Goal: Task Accomplishment & Management: Manage account settings

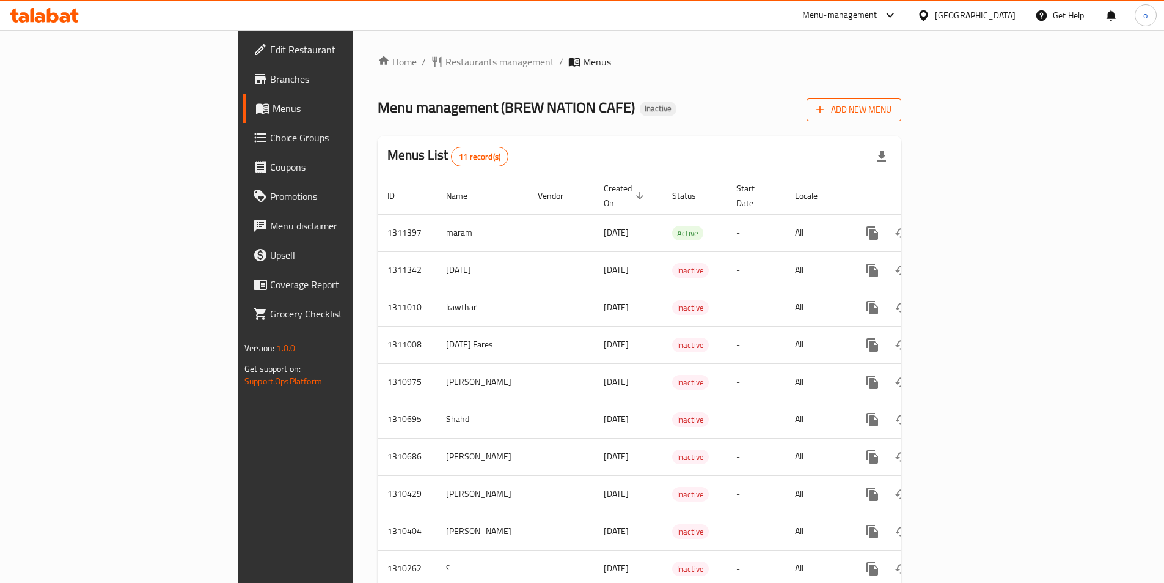
click at [892, 107] on span "Add New Menu" at bounding box center [854, 109] width 75 height 15
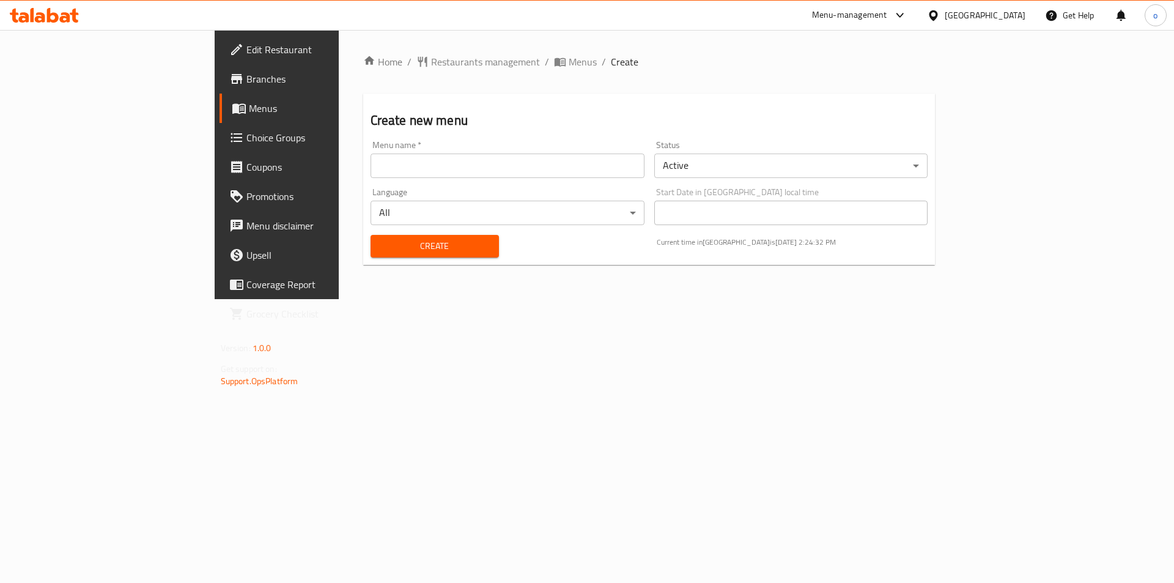
click at [515, 172] on input "text" at bounding box center [507, 165] width 274 height 24
type input "omnya 2"
click at [411, 240] on span "Create" at bounding box center [434, 245] width 109 height 15
click at [249, 115] on span "Menus" at bounding box center [325, 108] width 152 height 15
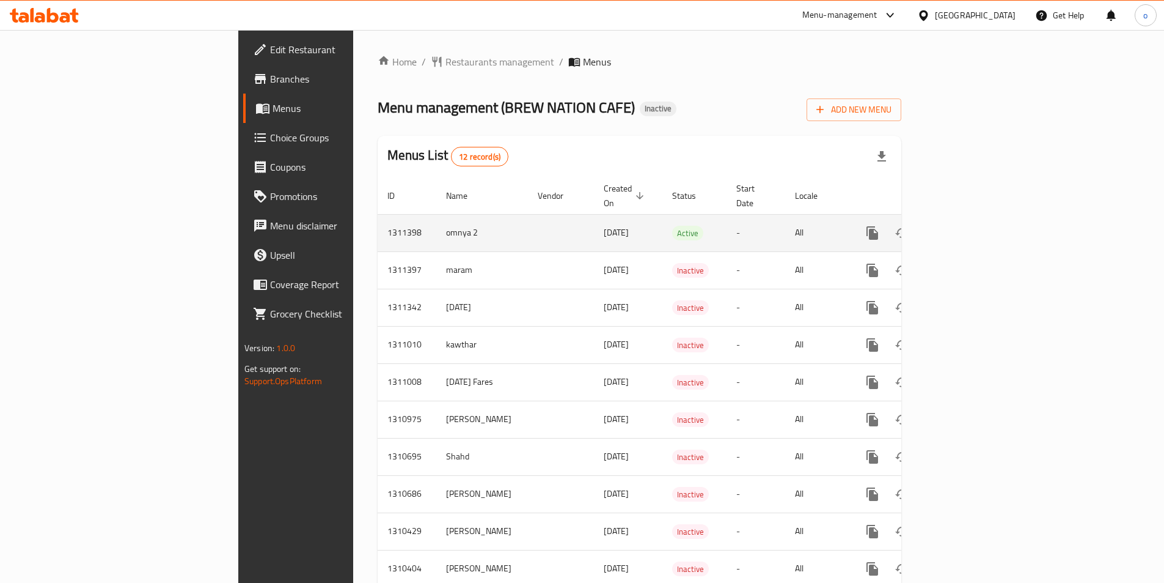
click at [966, 227] on icon "enhanced table" at bounding box center [960, 232] width 11 height 11
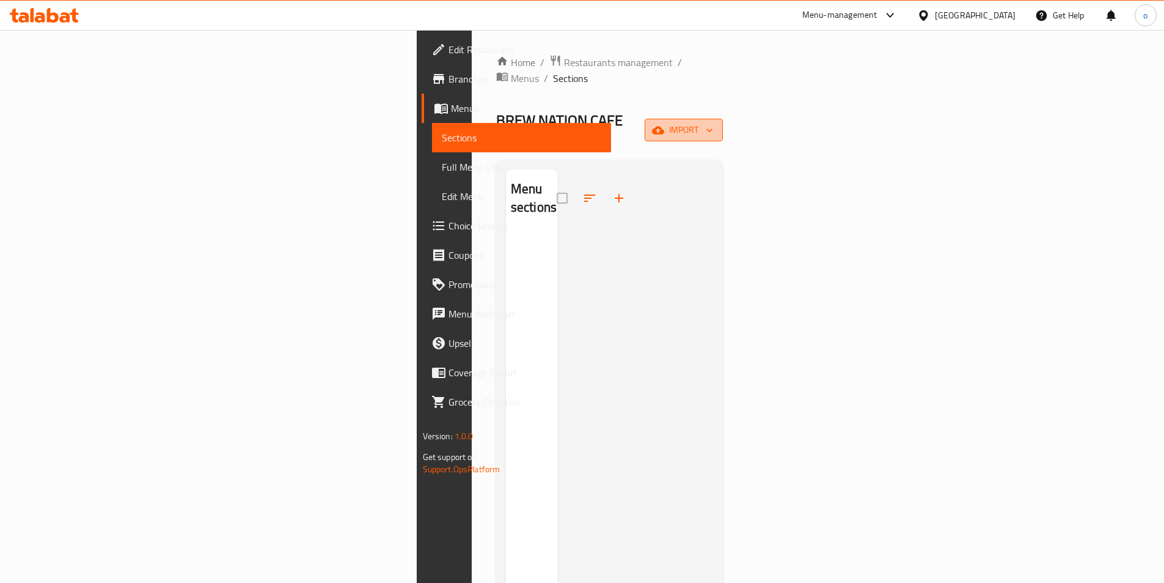
click at [723, 119] on button "import" at bounding box center [684, 130] width 78 height 23
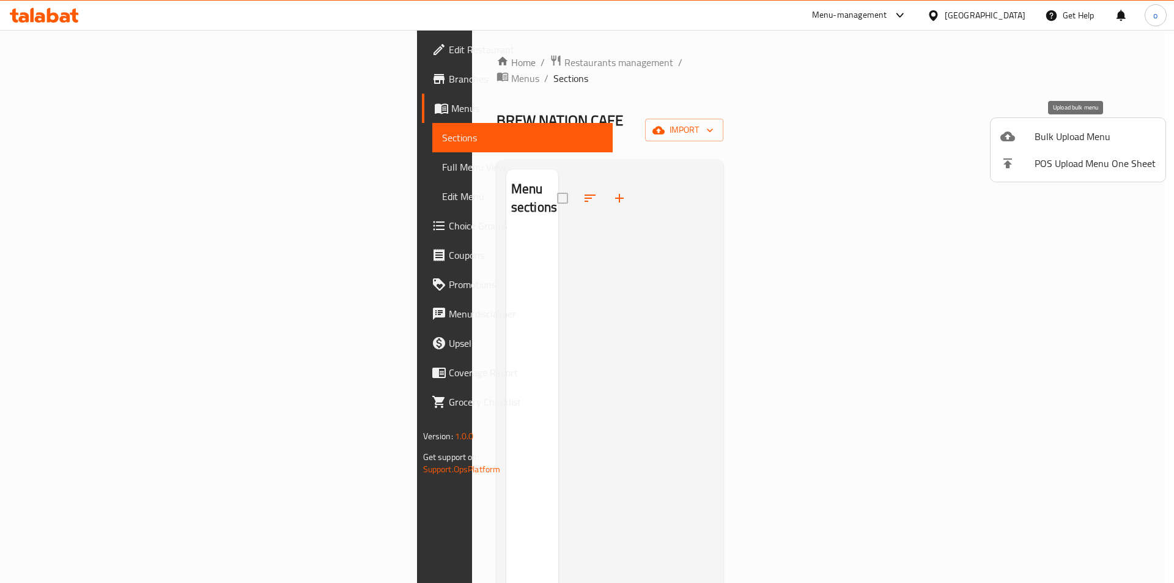
click at [1056, 142] on span "Bulk Upload Menu" at bounding box center [1094, 136] width 121 height 15
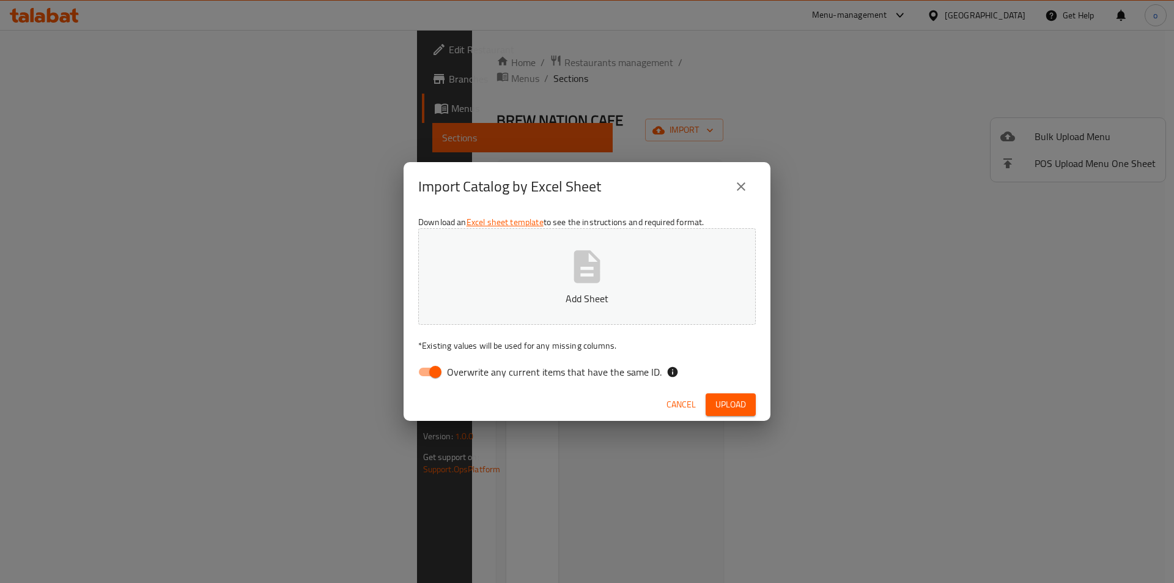
click at [427, 372] on input "Overwrite any current items that have the same ID." at bounding box center [435, 371] width 70 height 23
checkbox input "false"
click at [751, 402] on button "Upload" at bounding box center [730, 404] width 50 height 23
click at [748, 404] on button "Upload" at bounding box center [730, 404] width 50 height 23
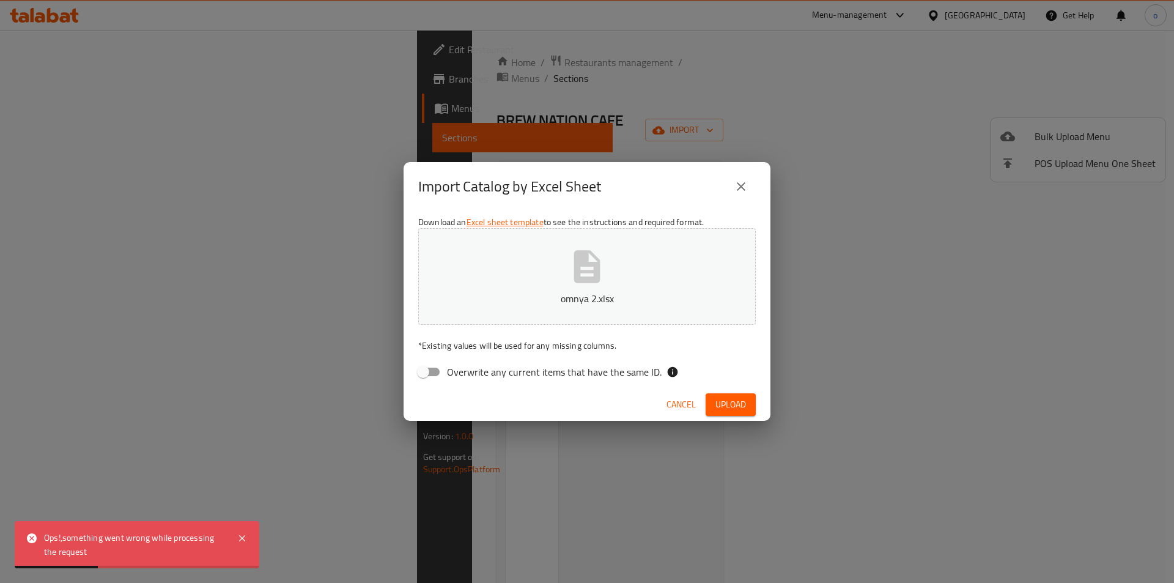
click at [738, 187] on icon "close" at bounding box center [741, 186] width 15 height 15
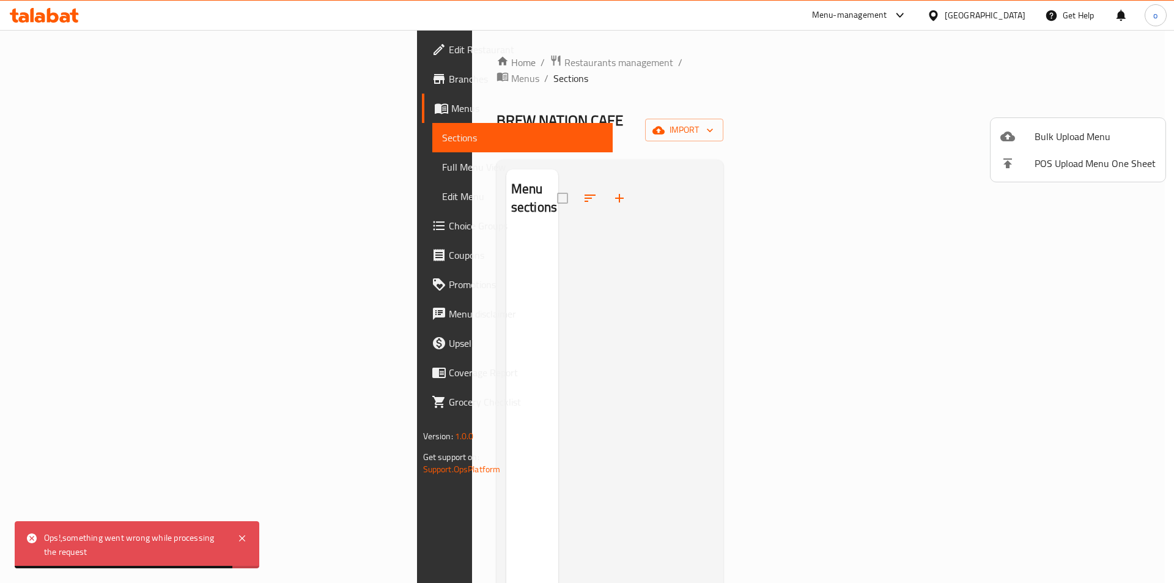
click at [66, 180] on div at bounding box center [587, 291] width 1174 height 583
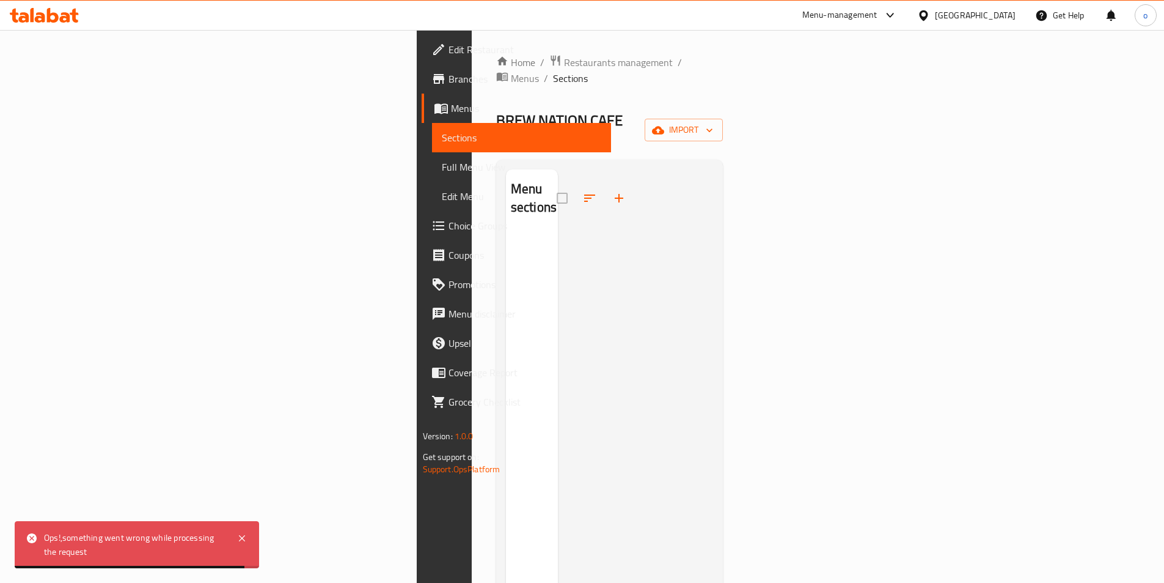
click at [442, 168] on span "Full Menu View" at bounding box center [522, 167] width 160 height 15
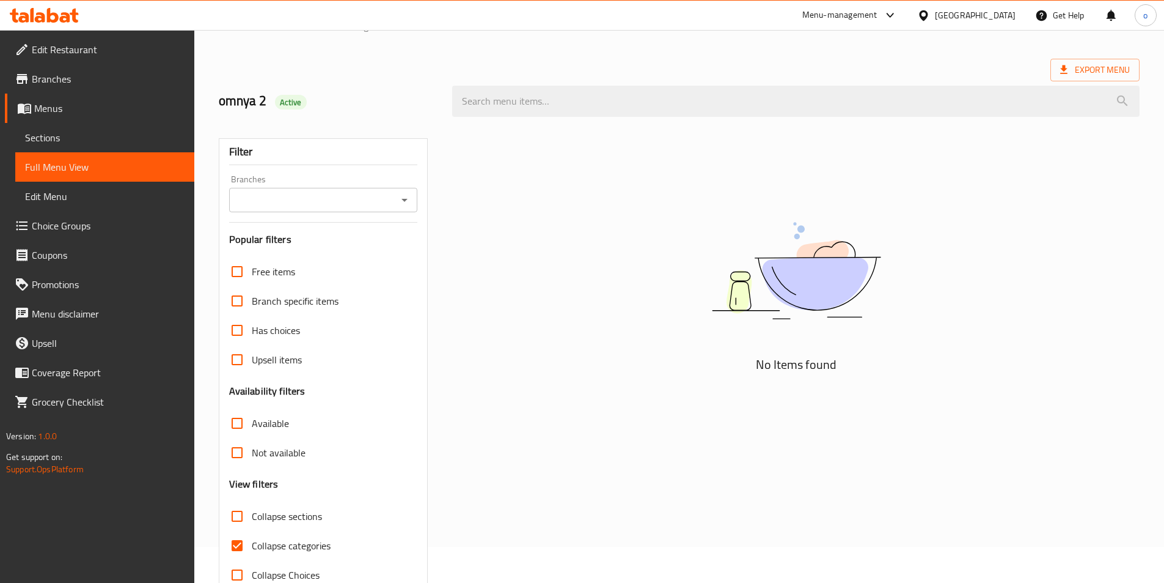
scroll to position [68, 0]
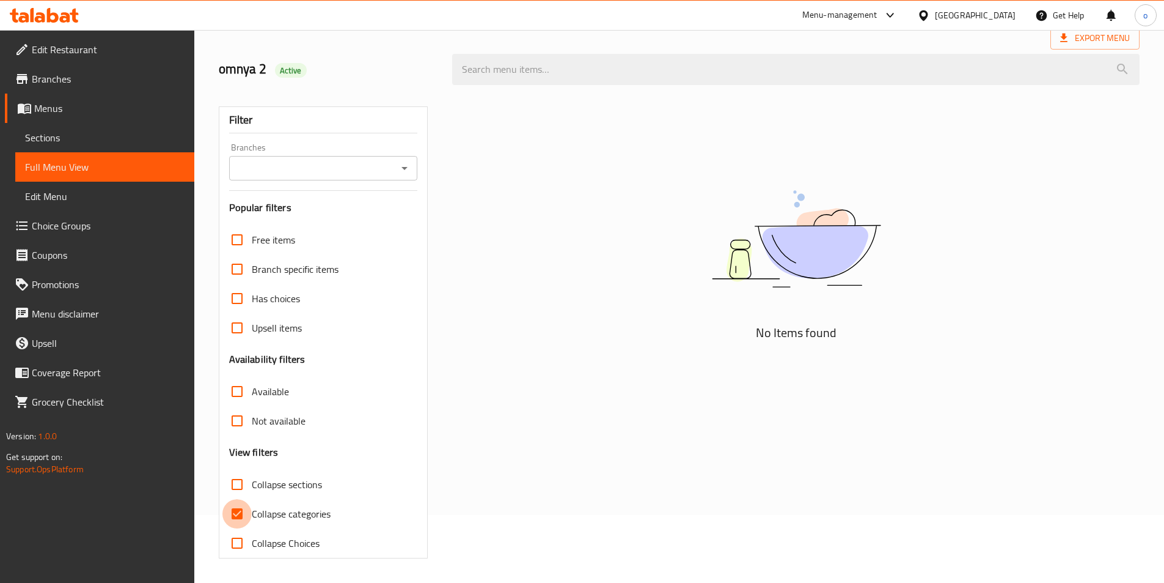
click at [238, 508] on input "Collapse categories" at bounding box center [237, 513] width 29 height 29
checkbox input "false"
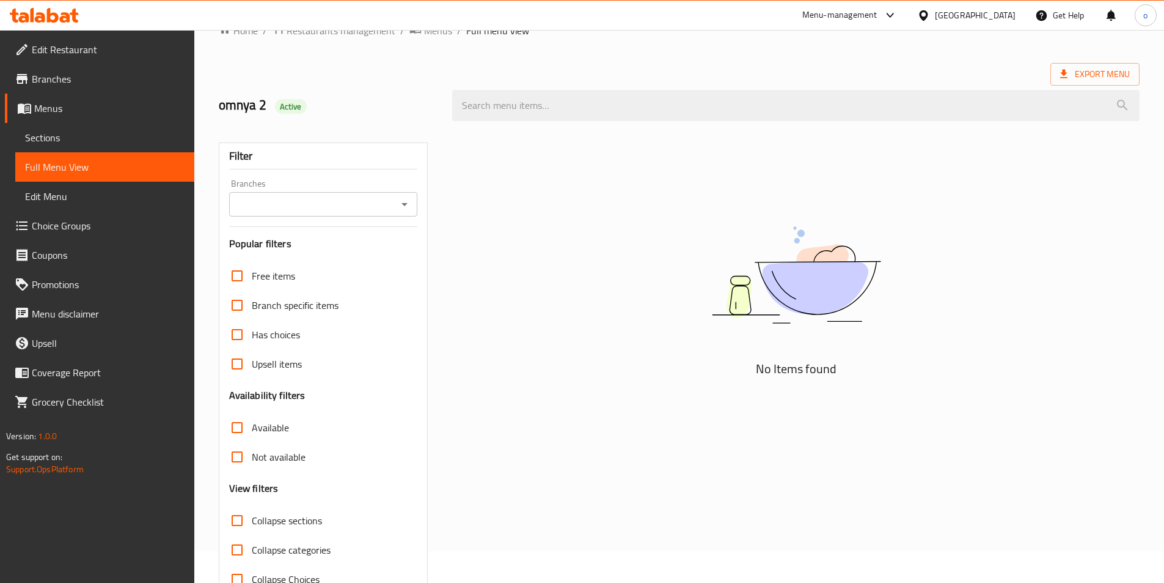
scroll to position [0, 0]
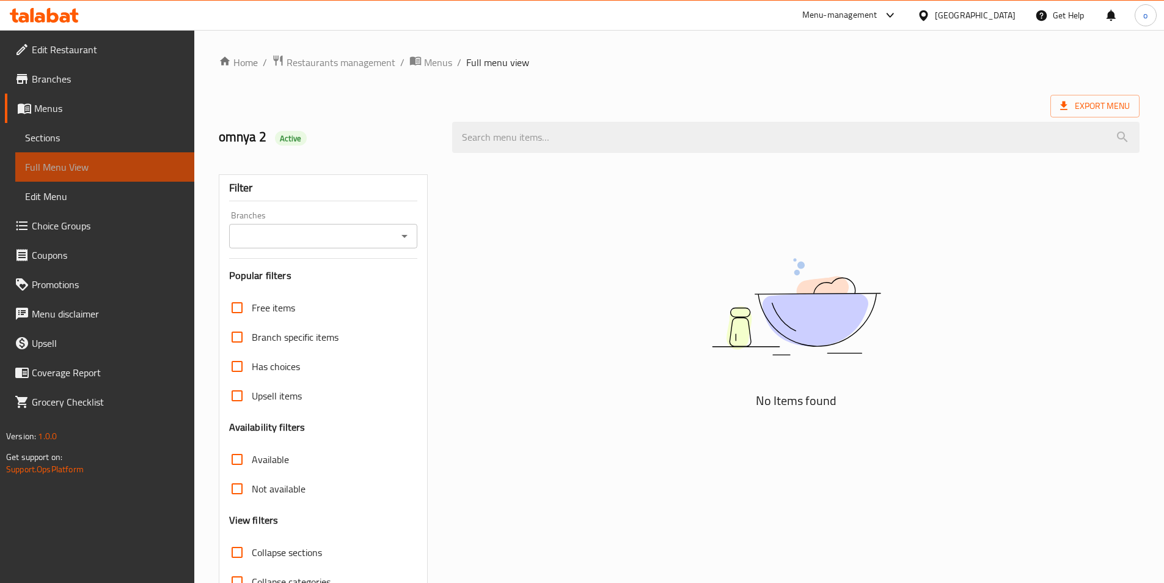
click at [73, 165] on span "Full Menu View" at bounding box center [105, 167] width 160 height 15
click at [79, 114] on span "Menus" at bounding box center [109, 108] width 150 height 15
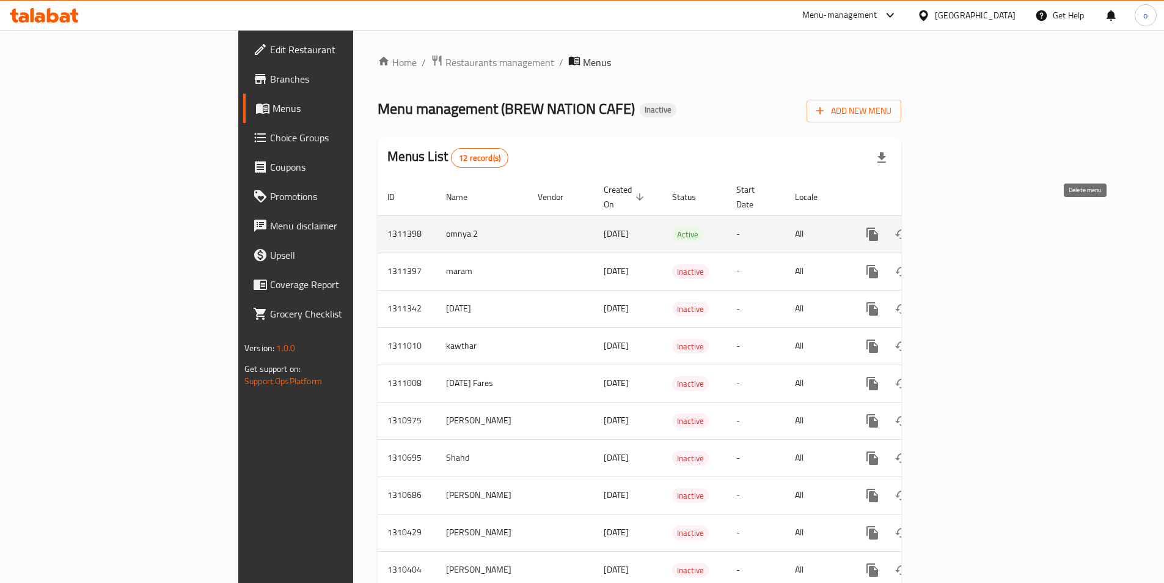
click at [939, 227] on icon "enhanced table" at bounding box center [931, 234] width 15 height 15
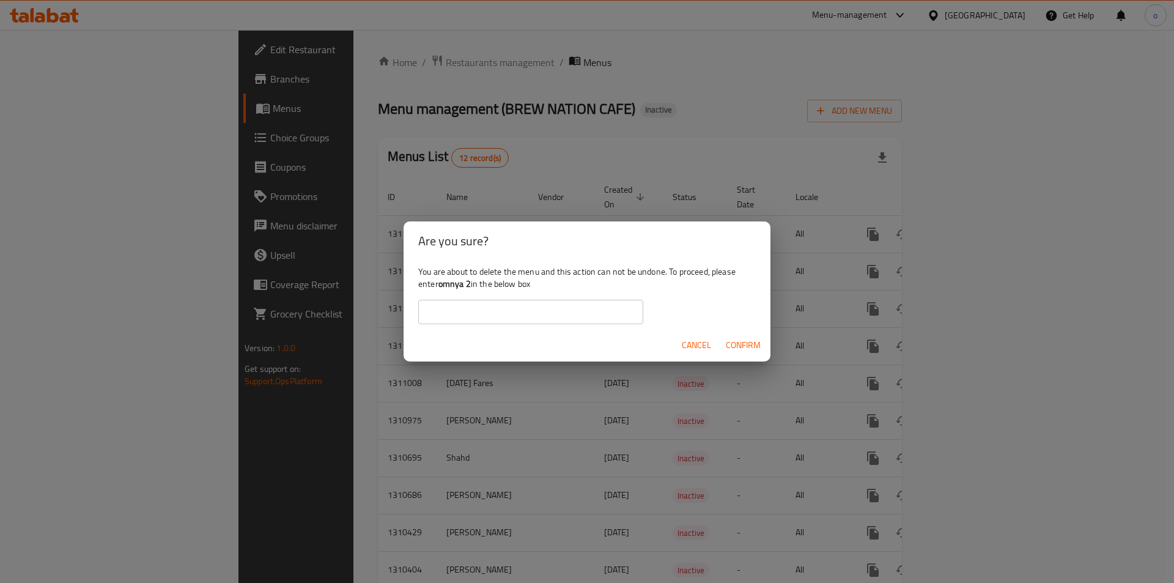
click at [730, 344] on span "Confirm" at bounding box center [743, 344] width 35 height 15
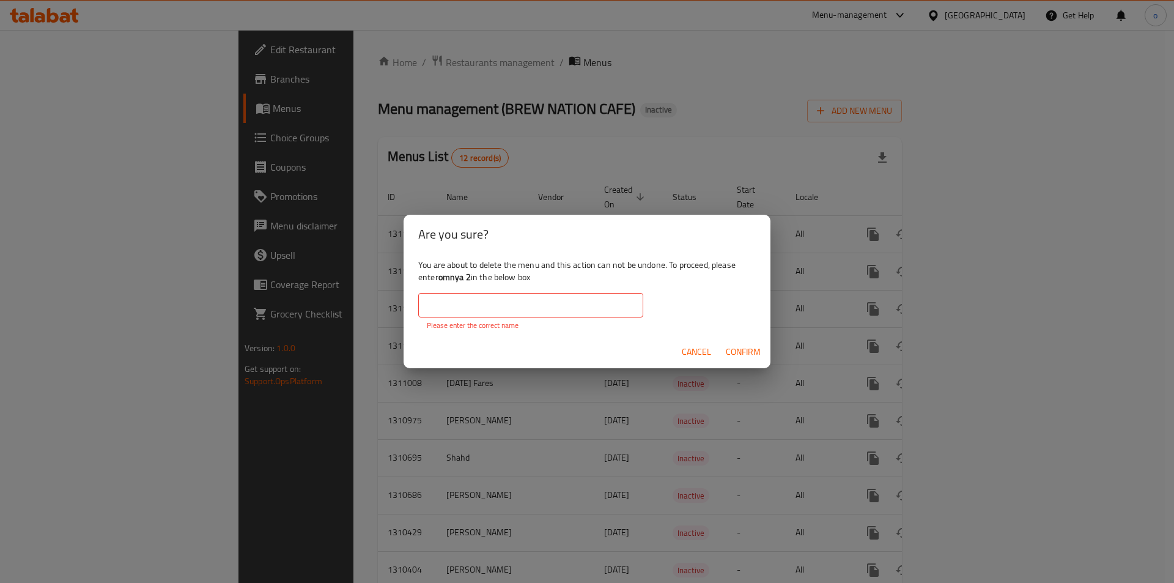
click at [561, 311] on input "text" at bounding box center [530, 305] width 225 height 24
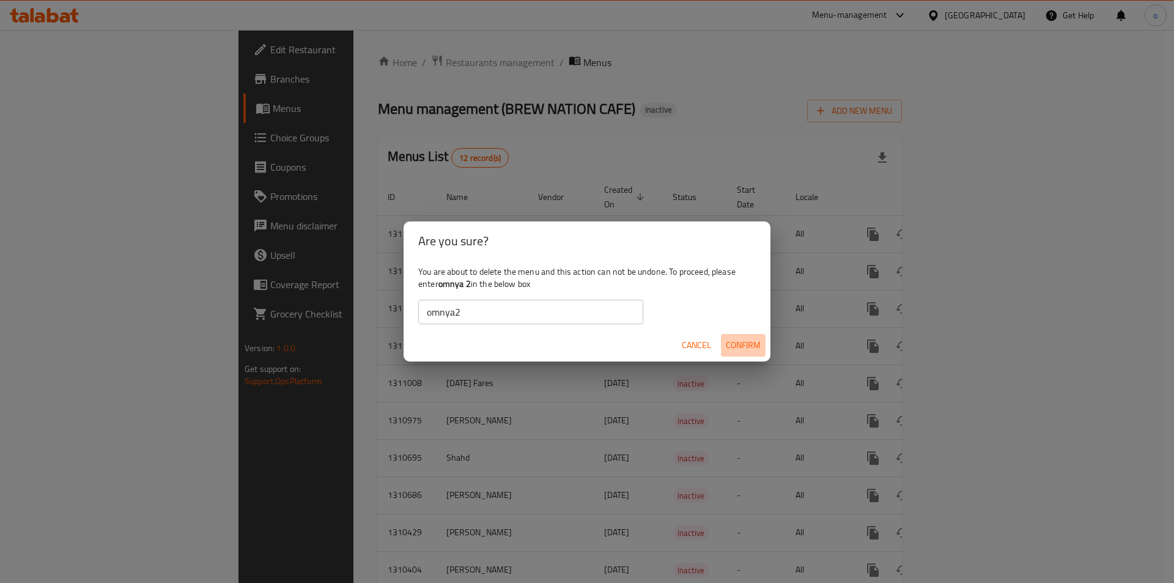
click at [743, 342] on span "Confirm" at bounding box center [743, 344] width 35 height 15
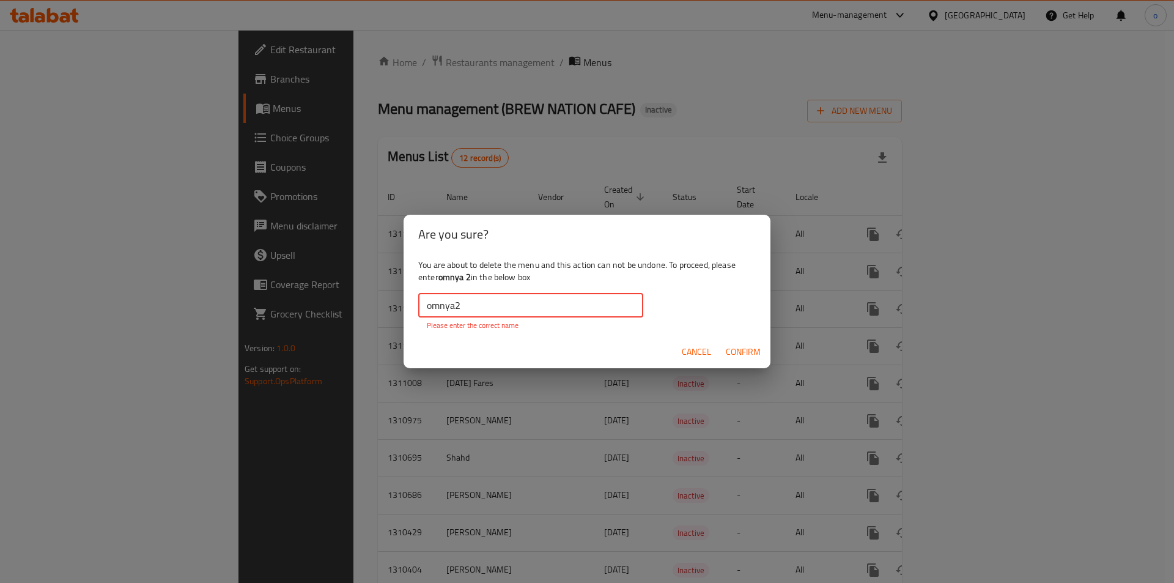
click at [526, 307] on input "omnya2" at bounding box center [530, 305] width 225 height 24
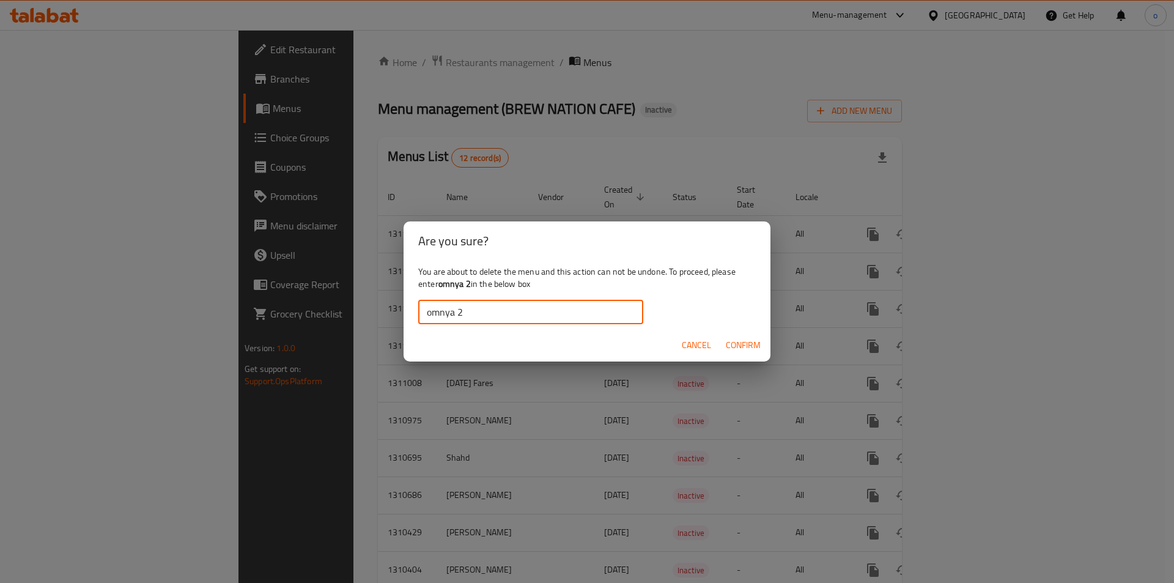
click at [749, 339] on span "Confirm" at bounding box center [743, 344] width 35 height 15
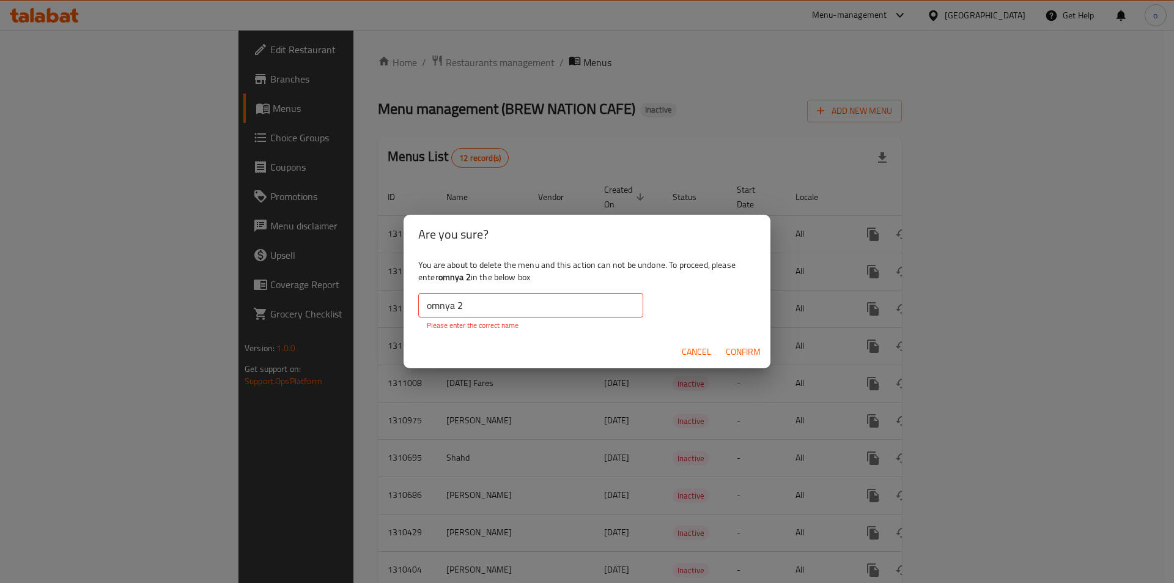
click at [443, 297] on input "omnya 2" at bounding box center [530, 305] width 225 height 24
click at [476, 303] on input "omnya 2" at bounding box center [530, 305] width 225 height 24
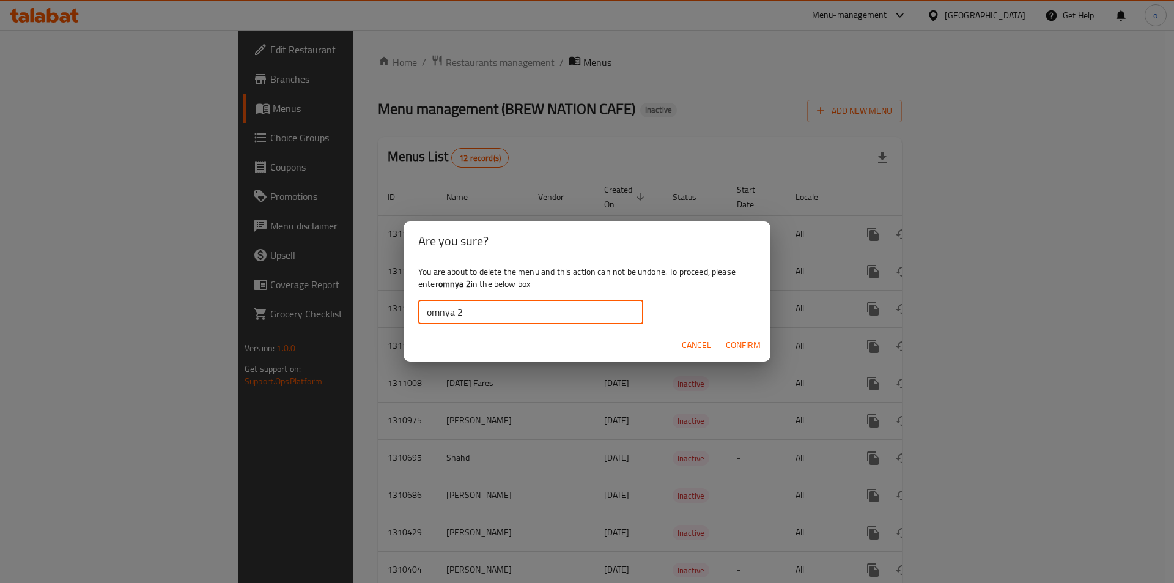
type input "omnya 2"
click at [732, 337] on span "Confirm" at bounding box center [743, 344] width 35 height 15
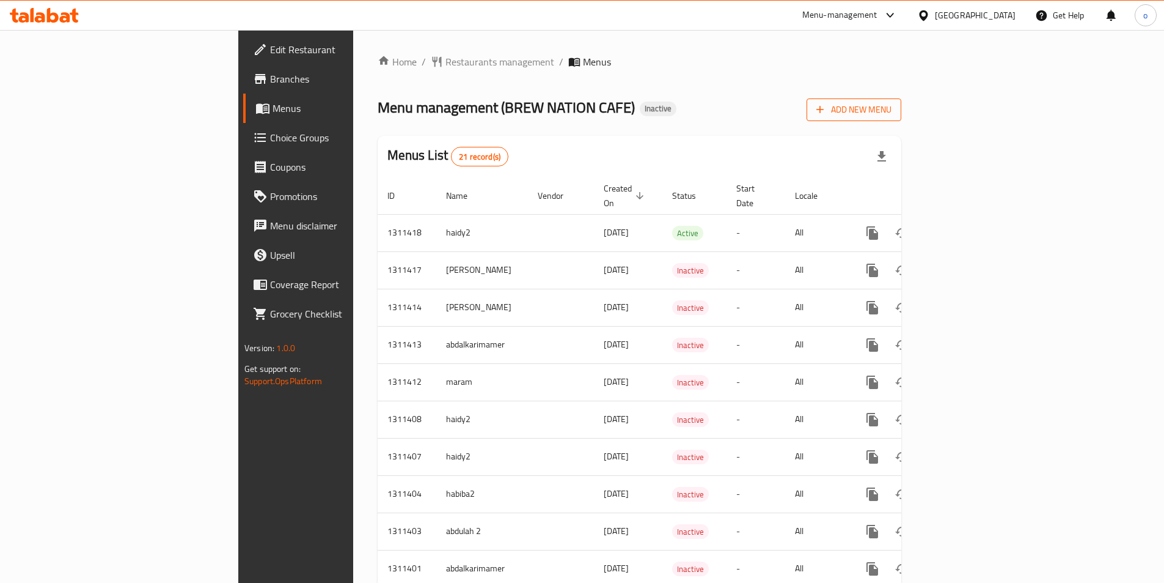
click at [826, 103] on icon "button" at bounding box center [820, 109] width 12 height 12
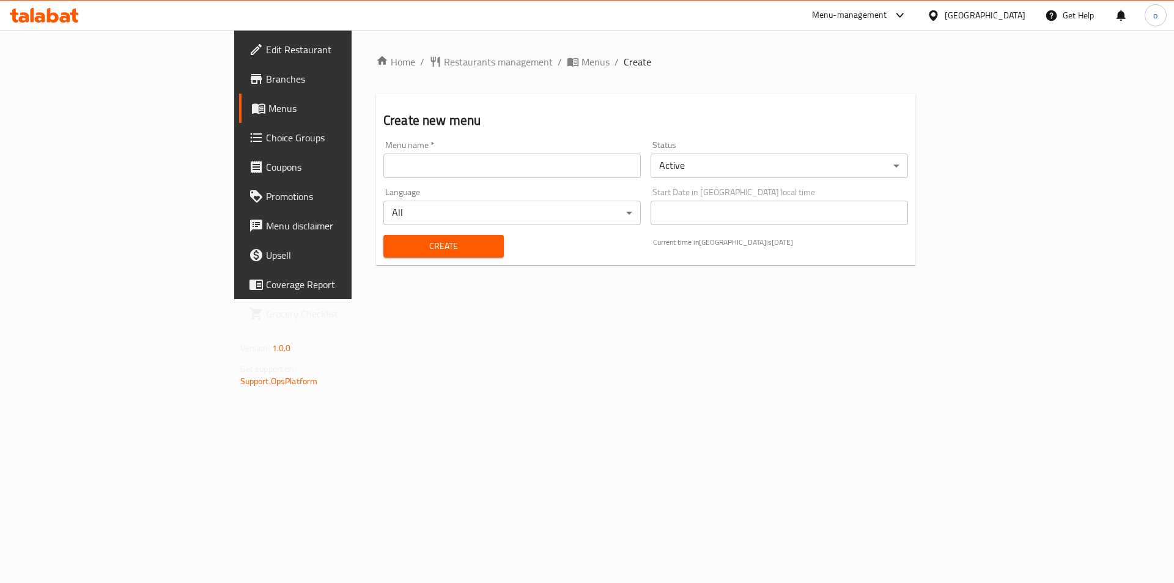
click at [471, 164] on input "text" at bounding box center [511, 165] width 257 height 24
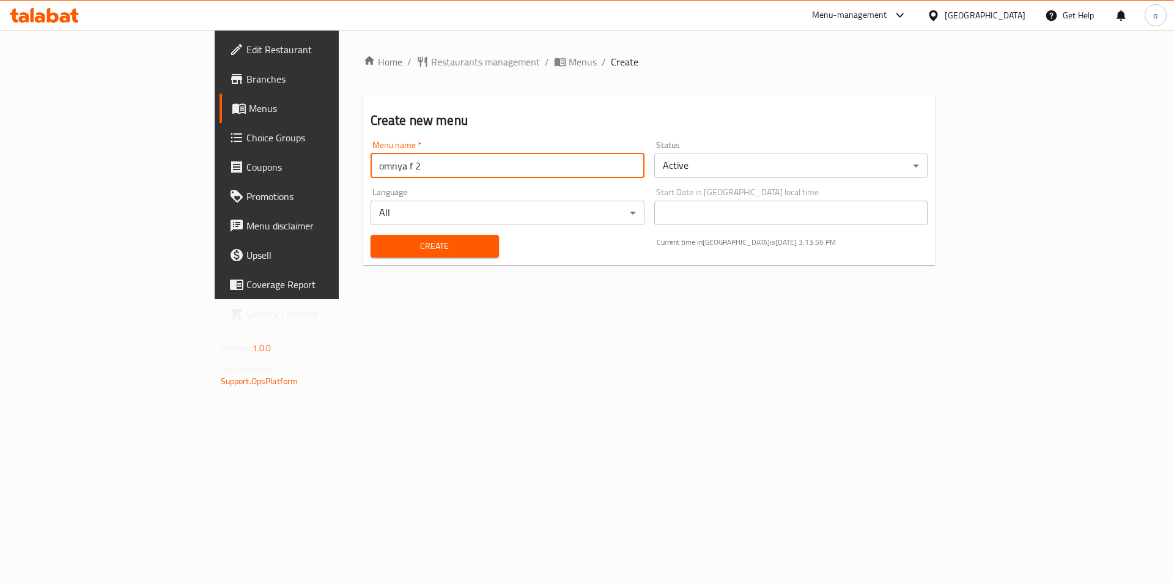
type input "omnya f 2"
click at [408, 246] on span "Create" at bounding box center [434, 245] width 109 height 15
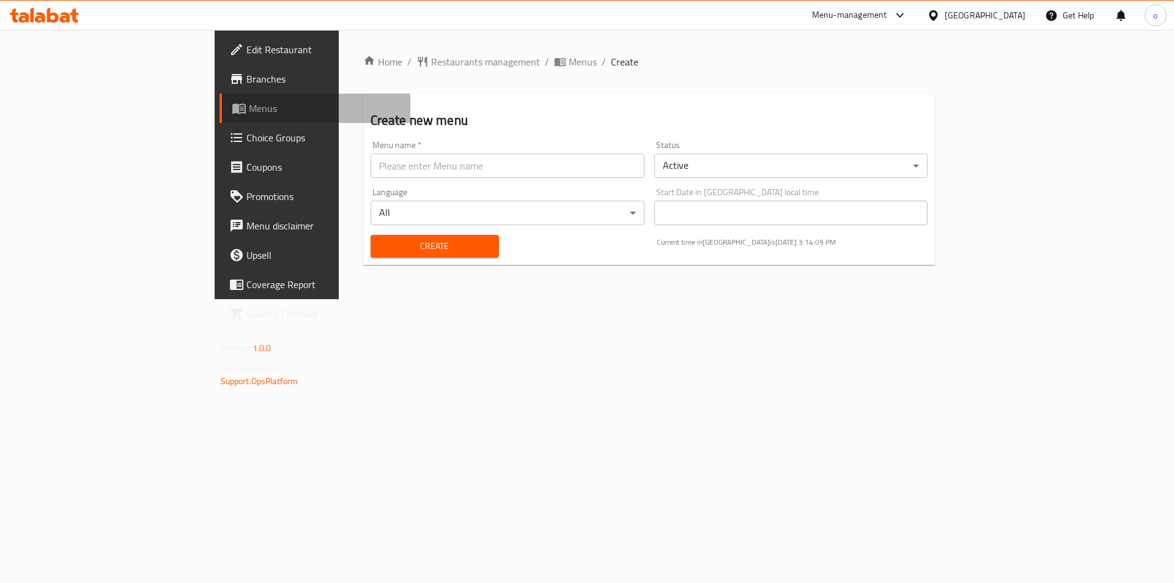
click at [249, 104] on span "Menus" at bounding box center [325, 108] width 152 height 15
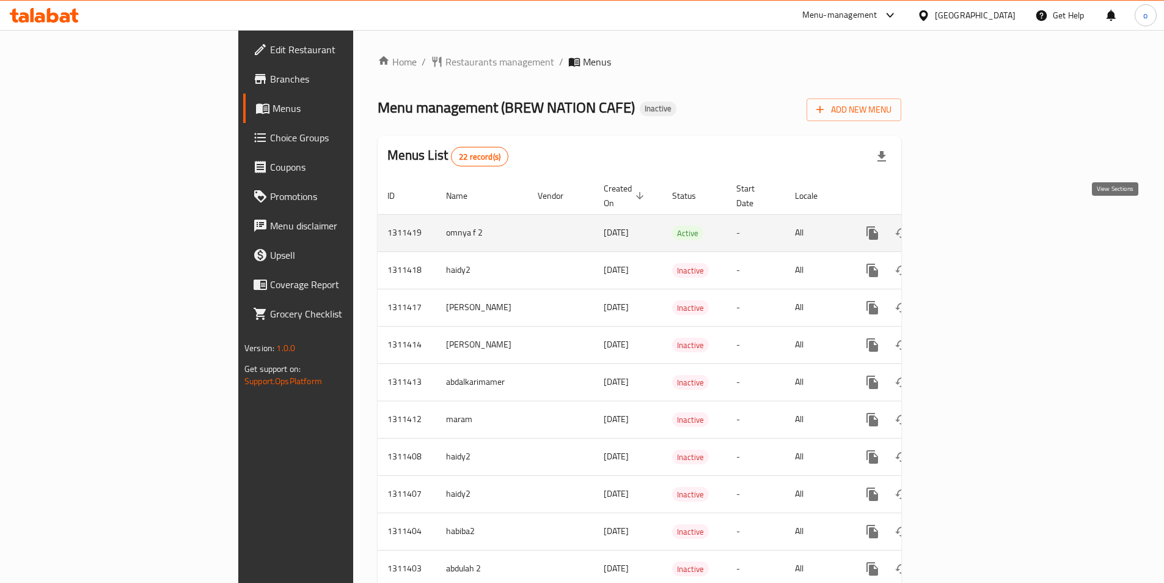
click at [968, 226] on icon "enhanced table" at bounding box center [961, 233] width 15 height 15
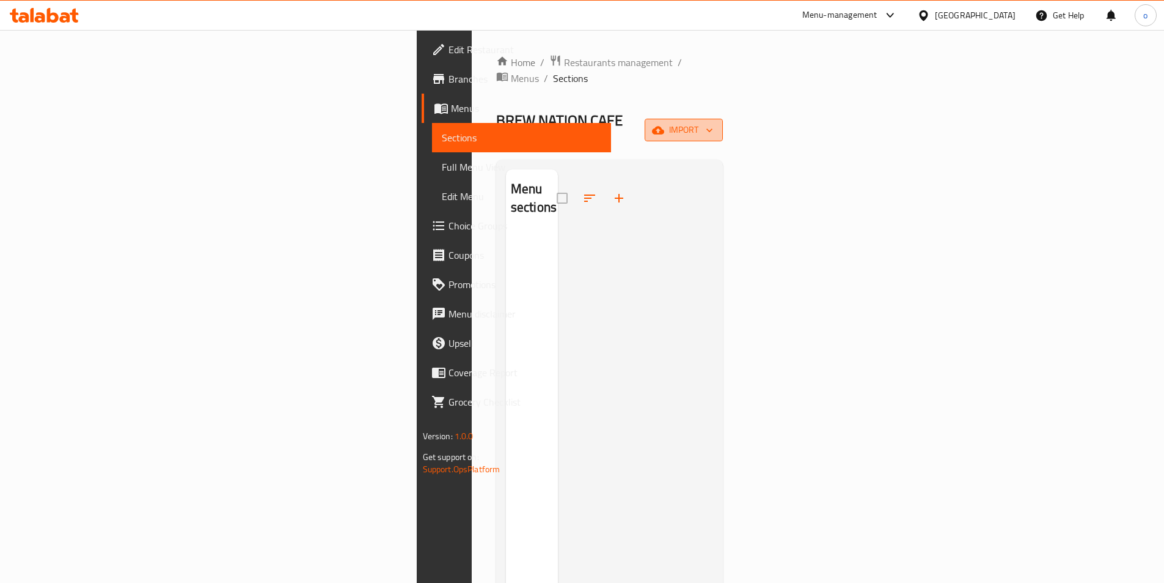
click at [716, 124] on icon "button" at bounding box center [710, 130] width 12 height 12
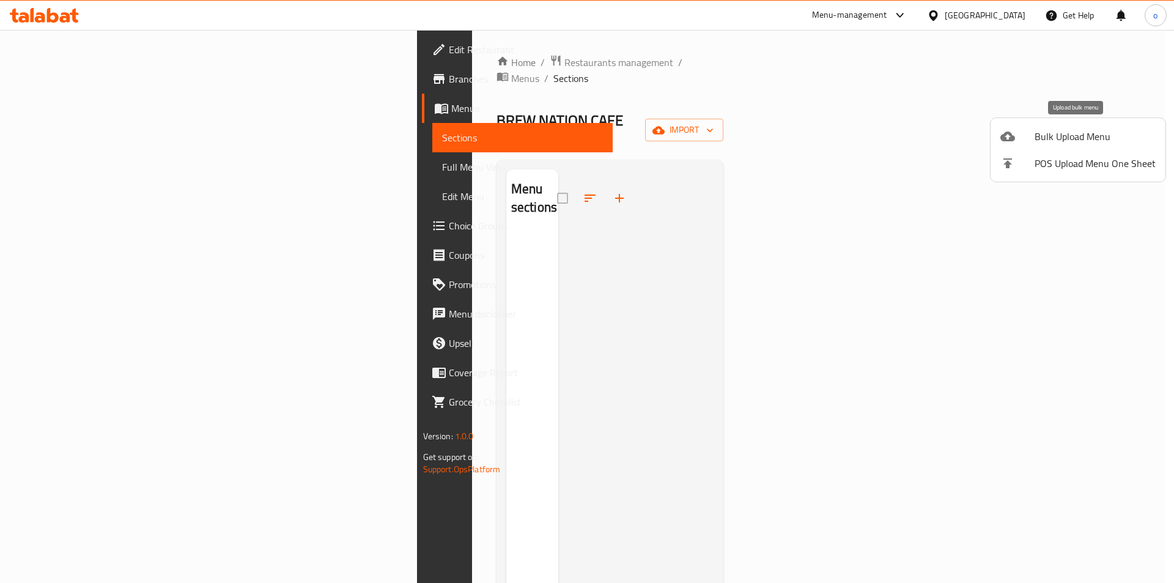
click at [1054, 138] on span "Bulk Upload Menu" at bounding box center [1094, 136] width 121 height 15
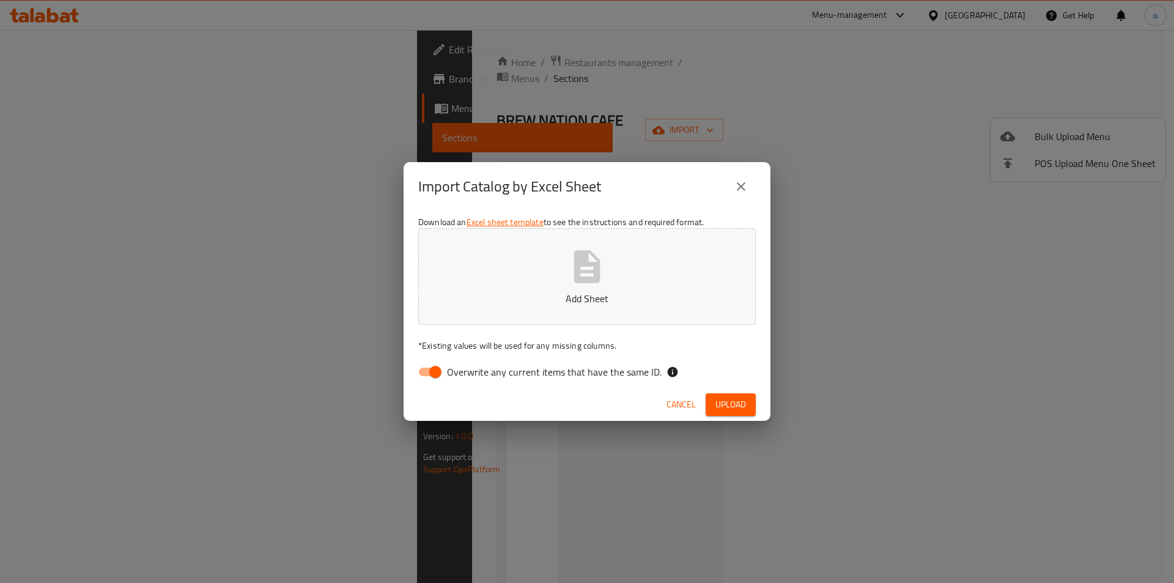
click at [435, 369] on input "Overwrite any current items that have the same ID." at bounding box center [435, 371] width 70 height 23
checkbox input "false"
click at [726, 407] on span "Upload" at bounding box center [730, 404] width 31 height 15
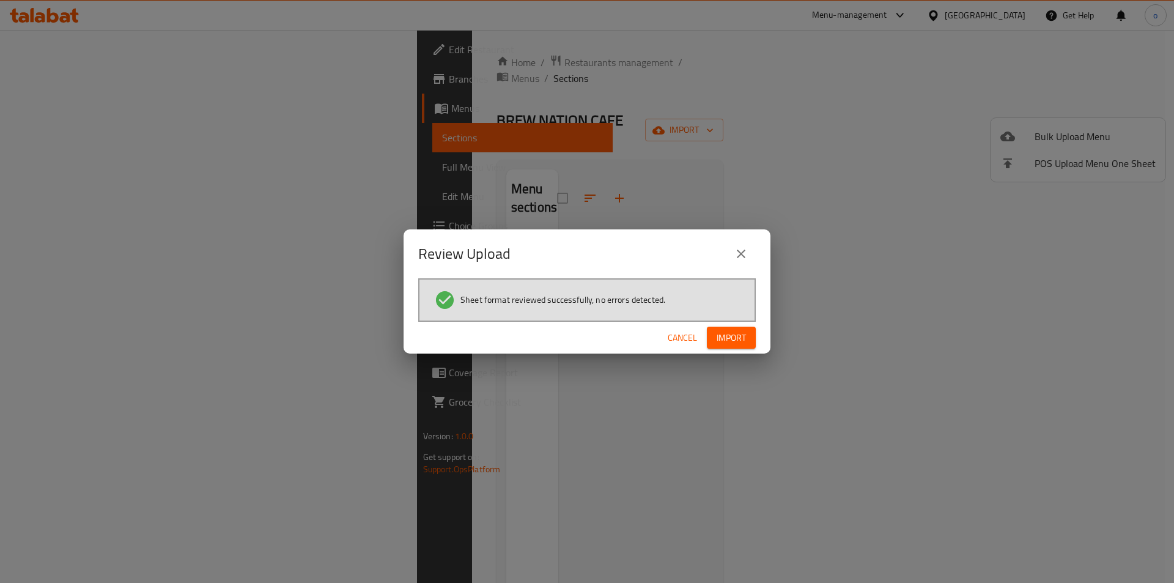
click at [720, 342] on span "Import" at bounding box center [730, 337] width 29 height 15
click at [743, 252] on icon "close" at bounding box center [741, 253] width 9 height 9
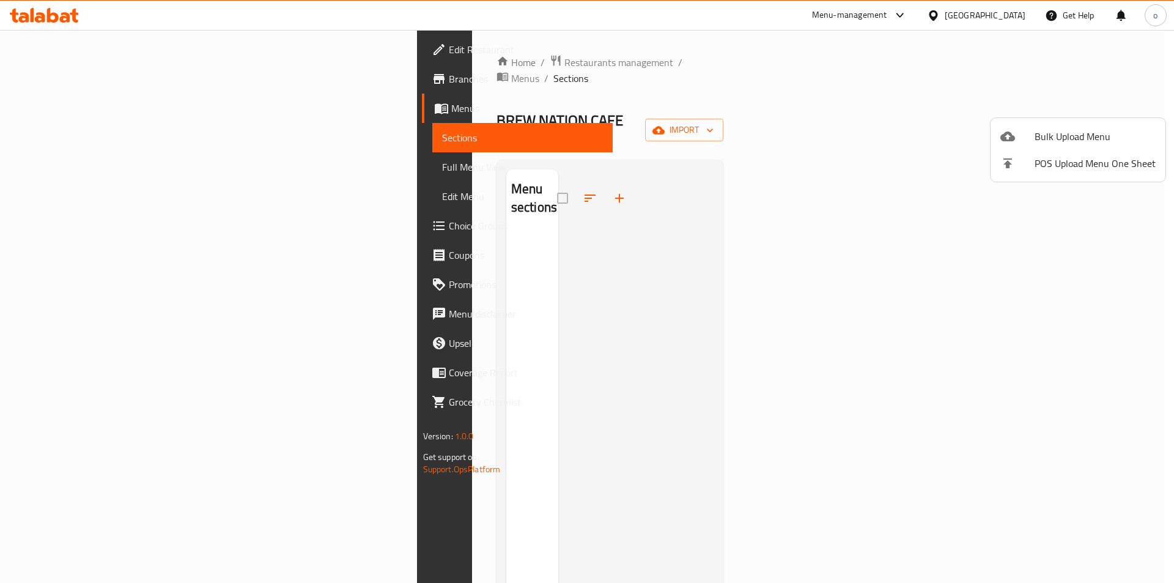
click at [140, 114] on div at bounding box center [587, 291] width 1174 height 583
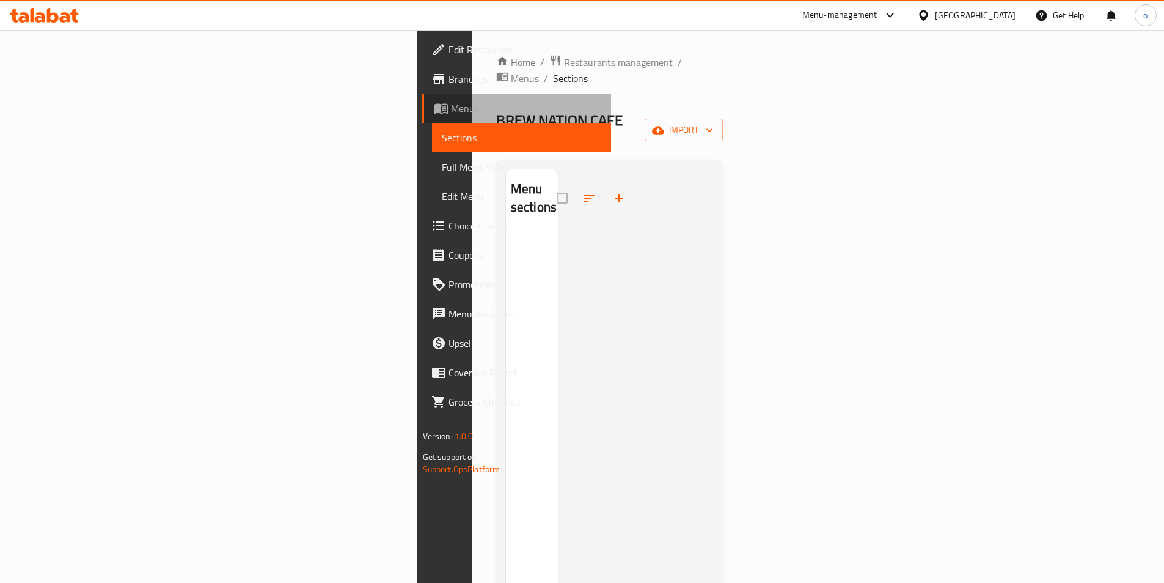
click at [422, 117] on link "Menus" at bounding box center [516, 108] width 189 height 29
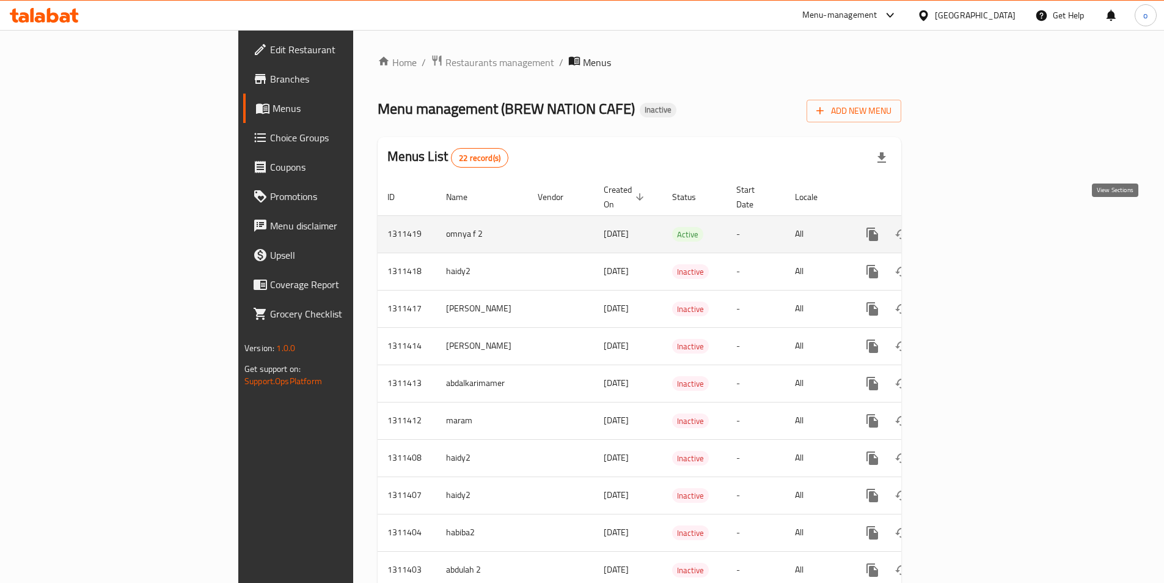
click at [968, 227] on icon "enhanced table" at bounding box center [961, 234] width 15 height 15
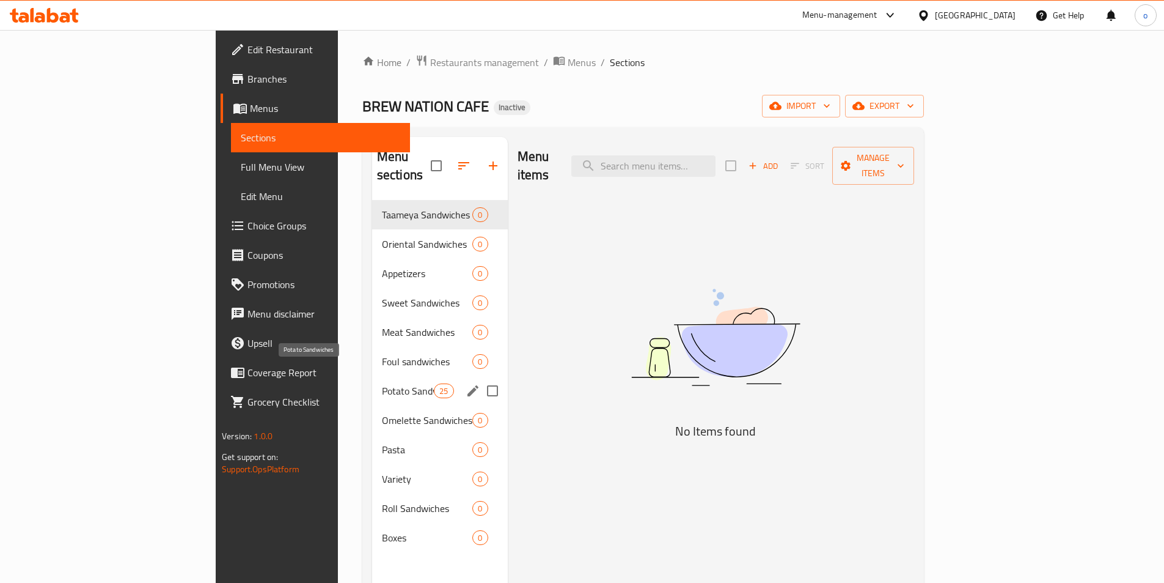
click at [382, 383] on span "Potato Sandwiches" at bounding box center [408, 390] width 52 height 15
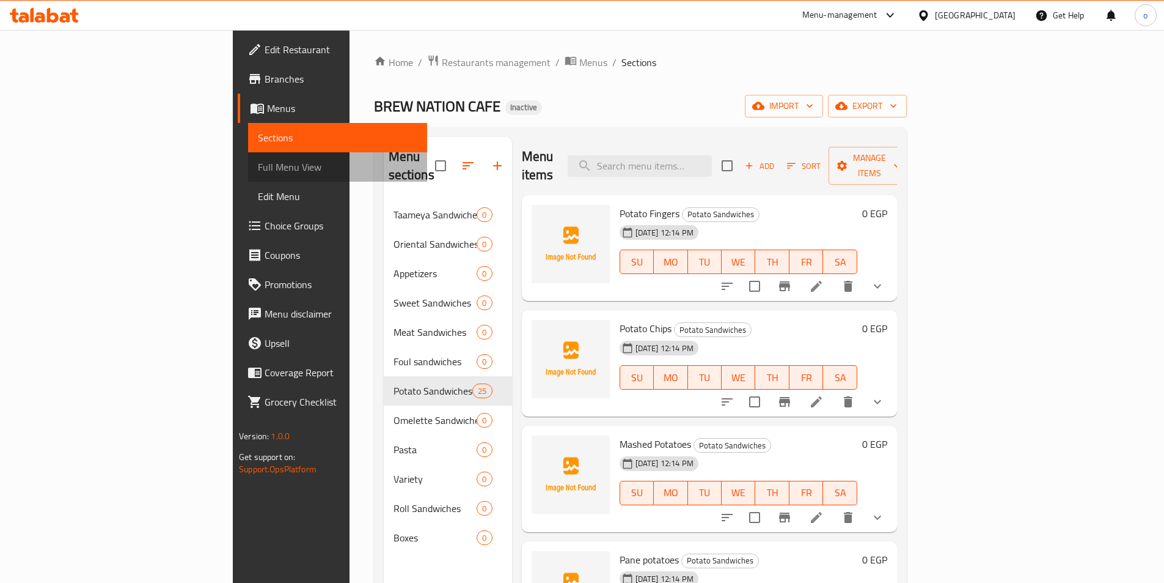
click at [258, 166] on span "Full Menu View" at bounding box center [338, 167] width 160 height 15
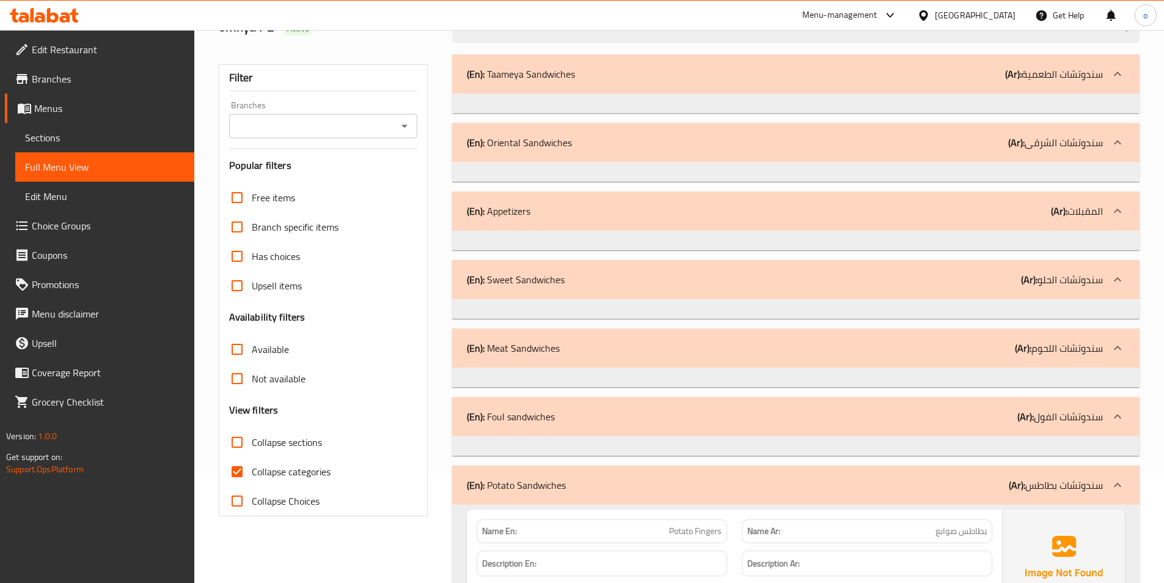
scroll to position [245, 0]
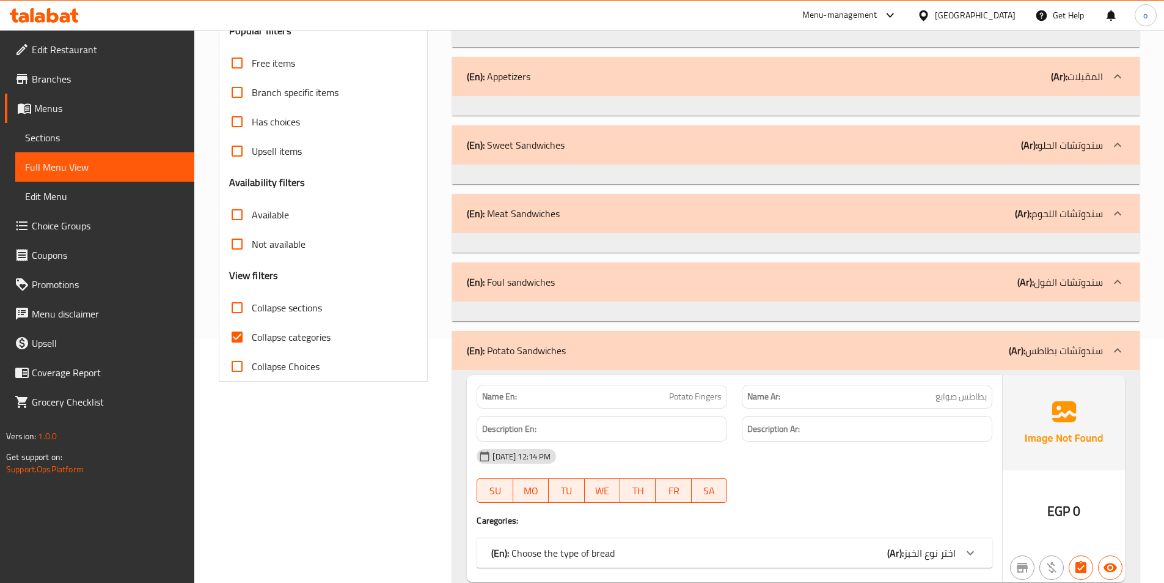
click at [230, 338] on input "Collapse categories" at bounding box center [237, 336] width 29 height 29
checkbox input "false"
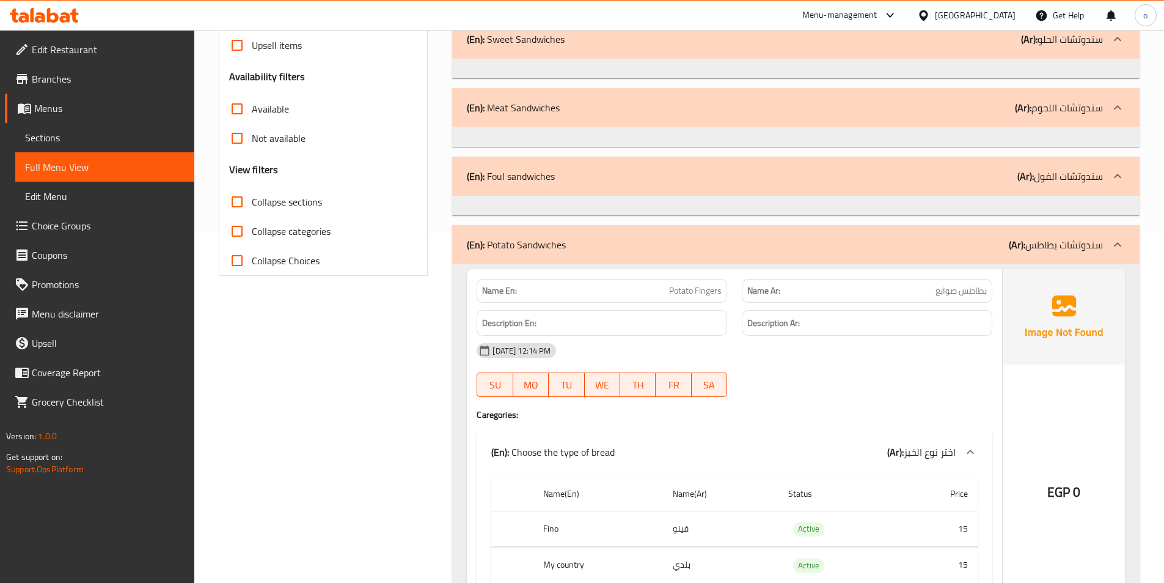
scroll to position [367, 0]
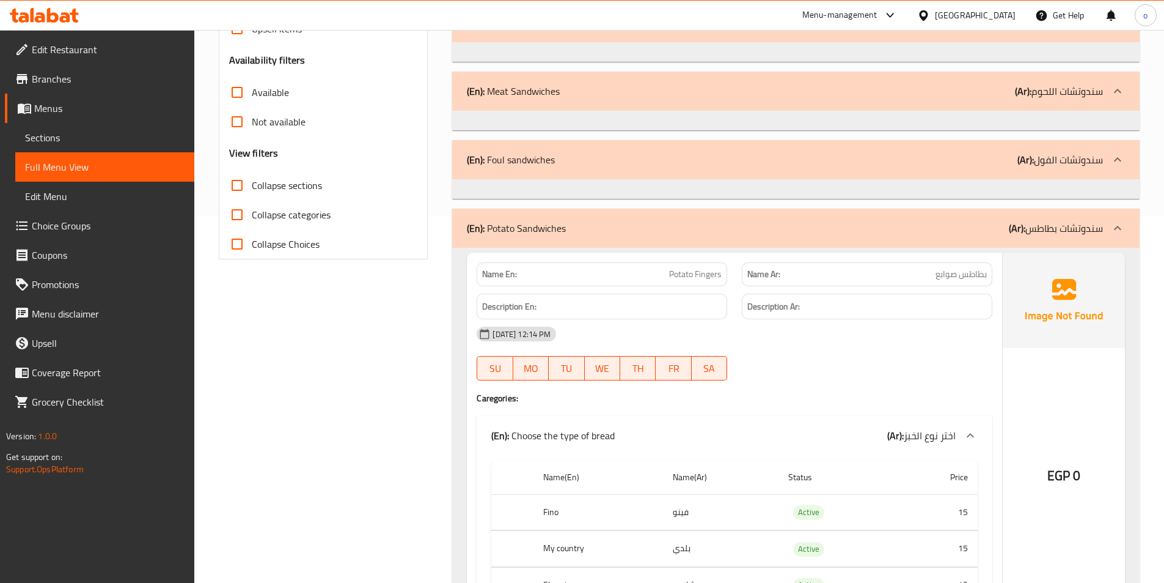
click at [117, 138] on span "Sections" at bounding box center [105, 137] width 160 height 15
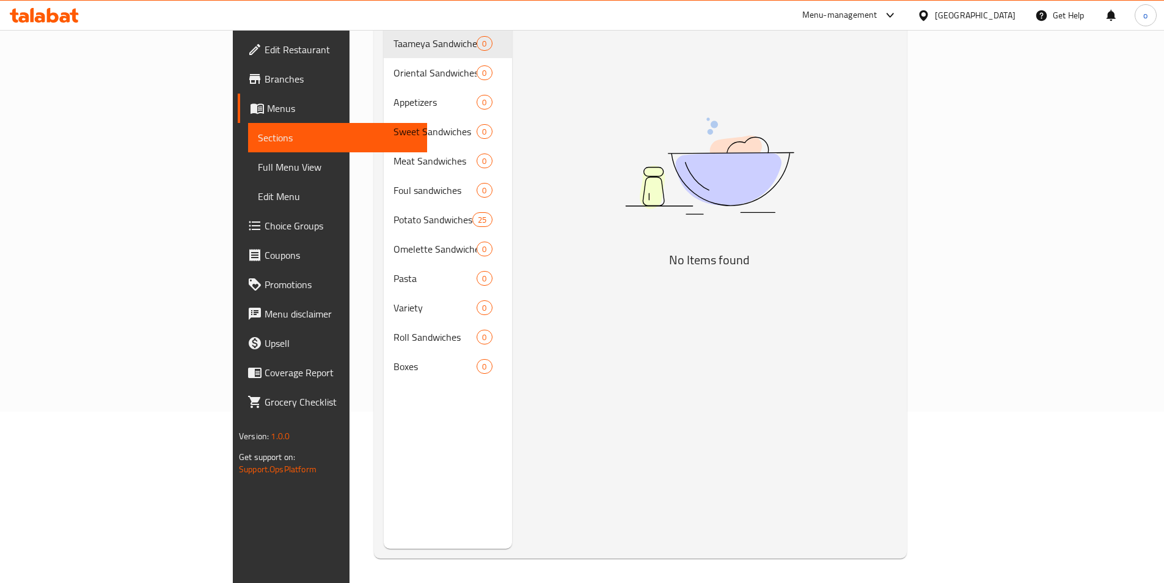
scroll to position [171, 0]
click at [258, 160] on span "Full Menu View" at bounding box center [338, 167] width 160 height 15
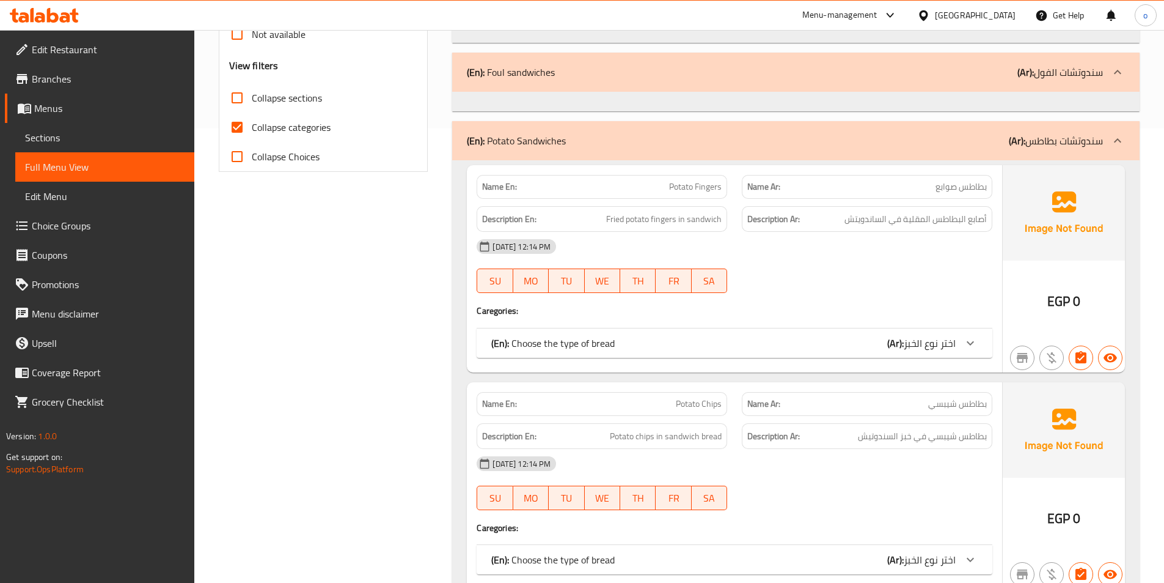
scroll to position [487, 0]
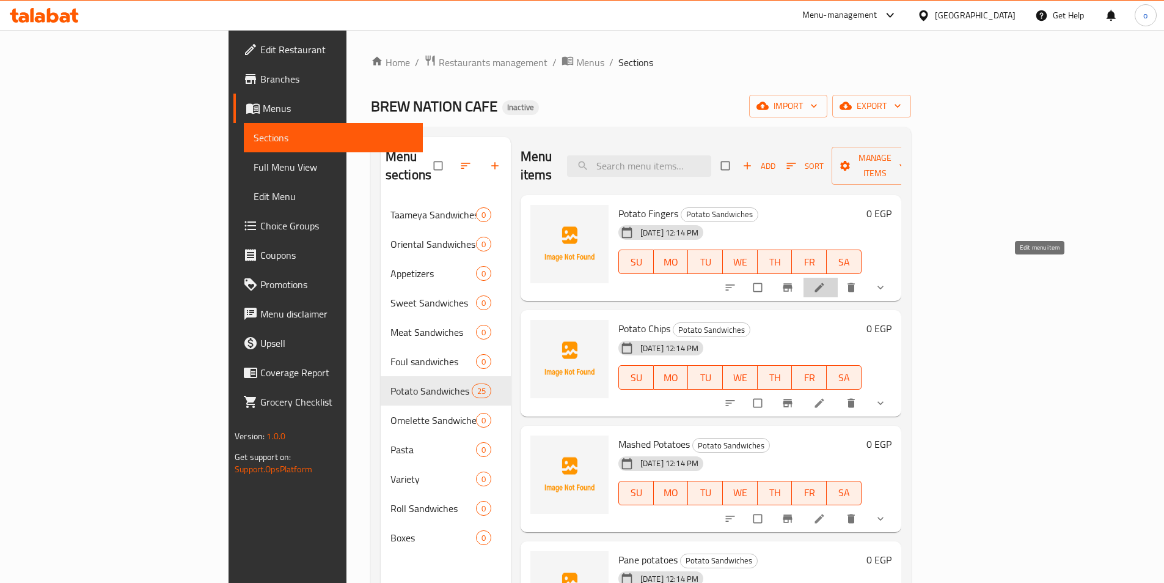
click at [824, 283] on icon at bounding box center [819, 287] width 9 height 9
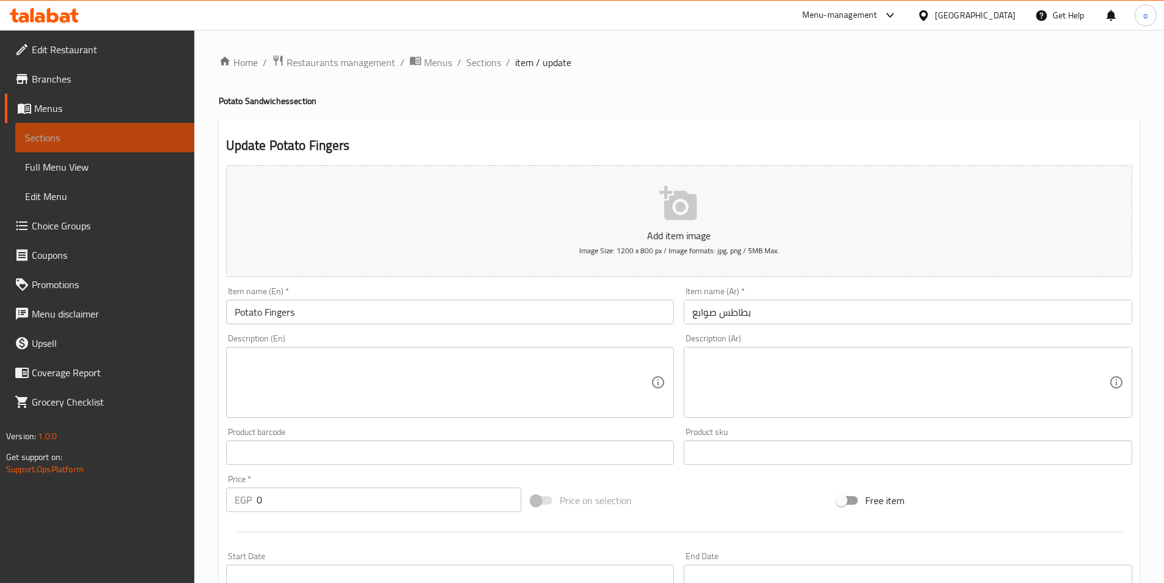
click at [78, 145] on link "Sections" at bounding box center [104, 137] width 179 height 29
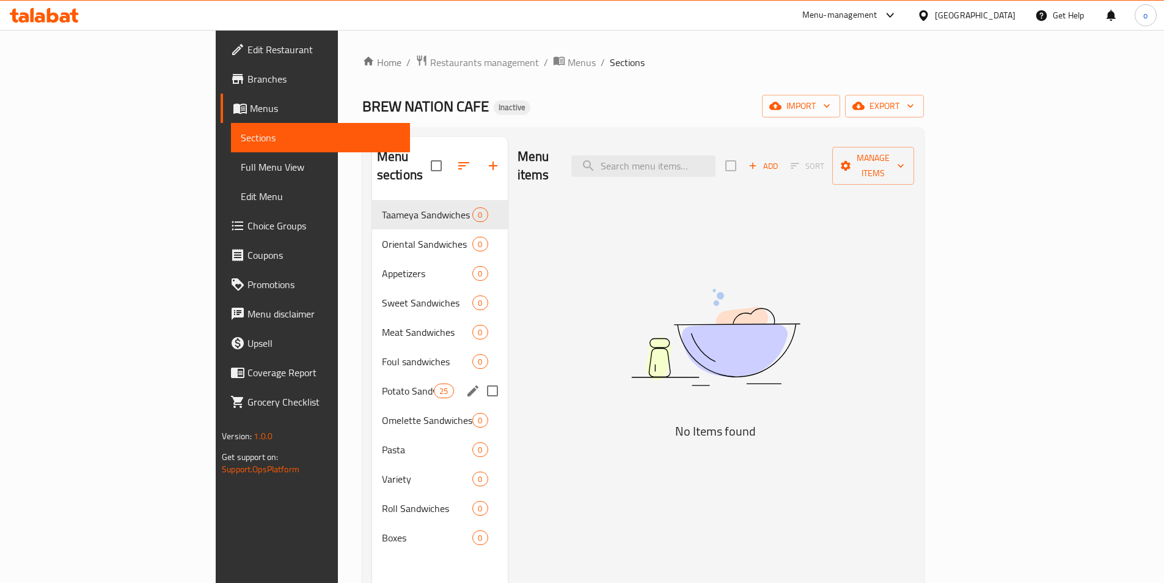
click at [480, 378] on input "Menu sections" at bounding box center [493, 391] width 26 height 26
checkbox input "true"
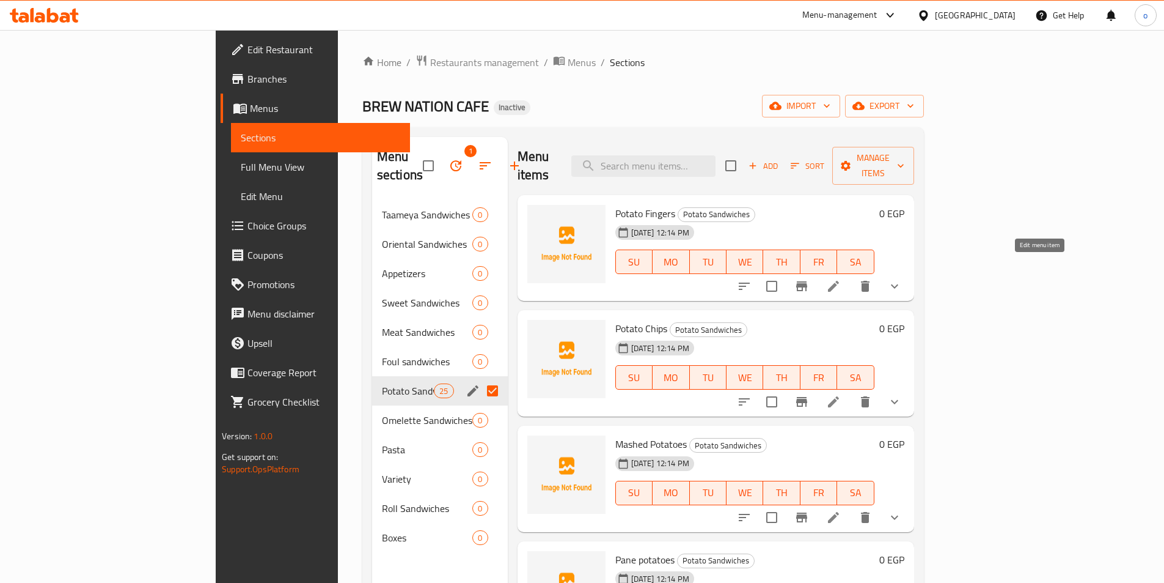
click at [841, 279] on icon at bounding box center [833, 286] width 15 height 15
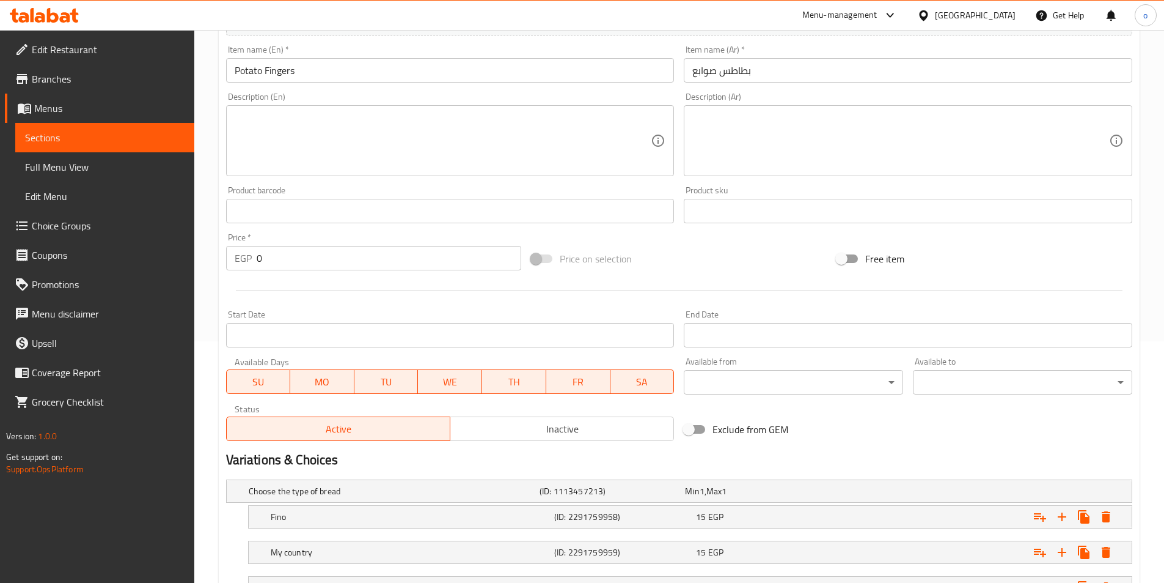
scroll to position [245, 0]
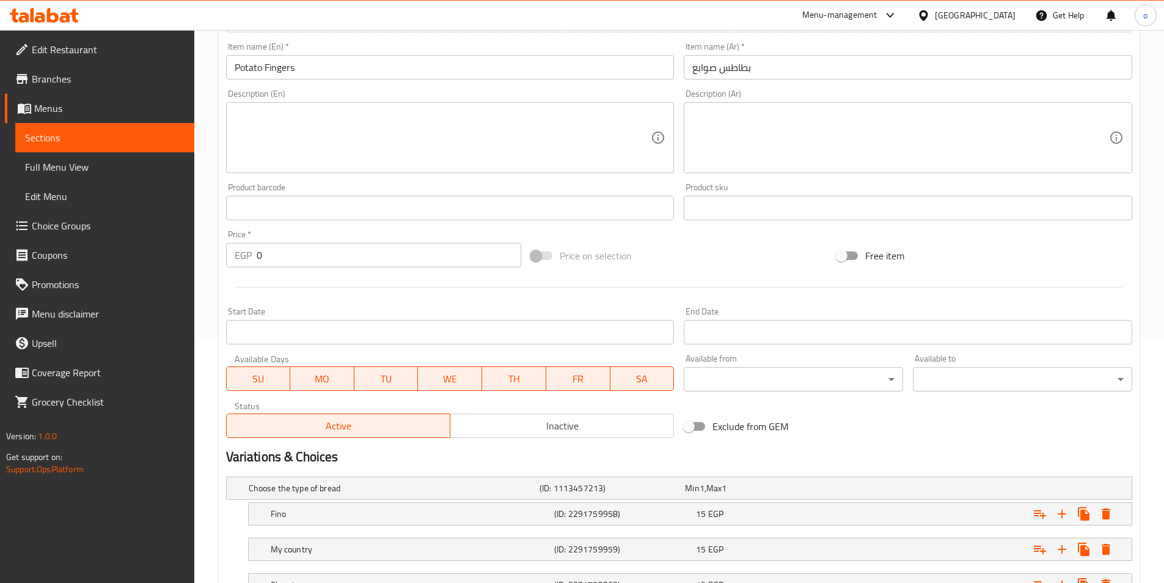
click at [442, 150] on textarea at bounding box center [443, 138] width 417 height 58
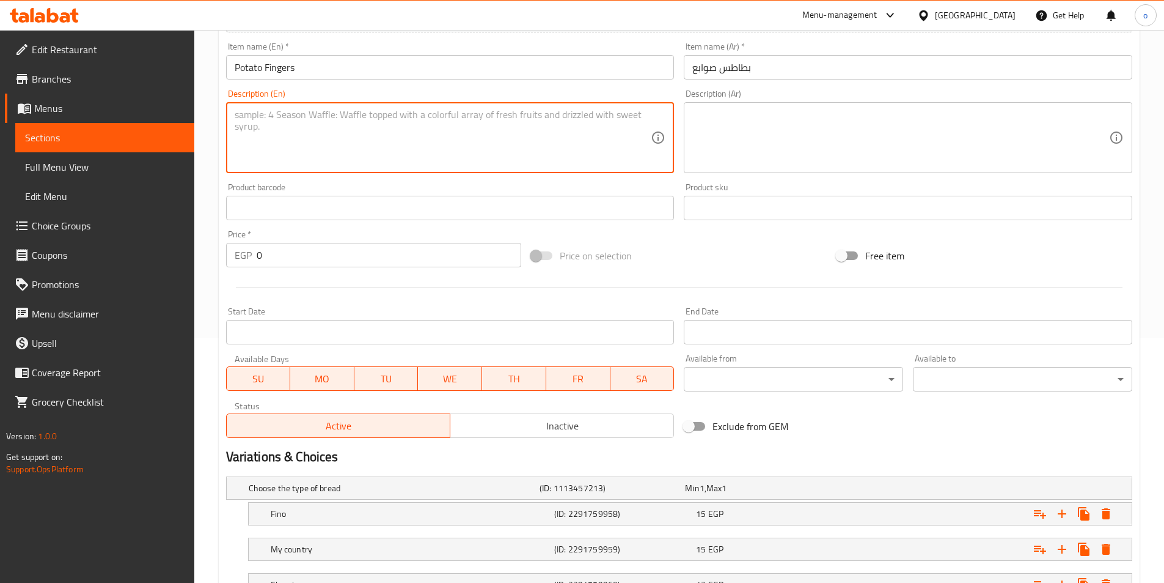
click at [275, 125] on textarea at bounding box center [443, 138] width 417 height 58
paste textarea "Fried potato fingers in sandwich"
type textarea "Fried potato fingers in sandwich"
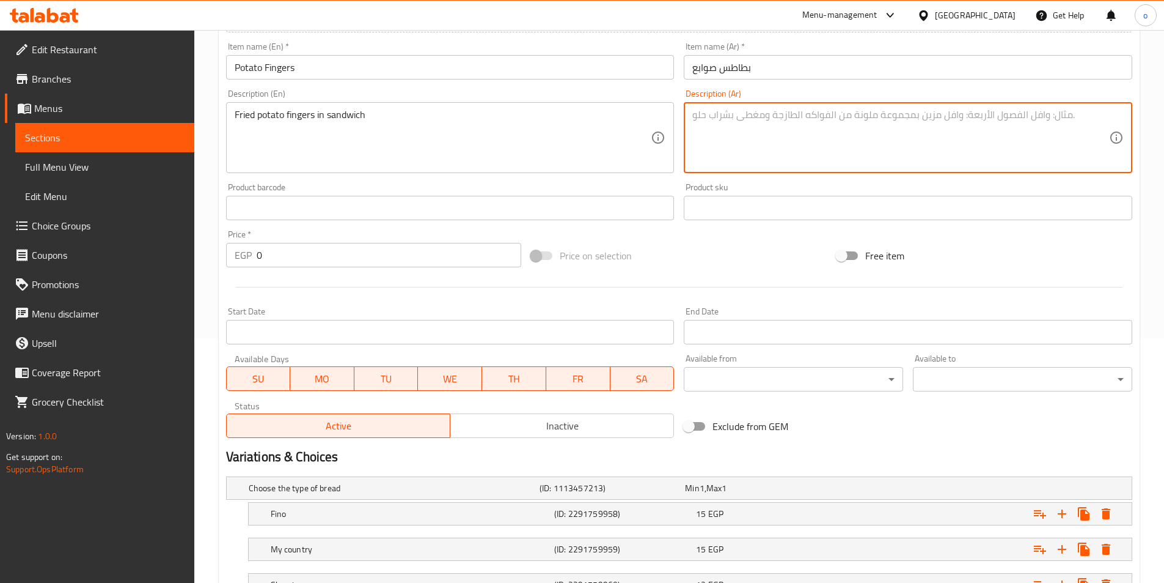
click at [727, 131] on textarea at bounding box center [901, 138] width 417 height 58
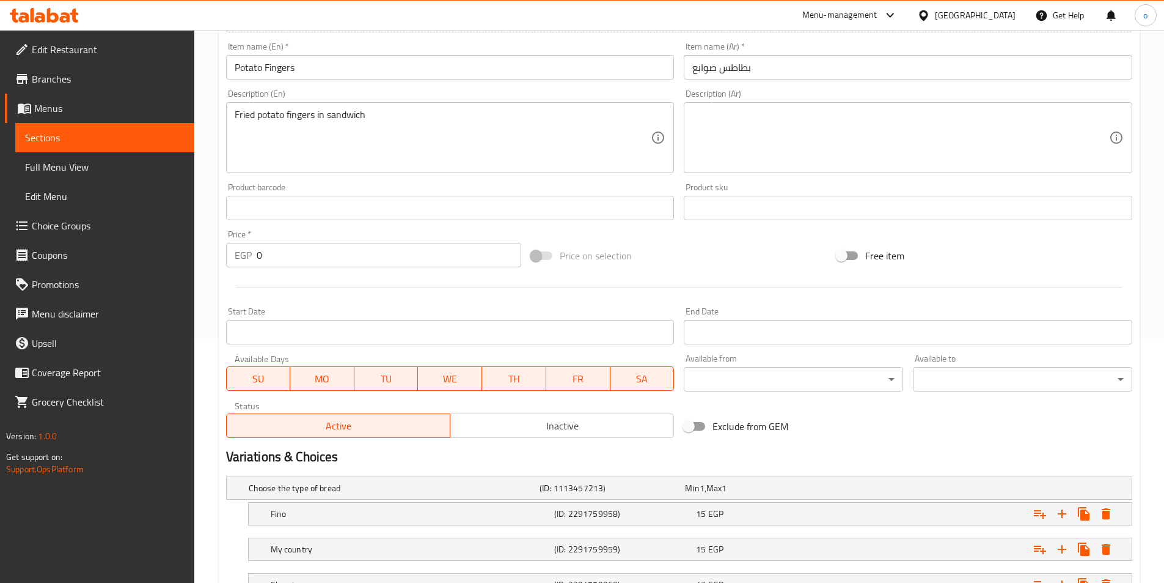
click at [712, 129] on textarea at bounding box center [901, 138] width 417 height 58
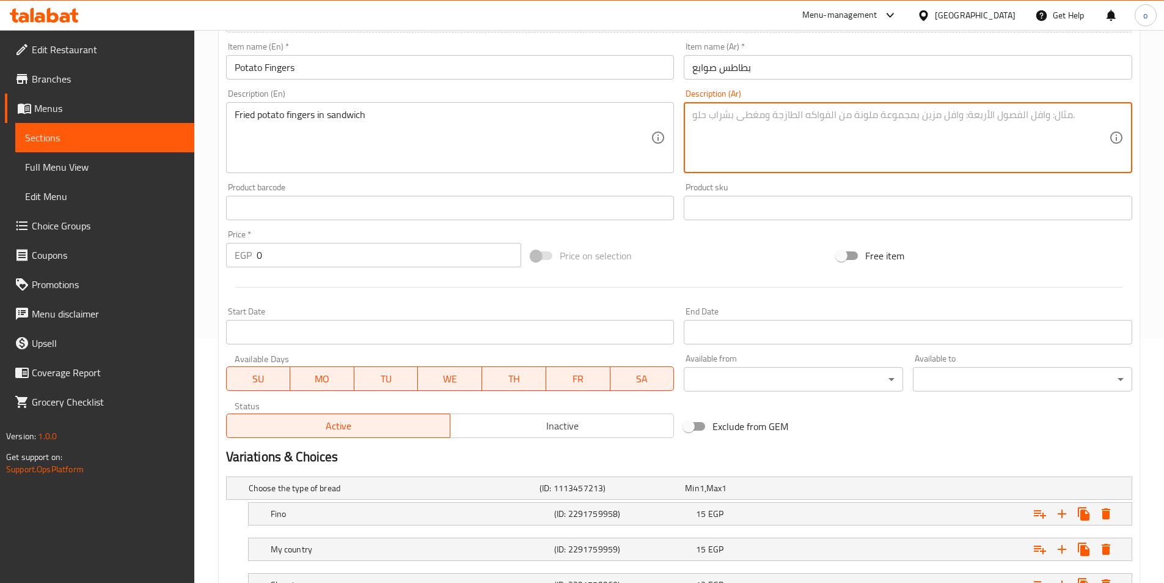
paste textarea "أصابع البطاطس المقلية في الساندويتش"
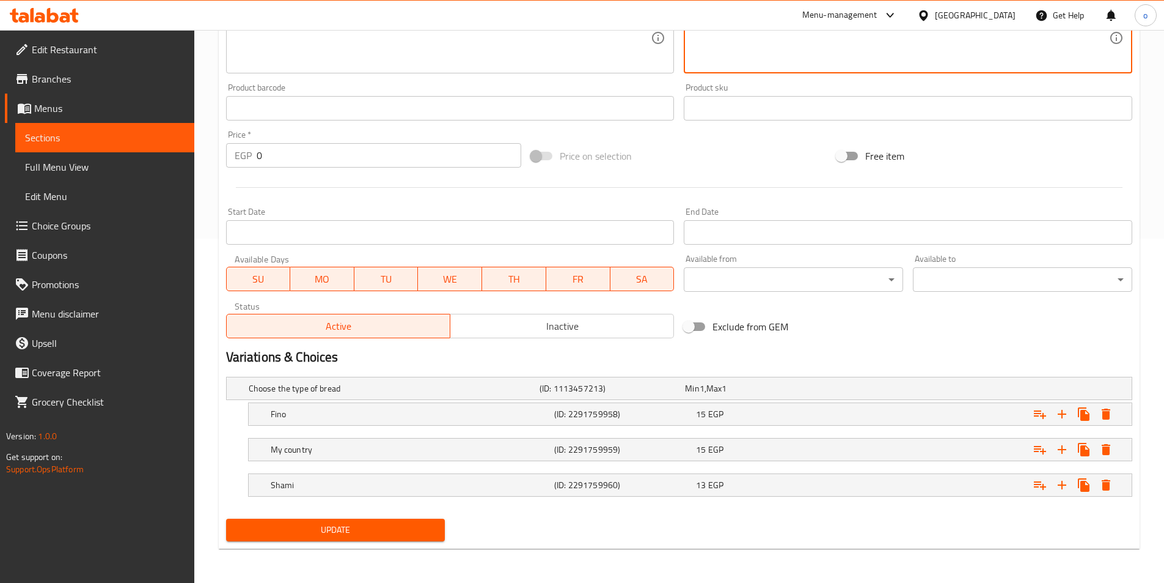
type textarea "أصابع البطاطس المقلية في الساندويتش"
click at [359, 537] on button "Update" at bounding box center [335, 529] width 219 height 23
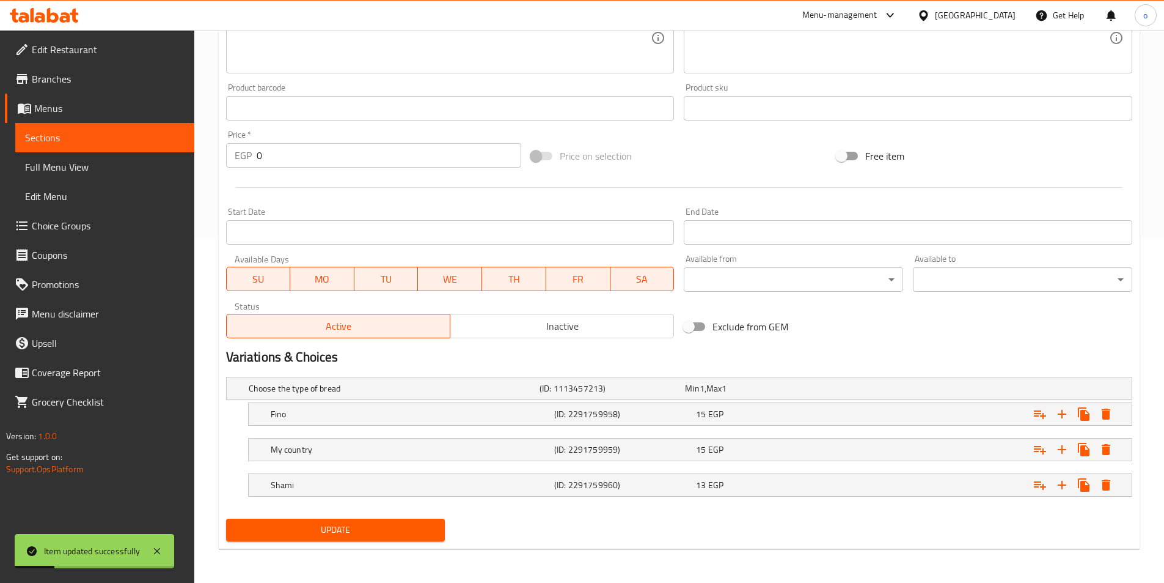
click at [119, 136] on span "Sections" at bounding box center [105, 137] width 160 height 15
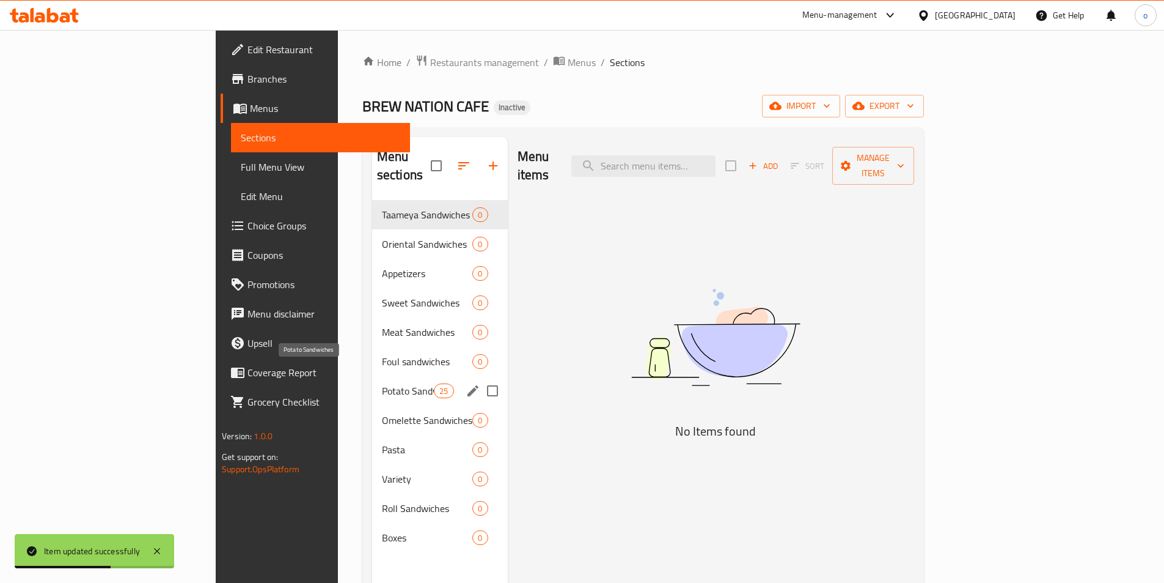
click at [382, 383] on span "Potato Sandwiches" at bounding box center [408, 390] width 52 height 15
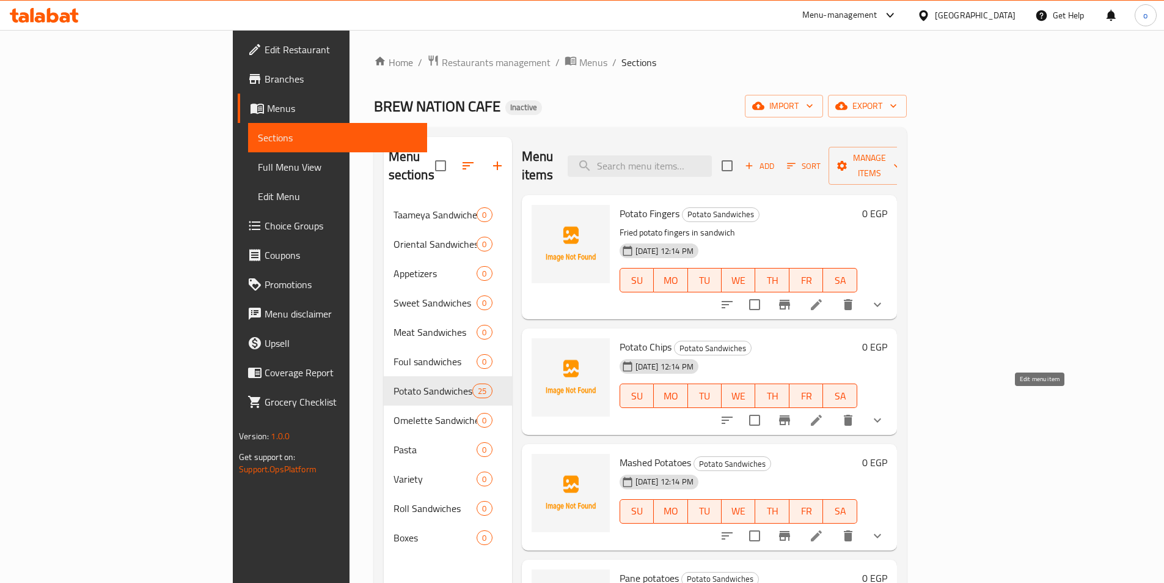
click at [824, 413] on icon at bounding box center [816, 420] width 15 height 15
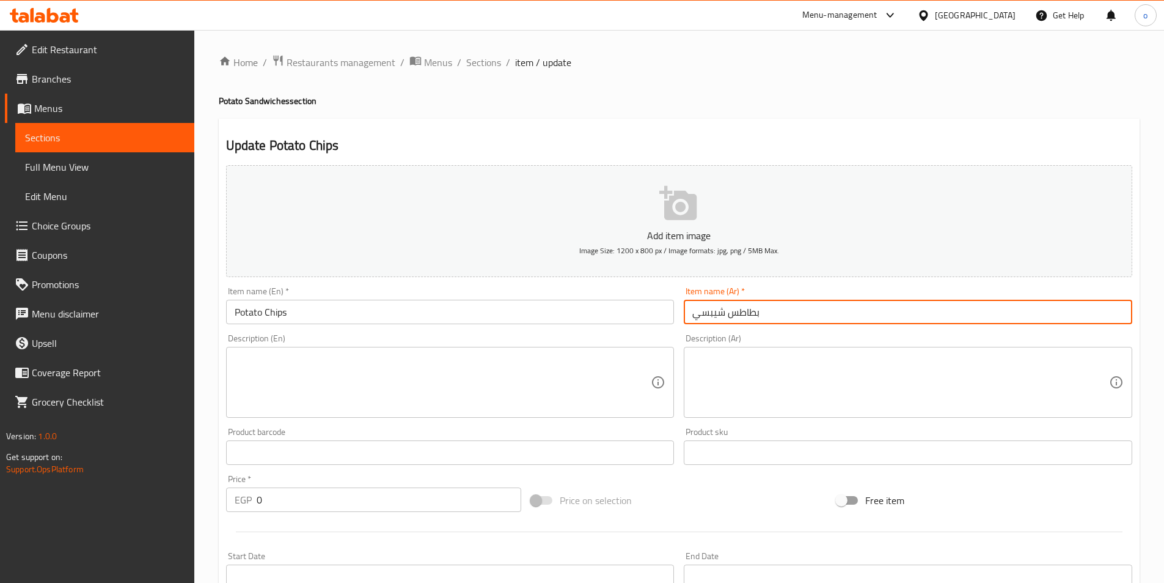
drag, startPoint x: 694, startPoint y: 316, endPoint x: 730, endPoint y: 315, distance: 36.1
click at [730, 315] on input "بطاطس شيبسي" at bounding box center [908, 312] width 449 height 24
type input "بطاطس رقائق بطاطا"
click at [455, 402] on textarea at bounding box center [443, 382] width 417 height 58
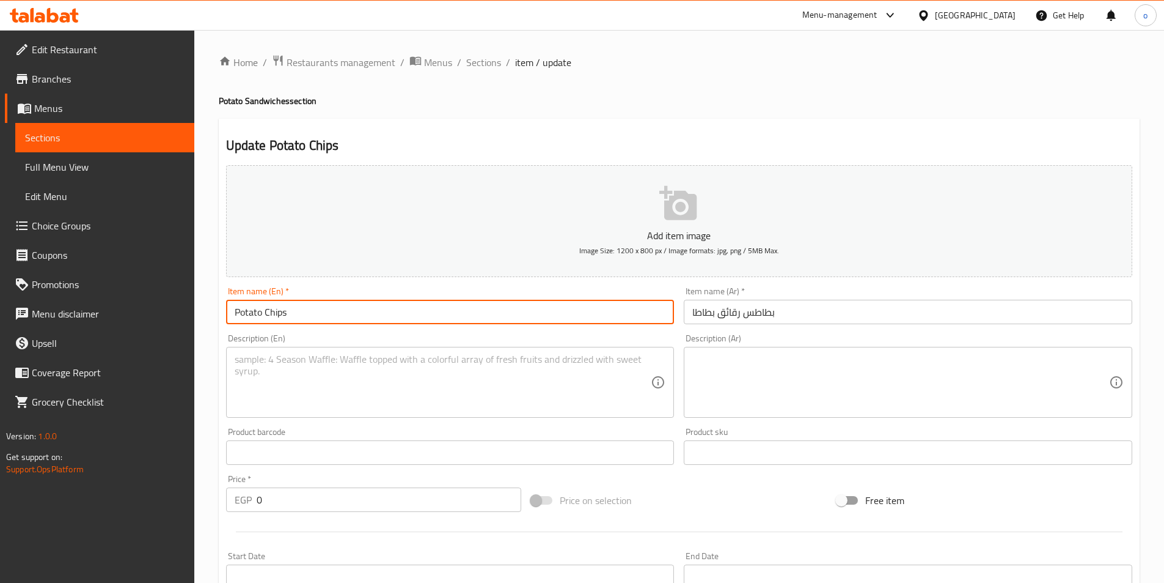
drag, startPoint x: 262, startPoint y: 315, endPoint x: 227, endPoint y: 315, distance: 34.8
click at [227, 315] on input "Potato Chips" at bounding box center [450, 312] width 449 height 24
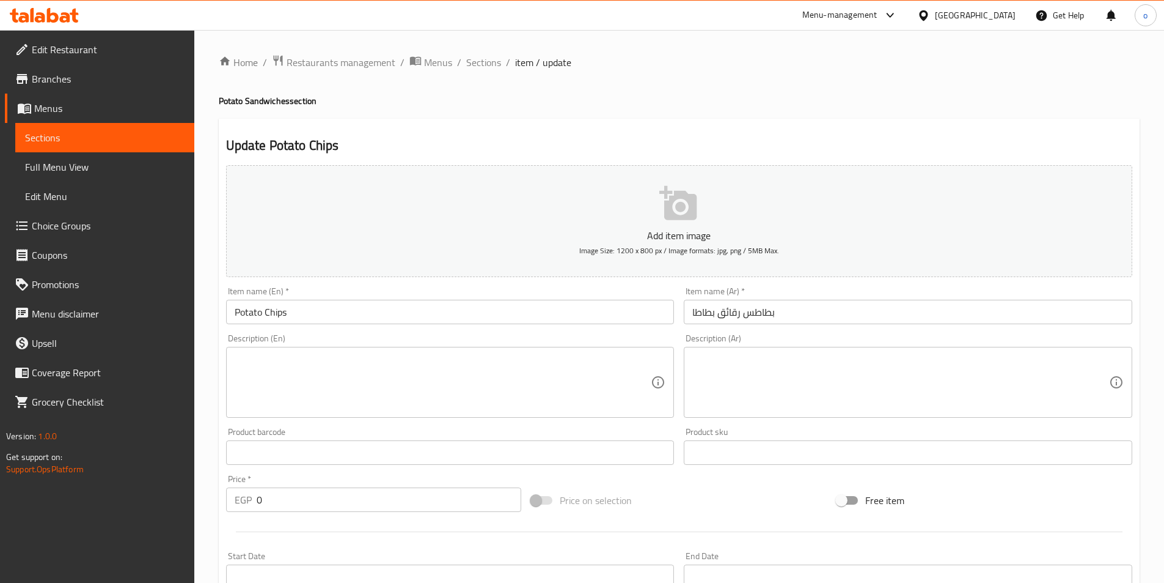
click at [422, 378] on textarea at bounding box center [443, 382] width 417 height 58
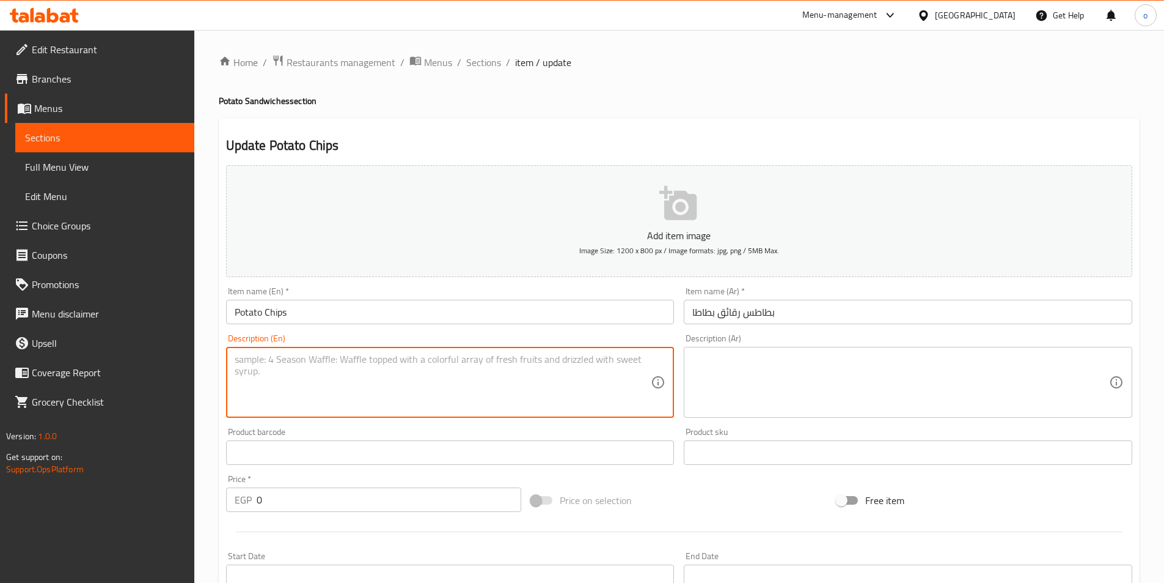
click at [359, 386] on textarea at bounding box center [443, 382] width 417 height 58
paste textarea "Potato chips in sandwich bread"
type textarea "Potato chips in sandwich bread"
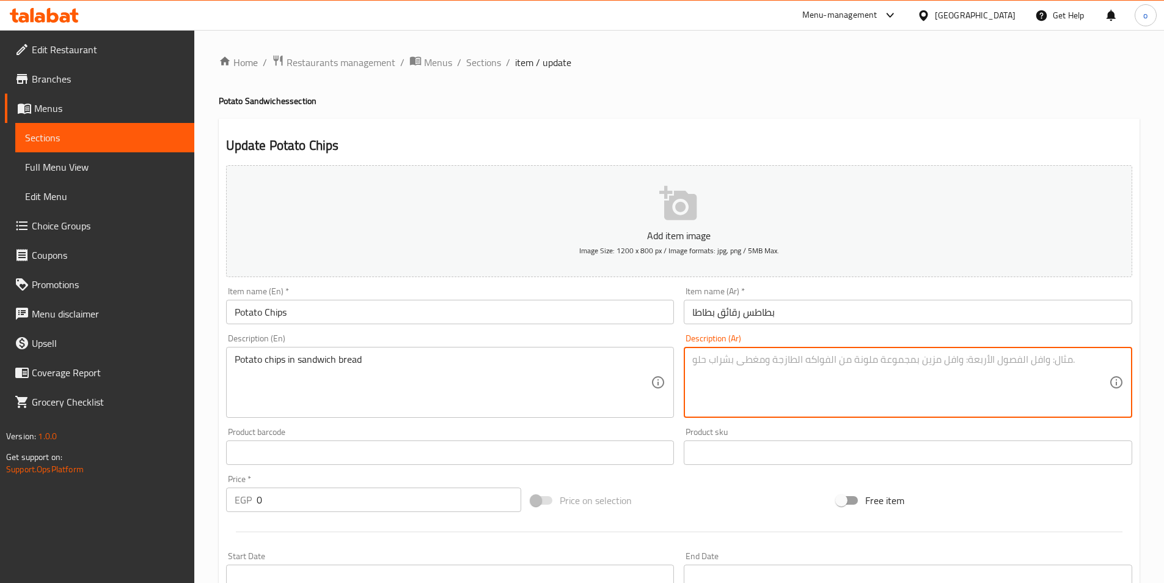
click at [719, 390] on textarea at bounding box center [901, 382] width 417 height 58
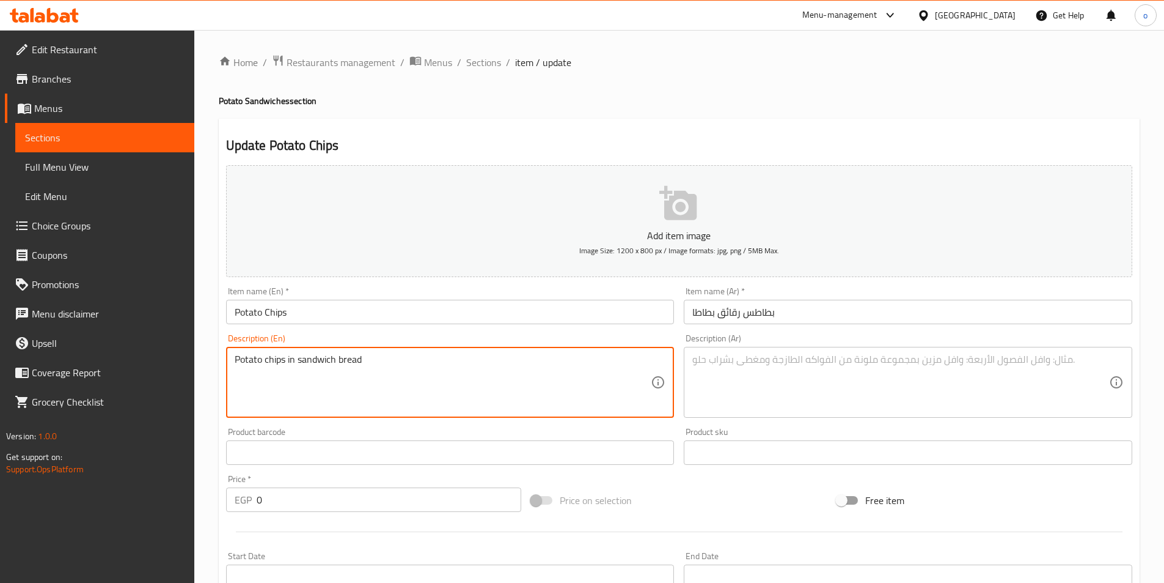
drag, startPoint x: 369, startPoint y: 356, endPoint x: 213, endPoint y: 354, distance: 155.9
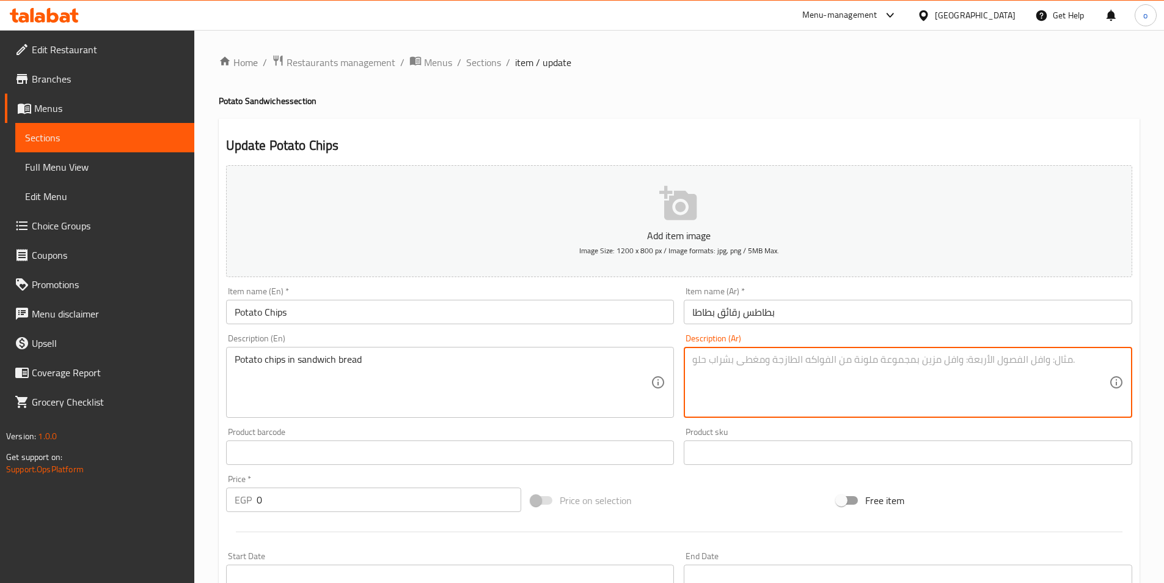
click at [752, 379] on textarea at bounding box center [901, 382] width 417 height 58
click at [694, 362] on textarea "بطاطس رقائق البطاطا في" at bounding box center [901, 382] width 417 height 58
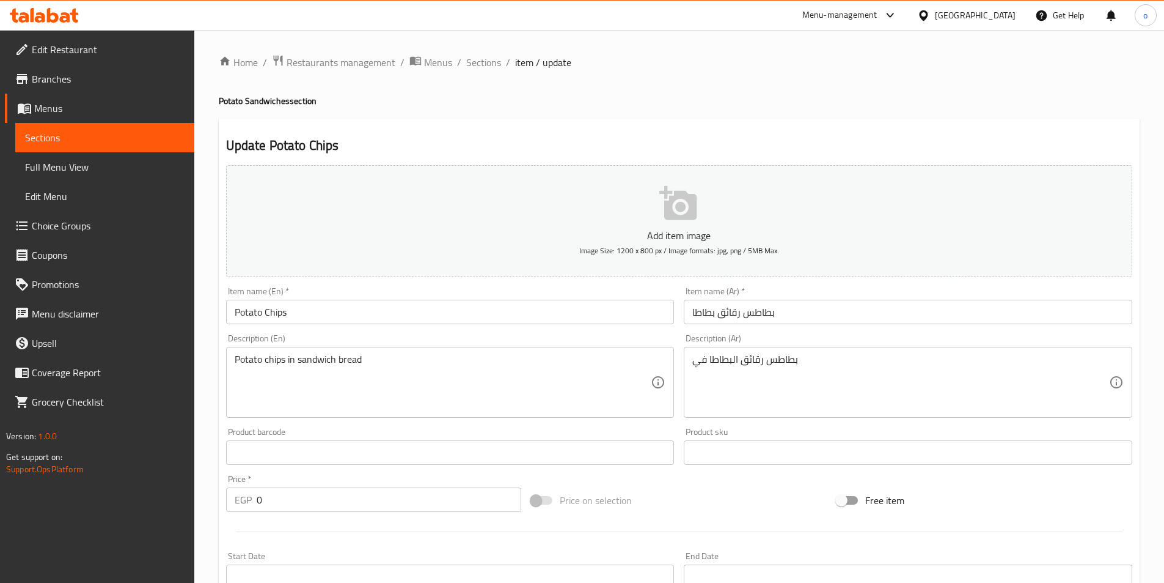
click at [693, 369] on textarea "بطاطس رقائق البطاطا في" at bounding box center [901, 382] width 417 height 58
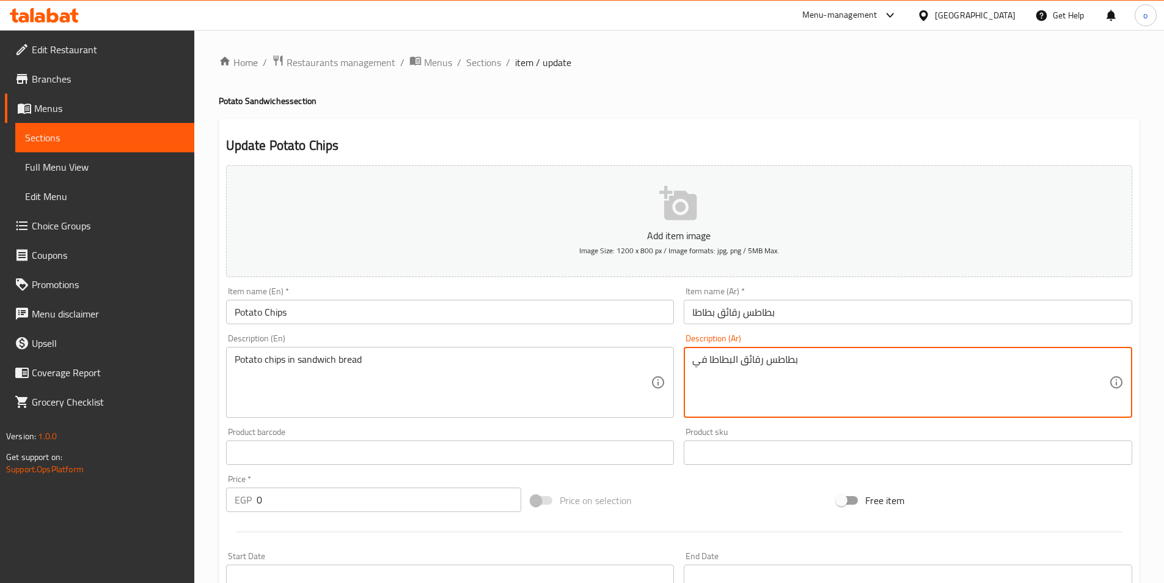
click at [837, 358] on textarea "بطاطس رقائق البطاطا في" at bounding box center [901, 382] width 417 height 58
type textarea "بطاطس رقائق البطاطا في خبز السندوتيش"
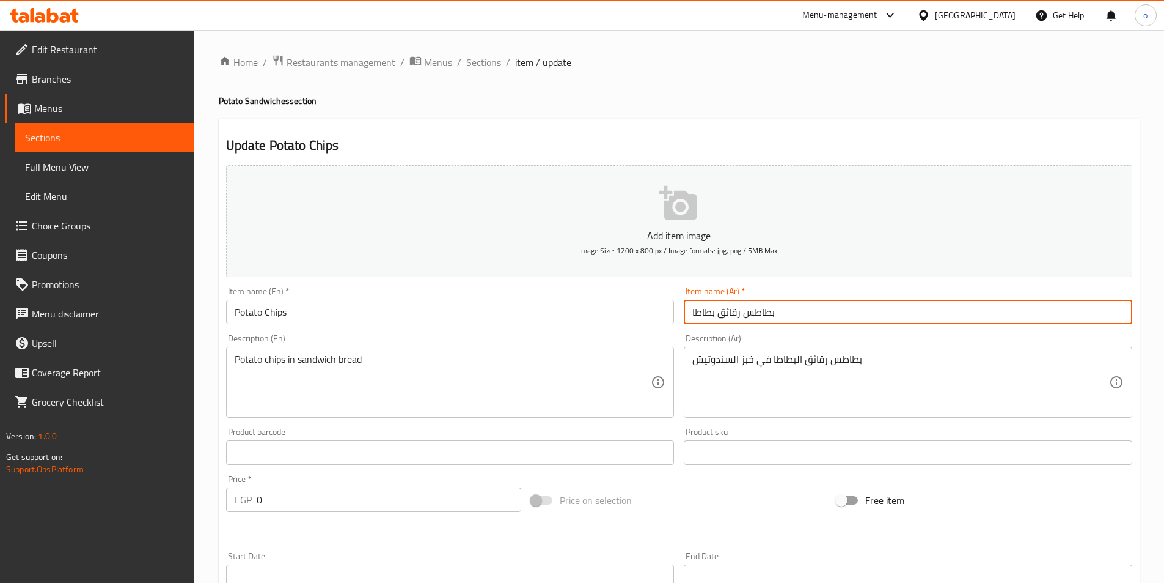
drag, startPoint x: 690, startPoint y: 315, endPoint x: 741, endPoint y: 316, distance: 52.0
click at [741, 316] on input "بطاطس رقائق بطاطا" at bounding box center [908, 312] width 449 height 24
type input "بطاطس شيبسي"
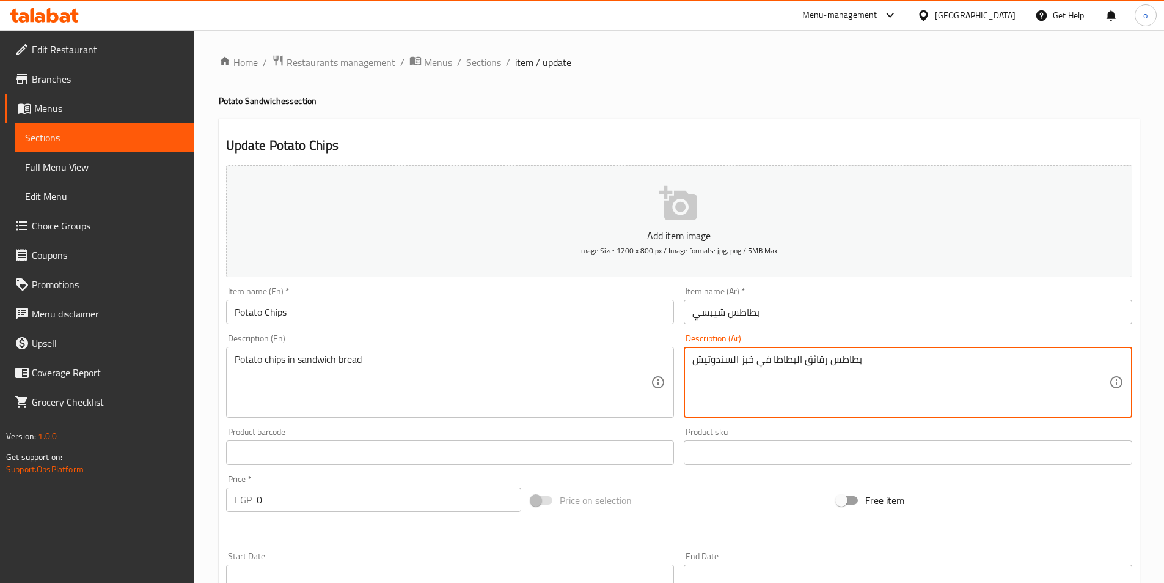
drag, startPoint x: 776, startPoint y: 360, endPoint x: 829, endPoint y: 362, distance: 52.6
click at [801, 383] on textarea "بطاطس شيبسي ا في خبز السندوتيش" at bounding box center [901, 382] width 417 height 58
drag, startPoint x: 774, startPoint y: 363, endPoint x: 780, endPoint y: 362, distance: 6.1
click at [780, 362] on textarea "بطاطس شيبسي ا في خبز السندوتيش" at bounding box center [901, 382] width 417 height 58
click at [799, 396] on textarea "بطاطس شيبسيفي خبز السندوتيش" at bounding box center [901, 382] width 417 height 58
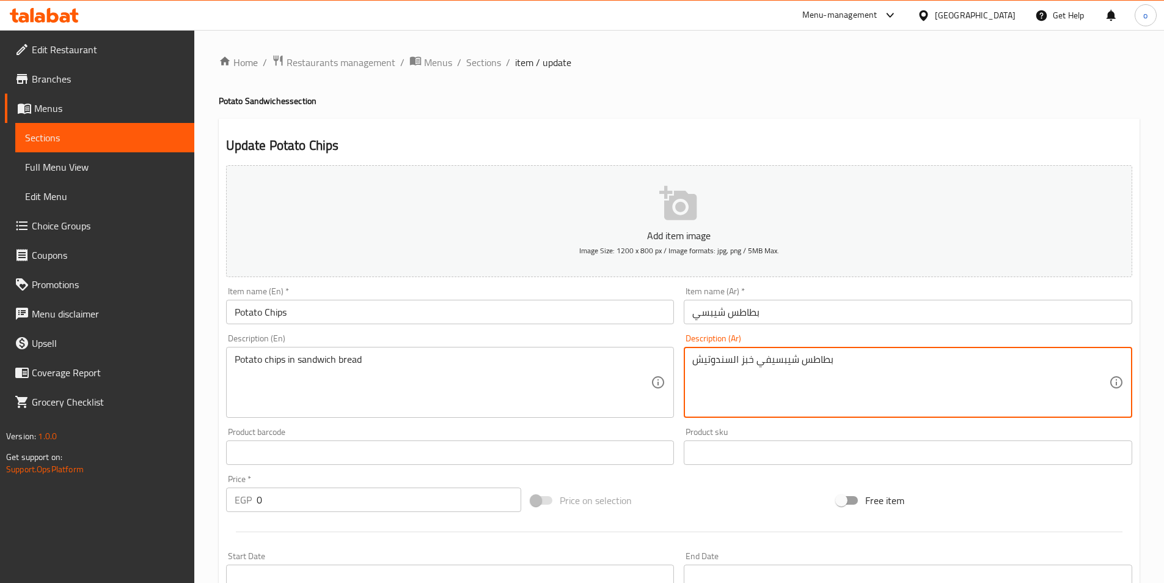
click at [772, 363] on textarea "بطاطس شيبسيفي خبز السندوتيش" at bounding box center [901, 382] width 417 height 58
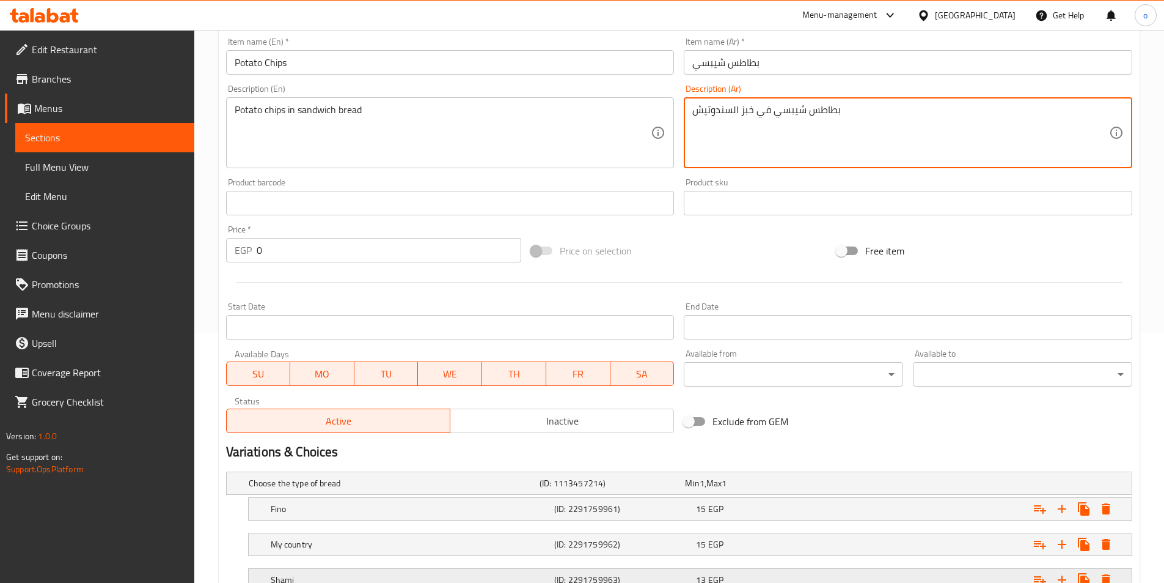
scroll to position [344, 0]
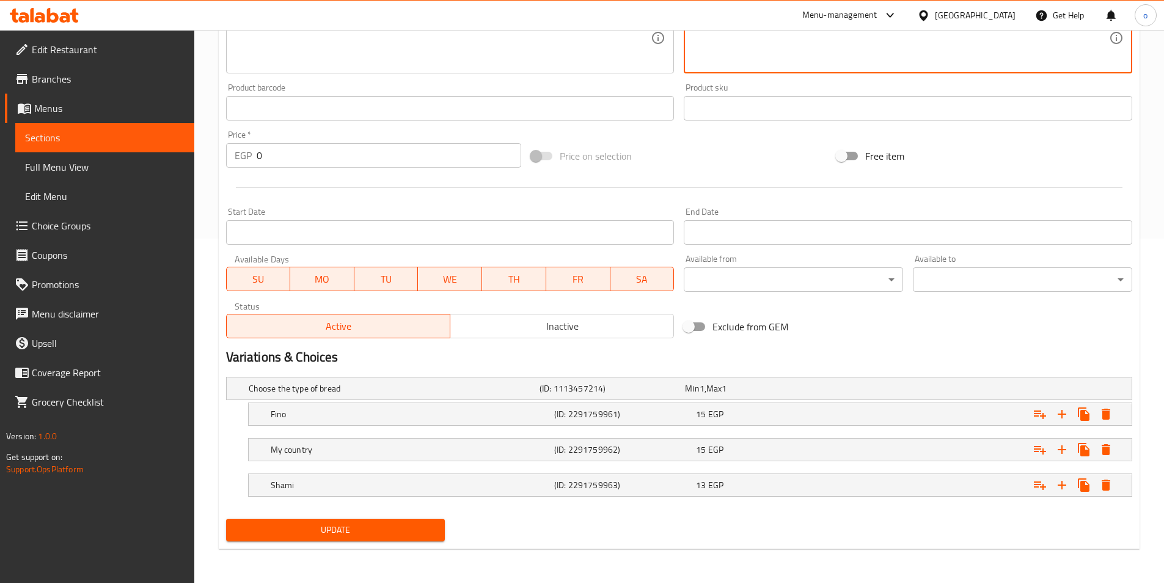
type textarea "بطاطس شيبسي في خبز السندوتيش"
click at [356, 531] on span "Update" at bounding box center [336, 529] width 200 height 15
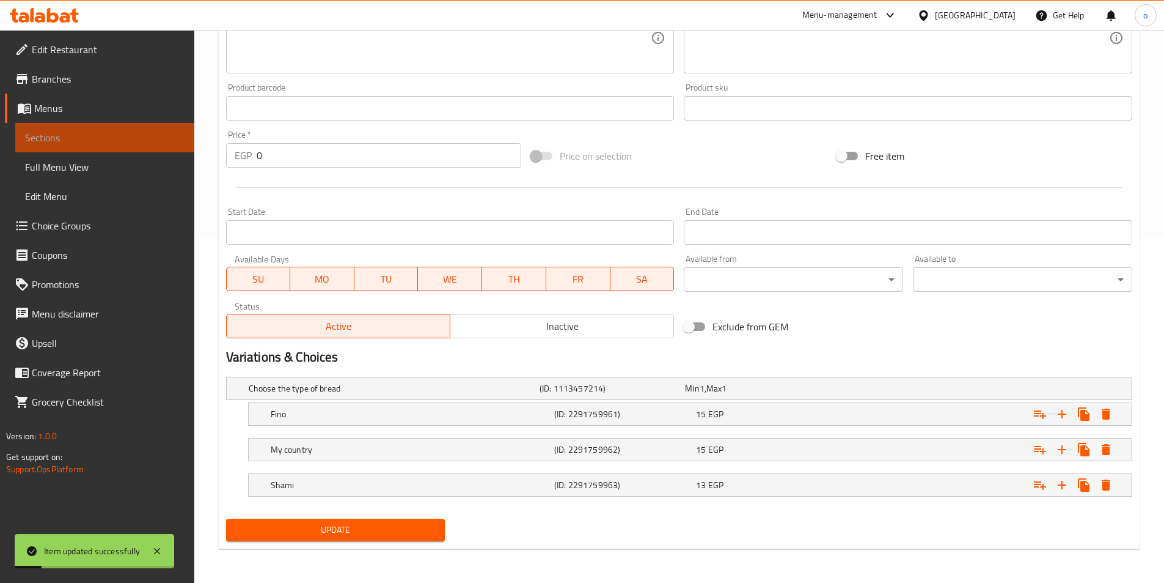
click at [134, 132] on span "Sections" at bounding box center [105, 137] width 160 height 15
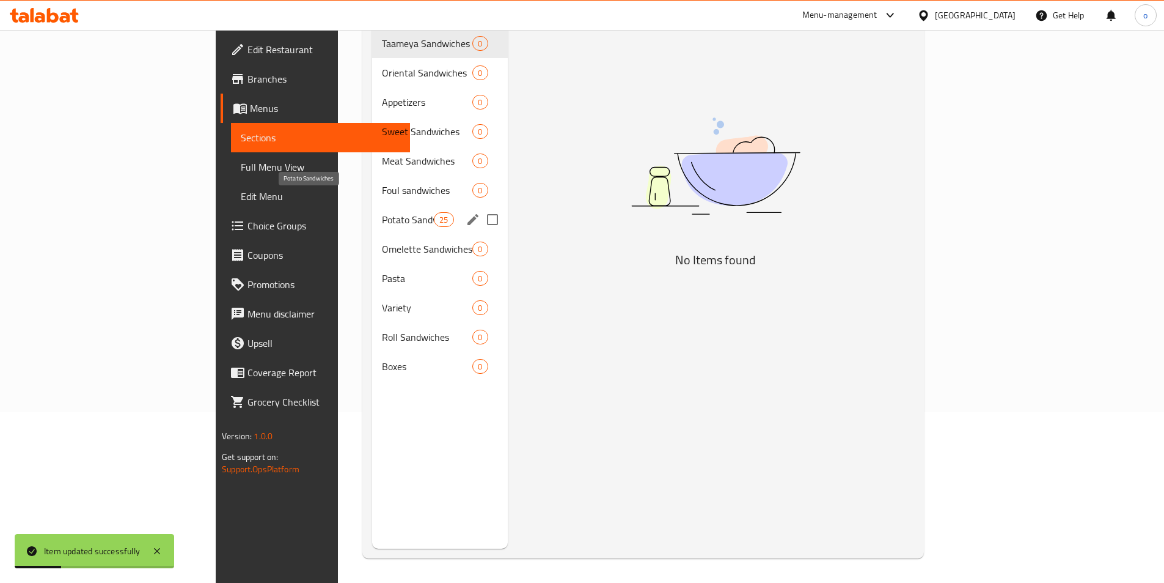
click at [382, 212] on span "Potato Sandwiches" at bounding box center [408, 219] width 52 height 15
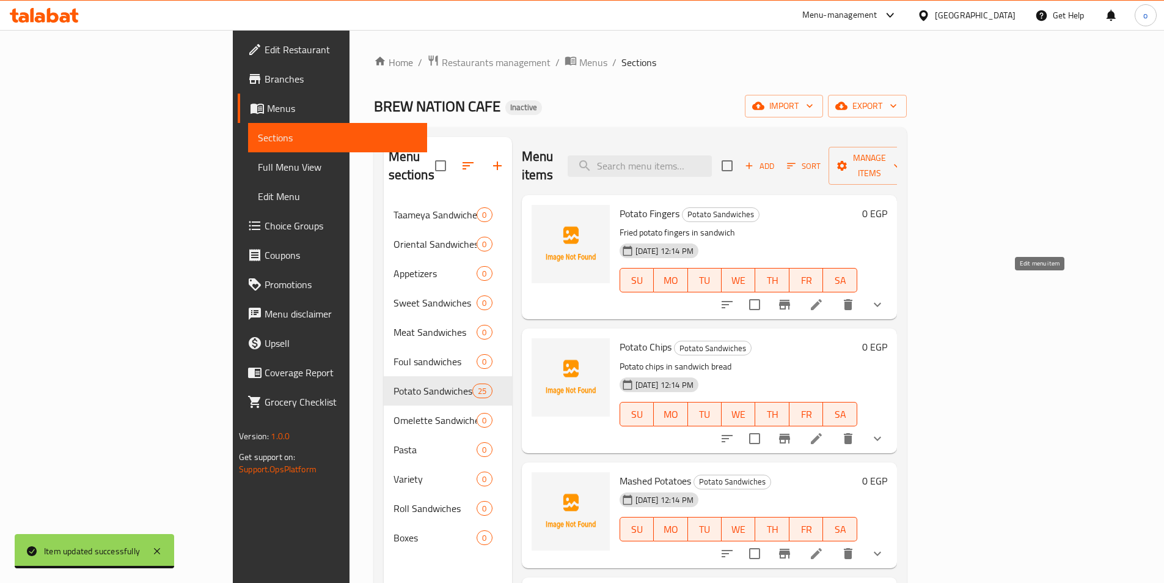
click at [824, 297] on icon at bounding box center [816, 304] width 15 height 15
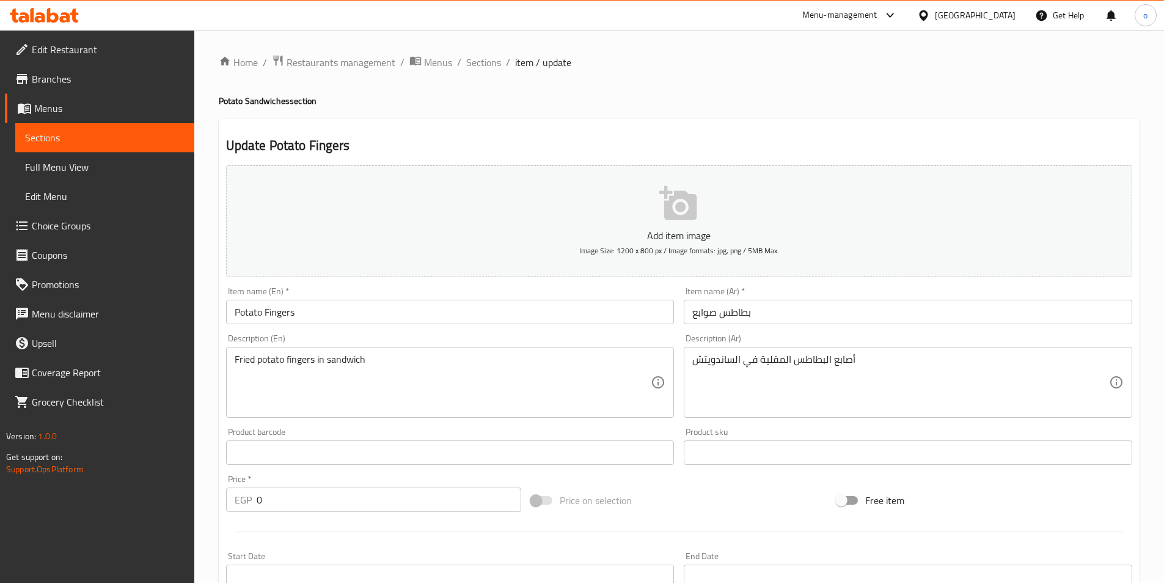
click at [124, 139] on span "Sections" at bounding box center [105, 137] width 160 height 15
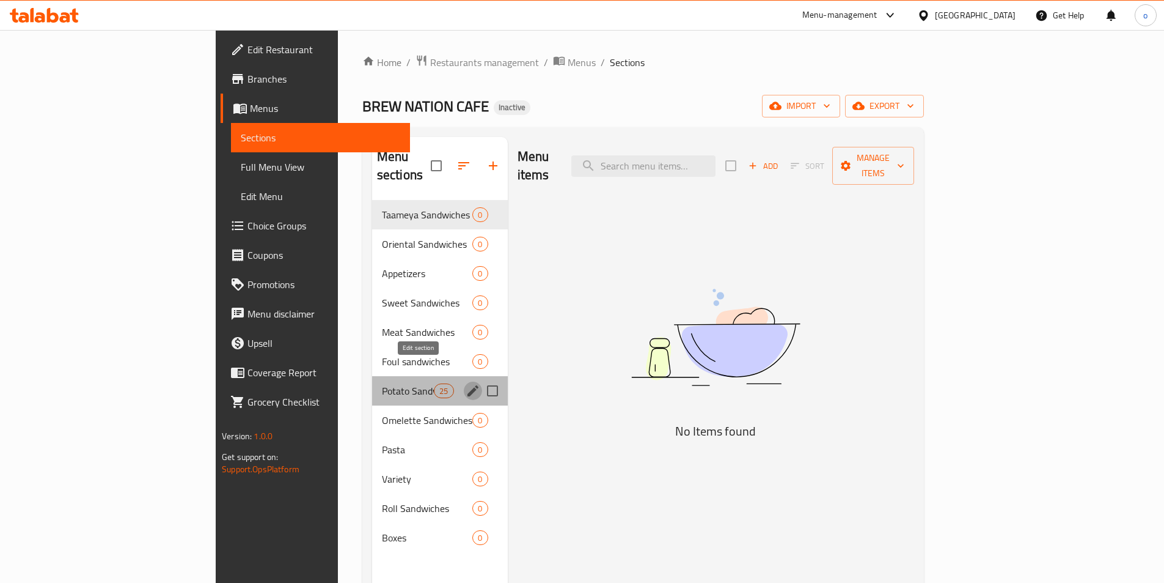
click at [466, 383] on icon "edit" at bounding box center [473, 390] width 15 height 15
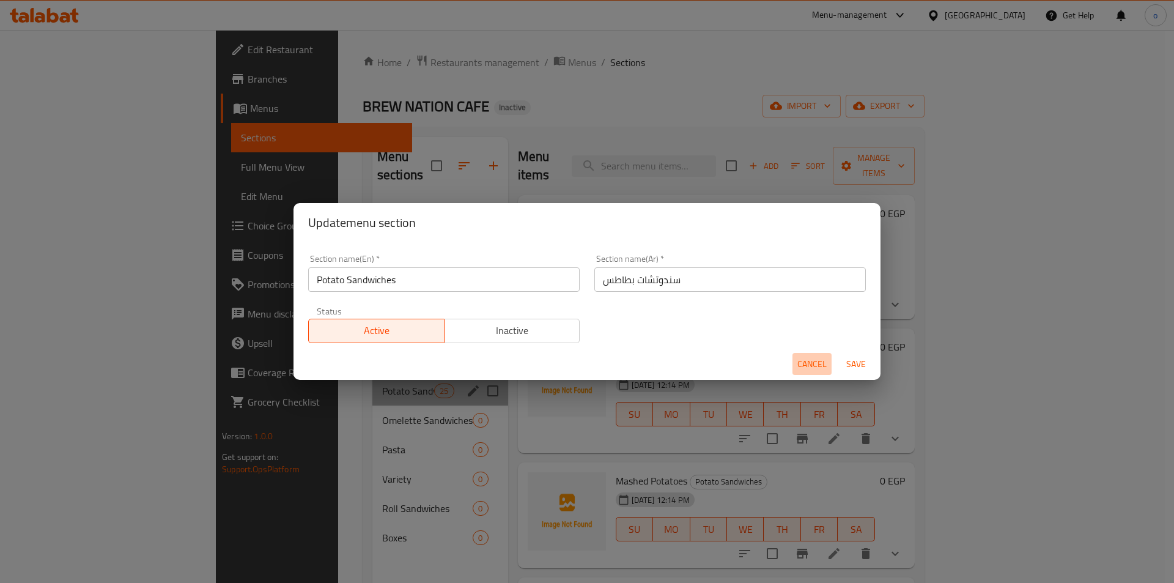
click at [815, 366] on span "Cancel" at bounding box center [811, 363] width 29 height 15
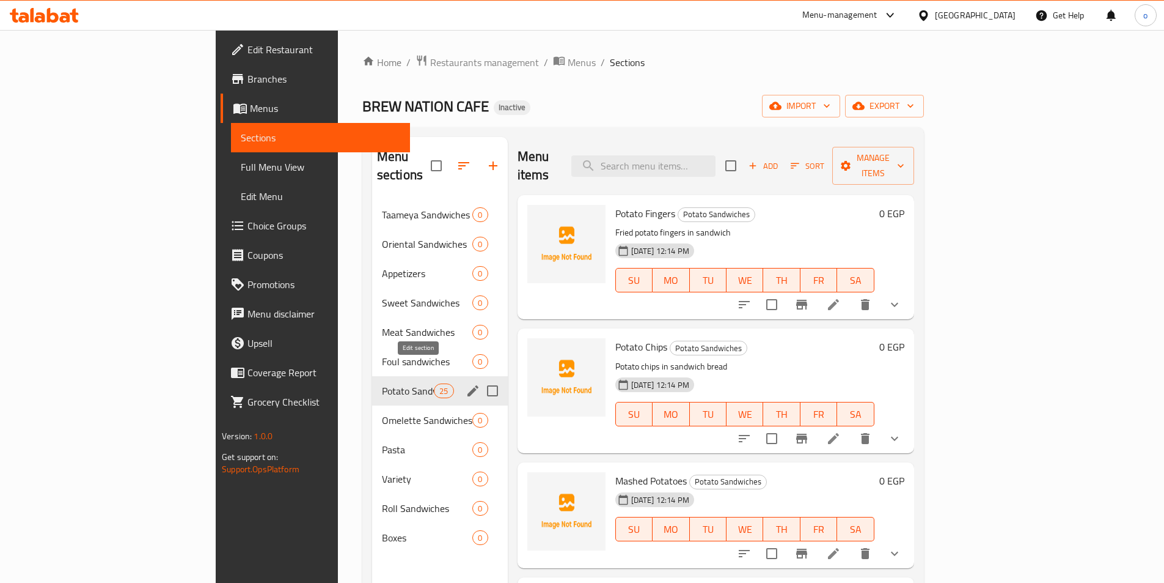
click at [466, 383] on icon "edit" at bounding box center [473, 390] width 15 height 15
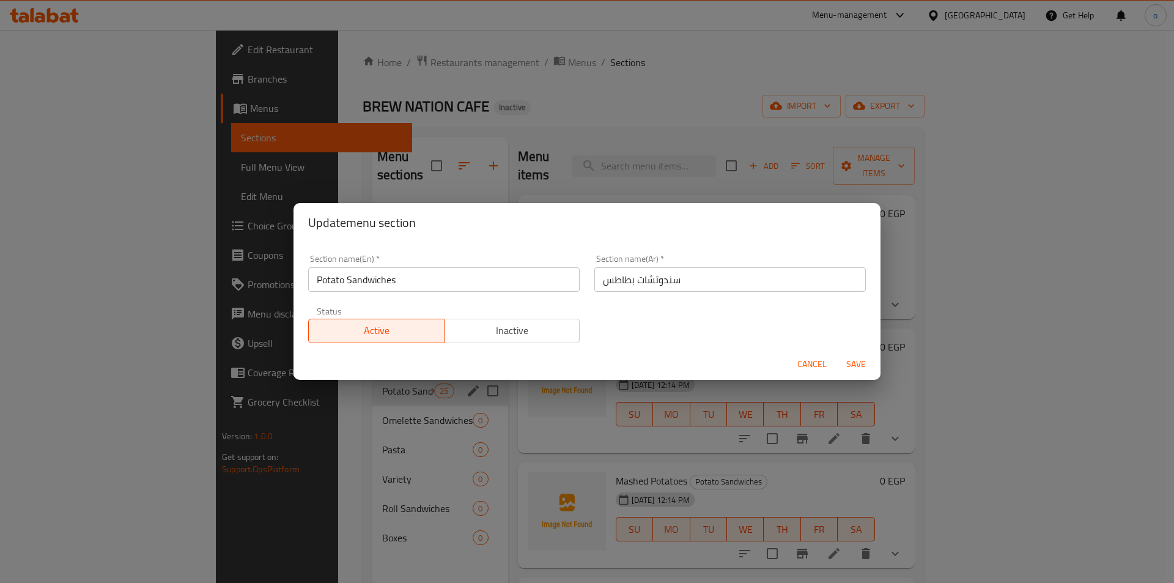
click at [937, 301] on div "Update menu section Section name(En)   * Potato Sandwiches Section name(En) * S…" at bounding box center [587, 291] width 1174 height 583
click at [377, 424] on div "Update menu section Section name(En)   * Potato Sandwiches Section name(En) * S…" at bounding box center [587, 291] width 1174 height 583
click at [820, 370] on span "Cancel" at bounding box center [811, 363] width 29 height 15
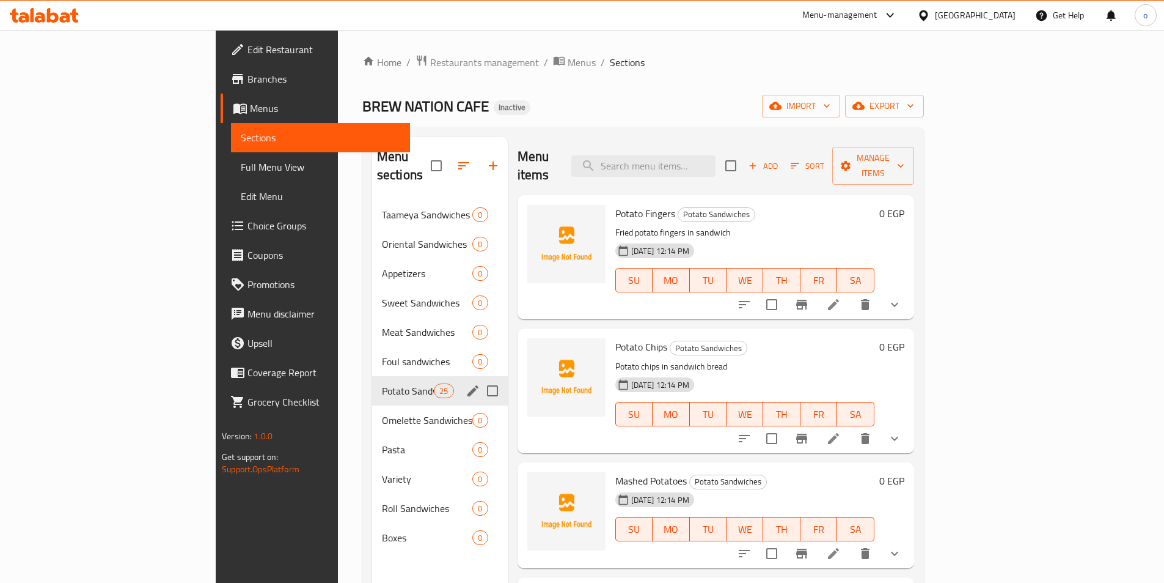
click at [248, 372] on span "Coverage Report" at bounding box center [324, 372] width 153 height 15
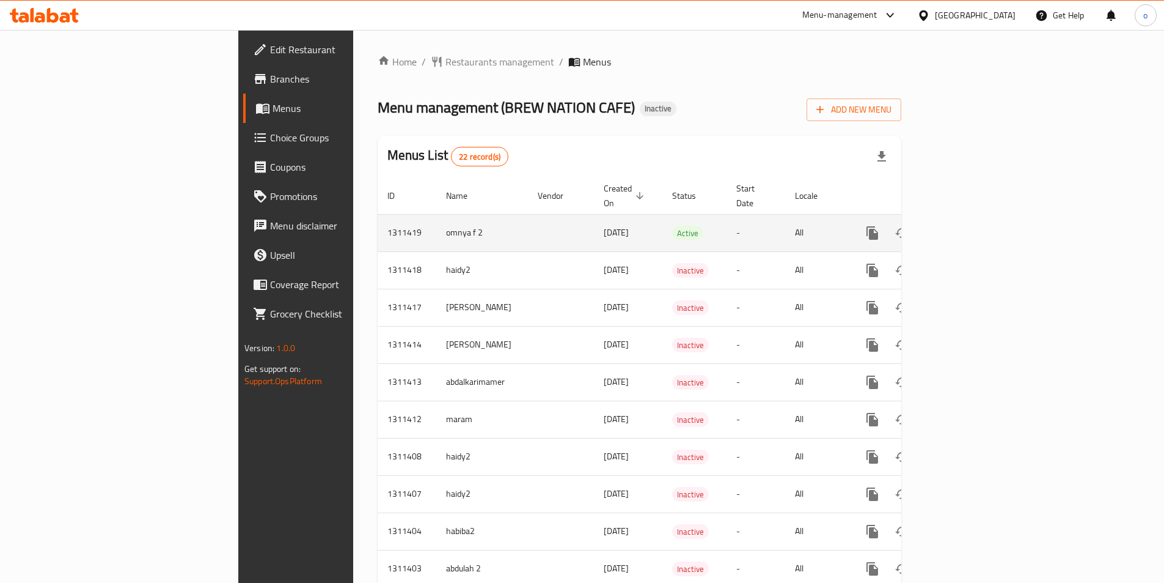
click at [968, 226] on icon "enhanced table" at bounding box center [961, 233] width 15 height 15
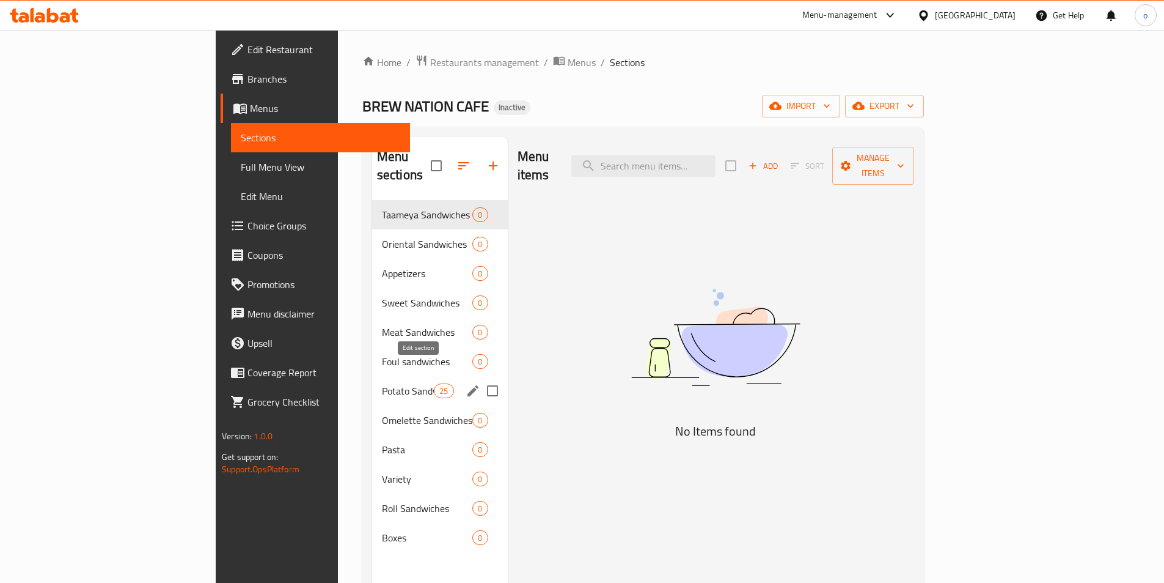
click at [468, 385] on icon "edit" at bounding box center [473, 390] width 11 height 11
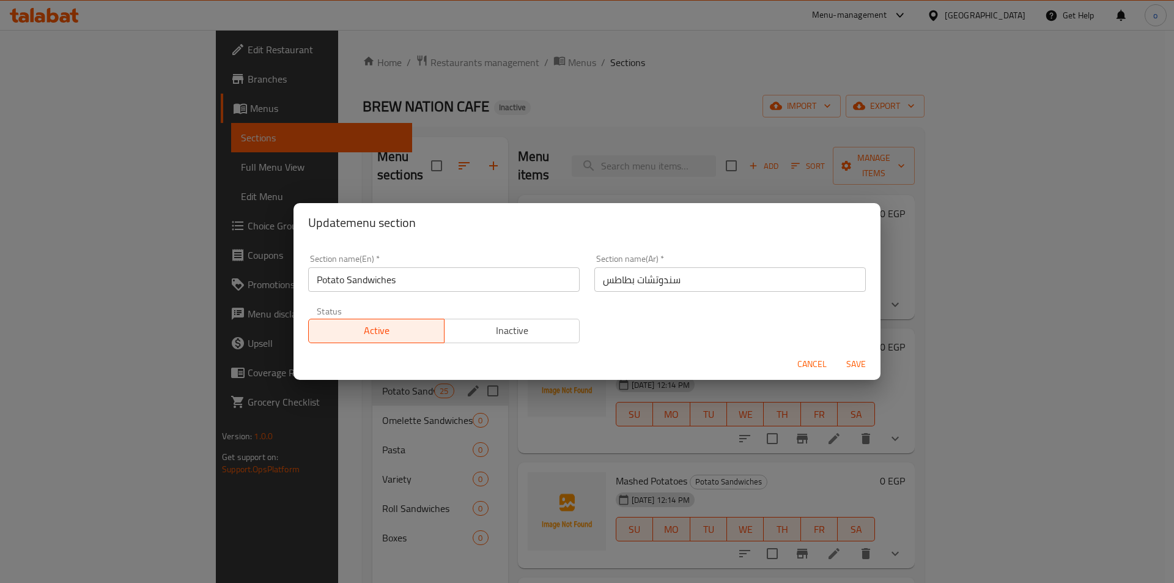
click at [845, 359] on span "Save" at bounding box center [855, 363] width 29 height 15
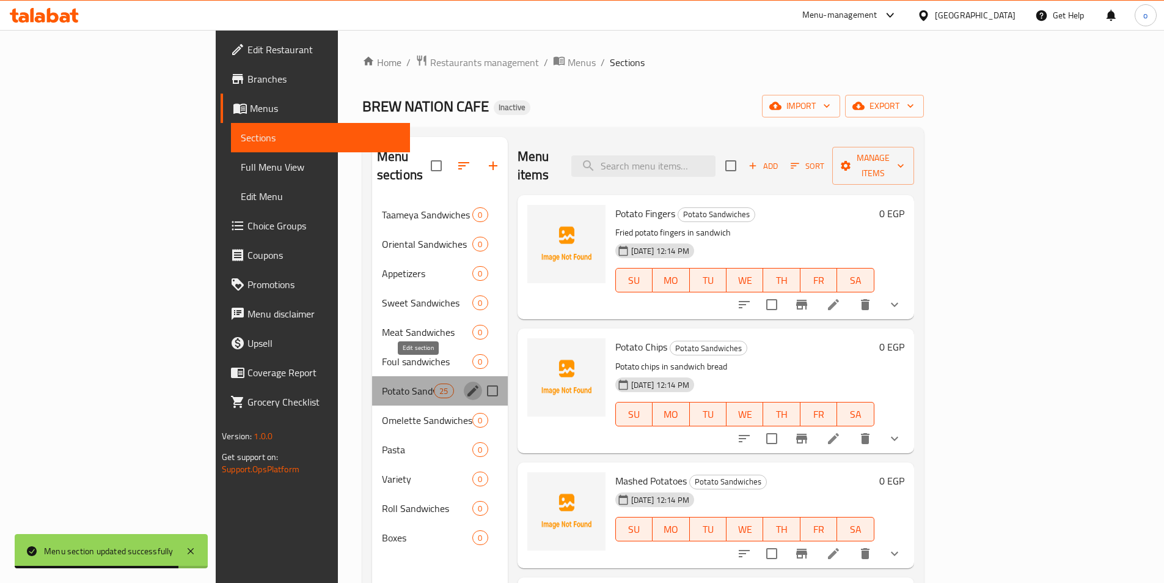
click at [468, 385] on icon "edit" at bounding box center [473, 390] width 11 height 11
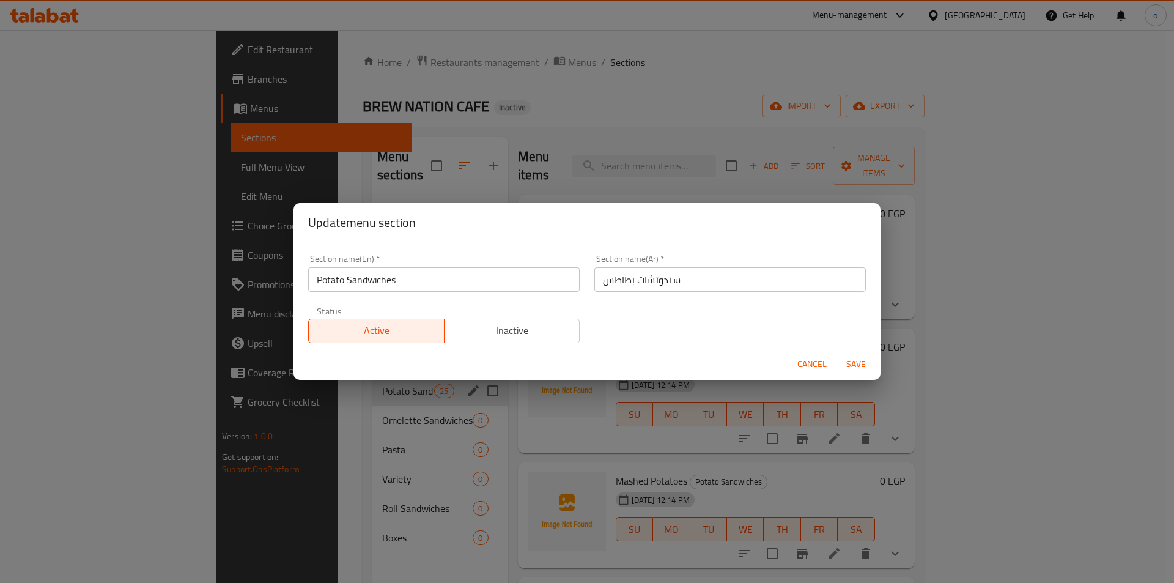
click at [815, 359] on span "Cancel" at bounding box center [811, 363] width 29 height 15
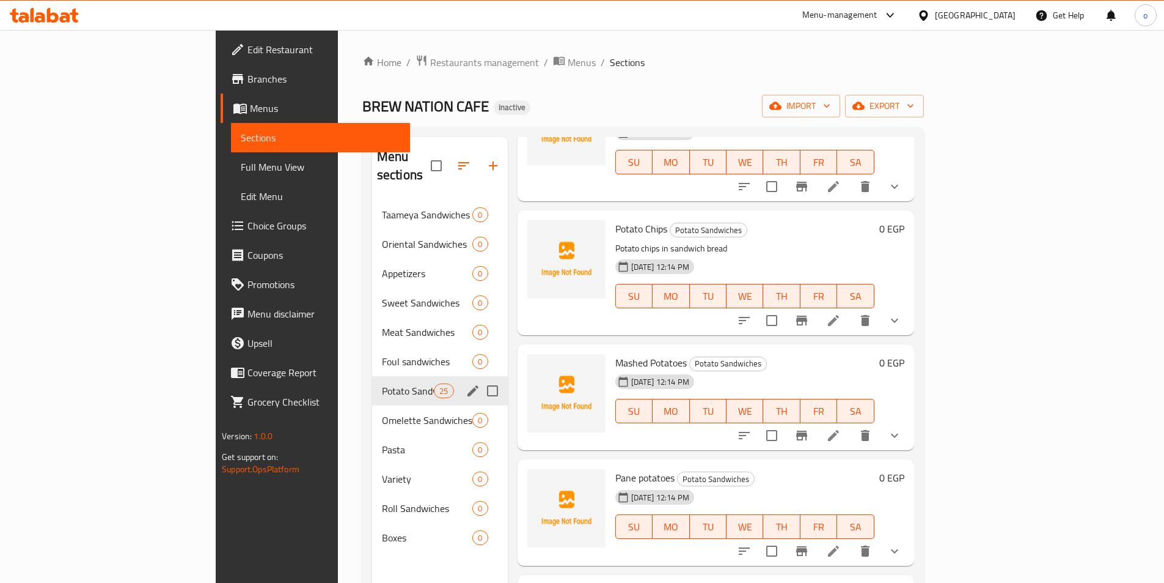
scroll to position [122, 0]
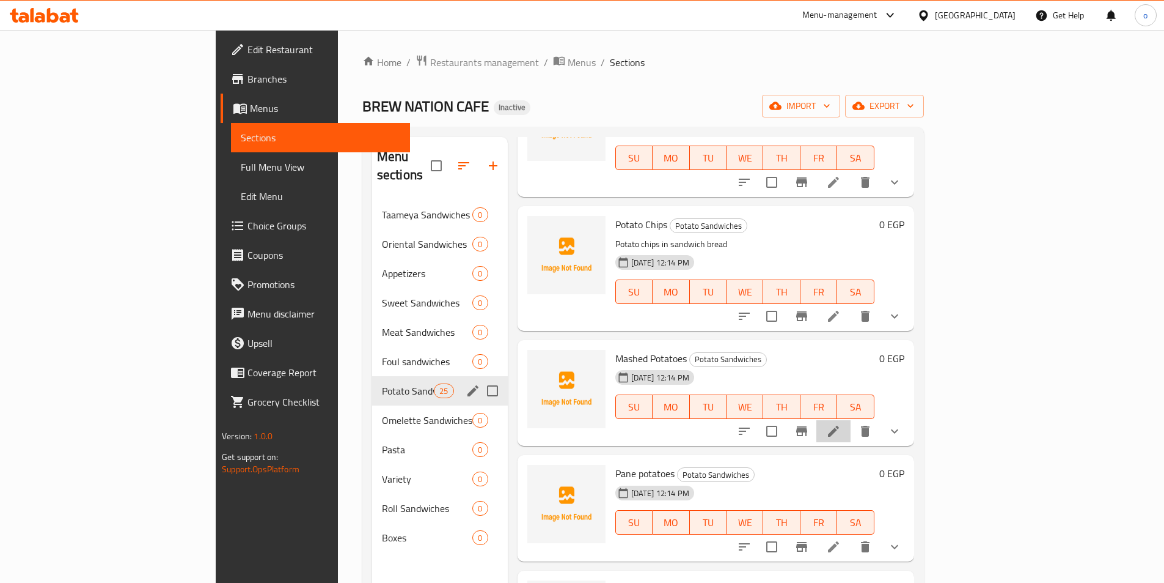
click at [839, 425] on icon at bounding box center [833, 430] width 11 height 11
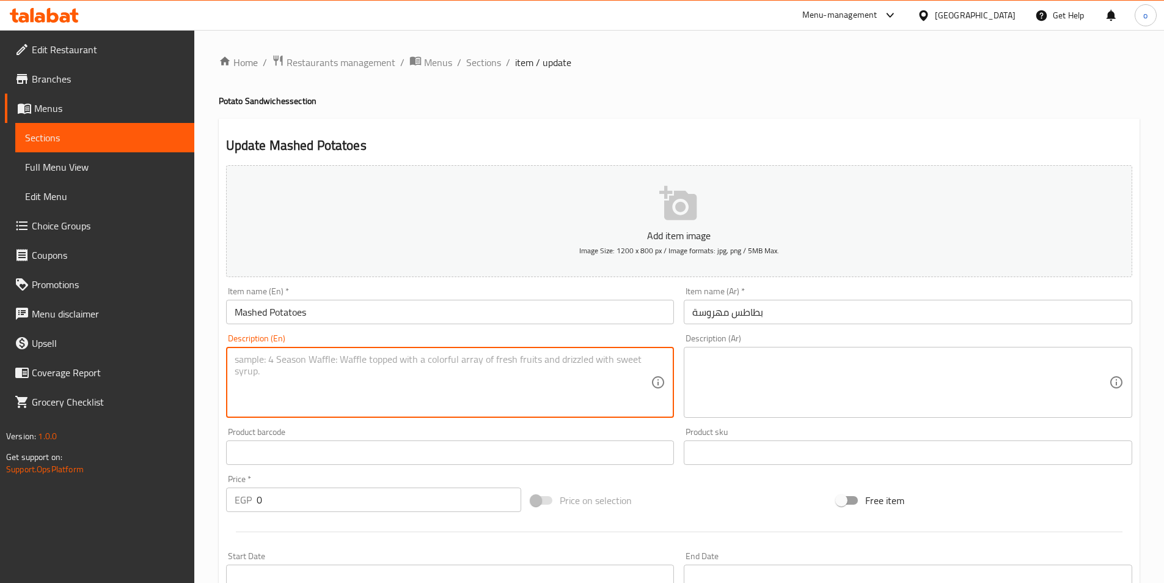
click at [400, 380] on textarea at bounding box center [443, 382] width 417 height 58
click at [342, 365] on textarea at bounding box center [443, 382] width 417 height 58
paste textarea "Creamy mashed potatoes in sandwich"
drag, startPoint x: 267, startPoint y: 363, endPoint x: 230, endPoint y: 359, distance: 36.3
click at [230, 359] on div "Creamy mashed potatoes in sandwich Description (En)" at bounding box center [450, 382] width 449 height 71
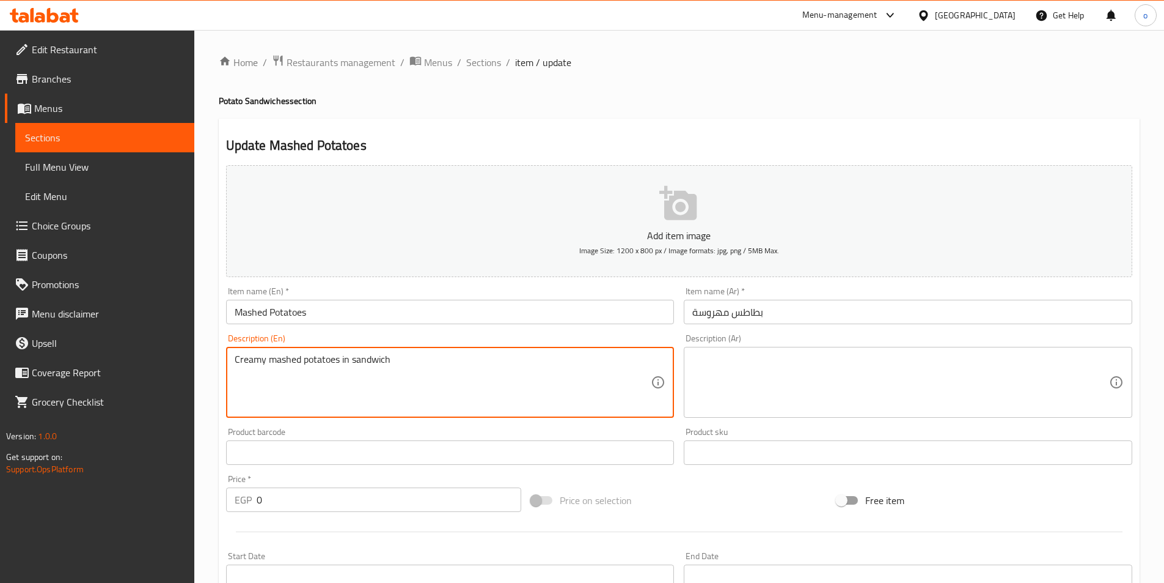
type textarea "Creamy mashed potatoes in sandwich"
drag, startPoint x: 371, startPoint y: 362, endPoint x: 226, endPoint y: 363, distance: 145.5
click at [226, 363] on div "Creamy mashed potatoes in sandwich Description (En)" at bounding box center [450, 382] width 449 height 71
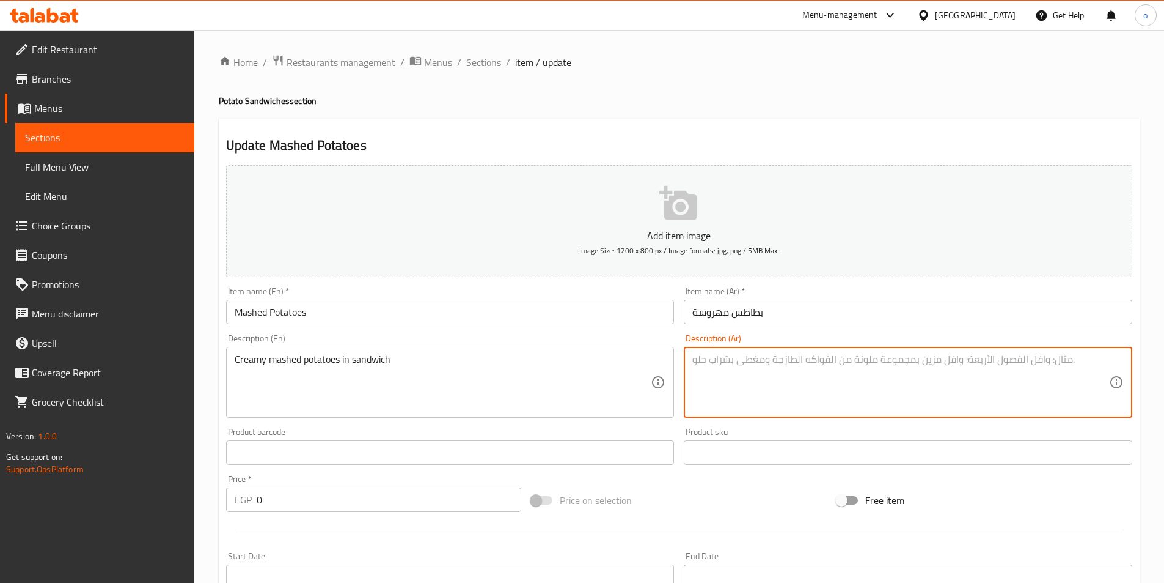
click at [749, 388] on textarea at bounding box center [901, 382] width 417 height 58
paste textarea "بطاطس مهروسة كريمية في [GEOGRAPHIC_DATA]"
click at [744, 361] on textarea "بطاطس مهروسة كريمية في [GEOGRAPHIC_DATA]" at bounding box center [901, 382] width 417 height 58
click at [743, 361] on textarea "بطاطس مهروسة كريمية في [GEOGRAPHIC_DATA]" at bounding box center [901, 382] width 417 height 58
drag, startPoint x: 694, startPoint y: 361, endPoint x: 723, endPoint y: 361, distance: 29.3
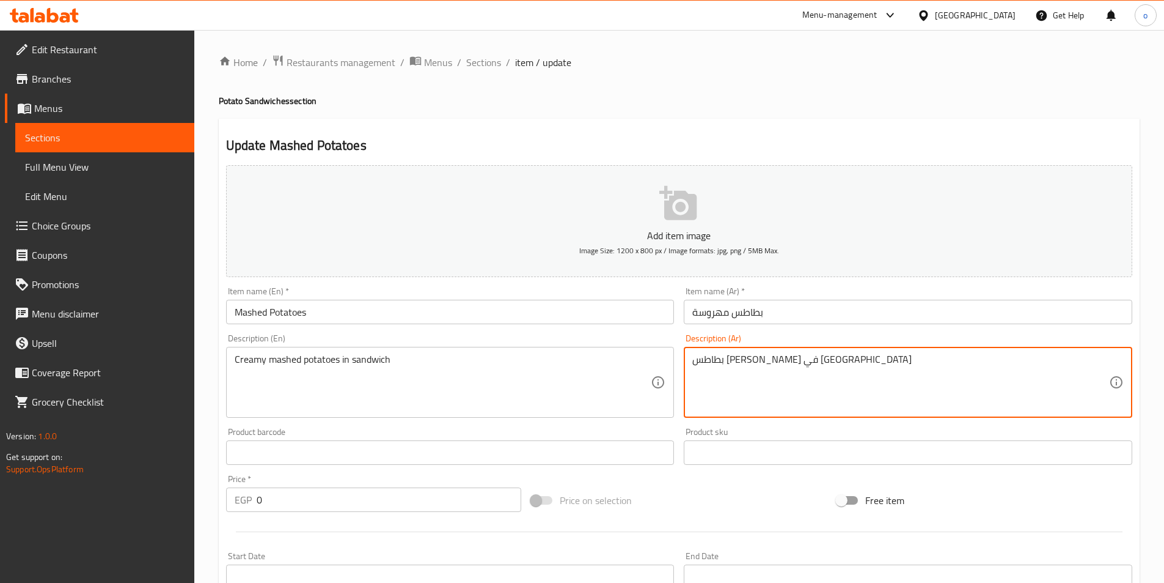
click at [723, 361] on textarea "بطاطس [PERSON_NAME] في [GEOGRAPHIC_DATA]" at bounding box center [901, 382] width 417 height 58
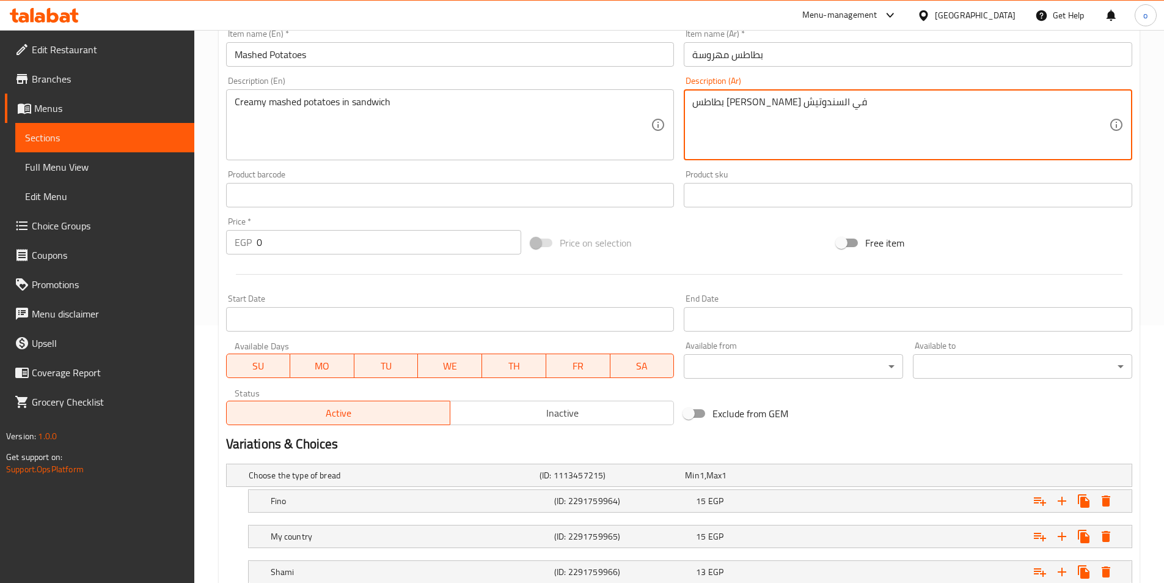
scroll to position [344, 0]
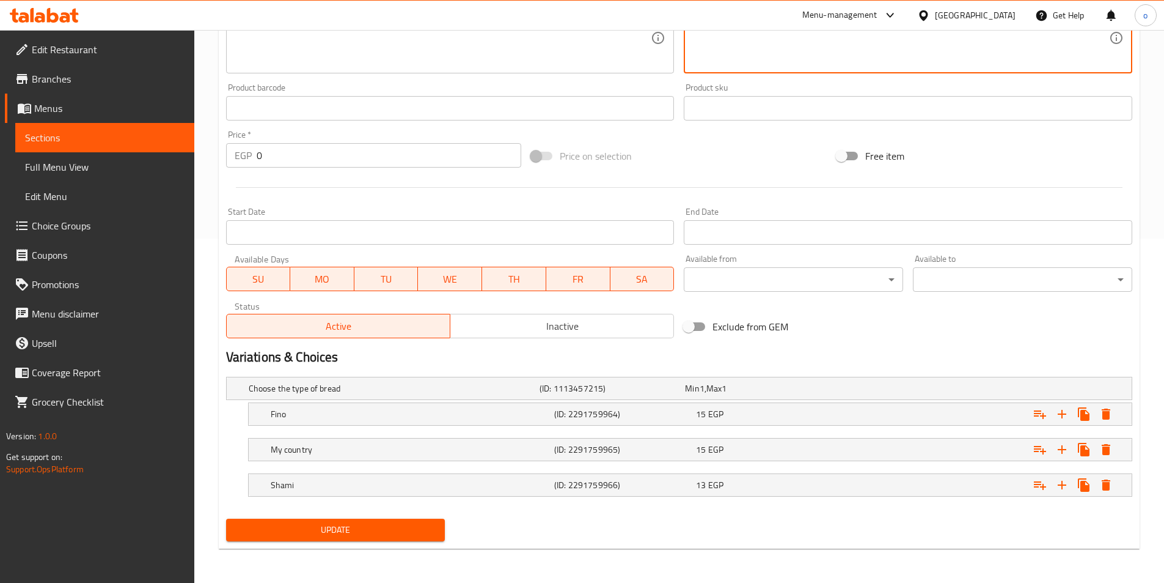
type textarea "بطاطس [PERSON_NAME] في السندوتيش"
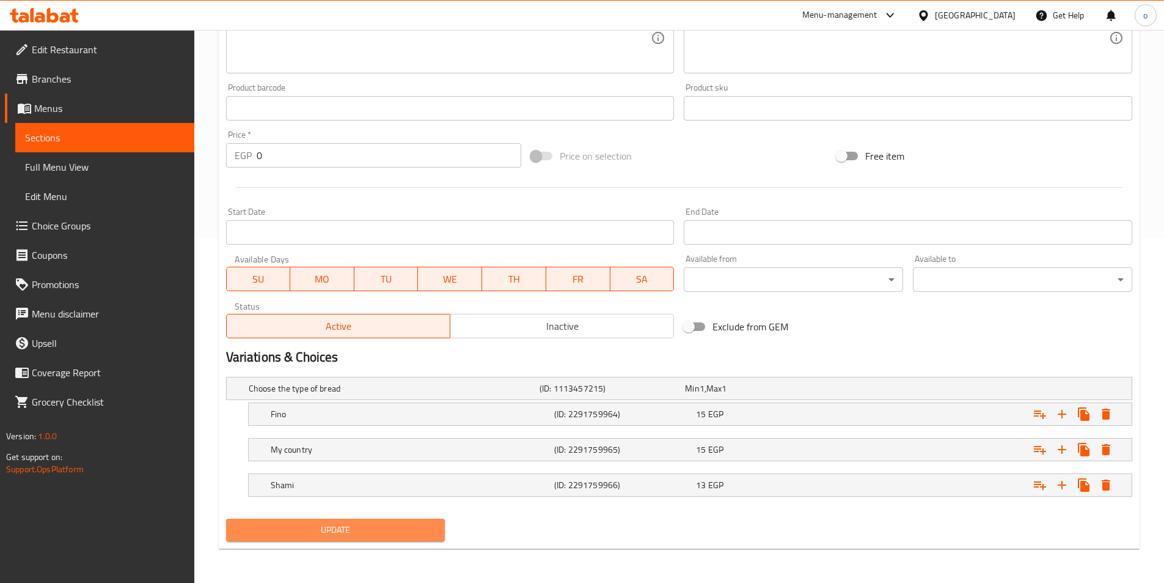
click at [362, 528] on span "Update" at bounding box center [336, 529] width 200 height 15
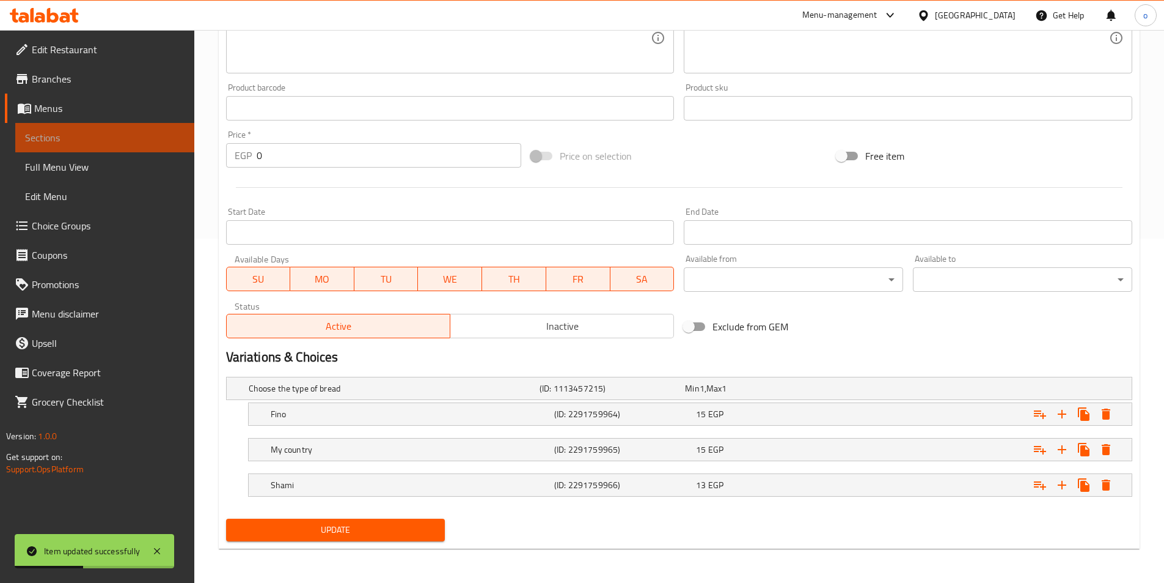
click at [112, 134] on span "Sections" at bounding box center [105, 137] width 160 height 15
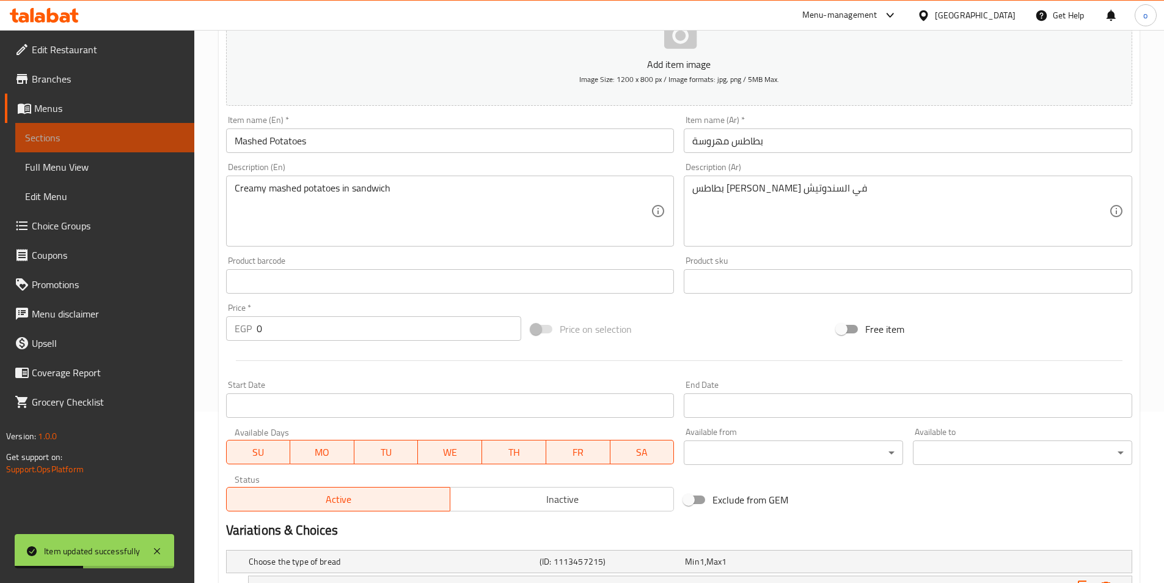
click at [112, 134] on span "Sections" at bounding box center [105, 137] width 160 height 15
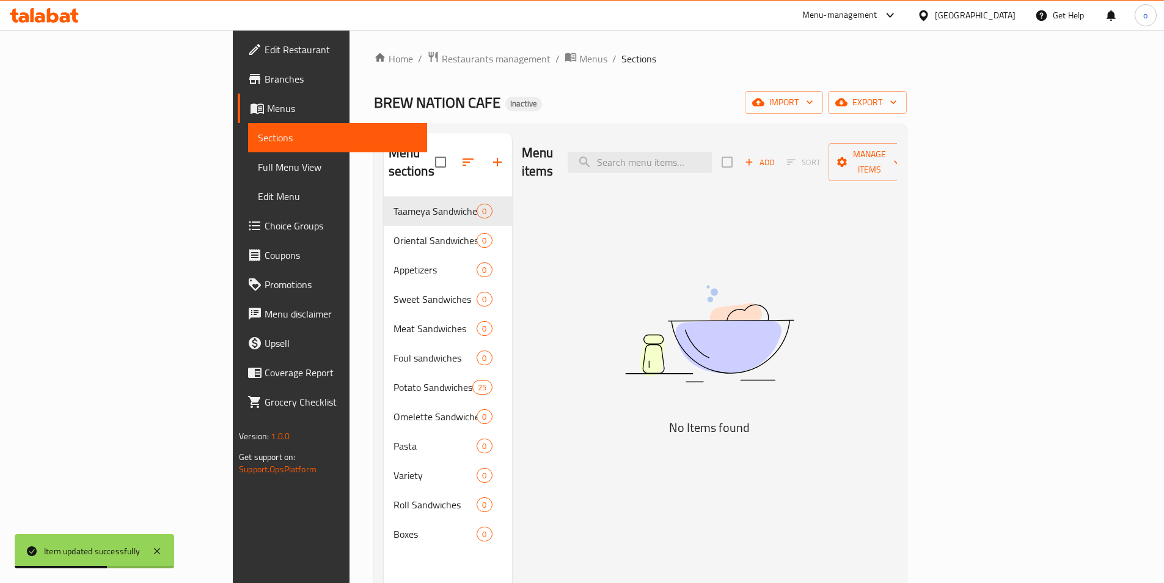
scroll to position [0, 0]
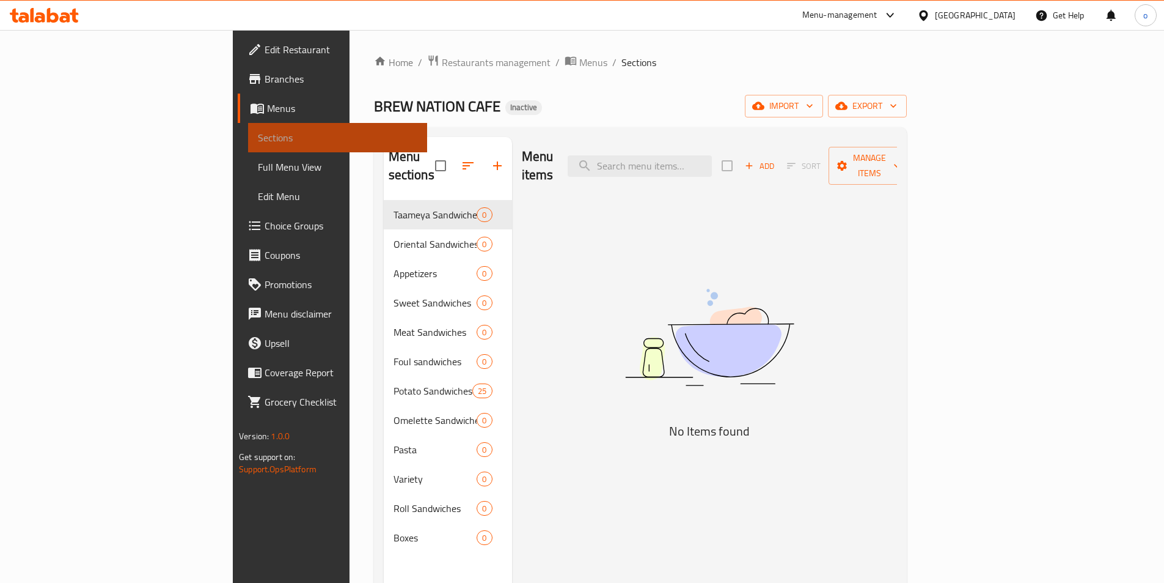
click at [258, 133] on span "Sections" at bounding box center [338, 137] width 160 height 15
click at [248, 129] on link "Sections" at bounding box center [337, 137] width 179 height 29
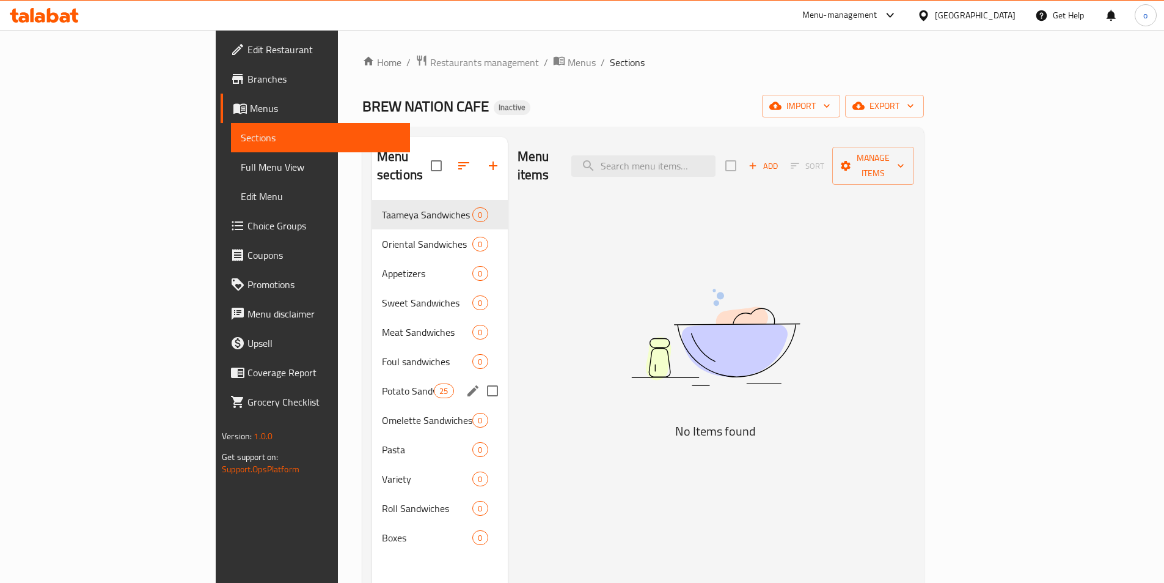
click at [466, 383] on icon "edit" at bounding box center [473, 390] width 15 height 15
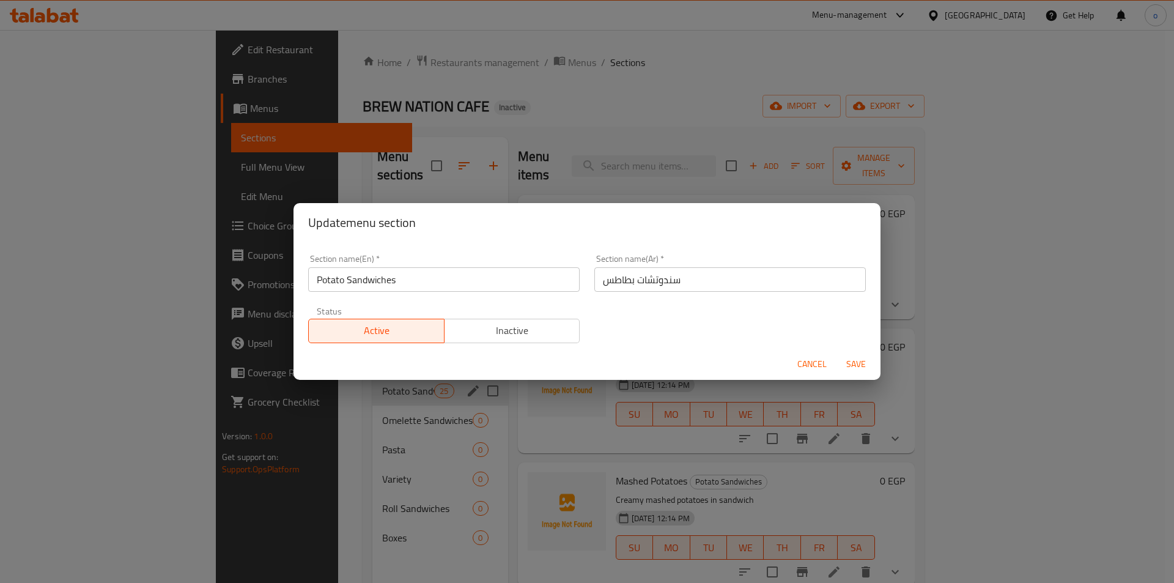
click at [878, 170] on div "Update menu section Section name(En)   * Potato Sandwiches Section name(En) * S…" at bounding box center [587, 291] width 1174 height 583
click at [811, 363] on span "Cancel" at bounding box center [811, 363] width 29 height 15
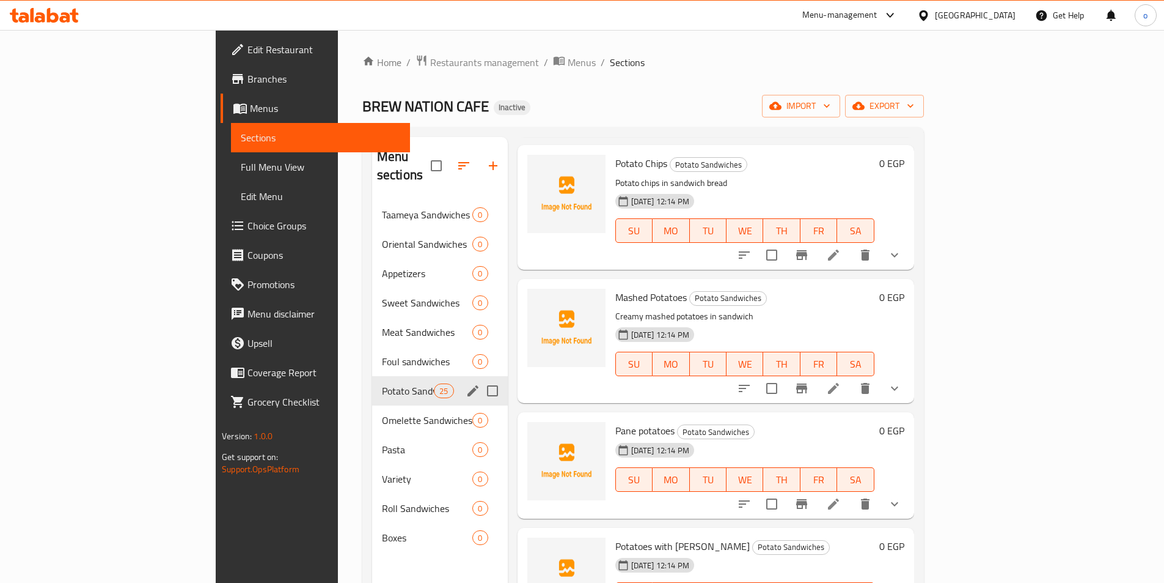
scroll to position [245, 0]
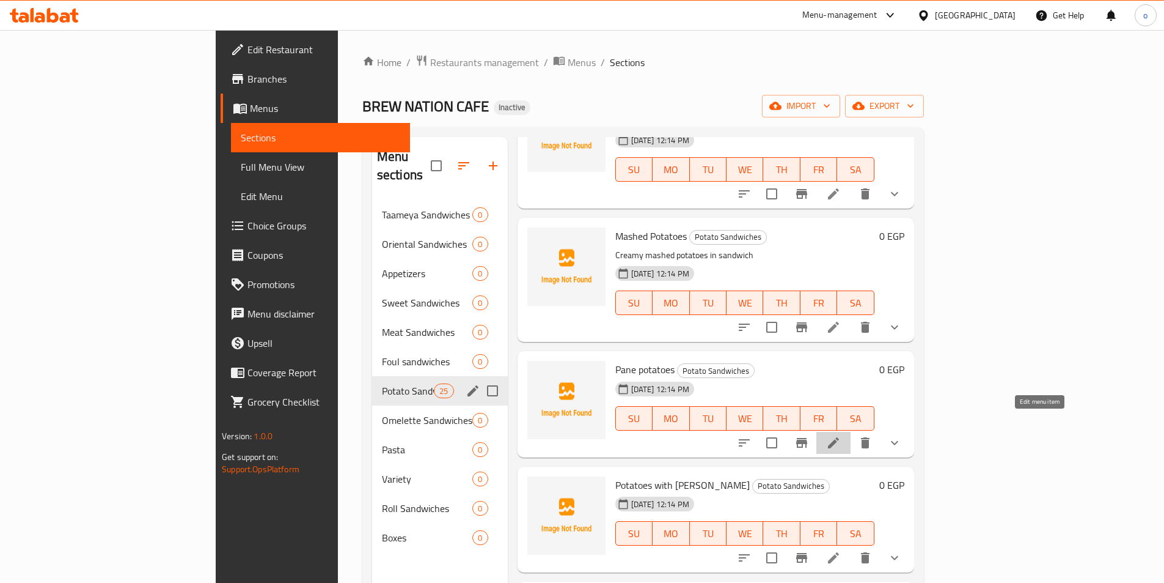
click at [841, 435] on icon at bounding box center [833, 442] width 15 height 15
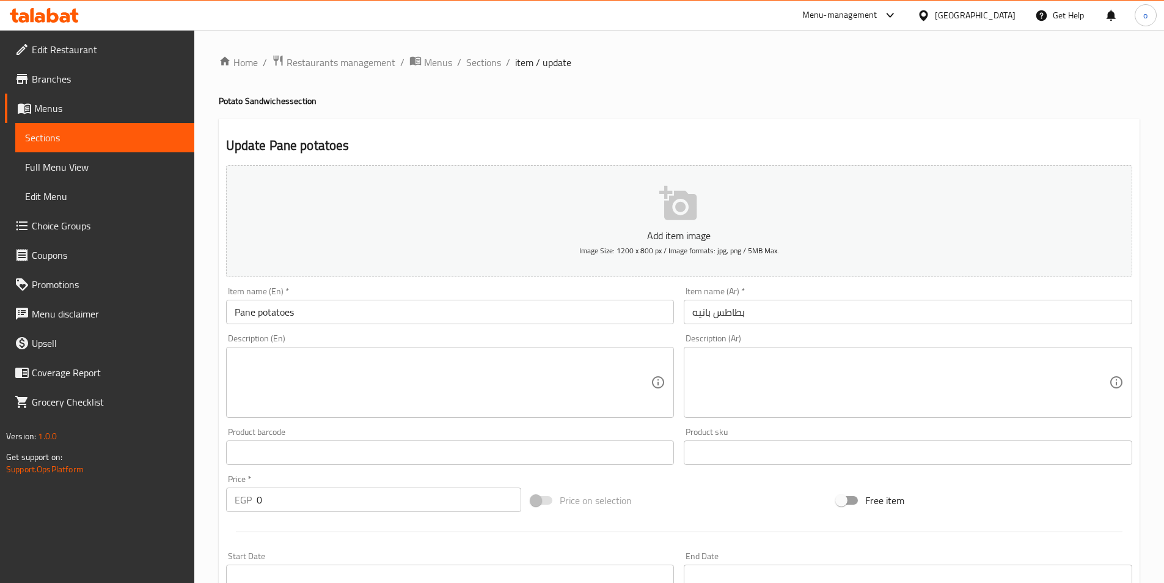
click at [90, 131] on span "Sections" at bounding box center [105, 137] width 160 height 15
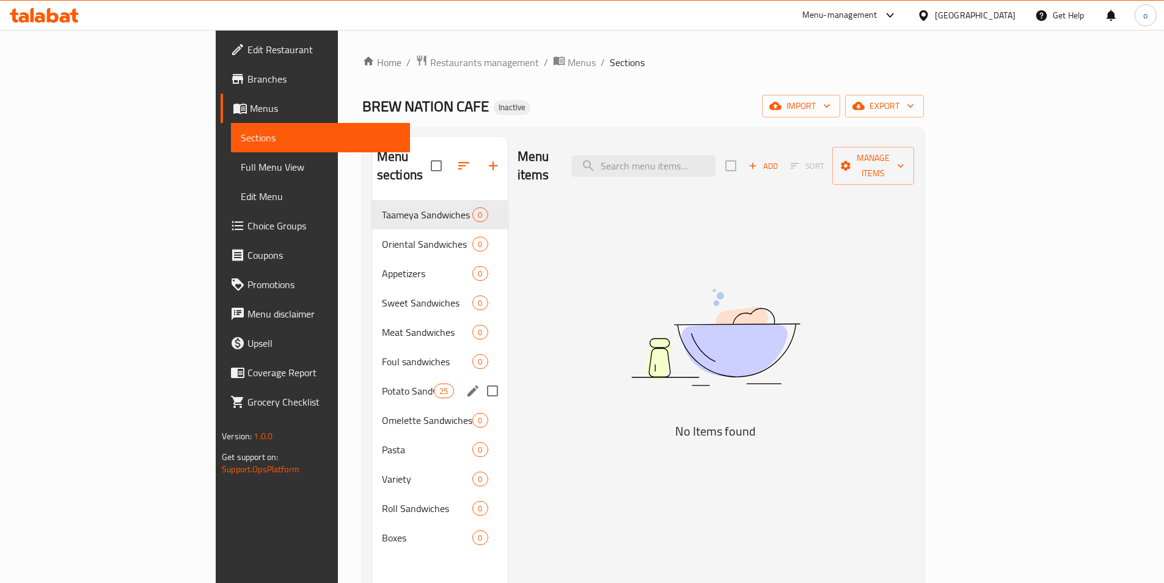
click at [480, 378] on input "Menu sections" at bounding box center [493, 391] width 26 height 26
checkbox input "true"
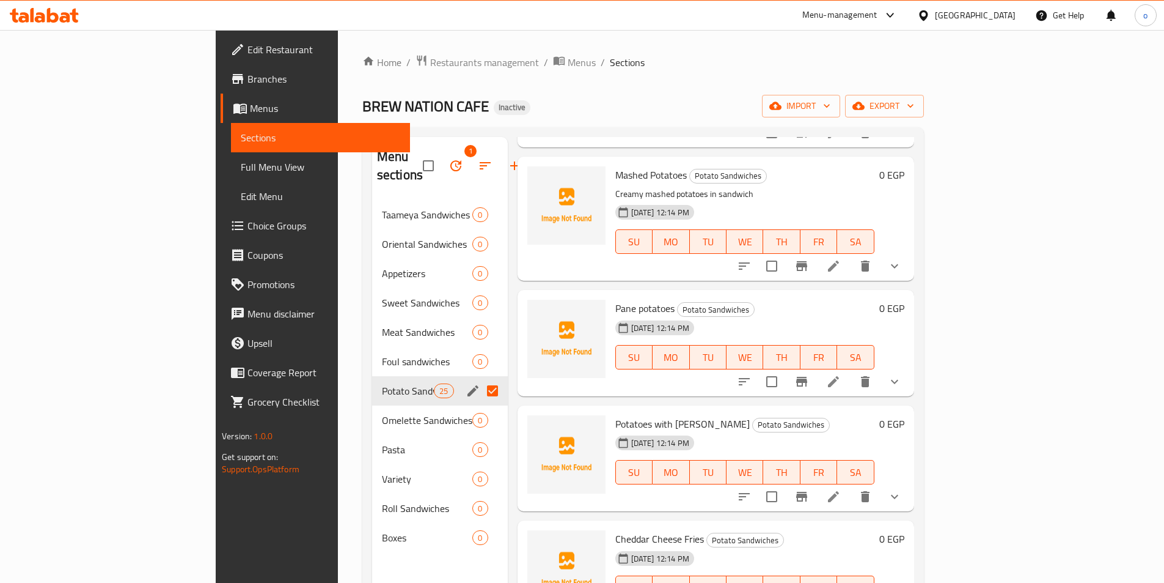
scroll to position [367, 0]
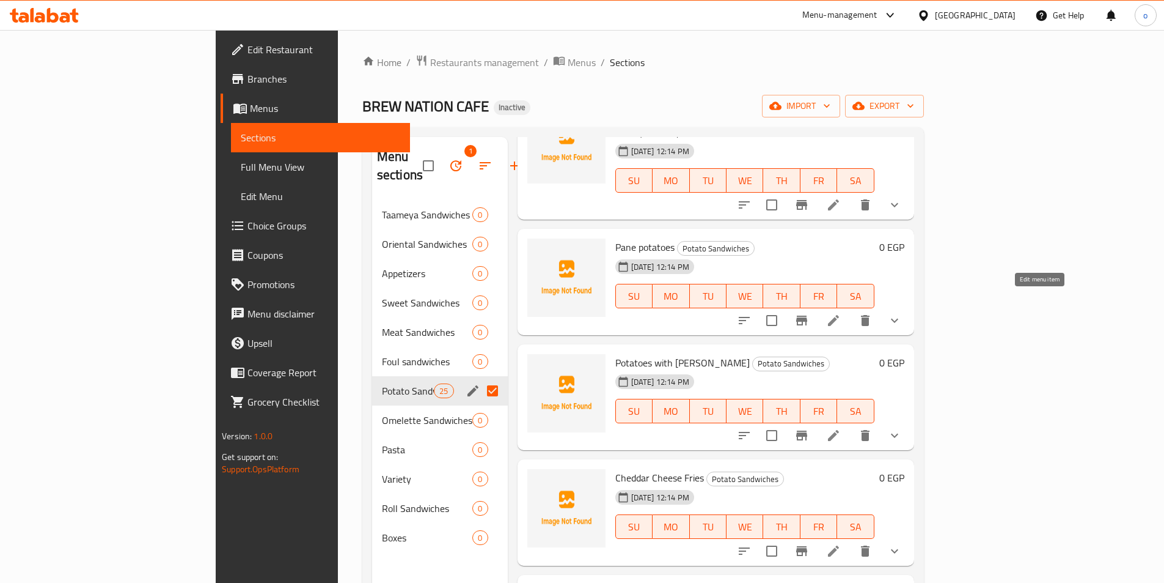
click at [841, 313] on icon at bounding box center [833, 320] width 15 height 15
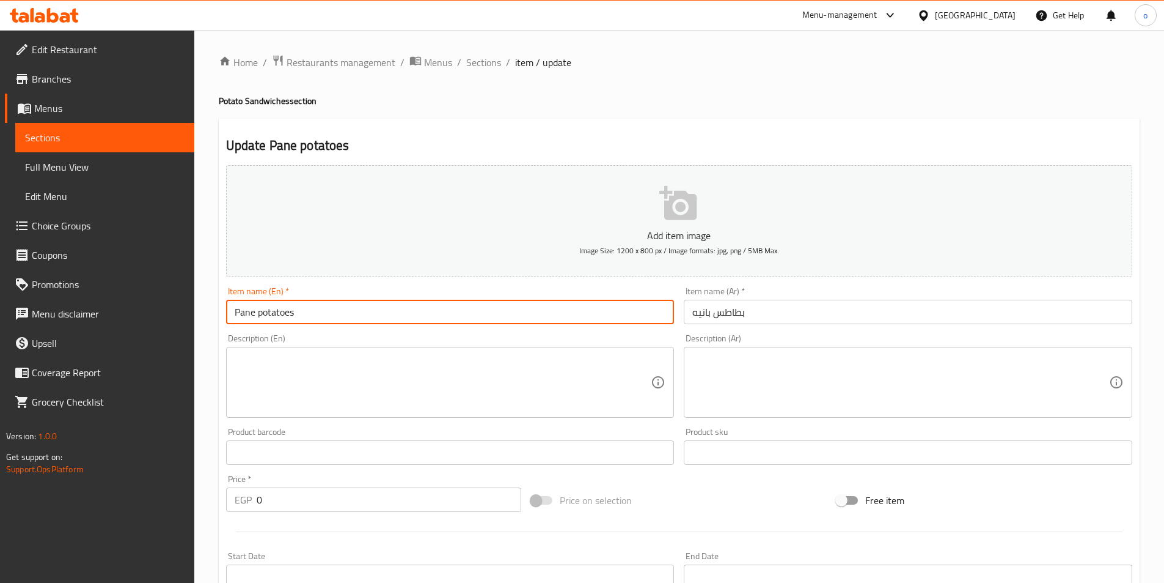
drag, startPoint x: 256, startPoint y: 312, endPoint x: 201, endPoint y: 311, distance: 55.0
click at [201, 311] on div "Home / Restaurants management / Menus / Sections / item / update Potato Sandwic…" at bounding box center [679, 478] width 970 height 897
type input "potatoes"
drag, startPoint x: 301, startPoint y: 311, endPoint x: 209, endPoint y: 324, distance: 93.2
click at [209, 324] on div "Home / Restaurants management / Menus / Sections / item / update Potato Sandwic…" at bounding box center [679, 478] width 970 height 897
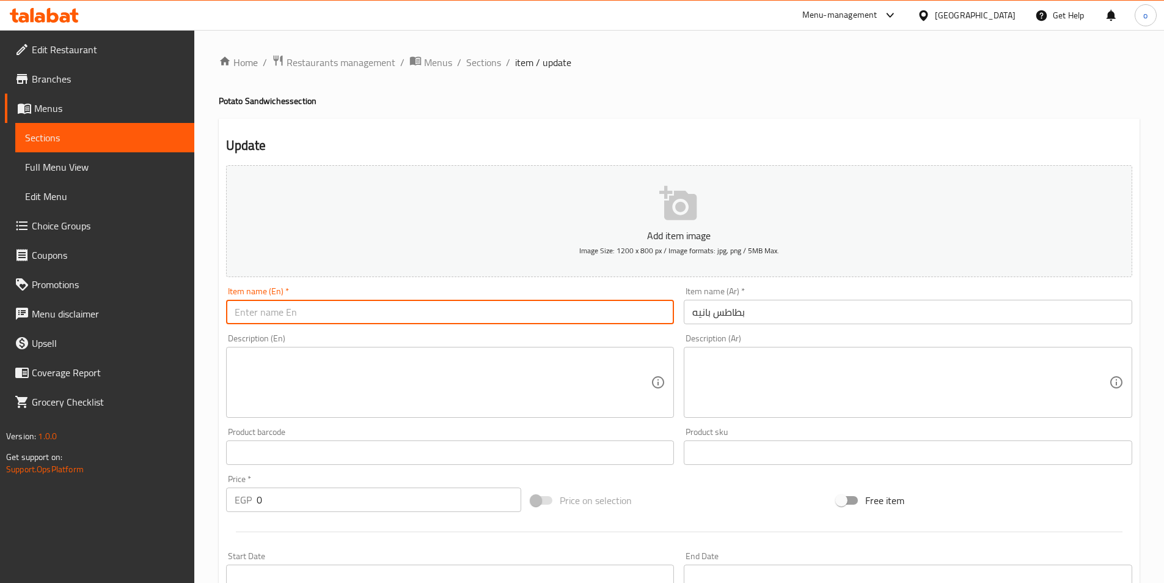
click at [287, 308] on input "text" at bounding box center [450, 312] width 449 height 24
paste input "Breaded Potatoes"
type input "Breaded Potatoes"
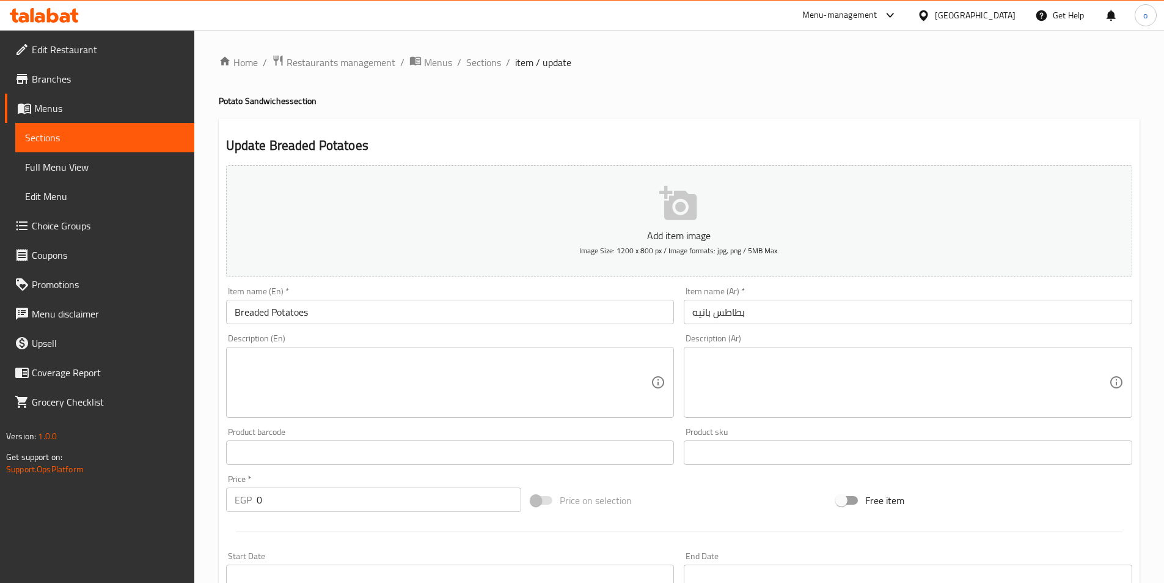
click at [470, 386] on textarea at bounding box center [443, 382] width 417 height 58
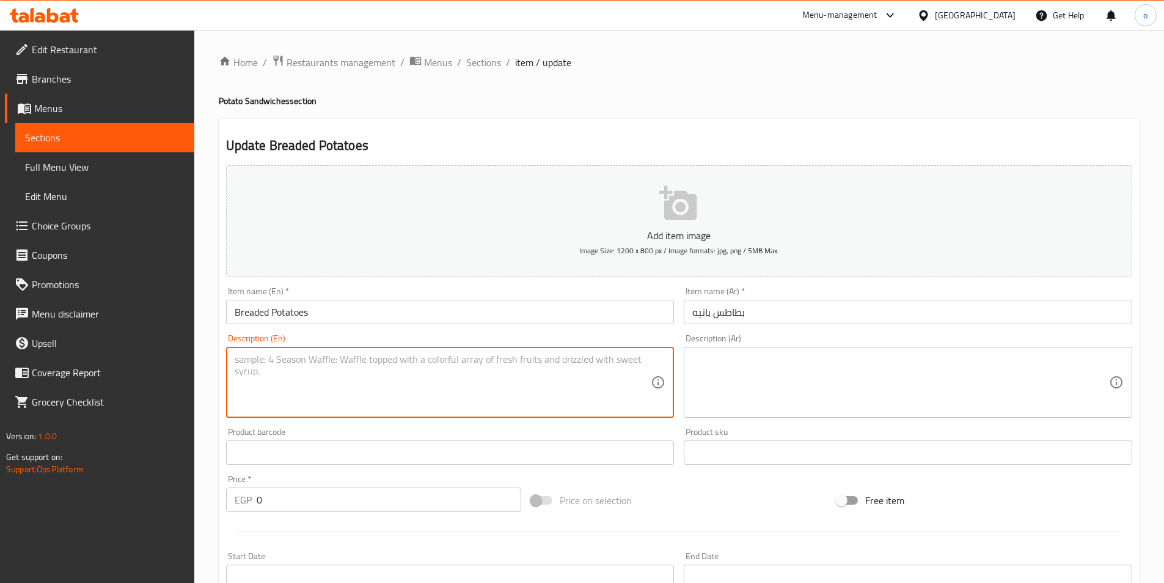
paste textarea "Breaded fried potatoes in sandwich"
type textarea "Breaded fried potatoes in sandwich"
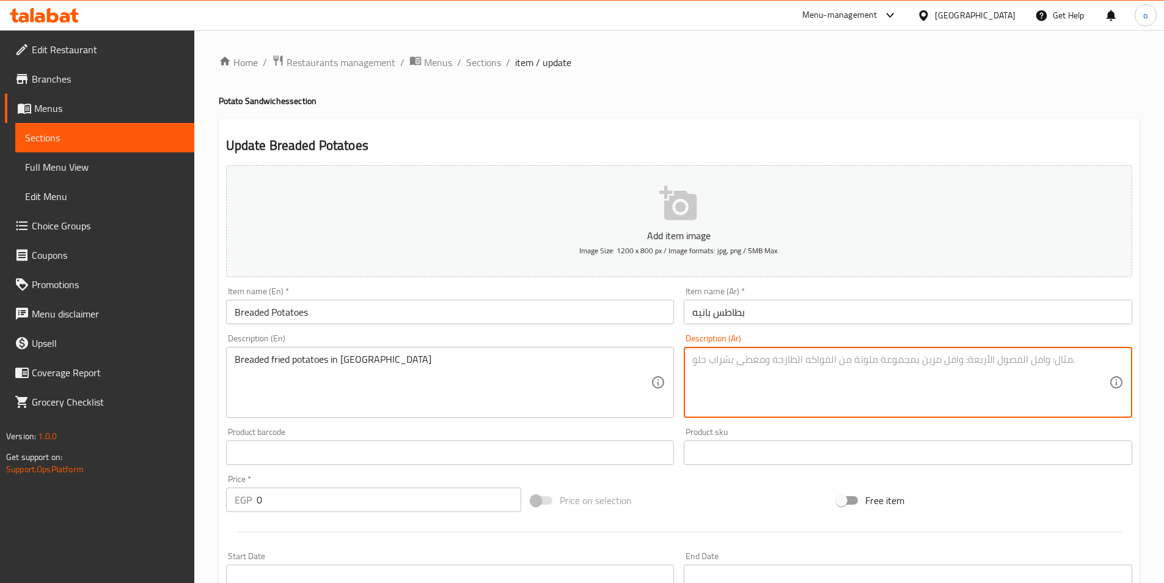
click at [729, 373] on textarea at bounding box center [901, 382] width 417 height 58
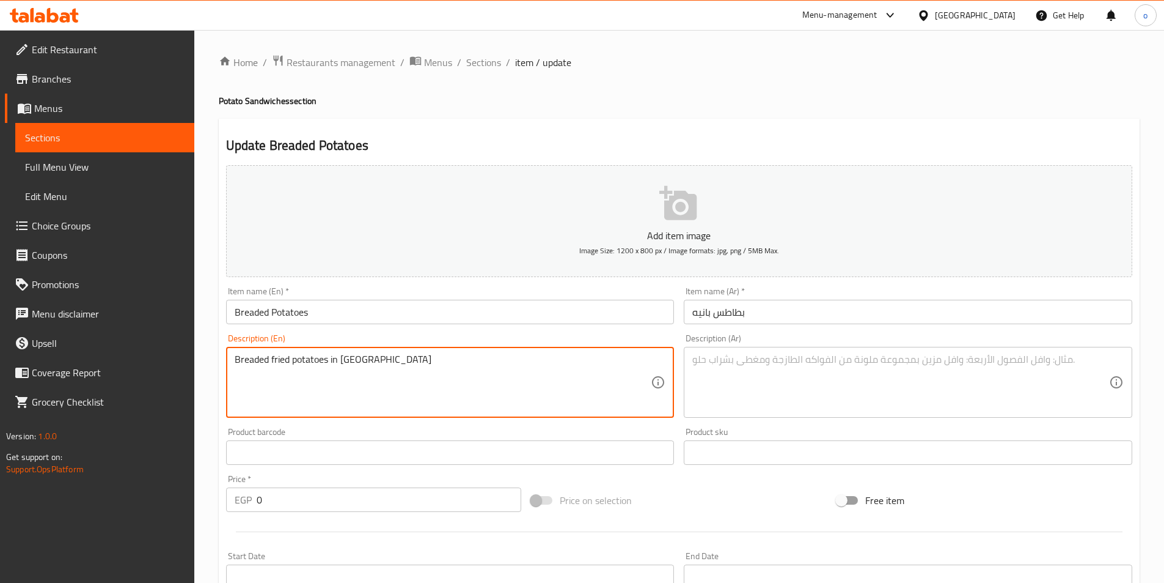
drag, startPoint x: 394, startPoint y: 364, endPoint x: 212, endPoint y: 344, distance: 183.3
click at [532, 397] on textarea "Breaded fried potatoes in sandwich" at bounding box center [443, 382] width 417 height 58
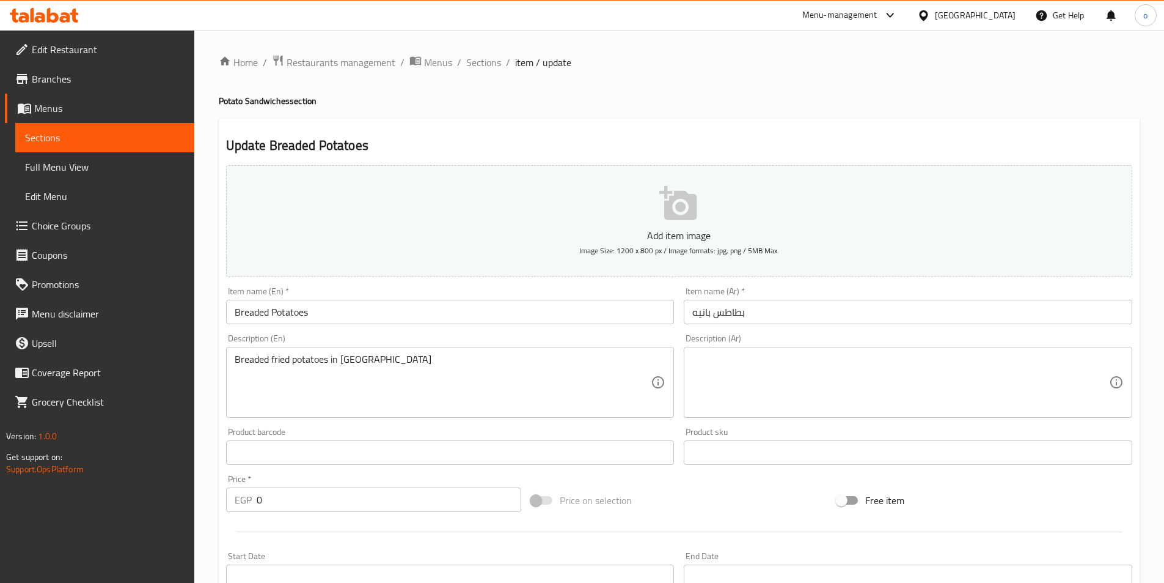
click at [749, 375] on textarea at bounding box center [901, 382] width 417 height 58
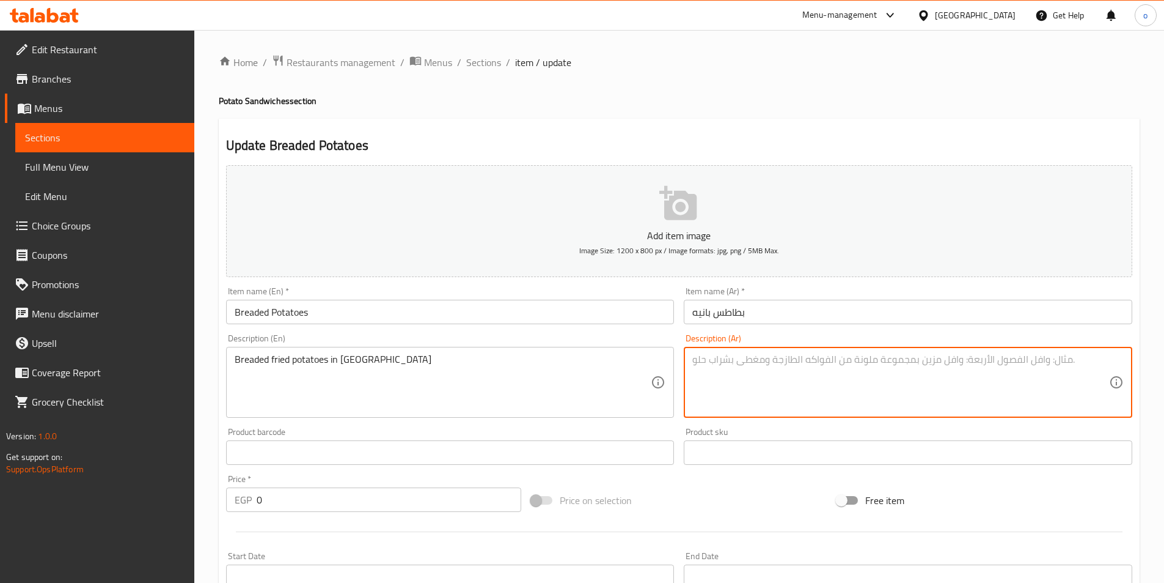
click at [716, 362] on textarea at bounding box center [901, 382] width 417 height 58
paste textarea "بطاطس مقلية بالبقسماط في شطيرة"
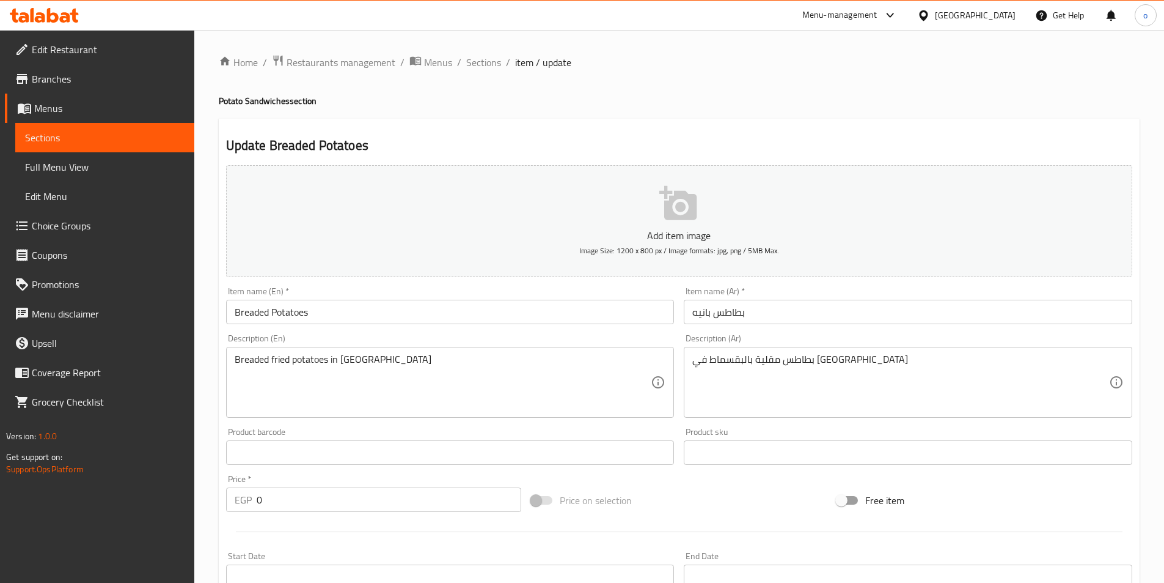
drag, startPoint x: 692, startPoint y: 362, endPoint x: 719, endPoint y: 362, distance: 27.5
click at [719, 362] on div "بطاطس مقلية بالبقسماط في شطيرة Description (Ar)" at bounding box center [908, 382] width 449 height 71
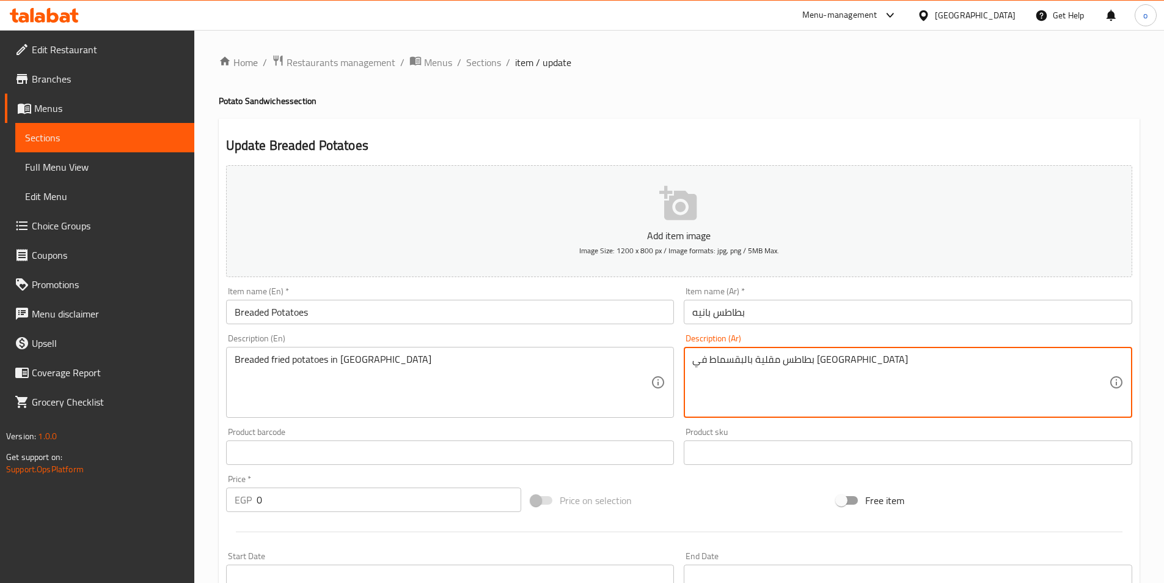
click at [694, 364] on textarea "بطاطس مقلية بالبقسماط في شطيرة" at bounding box center [901, 382] width 417 height 58
click at [894, 359] on textarea "بطاطس مقلية بالبقسماط في شطيرة" at bounding box center [901, 382] width 417 height 58
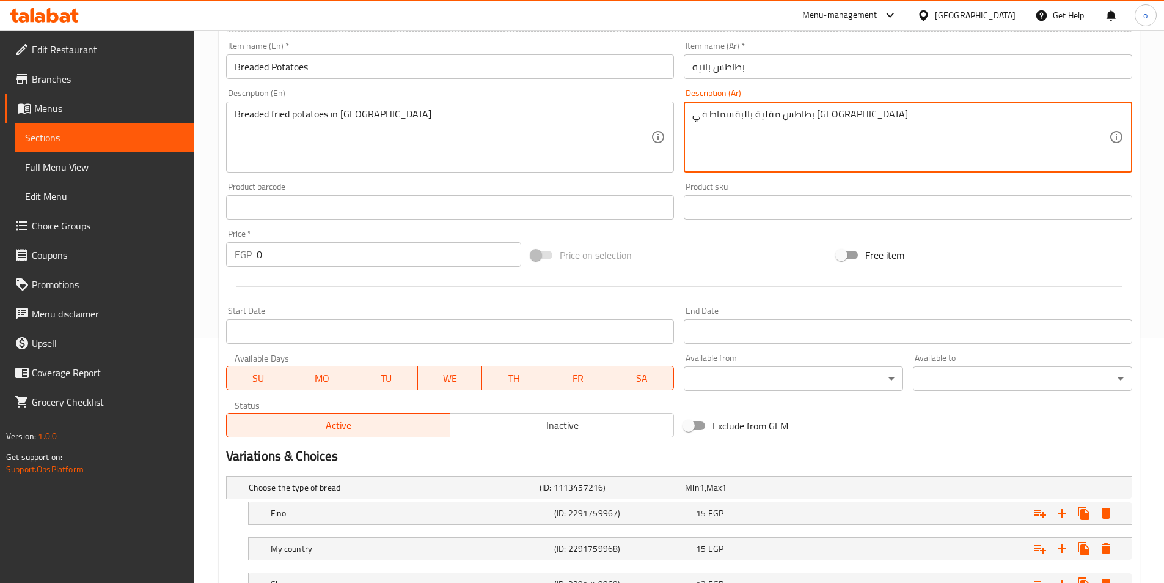
scroll to position [344, 0]
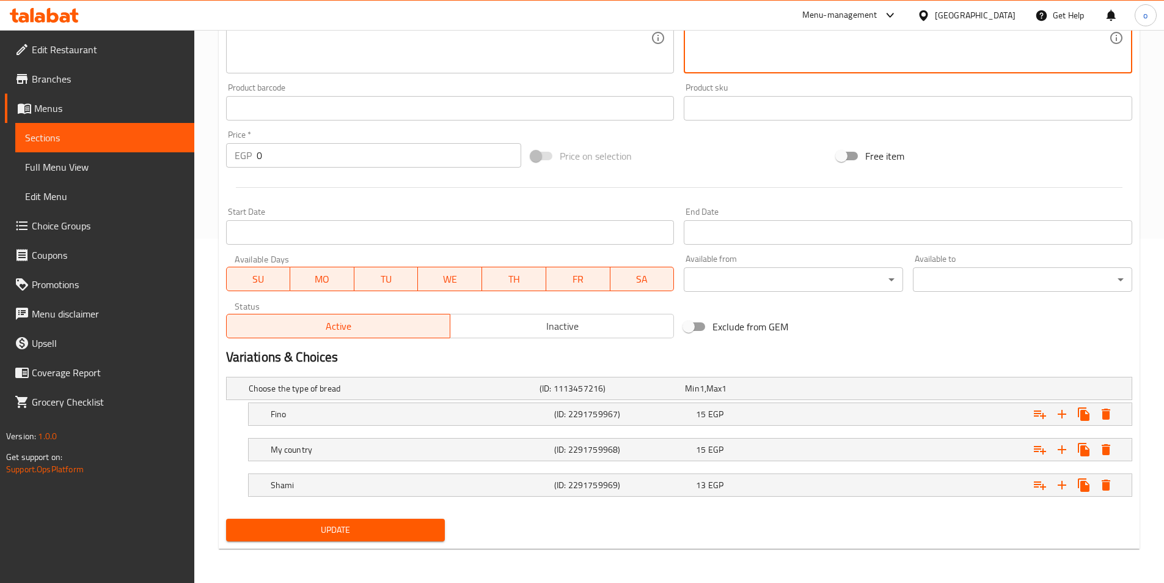
type textarea "بطاطس مقلية بالبقسماط في السندوتيش"
click at [335, 521] on button "Update" at bounding box center [335, 529] width 219 height 23
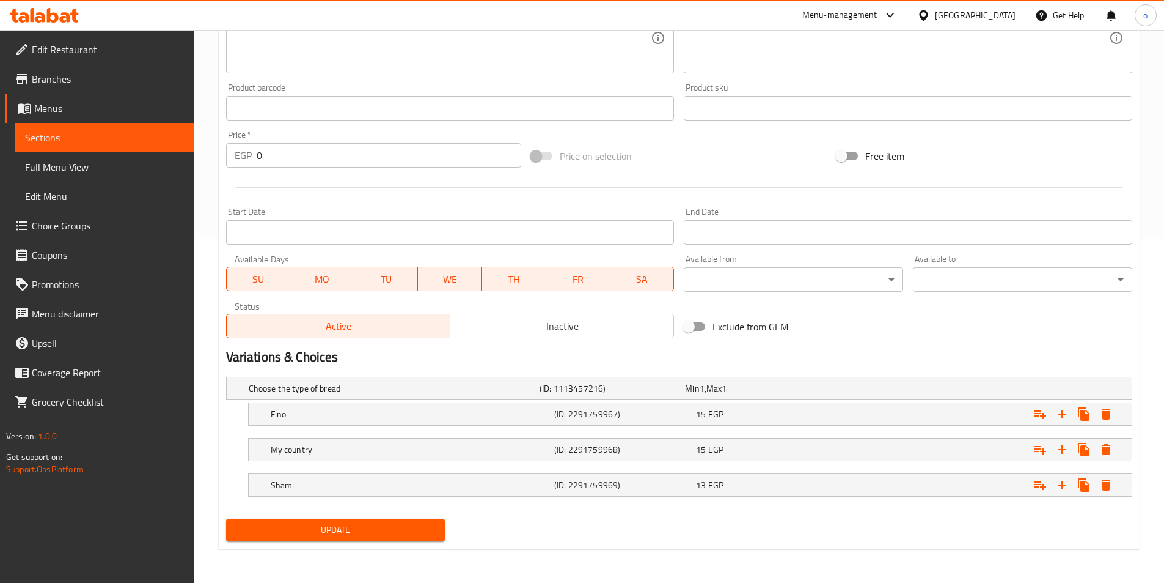
click at [104, 124] on link "Sections" at bounding box center [104, 137] width 179 height 29
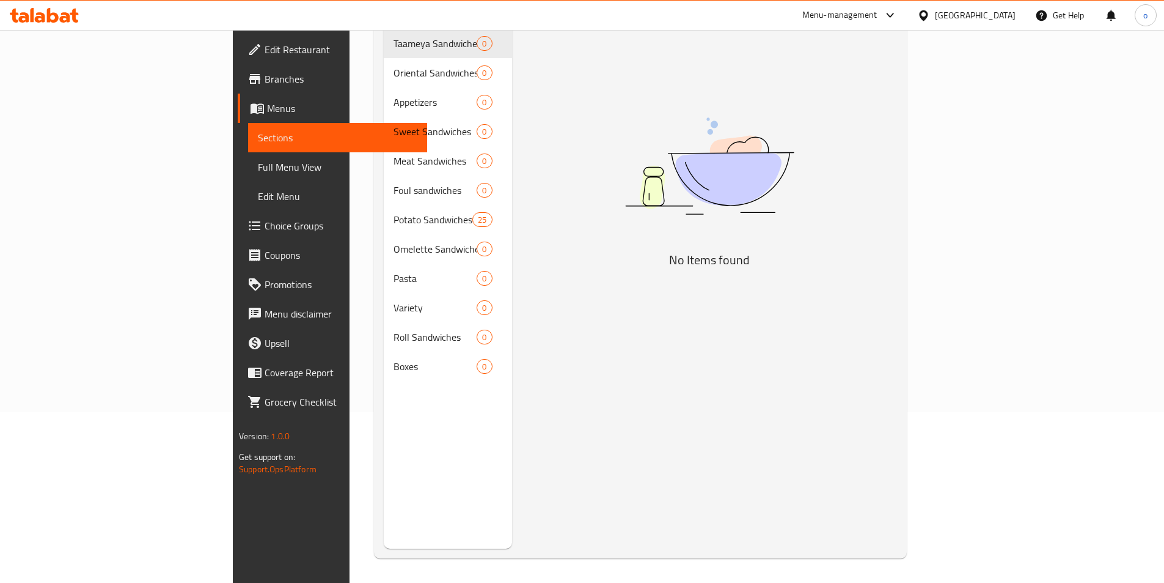
scroll to position [171, 0]
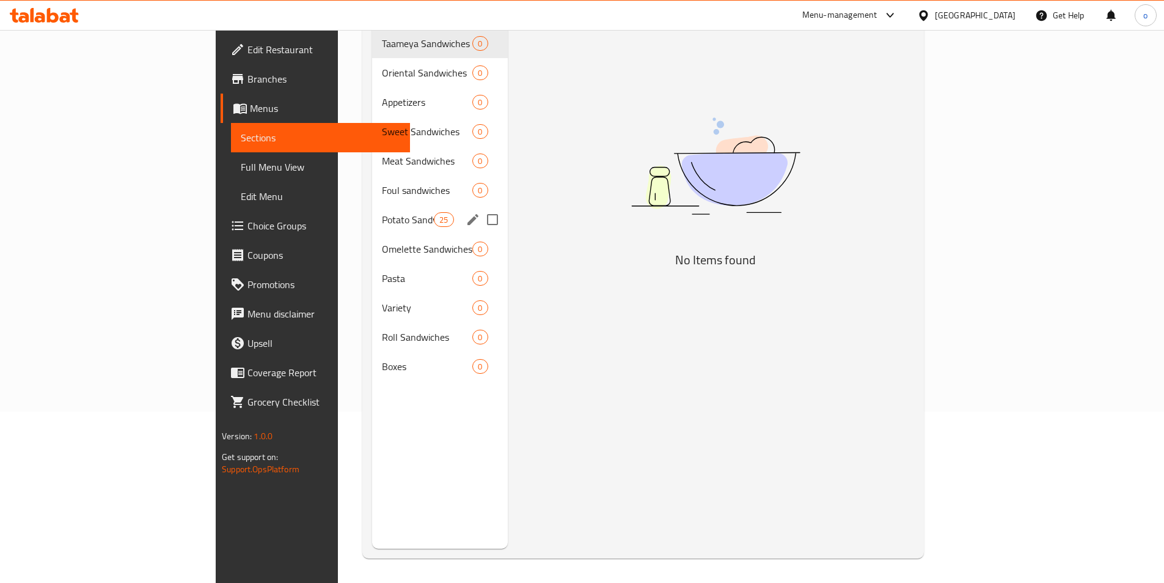
click at [480, 207] on input "Menu sections" at bounding box center [493, 220] width 26 height 26
checkbox input "true"
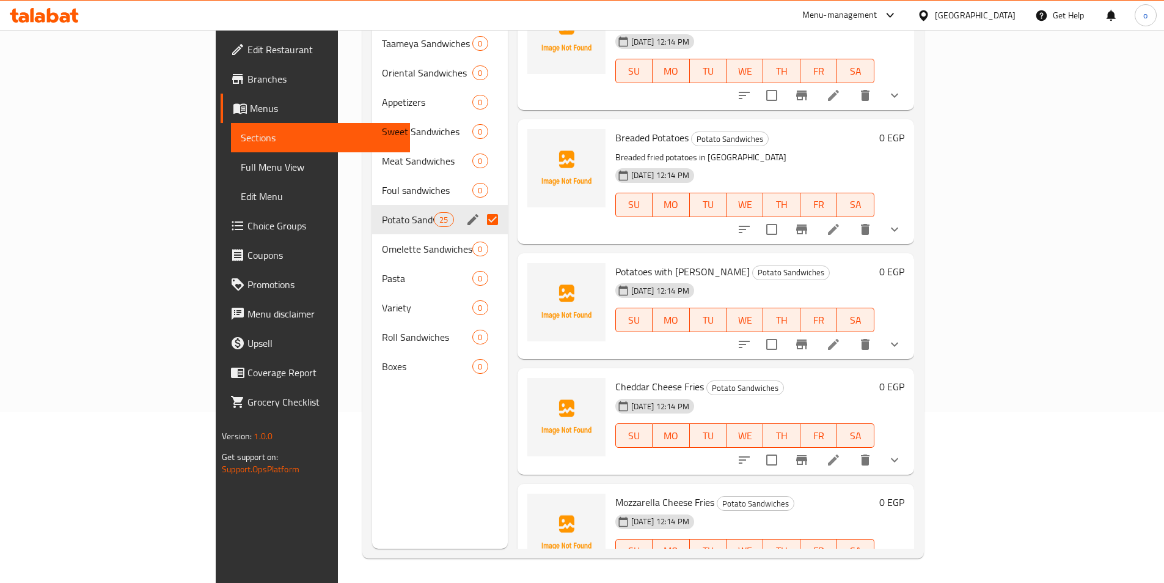
scroll to position [306, 0]
click at [841, 336] on icon at bounding box center [833, 343] width 15 height 15
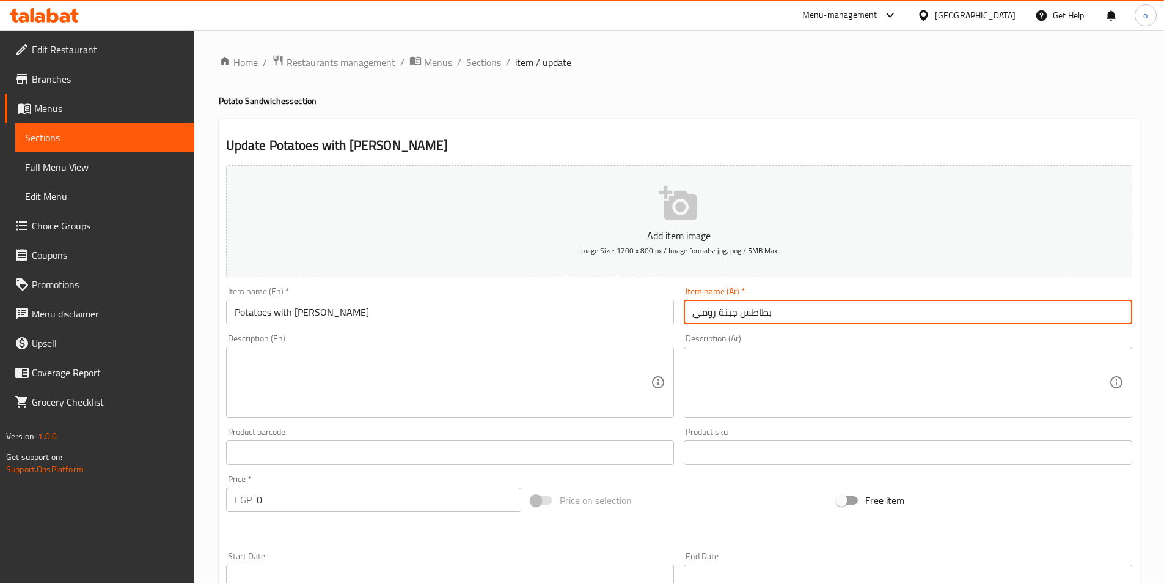
click at [739, 312] on input "بطاطس جبنة رومى" at bounding box center [908, 312] width 449 height 24
type input "بطاطس بال جبنة رومى"
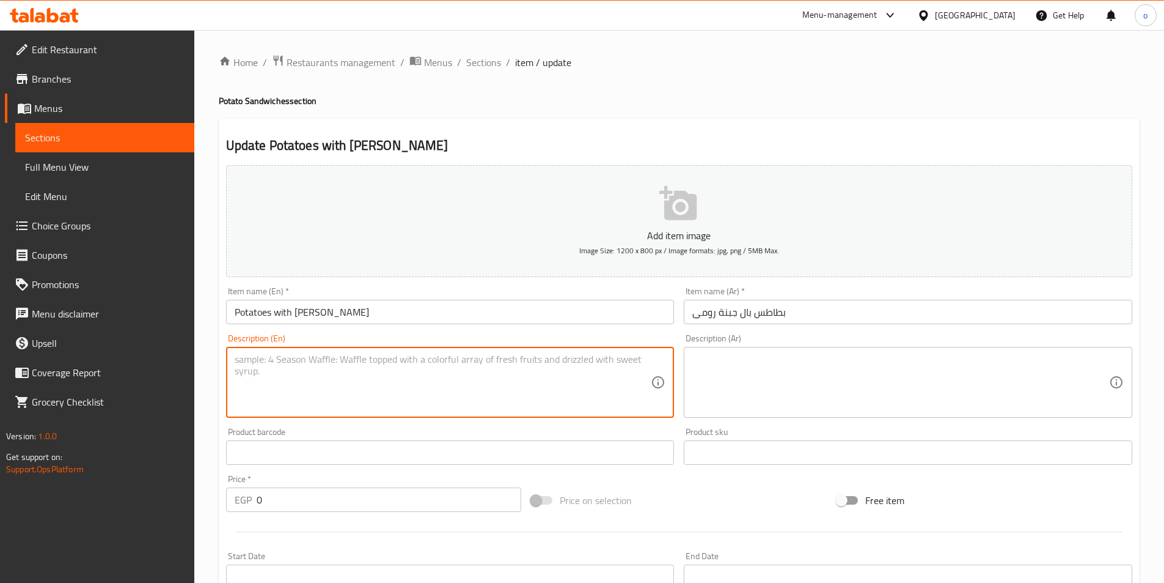
click at [458, 394] on textarea at bounding box center [443, 382] width 417 height 58
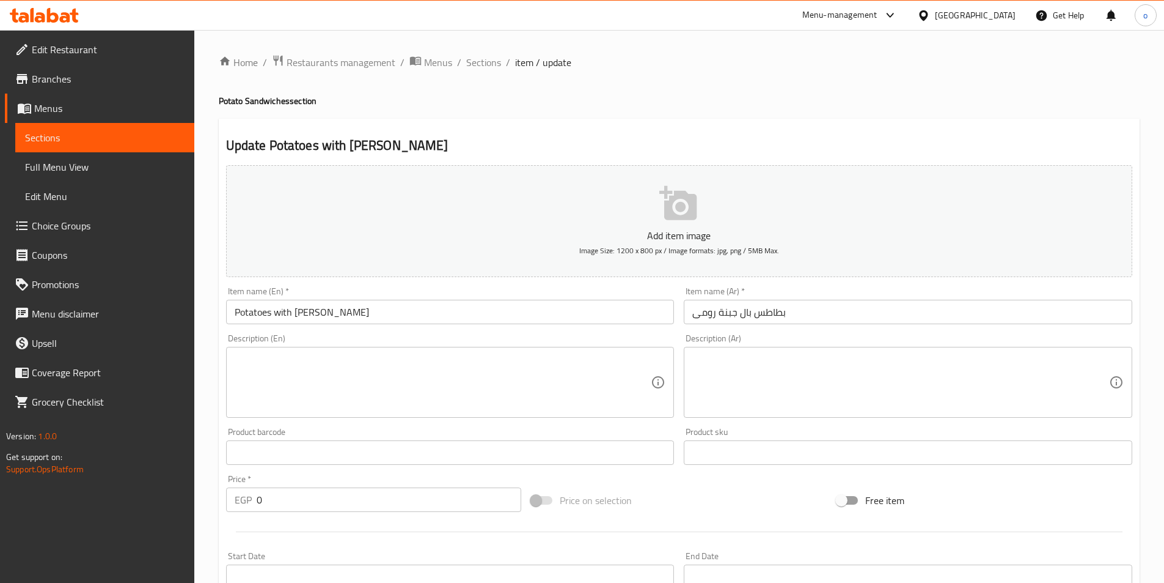
click at [515, 393] on textarea at bounding box center [443, 382] width 417 height 58
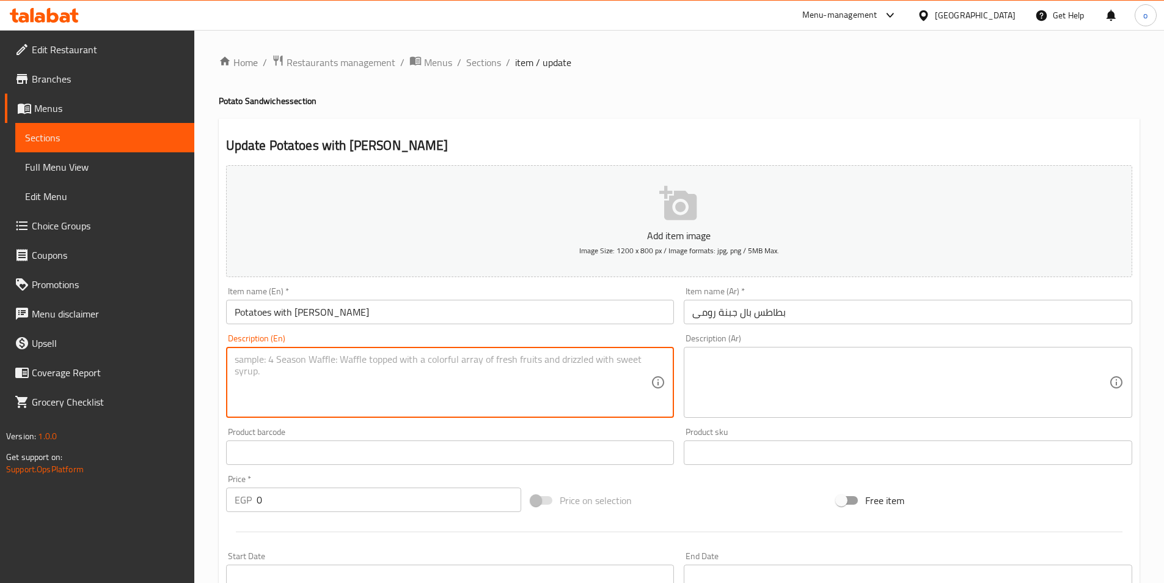
paste textarea "Fried potatoes with Romi cheese"
type textarea "Fried potatoes with Romi cheese"
click at [722, 374] on textarea at bounding box center [901, 382] width 417 height 58
click at [378, 362] on textarea "Fried potatoes with Romi cheese" at bounding box center [443, 382] width 417 height 58
drag, startPoint x: 378, startPoint y: 362, endPoint x: 222, endPoint y: 357, distance: 156.6
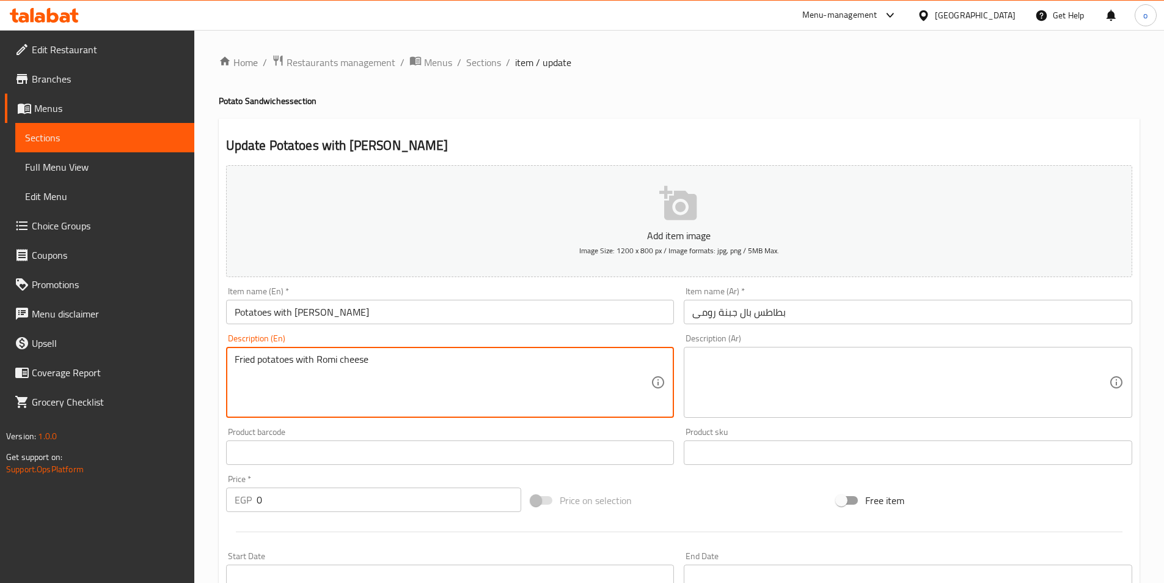
click at [222, 357] on div "Description (En) Fried potatoes with Romi cheese Description (En)" at bounding box center [450, 376] width 458 height 94
click at [417, 402] on textarea "Fried potatoes with Romi cheese" at bounding box center [443, 382] width 417 height 58
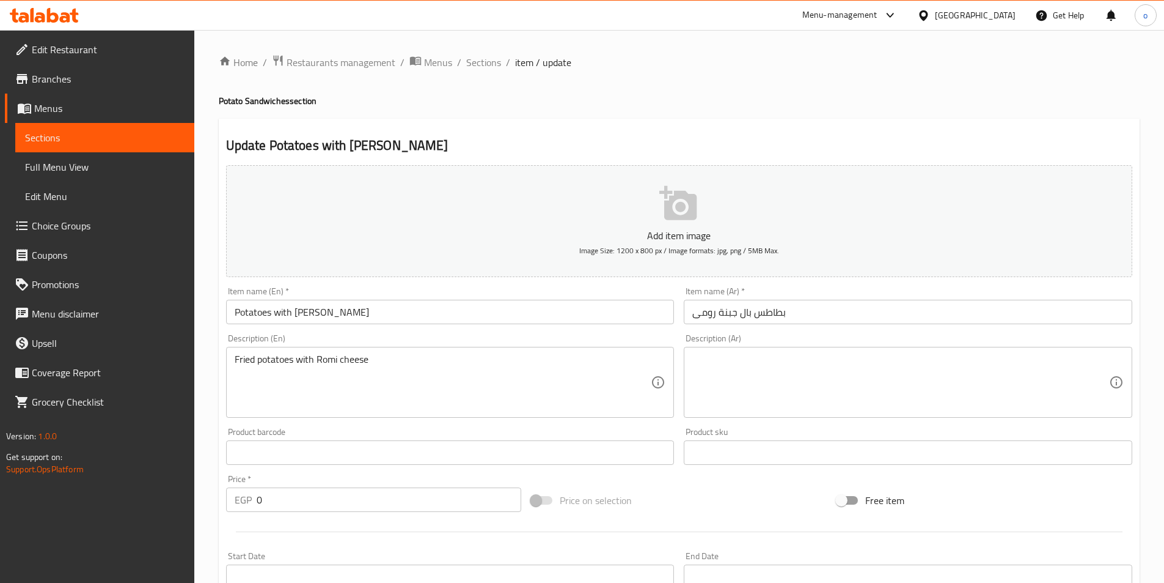
click at [749, 377] on textarea at bounding box center [901, 382] width 417 height 58
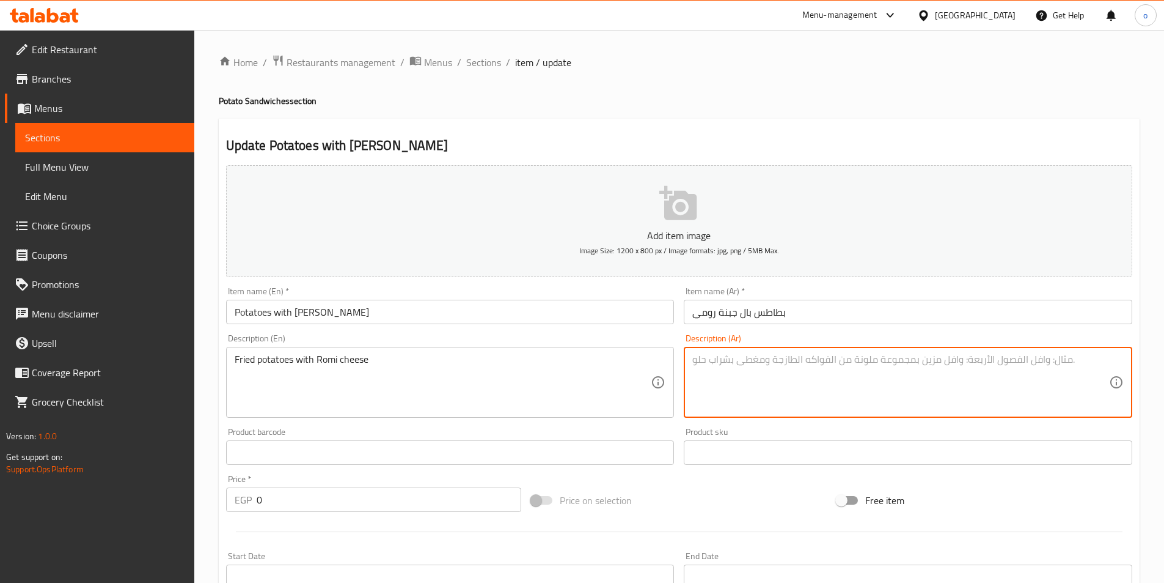
paste textarea "بطاطس مقلية مع جبن الرومي"
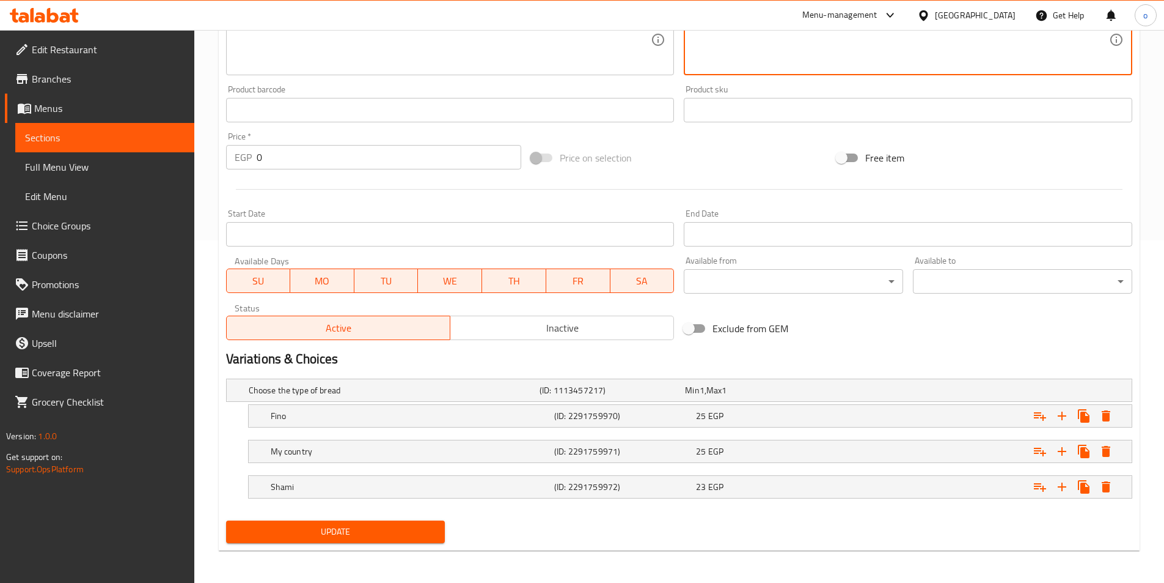
scroll to position [344, 0]
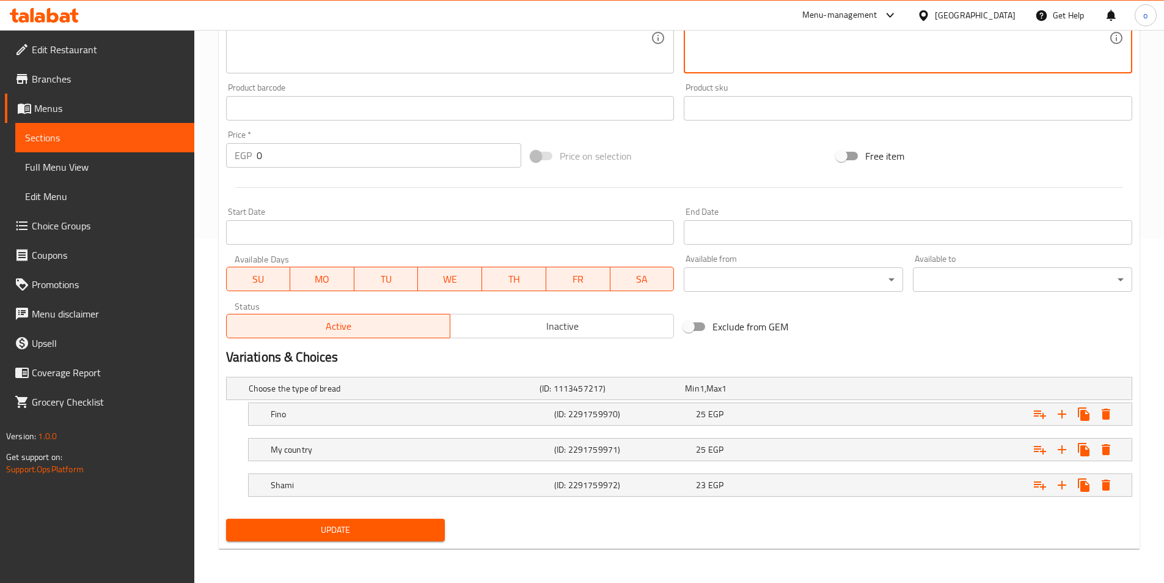
type textarea "بطاطس مقلية مع جبن الرومي"
click at [328, 525] on span "Update" at bounding box center [336, 529] width 200 height 15
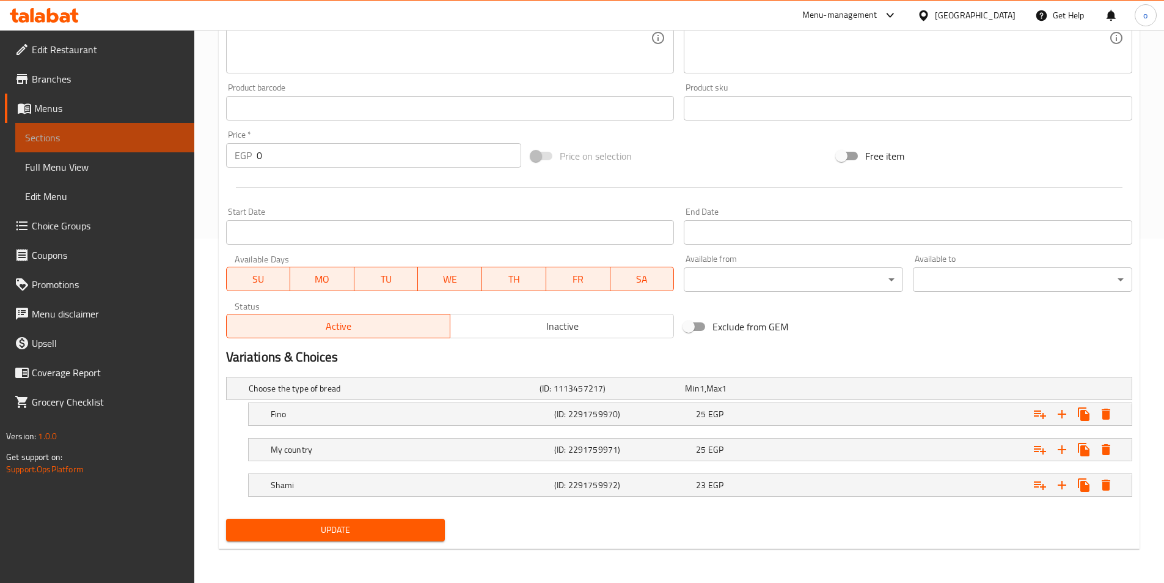
click at [58, 132] on span "Sections" at bounding box center [105, 137] width 160 height 15
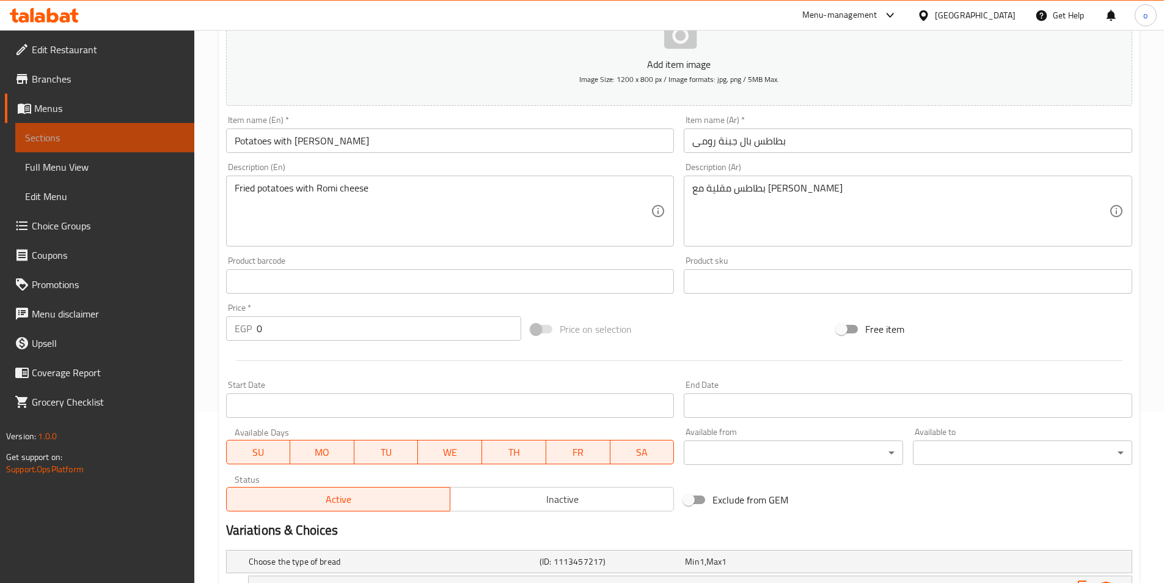
click at [58, 132] on span "Sections" at bounding box center [105, 137] width 160 height 15
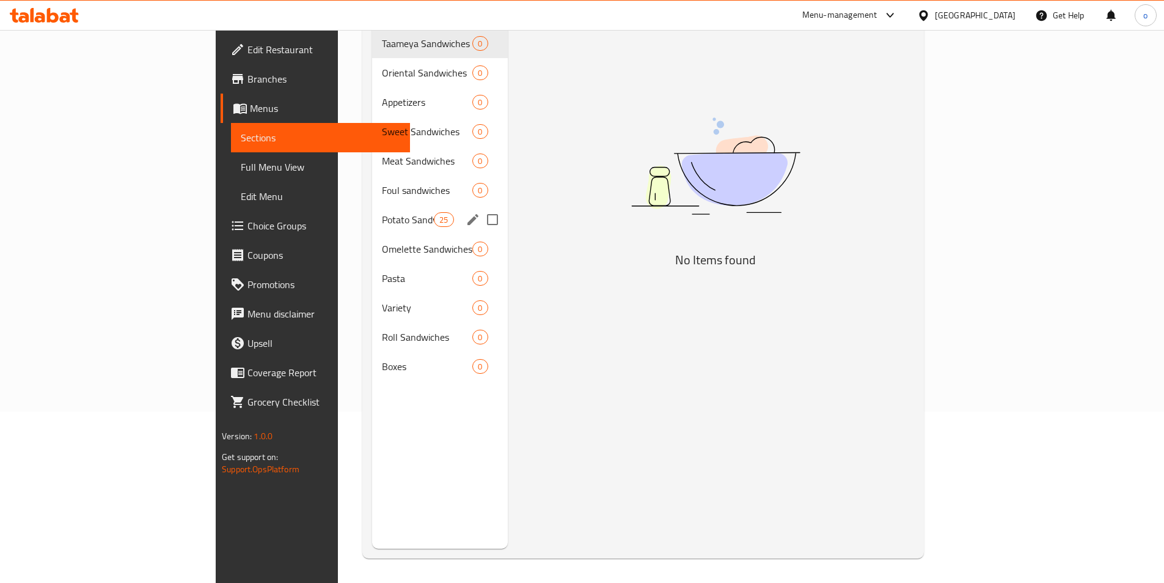
click at [480, 207] on input "Menu sections" at bounding box center [493, 220] width 26 height 26
checkbox input "true"
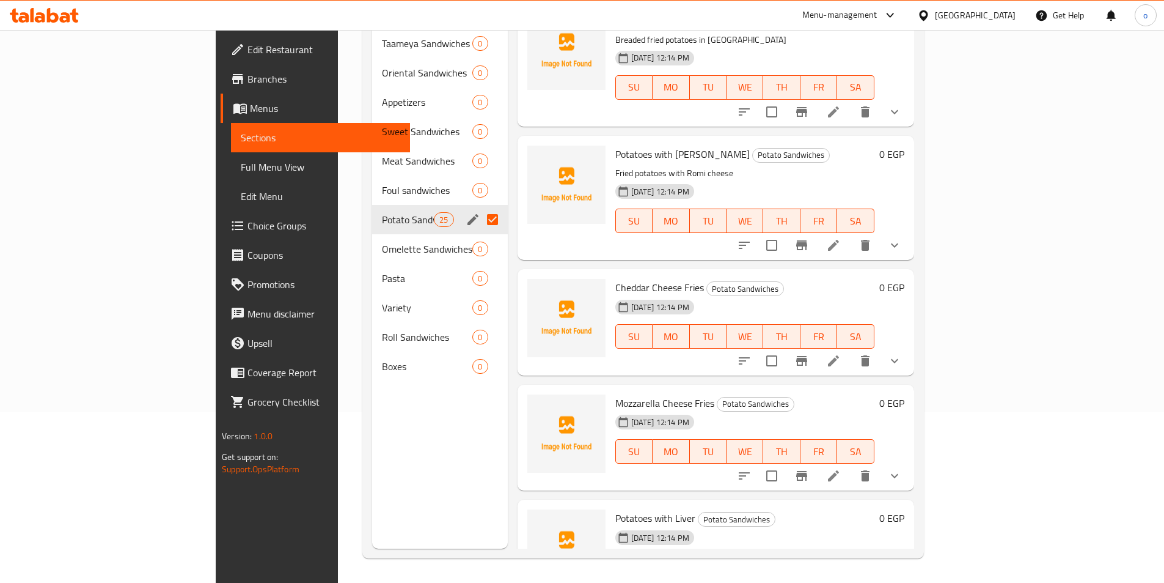
scroll to position [428, 0]
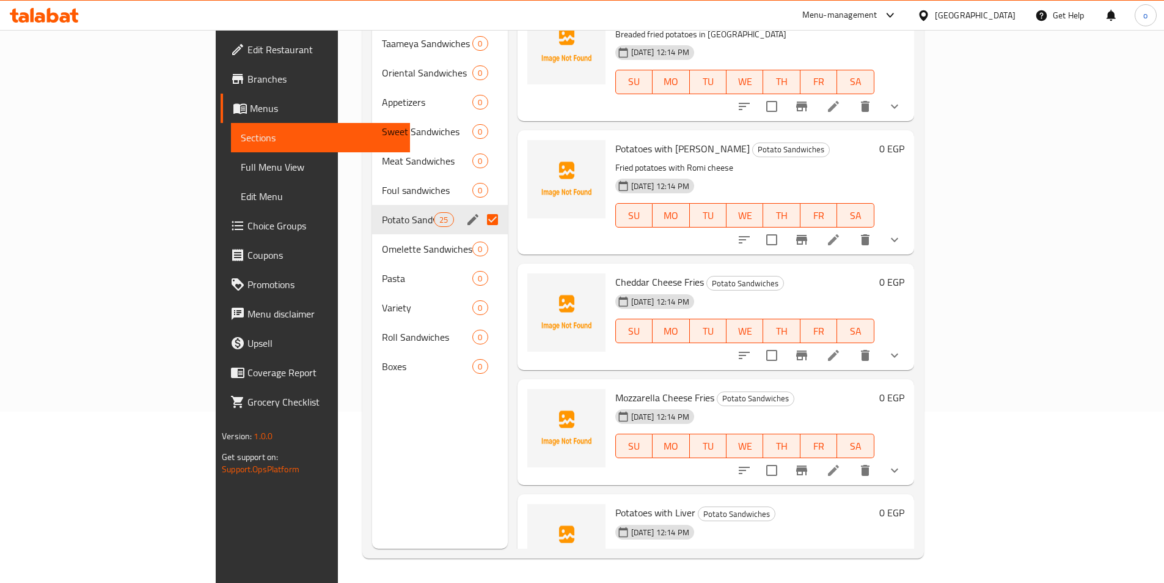
click at [841, 348] on icon at bounding box center [833, 355] width 15 height 15
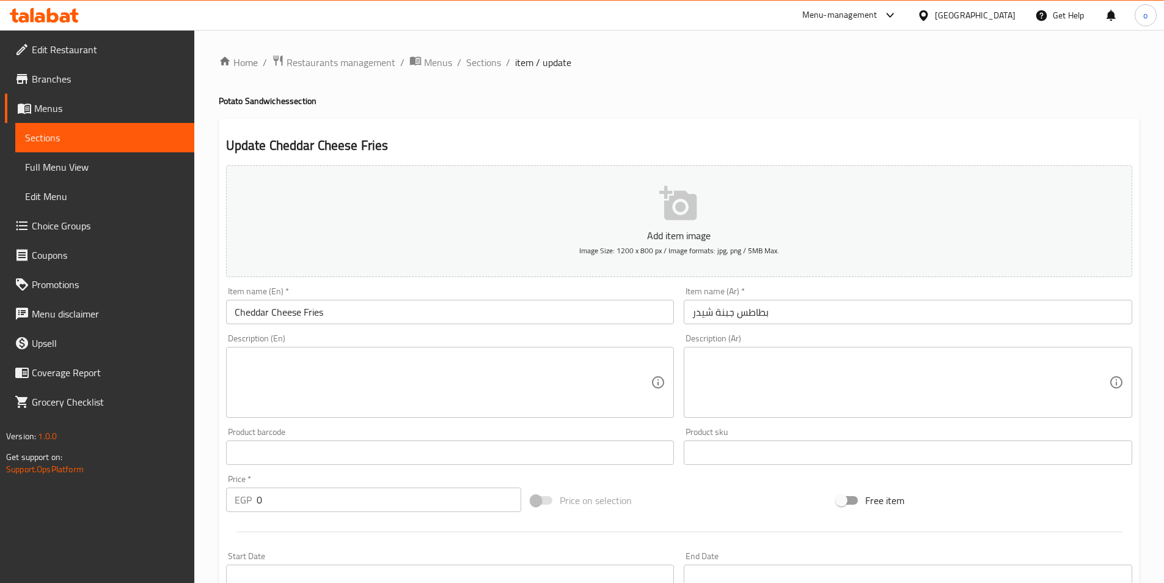
click at [393, 367] on textarea at bounding box center [443, 382] width 417 height 58
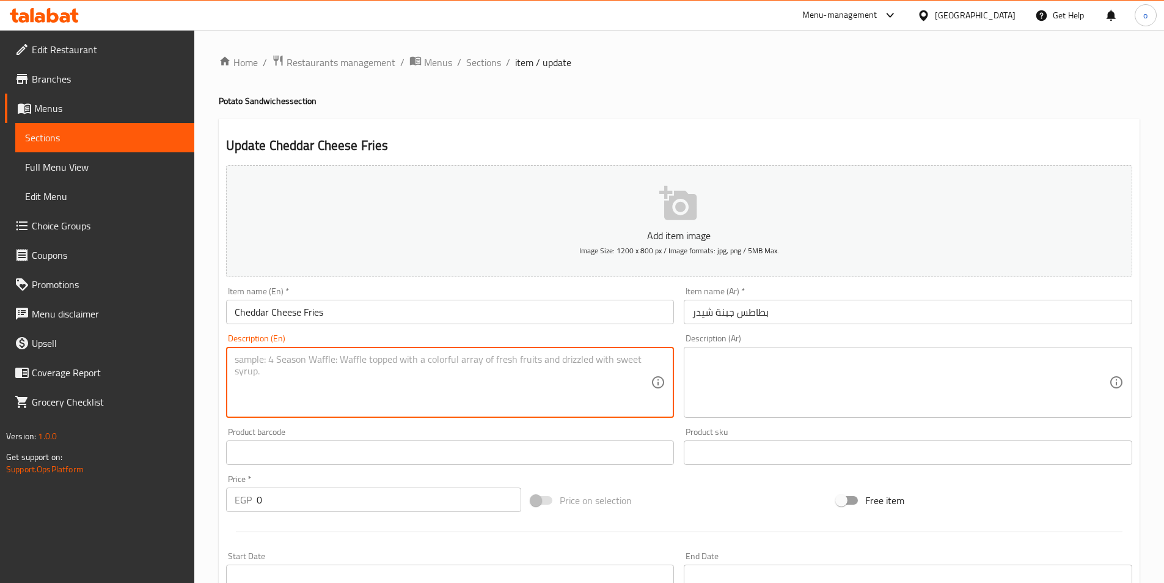
paste textarea "Fries topped with cheddar cheese"
type textarea "Fries topped with cheddar cheese"
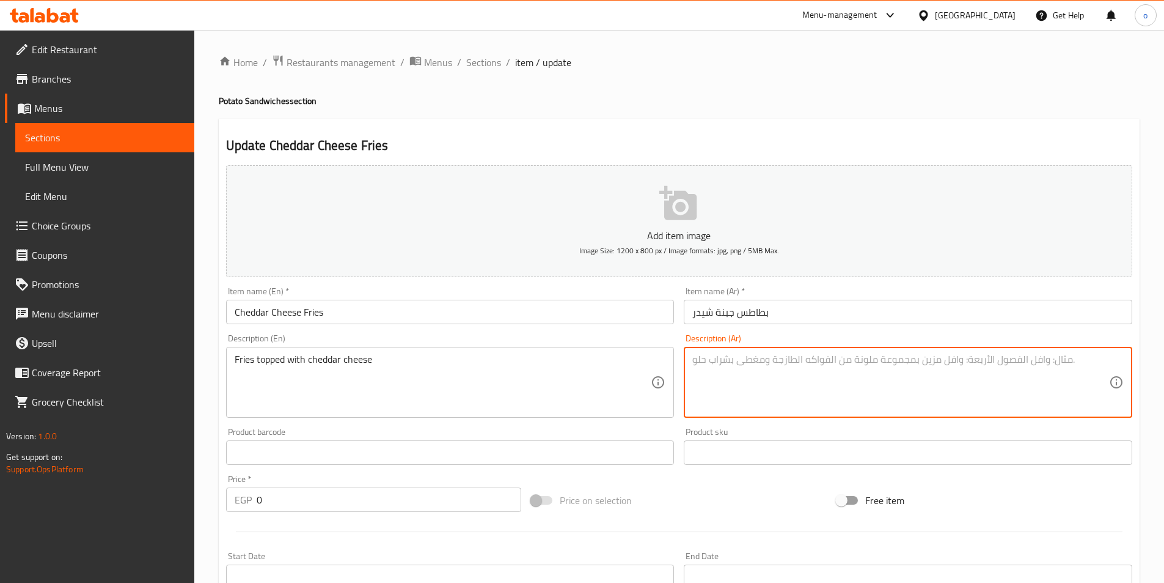
click at [734, 389] on textarea at bounding box center [901, 382] width 417 height 58
type textarea "بطاطس مقلية"
drag, startPoint x: 768, startPoint y: 353, endPoint x: 668, endPoint y: 361, distance: 100.6
click at [668, 361] on div "Add item image Image Size: 1200 x 800 px / Image formats: jpg, png / 5MB Max. I…" at bounding box center [679, 423] width 916 height 527
click at [765, 364] on textarea at bounding box center [901, 382] width 417 height 58
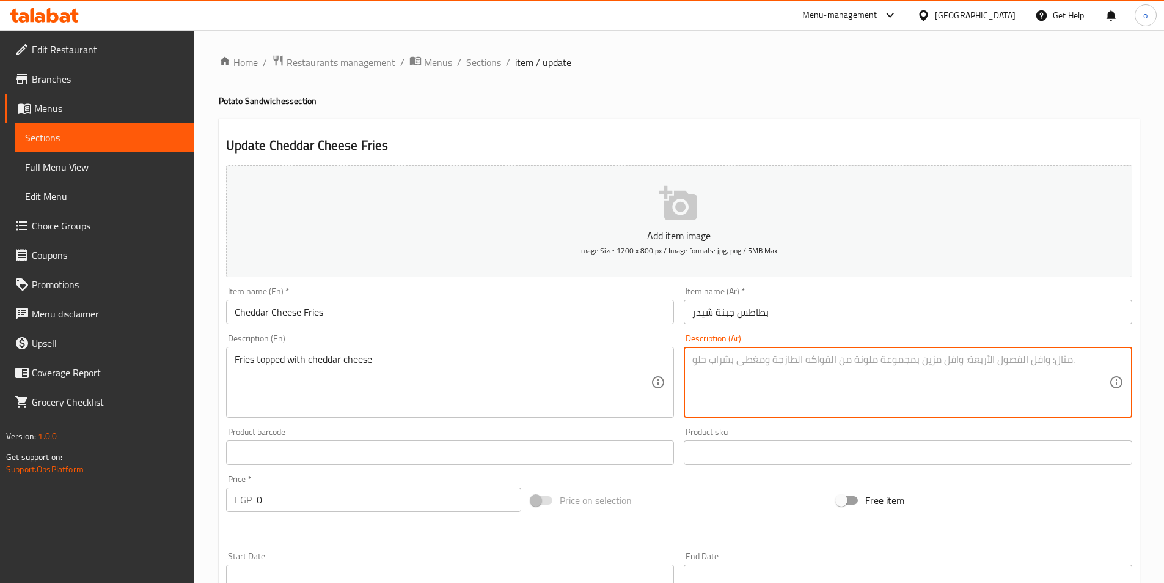
paste textarea "بطاطس مقلية مغطاة بجبنة الشيدر"
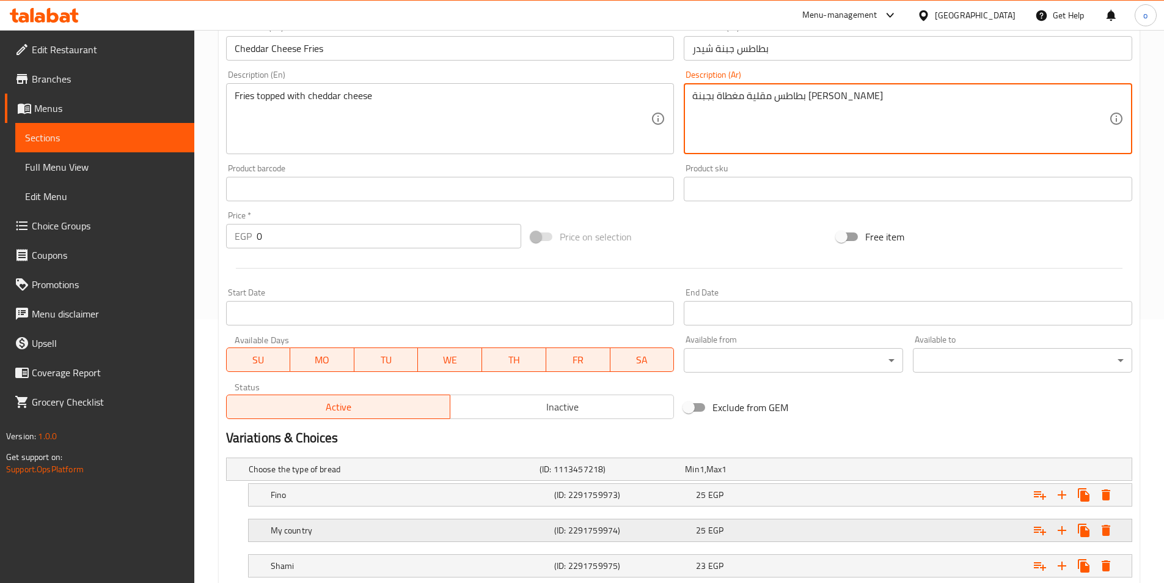
scroll to position [344, 0]
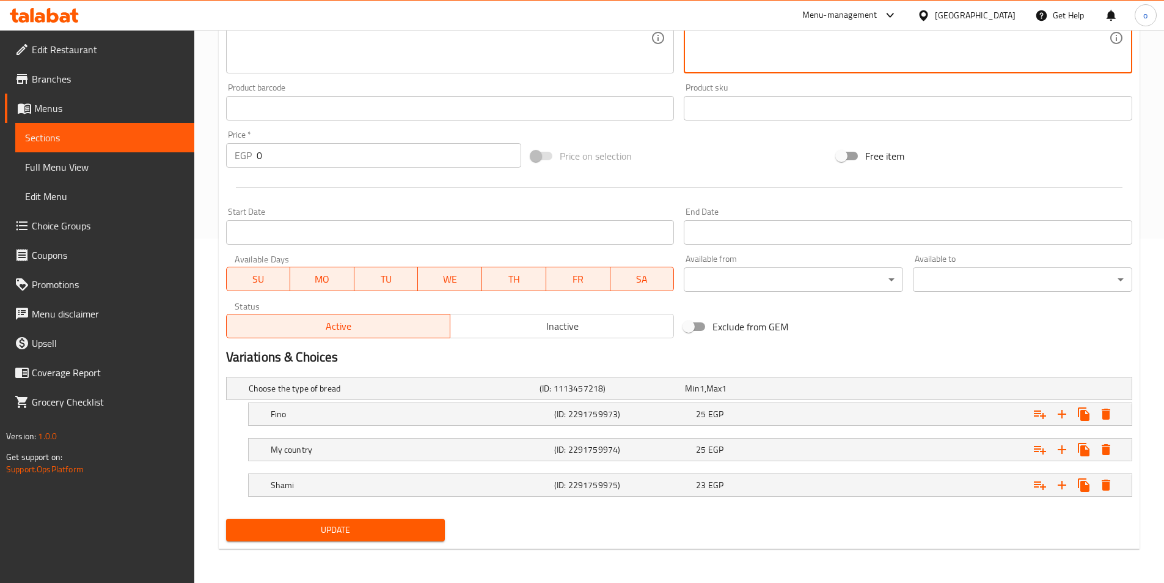
type textarea "بطاطس مقلية مغطاة بجبنة الشيدر"
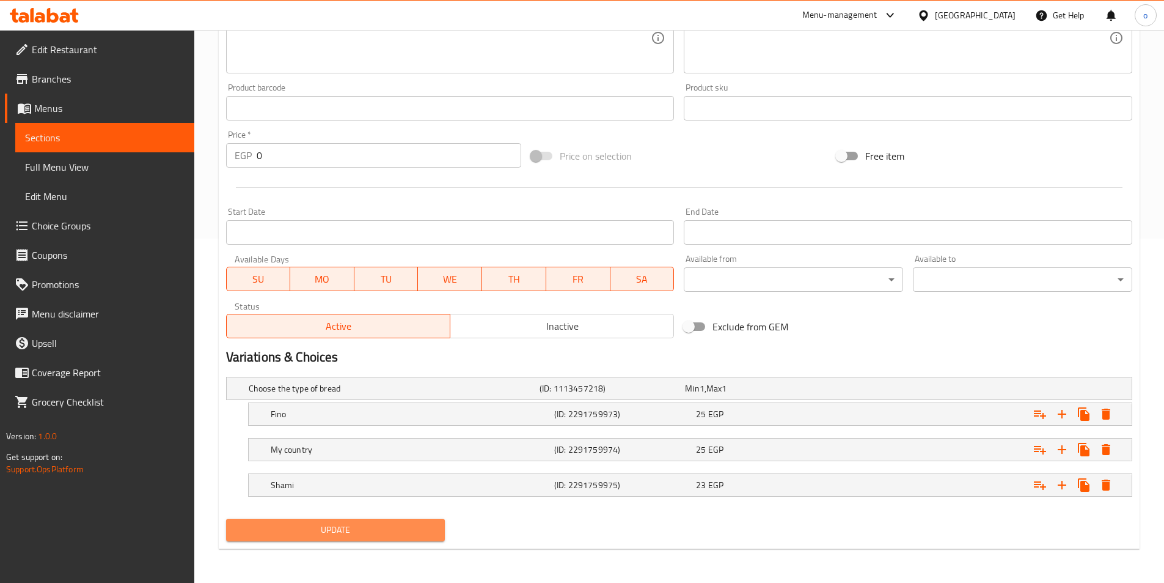
click at [381, 526] on span "Update" at bounding box center [336, 529] width 200 height 15
click at [87, 142] on span "Sections" at bounding box center [105, 137] width 160 height 15
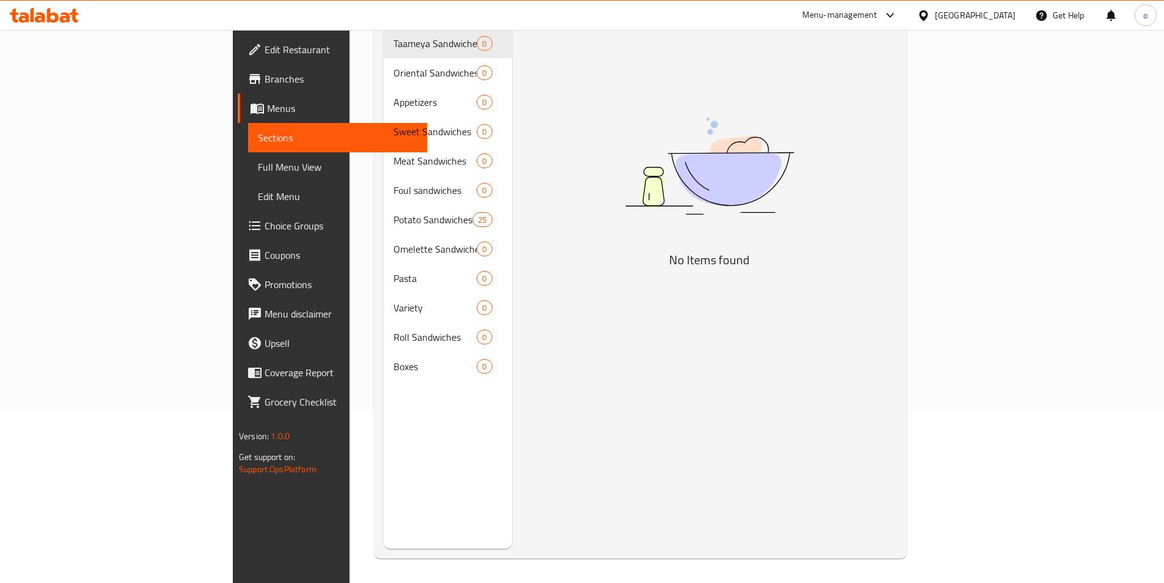
scroll to position [171, 0]
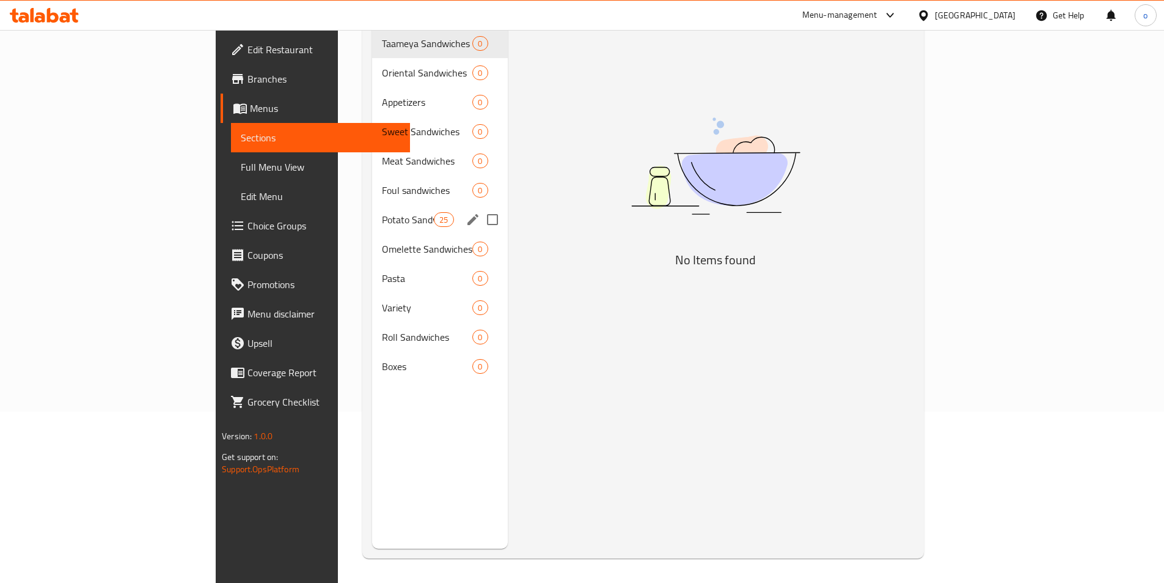
click at [480, 207] on input "Menu sections" at bounding box center [493, 220] width 26 height 26
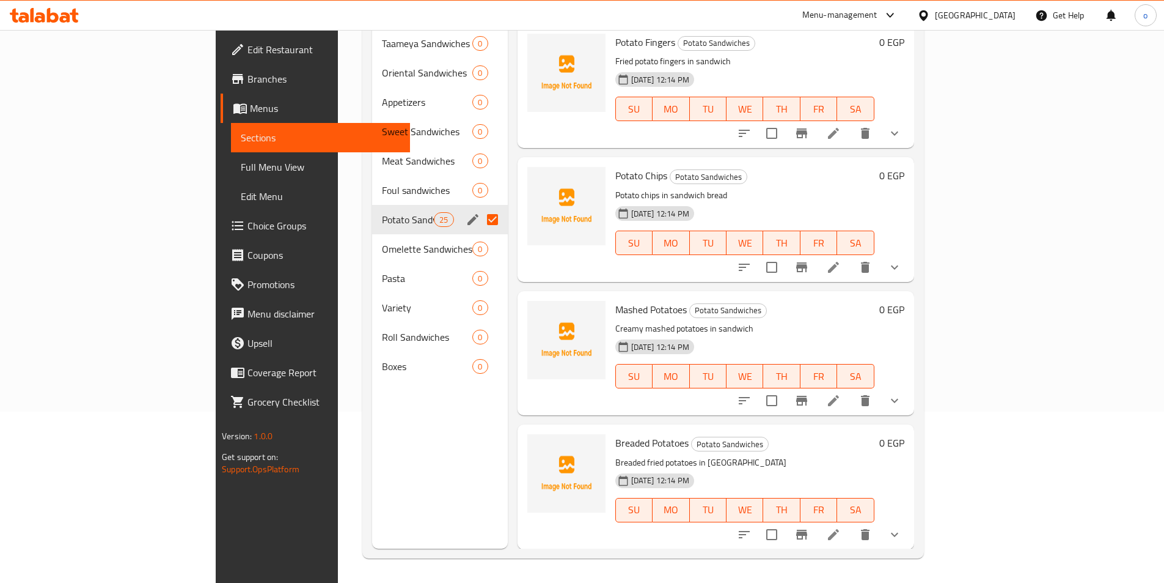
click at [480, 207] on input "Menu sections" at bounding box center [493, 220] width 26 height 26
checkbox input "false"
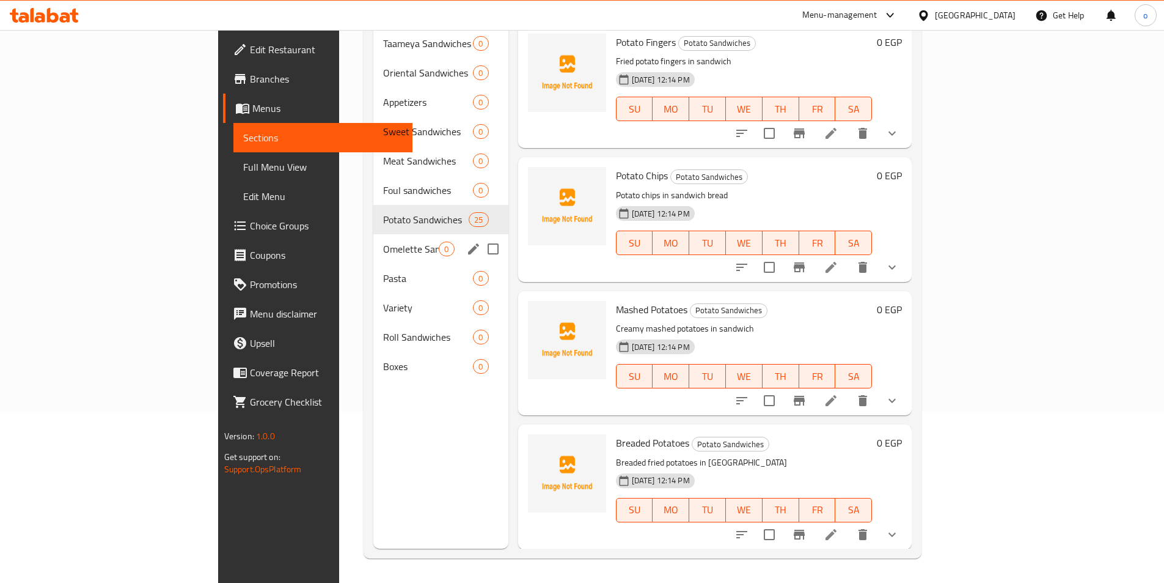
click at [383, 241] on span "Omelette Sandwiches" at bounding box center [411, 248] width 56 height 15
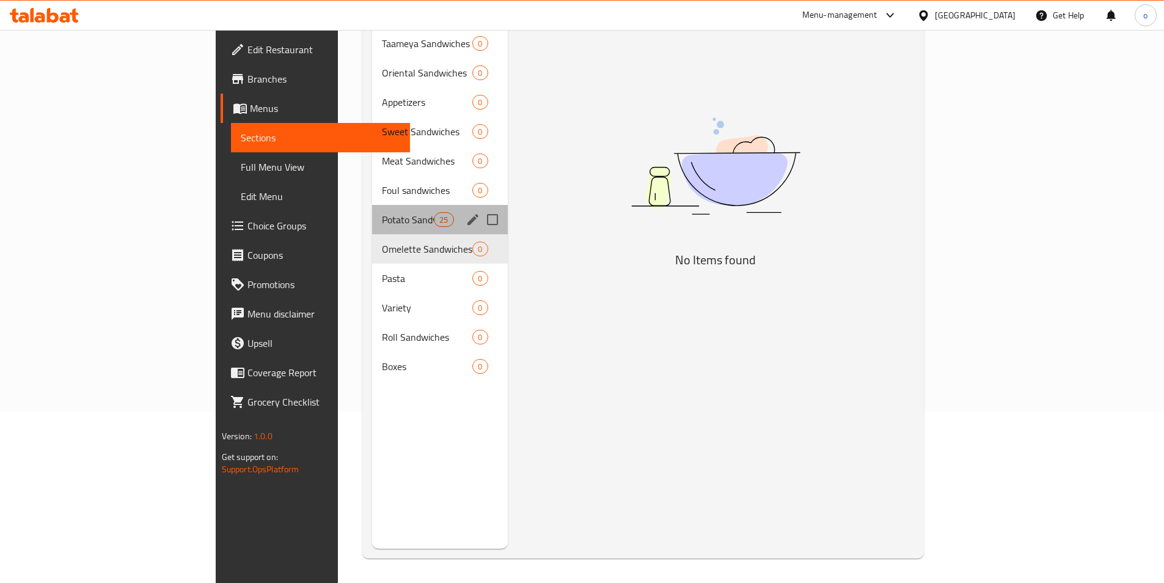
click at [372, 205] on div "Potato Sandwiches 25" at bounding box center [440, 219] width 136 height 29
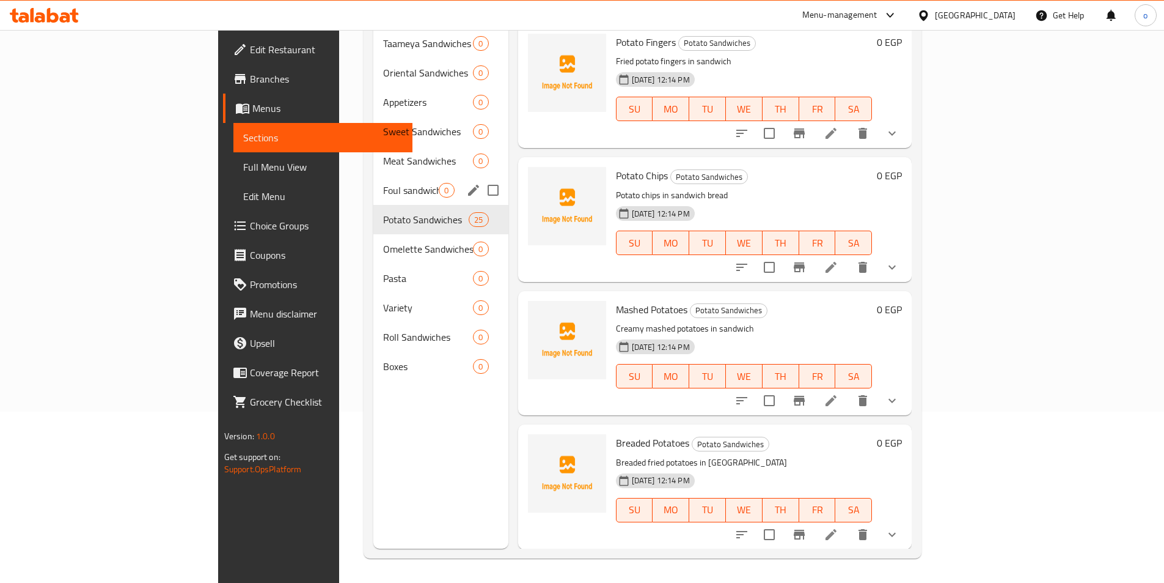
click at [383, 183] on span "Foul sandwiches" at bounding box center [411, 190] width 56 height 15
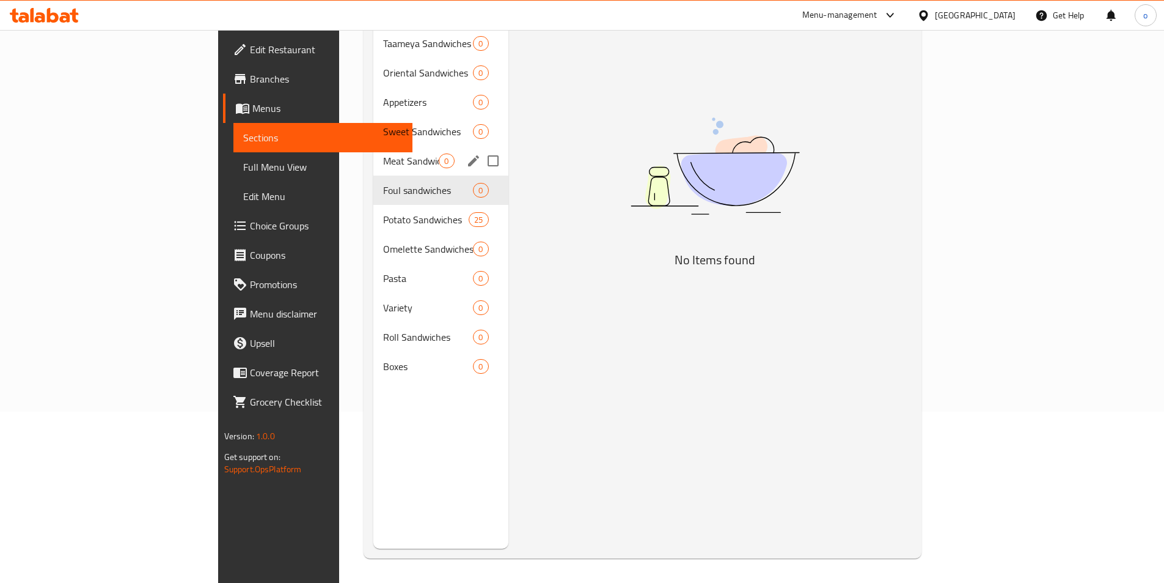
click at [383, 153] on span "Meat Sandwiches" at bounding box center [411, 160] width 56 height 15
click at [480, 177] on input "Menu sections" at bounding box center [493, 190] width 26 height 26
checkbox input "true"
click at [480, 148] on input "Menu sections" at bounding box center [493, 161] width 26 height 26
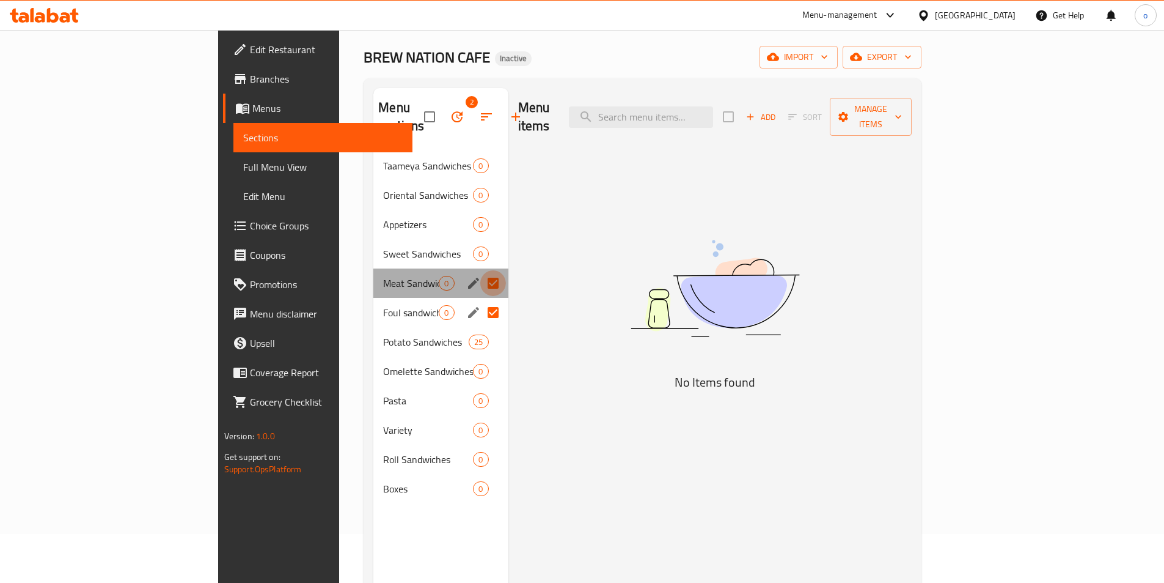
click at [480, 270] on input "Menu sections" at bounding box center [493, 283] width 26 height 26
checkbox input "false"
click at [480, 300] on input "Menu sections" at bounding box center [493, 313] width 26 height 26
checkbox input "false"
click at [480, 300] on input "Menu sections" at bounding box center [493, 313] width 26 height 26
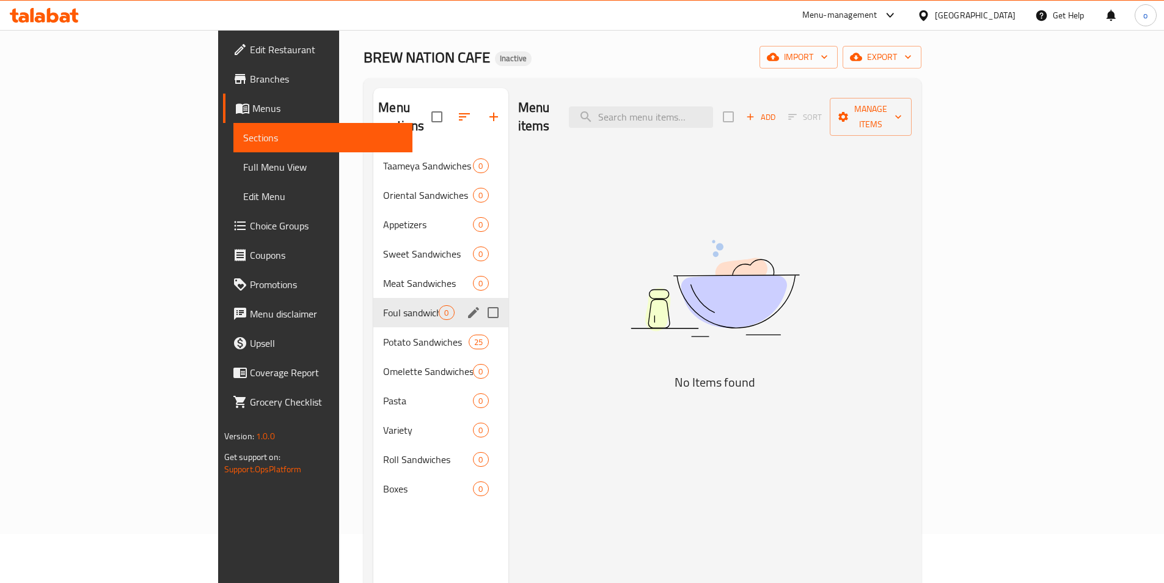
checkbox input "true"
click at [480, 270] on input "Menu sections" at bounding box center [493, 283] width 26 height 26
checkbox input "true"
click at [480, 241] on input "Menu sections" at bounding box center [493, 254] width 26 height 26
checkbox input "true"
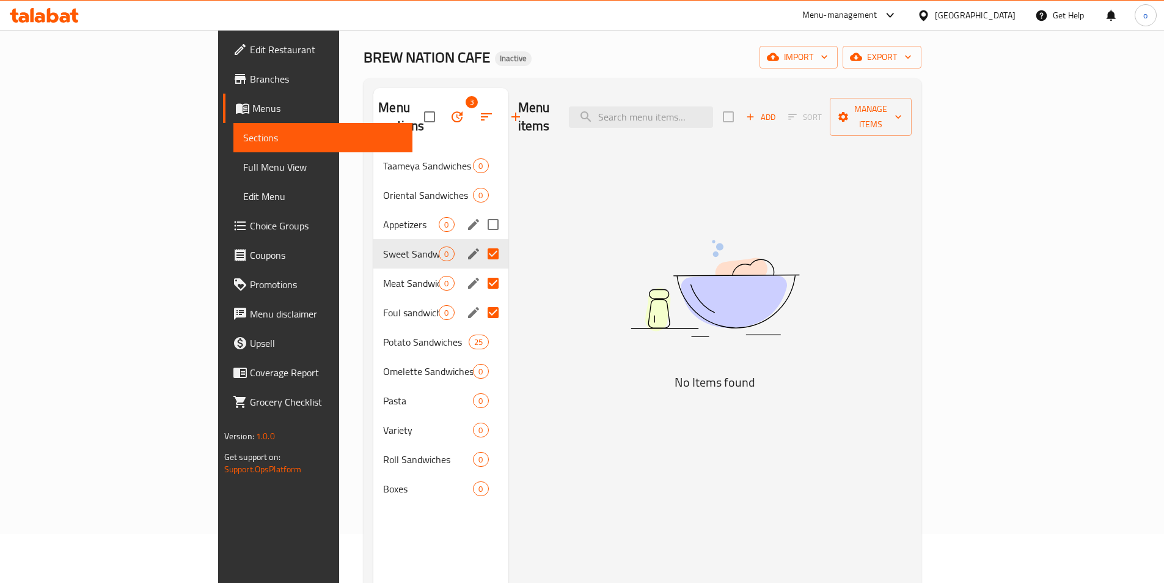
click at [480, 212] on input "Menu sections" at bounding box center [493, 225] width 26 height 26
checkbox input "true"
click at [480, 182] on input "Menu sections" at bounding box center [493, 195] width 26 height 26
checkbox input "true"
click at [480, 153] on input "Menu sections" at bounding box center [493, 166] width 26 height 26
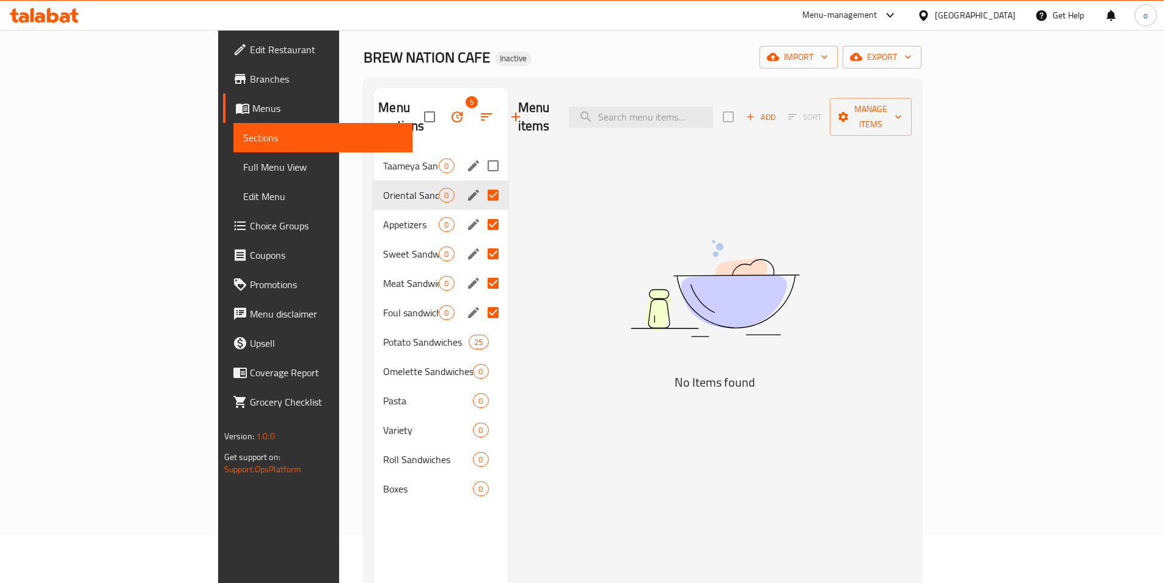
checkbox input "true"
click at [480, 358] on input "Menu sections" at bounding box center [493, 371] width 26 height 26
checkbox input "true"
click at [480, 388] on input "Menu sections" at bounding box center [493, 401] width 26 height 26
checkbox input "true"
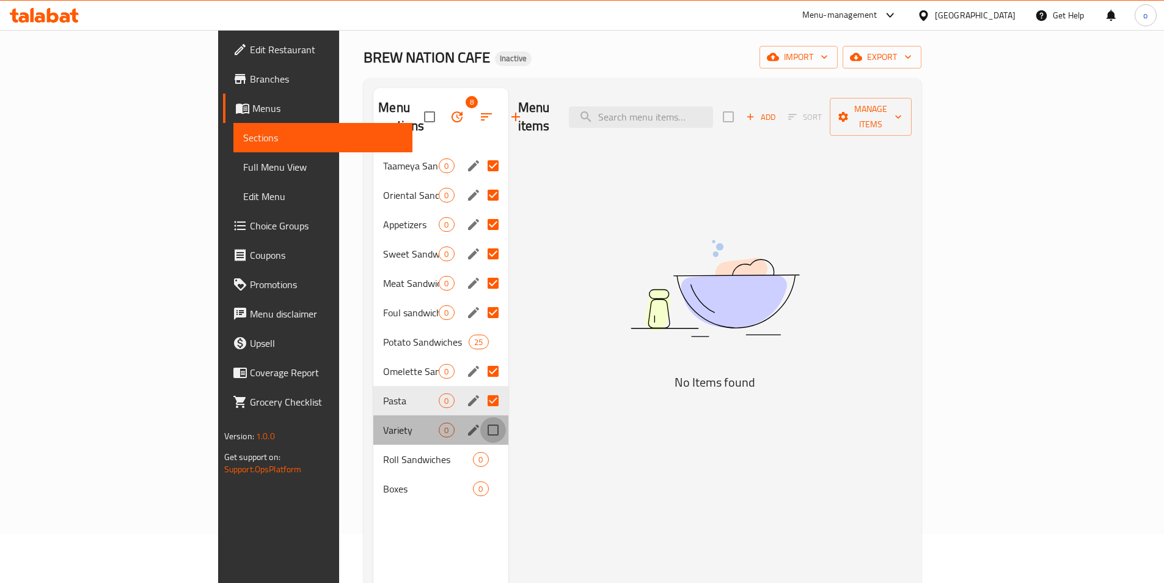
click at [480, 417] on input "Menu sections" at bounding box center [493, 430] width 26 height 26
checkbox input "true"
click at [480, 446] on input "Menu sections" at bounding box center [493, 459] width 26 height 26
checkbox input "true"
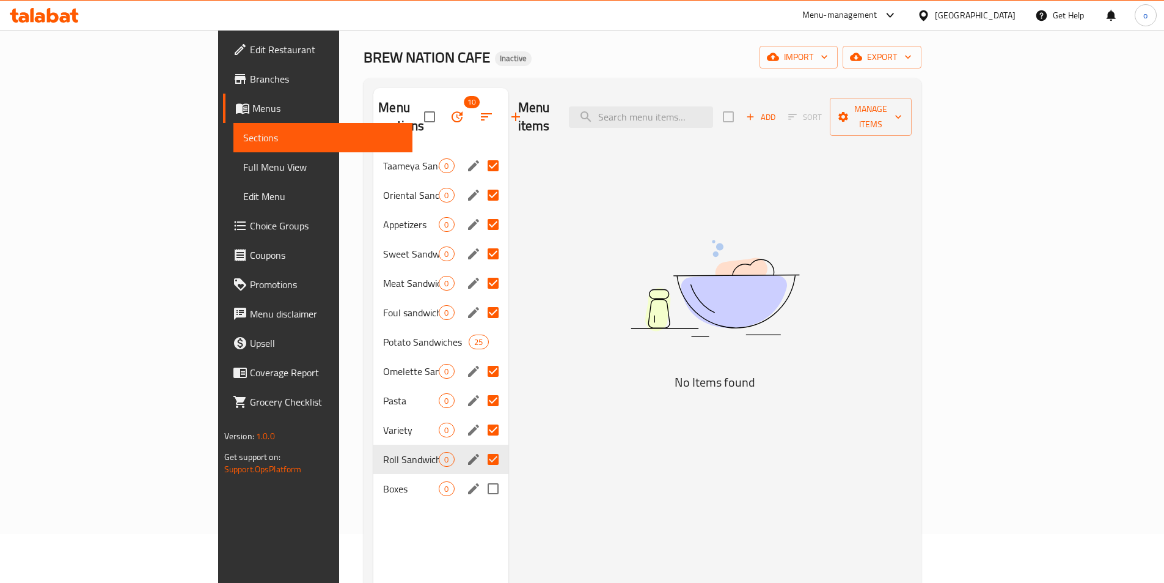
click at [480, 476] on input "Menu sections" at bounding box center [493, 489] width 26 height 26
checkbox input "true"
click at [443, 102] on button "button" at bounding box center [457, 116] width 29 height 29
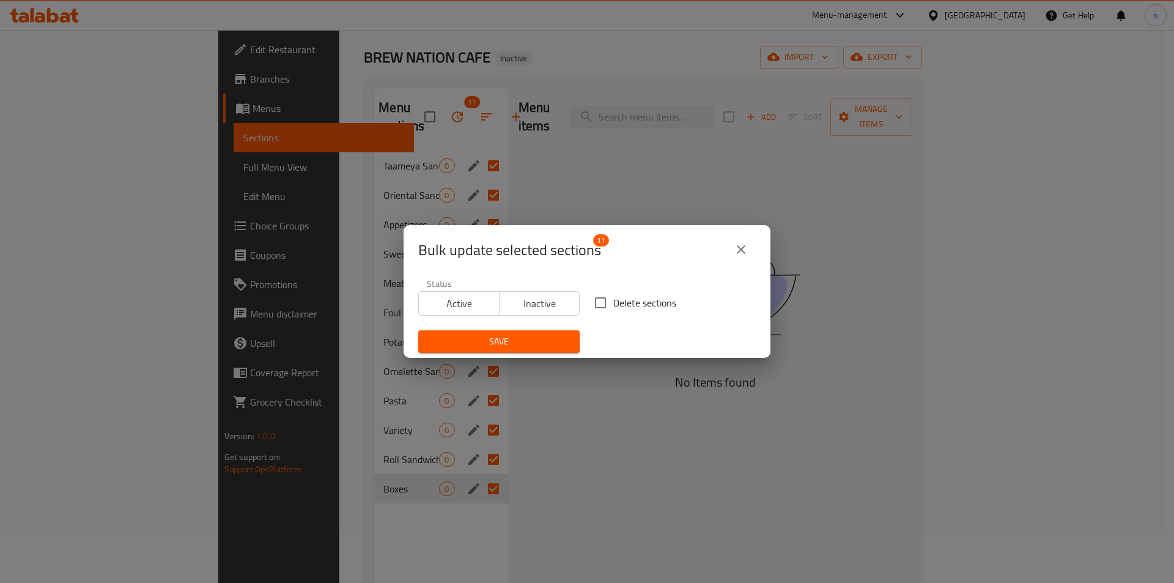
click at [597, 303] on input "Delete sections" at bounding box center [600, 303] width 26 height 26
checkbox input "true"
click at [565, 329] on div "Save" at bounding box center [499, 341] width 176 height 37
click at [562, 336] on span "Save" at bounding box center [499, 341] width 142 height 15
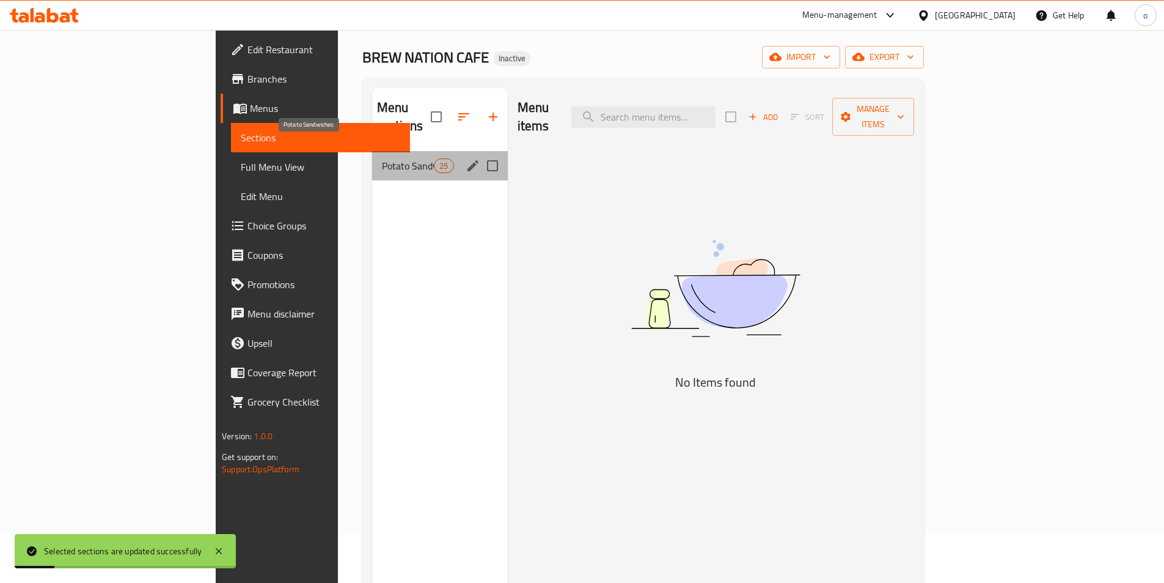
click at [382, 158] on span "Potato Sandwiches" at bounding box center [408, 165] width 52 height 15
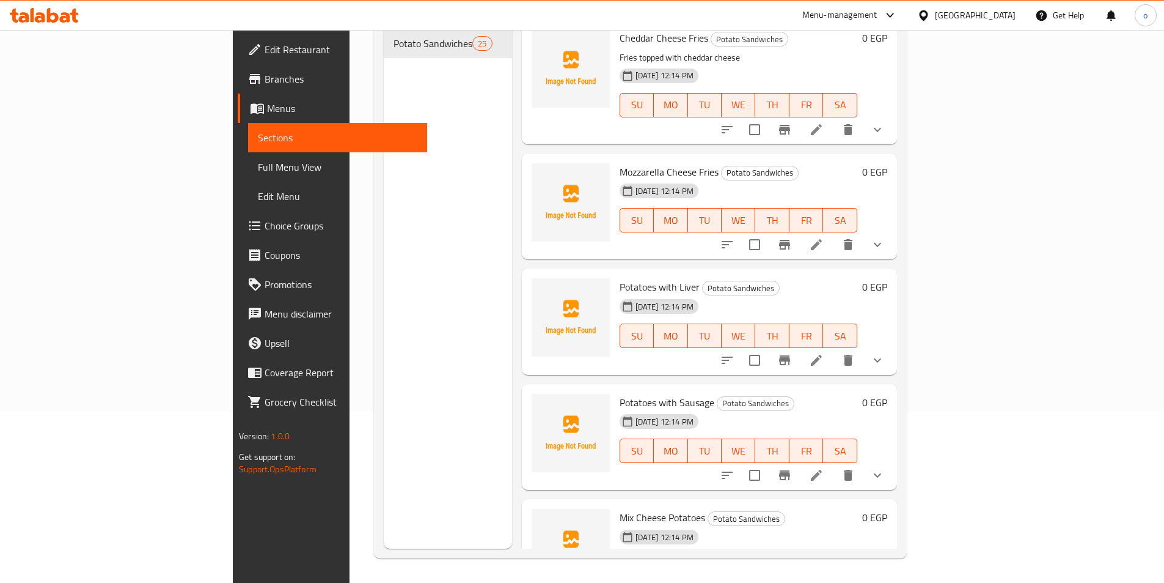
scroll to position [672, 0]
click at [834, 233] on li at bounding box center [817, 244] width 34 height 22
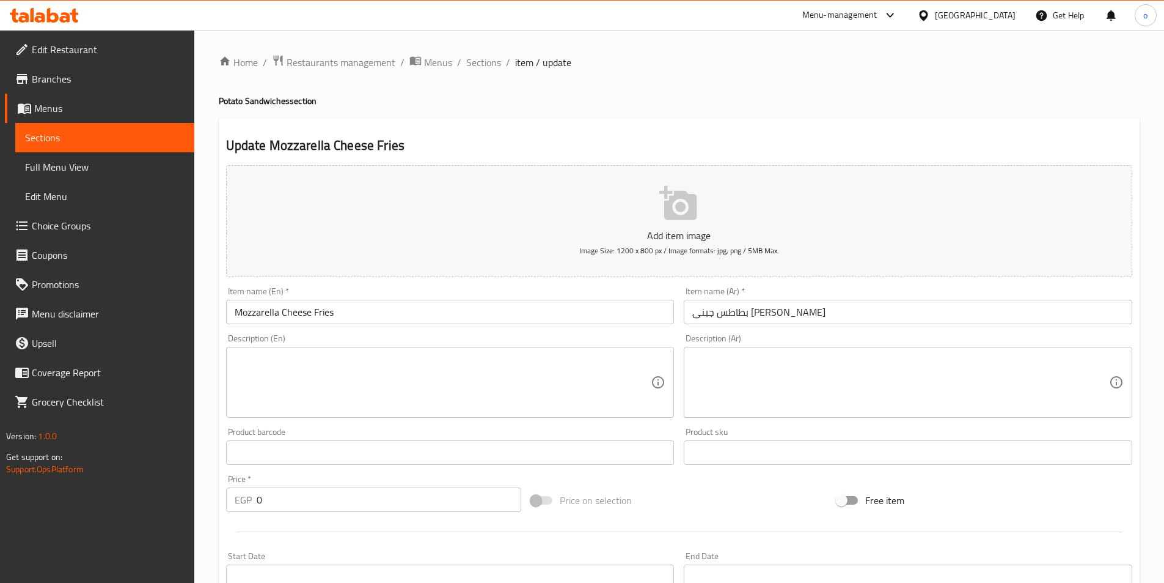
click at [733, 318] on input "بطاطس جبنى موتزاريلا" at bounding box center [908, 312] width 449 height 24
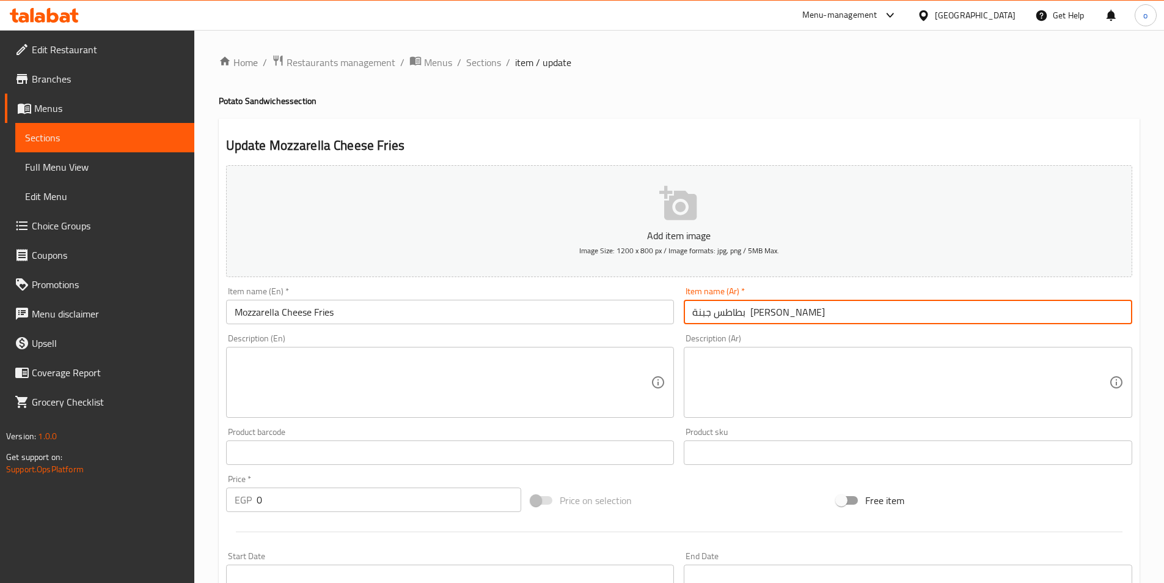
click at [331, 310] on input "Mozzarella Cheese Fries" at bounding box center [450, 312] width 449 height 24
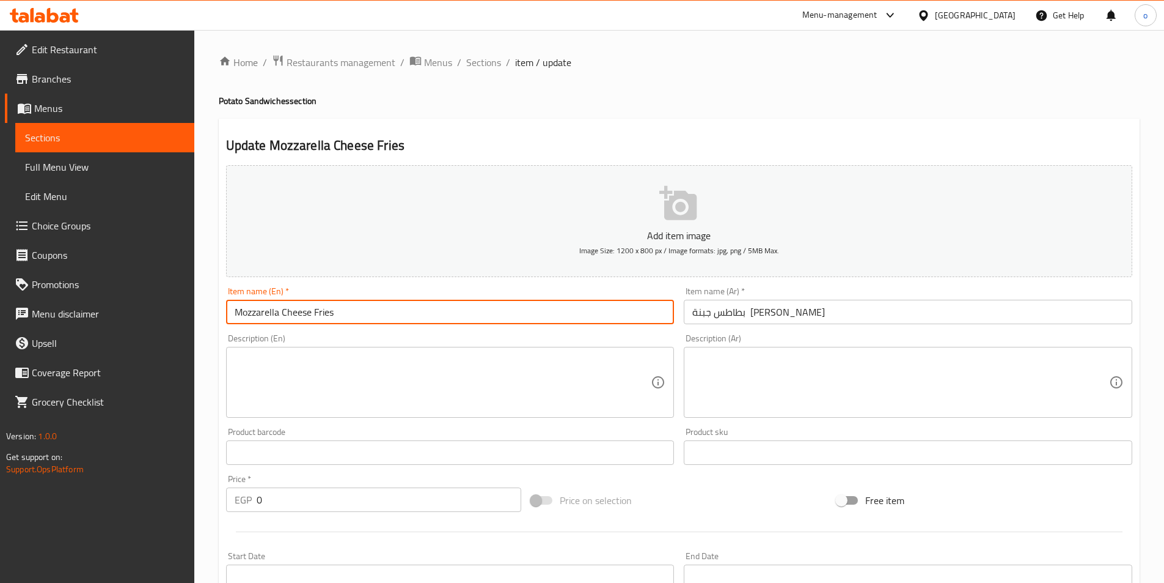
click at [346, 313] on input "Mozzarella Cheese Fries" at bounding box center [450, 312] width 449 height 24
drag, startPoint x: 348, startPoint y: 315, endPoint x: 240, endPoint y: 306, distance: 109.2
click at [240, 306] on input "Mozzarella Cheese Fries" at bounding box center [450, 312] width 449 height 24
click at [341, 311] on input "Mozzarella Cheese Fries" at bounding box center [450, 312] width 449 height 24
drag, startPoint x: 356, startPoint y: 315, endPoint x: 226, endPoint y: 307, distance: 129.8
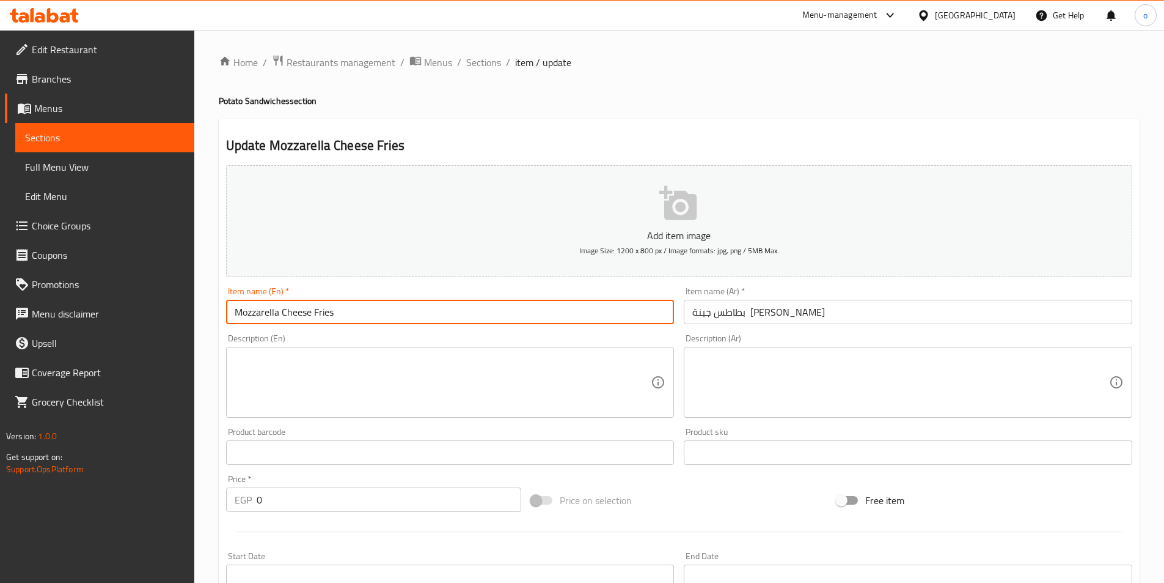
click at [227, 307] on input "Mozzarella Cheese Fries" at bounding box center [450, 312] width 449 height 24
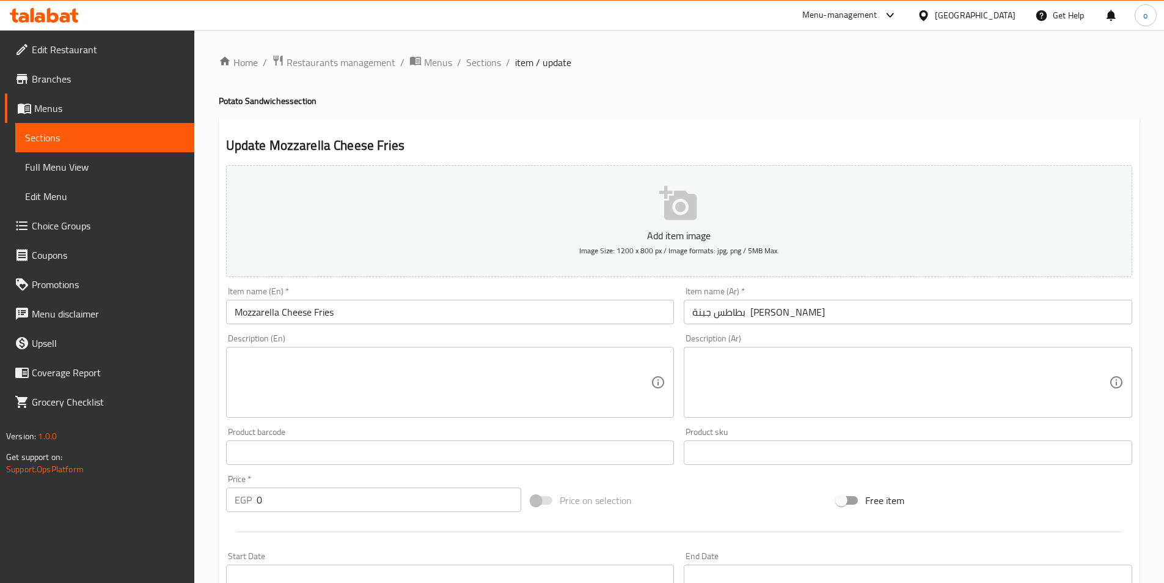
click at [752, 314] on input "بطاطس جبنة موتزاريلا" at bounding box center [908, 312] width 449 height 24
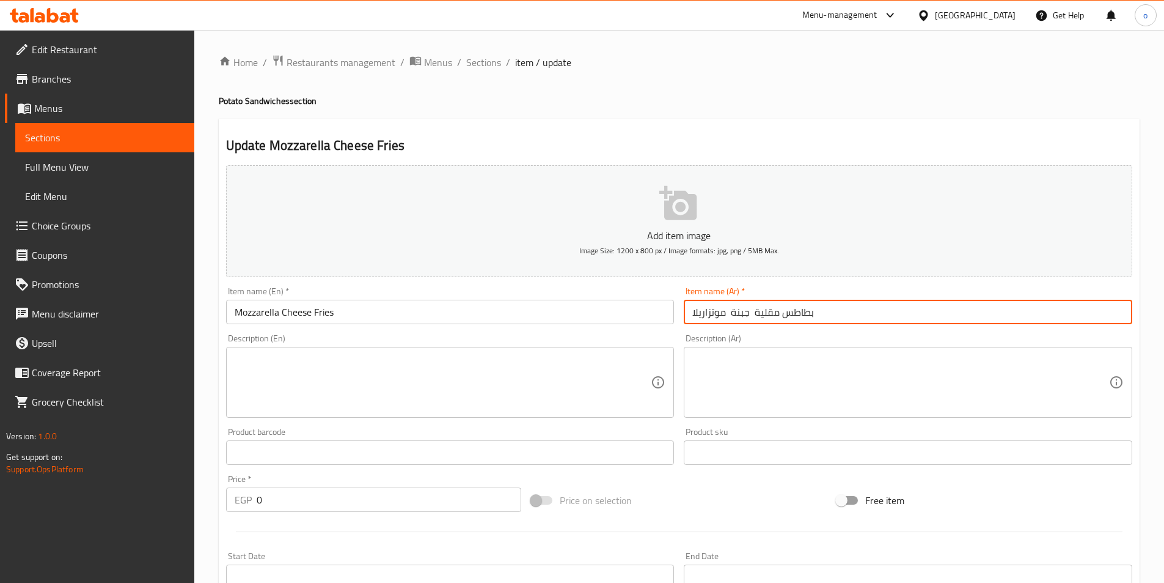
type input "بطاطس مقلية جبنة موتزاريلا"
click at [545, 395] on textarea at bounding box center [443, 382] width 417 height 58
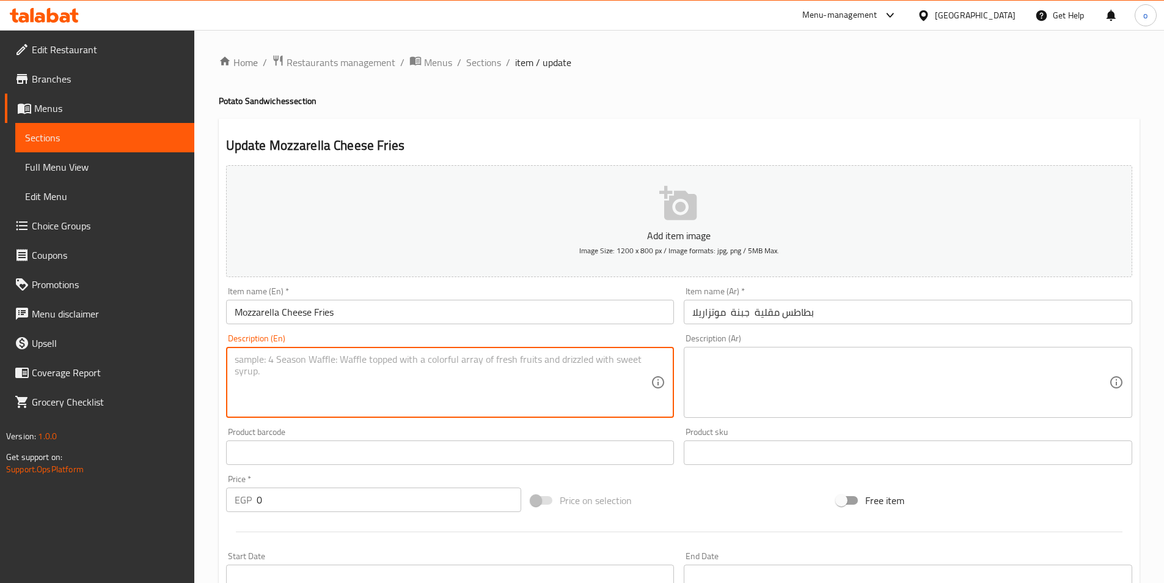
click at [403, 363] on textarea at bounding box center [443, 382] width 417 height 58
paste textarea "Fries with melted mozzarella cheese"
type textarea "Fries with melted mozzarella cheese"
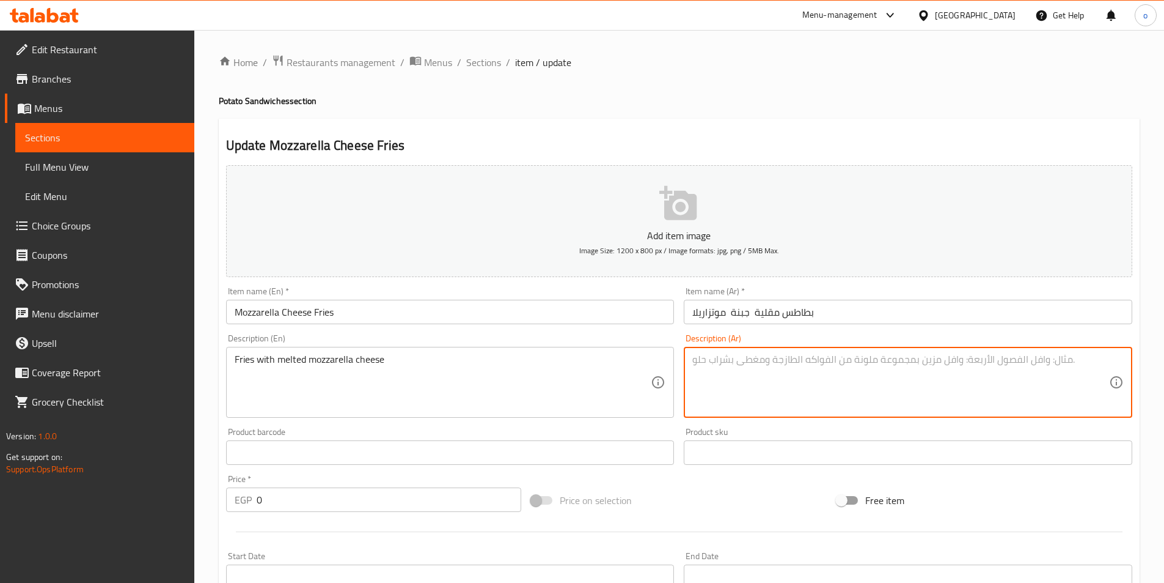
click at [785, 365] on textarea at bounding box center [901, 382] width 417 height 58
paste textarea "بطاطس مقلية مع جبنة موزاريلا ذائبة"
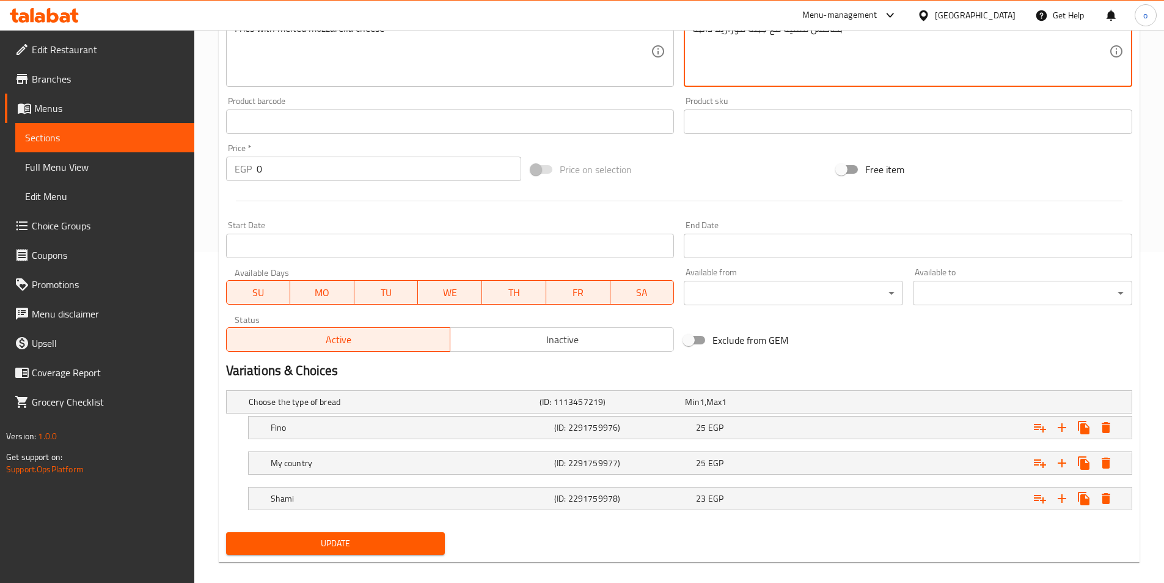
scroll to position [344, 0]
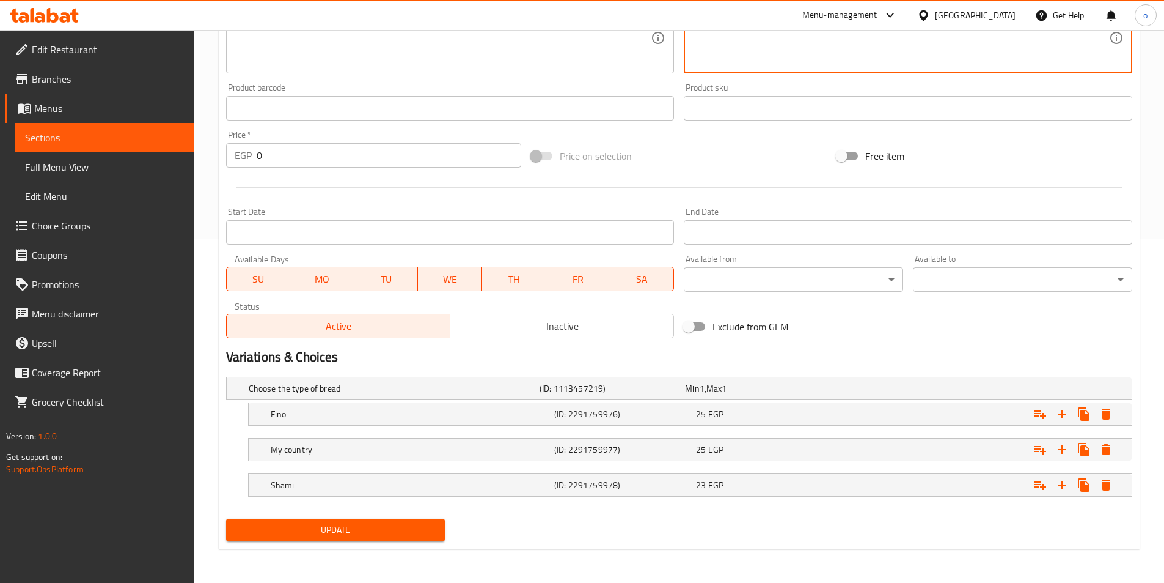
type textarea "بطاطس مقلية مع جبنة موزاريلا ذائبة"
click at [353, 531] on span "Update" at bounding box center [336, 529] width 200 height 15
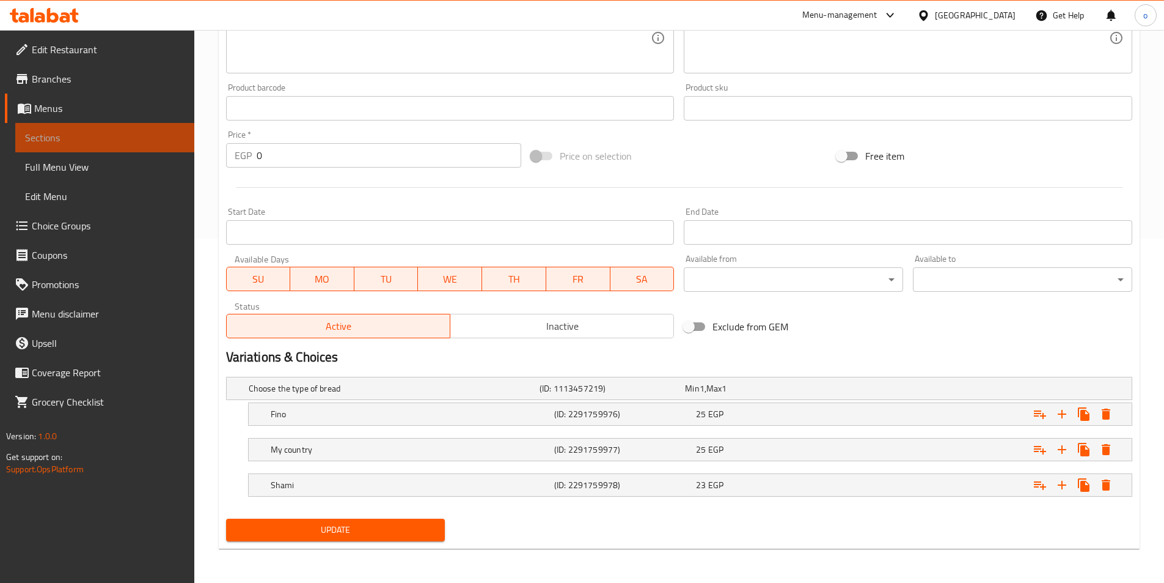
click at [85, 140] on span "Sections" at bounding box center [105, 137] width 160 height 15
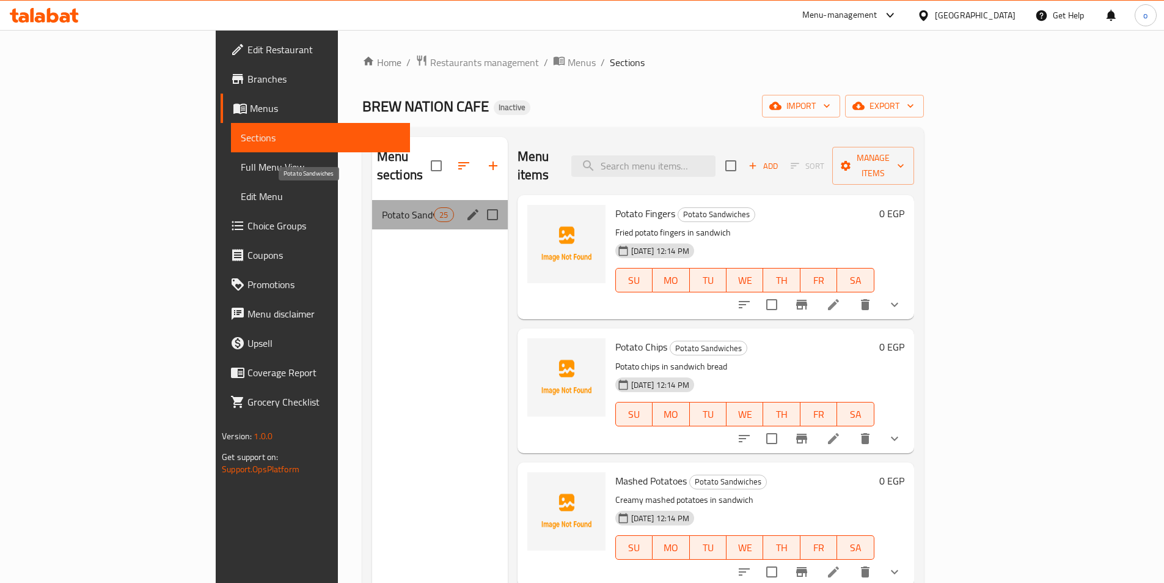
click at [382, 207] on span "Potato Sandwiches" at bounding box center [408, 214] width 52 height 15
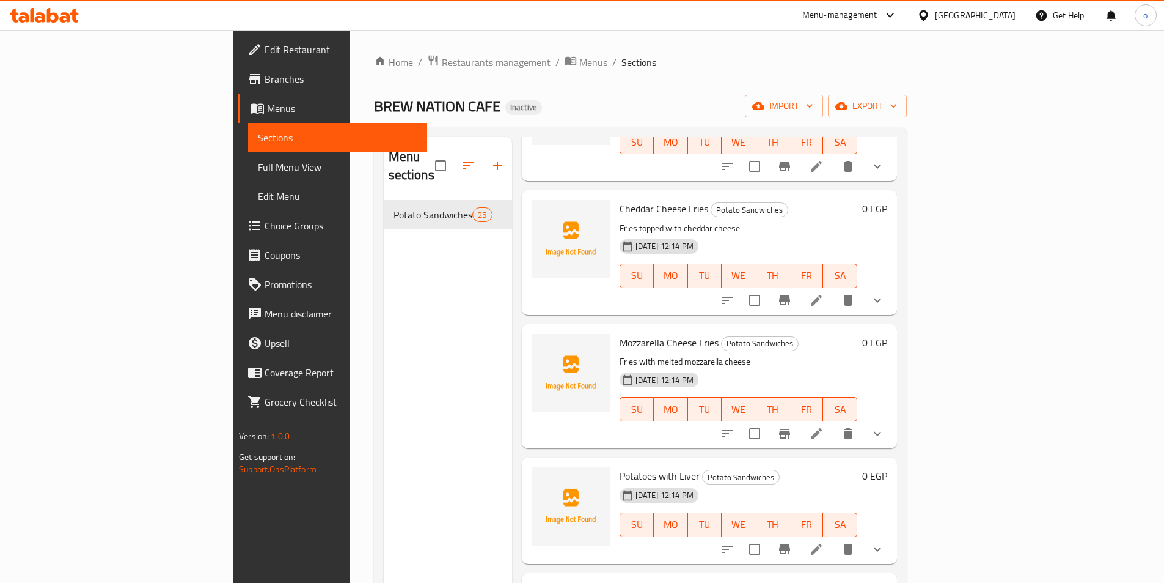
scroll to position [734, 0]
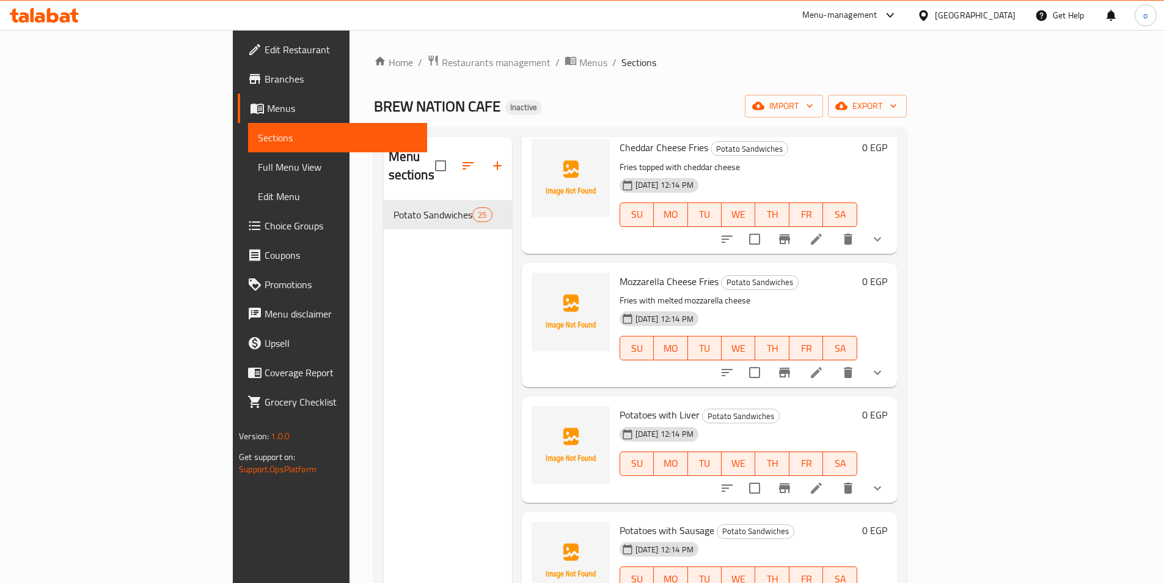
click at [824, 480] on icon at bounding box center [816, 487] width 15 height 15
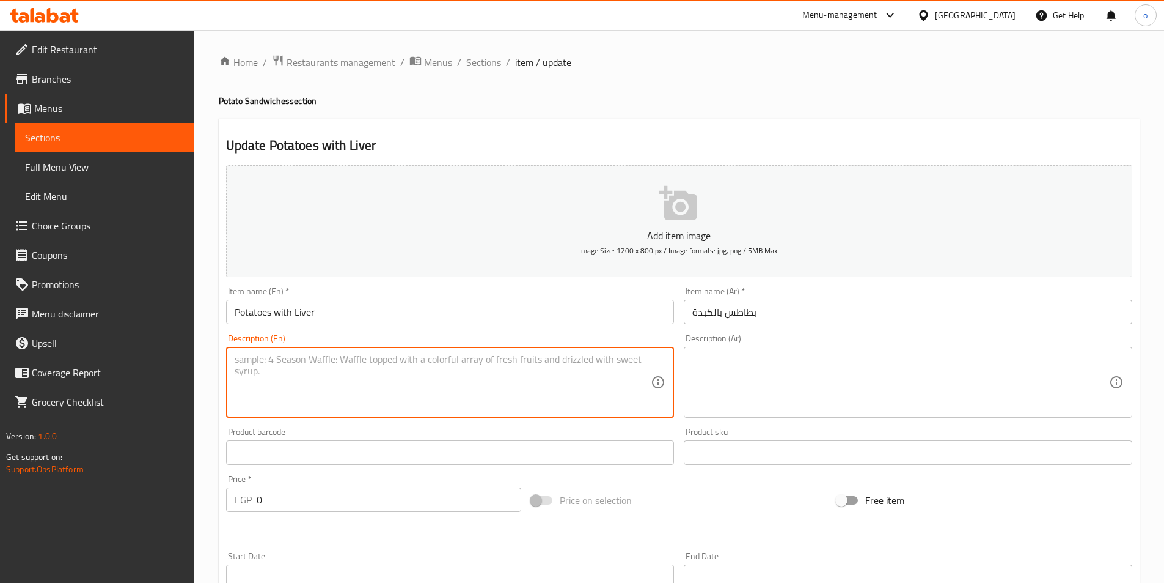
click at [517, 370] on textarea at bounding box center [443, 382] width 417 height 58
paste textarea "Potatoes served with beef liver"
type textarea "Potatoes served with beef liver"
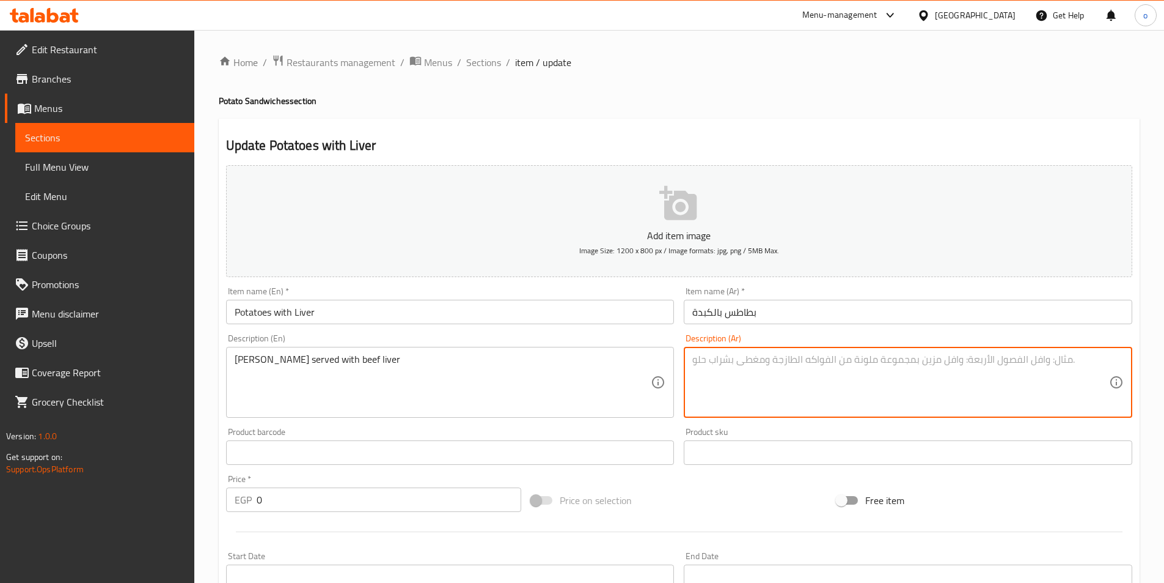
click at [704, 384] on textarea at bounding box center [901, 382] width 417 height 58
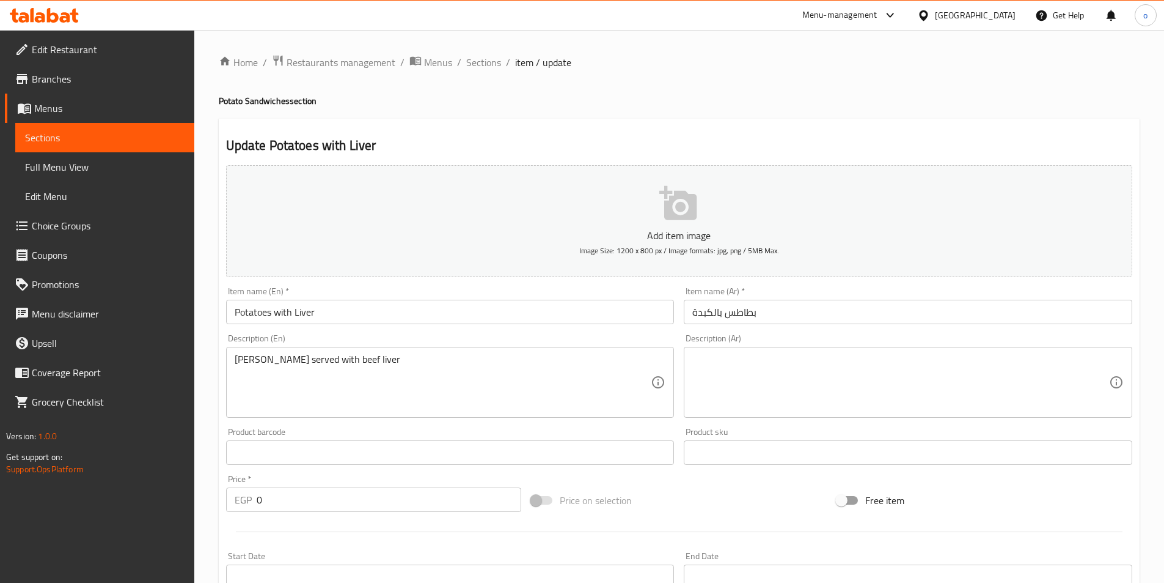
click at [763, 386] on textarea at bounding box center [901, 382] width 417 height 58
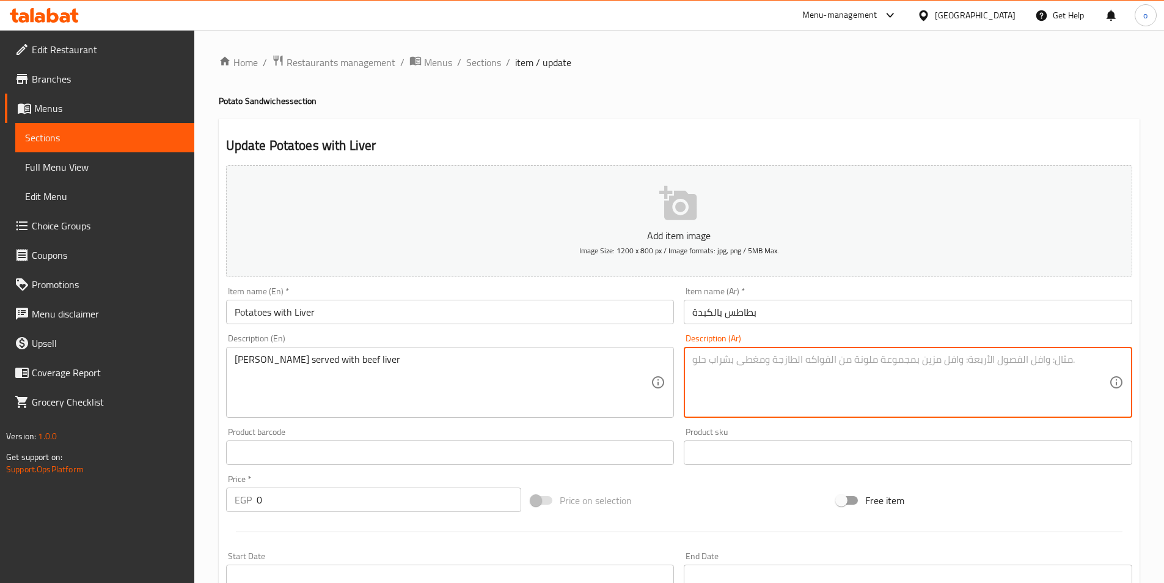
paste textarea "بطاطس تقدم مع كبد البقر"
click at [714, 361] on textarea "بطاطس تقدم مع كبد البقر" at bounding box center [901, 382] width 417 height 58
click at [720, 360] on textarea "بطاطس تقدم مع كبدةة البقر" at bounding box center [901, 382] width 417 height 58
click at [725, 399] on textarea "بطاطس تقدم مع كبدة البقر" at bounding box center [901, 382] width 417 height 58
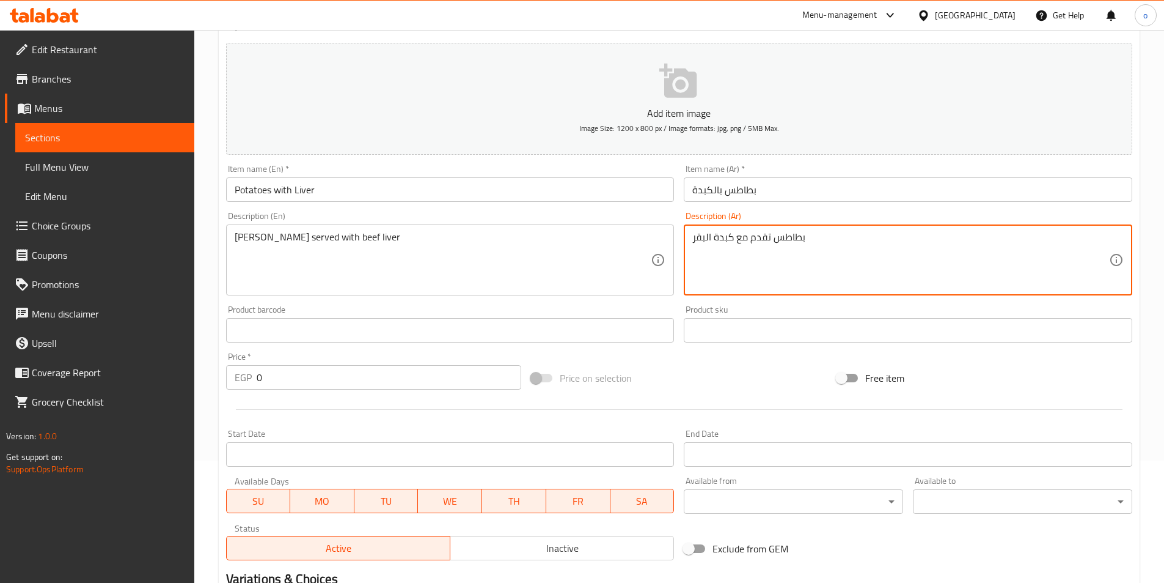
scroll to position [344, 0]
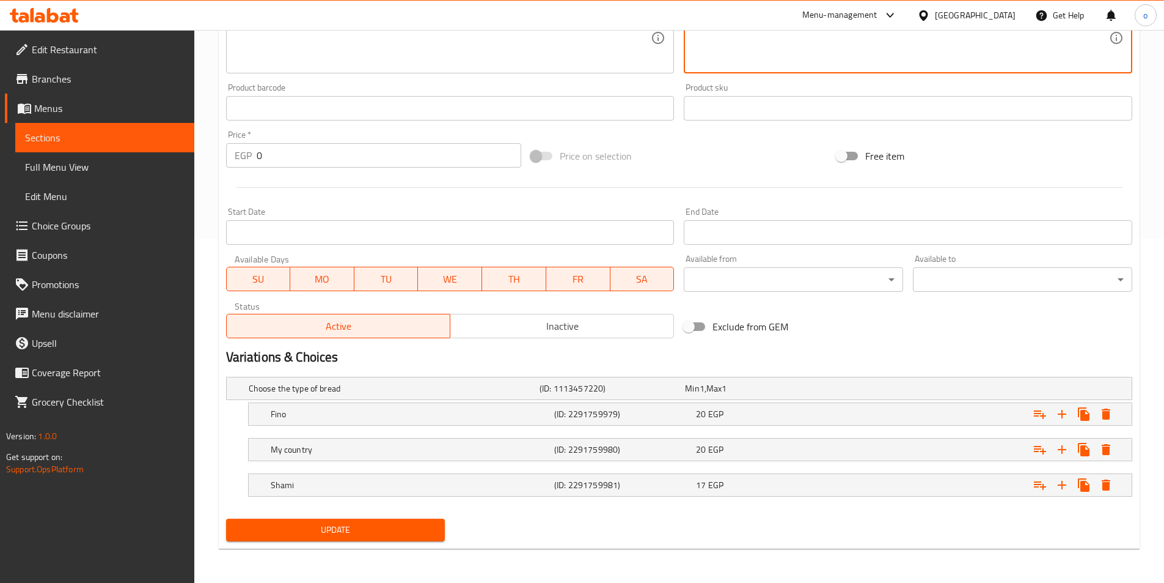
type textarea "بطاطس تقدم مع كبدة البقر"
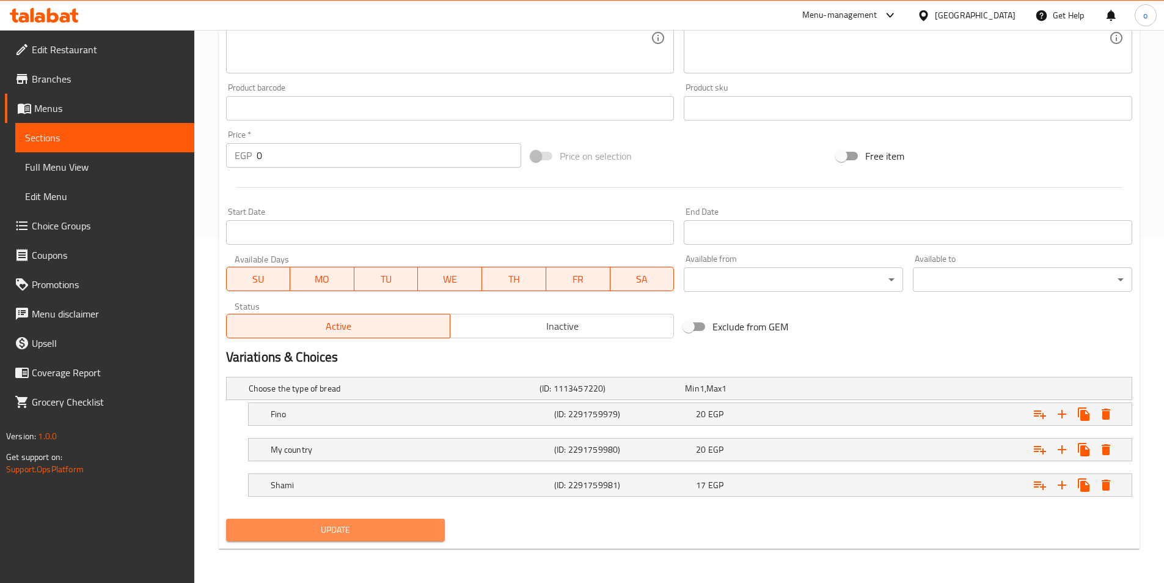
click at [386, 532] on span "Update" at bounding box center [336, 529] width 200 height 15
click at [95, 142] on span "Sections" at bounding box center [105, 137] width 160 height 15
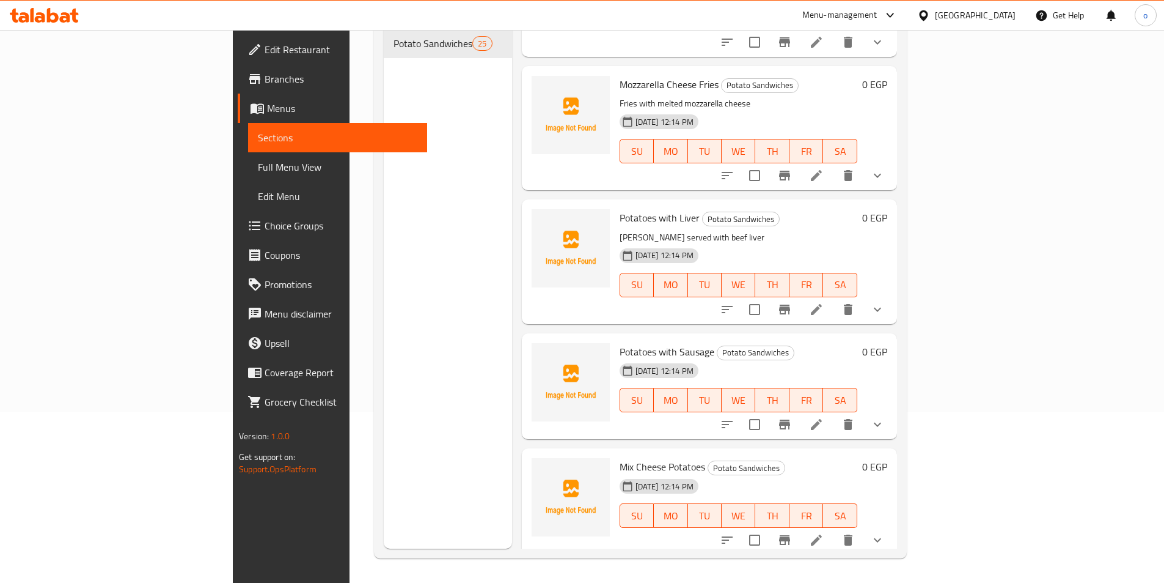
scroll to position [795, 0]
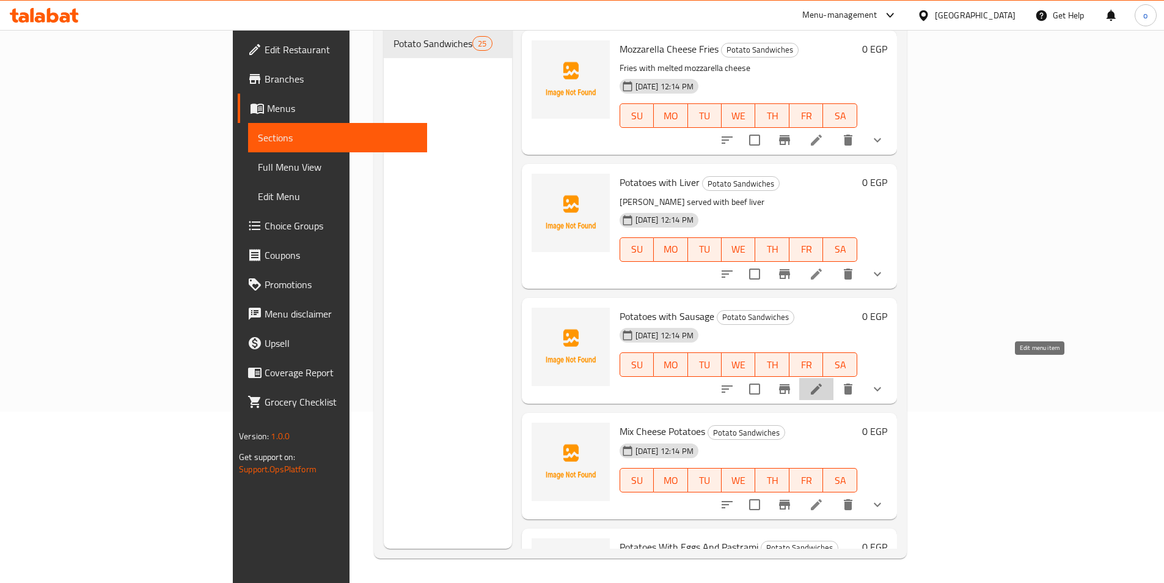
click at [824, 381] on icon at bounding box center [816, 388] width 15 height 15
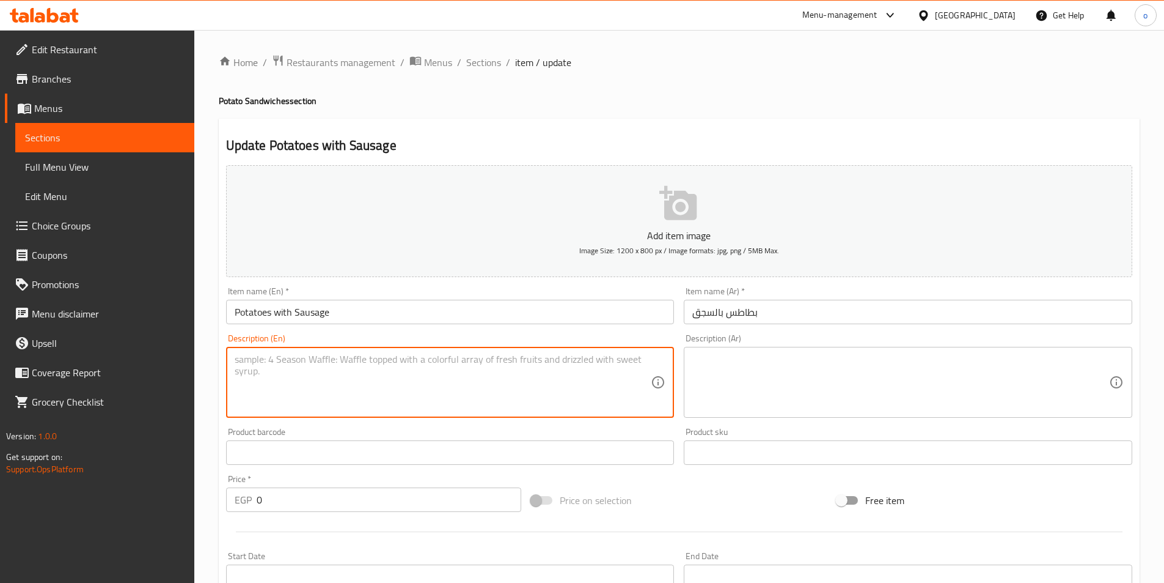
click at [422, 367] on textarea at bounding box center [443, 382] width 417 height 58
paste textarea "Potatoes served with sausage slices"
type textarea "Potatoes served with sausage slices"
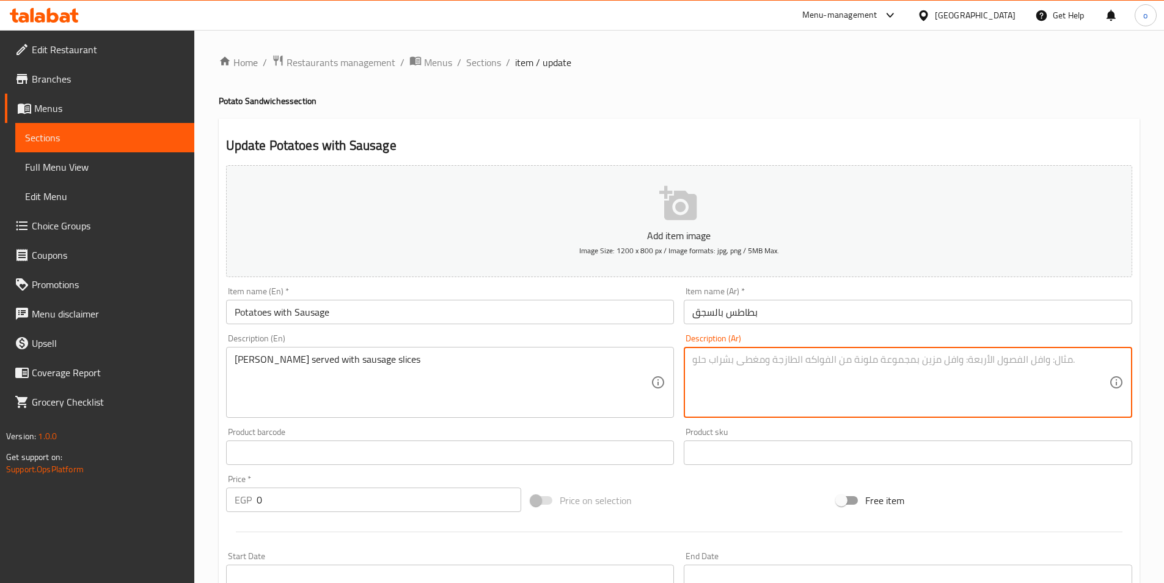
click at [787, 386] on textarea at bounding box center [901, 382] width 417 height 58
click at [748, 359] on textarea at bounding box center [901, 382] width 417 height 58
paste textarea "بطاطس تقدم مع شرائح السجق"
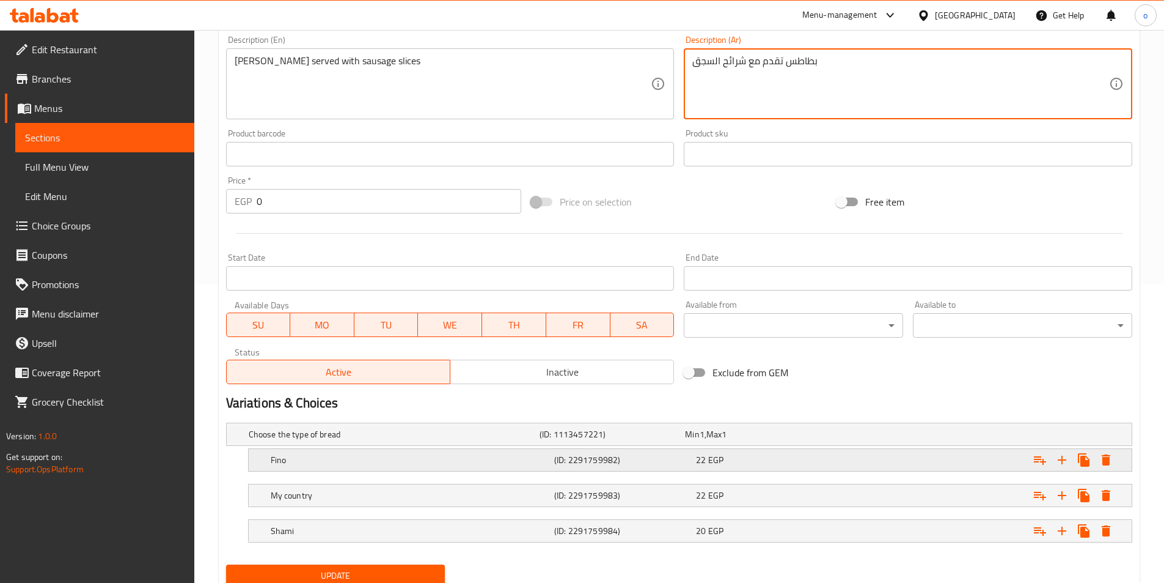
scroll to position [344, 0]
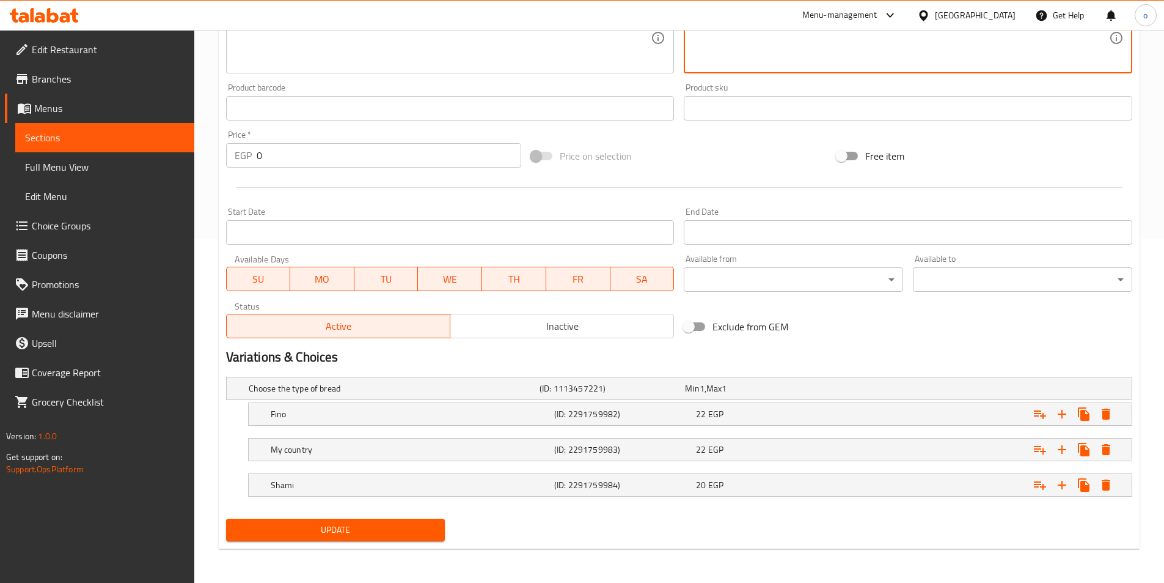
type textarea "بطاطس تقدم مع شرائح السجق"
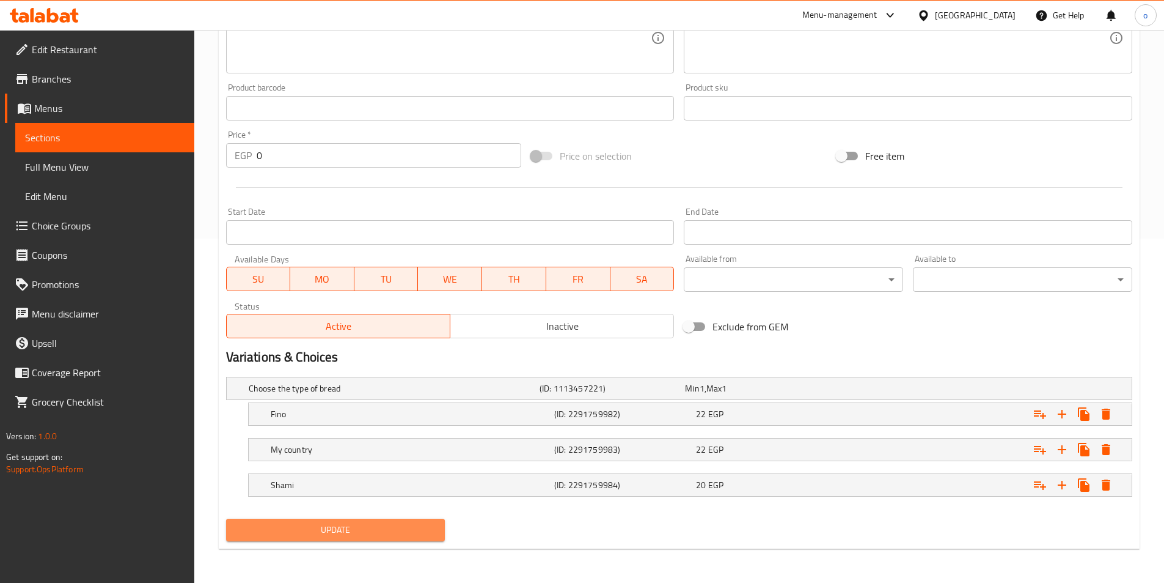
click at [336, 538] on button "Update" at bounding box center [335, 529] width 219 height 23
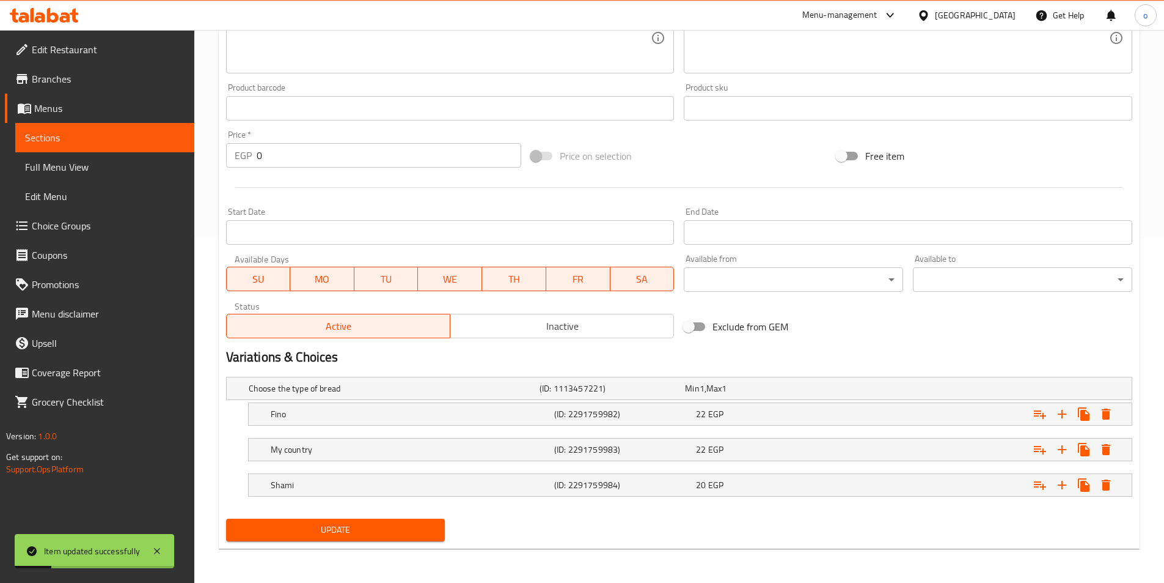
drag, startPoint x: 114, startPoint y: 143, endPoint x: 113, endPoint y: 165, distance: 22.0
click at [114, 143] on span "Sections" at bounding box center [105, 137] width 160 height 15
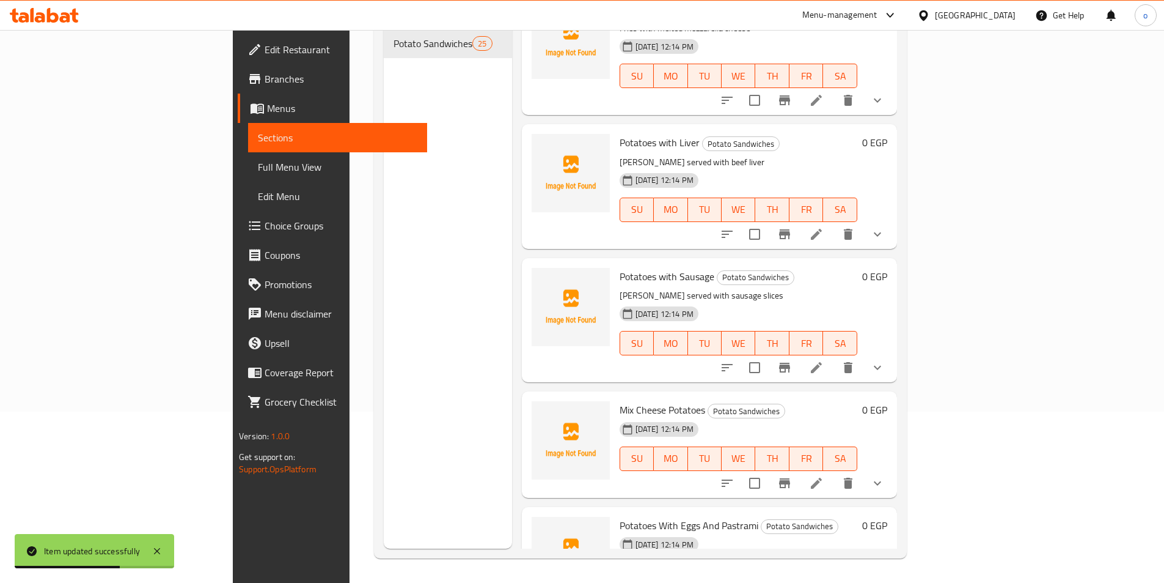
scroll to position [856, 0]
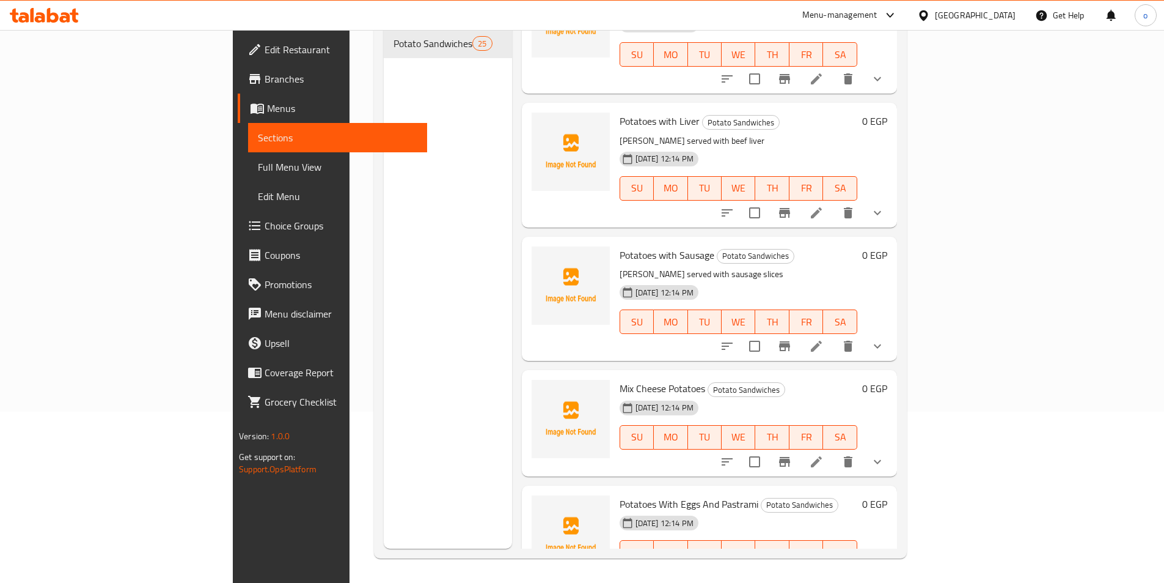
click at [822, 456] on icon at bounding box center [816, 461] width 11 height 11
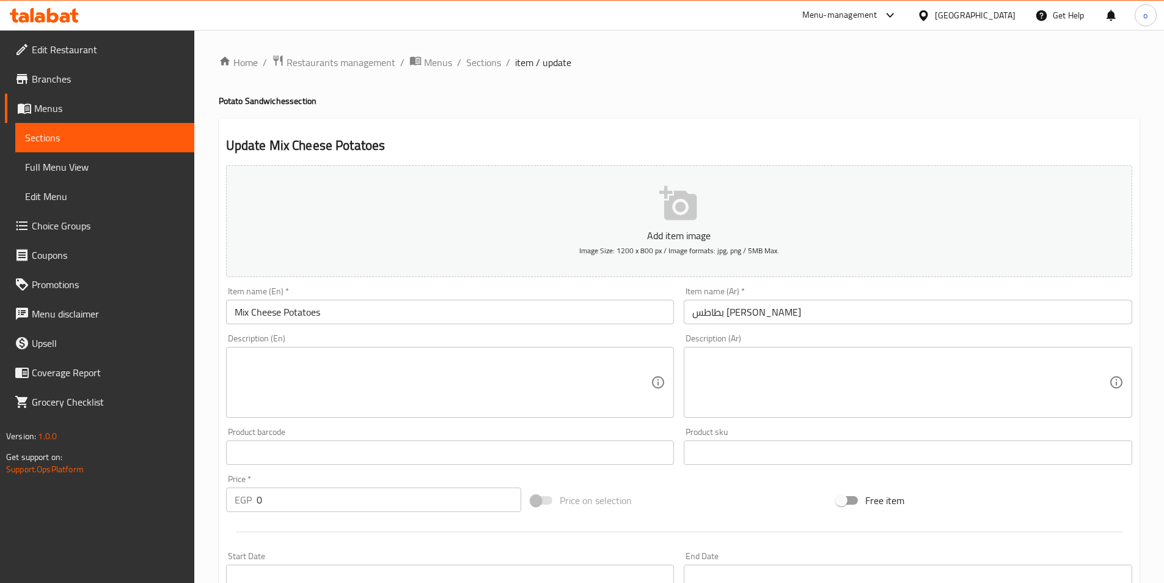
click at [431, 377] on textarea at bounding box center [443, 382] width 417 height 58
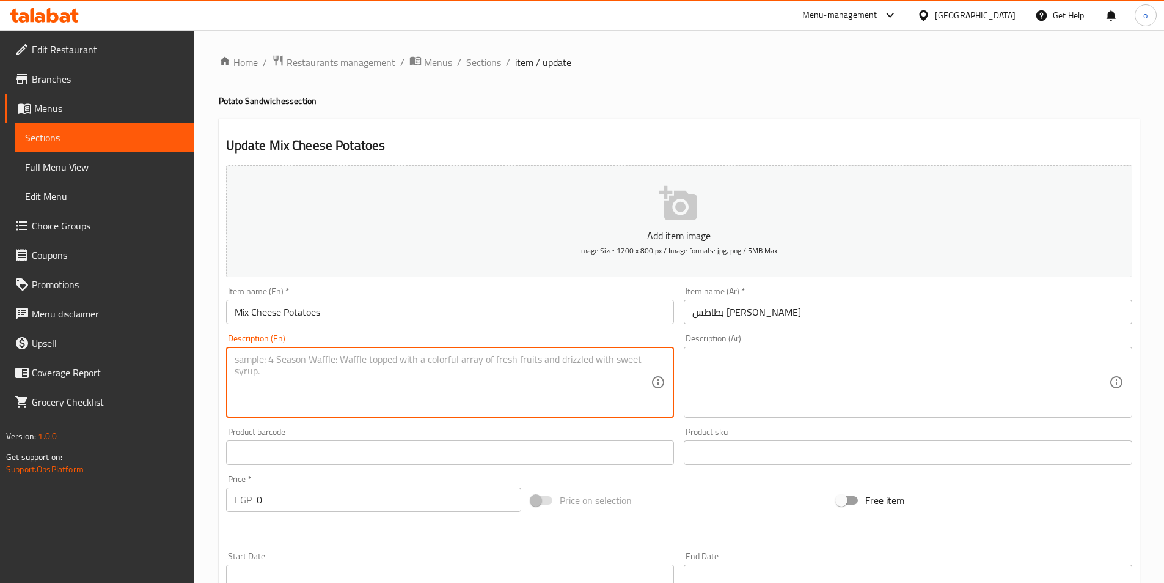
paste textarea "Mixed cheese on fried potatoes"
type textarea "Mixed cheese on fried potatoes"
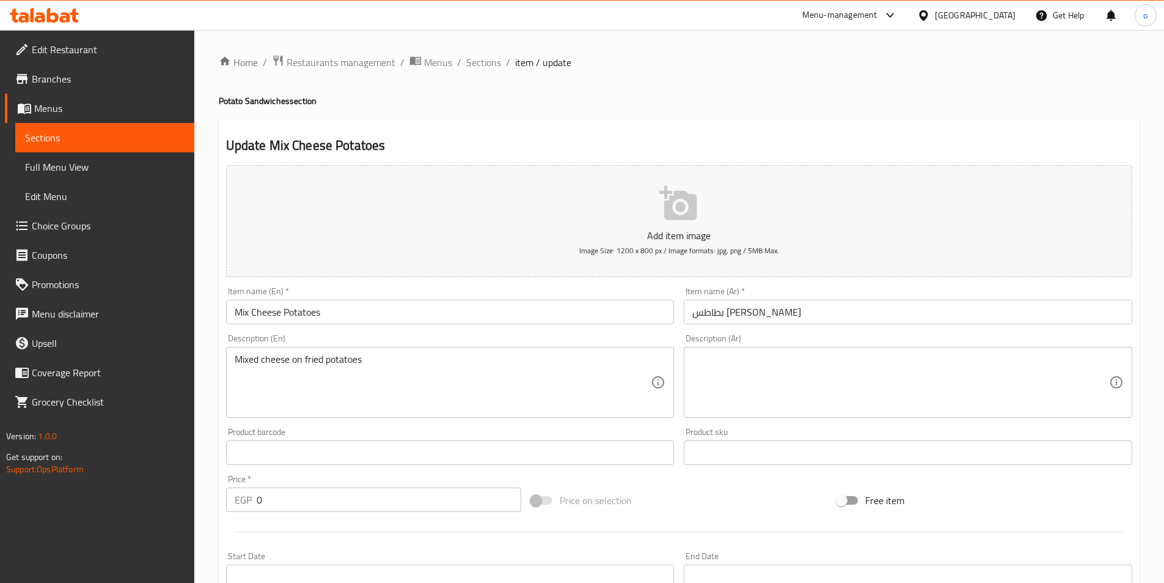
click at [770, 389] on textarea at bounding box center [901, 382] width 417 height 58
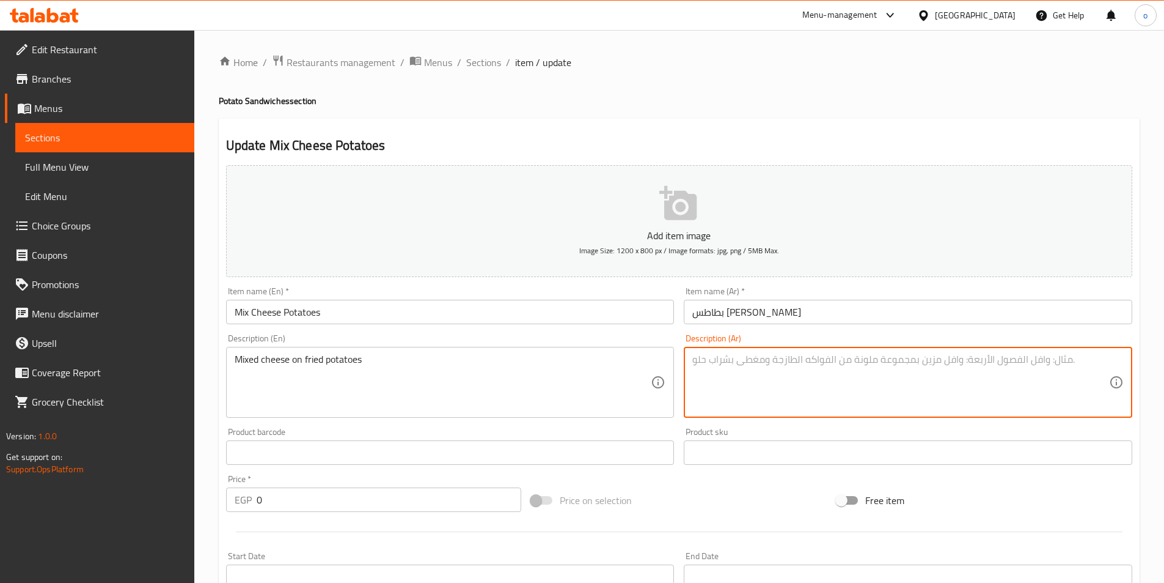
paste textarea "جبن مشكل على بطاطس مقلية"
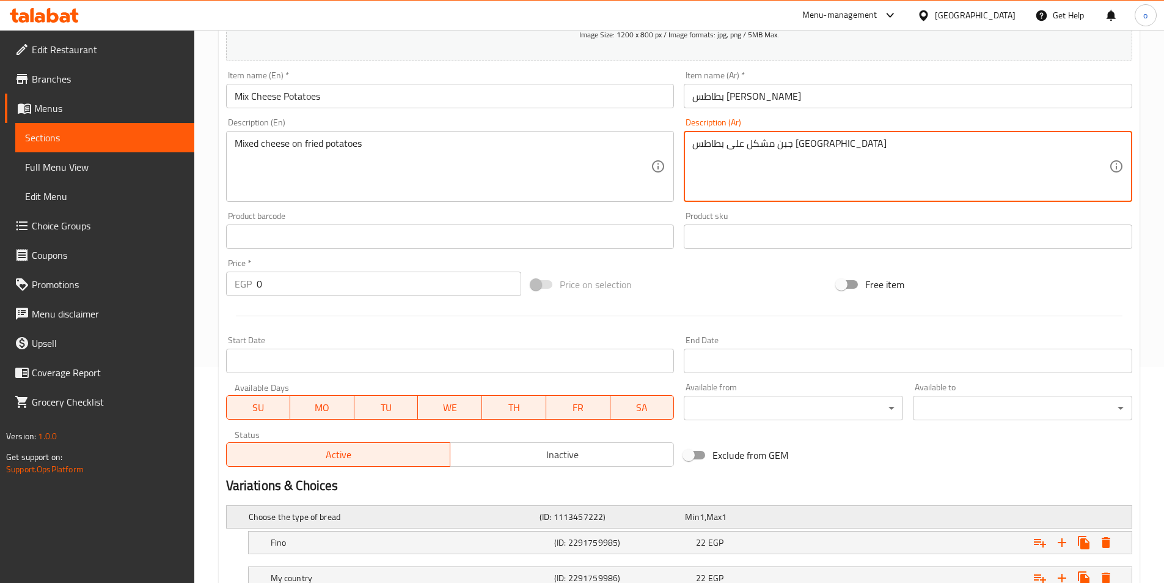
scroll to position [344, 0]
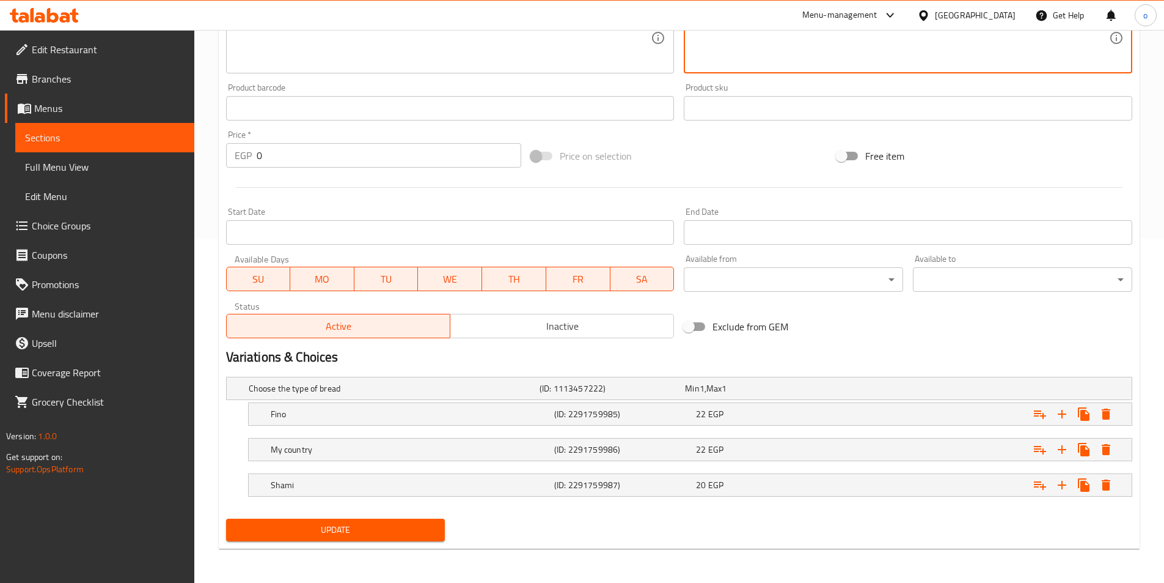
type textarea "جبن مشكل على بطاطس مقلية"
click at [353, 526] on span "Update" at bounding box center [336, 529] width 200 height 15
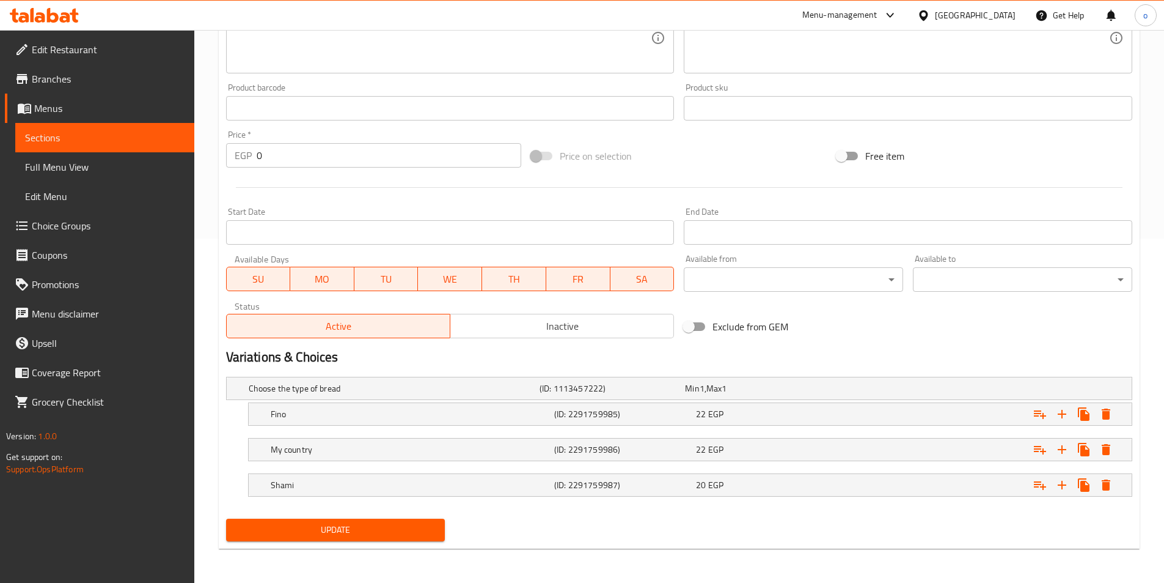
click at [98, 143] on span "Sections" at bounding box center [105, 137] width 160 height 15
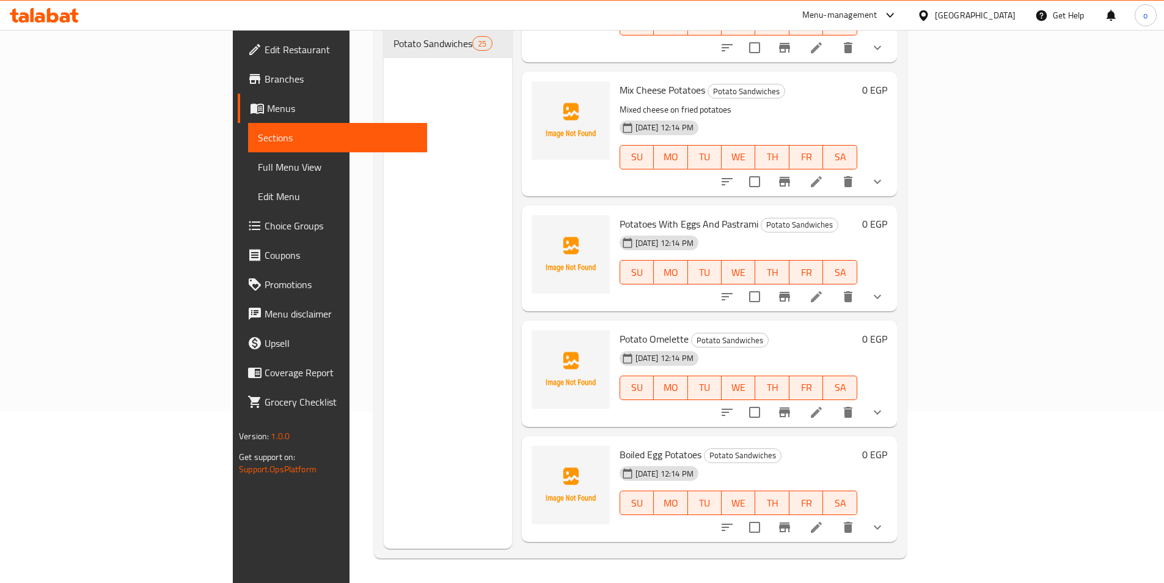
scroll to position [1161, 0]
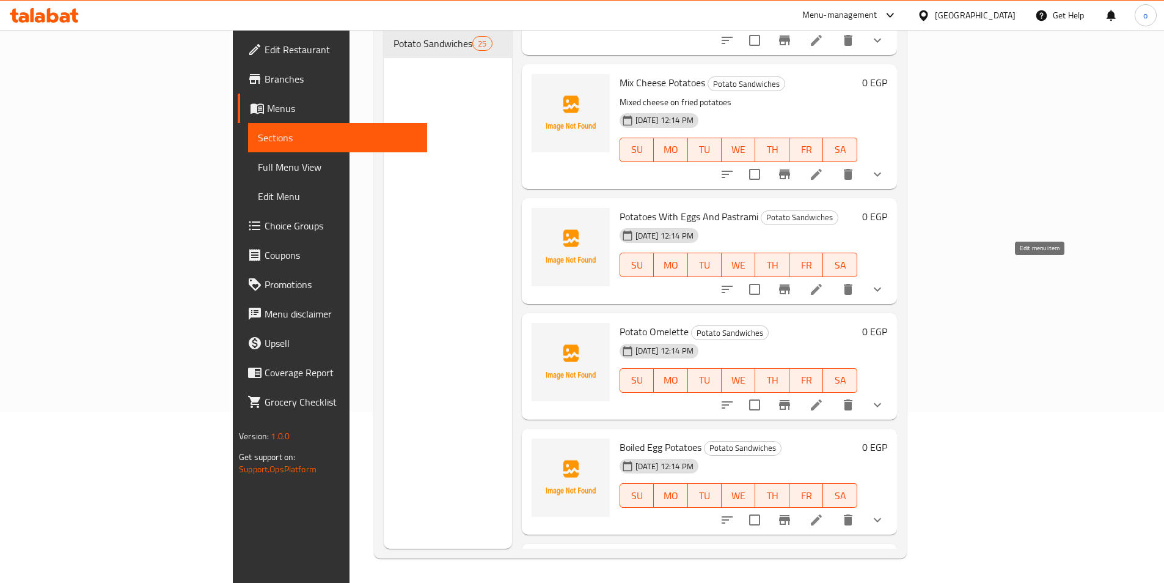
click at [824, 282] on icon at bounding box center [816, 289] width 15 height 15
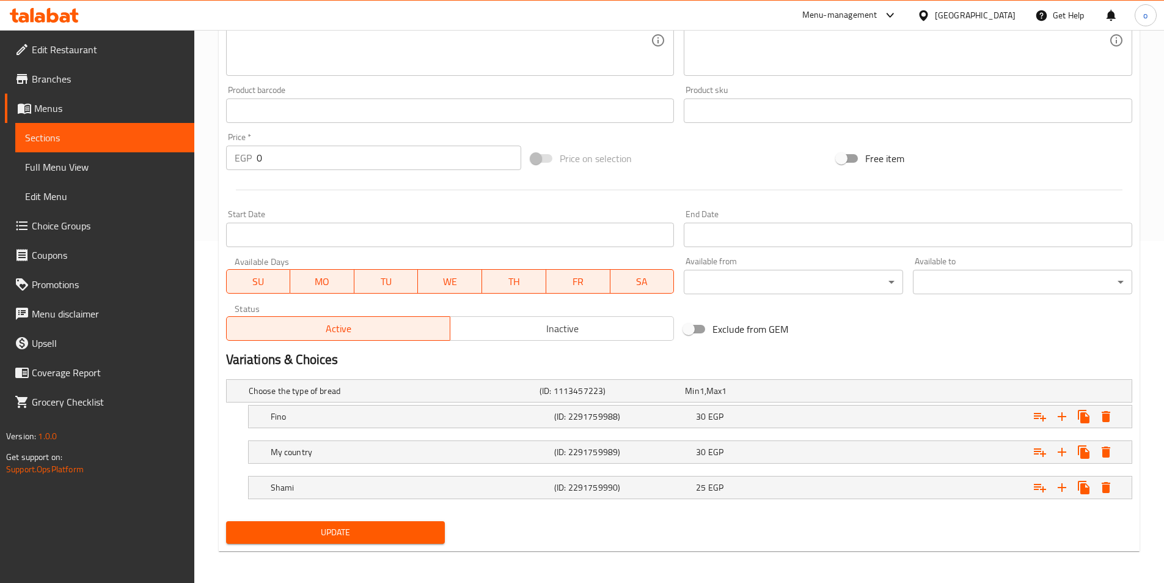
scroll to position [344, 0]
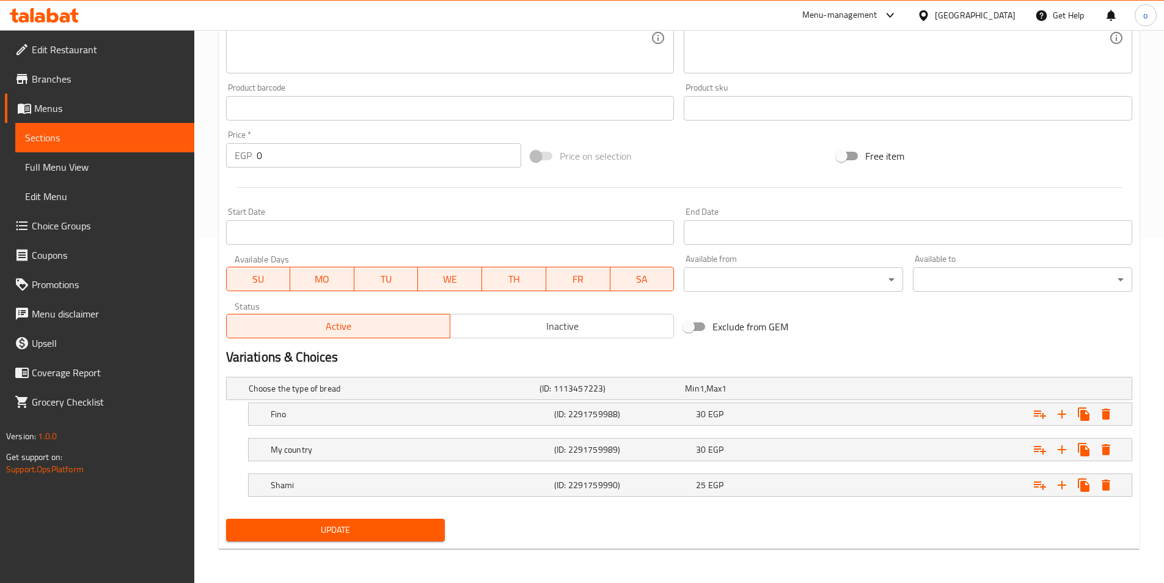
click at [361, 529] on span "Update" at bounding box center [336, 529] width 200 height 15
click at [370, 525] on span "Update" at bounding box center [336, 529] width 200 height 15
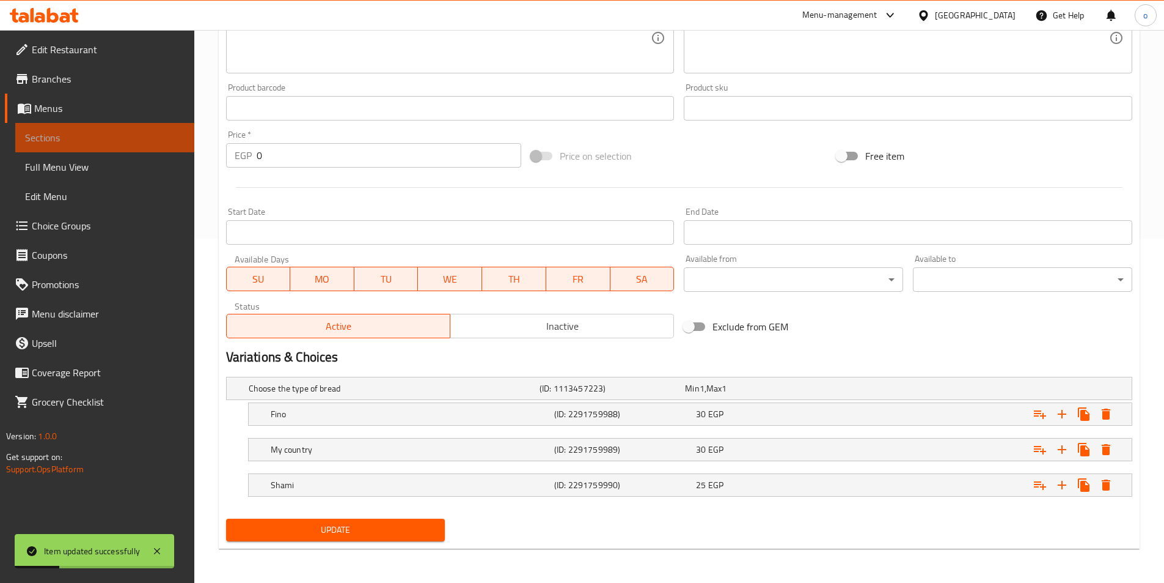
click at [96, 130] on span "Sections" at bounding box center [105, 137] width 160 height 15
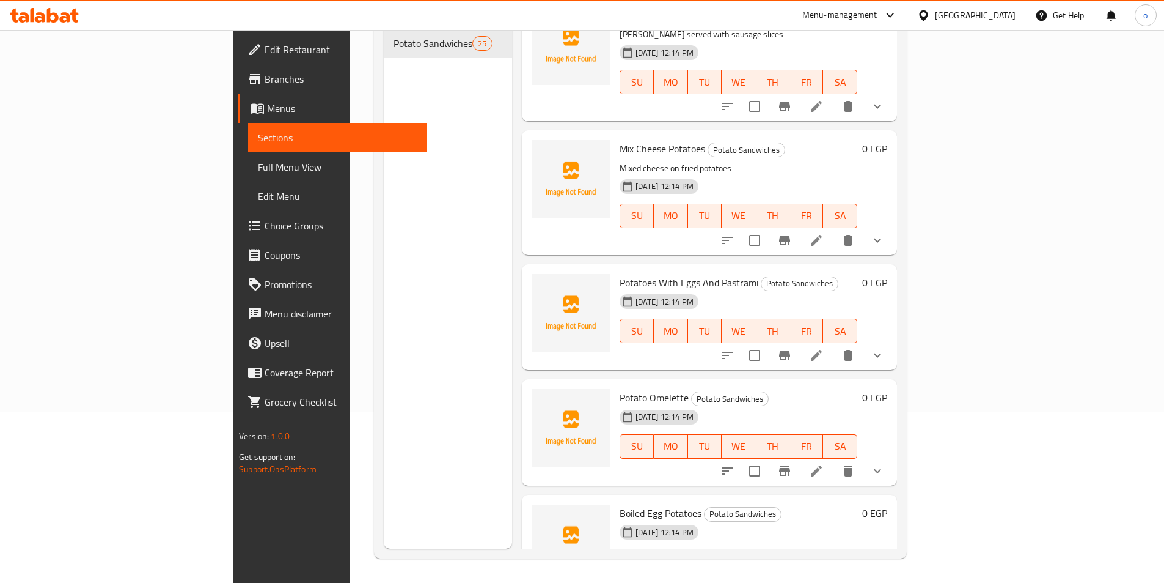
scroll to position [1100, 0]
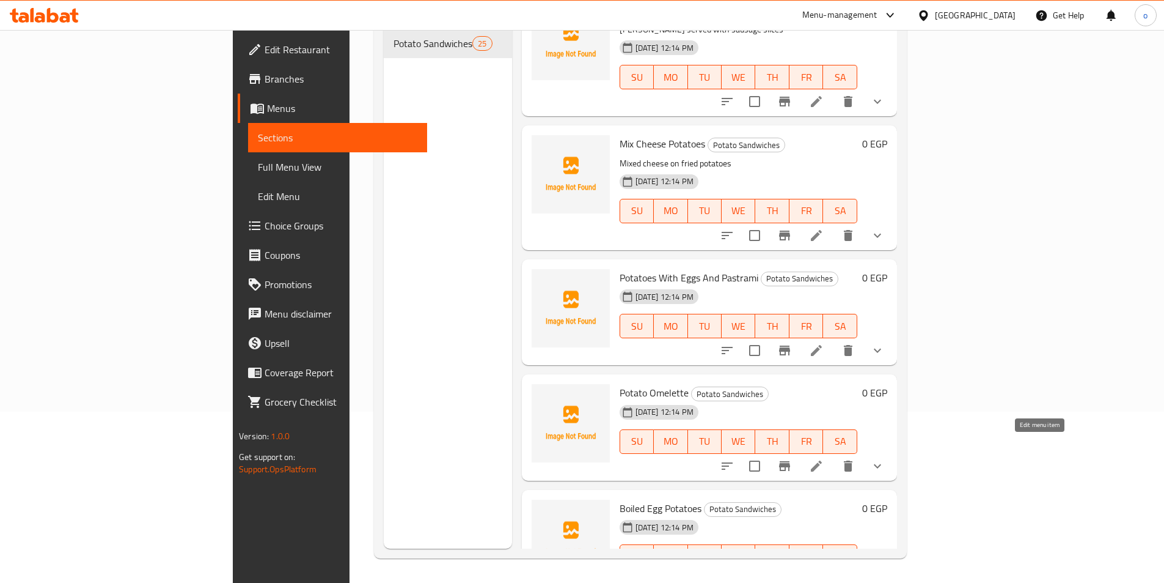
click at [822, 460] on icon at bounding box center [816, 465] width 11 height 11
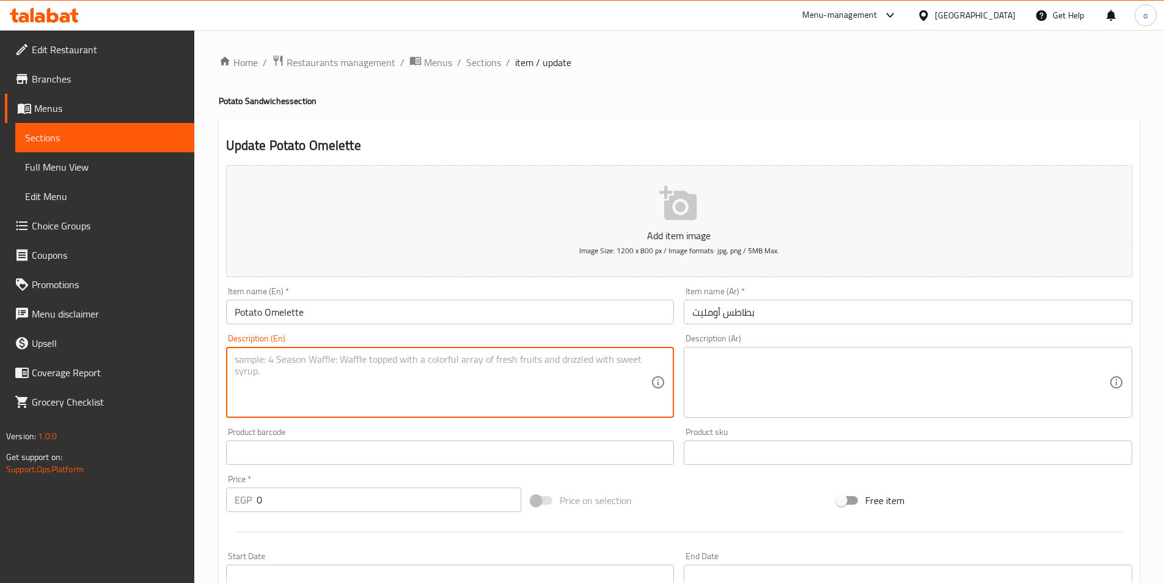
click at [417, 362] on textarea at bounding box center [443, 382] width 417 height 58
paste textarea "Potato omelette in sandwich"
type textarea "Potato omelette in sandwich"
click at [700, 388] on textarea at bounding box center [901, 382] width 417 height 58
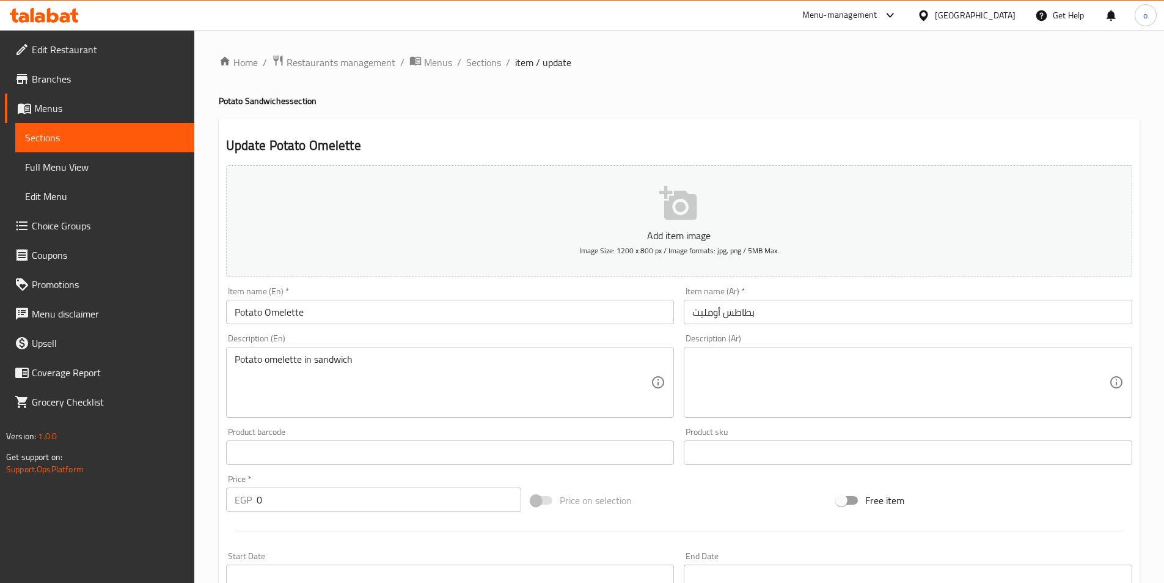
click at [729, 377] on textarea at bounding box center [901, 382] width 417 height 58
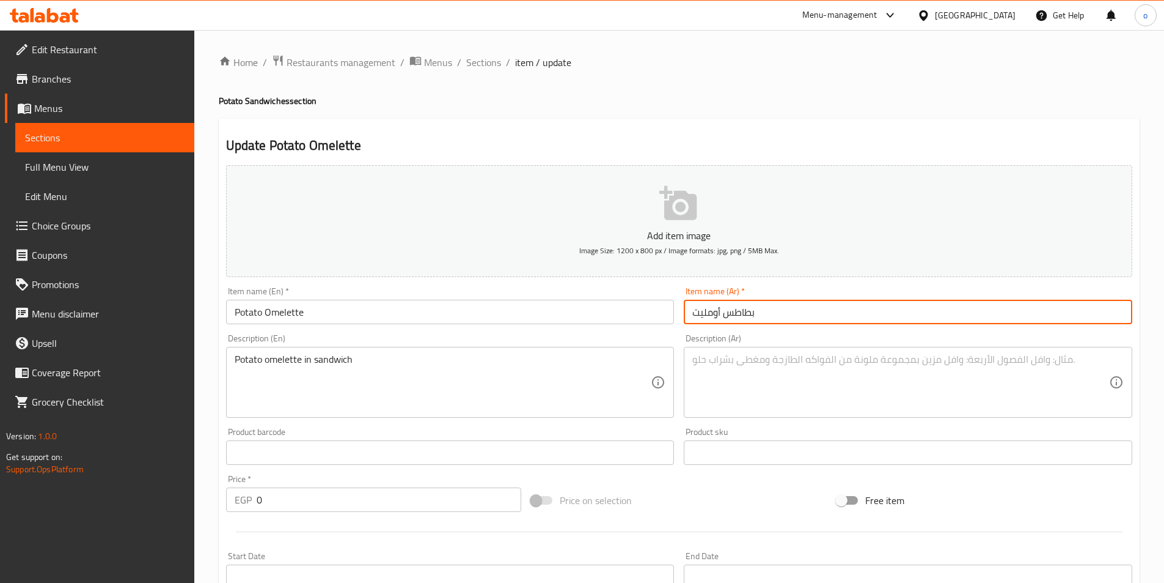
drag, startPoint x: 693, startPoint y: 314, endPoint x: 785, endPoint y: 312, distance: 91.7
click at [785, 312] on input "بطاطس أومليت" at bounding box center [908, 312] width 449 height 24
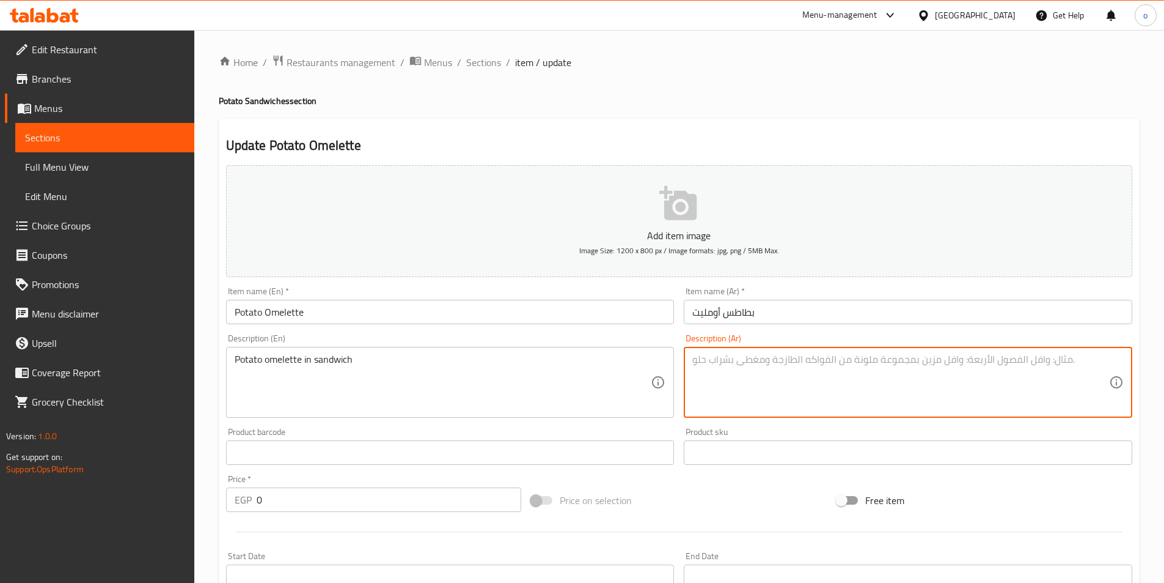
click at [770, 380] on textarea at bounding box center [901, 382] width 417 height 58
paste textarea "بطاطس أومليت"
click at [692, 361] on div "بطاطس أومليت Description (Ar)" at bounding box center [908, 382] width 449 height 71
click at [774, 364] on textarea "بطاطس أومليت" at bounding box center [901, 382] width 417 height 58
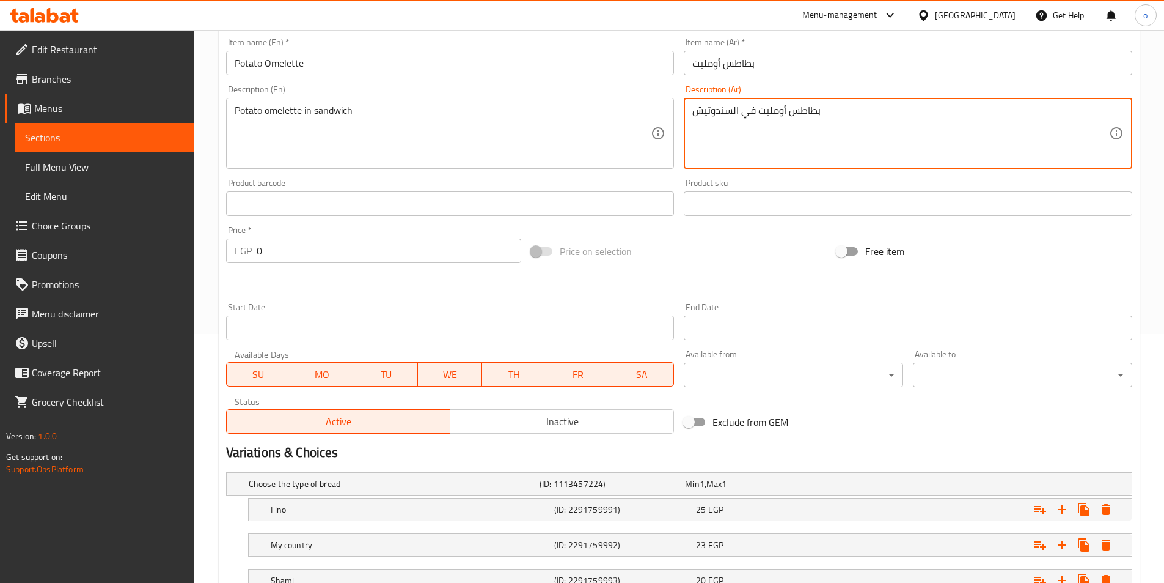
scroll to position [344, 0]
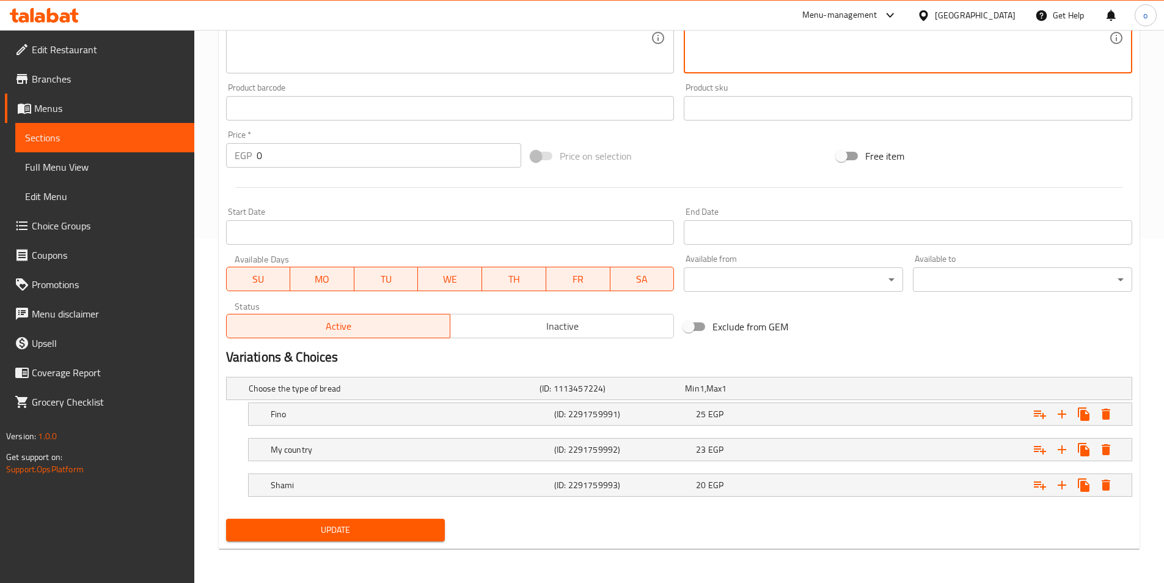
type textarea "بطاطس أومليت في السندوتيش"
click at [337, 528] on span "Update" at bounding box center [336, 529] width 200 height 15
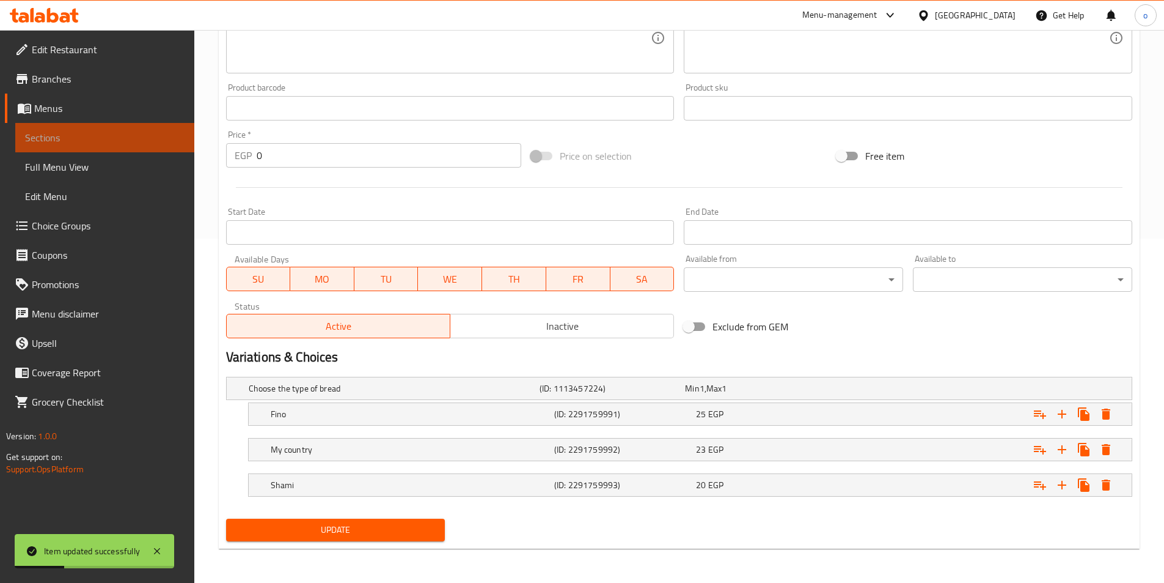
click at [72, 134] on span "Sections" at bounding box center [105, 137] width 160 height 15
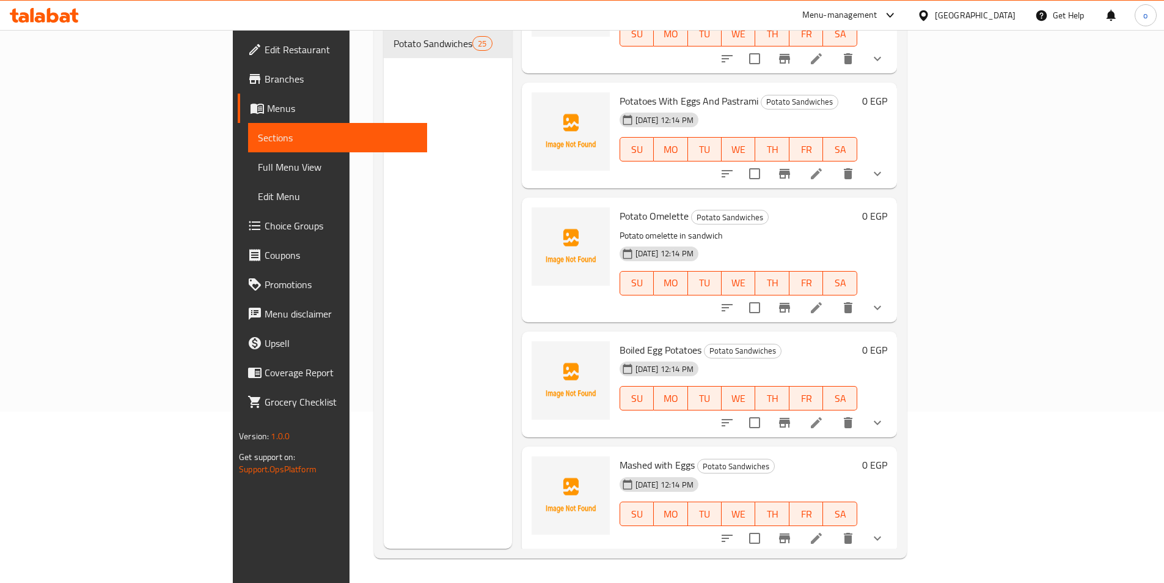
scroll to position [1284, 0]
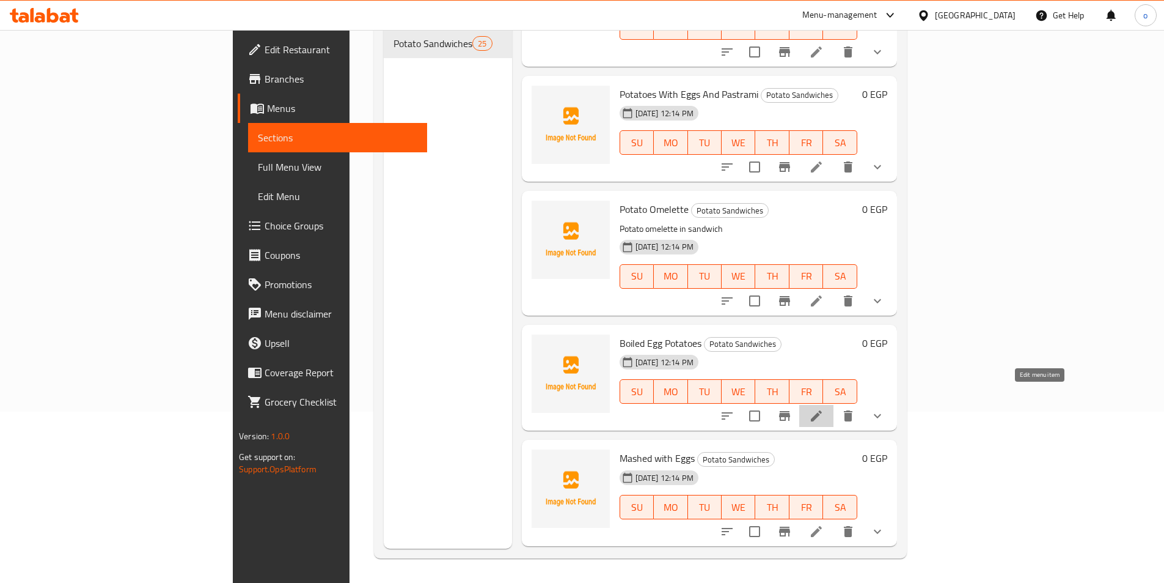
click at [822, 410] on icon at bounding box center [816, 415] width 11 height 11
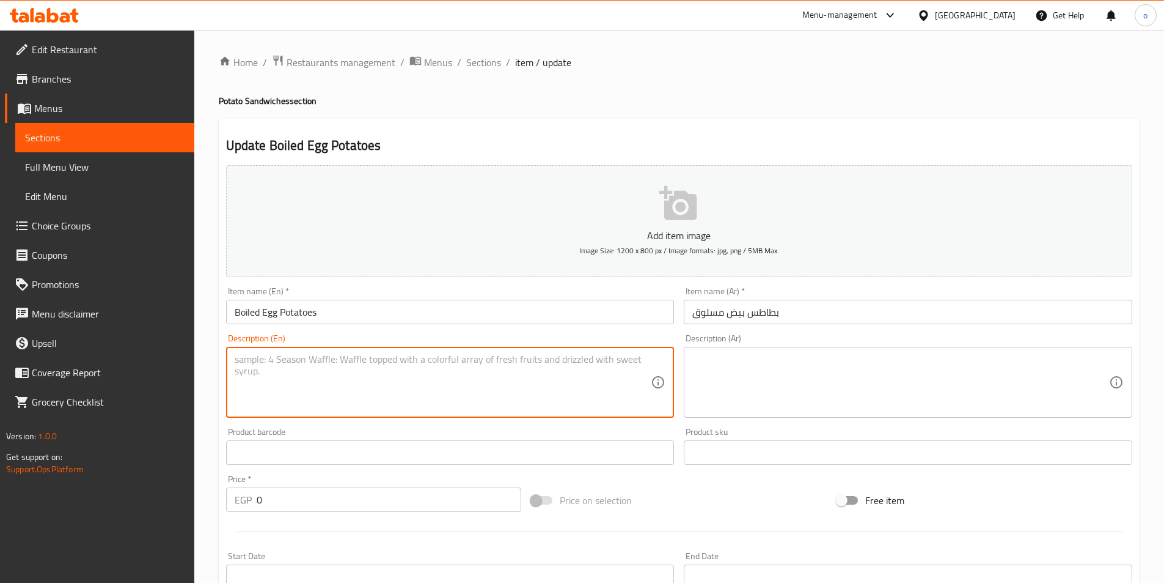
click at [385, 379] on textarea at bounding box center [443, 382] width 417 height 58
paste textarea "Boiled egg slices with potatoes"
type textarea "Boiled egg slices with potatoes"
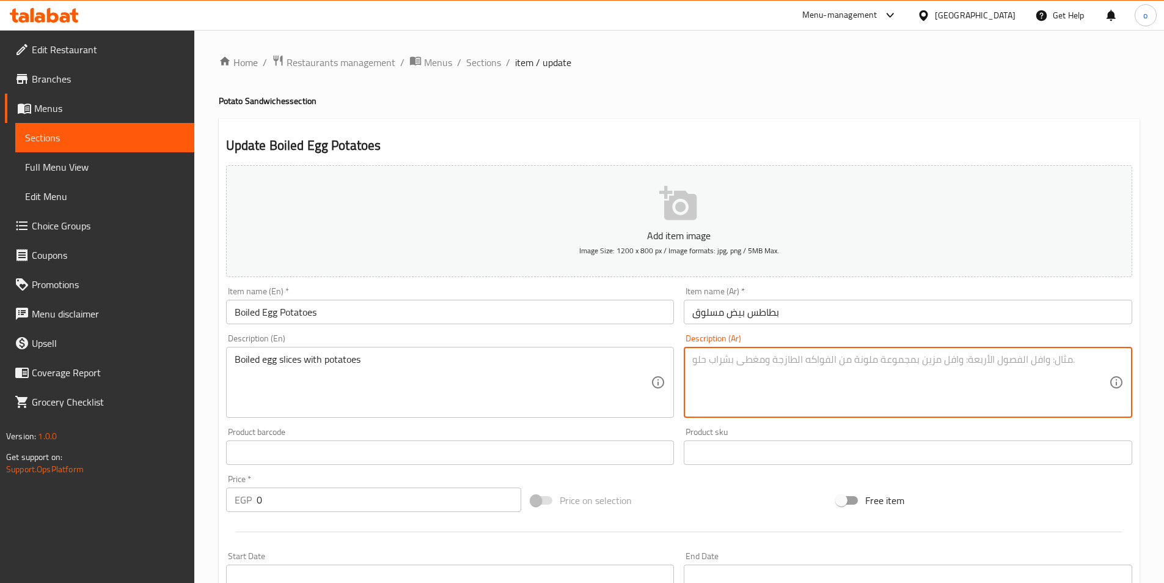
click at [738, 386] on textarea at bounding box center [901, 382] width 417 height 58
paste textarea "شرائح البيض المسلوق مع البطاطس"
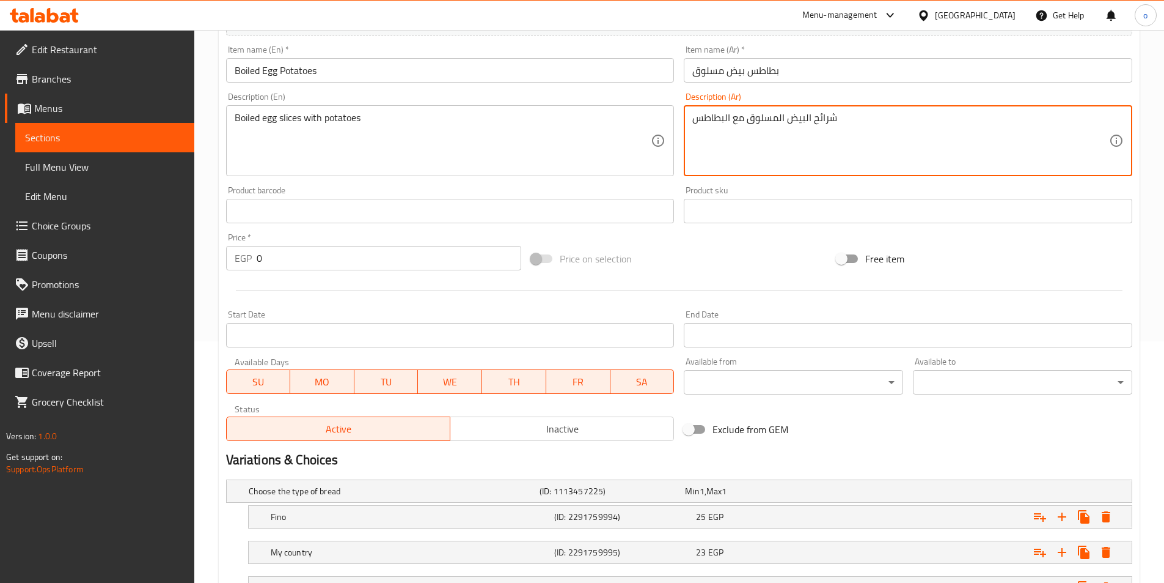
scroll to position [344, 0]
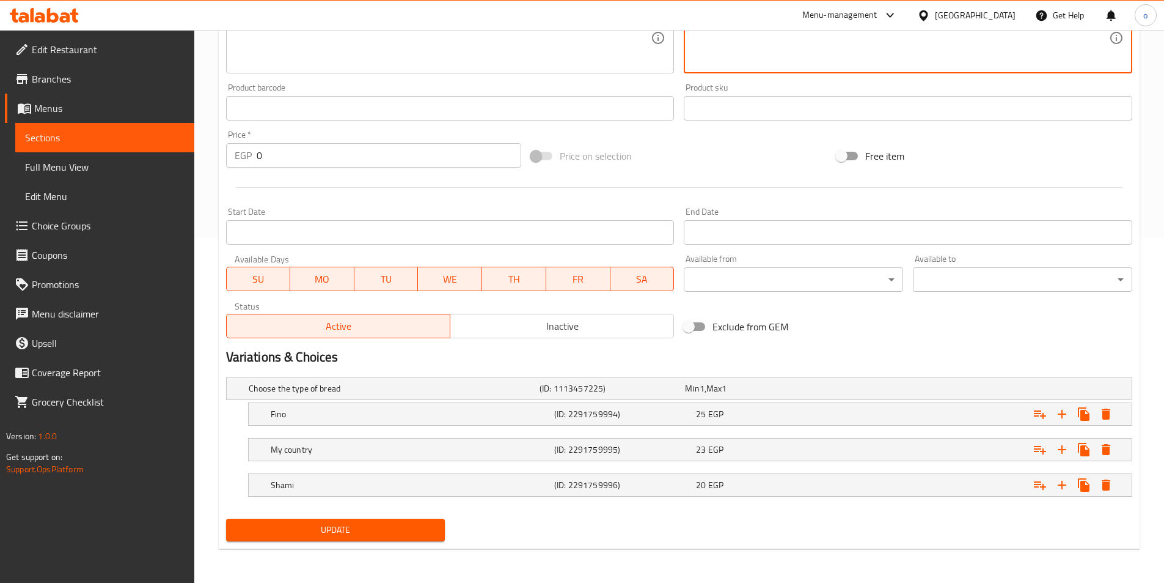
type textarea "شرائح البيض المسلوق مع البطاطس"
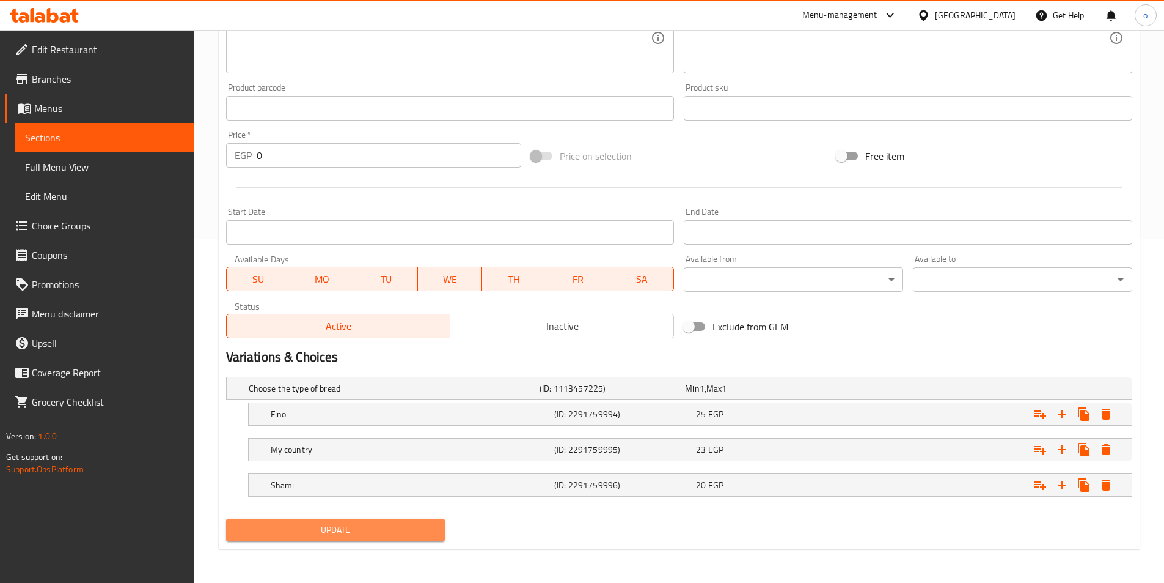
click at [310, 538] on button "Update" at bounding box center [335, 529] width 219 height 23
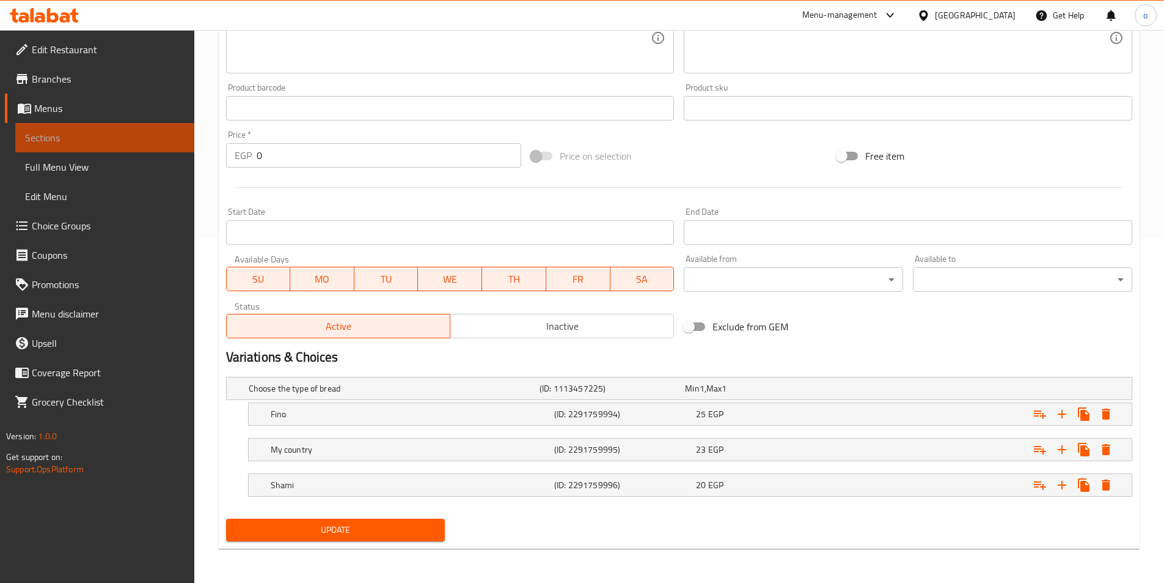
click at [101, 133] on span "Sections" at bounding box center [105, 137] width 160 height 15
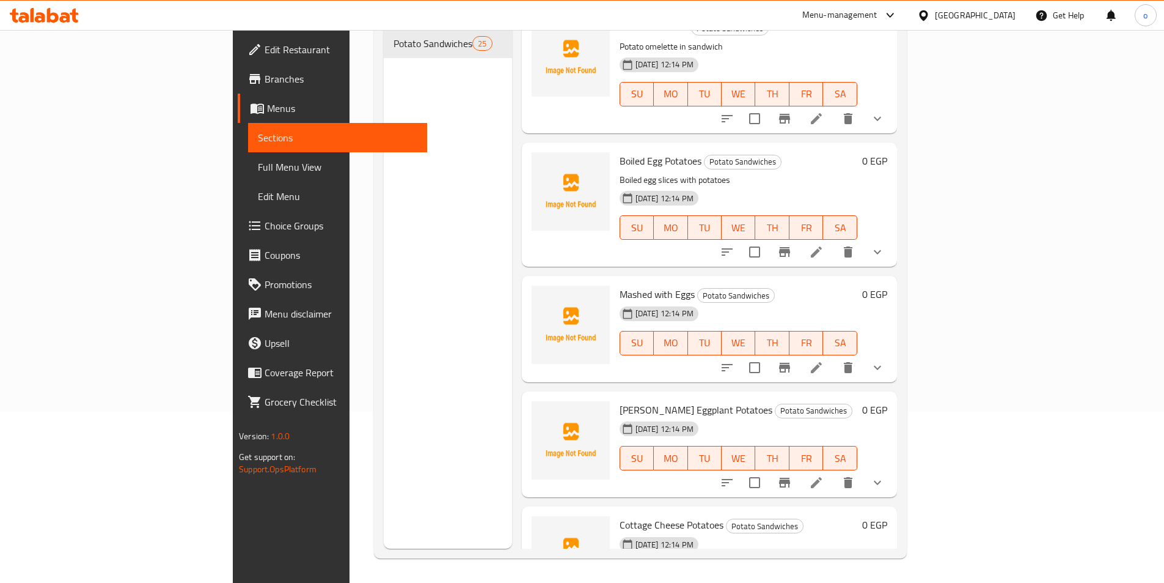
scroll to position [1467, 0]
click at [822, 361] on icon at bounding box center [816, 366] width 11 height 11
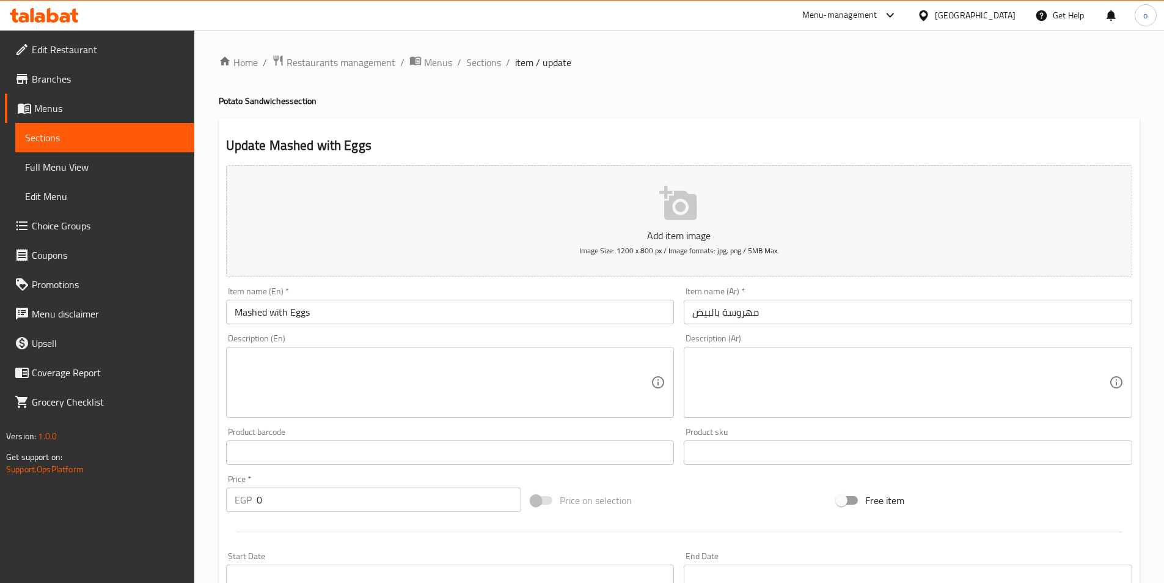
click at [361, 368] on textarea at bounding box center [443, 382] width 417 height 58
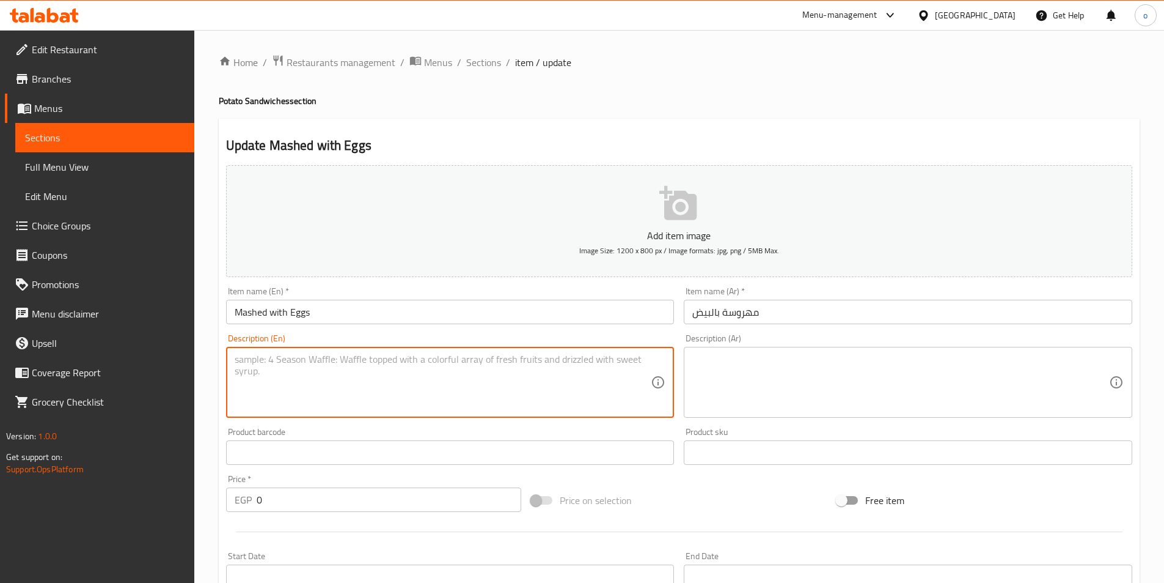
paste textarea "Mashed potatoes mixed with eggs"
type textarea "Mashed potatoes mixed with eggs"
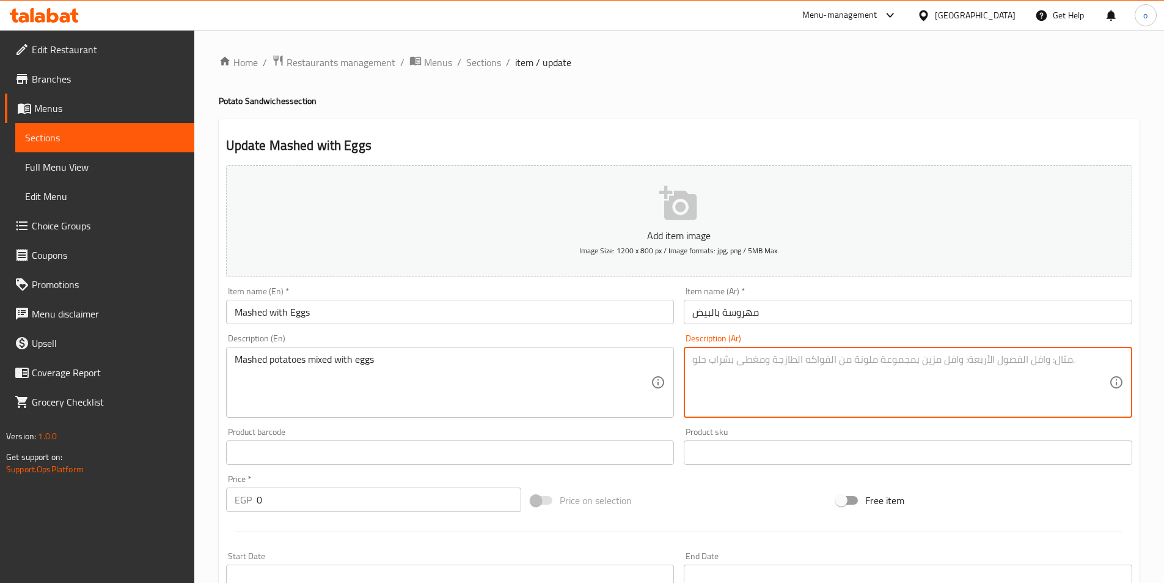
click at [798, 391] on textarea at bounding box center [901, 382] width 417 height 58
paste textarea "بطاطس مهروسة ممزوجة بالبيض"
drag, startPoint x: 724, startPoint y: 361, endPoint x: 752, endPoint y: 359, distance: 28.8
click at [752, 359] on textarea "بطاطس مهروسة ممزوجة بالبيض" at bounding box center [901, 382] width 417 height 58
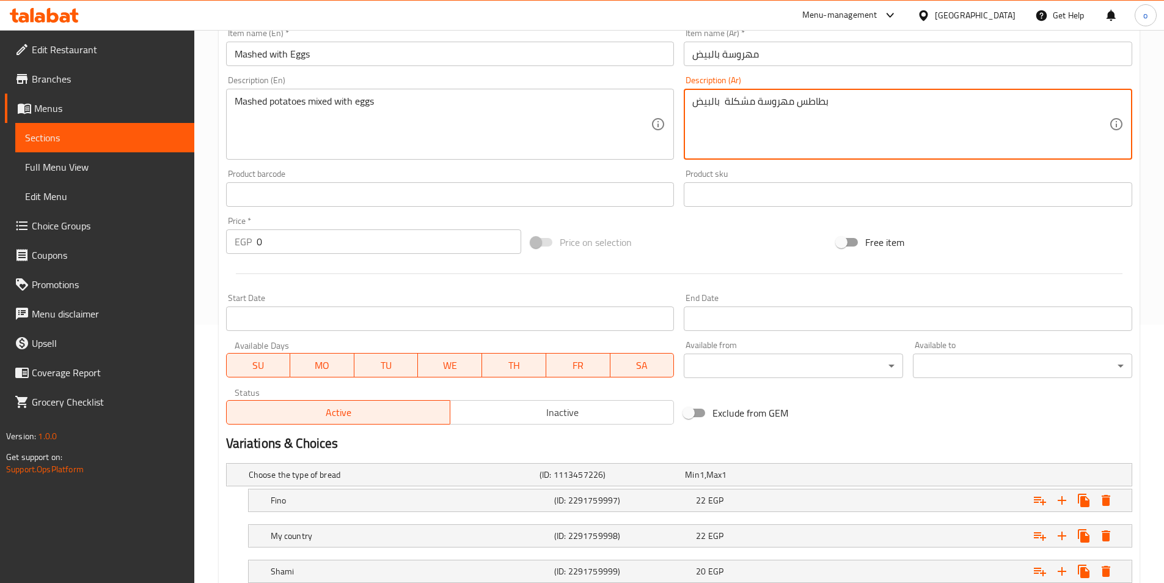
scroll to position [344, 0]
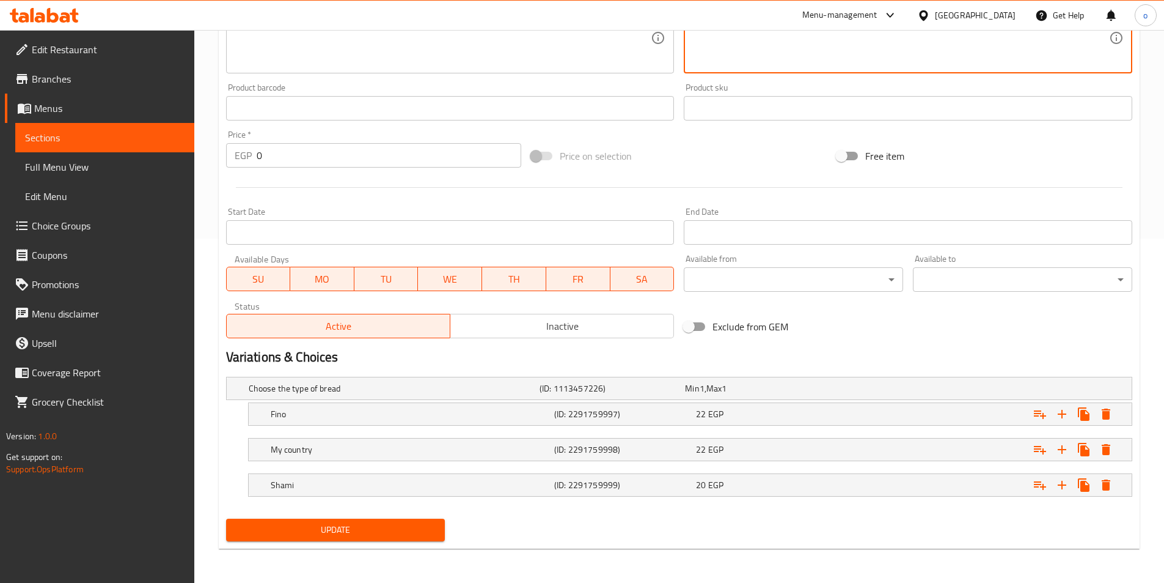
type textarea "بطاطس مهروسة مشكلة بالبيض"
click at [310, 538] on button "Update" at bounding box center [335, 529] width 219 height 23
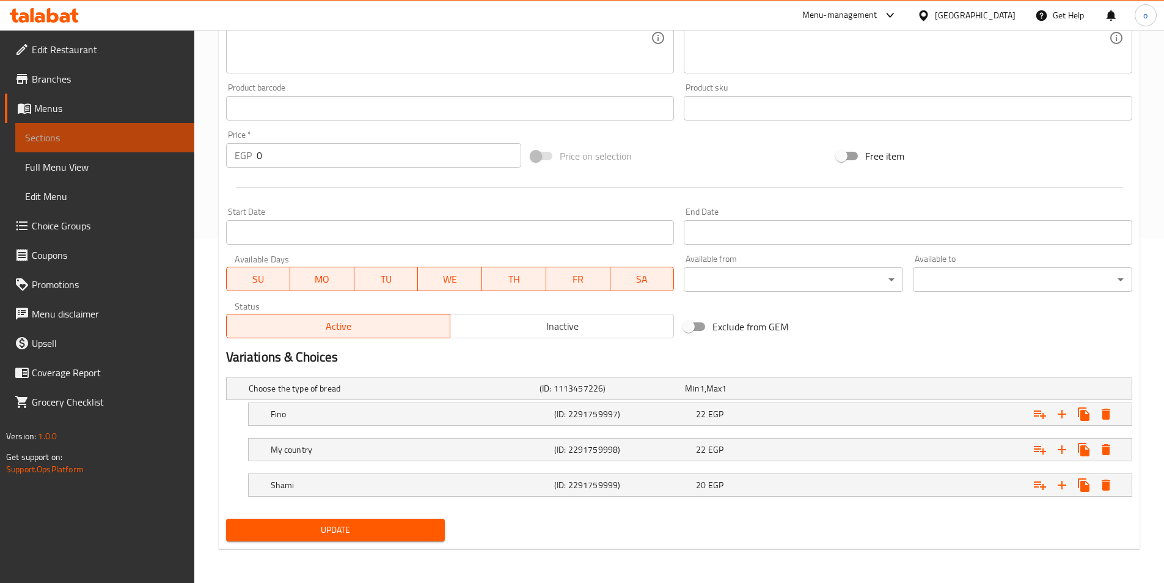
click at [49, 131] on span "Sections" at bounding box center [105, 137] width 160 height 15
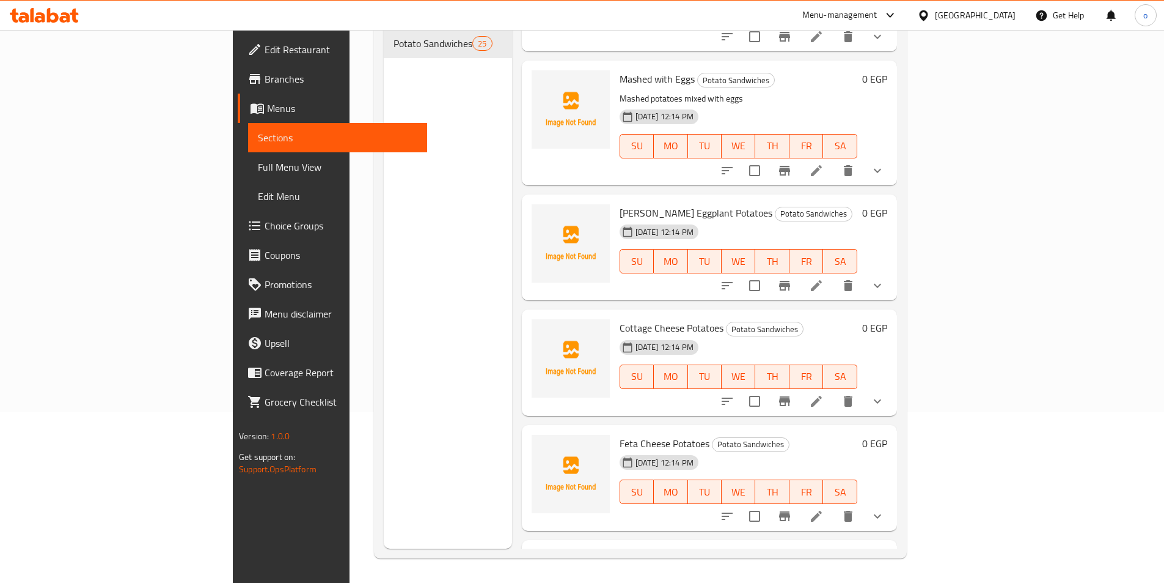
scroll to position [1589, 0]
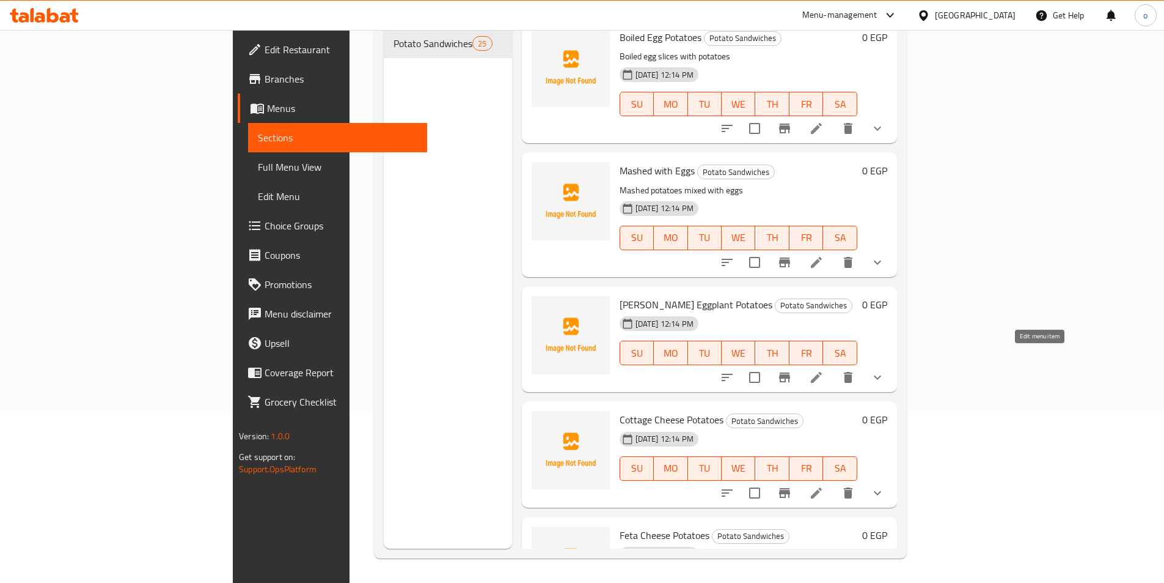
click at [824, 370] on icon at bounding box center [816, 377] width 15 height 15
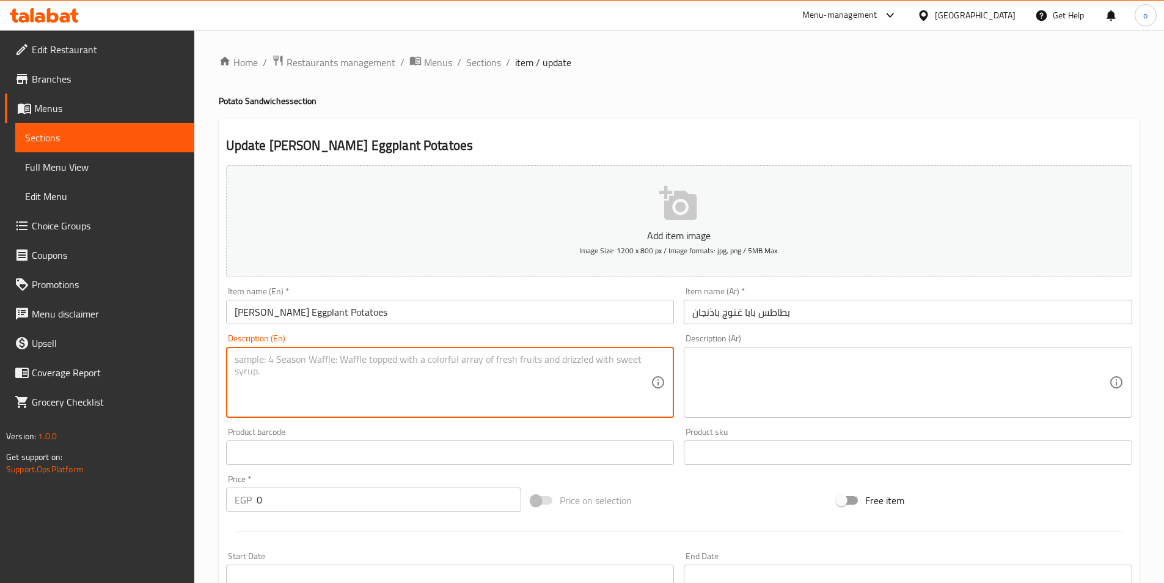
click at [305, 369] on textarea at bounding box center [443, 382] width 417 height 58
paste textarea "[PERSON_NAME] Eggplant Potatoes"
type textarea "[PERSON_NAME] Eggplant Potatoes"
click at [748, 383] on textarea at bounding box center [901, 382] width 417 height 58
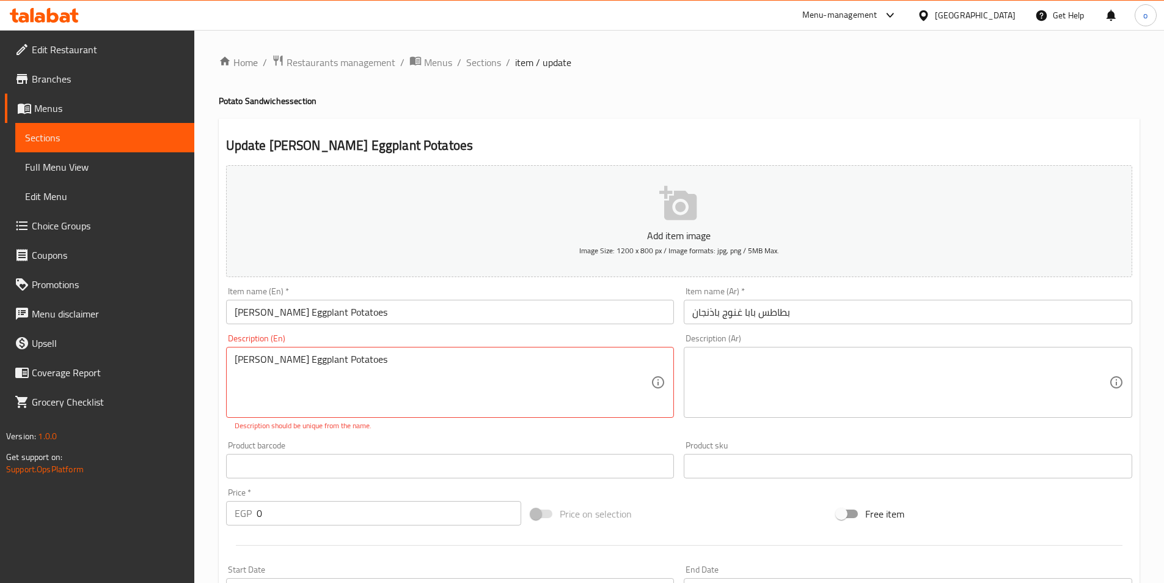
click at [795, 373] on textarea at bounding box center [901, 382] width 417 height 58
drag, startPoint x: 428, startPoint y: 362, endPoint x: 180, endPoint y: 369, distance: 247.7
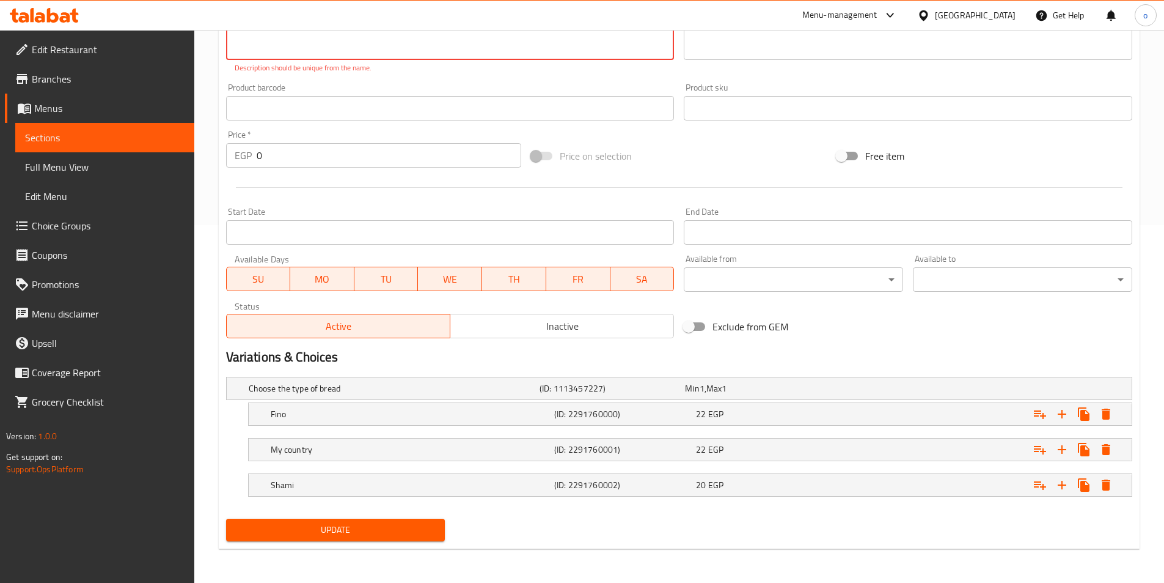
scroll to position [344, 0]
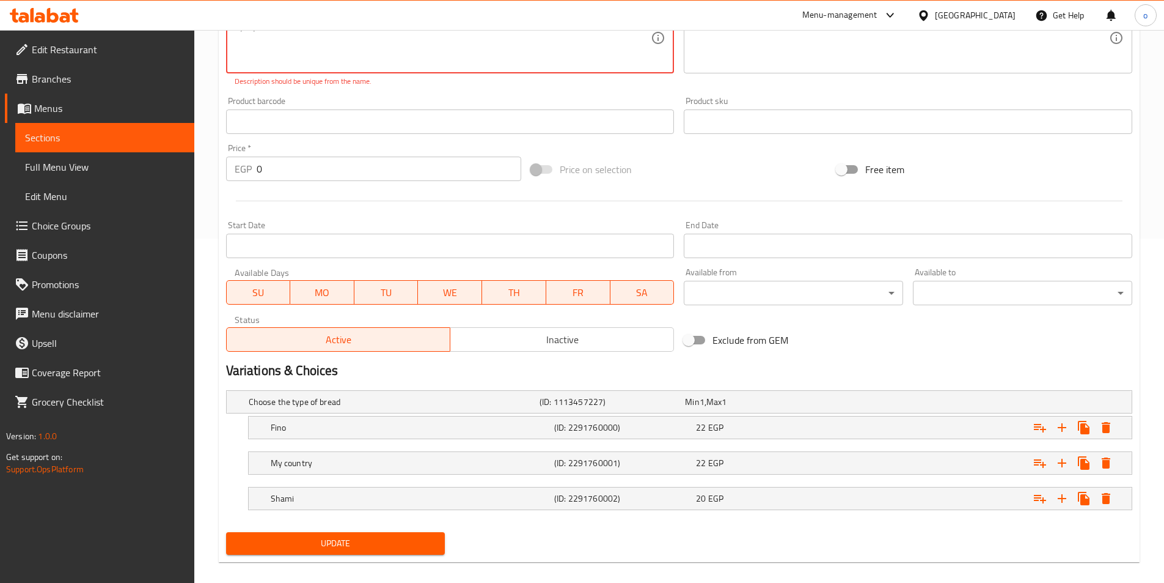
click at [334, 535] on span "Update" at bounding box center [336, 542] width 200 height 15
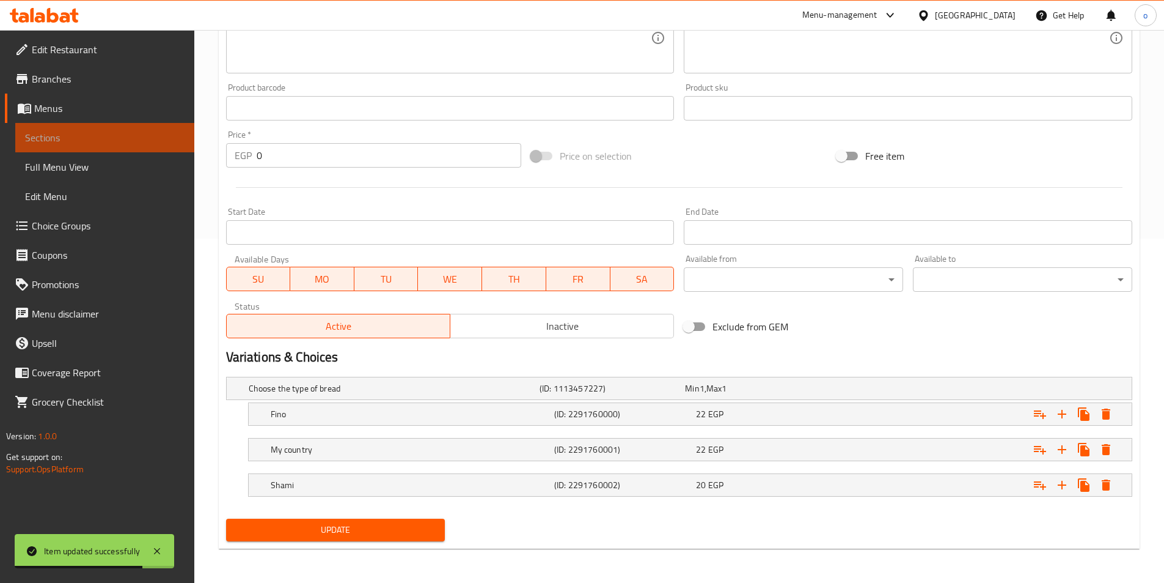
click at [98, 125] on link "Sections" at bounding box center [104, 137] width 179 height 29
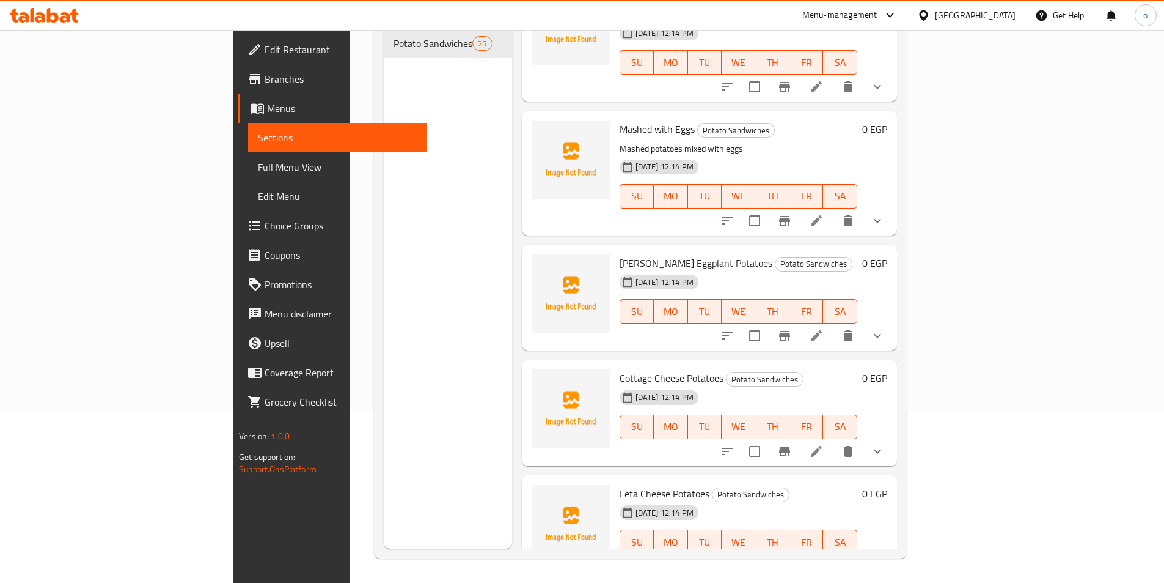
scroll to position [1650, 0]
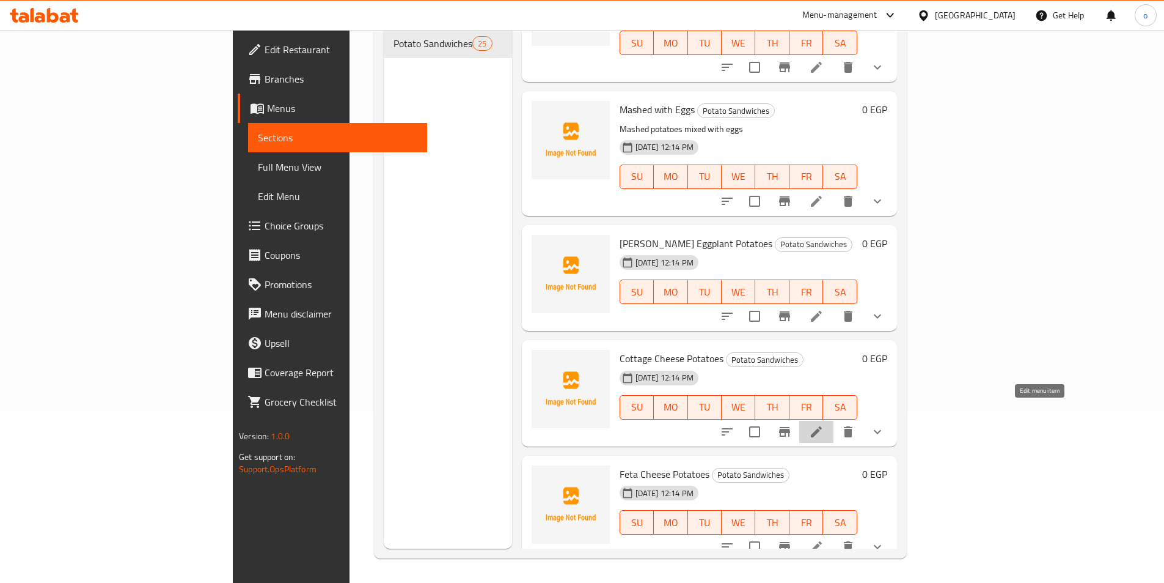
click at [824, 424] on icon at bounding box center [816, 431] width 15 height 15
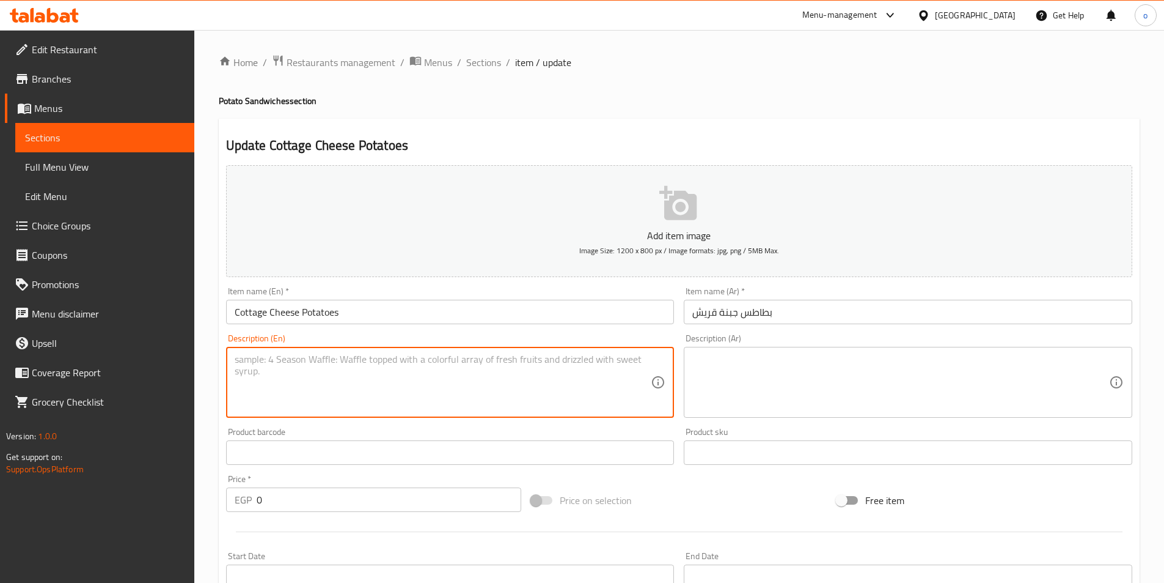
click at [310, 372] on textarea at bounding box center [443, 382] width 417 height 58
paste textarea "Potatoes with cottage cheese"
type textarea "Potatoes with cottage cheese"
drag, startPoint x: 400, startPoint y: 358, endPoint x: 186, endPoint y: 360, distance: 214.6
click at [186, 360] on div "Edit Restaurant Branches Menus Sections Full Menu View Edit Menu Choice Groups …" at bounding box center [582, 478] width 1164 height 897
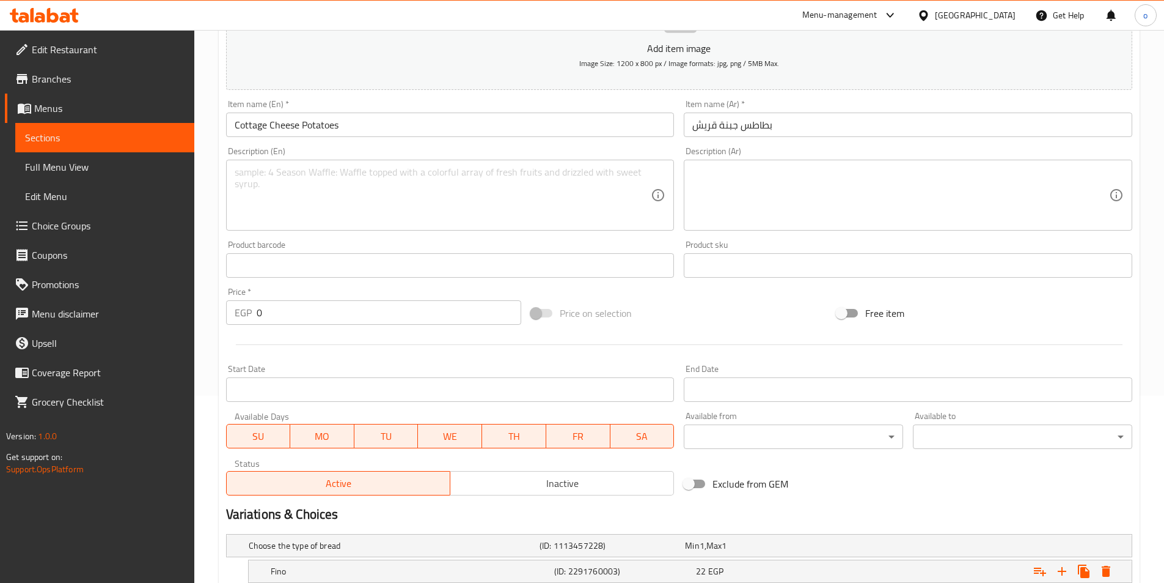
scroll to position [344, 0]
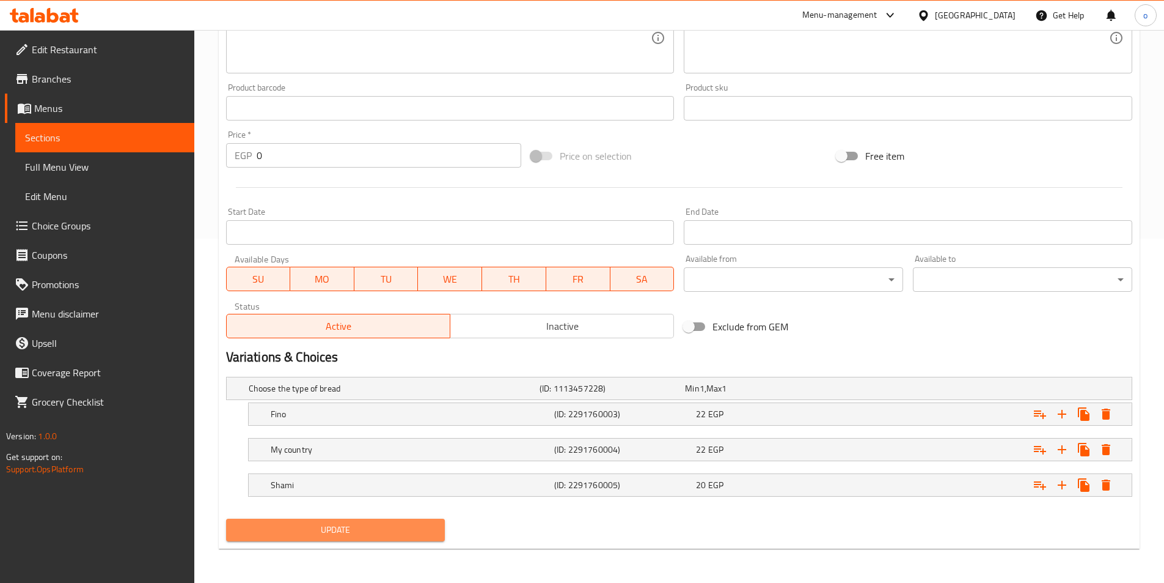
click at [315, 522] on span "Update" at bounding box center [336, 529] width 200 height 15
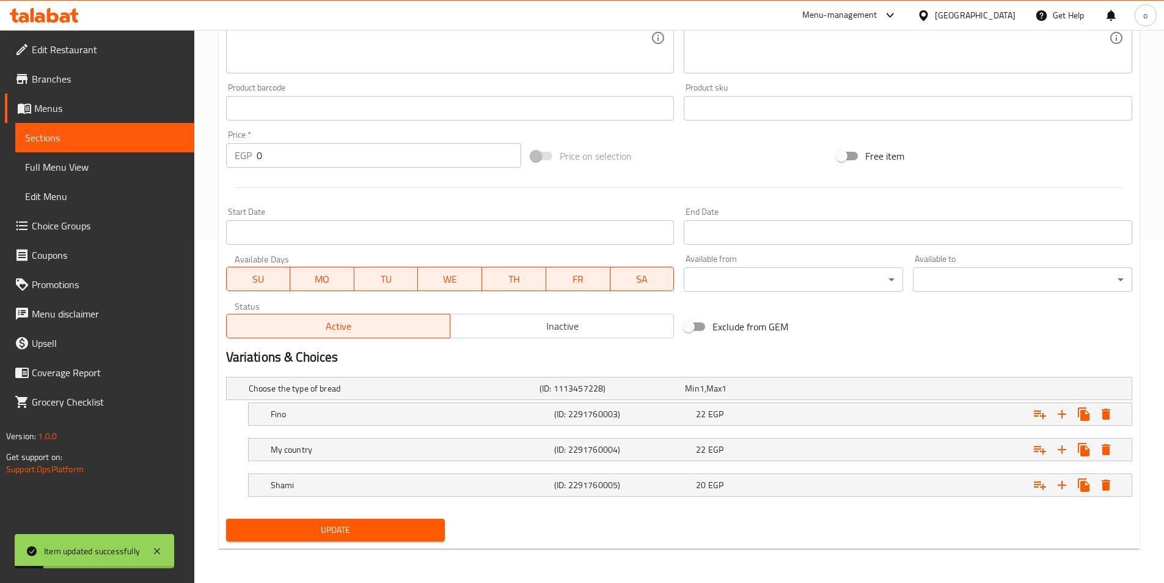
click at [95, 131] on span "Sections" at bounding box center [105, 137] width 160 height 15
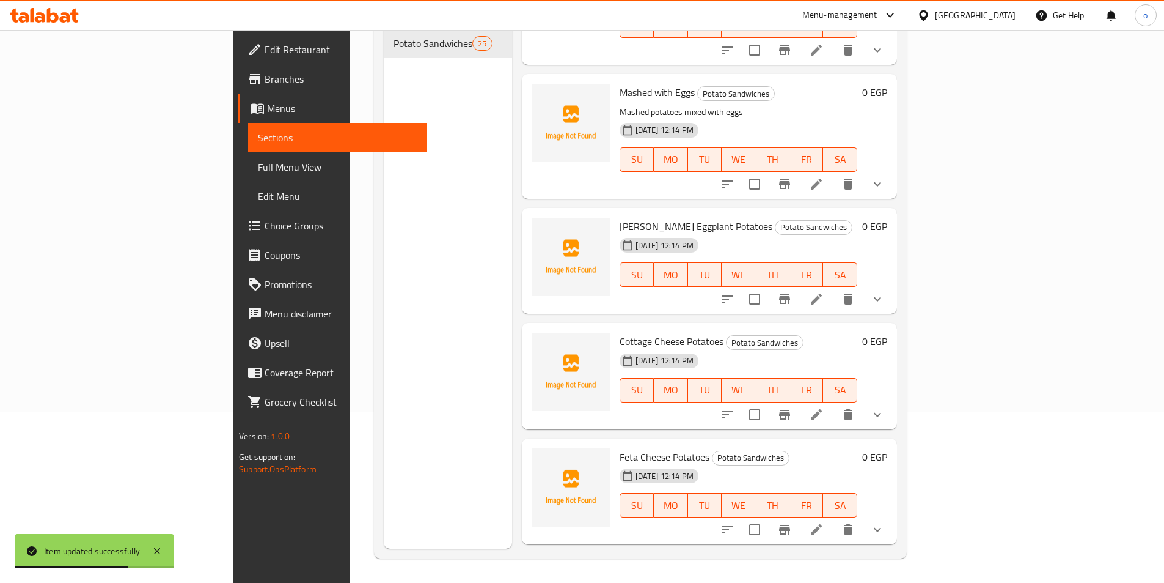
scroll to position [1773, 0]
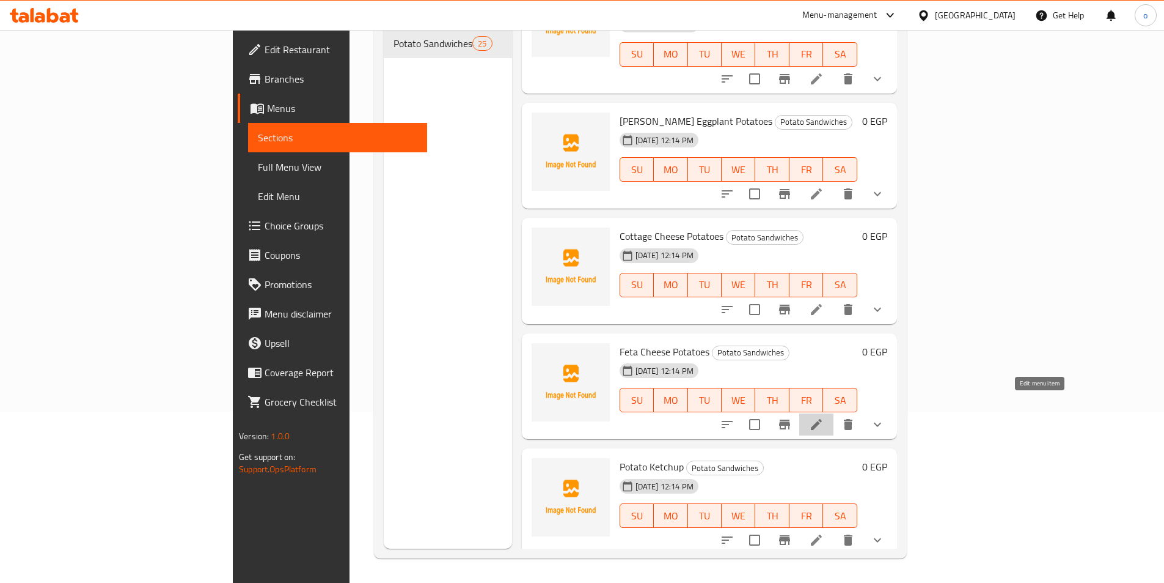
click at [824, 417] on icon at bounding box center [816, 424] width 15 height 15
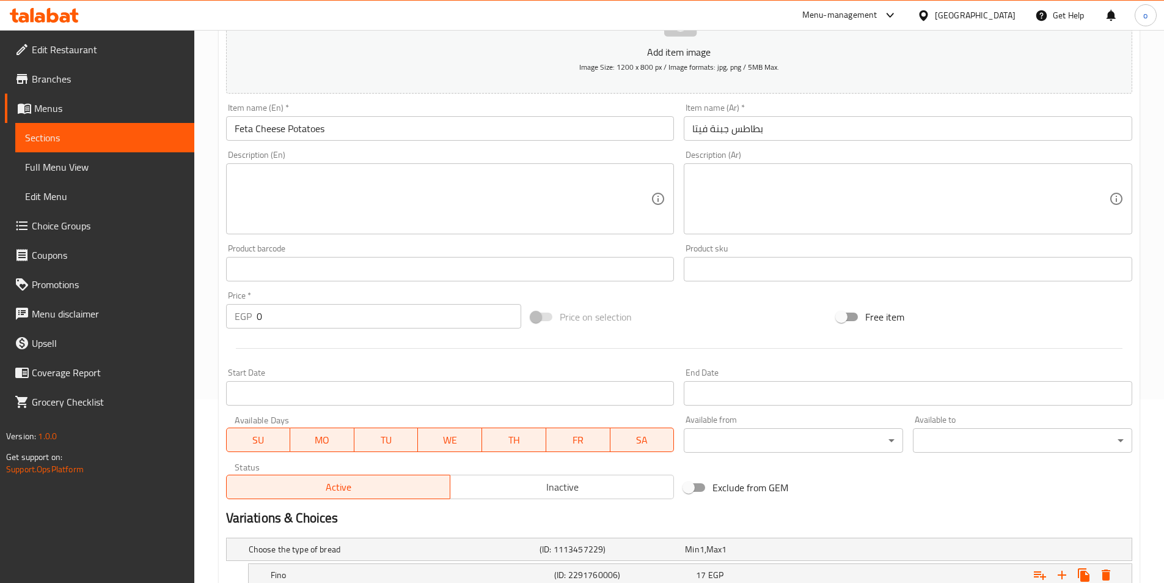
scroll to position [344, 0]
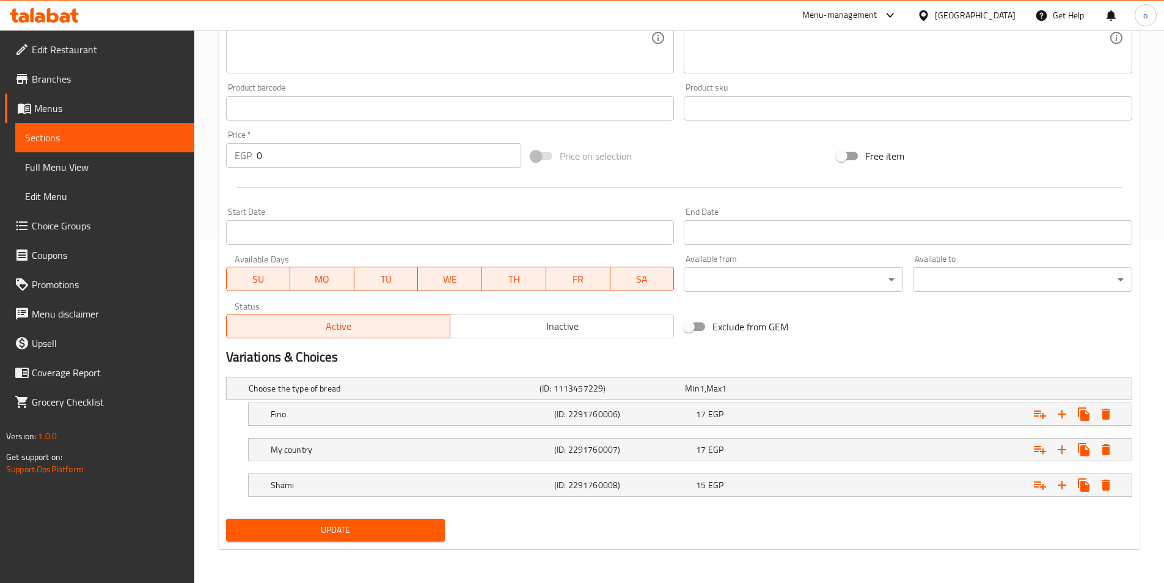
click at [342, 537] on span "Update" at bounding box center [336, 529] width 200 height 15
click at [65, 111] on span "Menus" at bounding box center [109, 108] width 150 height 15
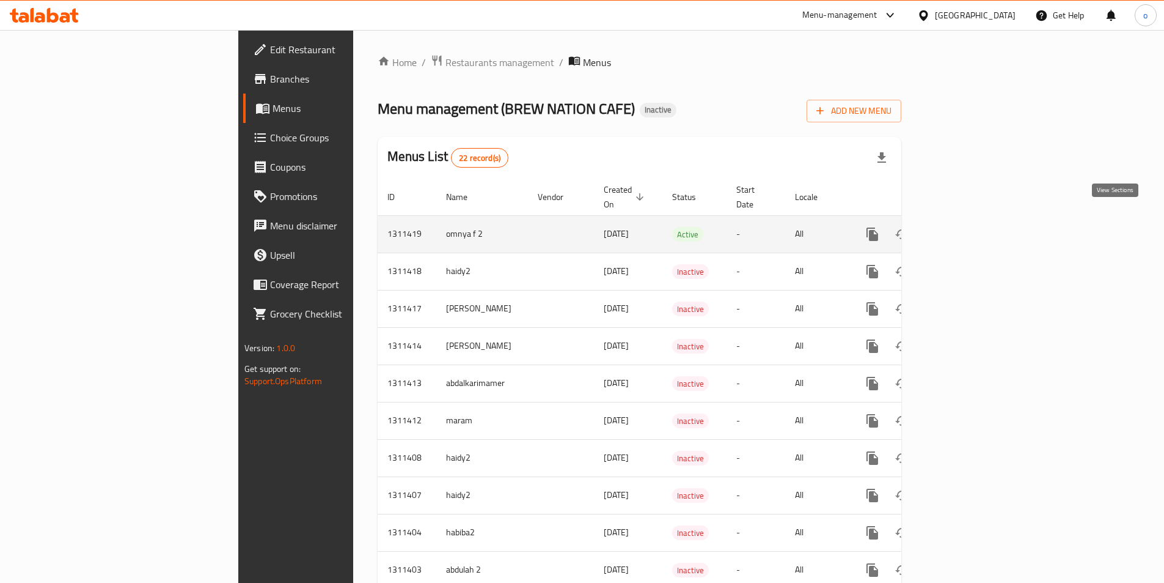
click at [968, 227] on icon "enhanced table" at bounding box center [961, 234] width 15 height 15
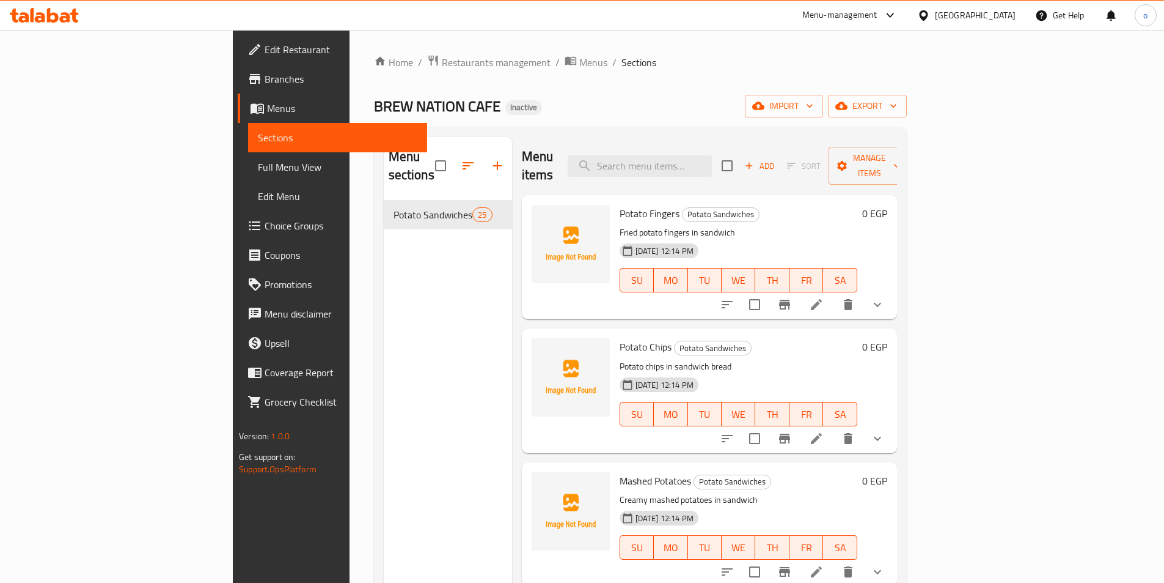
click at [822, 299] on icon at bounding box center [816, 304] width 11 height 11
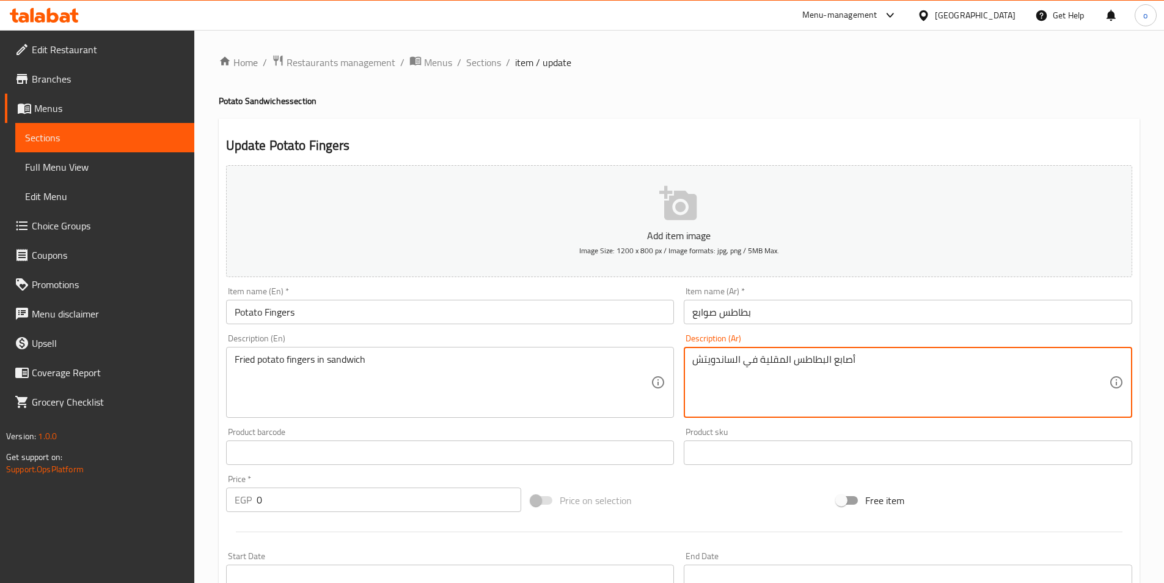
drag, startPoint x: 877, startPoint y: 363, endPoint x: 641, endPoint y: 365, distance: 236.6
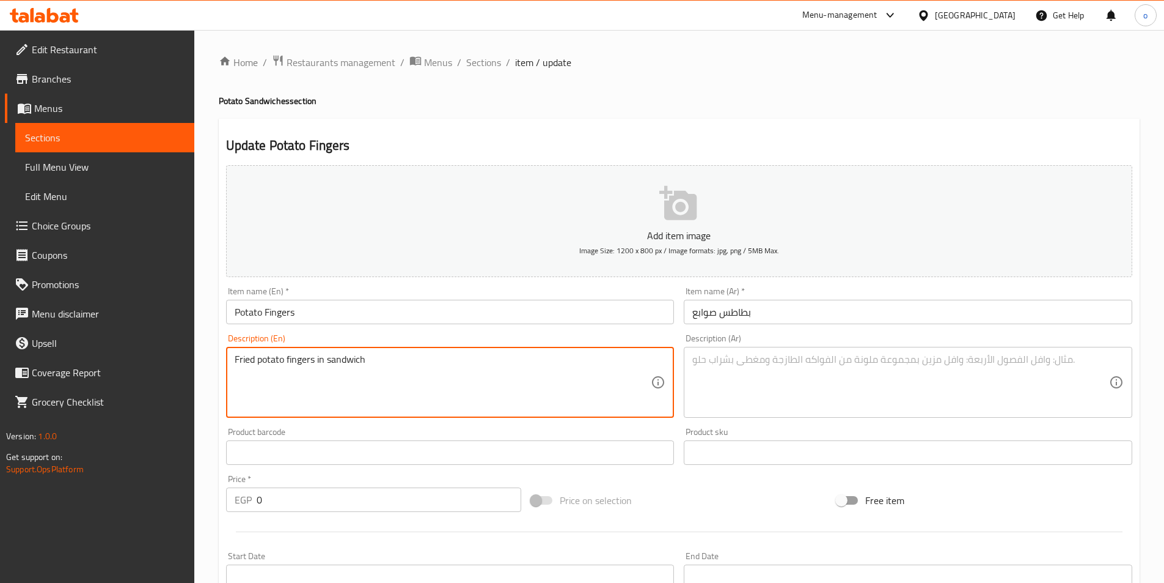
drag, startPoint x: 314, startPoint y: 363, endPoint x: 193, endPoint y: 356, distance: 121.8
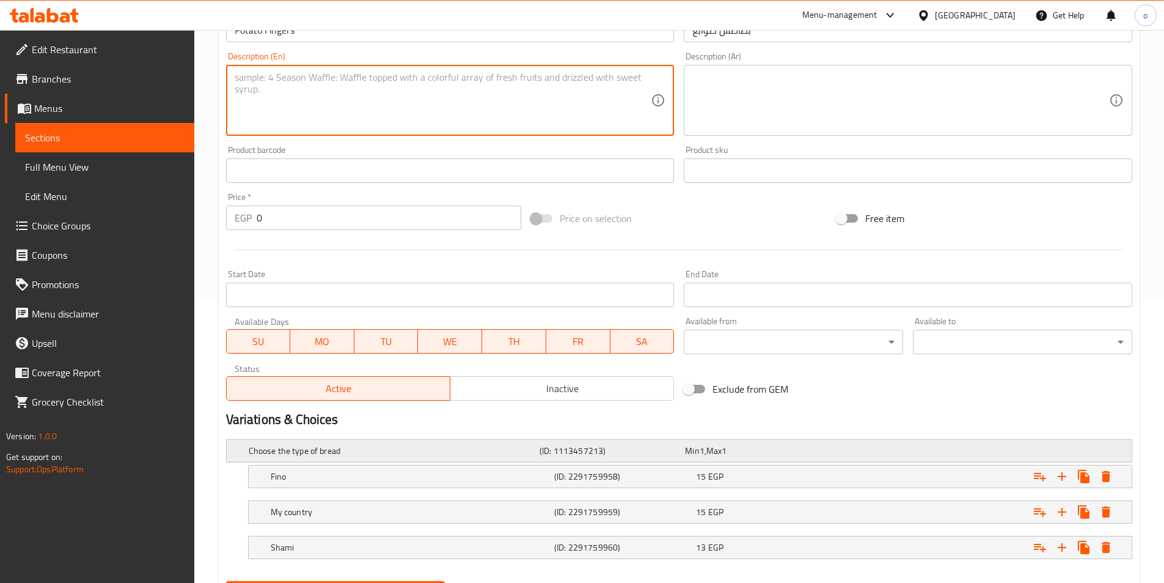
scroll to position [344, 0]
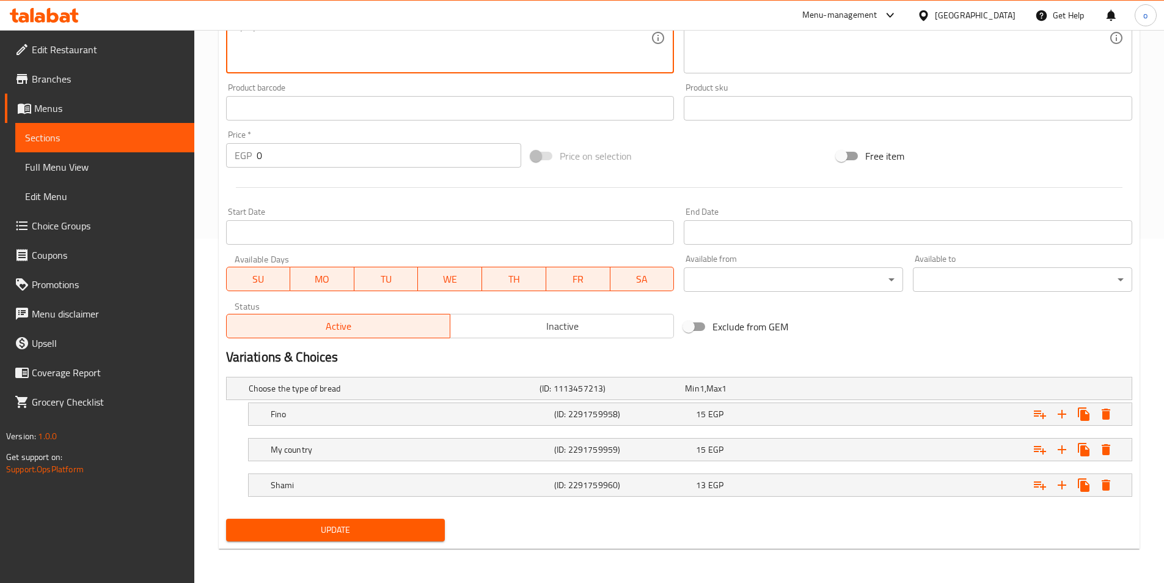
click at [357, 538] on button "Update" at bounding box center [335, 529] width 219 height 23
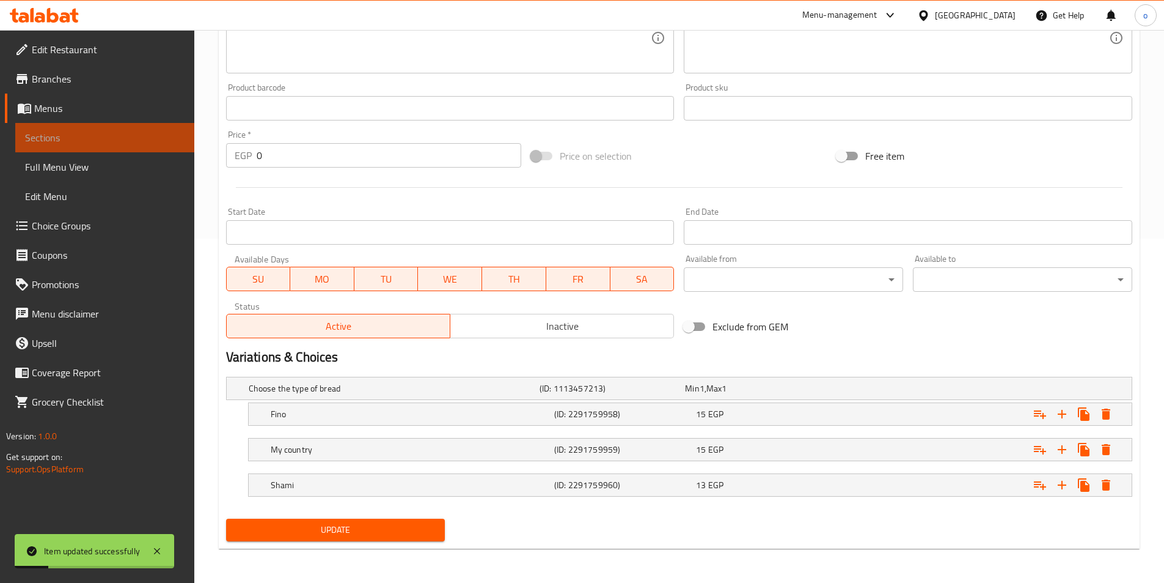
click at [121, 142] on span "Sections" at bounding box center [105, 137] width 160 height 15
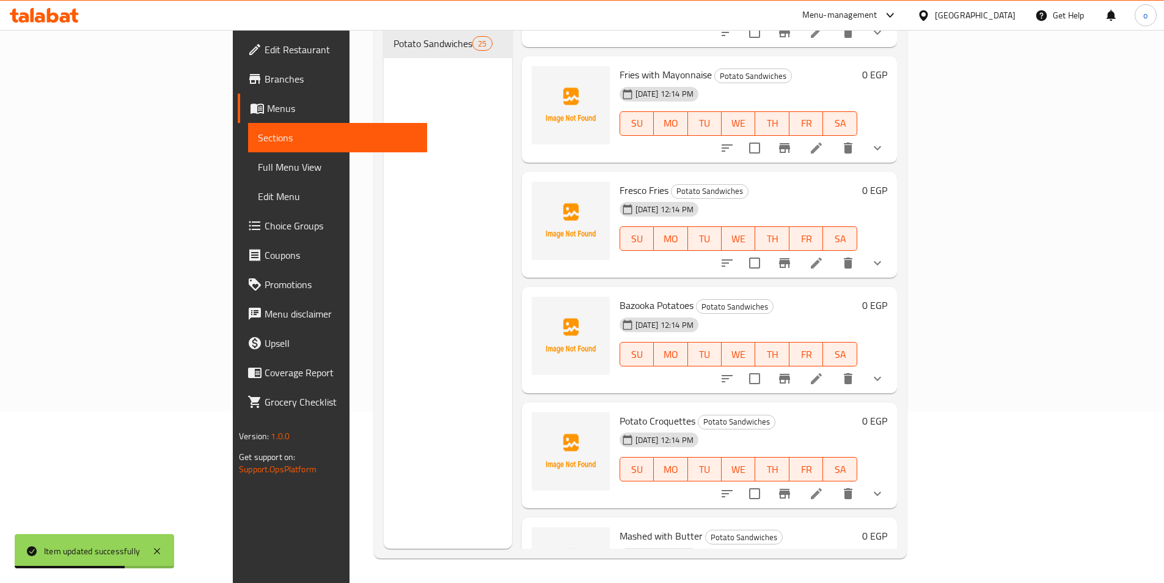
scroll to position [2549, 0]
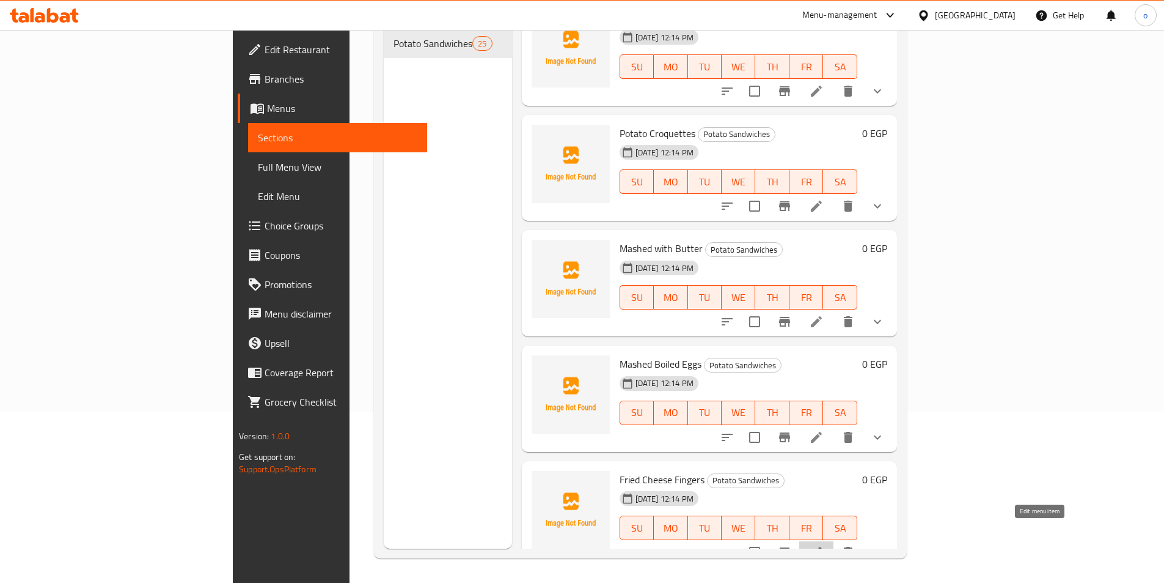
click at [824, 545] on icon at bounding box center [816, 552] width 15 height 15
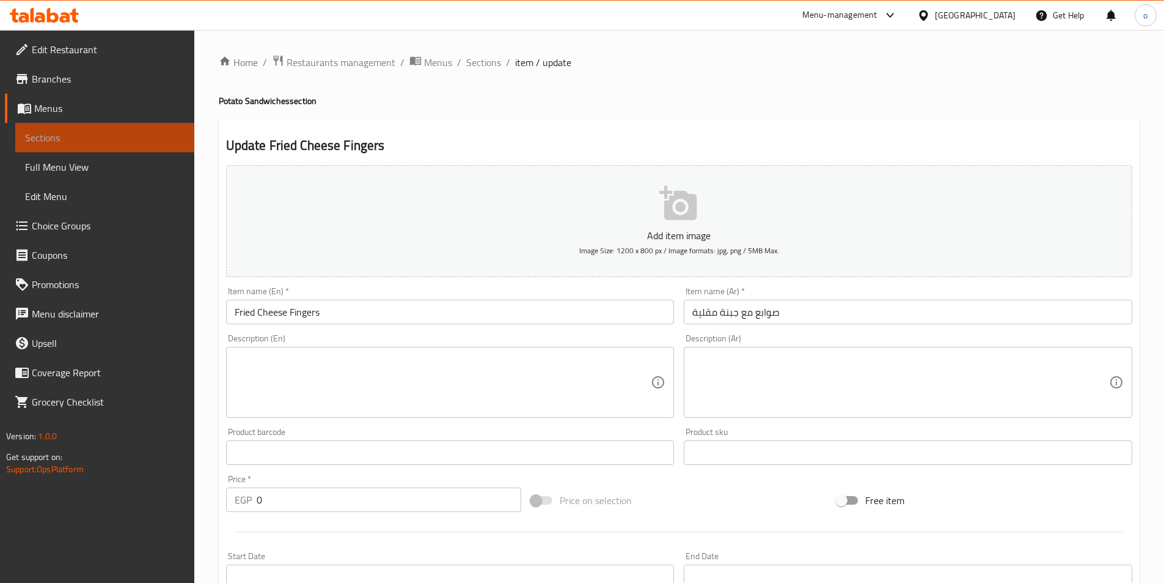
click at [103, 131] on span "Sections" at bounding box center [105, 137] width 160 height 15
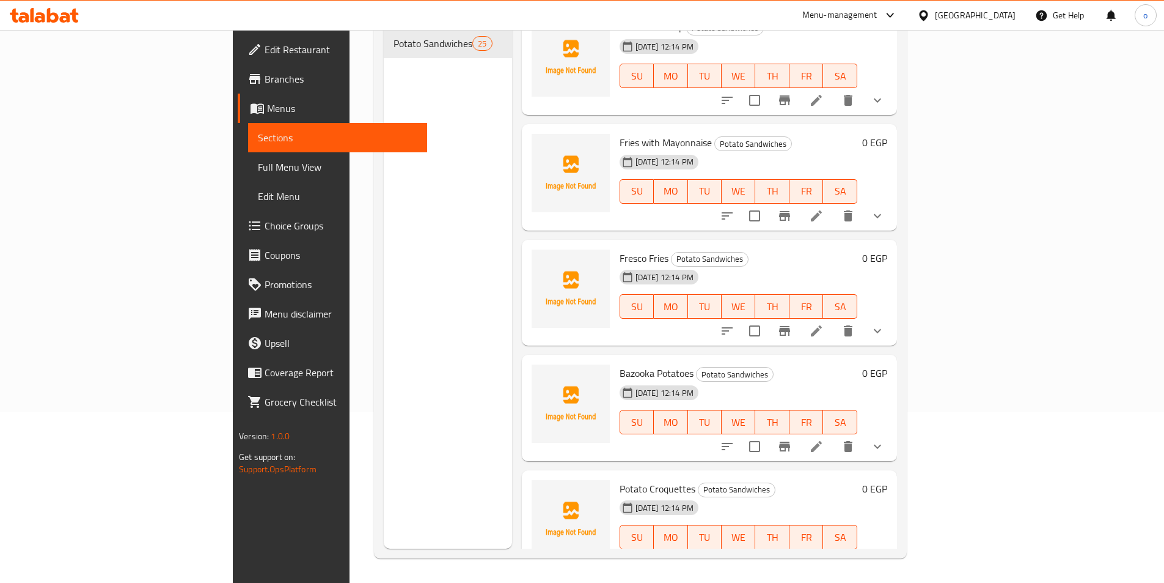
scroll to position [2182, 0]
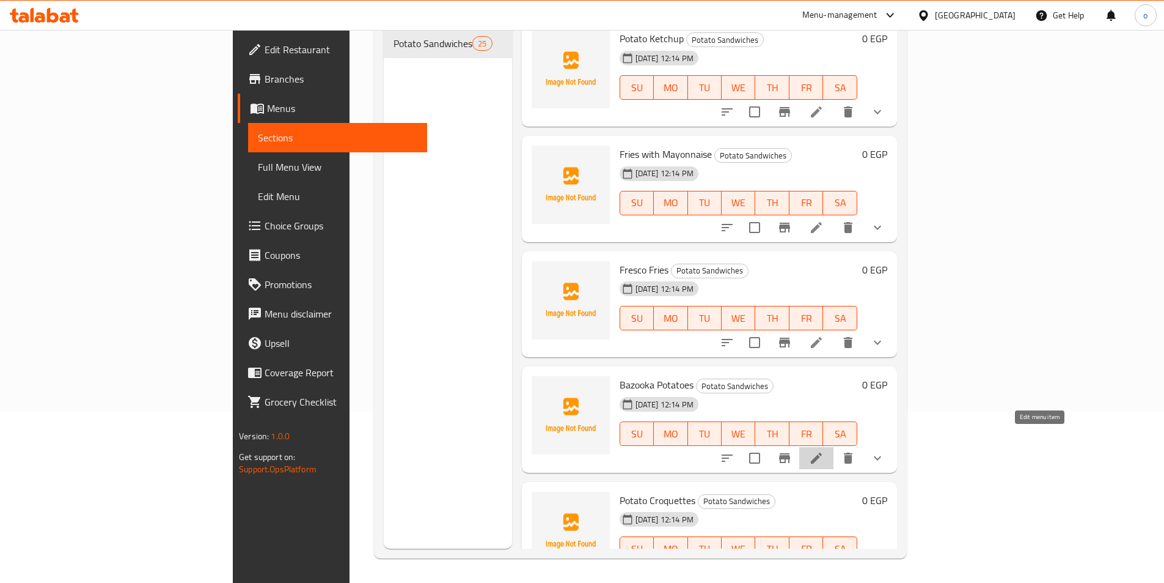
click at [824, 451] on icon at bounding box center [816, 458] width 15 height 15
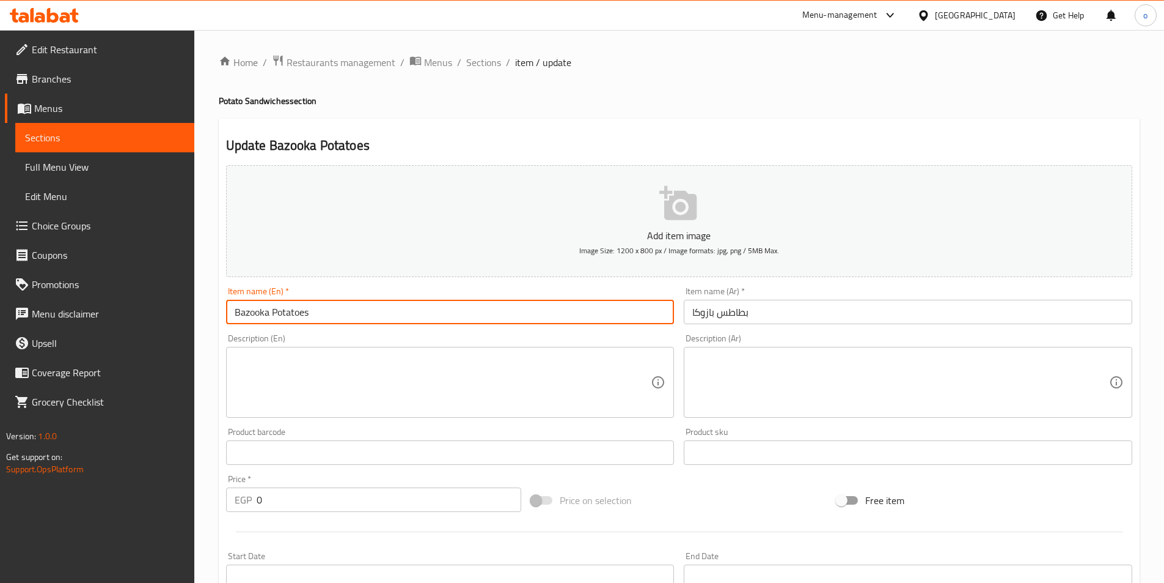
drag, startPoint x: 344, startPoint y: 317, endPoint x: 272, endPoint y: 311, distance: 72.3
click at [272, 311] on input "Bazooka Potatoes" at bounding box center [450, 312] width 449 height 24
type input "Bazooka"
drag, startPoint x: 308, startPoint y: 313, endPoint x: 195, endPoint y: 303, distance: 113.5
click at [199, 304] on div "Home / Restaurants management / Menus / Sections / item / update Potato Sandwic…" at bounding box center [679, 478] width 970 height 897
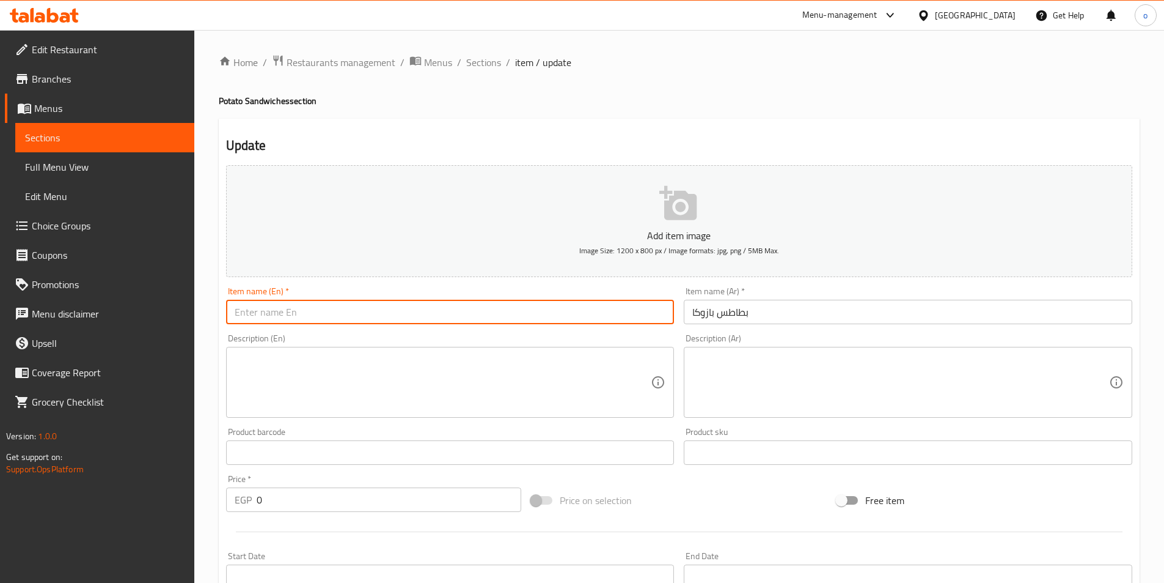
click at [323, 304] on input "text" at bounding box center [450, 312] width 449 height 24
drag, startPoint x: 323, startPoint y: 304, endPoint x: 265, endPoint y: 307, distance: 58.8
click at [265, 307] on input "text" at bounding box center [450, 312] width 449 height 24
paste input "Bazooka Fries"
type input "Bazooka Fries"
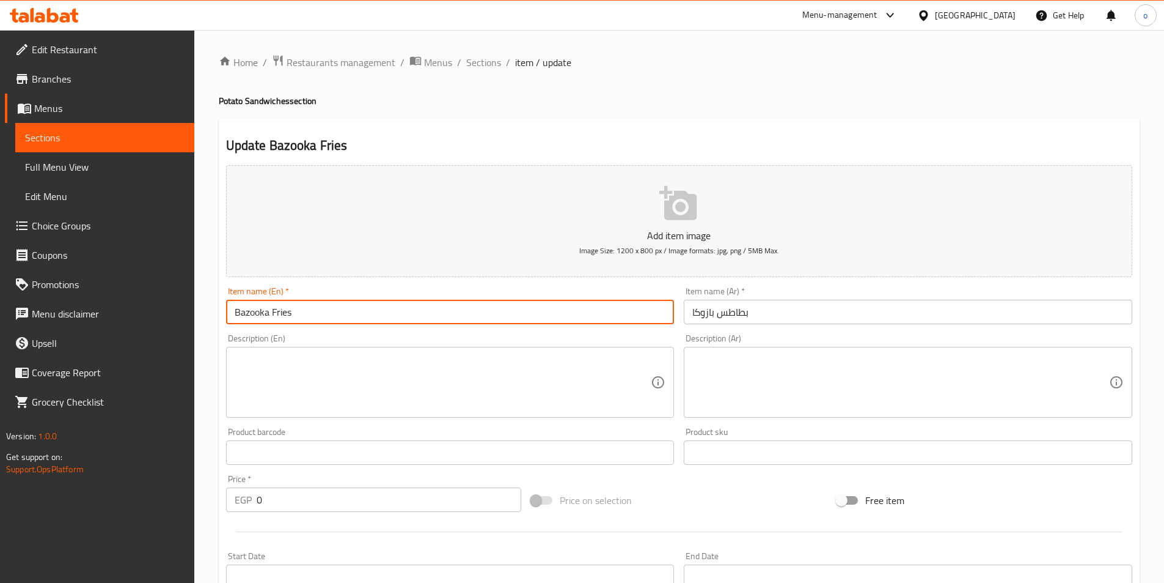
click at [716, 317] on input "بطاطس بازوكا" at bounding box center [908, 312] width 449 height 24
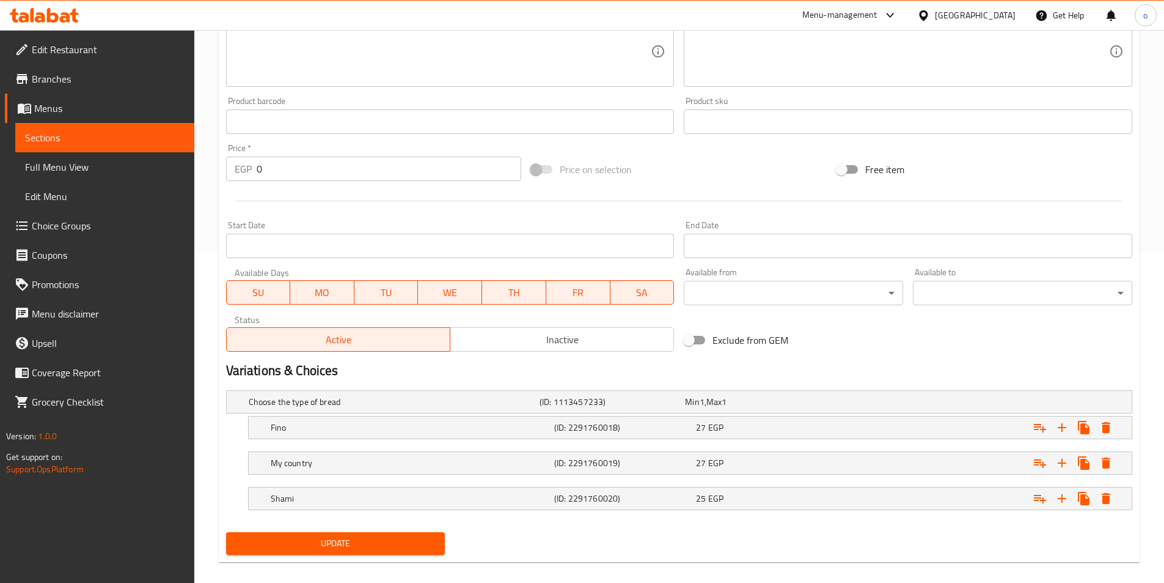
scroll to position [344, 0]
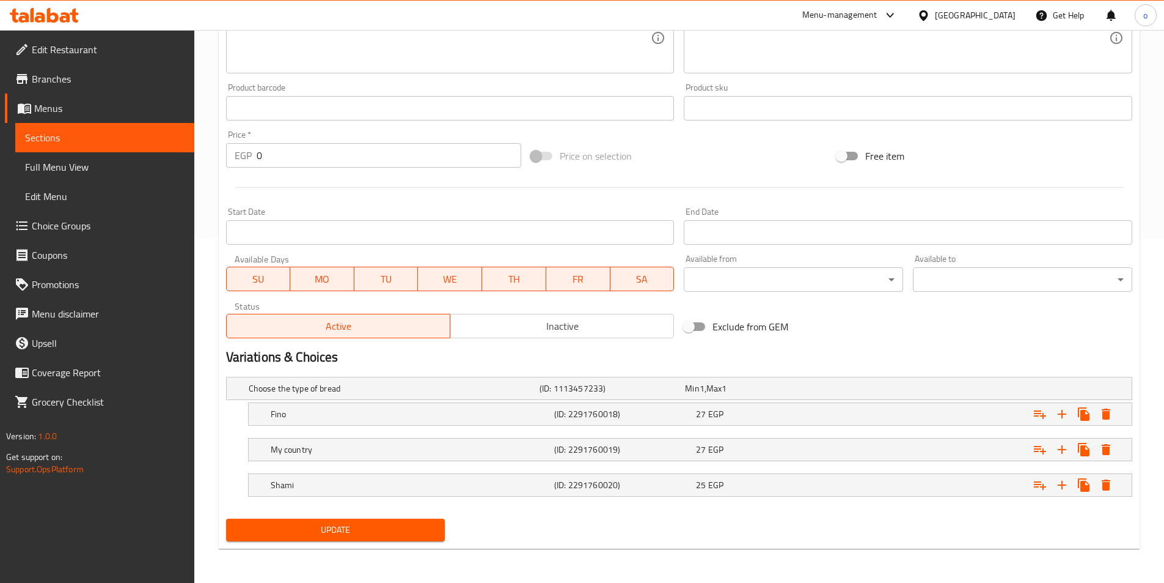
type input "بطاطس مقلية بازوكا"
click at [399, 522] on span "Update" at bounding box center [336, 529] width 200 height 15
click at [79, 127] on link "Sections" at bounding box center [104, 137] width 179 height 29
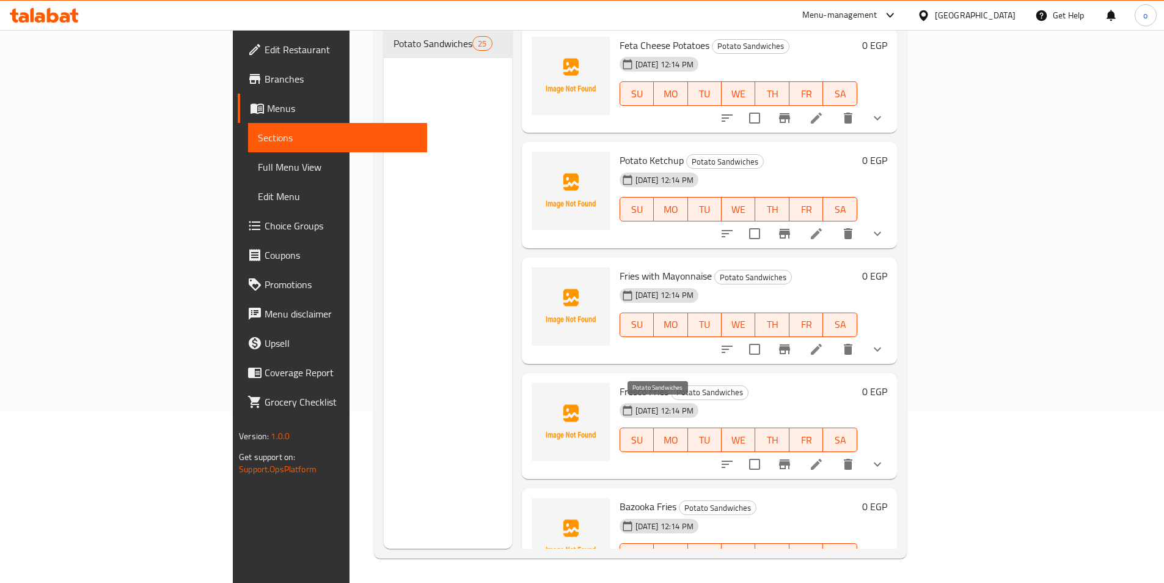
scroll to position [2139, 0]
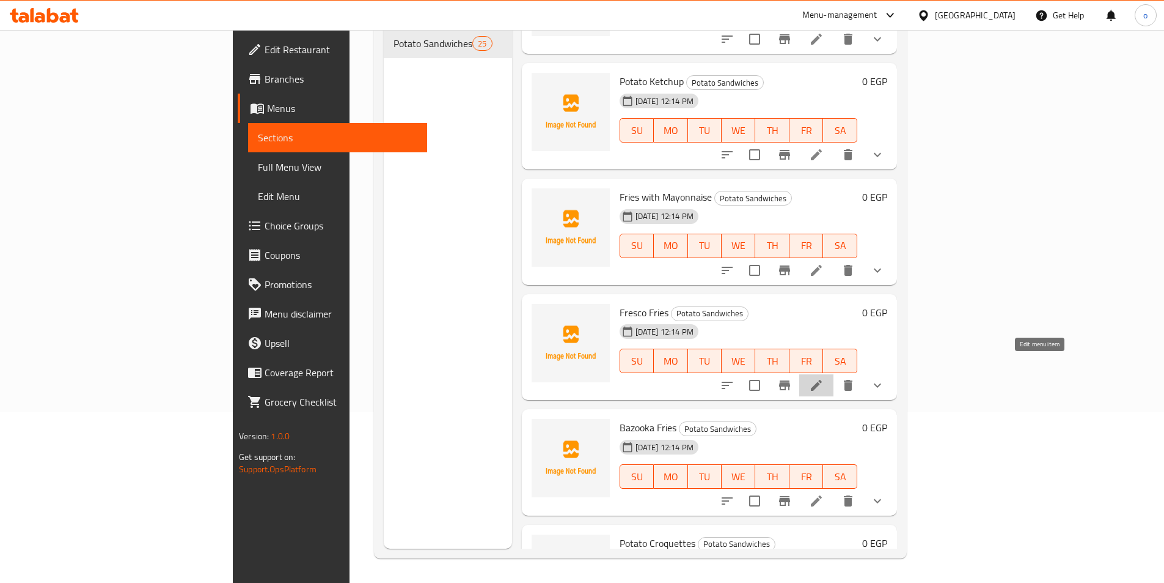
click at [824, 378] on icon at bounding box center [816, 385] width 15 height 15
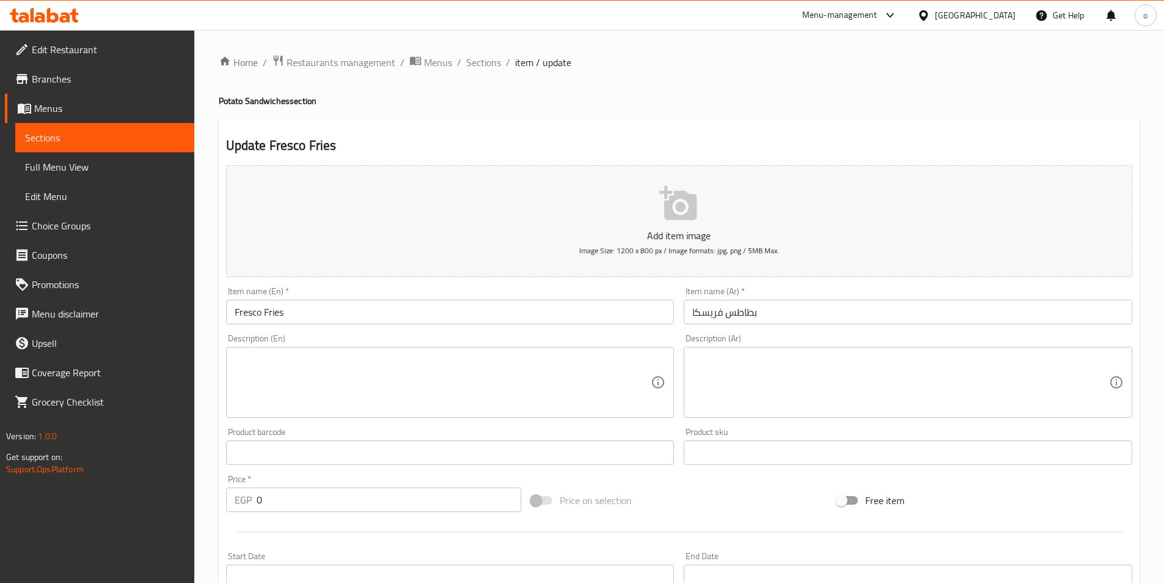
click at [724, 317] on input "بطاطس فريسكا" at bounding box center [908, 312] width 449 height 24
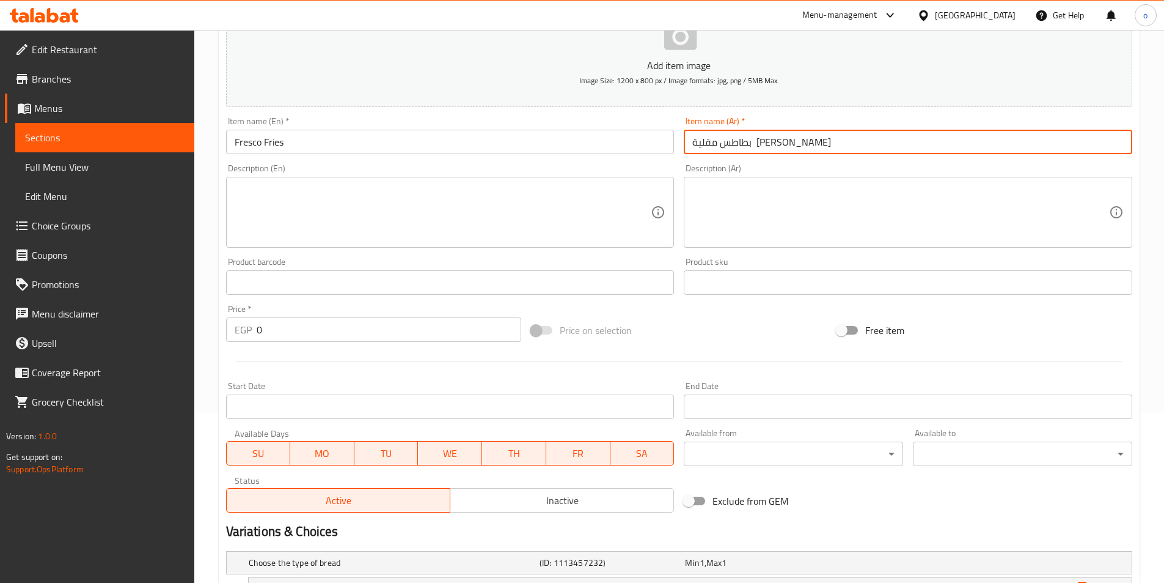
scroll to position [344, 0]
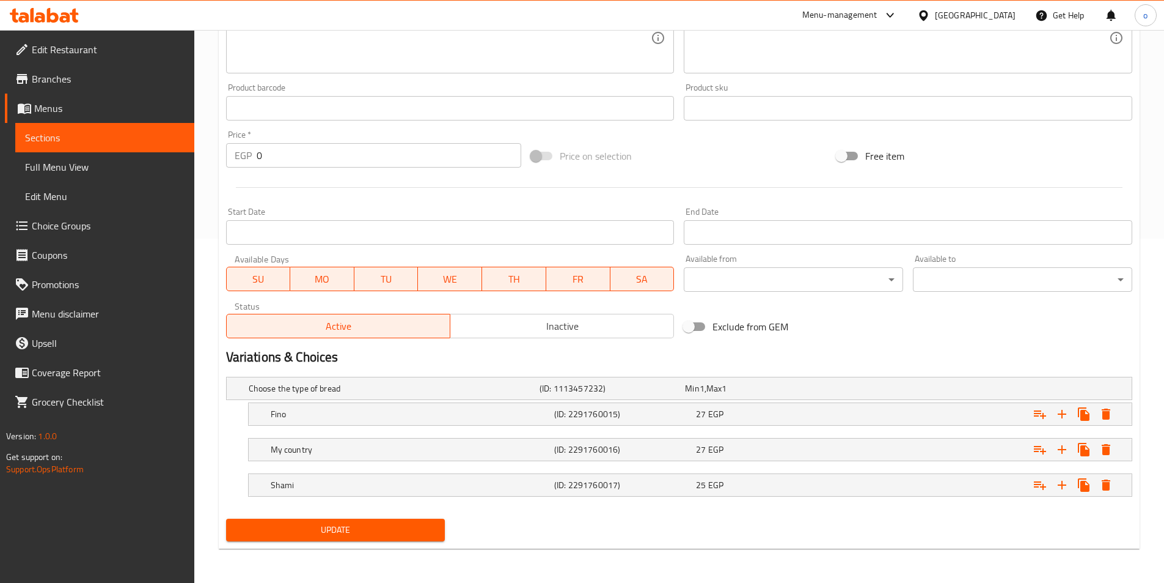
type input "بطاطس مقلية فريسكا"
click at [368, 525] on span "Update" at bounding box center [336, 529] width 200 height 15
click at [125, 131] on span "Sections" at bounding box center [105, 137] width 160 height 15
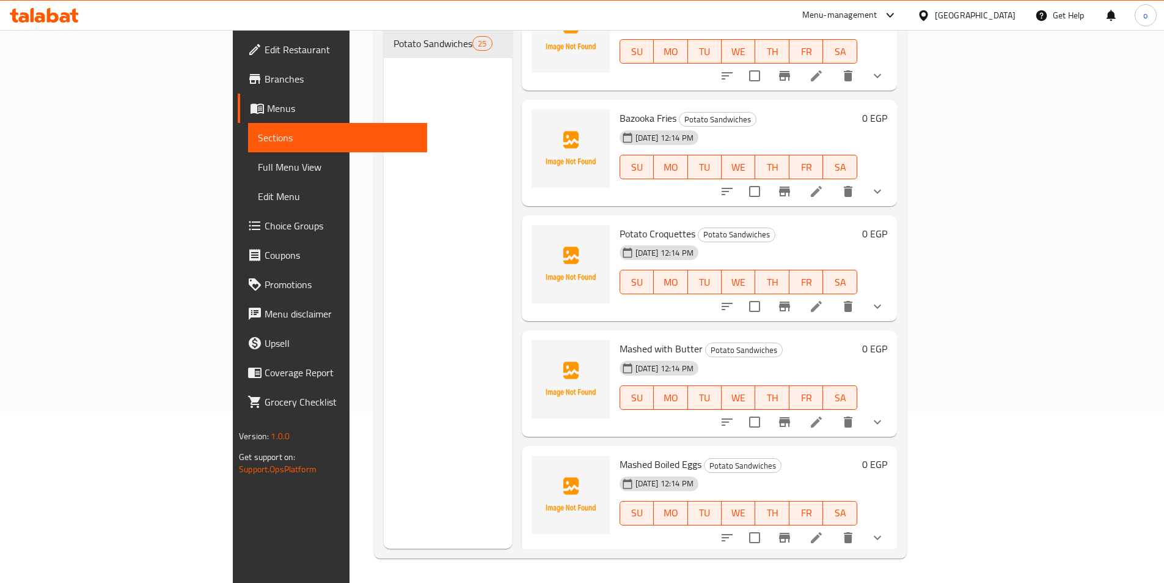
scroll to position [2427, 0]
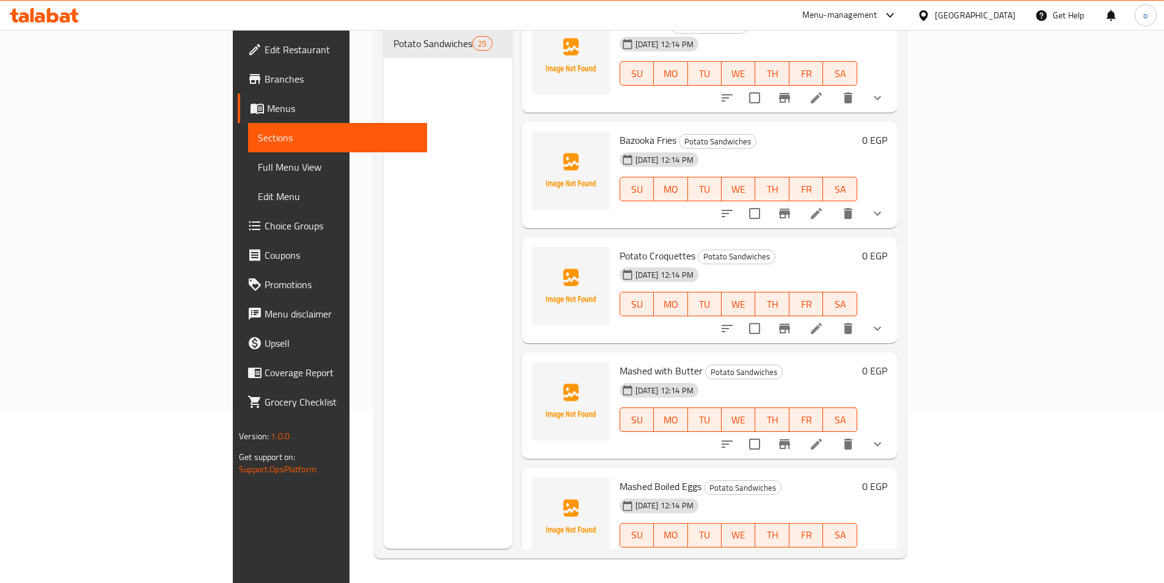
click at [834, 317] on li at bounding box center [817, 328] width 34 height 22
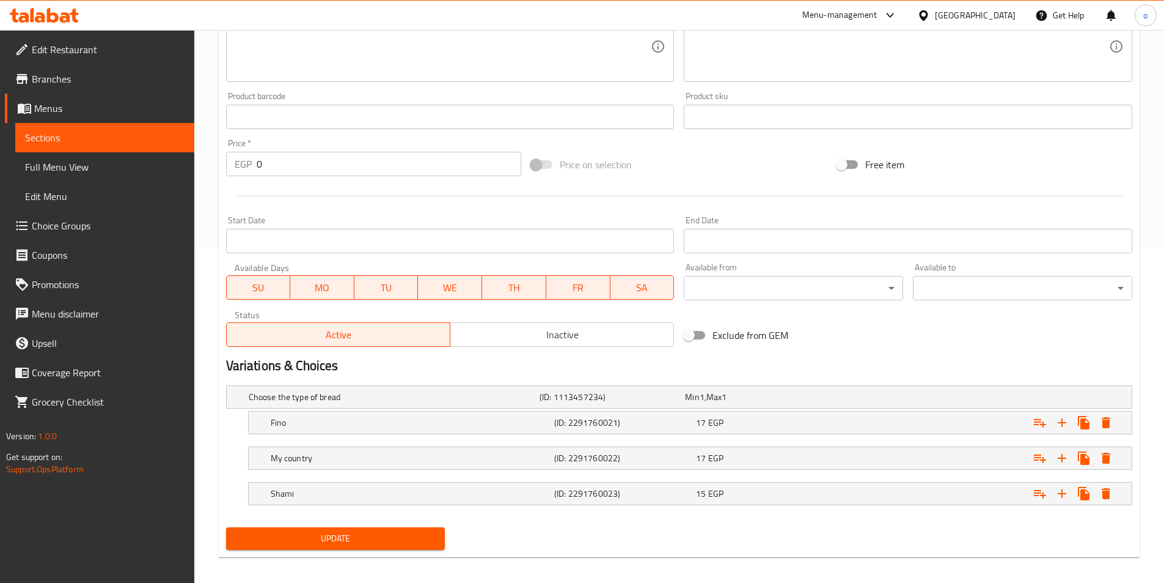
scroll to position [344, 0]
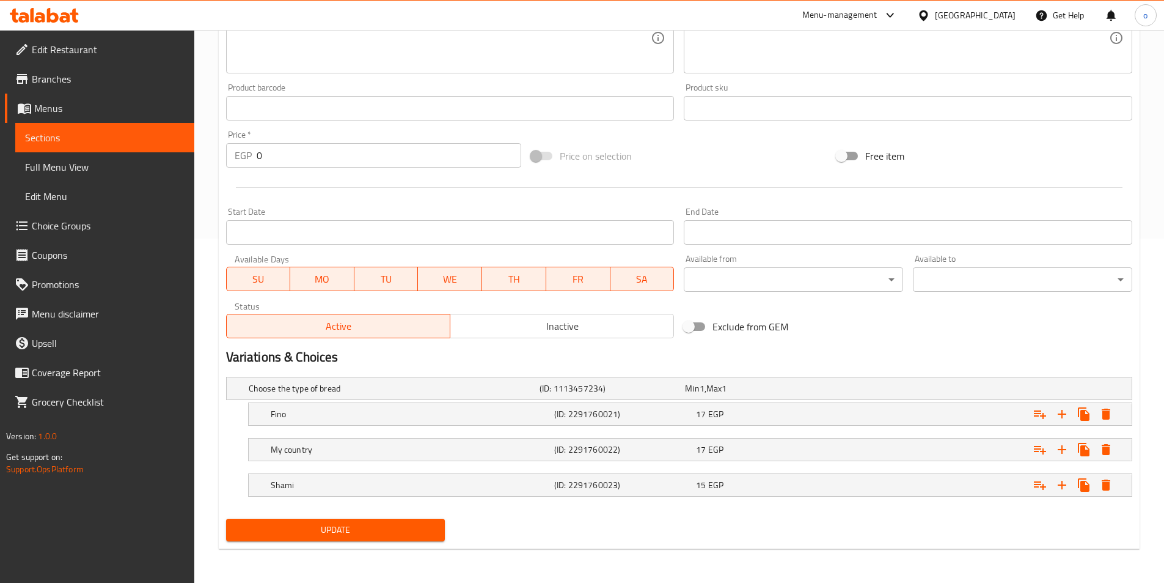
click at [378, 544] on div "Update" at bounding box center [335, 529] width 229 height 32
click at [376, 535] on span "Update" at bounding box center [336, 529] width 200 height 15
click at [83, 137] on span "Sections" at bounding box center [105, 137] width 160 height 15
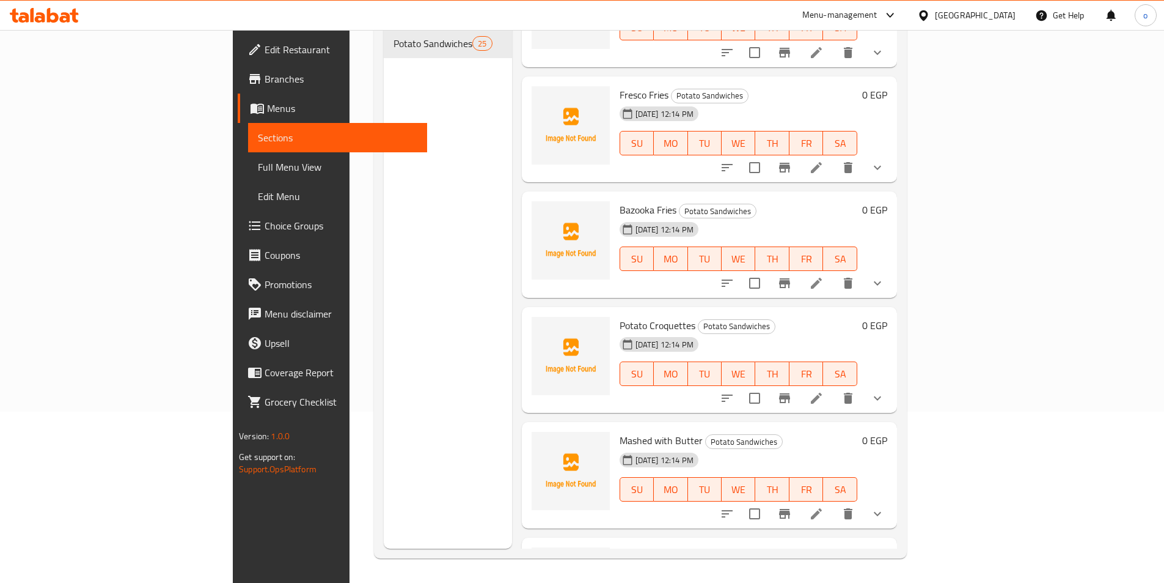
scroll to position [2305, 0]
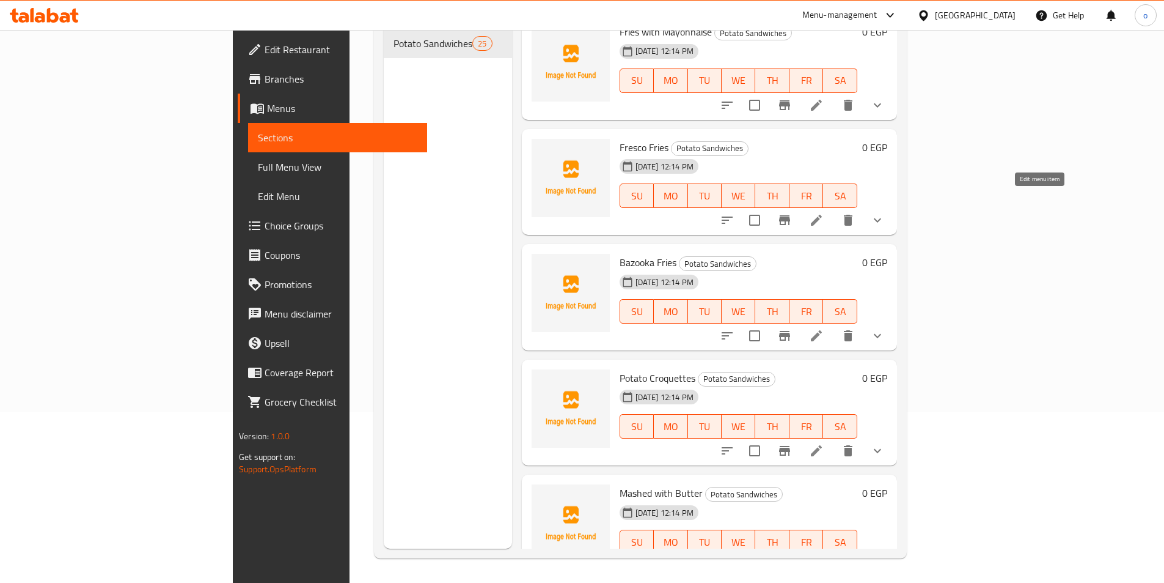
click at [822, 215] on icon at bounding box center [816, 220] width 11 height 11
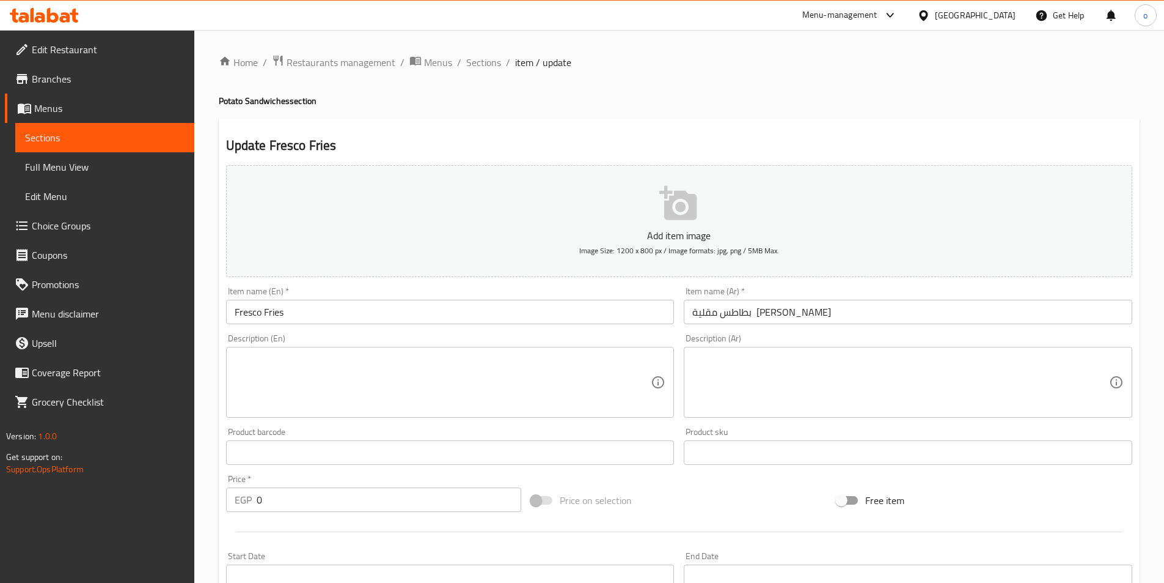
click at [40, 136] on span "Sections" at bounding box center [105, 137] width 160 height 15
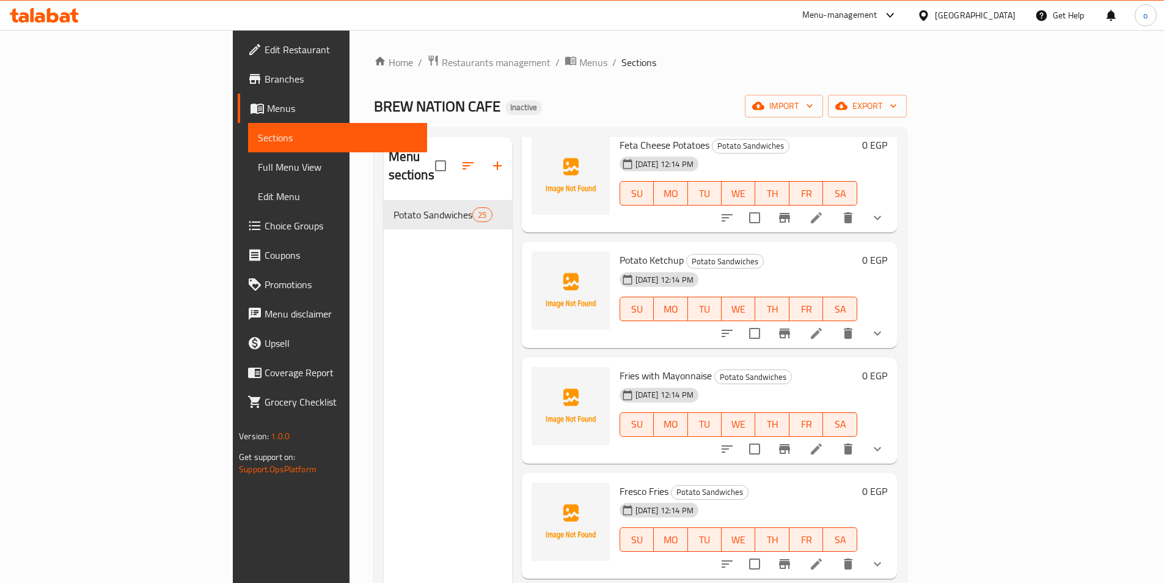
scroll to position [2254, 0]
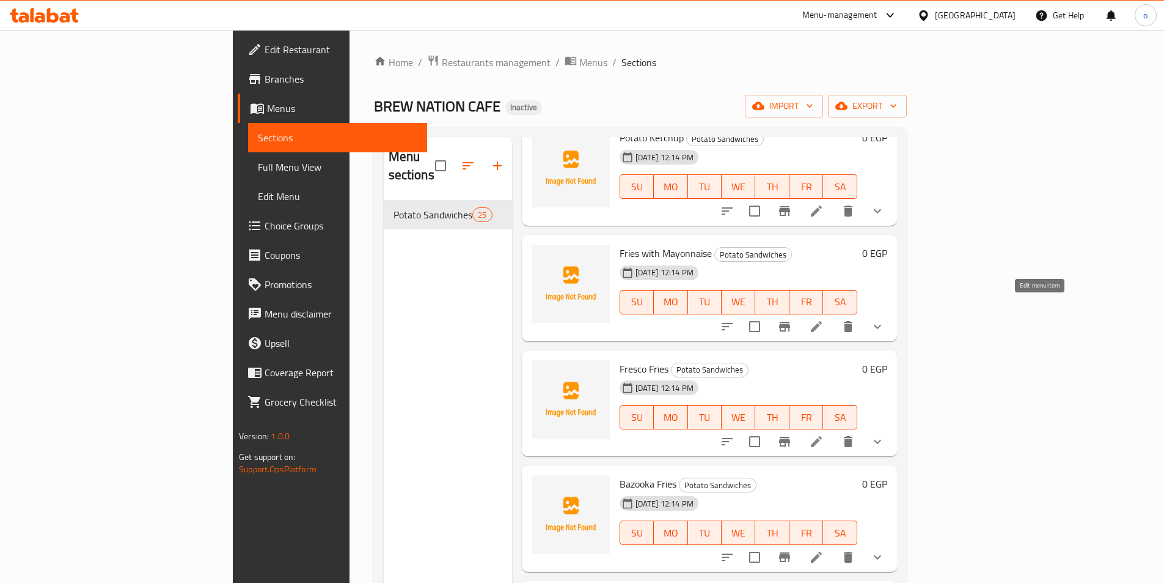
click at [822, 321] on icon at bounding box center [816, 326] width 11 height 11
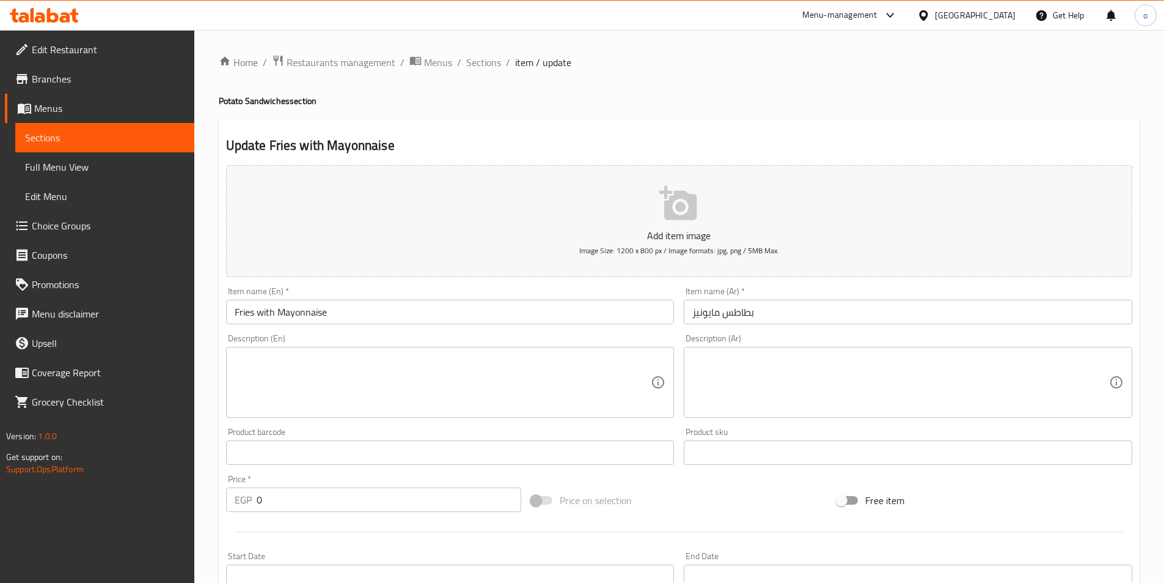
click at [723, 313] on input "بطاطس مايونيز" at bounding box center [908, 312] width 449 height 24
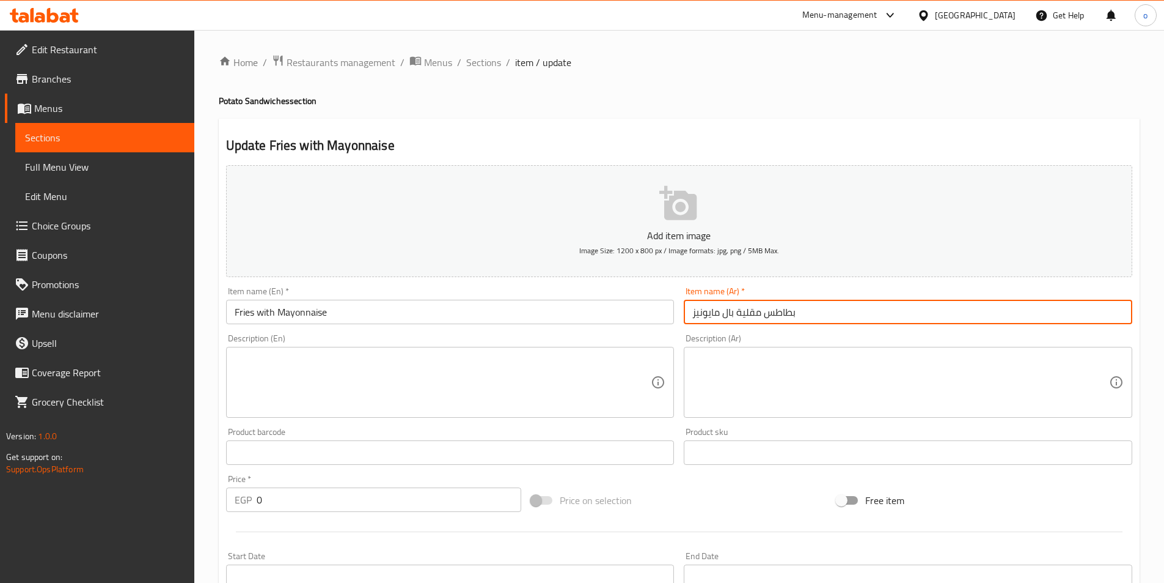
click at [720, 314] on input "بطاطس مقلية بال مايونيز" at bounding box center [908, 312] width 449 height 24
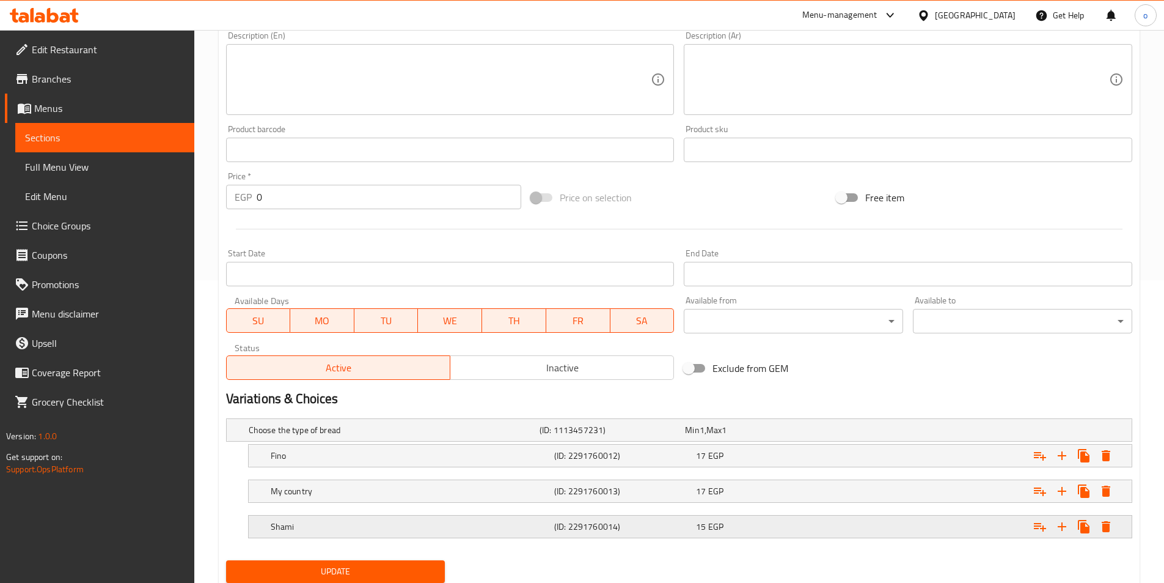
scroll to position [344, 0]
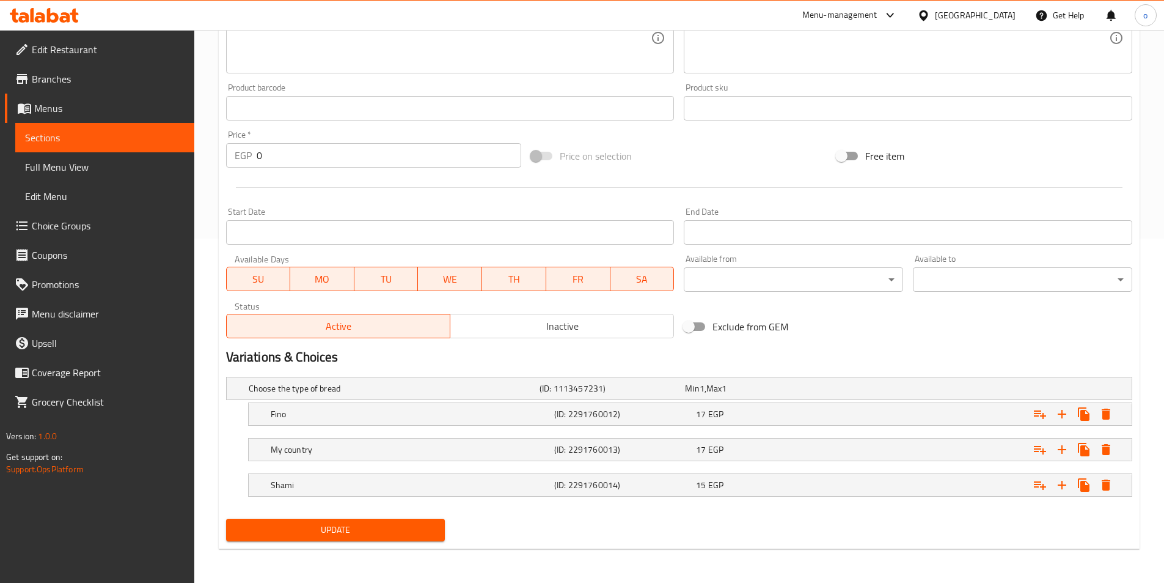
type input "بطاطس مقلية بالمايونيز"
click at [422, 526] on span "Update" at bounding box center [336, 529] width 200 height 15
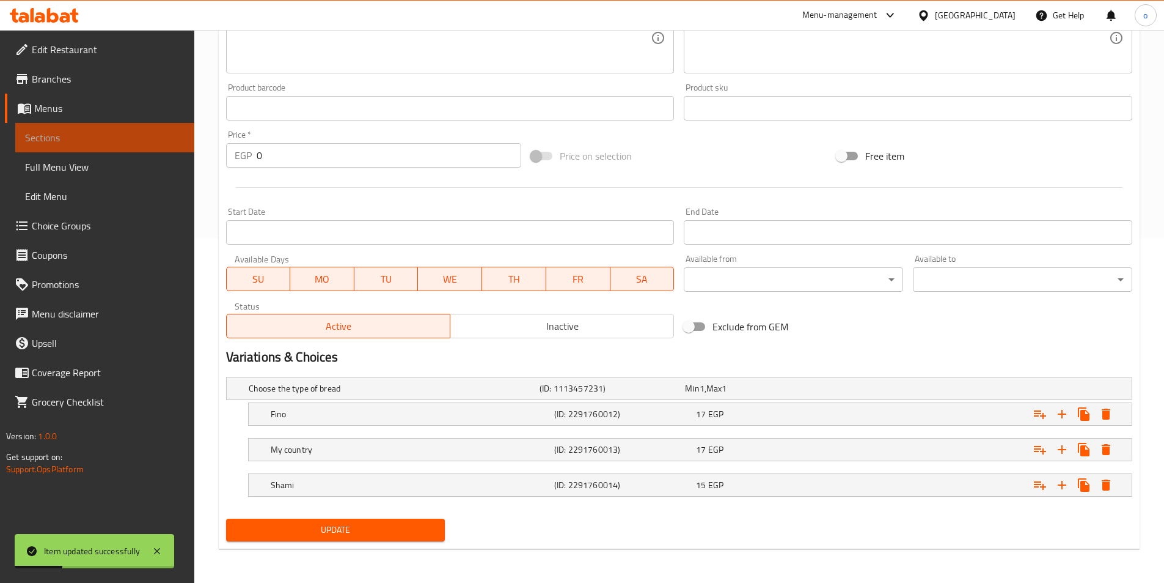
click at [126, 127] on link "Sections" at bounding box center [104, 137] width 179 height 29
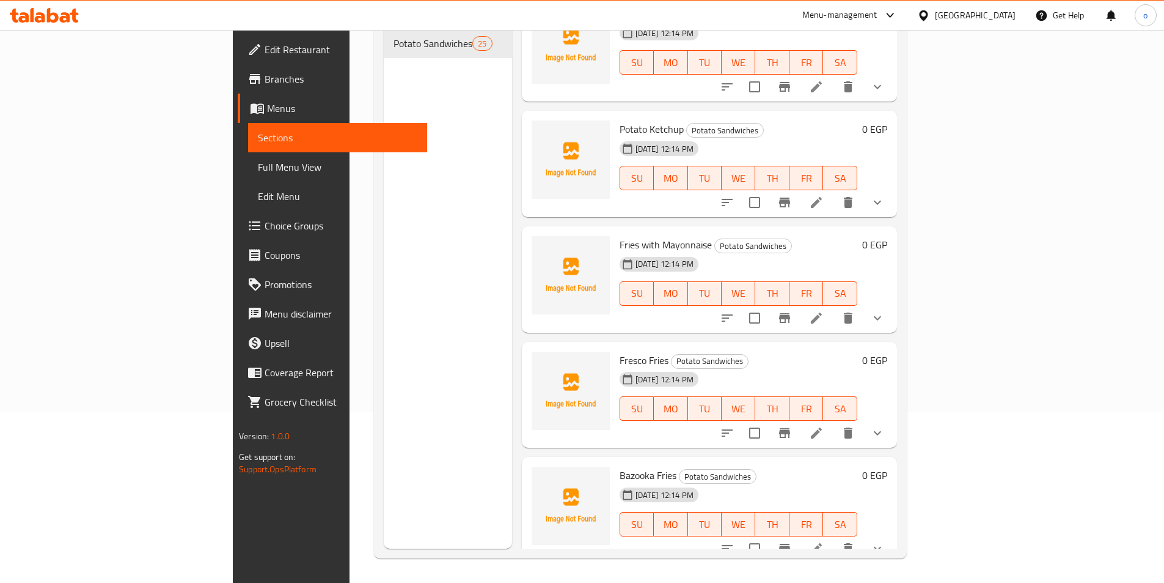
scroll to position [2060, 0]
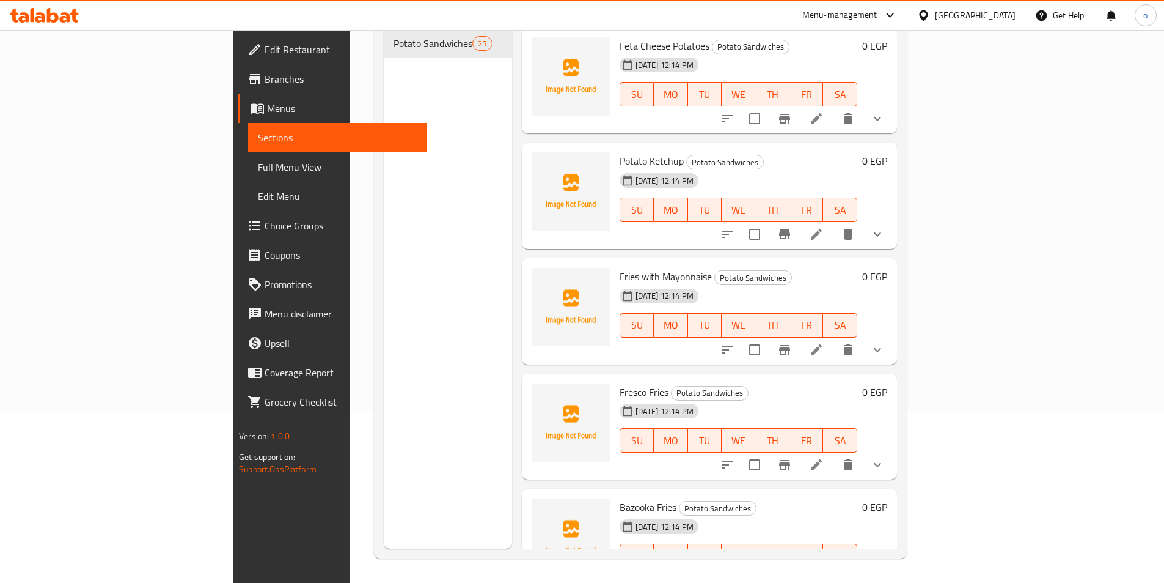
click at [834, 223] on li at bounding box center [817, 234] width 34 height 22
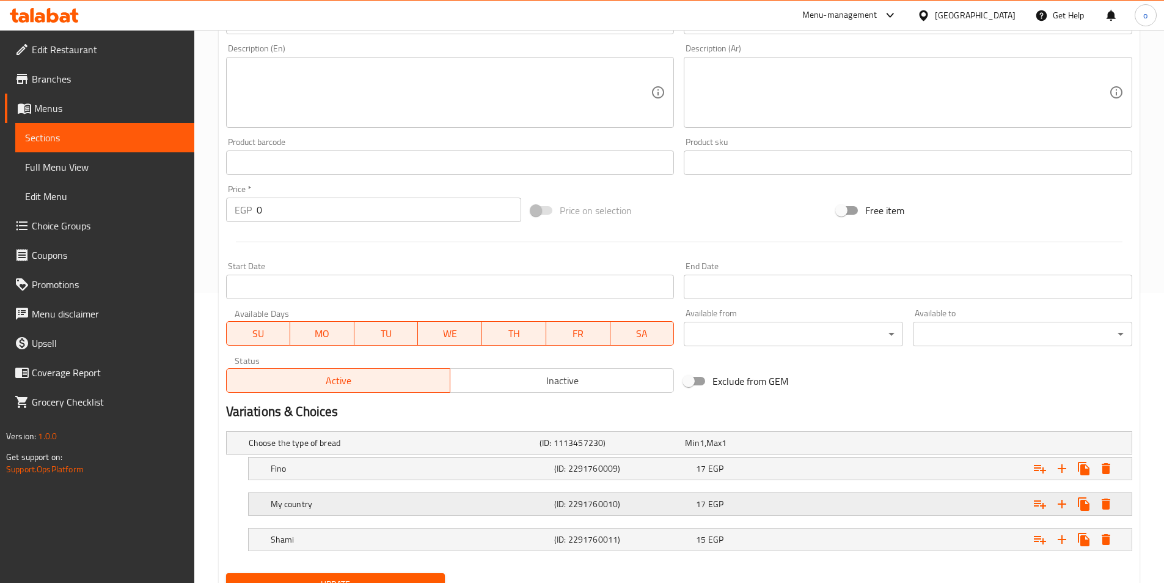
scroll to position [344, 0]
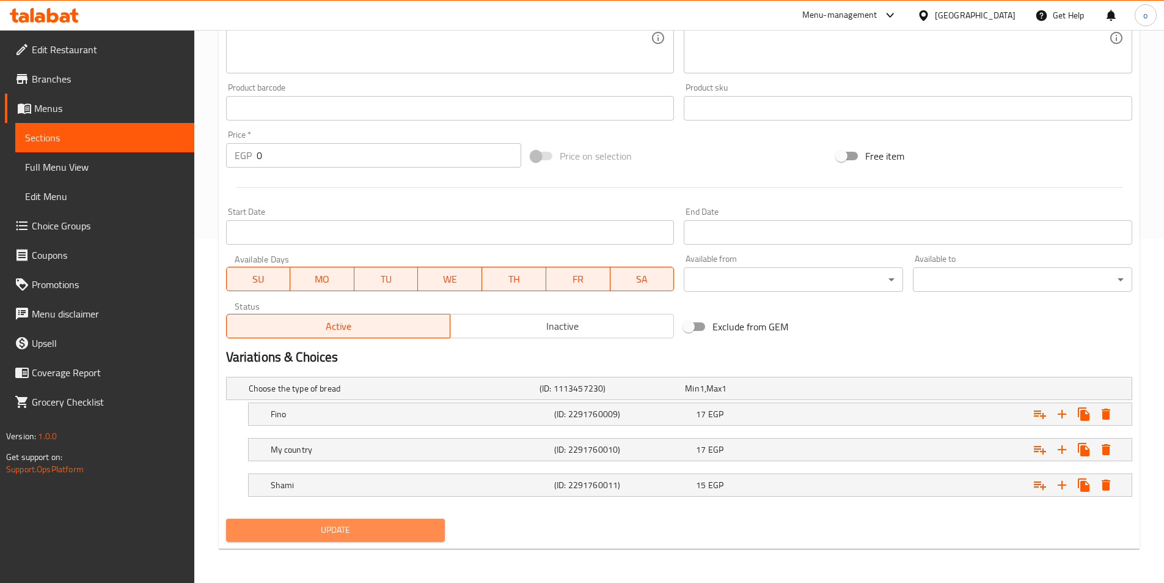
click at [382, 530] on span "Update" at bounding box center [336, 529] width 200 height 15
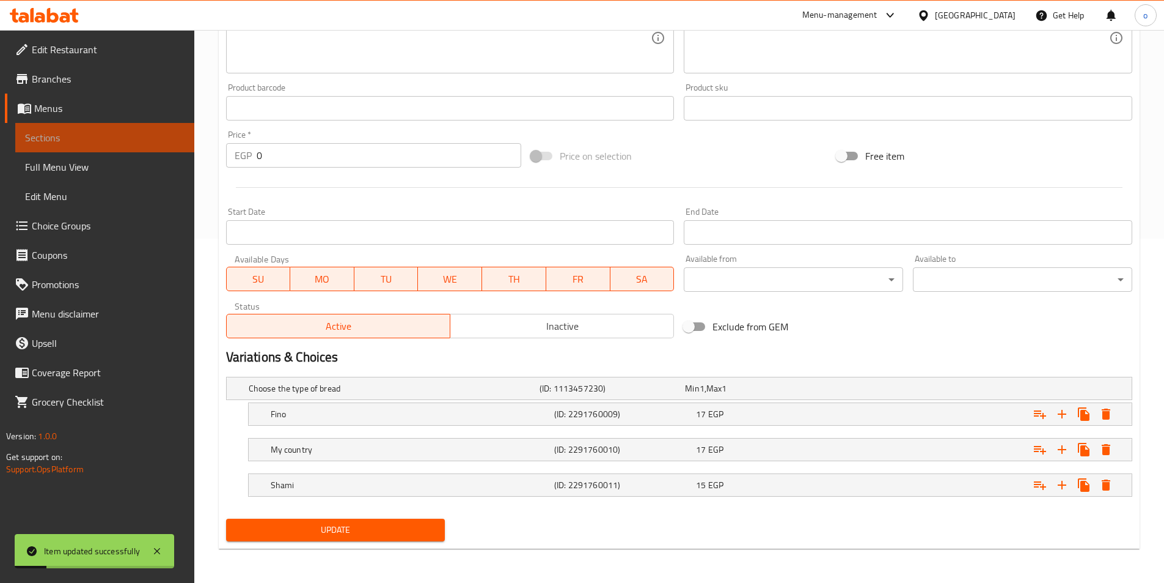
click at [134, 131] on span "Sections" at bounding box center [105, 137] width 160 height 15
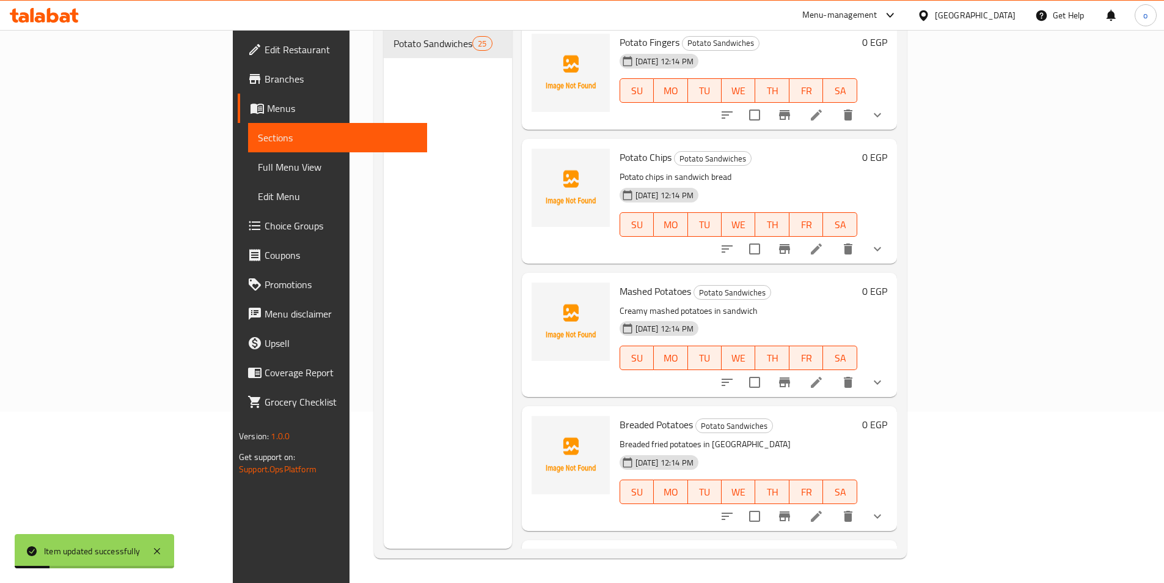
scroll to position [171, 0]
click at [824, 241] on icon at bounding box center [816, 248] width 15 height 15
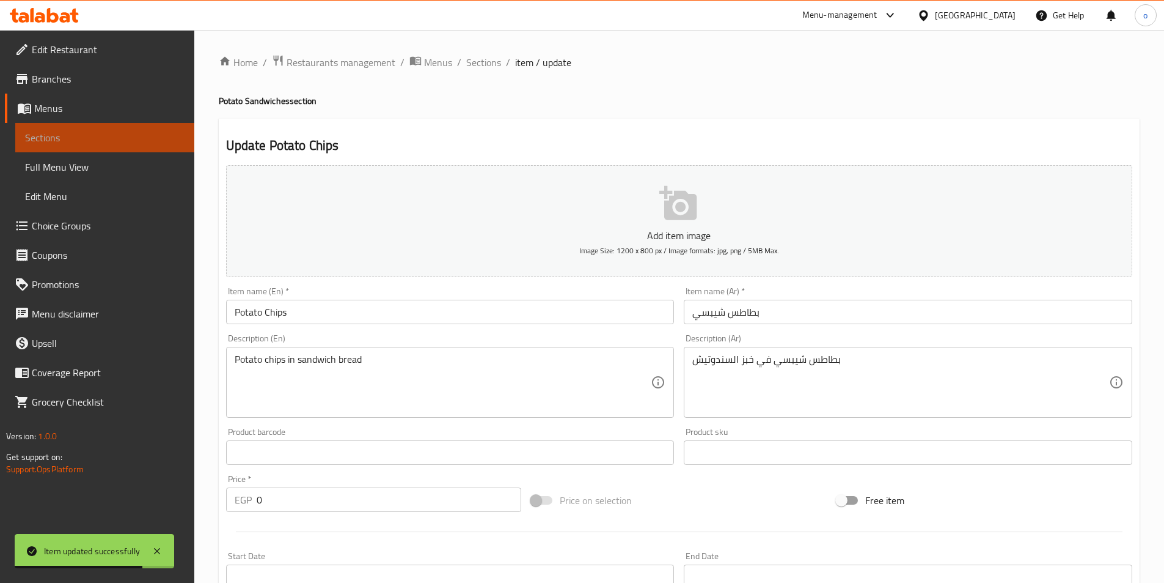
click at [70, 127] on link "Sections" at bounding box center [104, 137] width 179 height 29
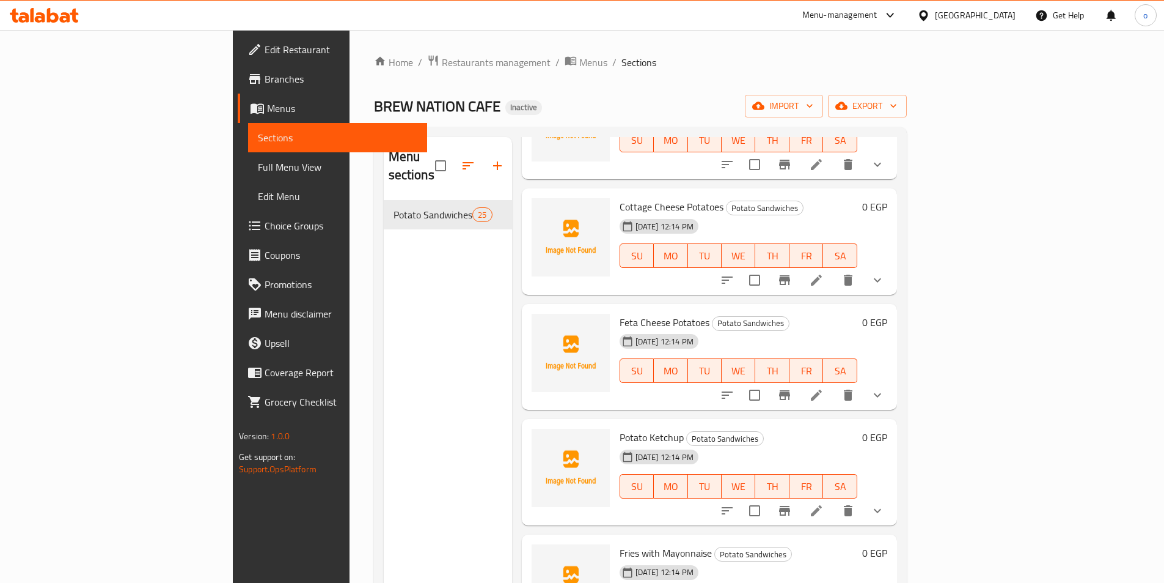
scroll to position [1956, 0]
click at [822, 388] on icon at bounding box center [816, 393] width 11 height 11
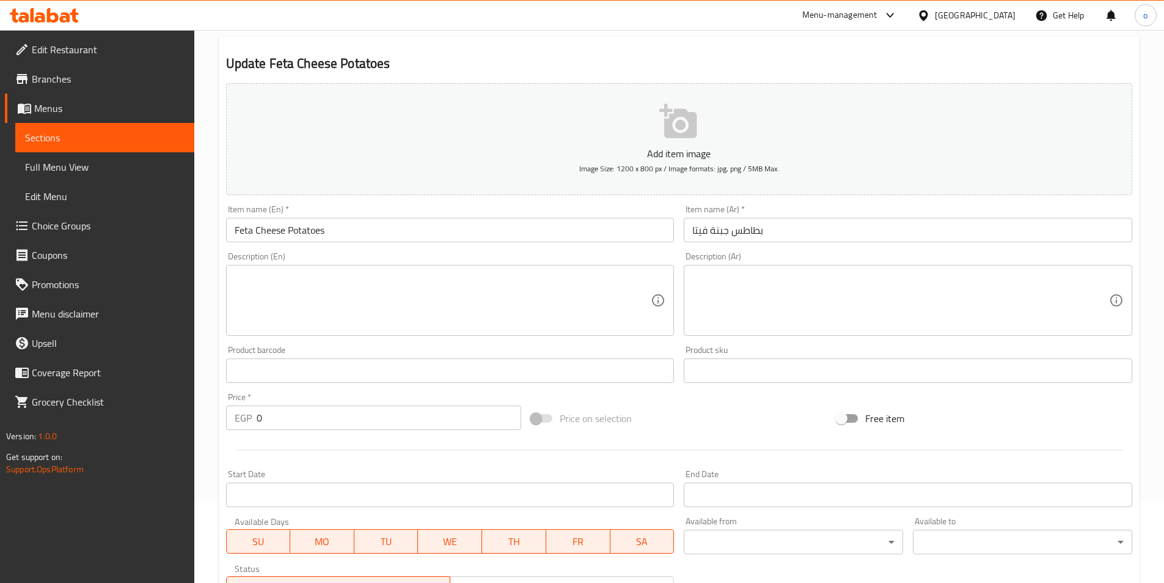
scroll to position [245, 0]
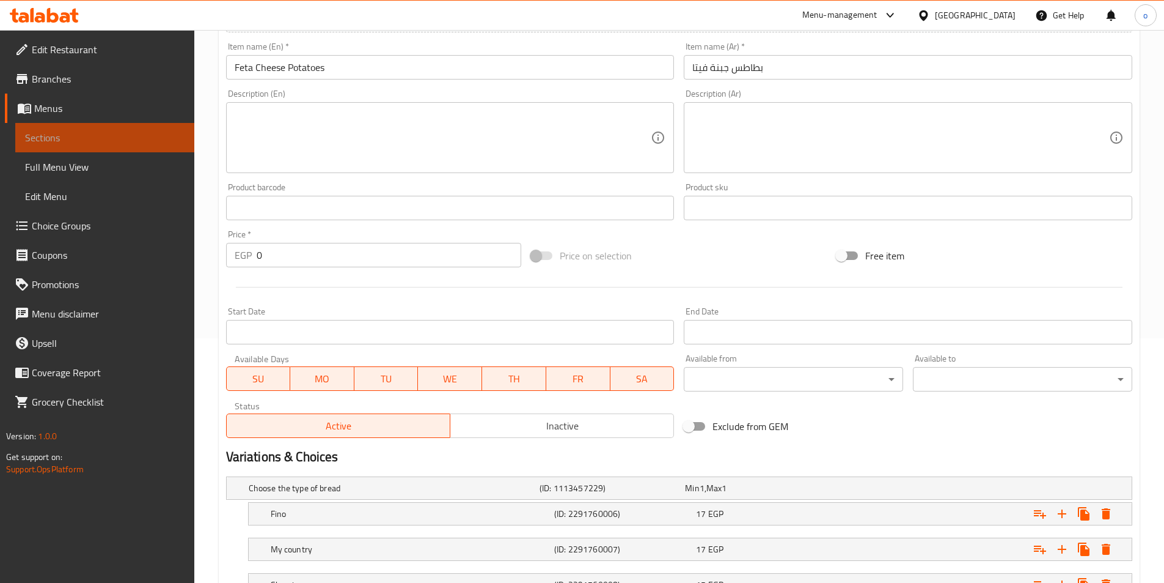
click at [72, 133] on span "Sections" at bounding box center [105, 137] width 160 height 15
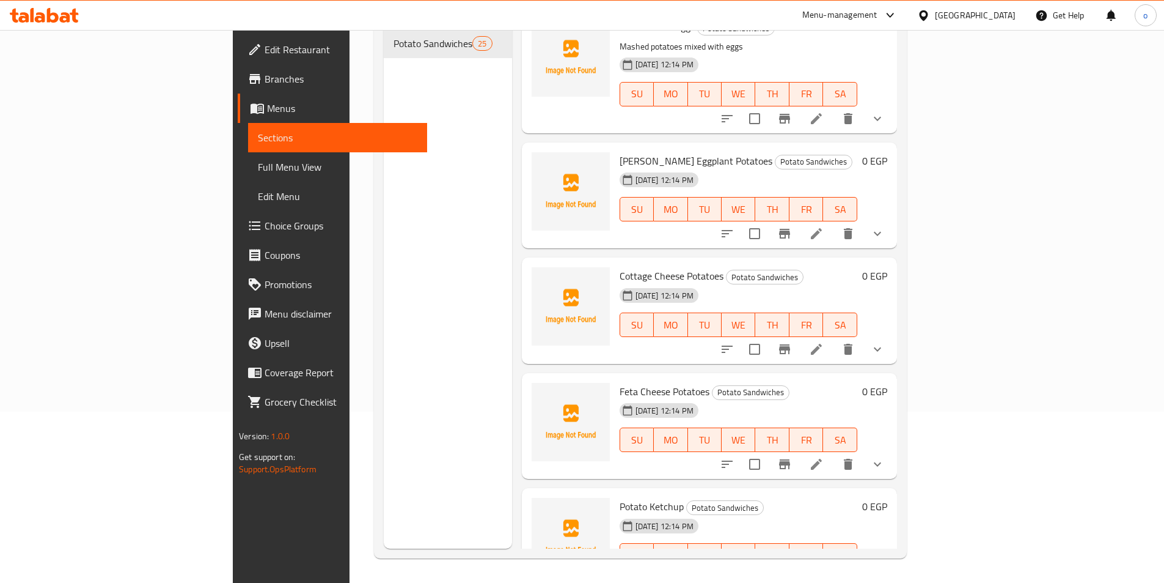
scroll to position [1712, 0]
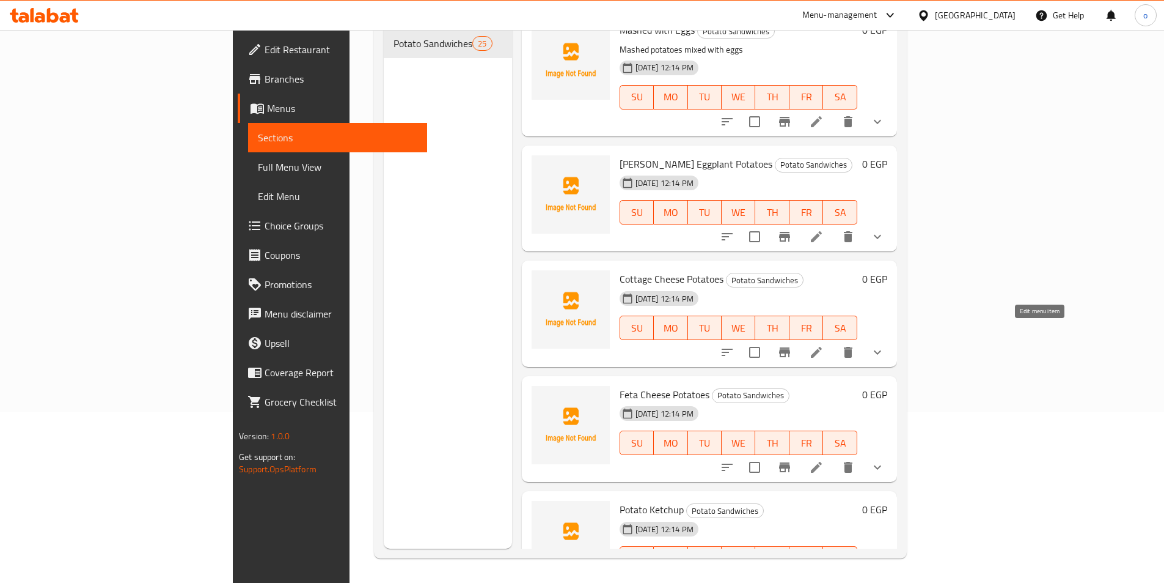
click at [822, 347] on icon at bounding box center [816, 352] width 11 height 11
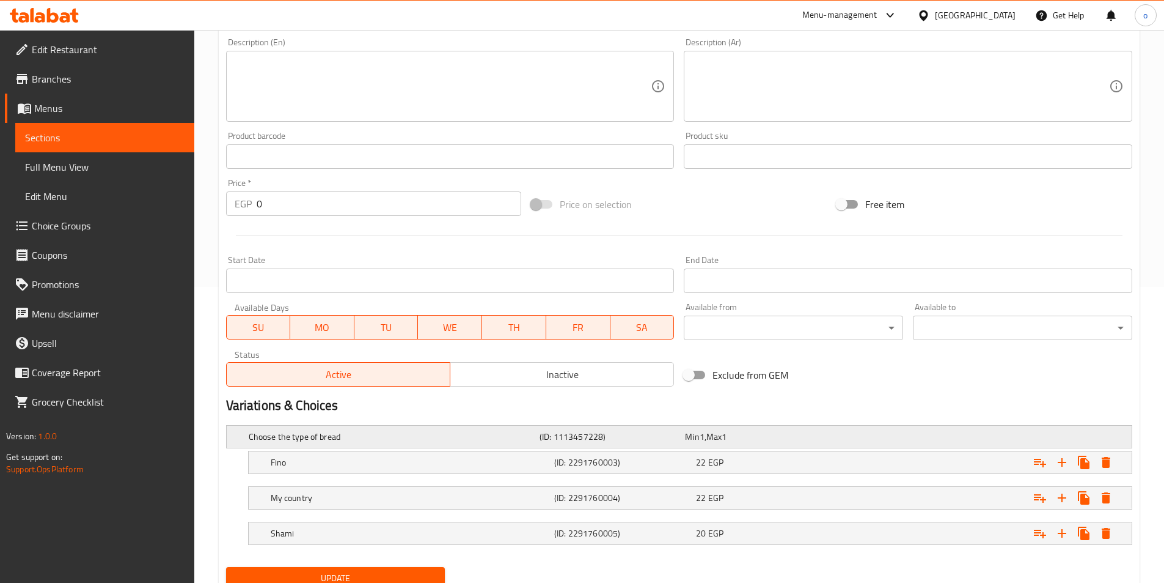
scroll to position [344, 0]
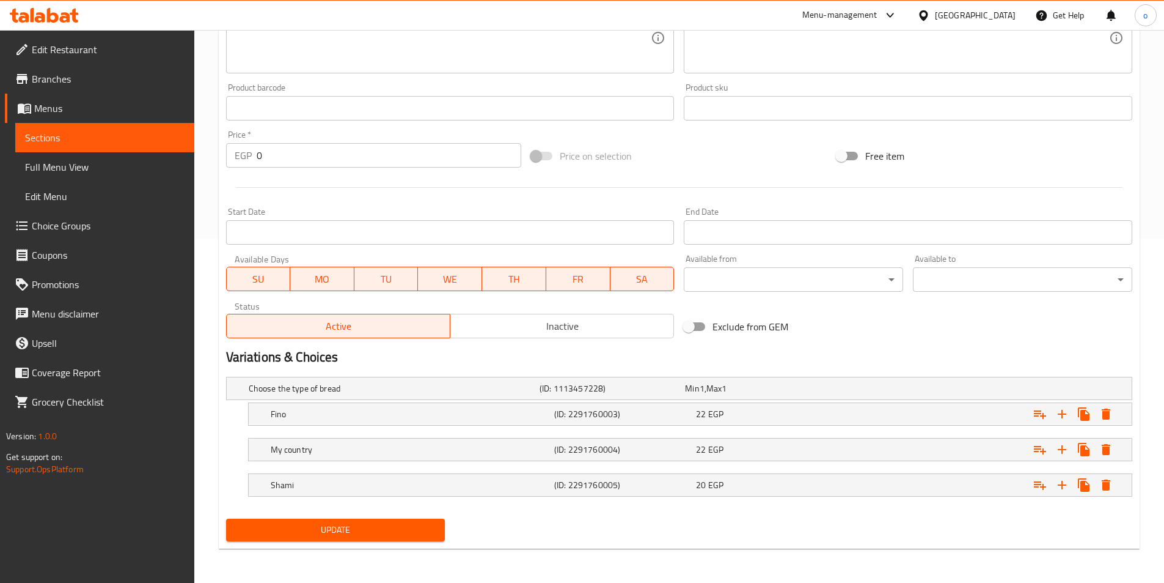
click at [366, 537] on button "Update" at bounding box center [335, 529] width 219 height 23
click at [76, 108] on span "Menus" at bounding box center [109, 108] width 150 height 15
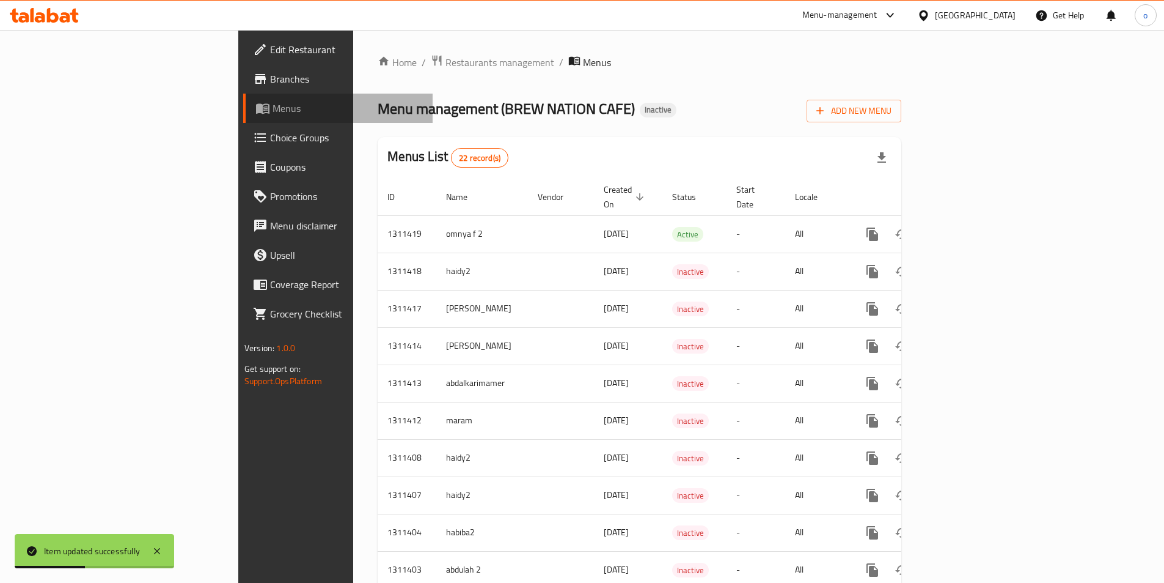
click at [273, 111] on span "Menus" at bounding box center [348, 108] width 150 height 15
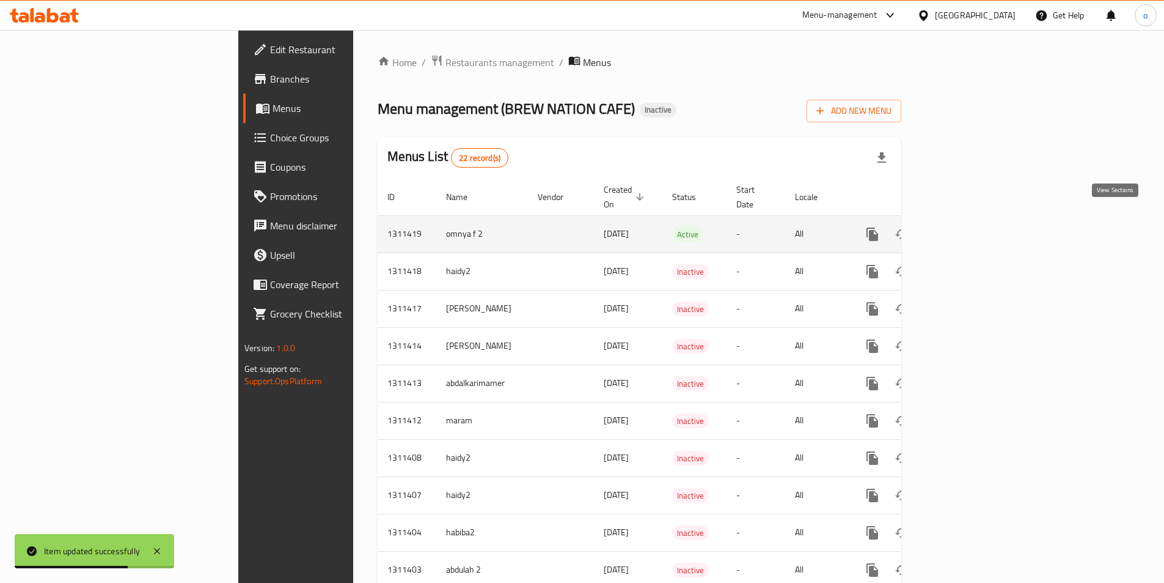
click at [966, 229] on icon "enhanced table" at bounding box center [960, 234] width 11 height 11
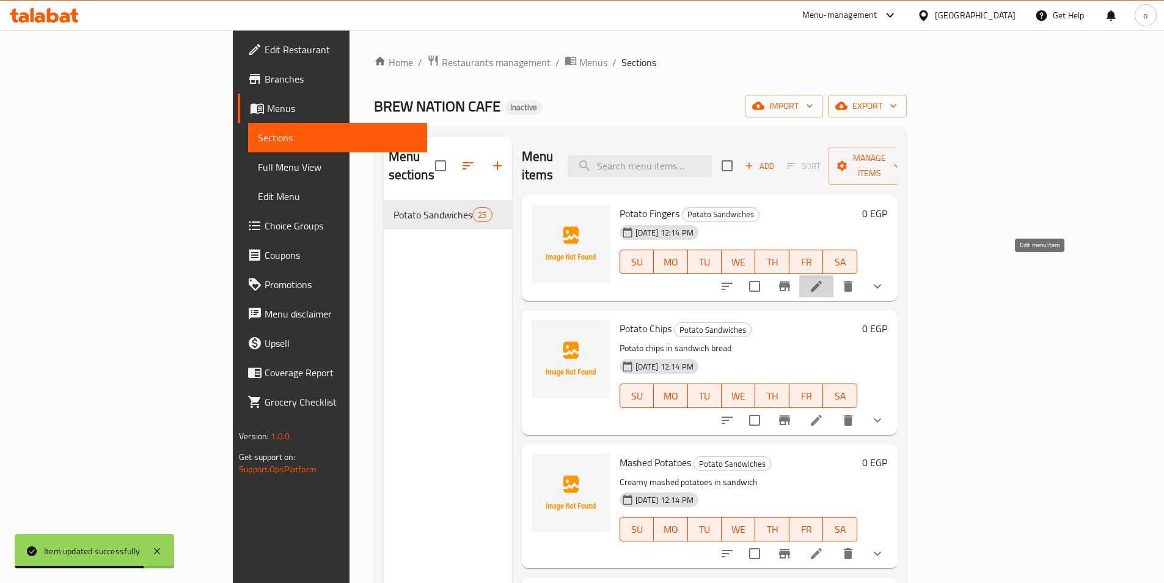
click at [824, 279] on icon at bounding box center [816, 286] width 15 height 15
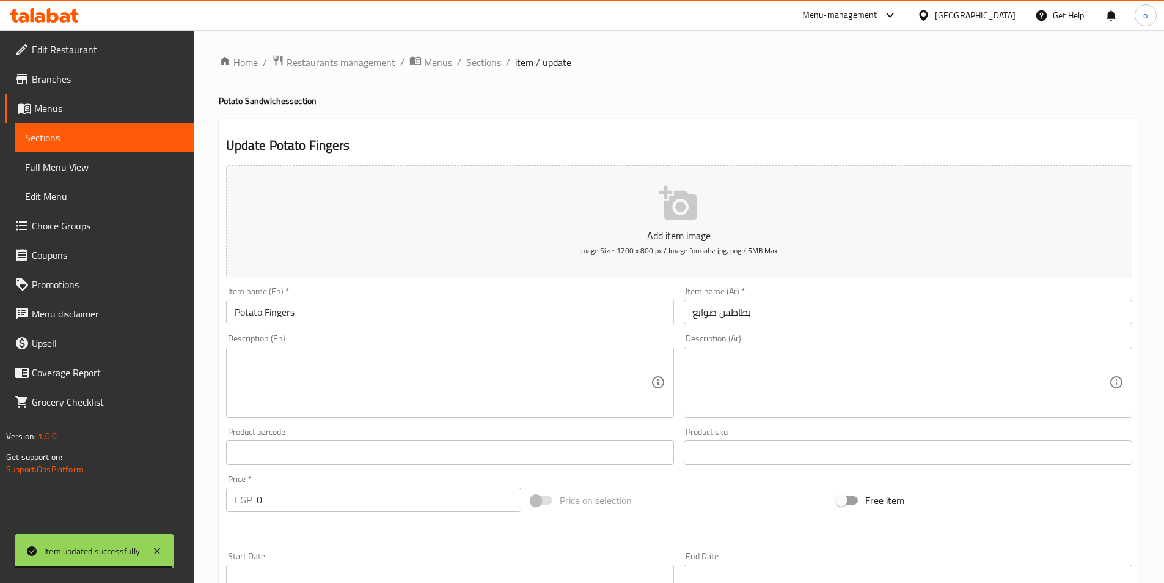
click at [119, 138] on span "Sections" at bounding box center [105, 137] width 160 height 15
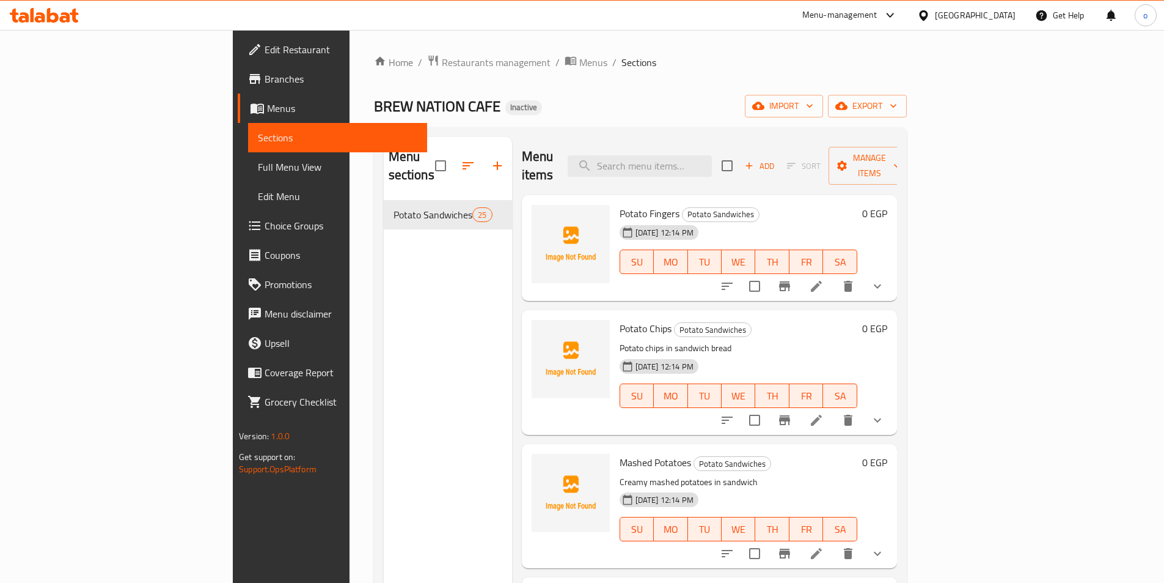
click at [824, 413] on icon at bounding box center [816, 420] width 15 height 15
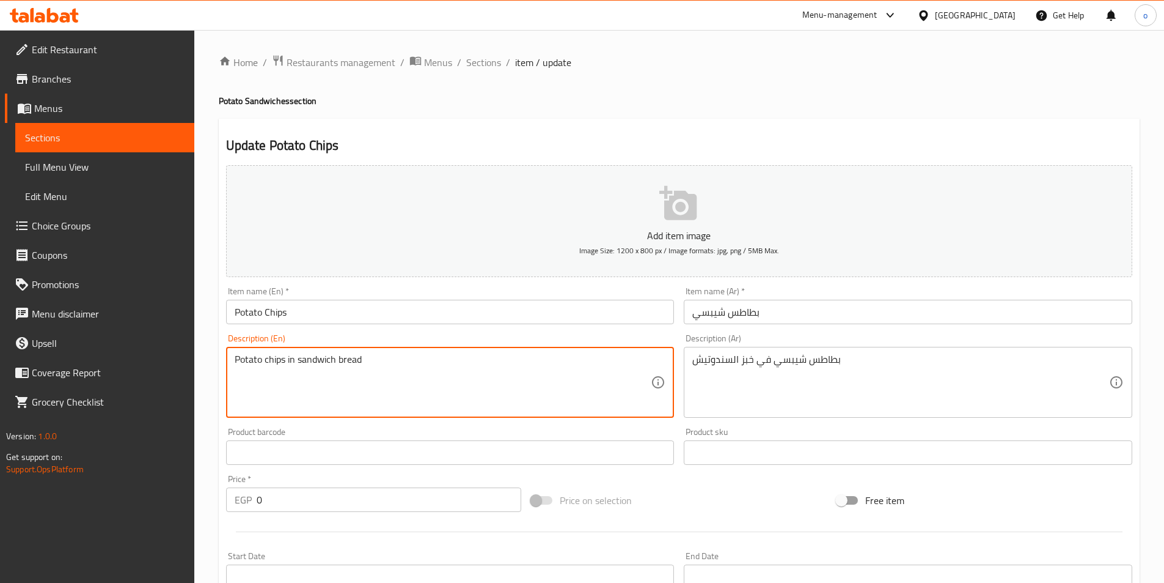
drag, startPoint x: 496, startPoint y: 362, endPoint x: 137, endPoint y: 361, distance: 358.8
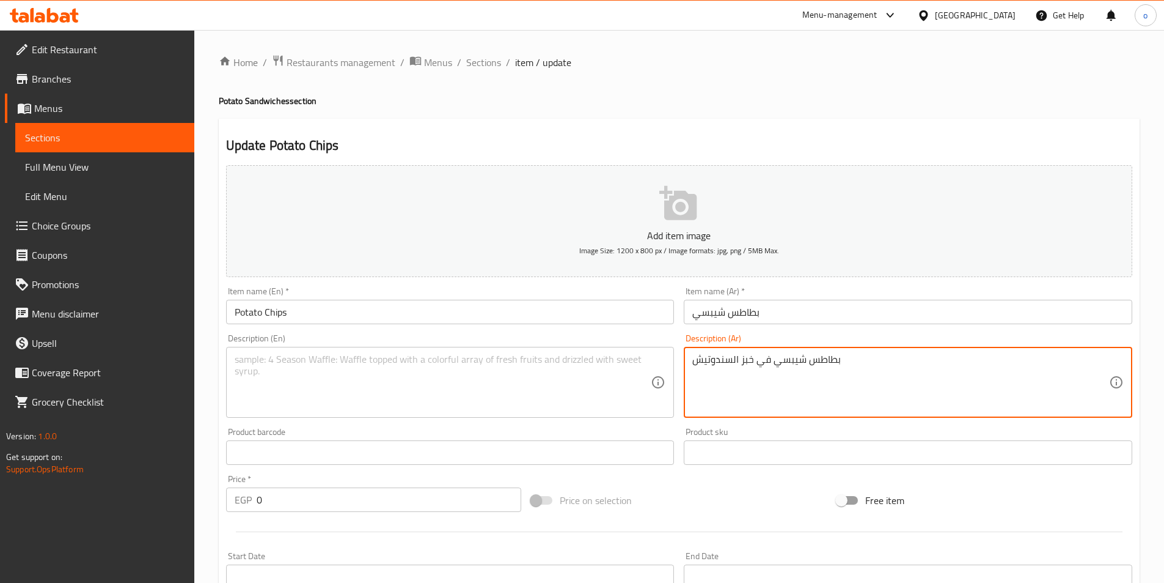
drag, startPoint x: 852, startPoint y: 361, endPoint x: 650, endPoint y: 362, distance: 201.1
click at [90, 128] on link "Sections" at bounding box center [104, 137] width 179 height 29
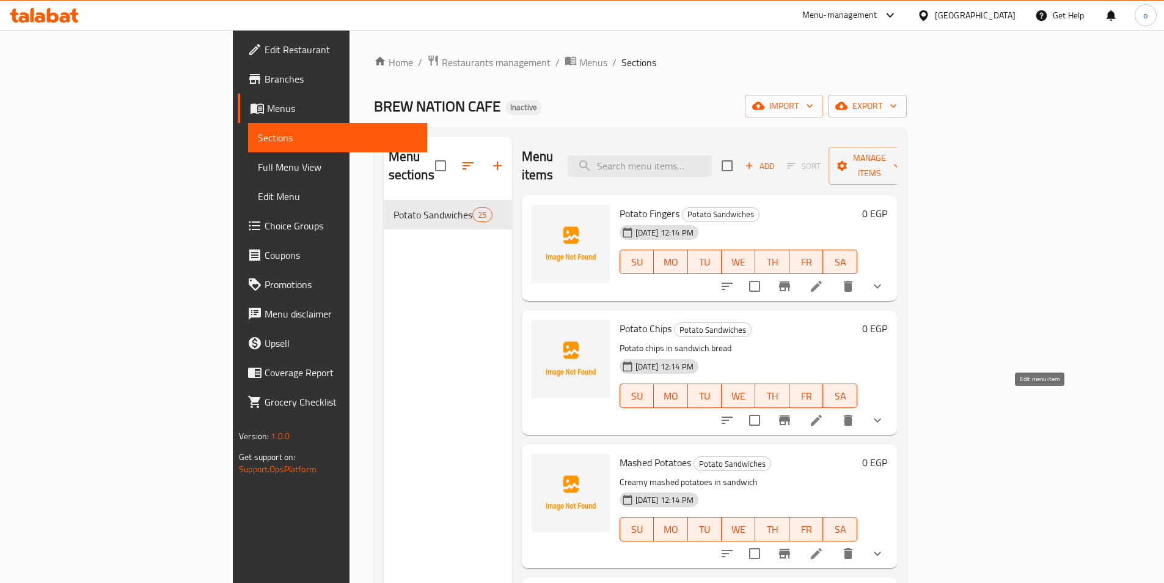
click at [824, 413] on icon at bounding box center [816, 420] width 15 height 15
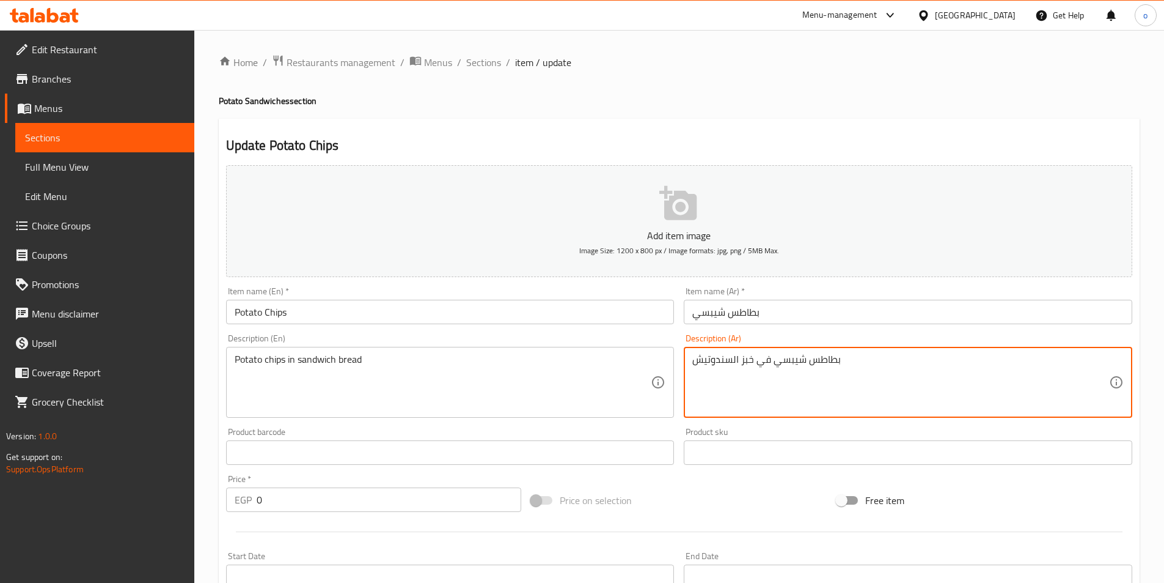
drag, startPoint x: 805, startPoint y: 355, endPoint x: 683, endPoint y: 355, distance: 121.6
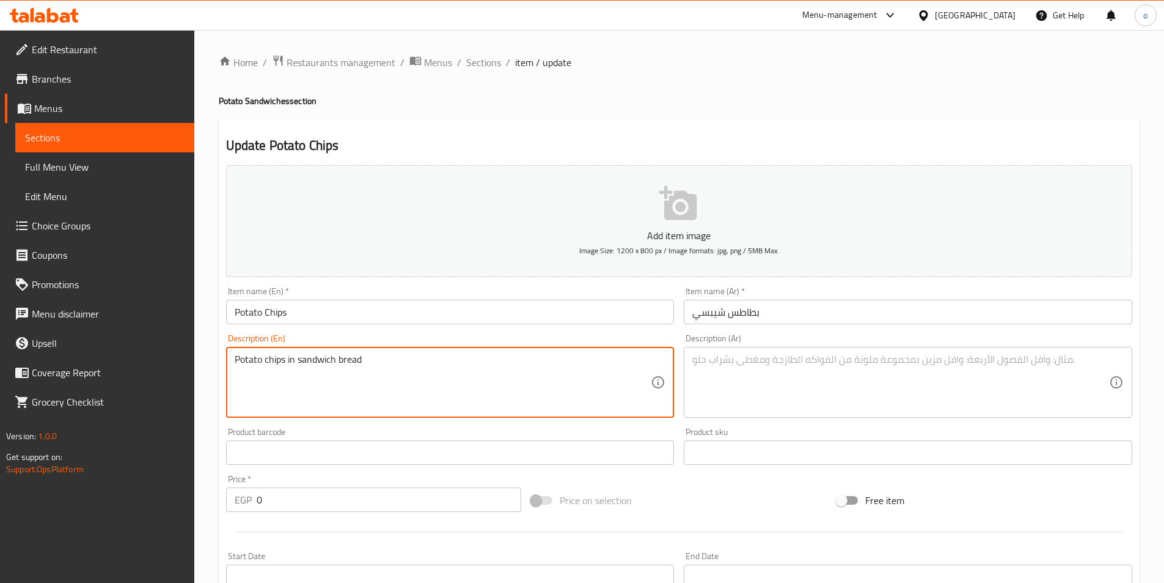
drag, startPoint x: 347, startPoint y: 362, endPoint x: 181, endPoint y: 337, distance: 168.1
type textarea "d"
drag, startPoint x: 256, startPoint y: 355, endPoint x: 172, endPoint y: 354, distance: 83.1
click at [172, 354] on div "Edit Restaurant Branches Menus Sections Full Menu View Edit Menu Choice Groups …" at bounding box center [582, 478] width 1164 height 897
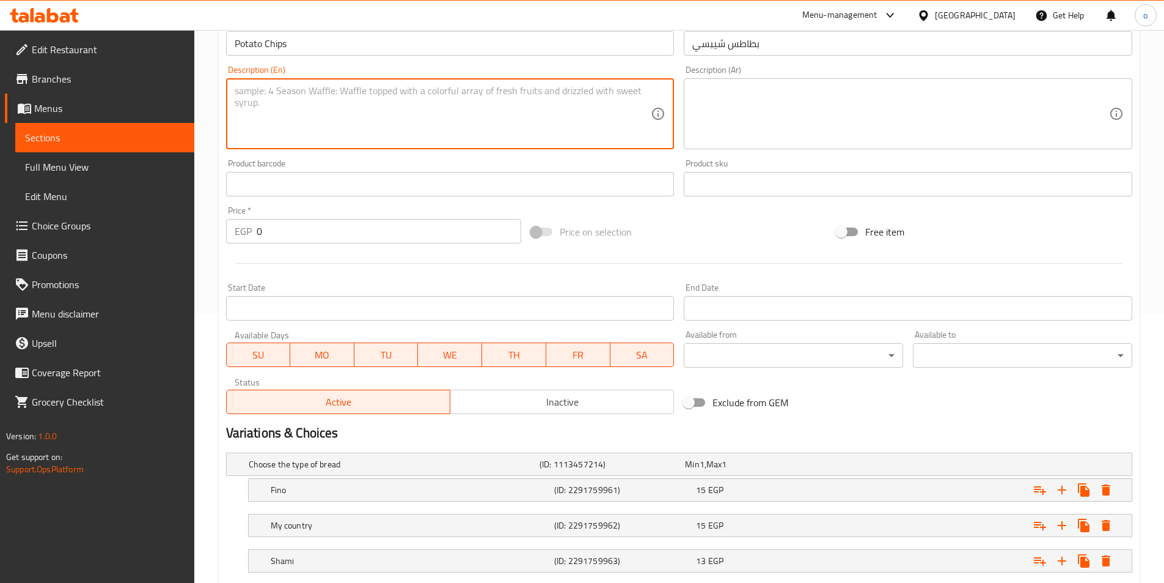
scroll to position [344, 0]
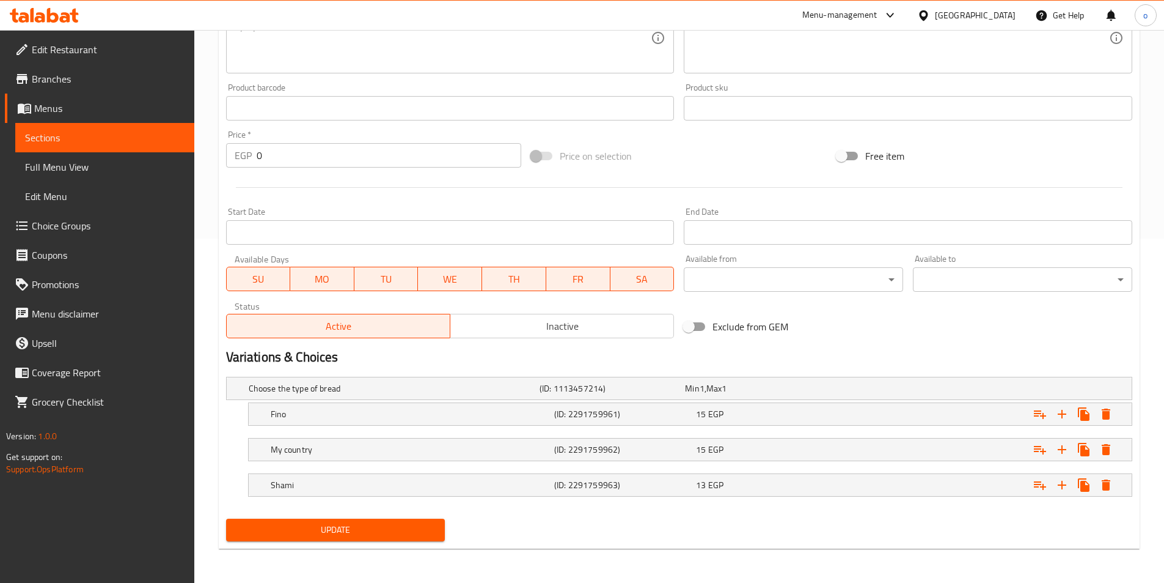
click at [367, 542] on div "Update" at bounding box center [335, 529] width 229 height 32
click at [369, 537] on span "Update" at bounding box center [336, 529] width 200 height 15
click at [132, 139] on span "Sections" at bounding box center [105, 137] width 160 height 15
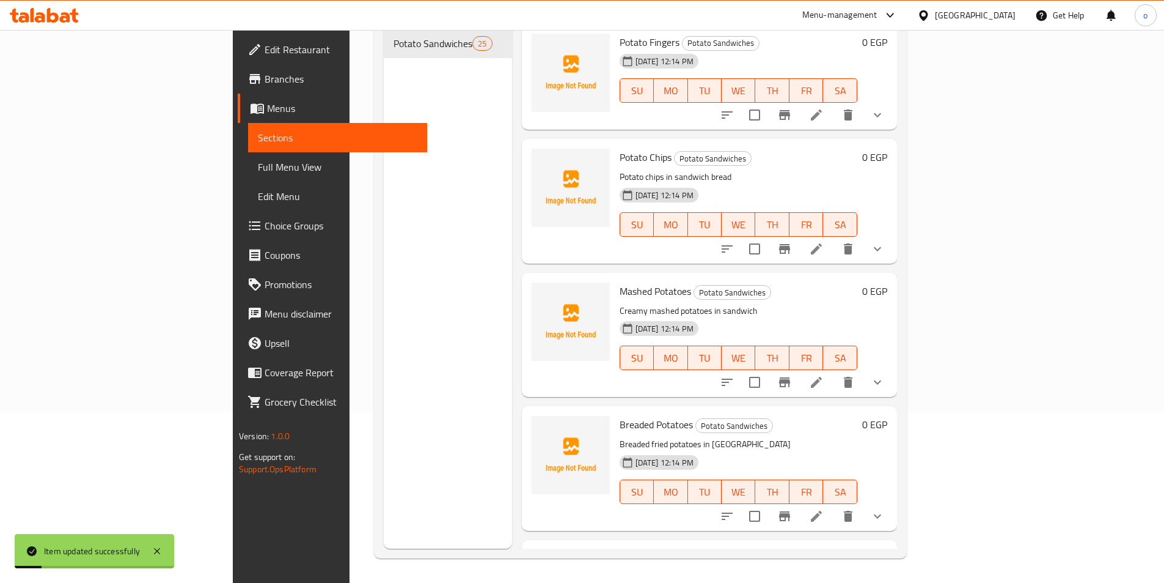
scroll to position [171, 0]
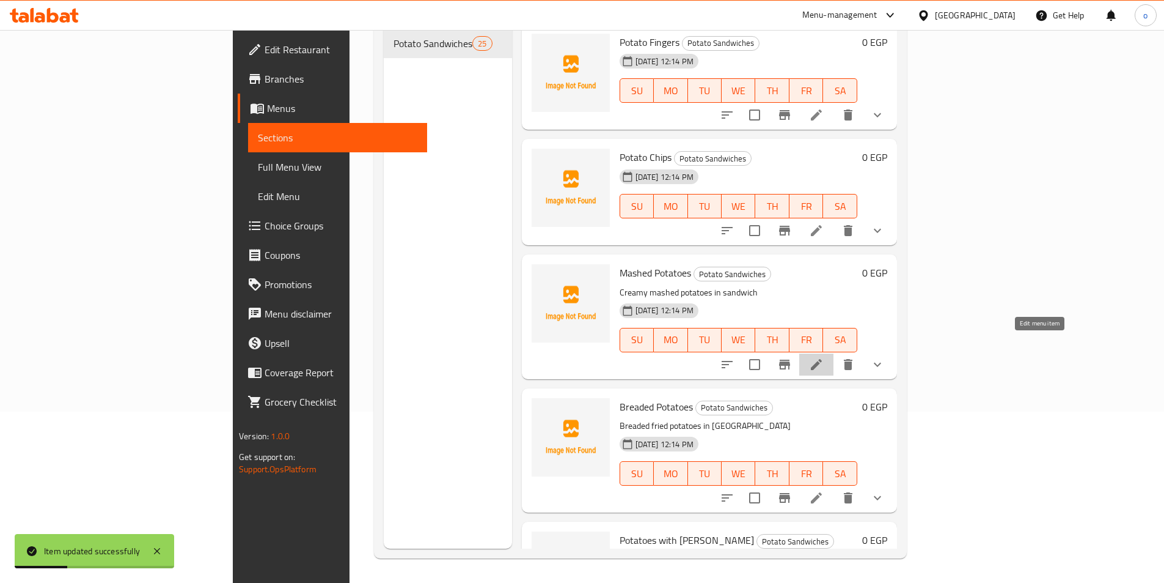
click at [824, 357] on icon at bounding box center [816, 364] width 15 height 15
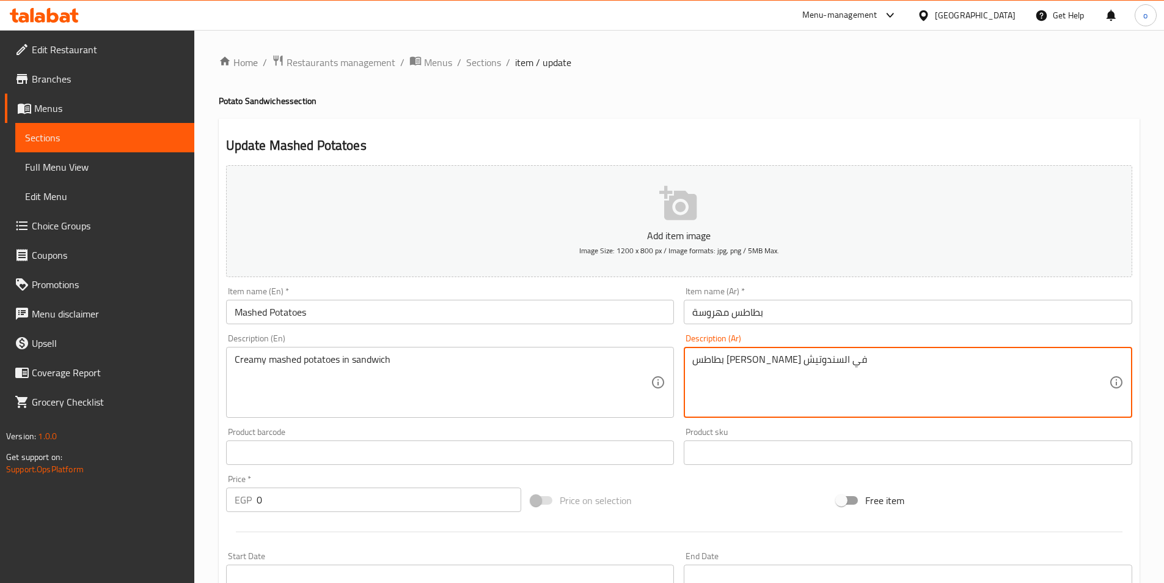
drag, startPoint x: 883, startPoint y: 370, endPoint x: 663, endPoint y: 369, distance: 220.7
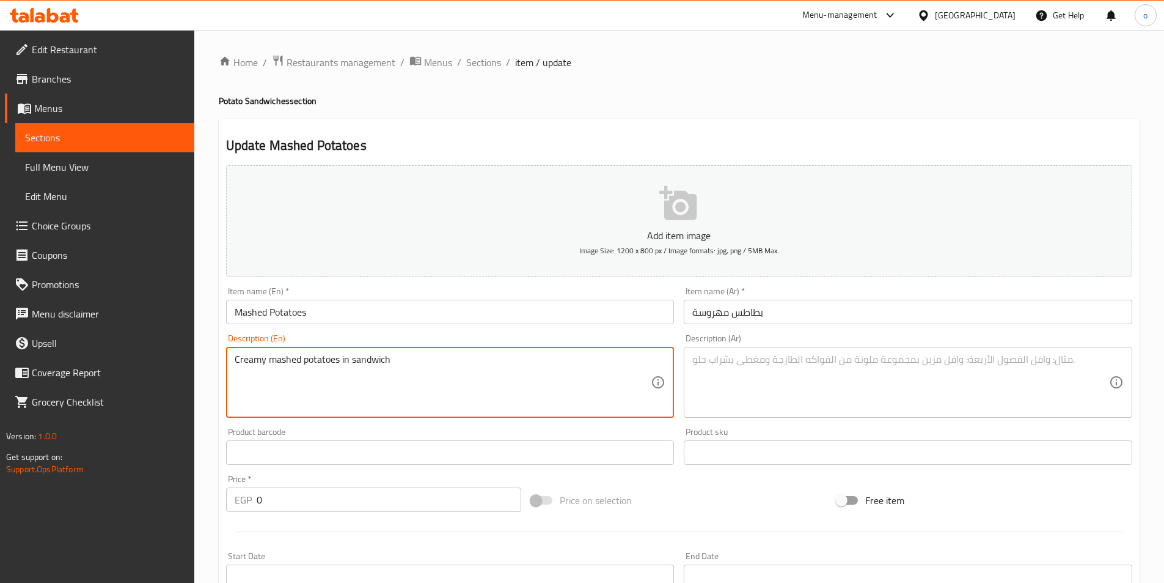
drag, startPoint x: 468, startPoint y: 364, endPoint x: 123, endPoint y: 337, distance: 345.8
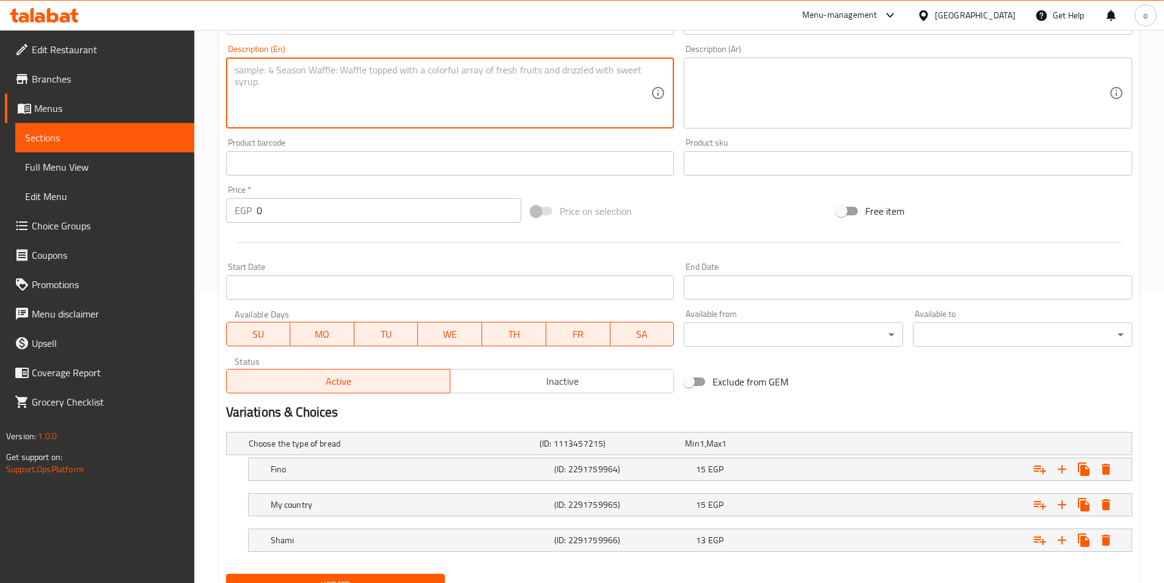
scroll to position [344, 0]
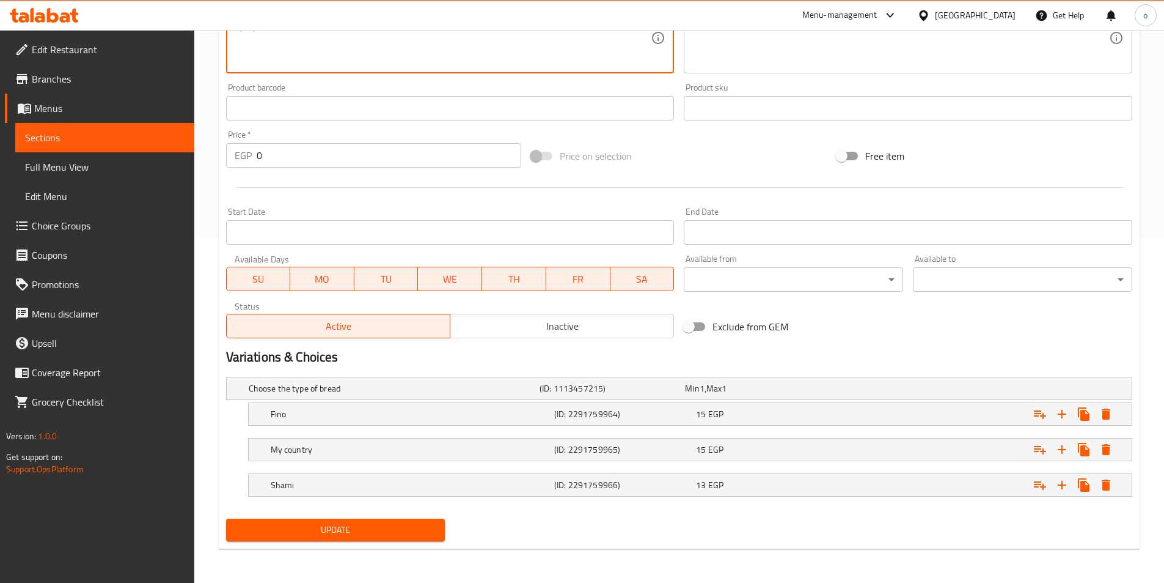
click at [386, 530] on span "Update" at bounding box center [336, 529] width 200 height 15
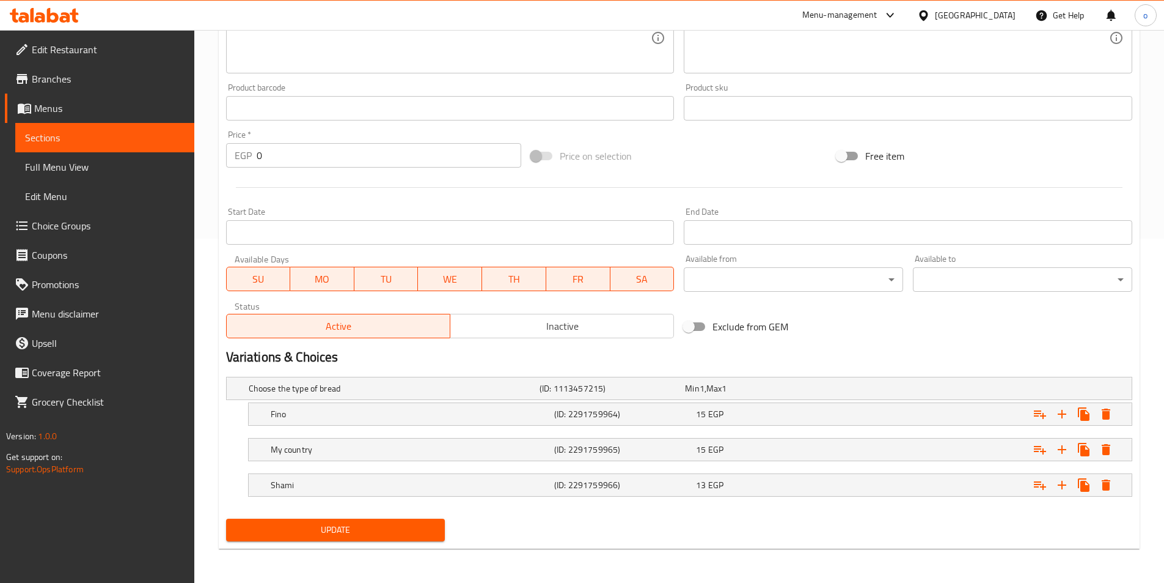
click at [95, 138] on span "Sections" at bounding box center [105, 137] width 160 height 15
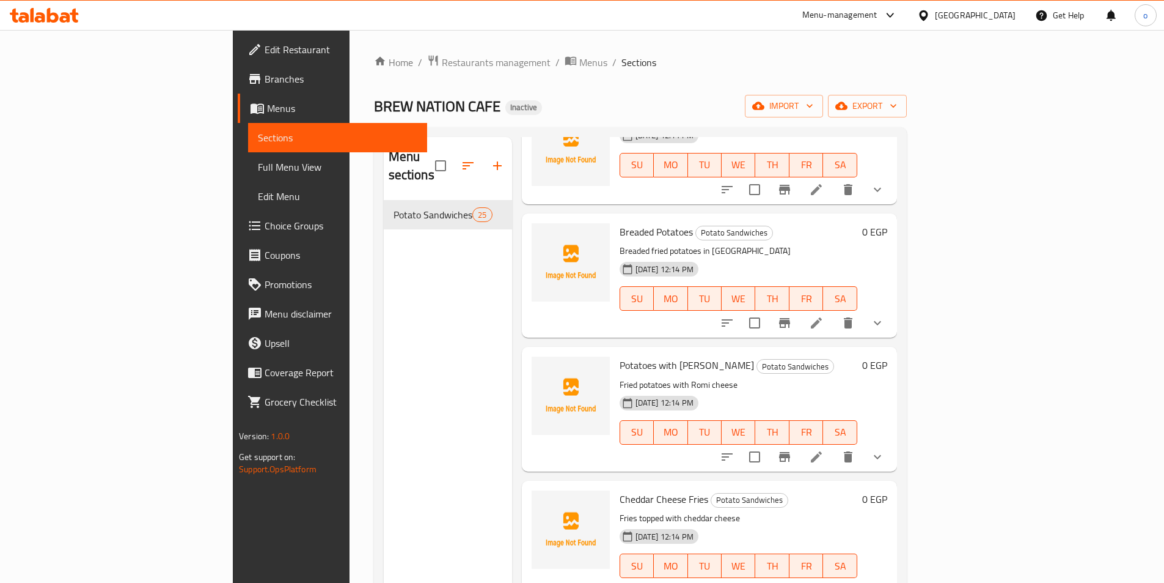
scroll to position [367, 0]
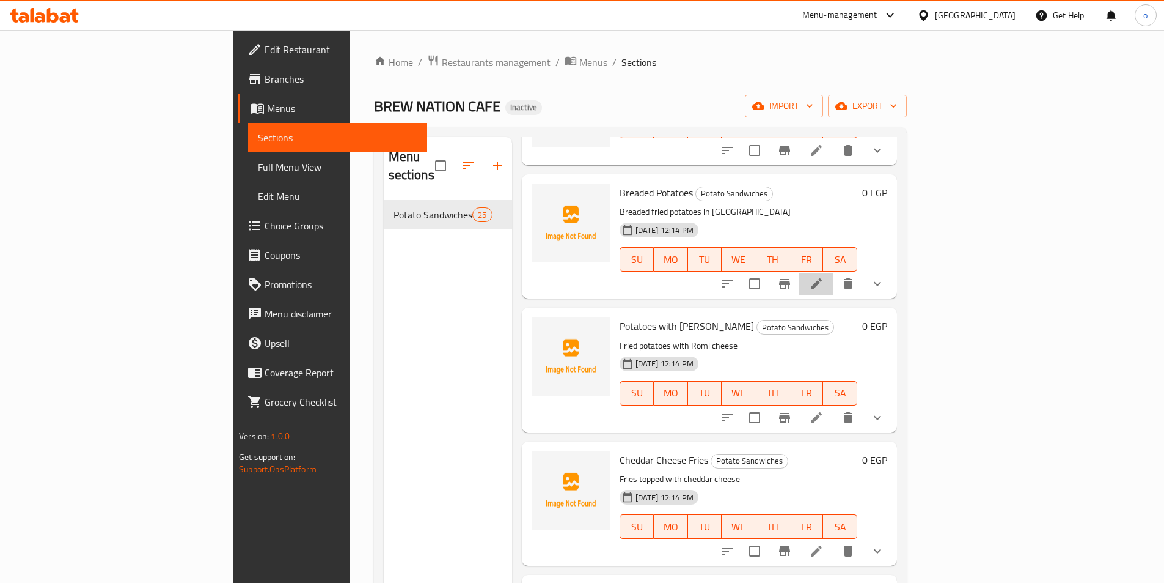
click at [834, 273] on li at bounding box center [817, 284] width 34 height 22
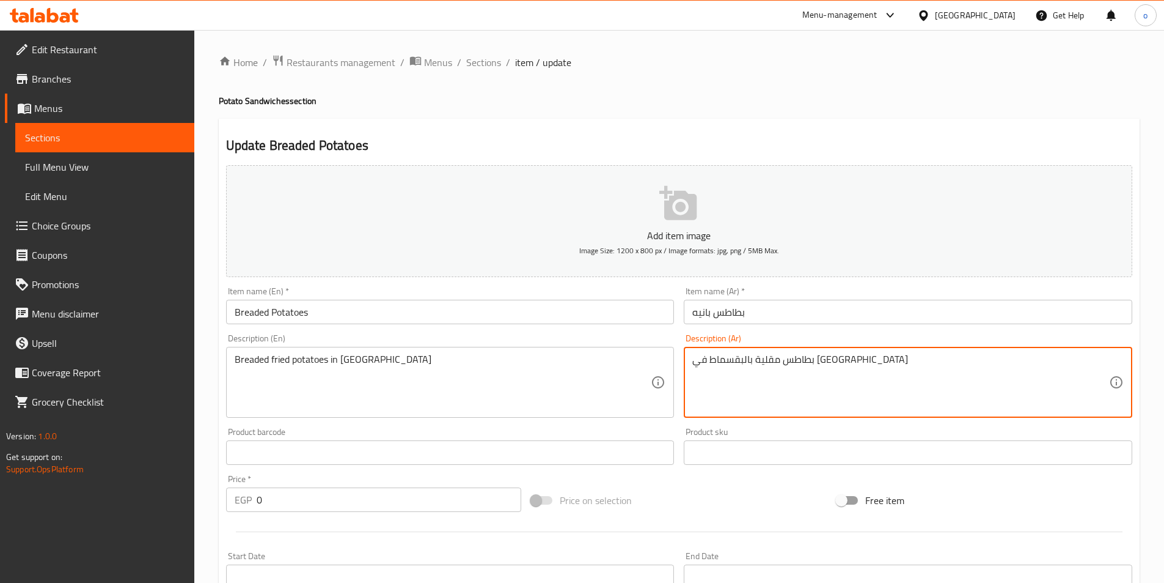
drag, startPoint x: 872, startPoint y: 362, endPoint x: 574, endPoint y: 347, distance: 298.7
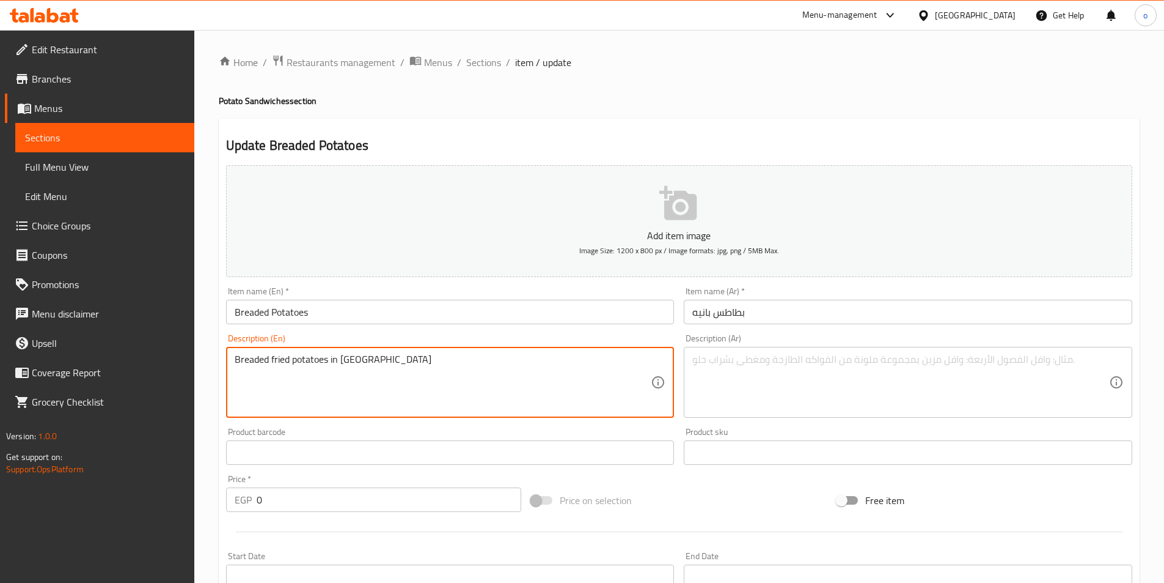
drag, startPoint x: 263, startPoint y: 344, endPoint x: 41, endPoint y: 316, distance: 223.6
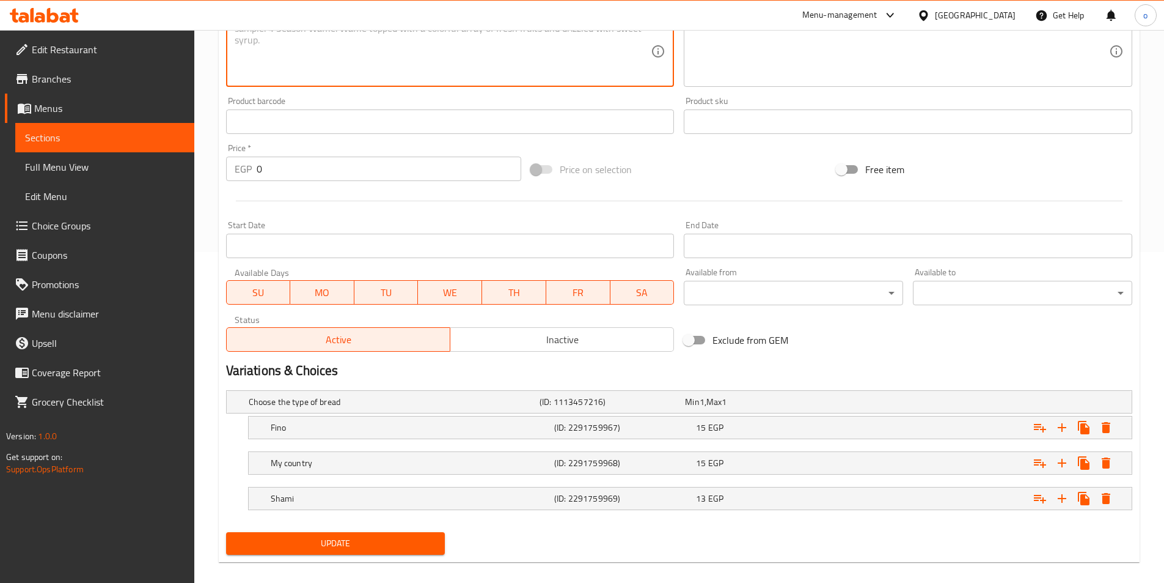
scroll to position [344, 0]
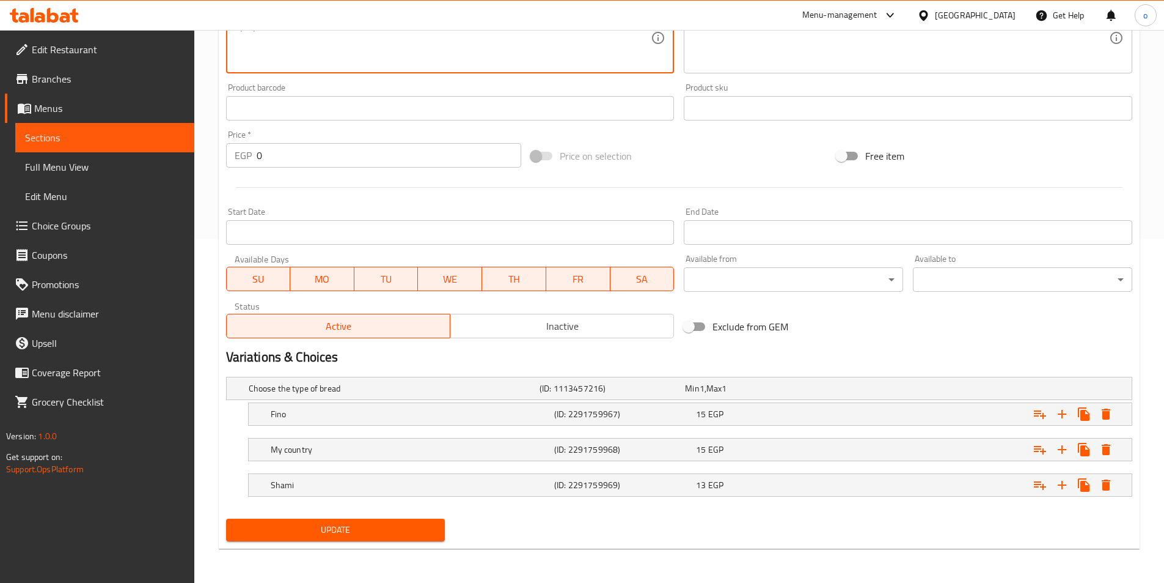
click at [294, 522] on span "Update" at bounding box center [336, 529] width 200 height 15
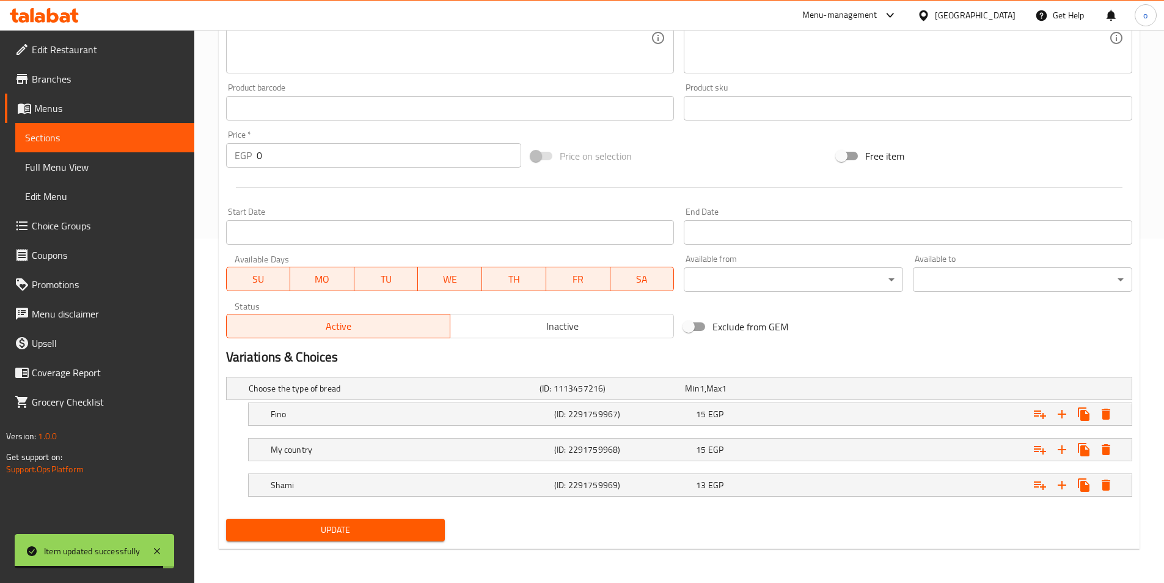
click at [112, 134] on span "Sections" at bounding box center [105, 137] width 160 height 15
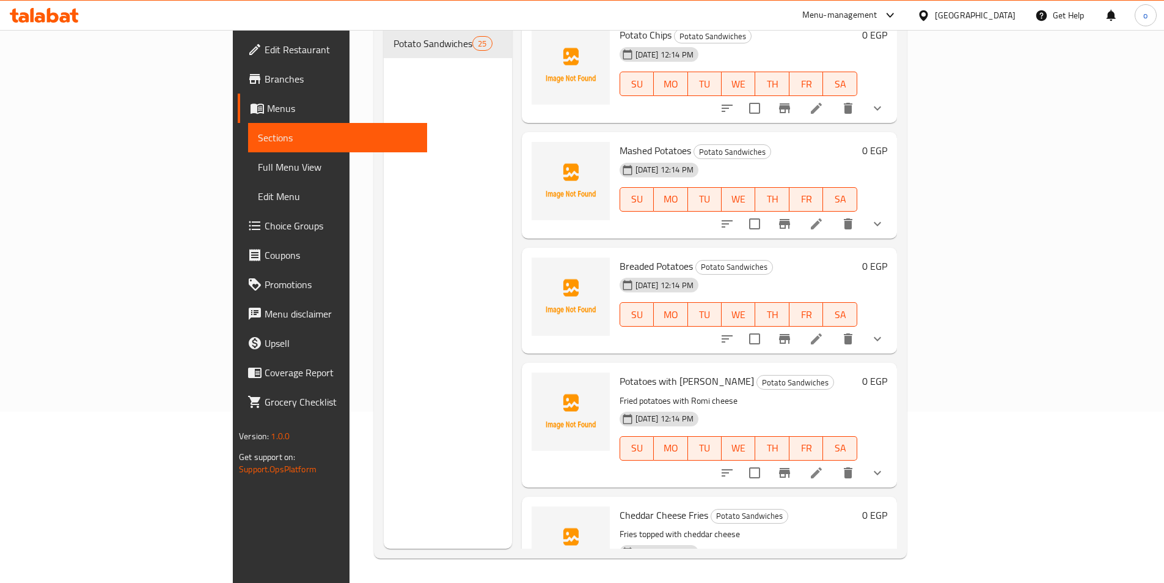
scroll to position [245, 0]
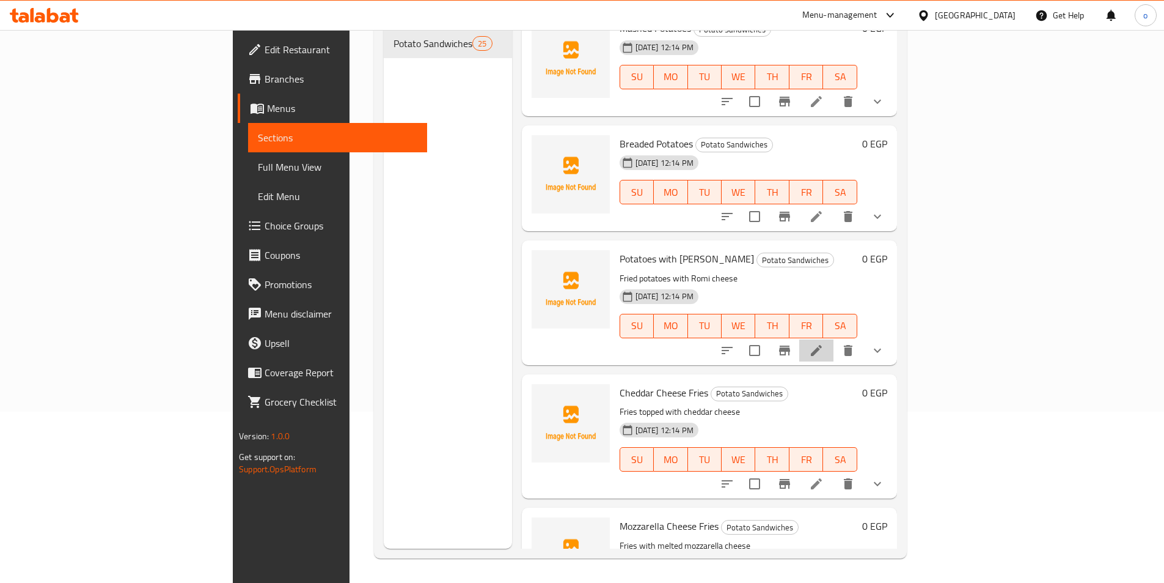
click at [834, 342] on li at bounding box center [817, 350] width 34 height 22
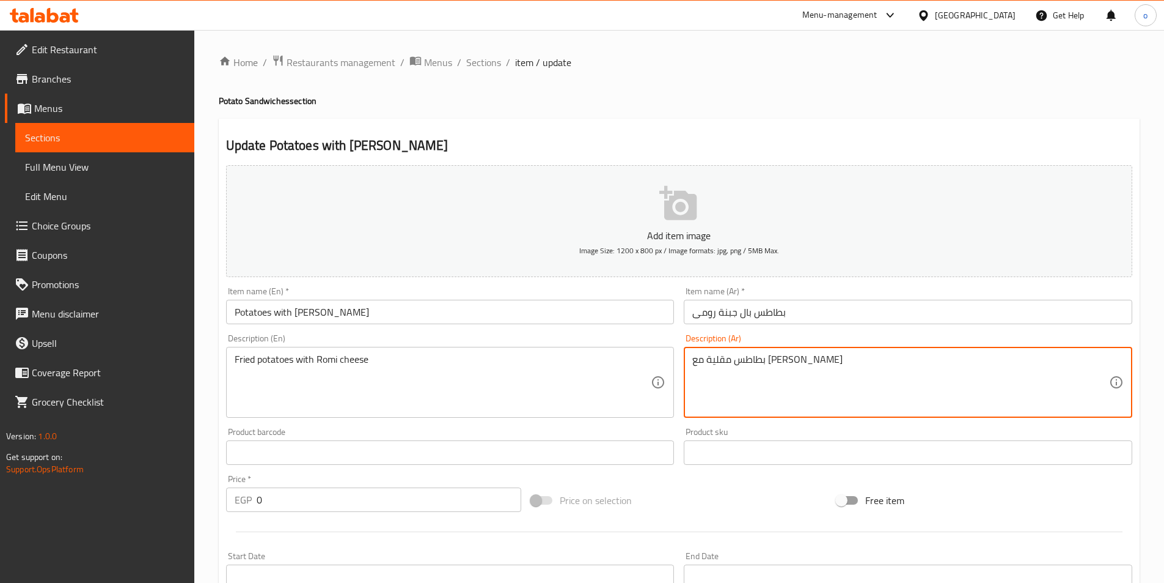
drag, startPoint x: 830, startPoint y: 359, endPoint x: 503, endPoint y: 329, distance: 327.7
drag, startPoint x: 212, startPoint y: 336, endPoint x: 138, endPoint y: 336, distance: 73.4
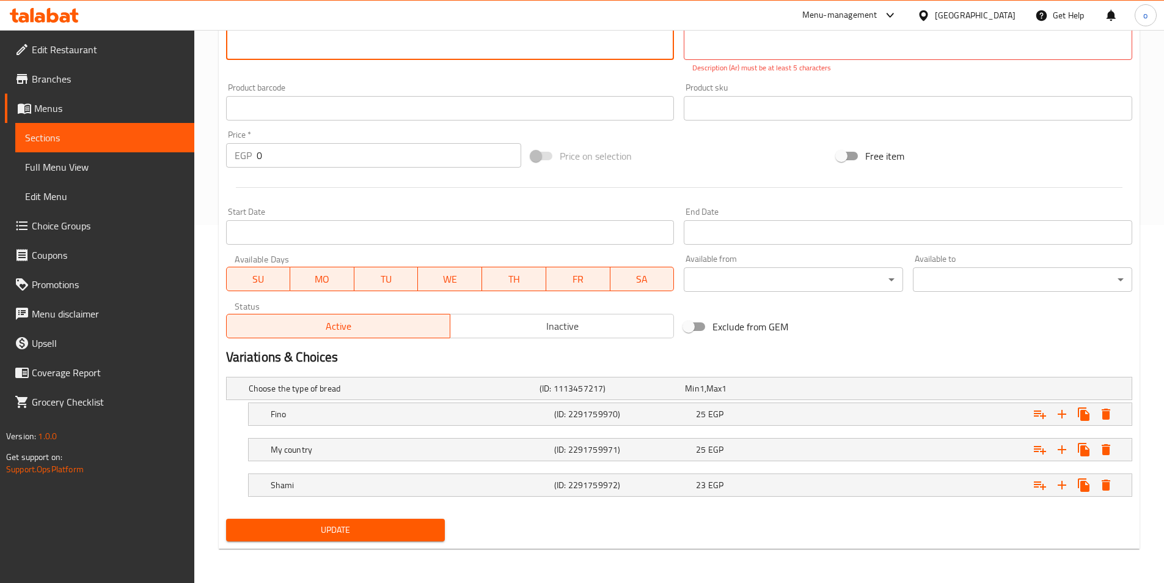
drag, startPoint x: 402, startPoint y: 534, endPoint x: 402, endPoint y: 524, distance: 10.4
click at [402, 534] on span "Update" at bounding box center [336, 529] width 200 height 15
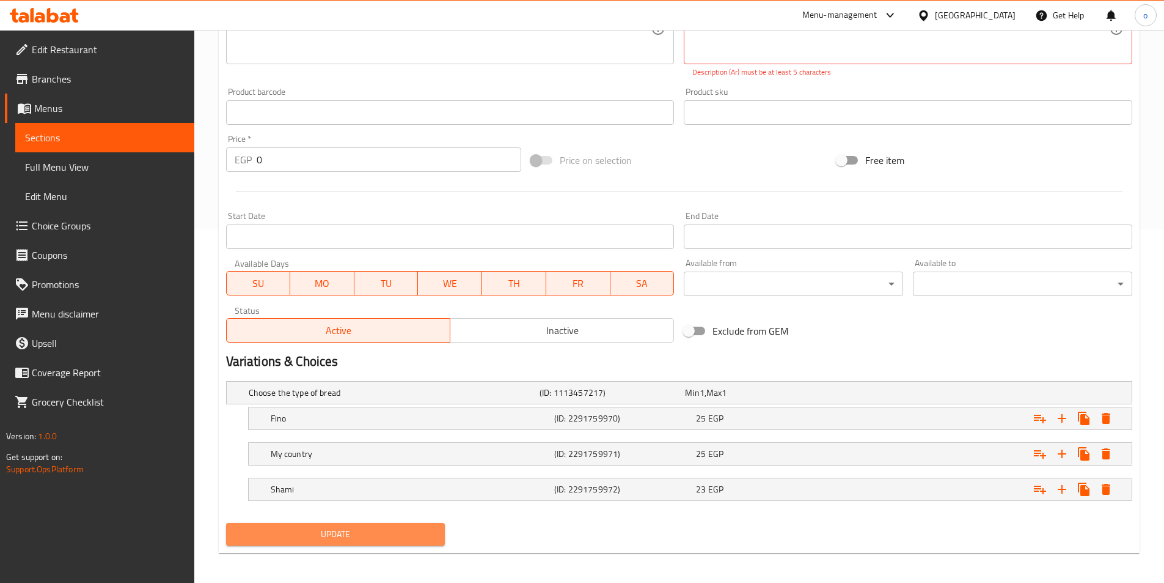
click at [408, 528] on span "Update" at bounding box center [336, 533] width 200 height 15
click at [153, 135] on span "Sections" at bounding box center [105, 137] width 160 height 15
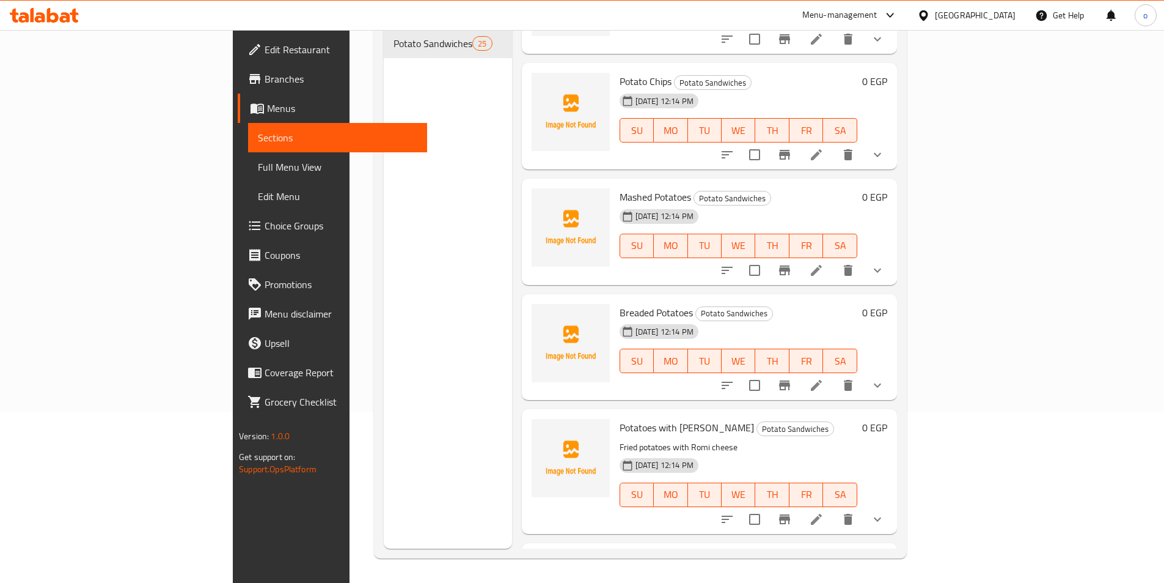
scroll to position [183, 0]
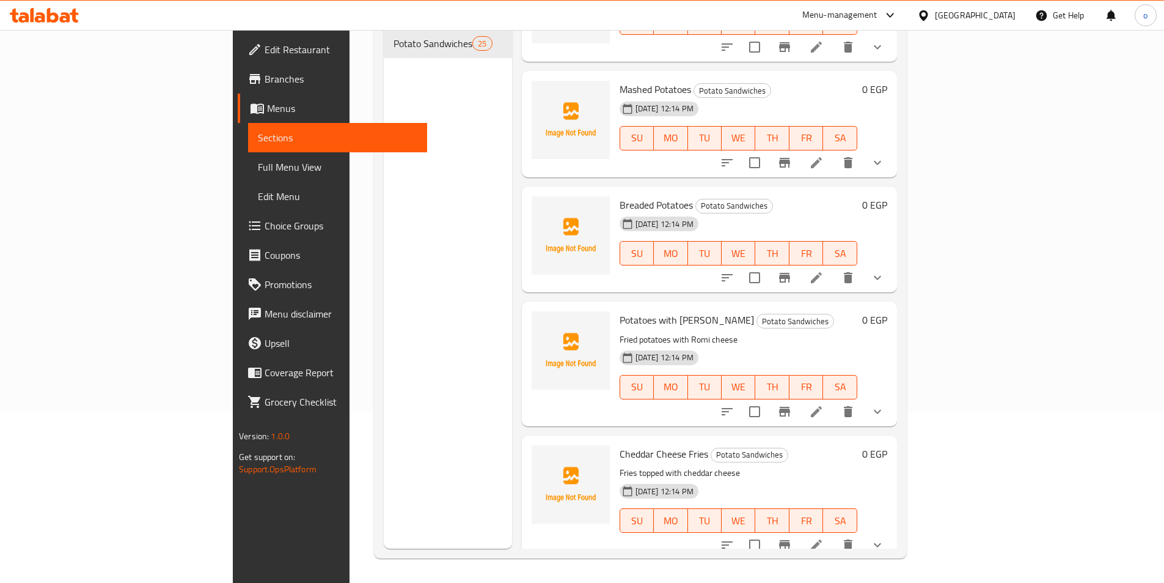
click at [822, 406] on icon at bounding box center [816, 411] width 11 height 11
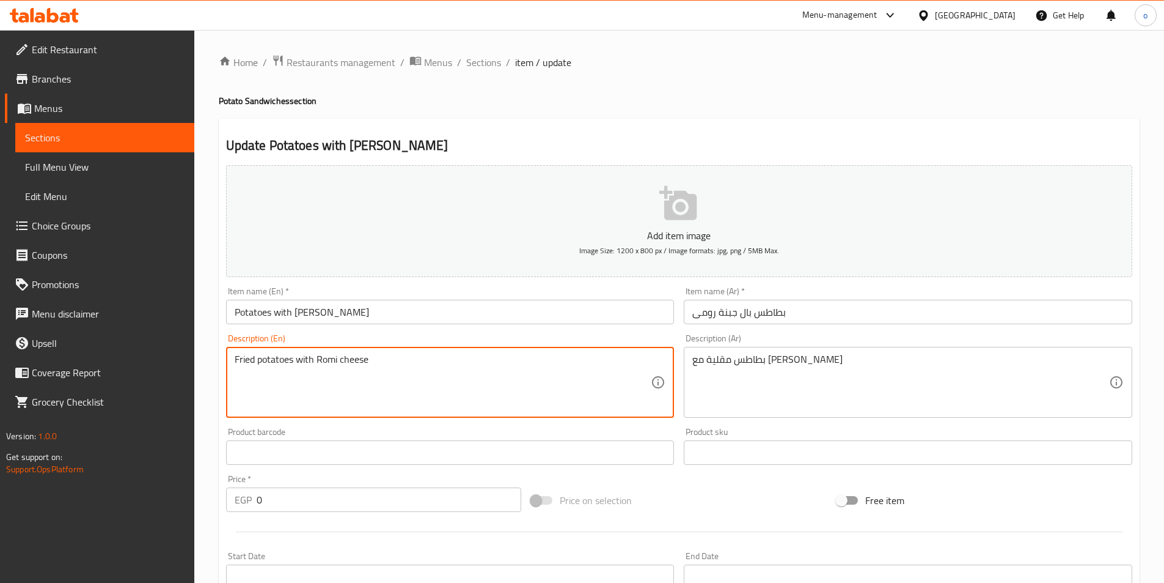
drag, startPoint x: 425, startPoint y: 363, endPoint x: 200, endPoint y: 364, distance: 225.0
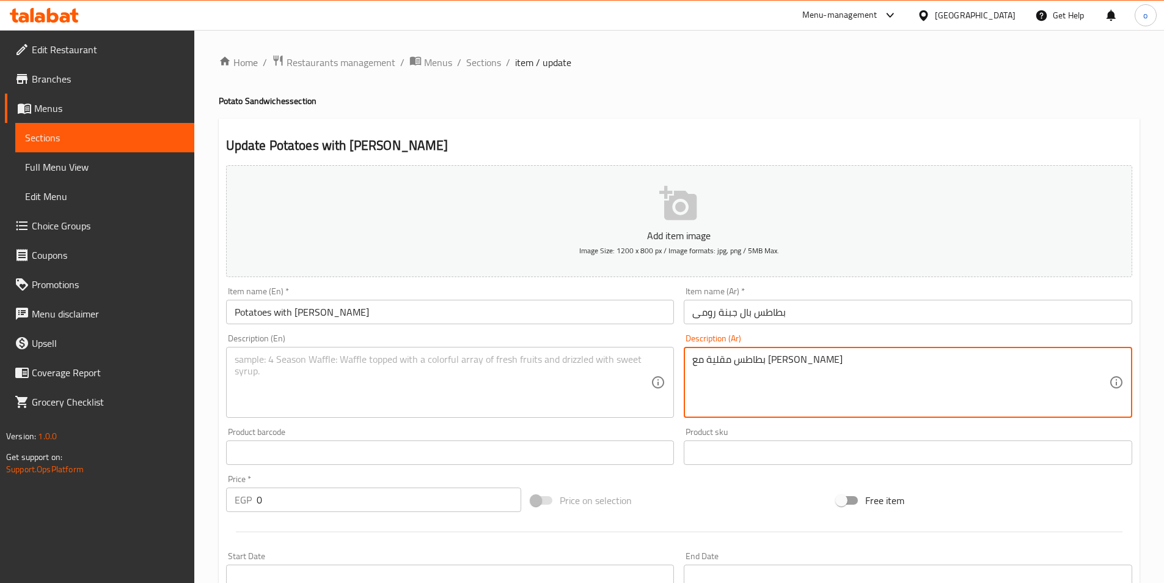
drag, startPoint x: 827, startPoint y: 364, endPoint x: 611, endPoint y: 365, distance: 216.4
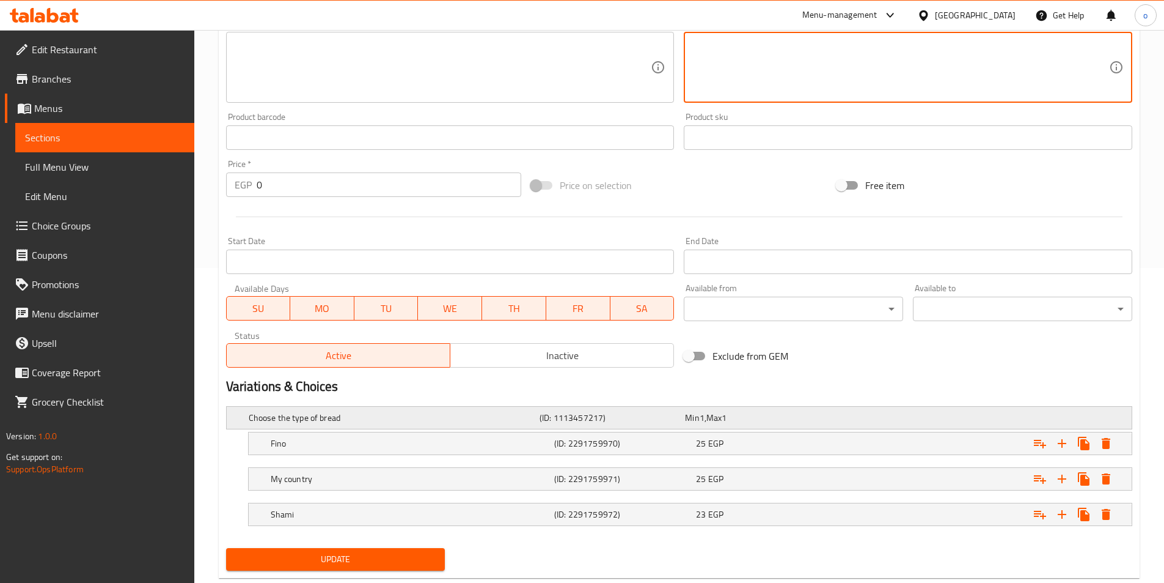
scroll to position [344, 0]
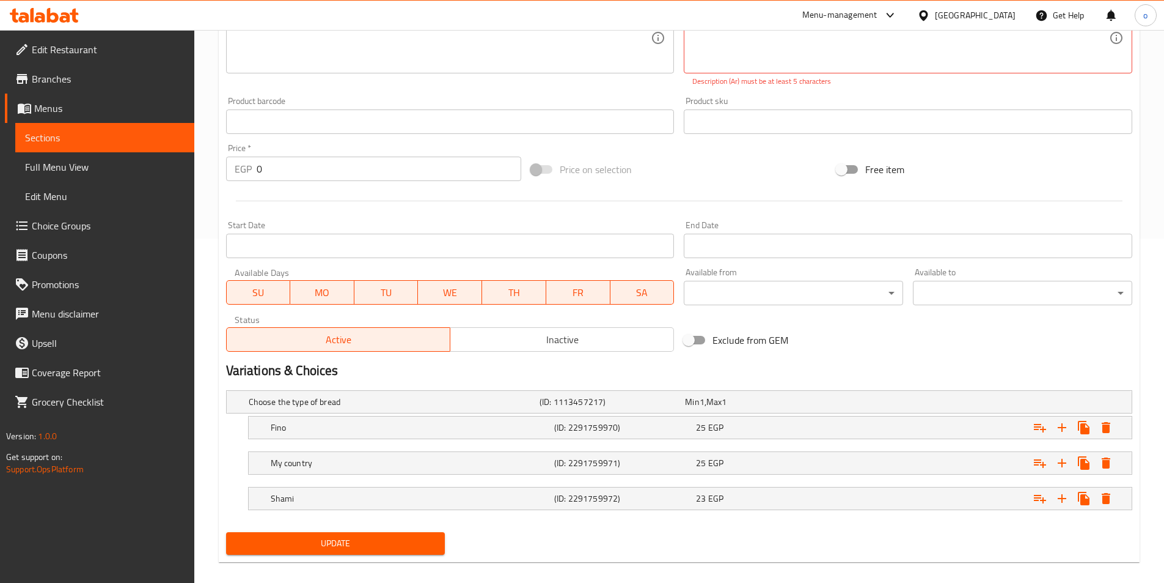
click at [353, 525] on div "Add item image Image Size: 1200 x 800 px / Image formats: jpg, png / 5MB Max. I…" at bounding box center [679, 187] width 916 height 743
click at [101, 145] on link "Sections" at bounding box center [104, 137] width 179 height 29
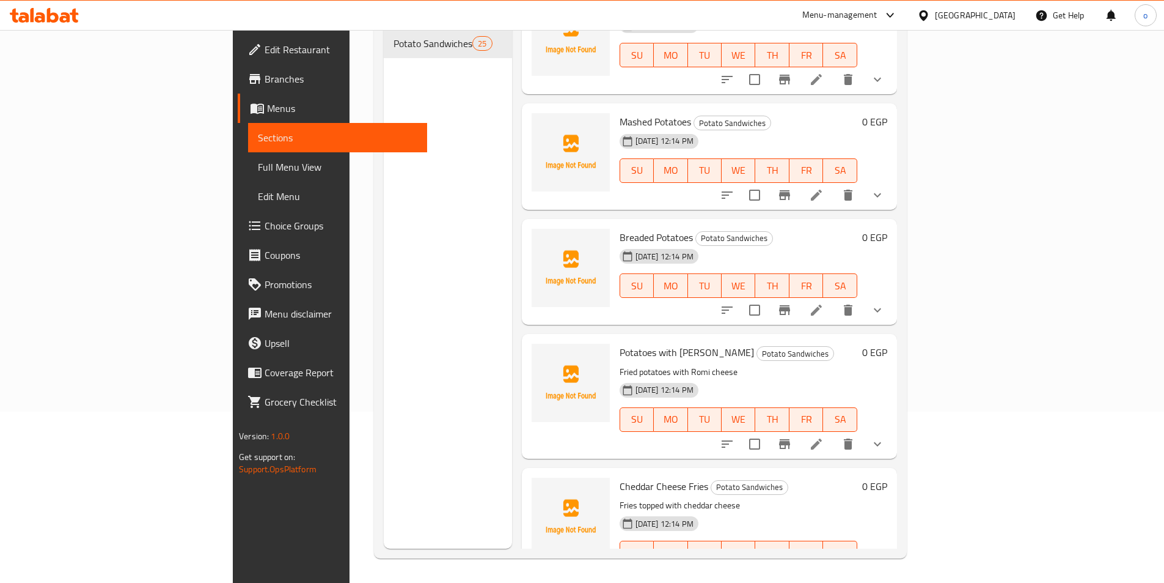
scroll to position [183, 0]
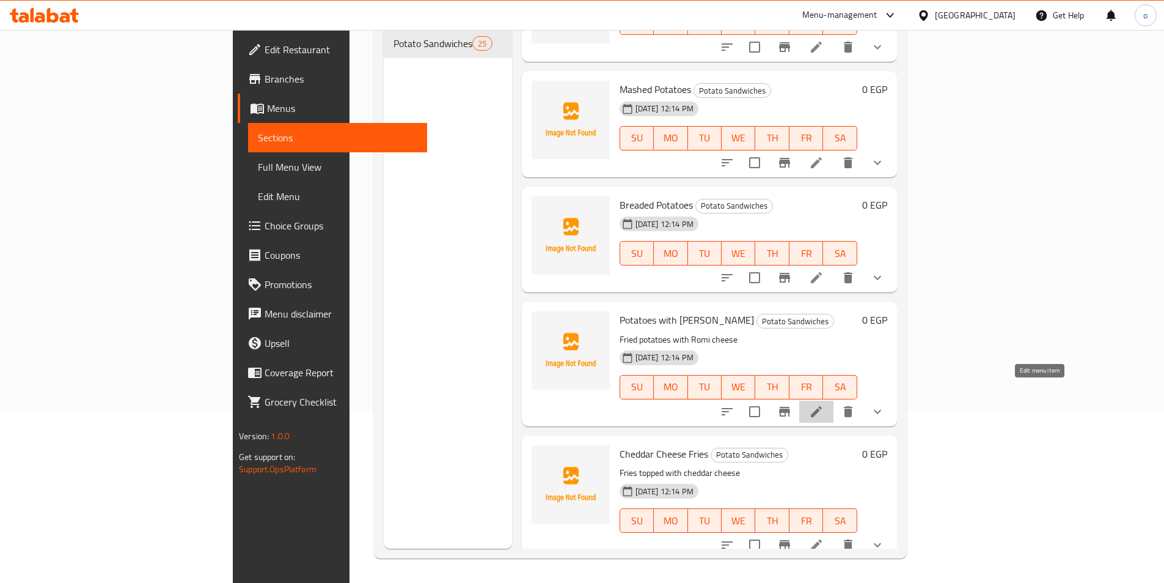
click at [824, 404] on icon at bounding box center [816, 411] width 15 height 15
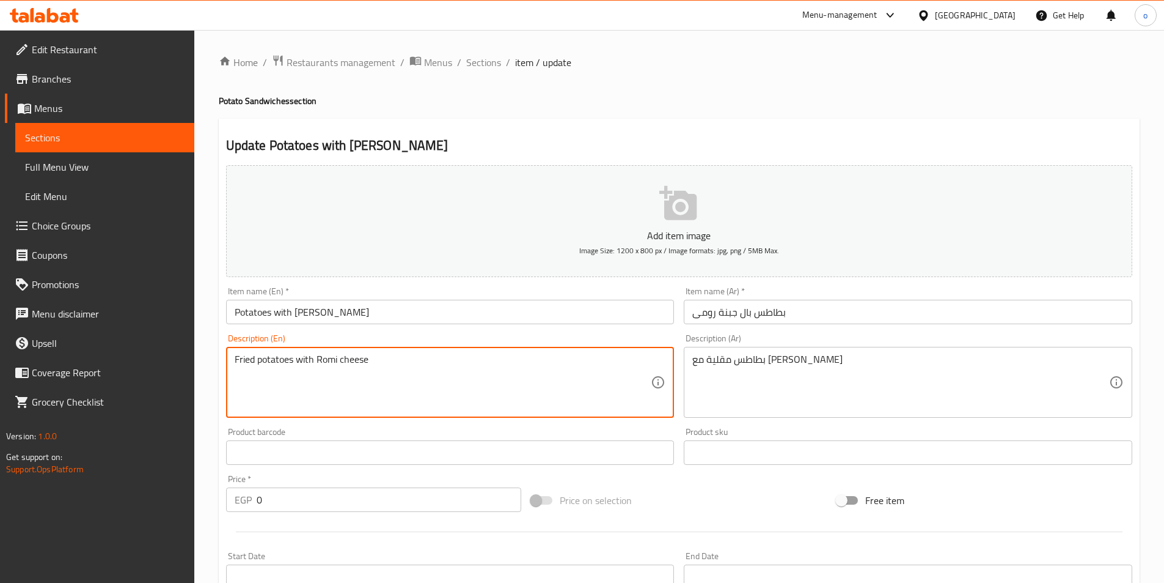
drag, startPoint x: 426, startPoint y: 369, endPoint x: 153, endPoint y: 345, distance: 274.3
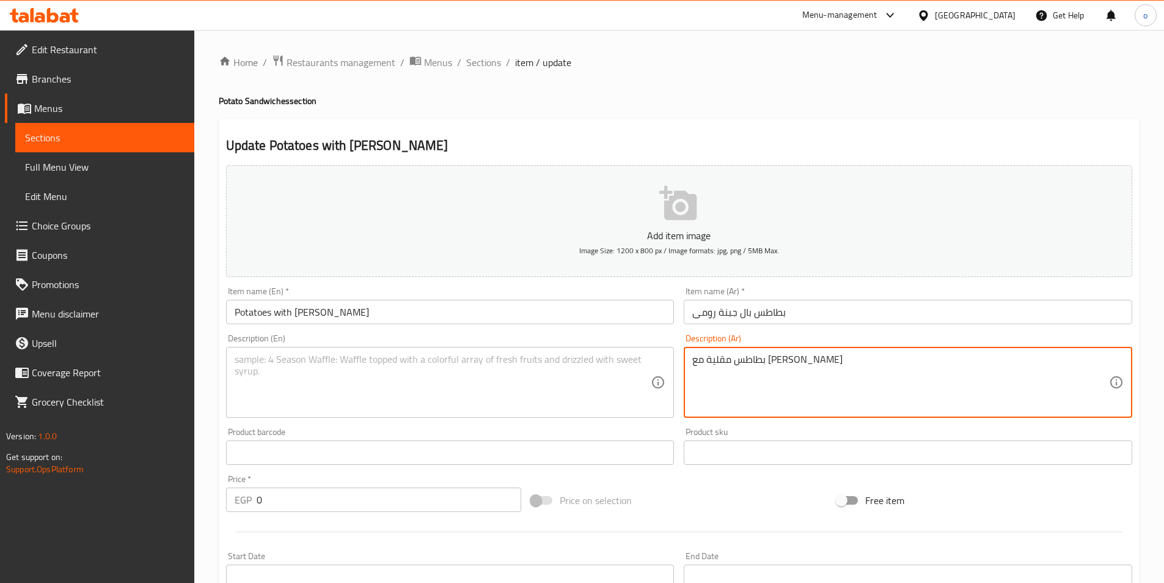
drag, startPoint x: 903, startPoint y: 354, endPoint x: 581, endPoint y: 361, distance: 322.2
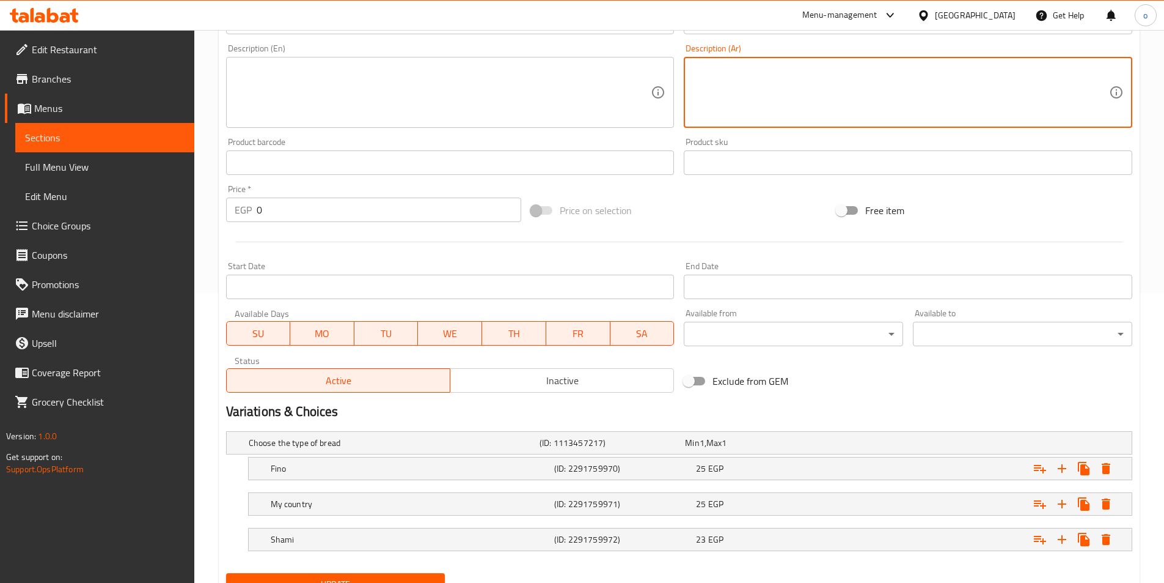
scroll to position [344, 0]
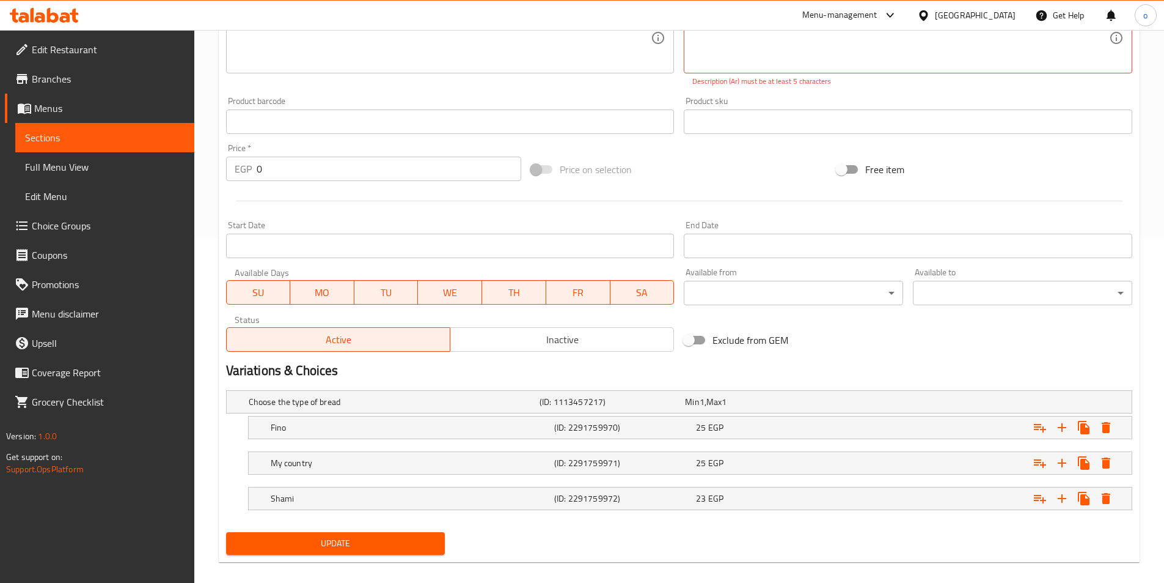
click at [248, 528] on div "Update" at bounding box center [335, 543] width 229 height 32
click at [383, 544] on span "Update" at bounding box center [336, 542] width 200 height 15
click at [350, 545] on span "Update" at bounding box center [336, 542] width 200 height 15
click at [398, 535] on span "Update" at bounding box center [336, 542] width 200 height 15
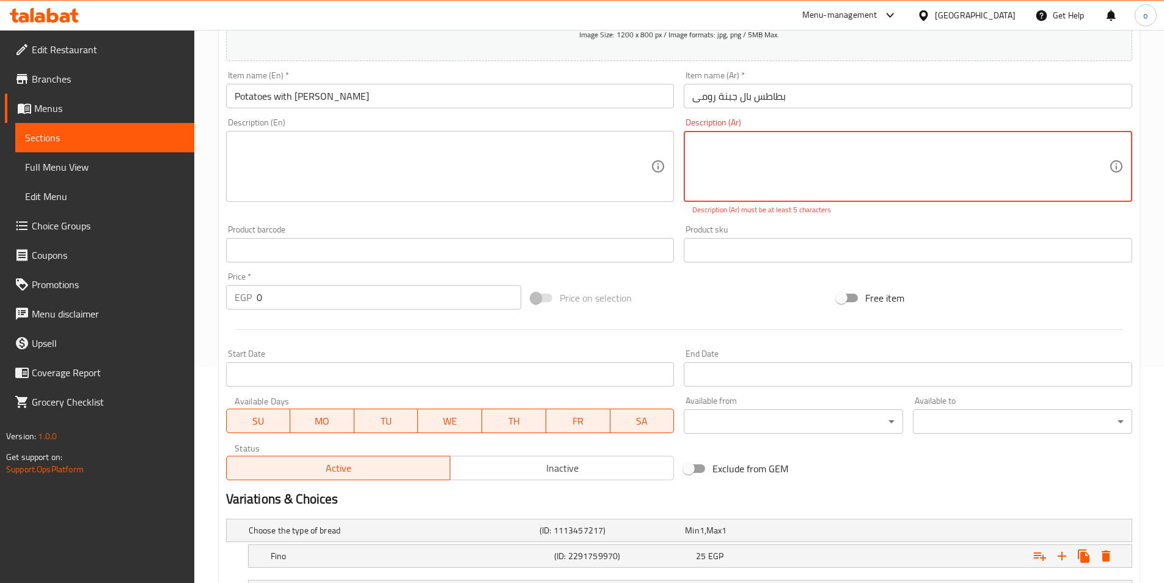
scroll to position [100, 0]
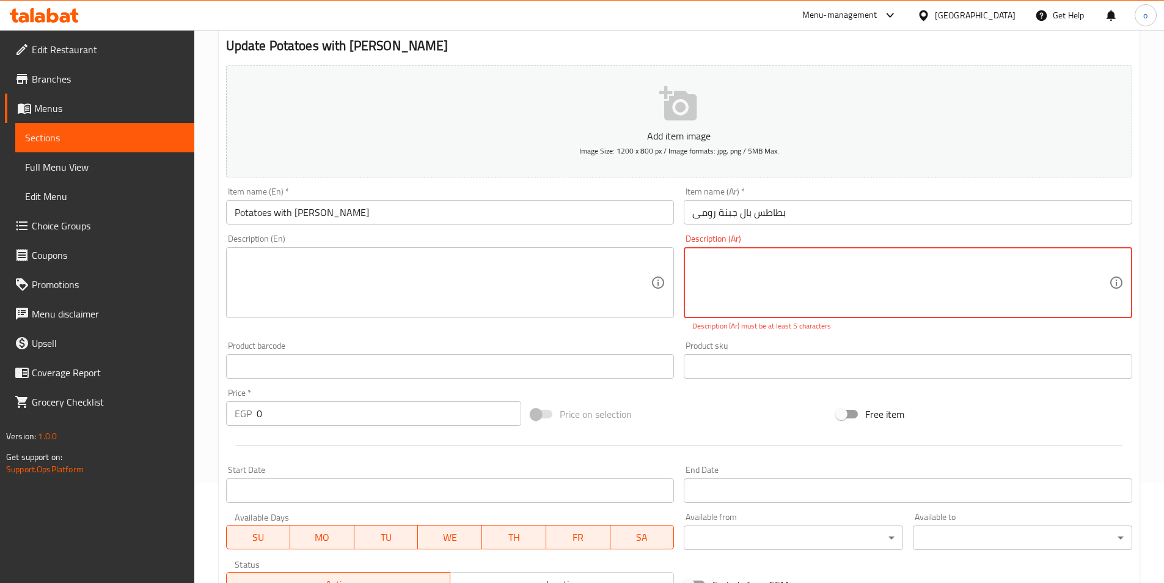
click at [155, 138] on span "Sections" at bounding box center [105, 137] width 160 height 15
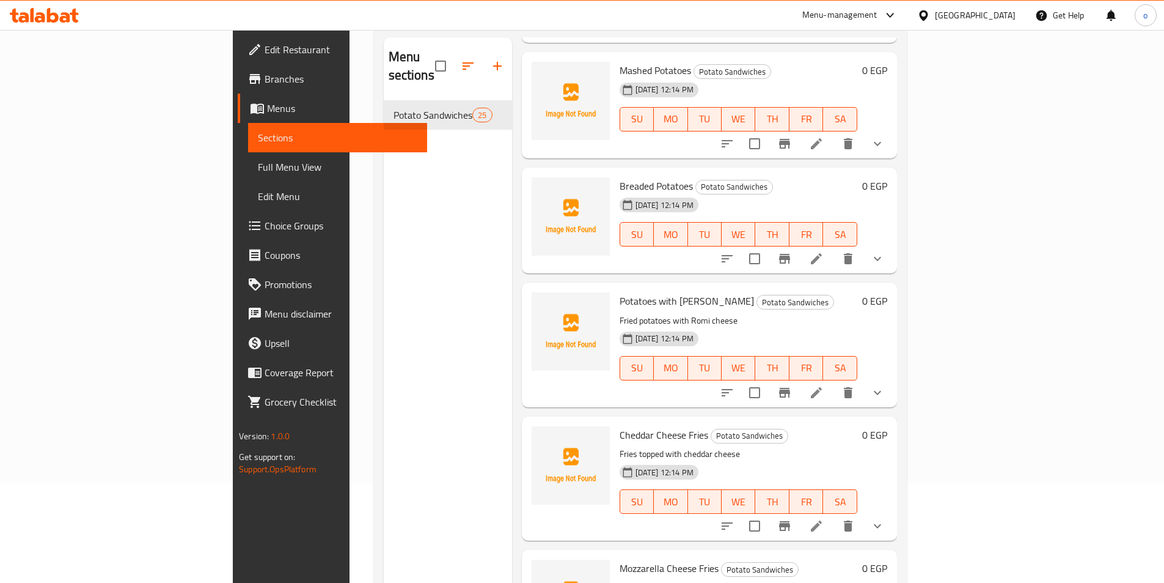
scroll to position [306, 0]
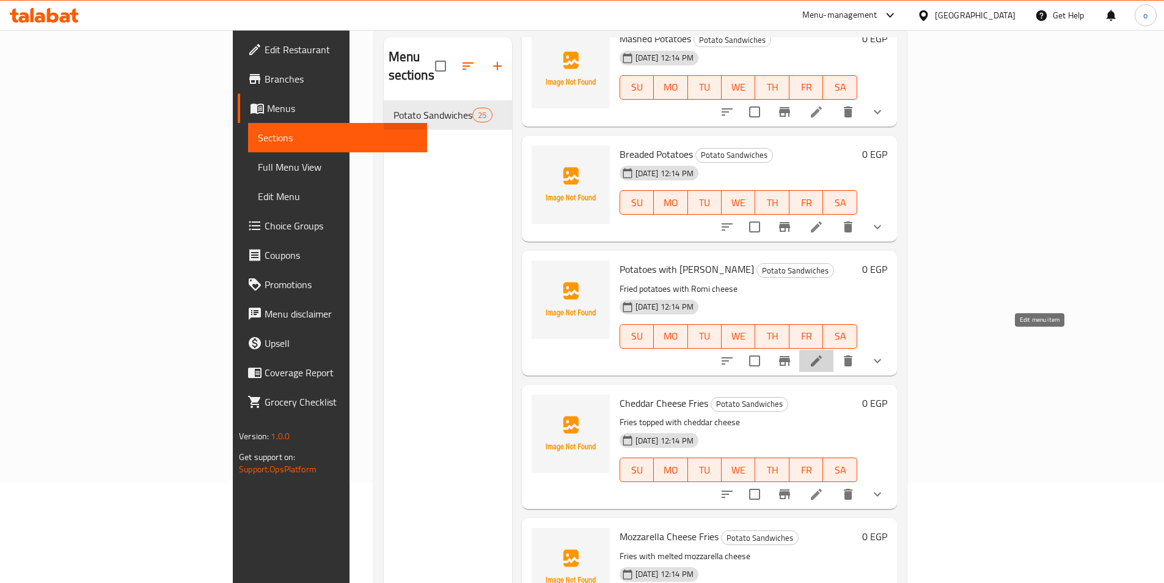
click at [824, 353] on icon at bounding box center [816, 360] width 15 height 15
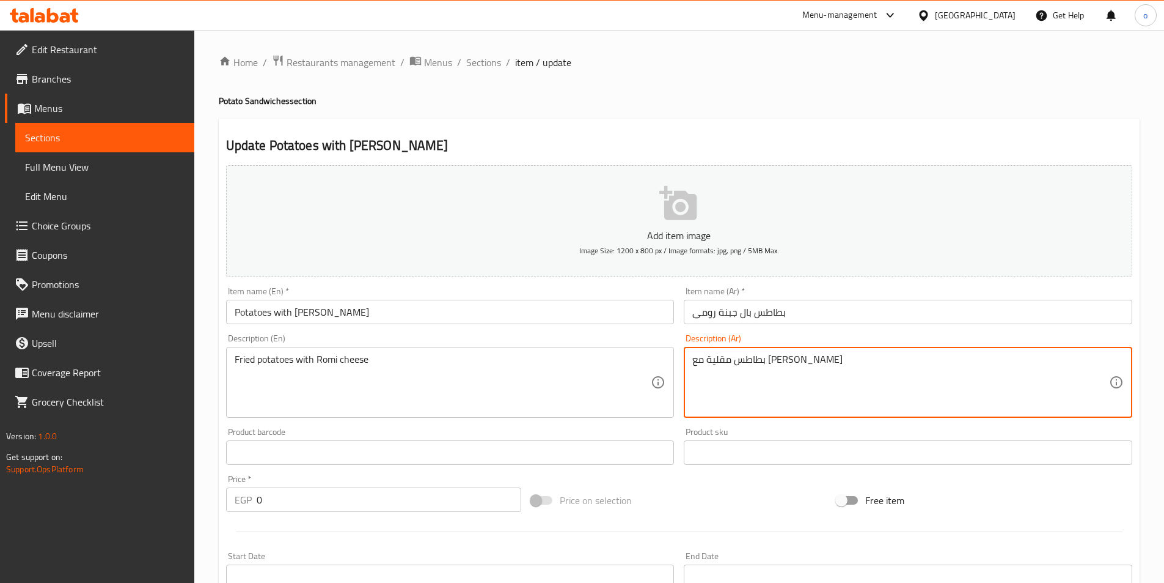
drag, startPoint x: 830, startPoint y: 366, endPoint x: 659, endPoint y: 362, distance: 170.6
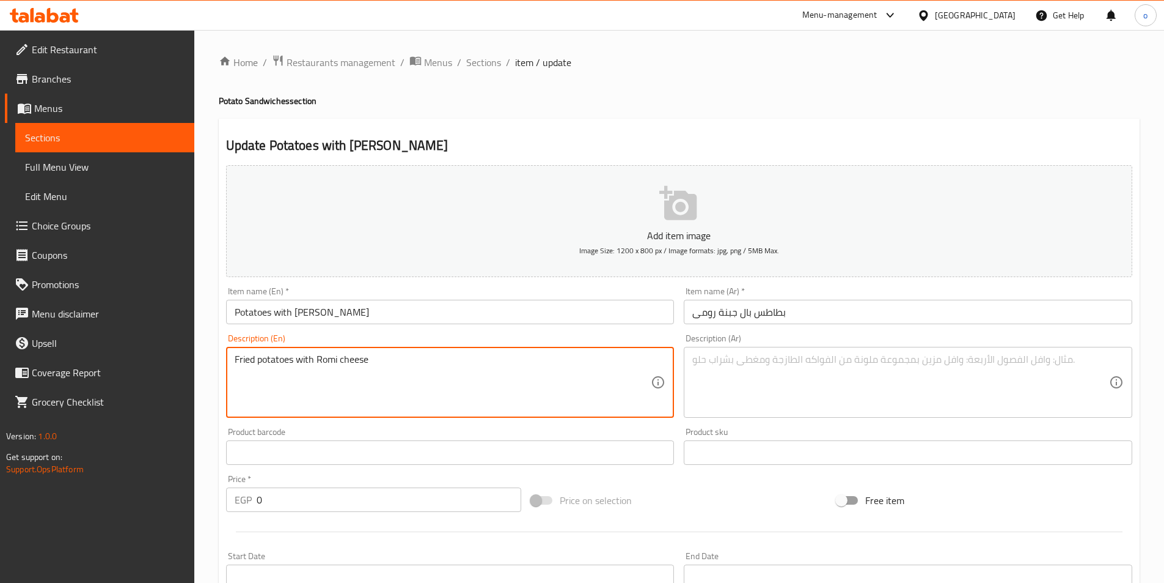
drag, startPoint x: 449, startPoint y: 361, endPoint x: 178, endPoint y: 365, distance: 270.8
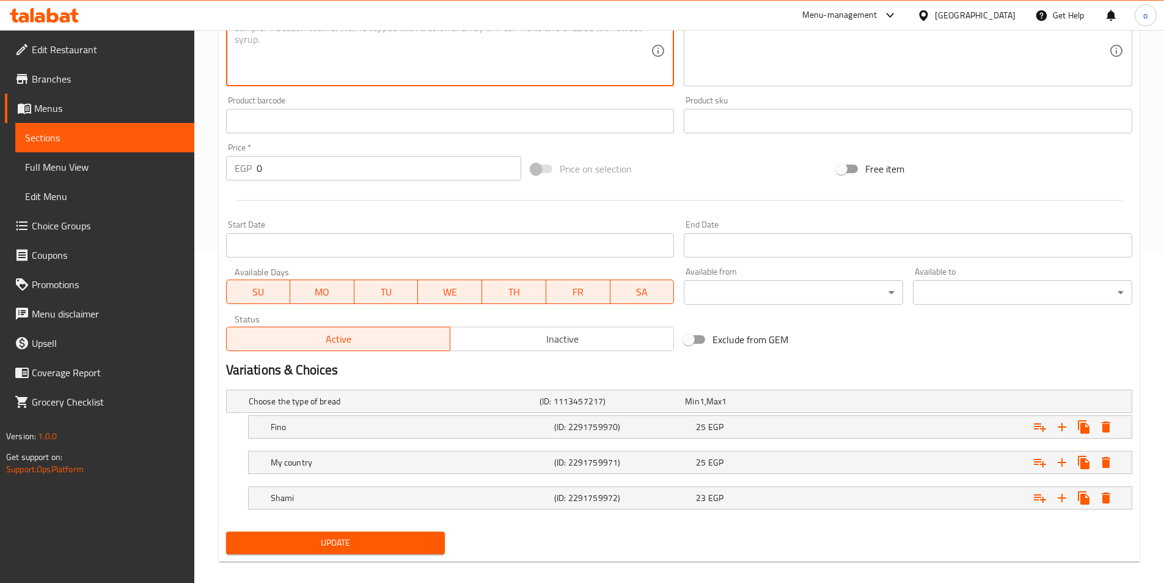
scroll to position [344, 0]
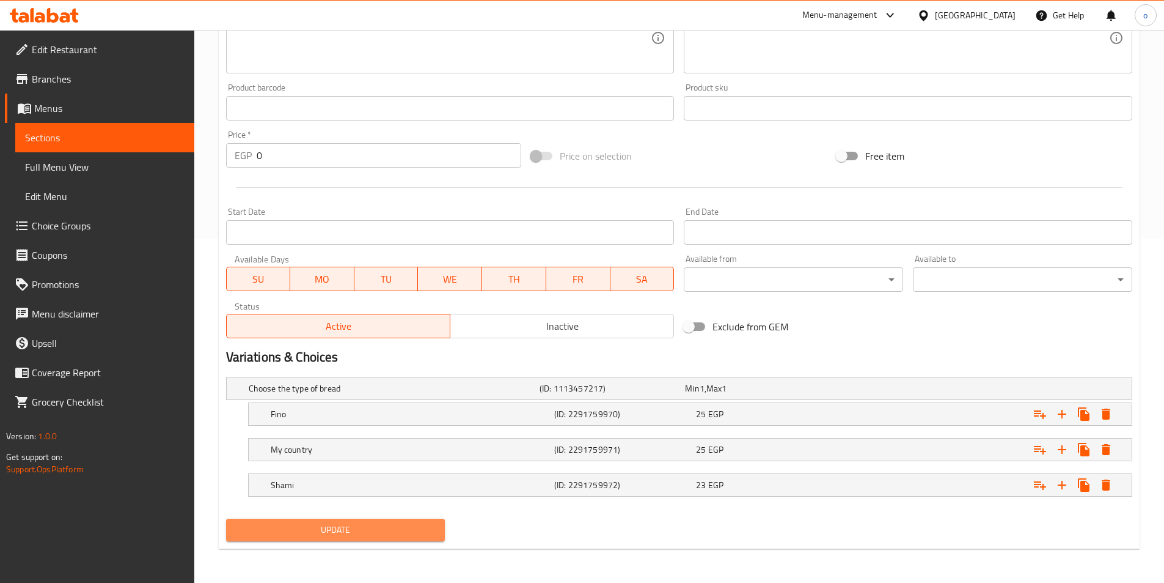
click at [378, 518] on button "Update" at bounding box center [335, 529] width 219 height 23
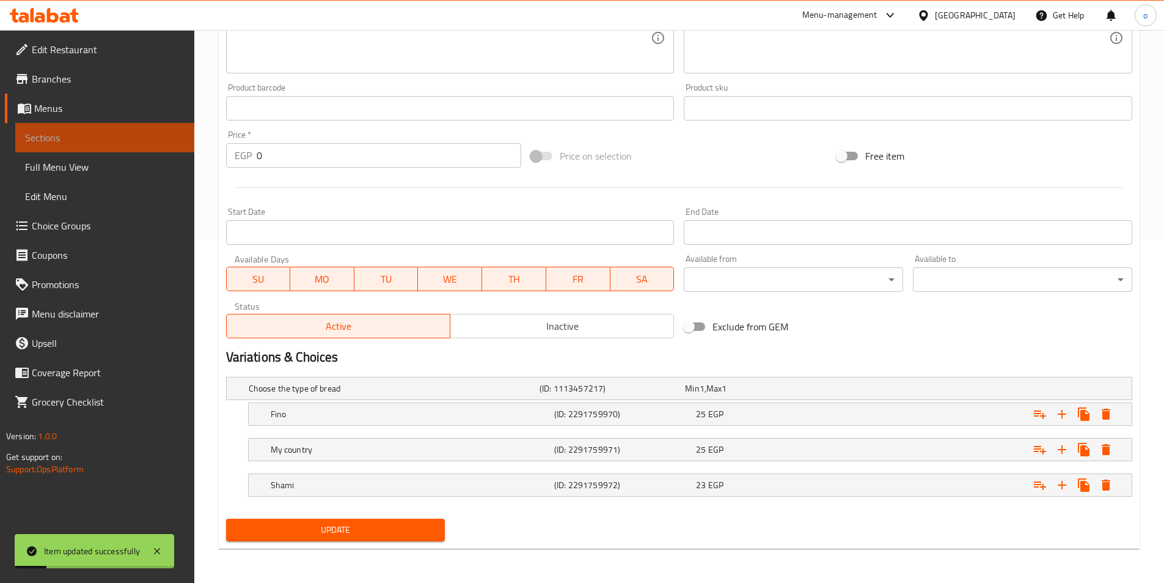
click at [101, 144] on span "Sections" at bounding box center [105, 137] width 160 height 15
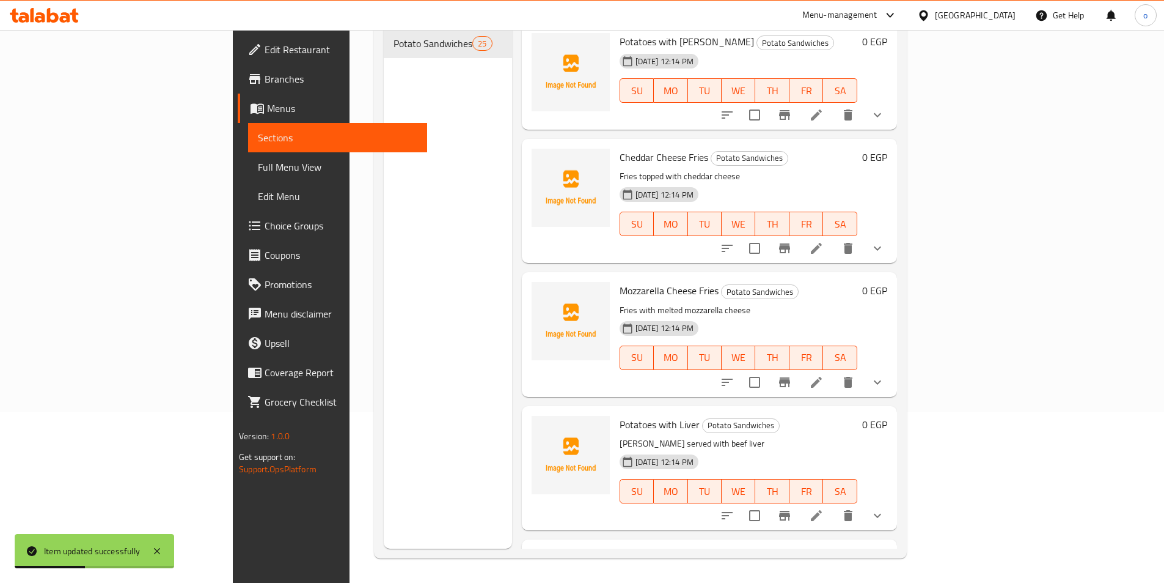
scroll to position [489, 0]
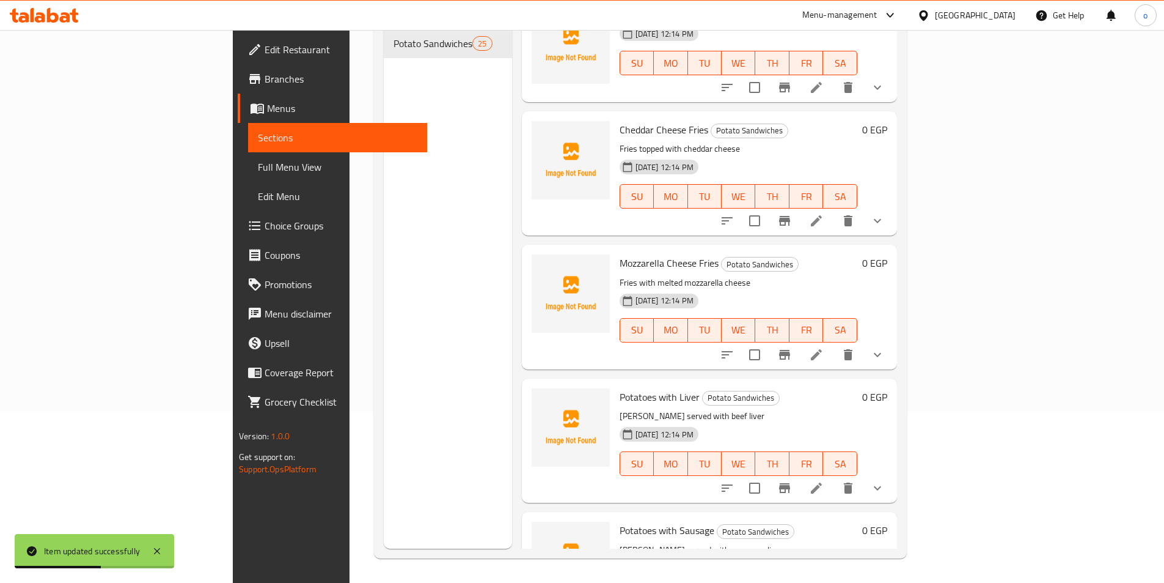
click at [822, 349] on icon at bounding box center [816, 354] width 11 height 11
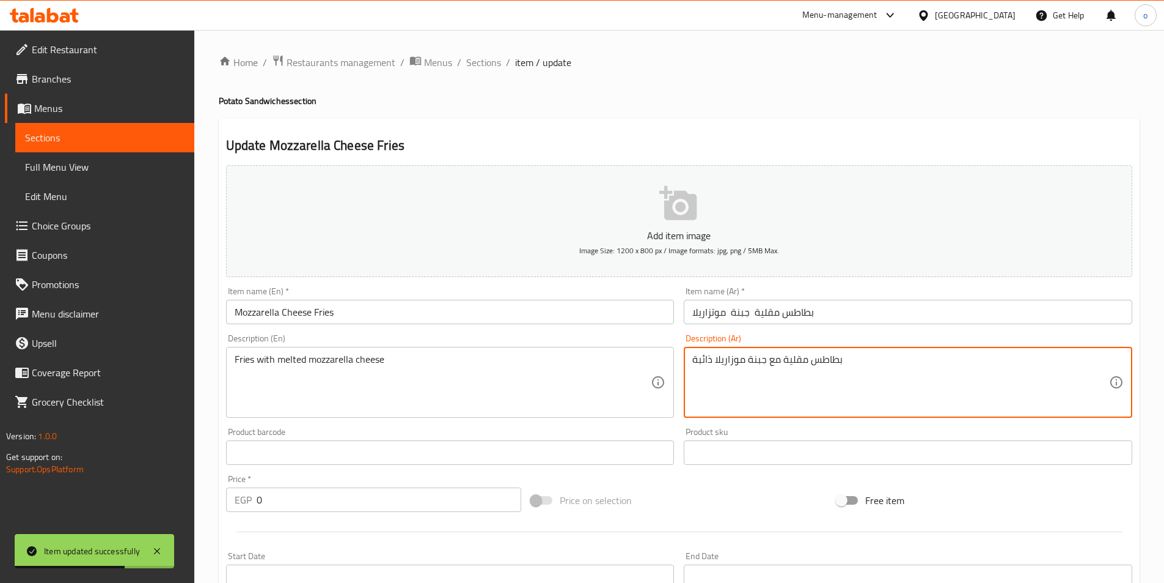
drag, startPoint x: 869, startPoint y: 369, endPoint x: 660, endPoint y: 367, distance: 208.5
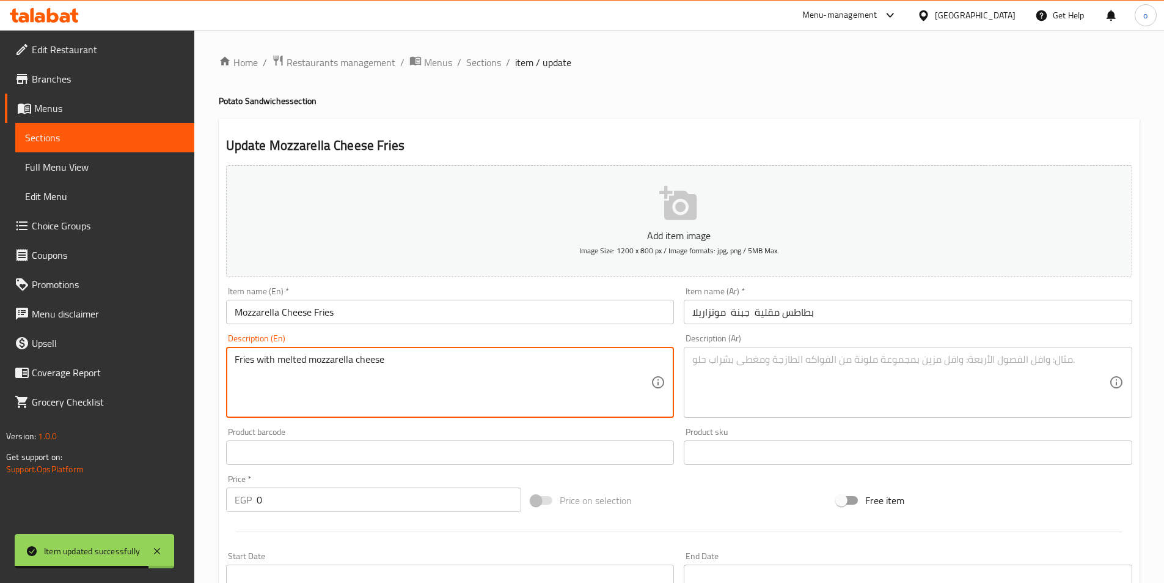
drag, startPoint x: 470, startPoint y: 353, endPoint x: 197, endPoint y: 361, distance: 272.7
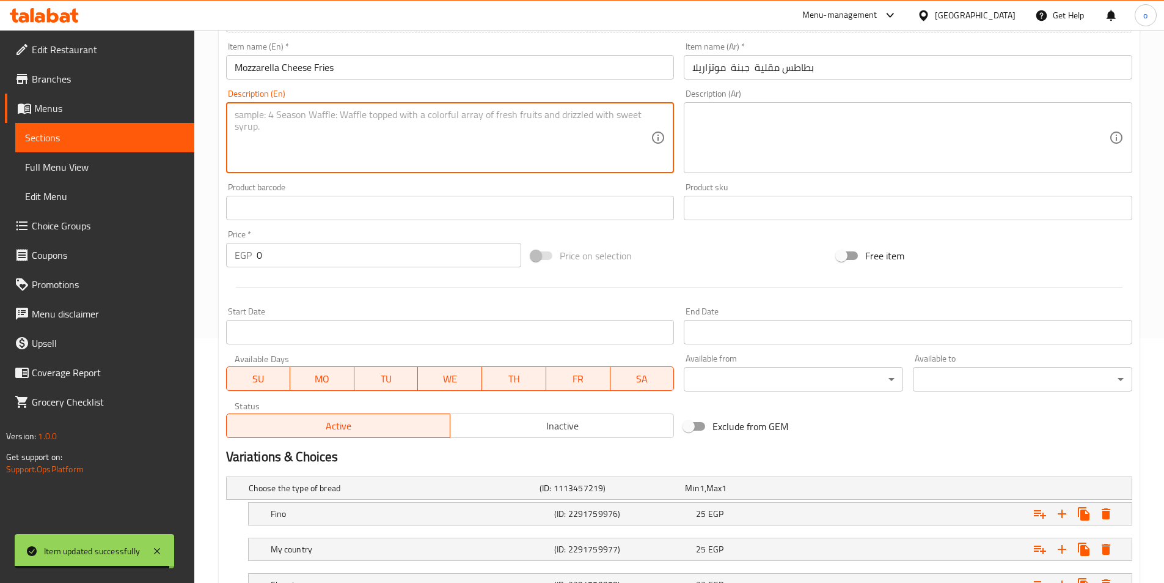
scroll to position [344, 0]
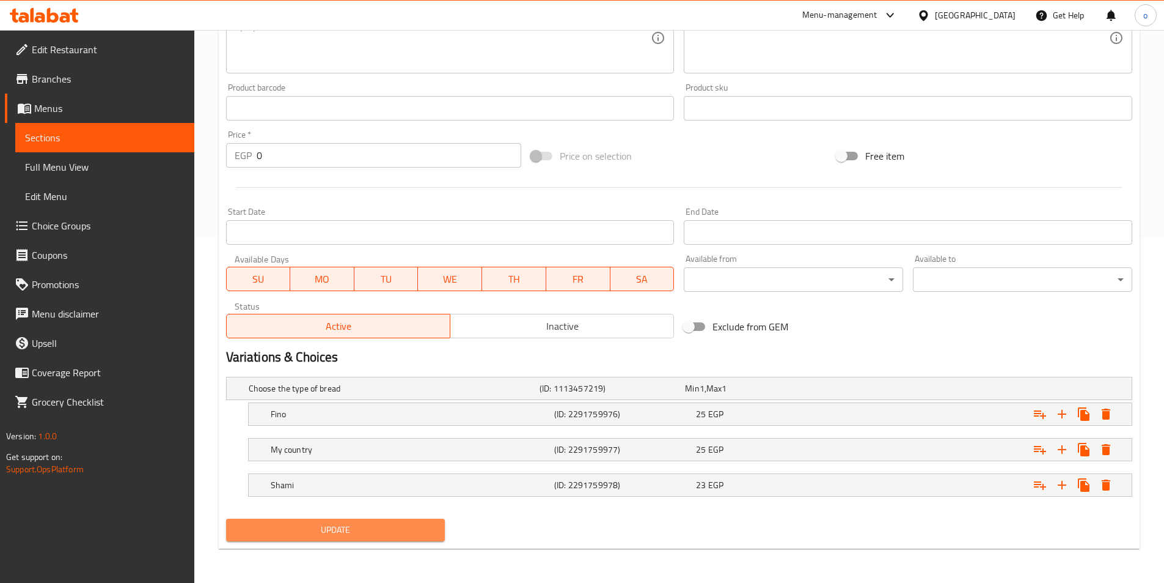
click at [342, 524] on span "Update" at bounding box center [336, 529] width 200 height 15
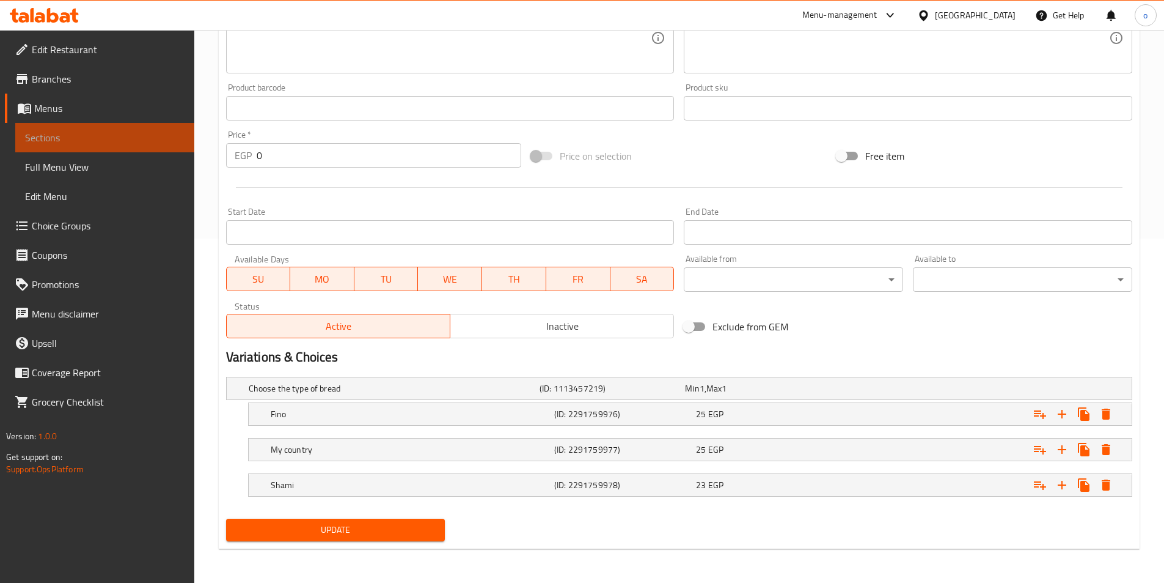
click at [128, 134] on span "Sections" at bounding box center [105, 137] width 160 height 15
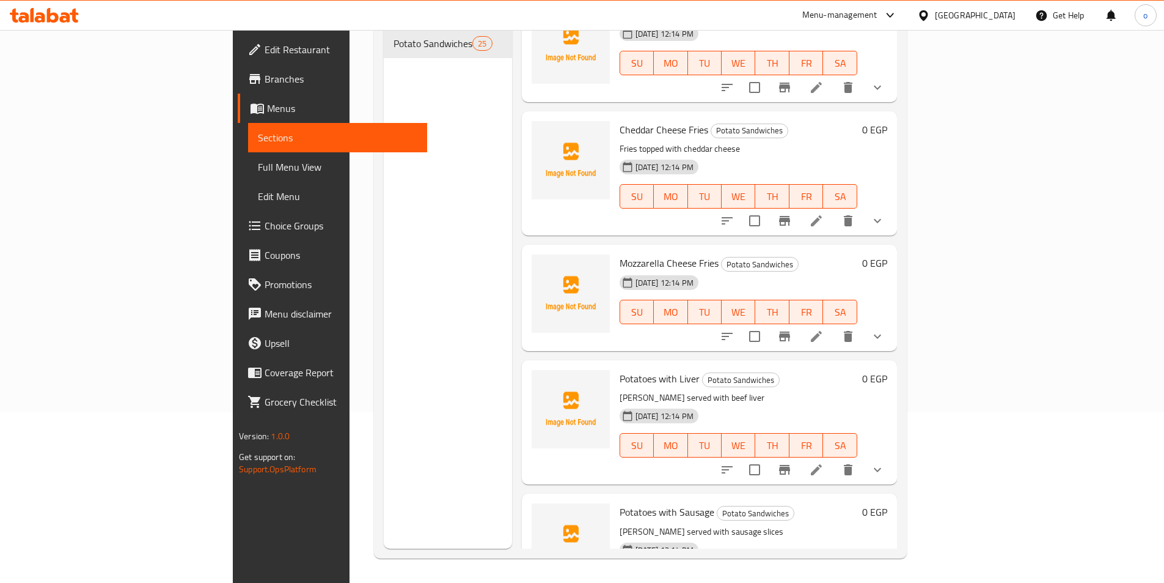
scroll to position [306, 0]
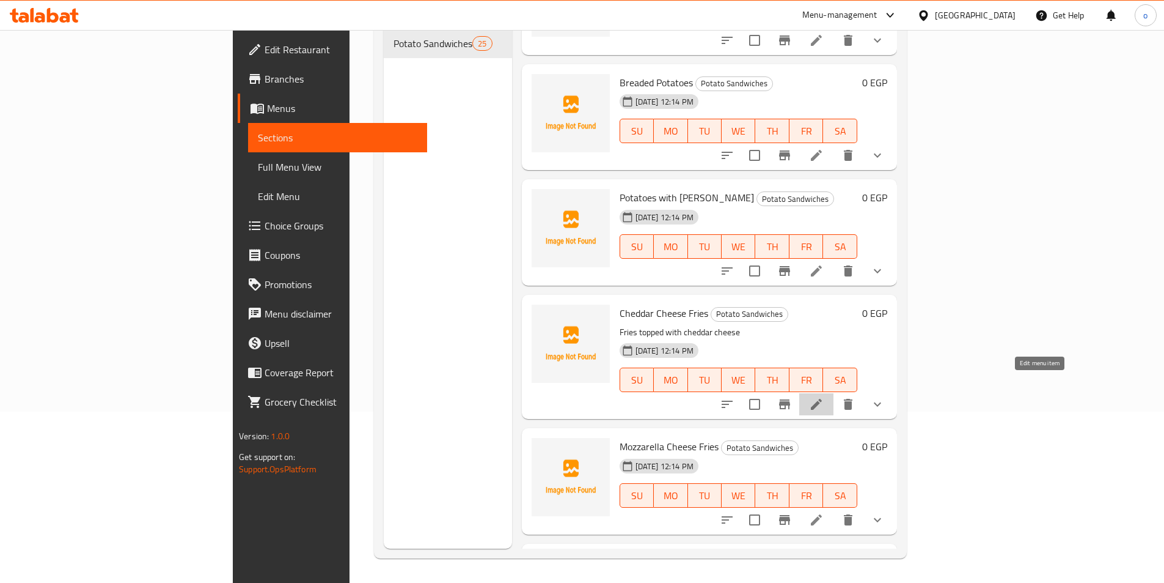
click at [824, 397] on icon at bounding box center [816, 404] width 15 height 15
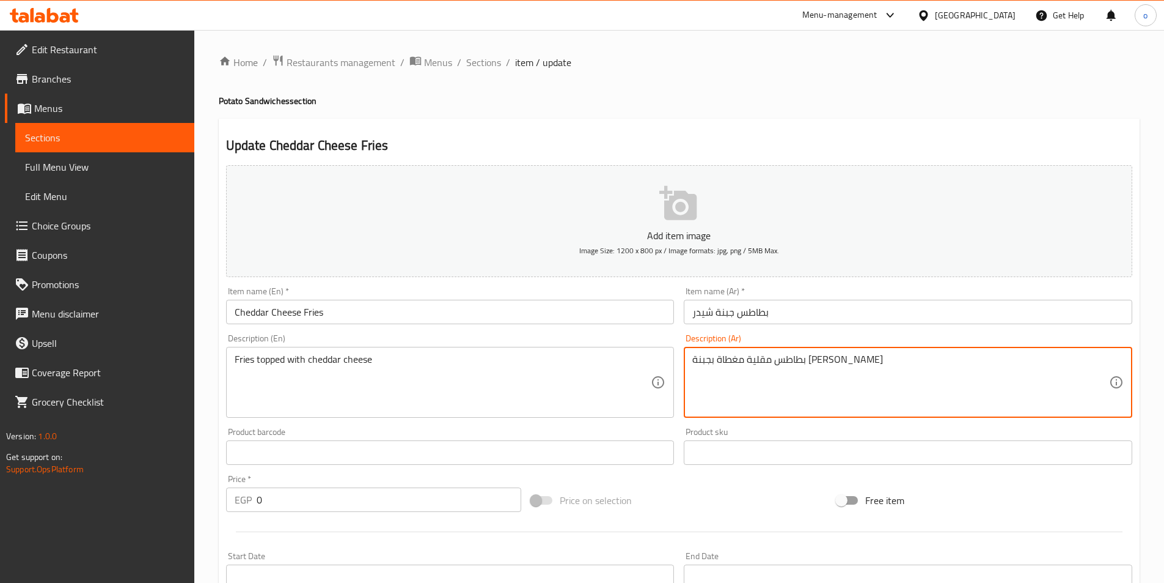
drag, startPoint x: 870, startPoint y: 356, endPoint x: 600, endPoint y: 351, distance: 270.2
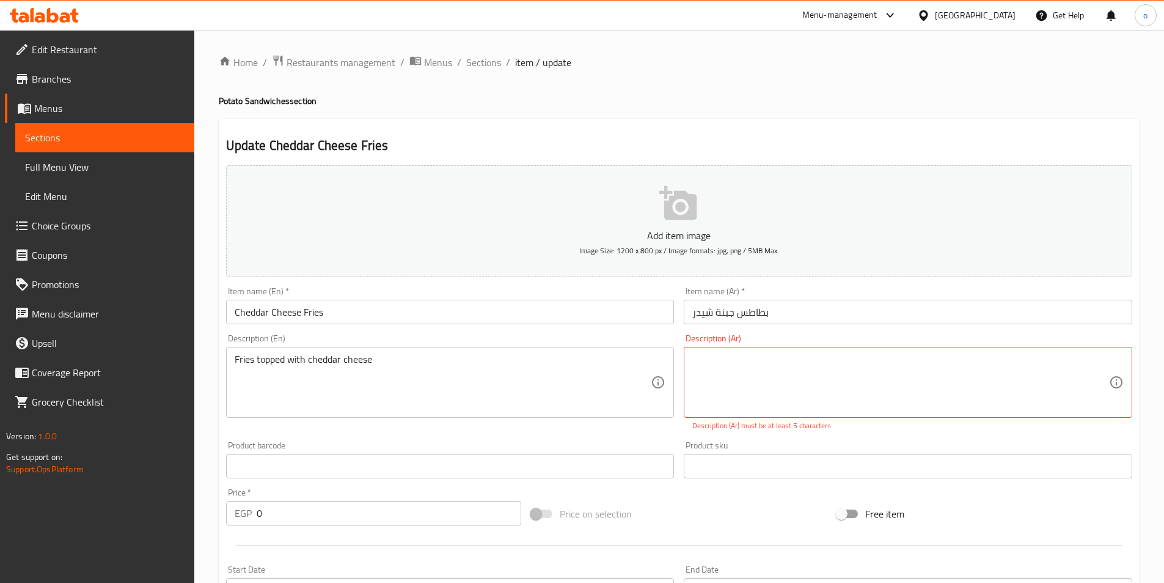
drag, startPoint x: 388, startPoint y: 355, endPoint x: 189, endPoint y: 355, distance: 199.3
click at [193, 355] on div "Edit Restaurant Branches Menus Sections Full Menu View Edit Menu Choice Groups …" at bounding box center [582, 485] width 1164 height 910
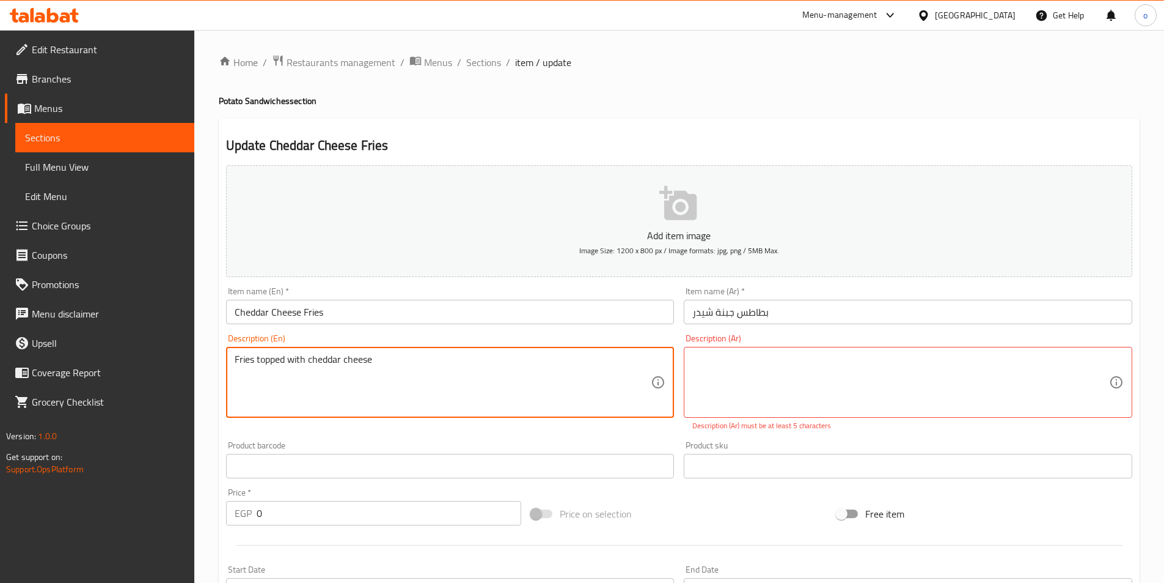
drag, startPoint x: 407, startPoint y: 359, endPoint x: 197, endPoint y: 343, distance: 210.3
click at [197, 343] on div "Home / Restaurants management / Menus / Sections / item / update Potato Sandwic…" at bounding box center [679, 485] width 970 height 910
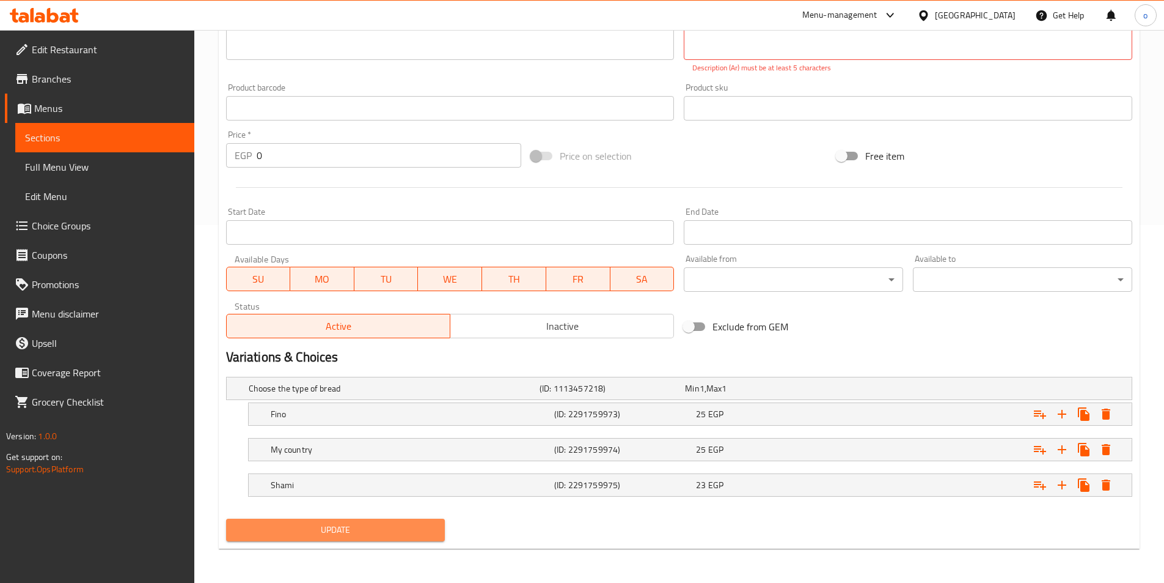
click at [394, 519] on button "Update" at bounding box center [335, 529] width 219 height 23
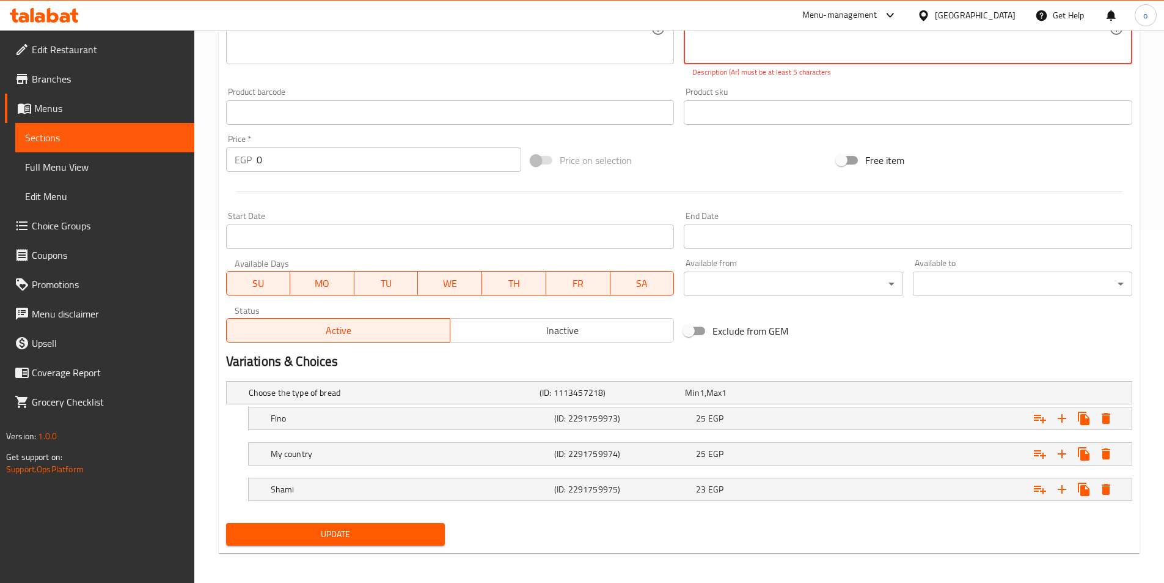
click at [394, 531] on span "Update" at bounding box center [336, 533] width 200 height 15
click at [346, 525] on button "Update" at bounding box center [335, 534] width 219 height 23
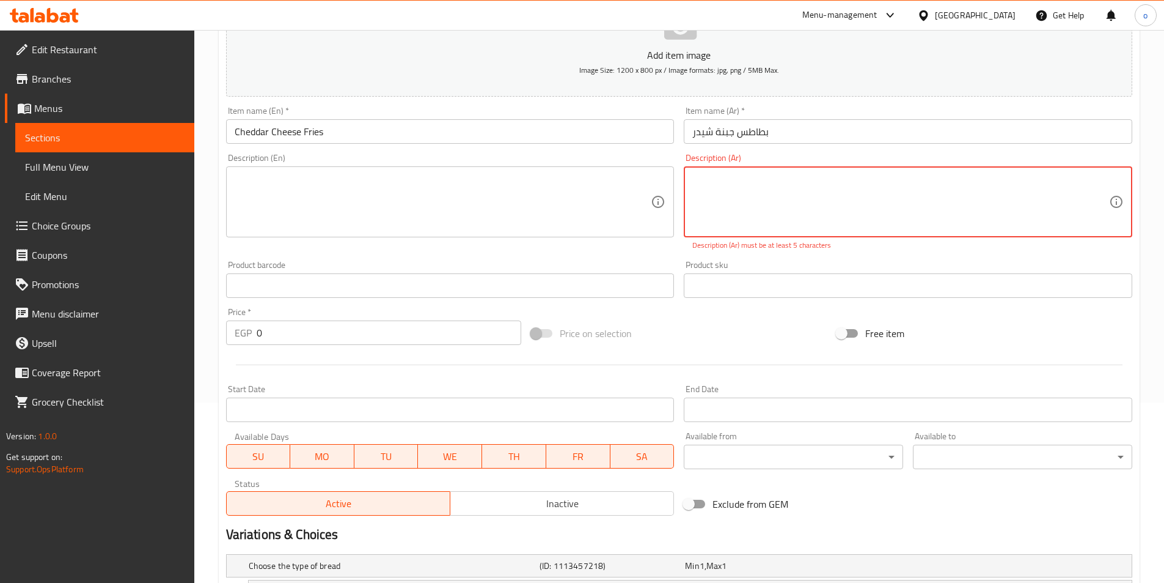
scroll to position [292, 0]
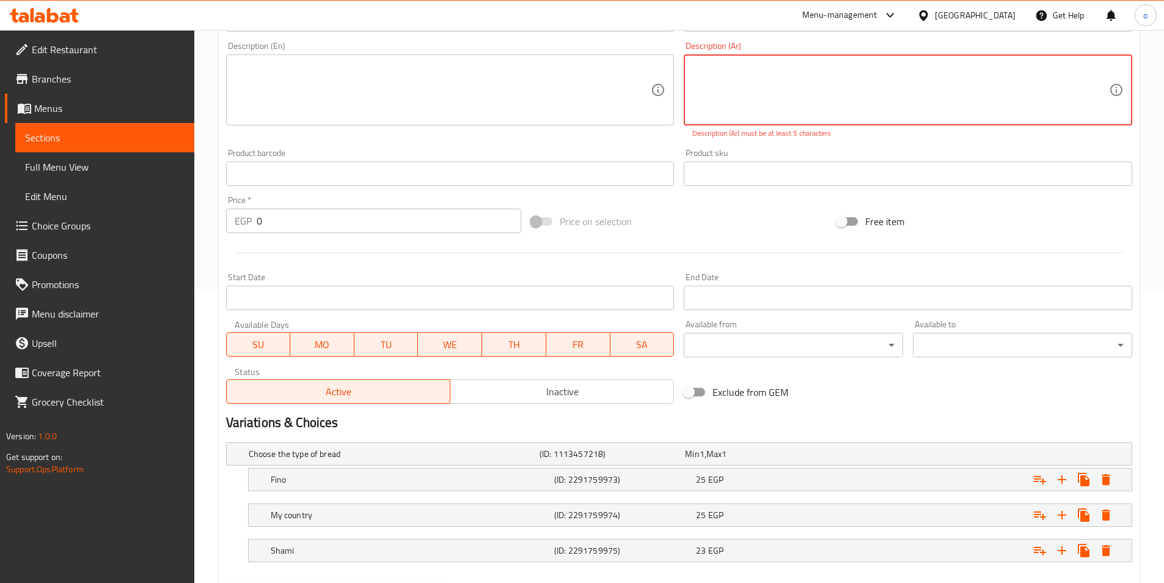
click at [142, 142] on span "Sections" at bounding box center [105, 137] width 160 height 15
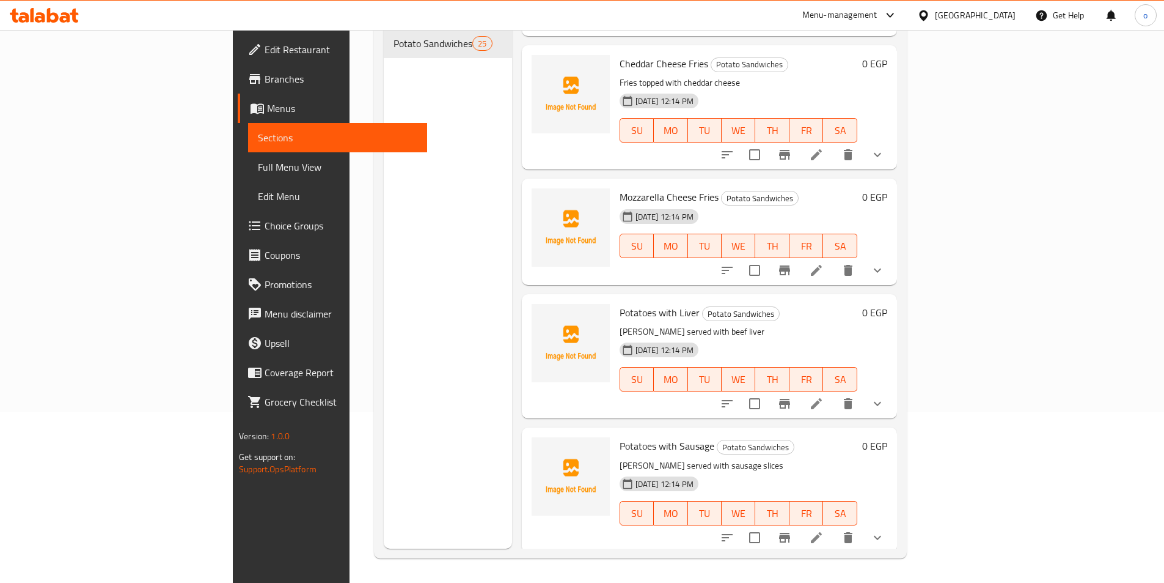
scroll to position [550, 0]
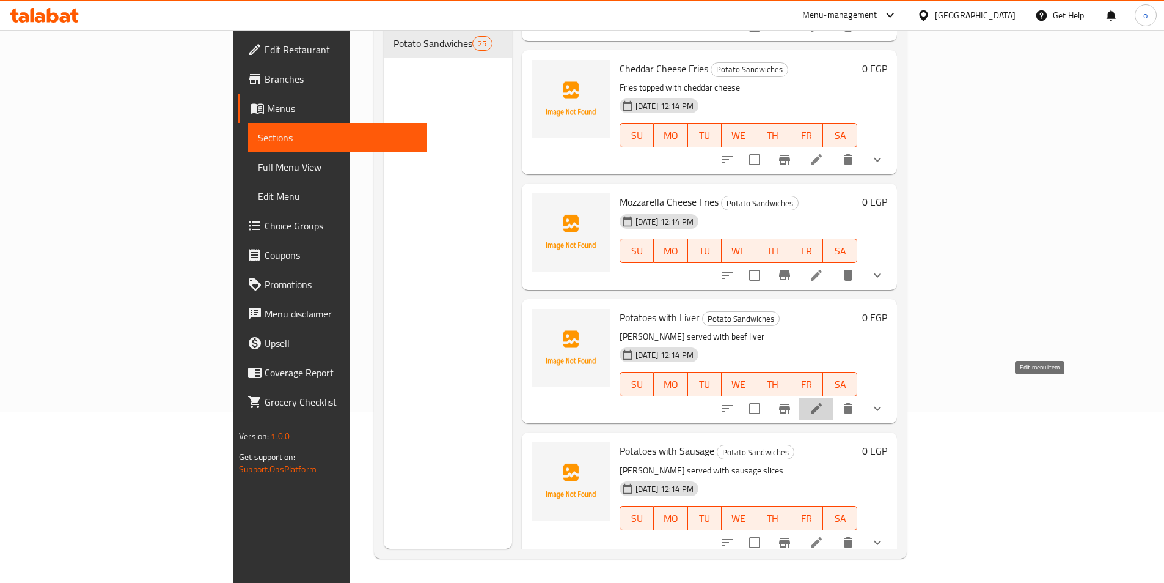
click at [824, 401] on icon at bounding box center [816, 408] width 15 height 15
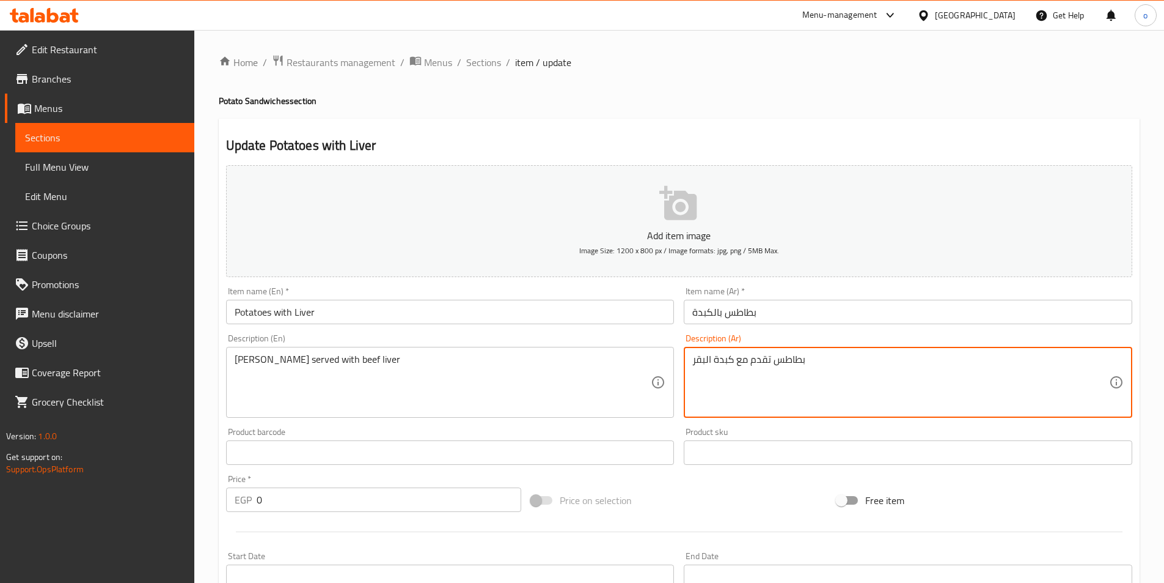
drag, startPoint x: 839, startPoint y: 371, endPoint x: 602, endPoint y: 360, distance: 237.4
drag, startPoint x: 214, startPoint y: 345, endPoint x: 120, endPoint y: 342, distance: 94.2
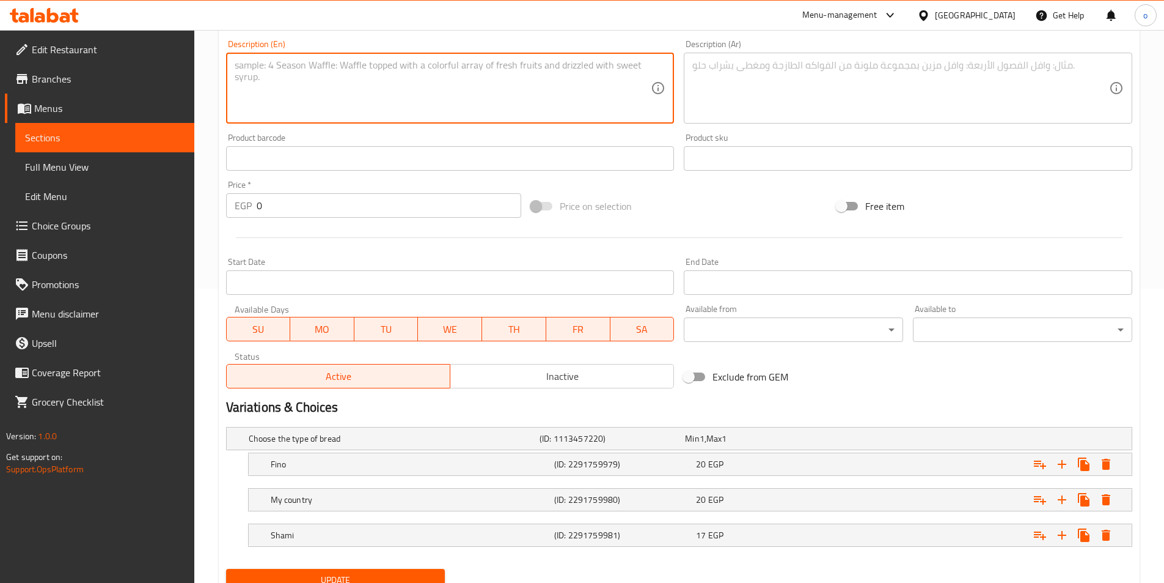
scroll to position [344, 0]
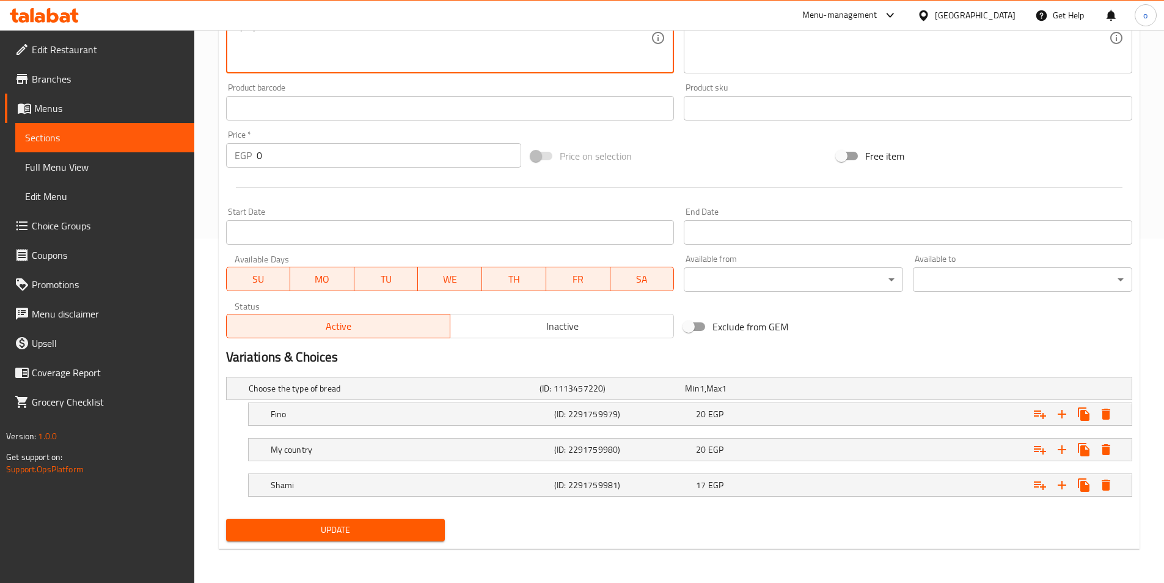
click at [298, 515] on div "Update" at bounding box center [335, 529] width 229 height 32
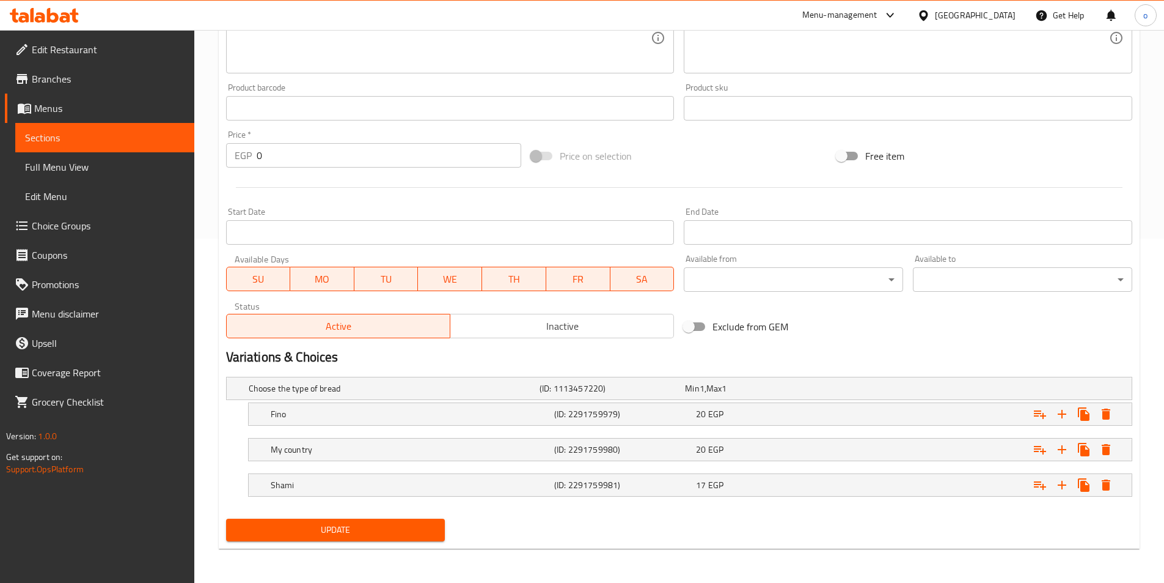
click at [296, 534] on span "Update" at bounding box center [336, 529] width 200 height 15
click at [122, 133] on span "Sections" at bounding box center [105, 137] width 160 height 15
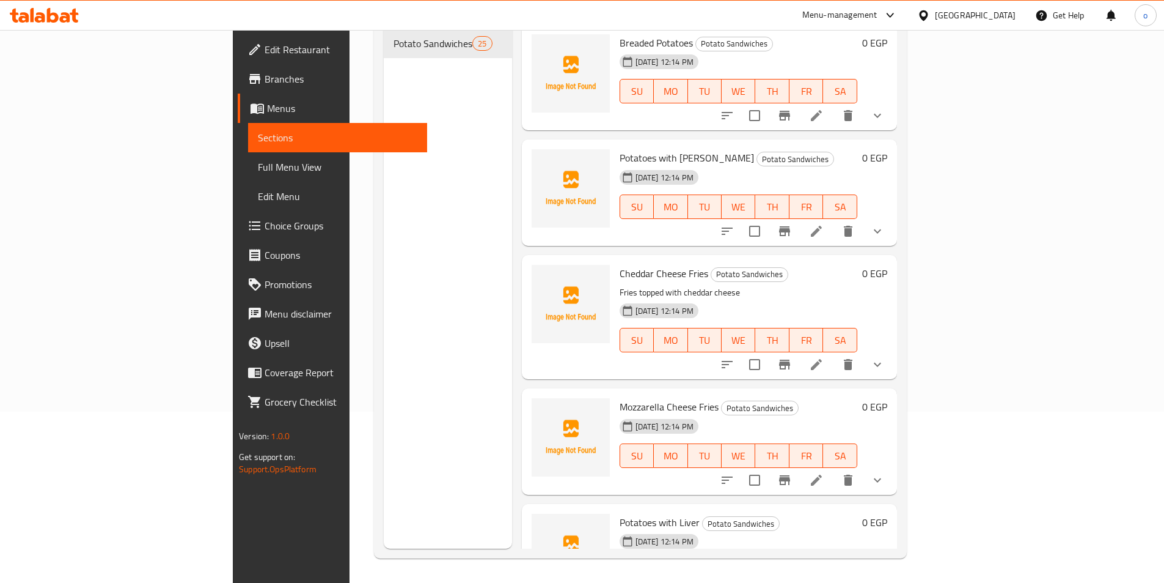
scroll to position [367, 0]
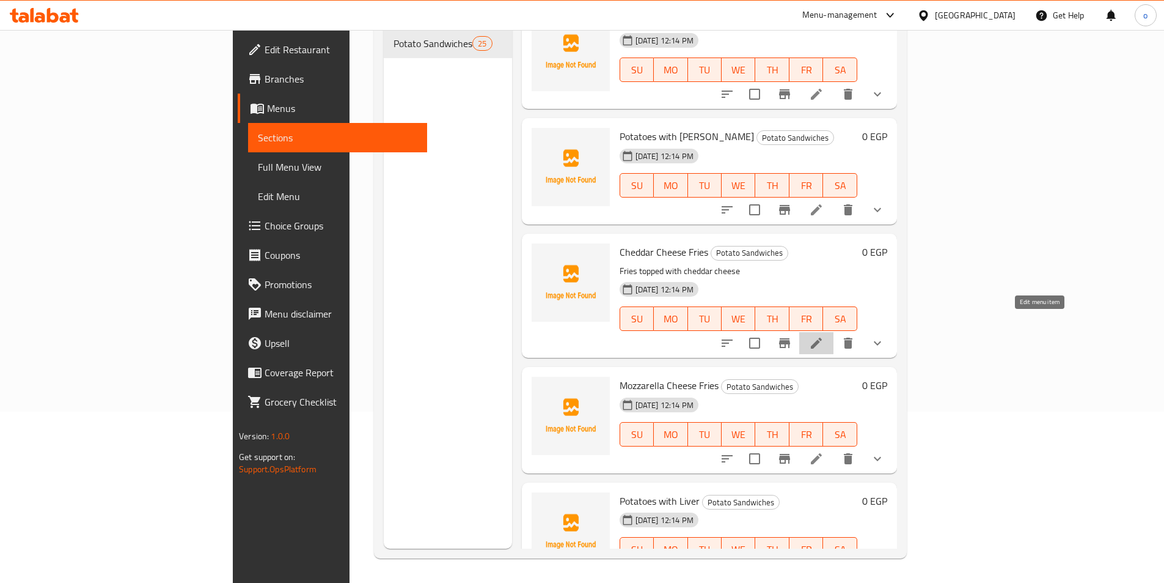
click at [824, 336] on icon at bounding box center [816, 343] width 15 height 15
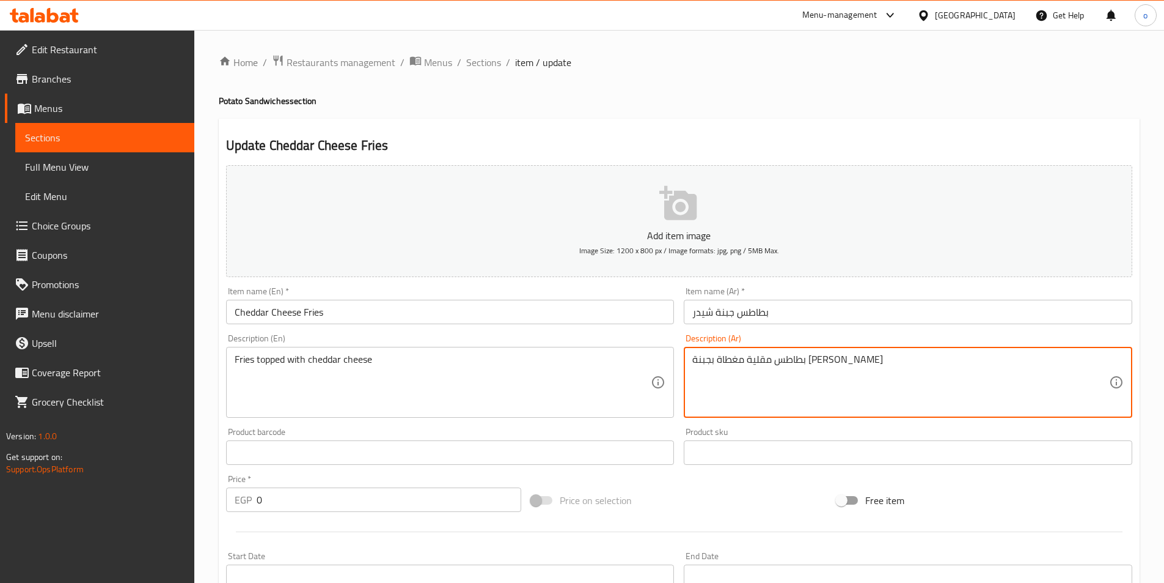
drag, startPoint x: 838, startPoint y: 364, endPoint x: 642, endPoint y: 364, distance: 195.6
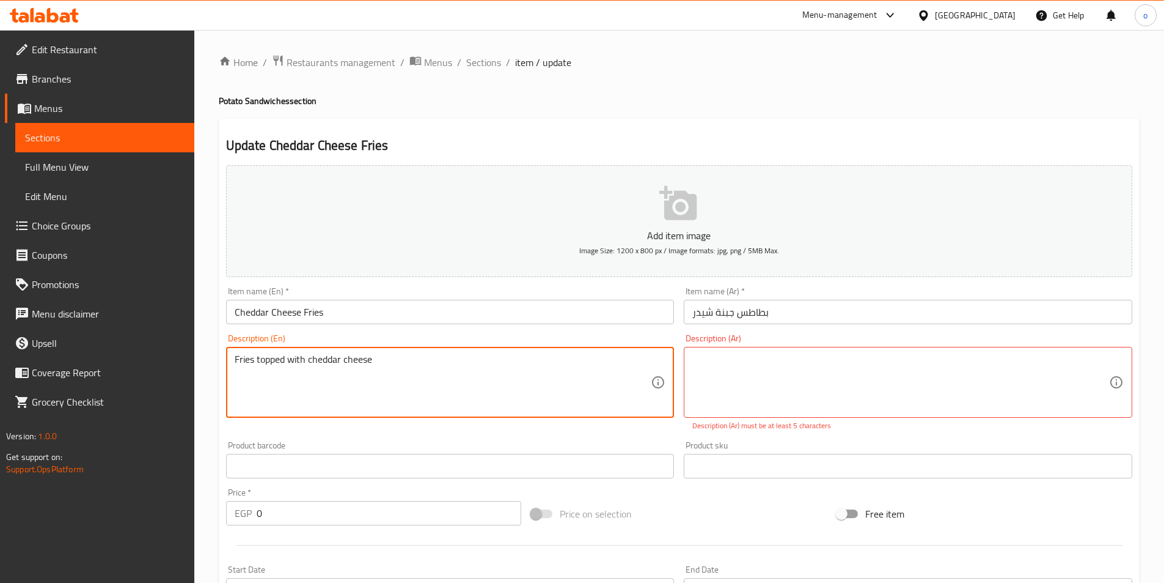
drag, startPoint x: 509, startPoint y: 363, endPoint x: 213, endPoint y: 361, distance: 295.9
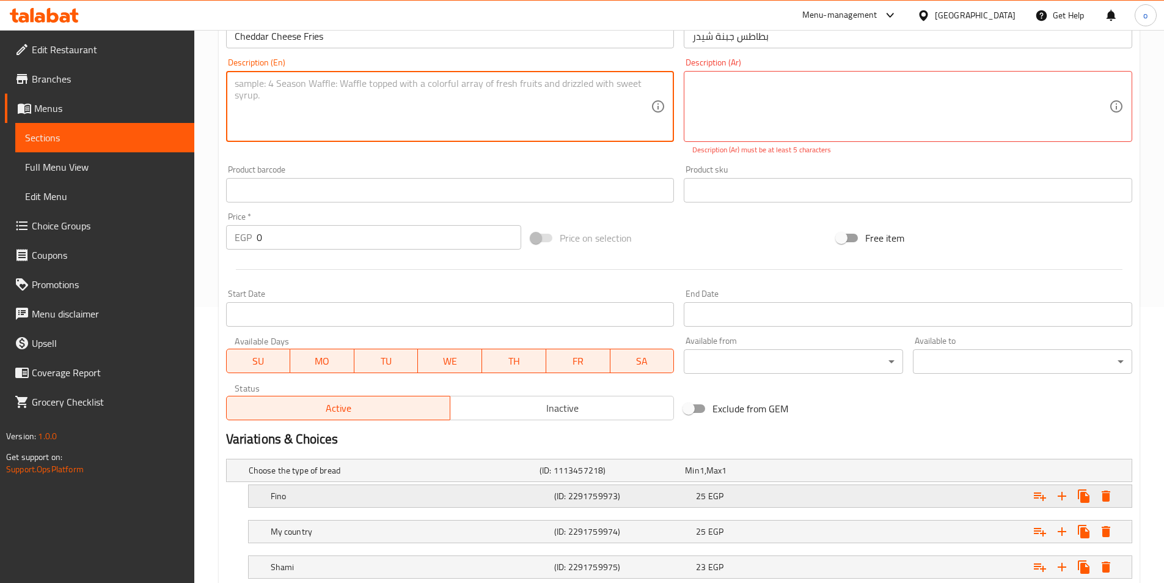
scroll to position [358, 0]
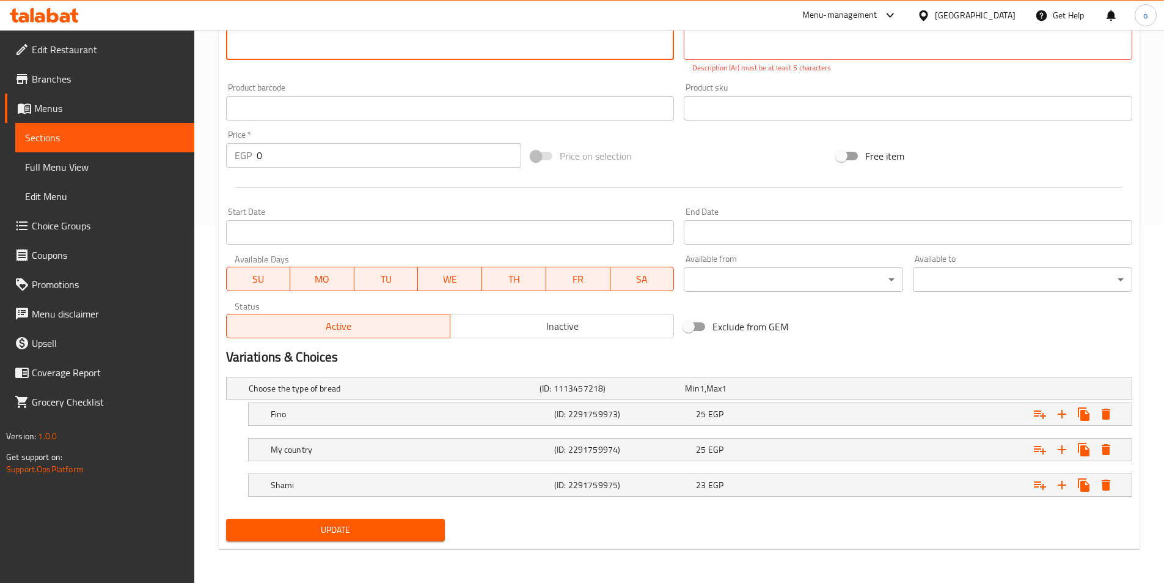
click at [358, 527] on span "Update" at bounding box center [336, 529] width 200 height 15
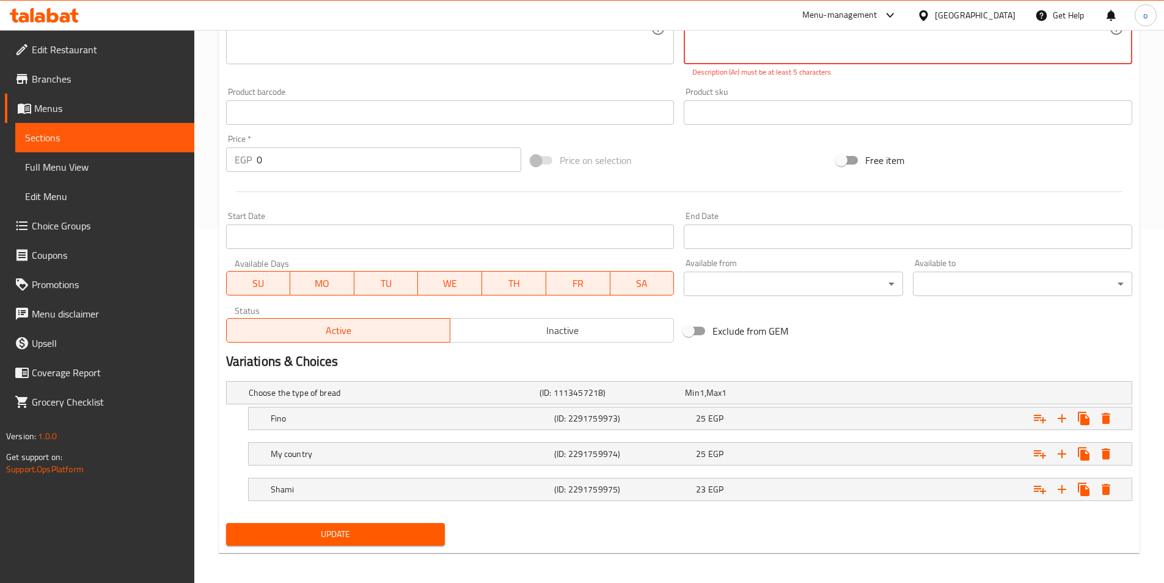
click at [112, 137] on span "Sections" at bounding box center [105, 137] width 160 height 15
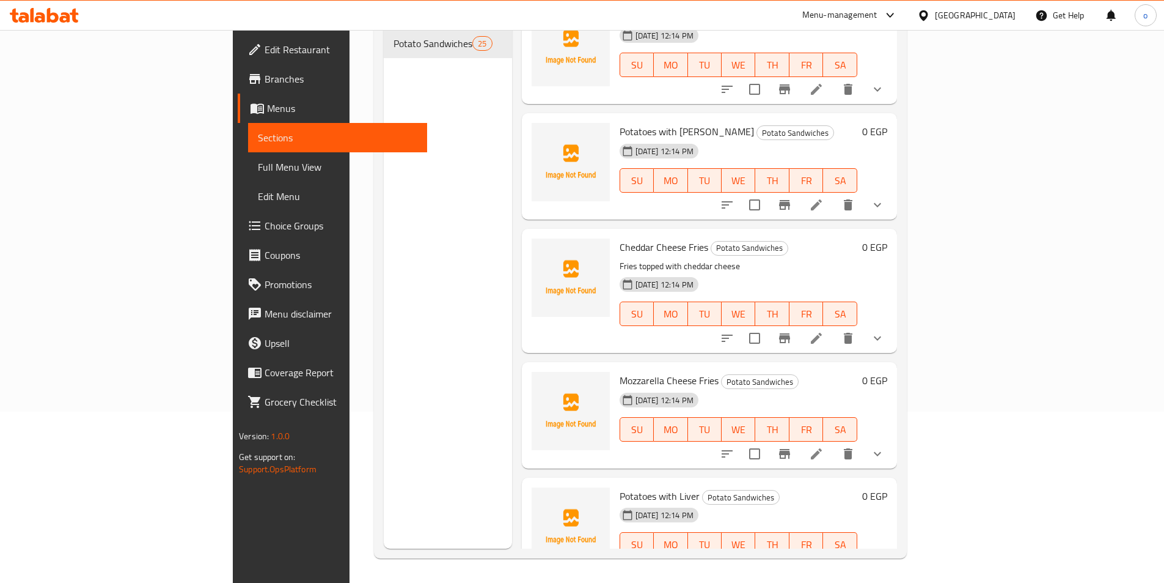
scroll to position [428, 0]
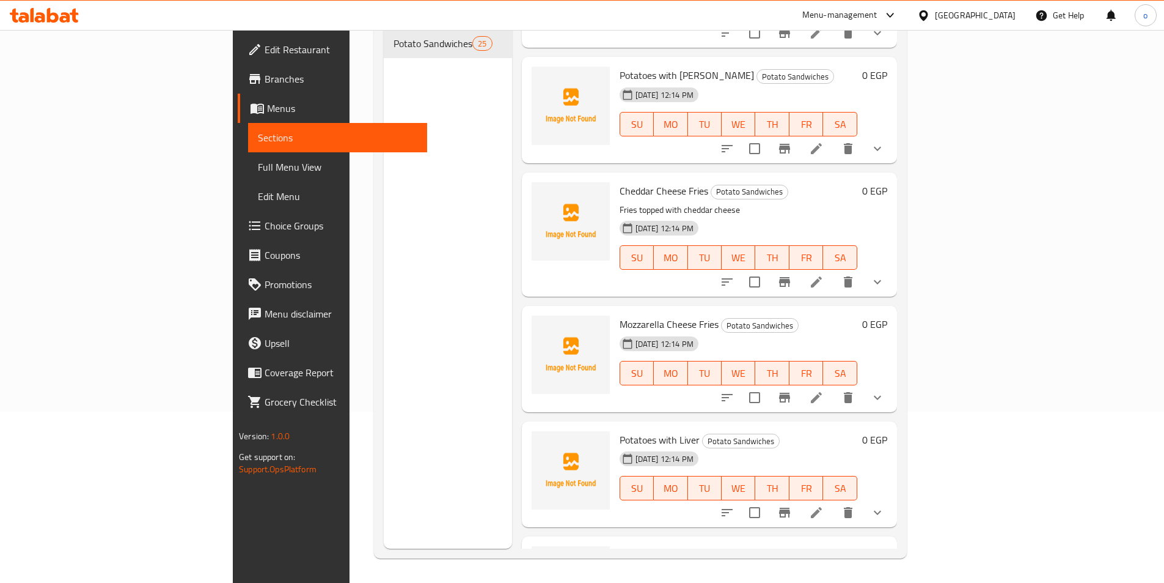
click at [822, 276] on icon at bounding box center [816, 281] width 11 height 11
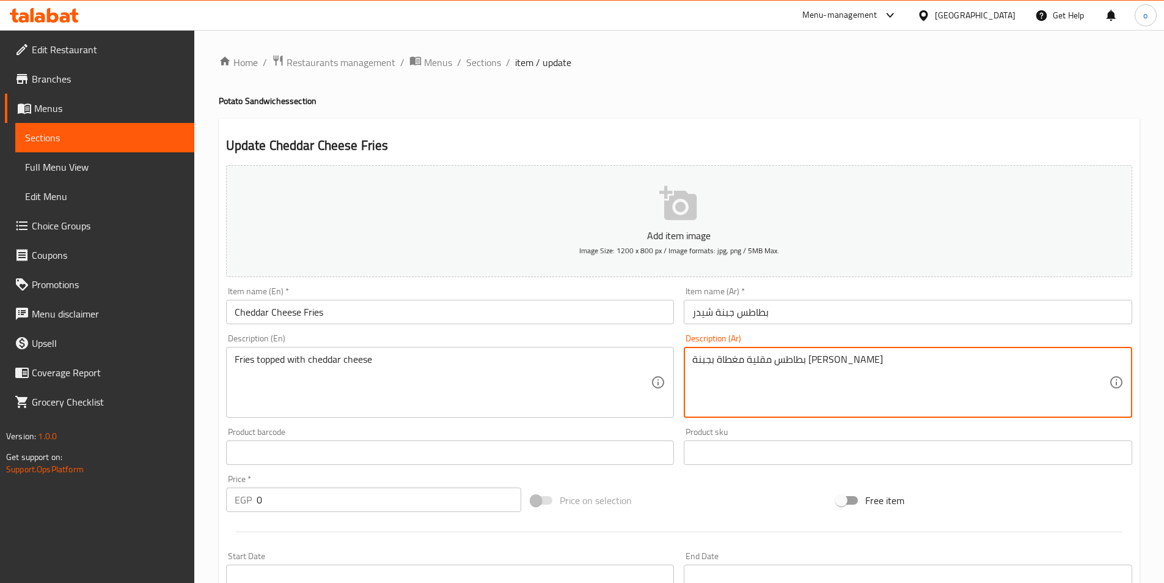
drag, startPoint x: 760, startPoint y: 362, endPoint x: 597, endPoint y: 343, distance: 164.9
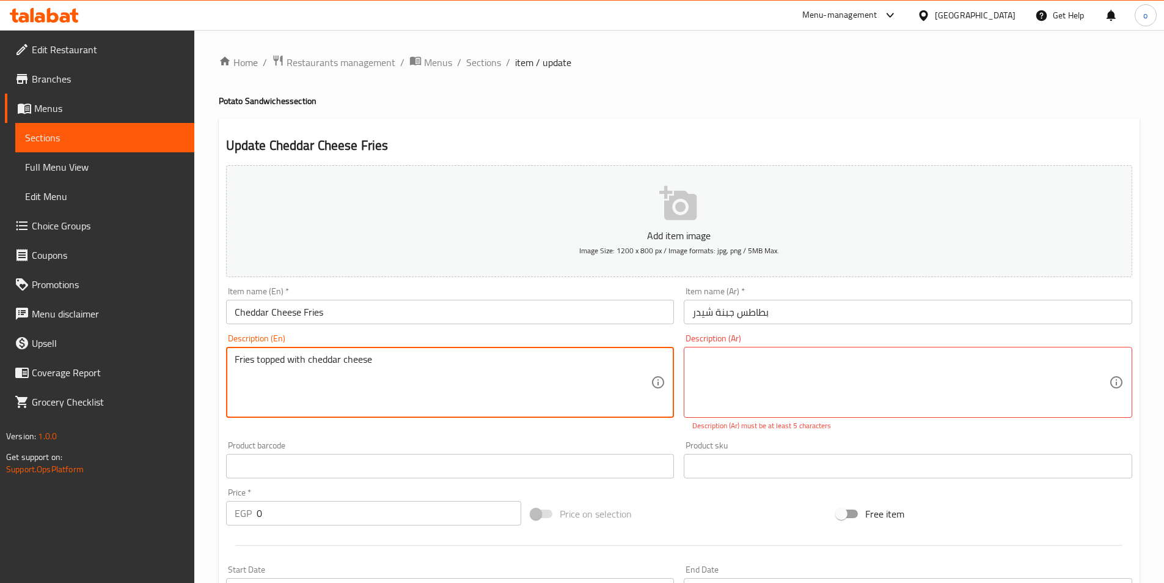
drag, startPoint x: 402, startPoint y: 359, endPoint x: 170, endPoint y: 348, distance: 231.9
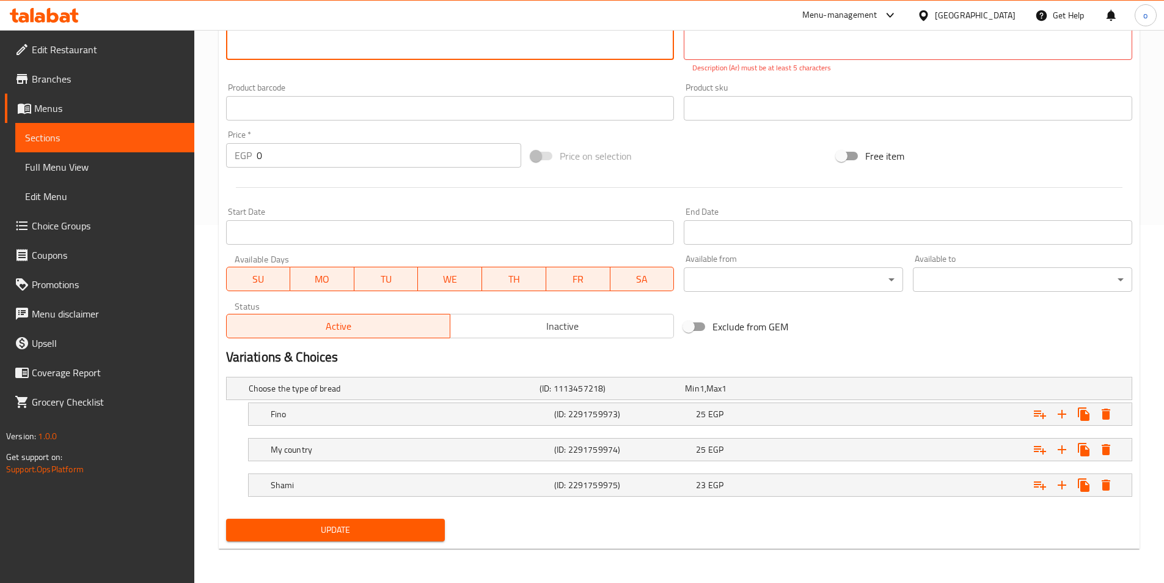
click at [411, 523] on span "Update" at bounding box center [336, 529] width 200 height 15
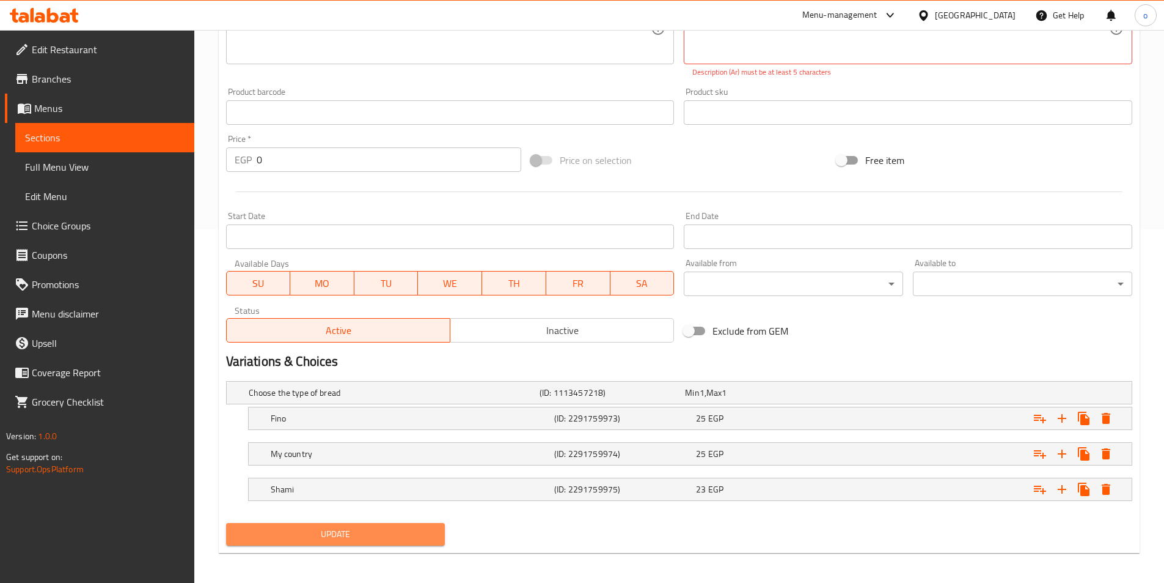
click at [356, 543] on button "Update" at bounding box center [335, 534] width 219 height 23
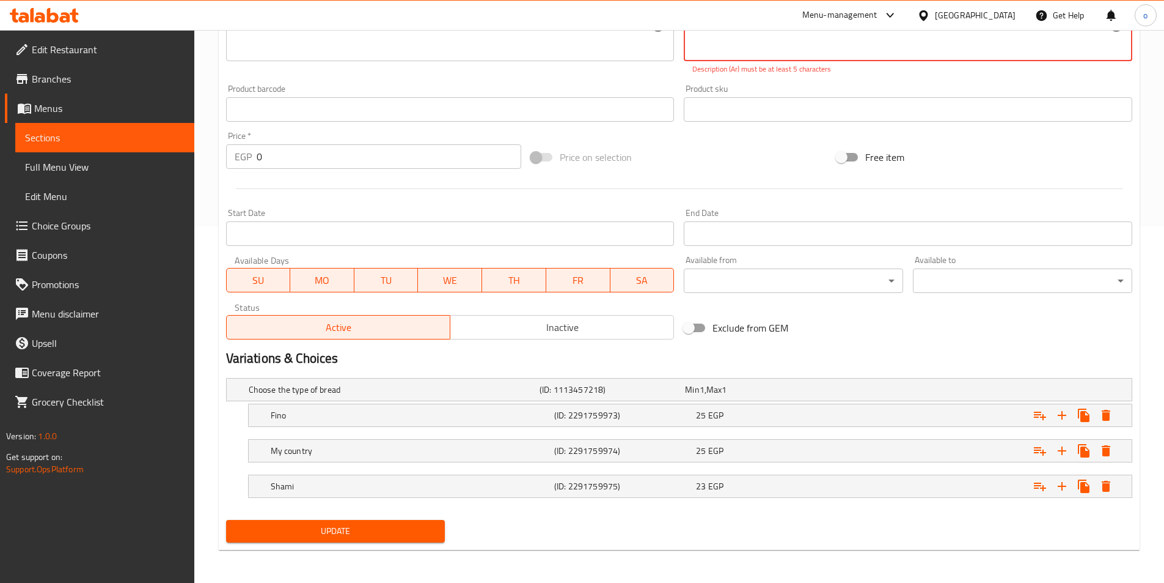
scroll to position [358, 0]
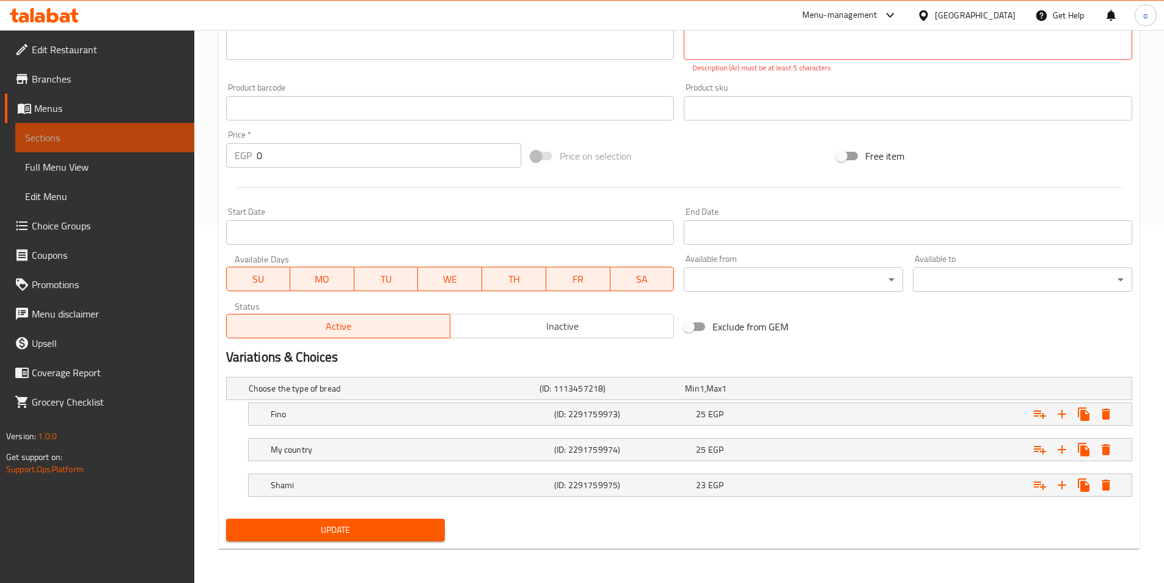
click at [145, 130] on link "Sections" at bounding box center [104, 137] width 179 height 29
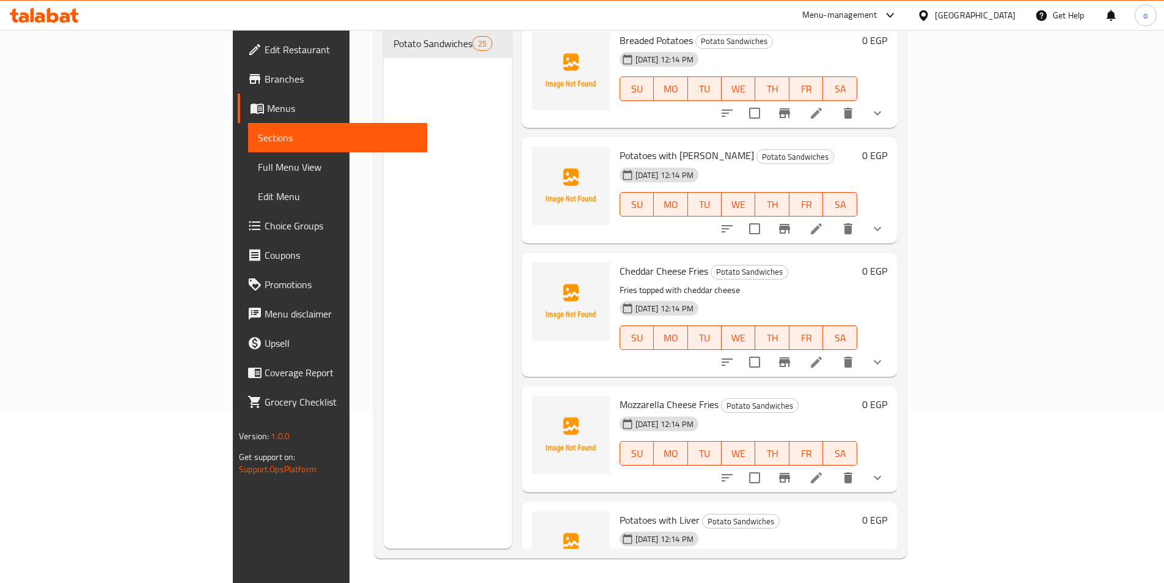
scroll to position [367, 0]
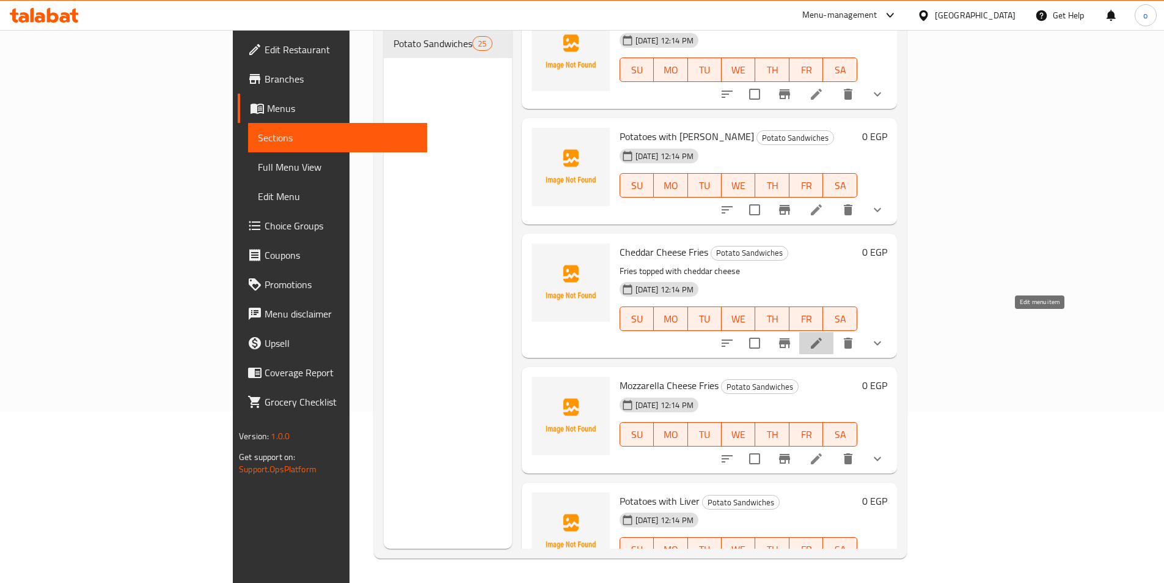
click at [824, 336] on icon at bounding box center [816, 343] width 15 height 15
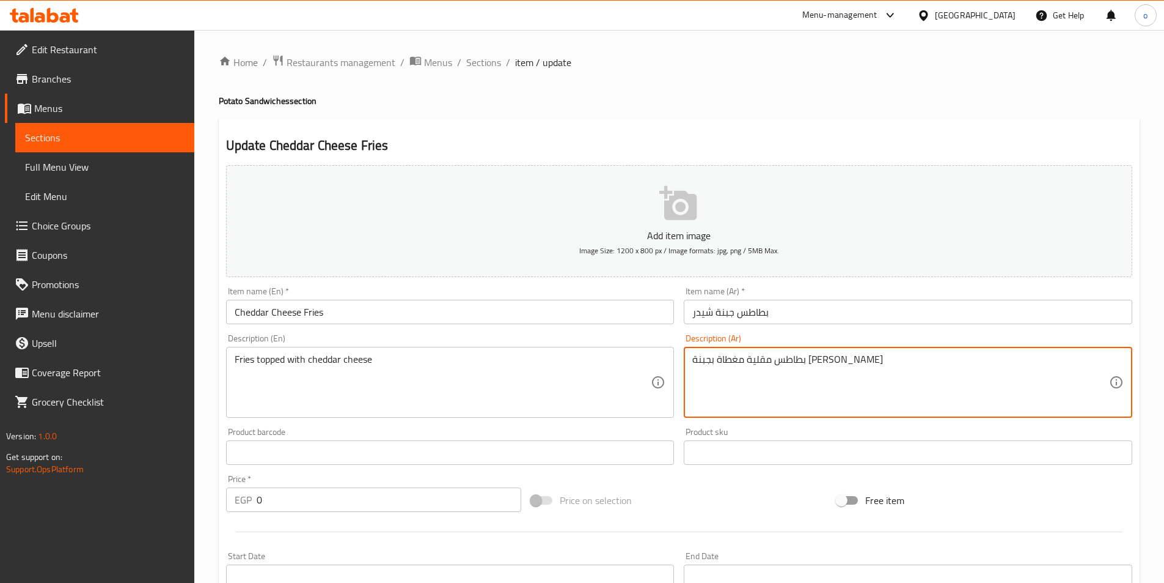
drag, startPoint x: 851, startPoint y: 361, endPoint x: 620, endPoint y: 348, distance: 231.4
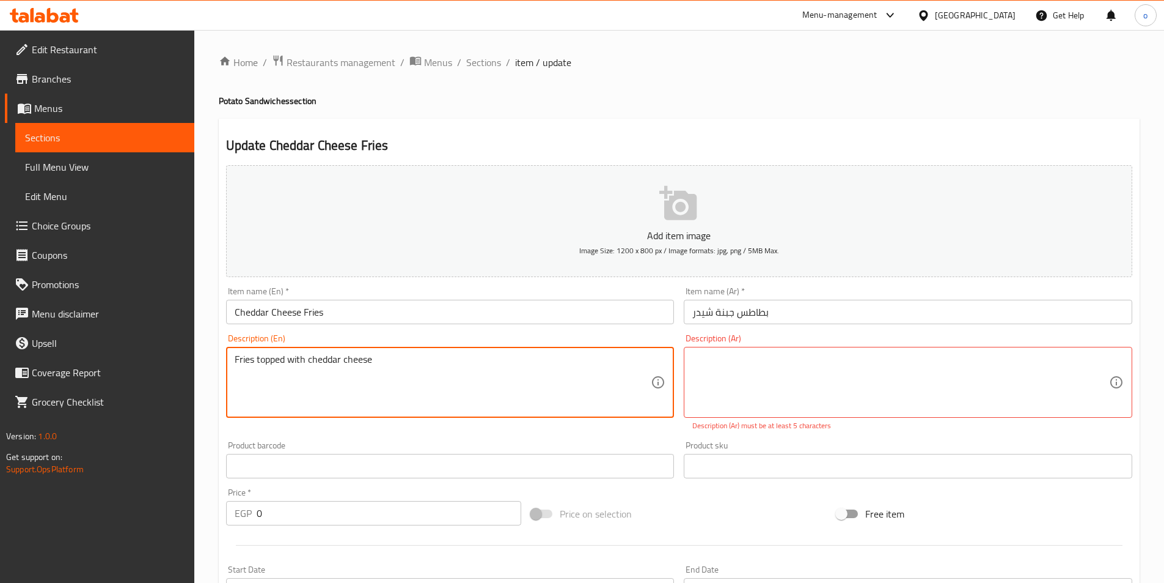
drag, startPoint x: 377, startPoint y: 356, endPoint x: 189, endPoint y: 353, distance: 187.1
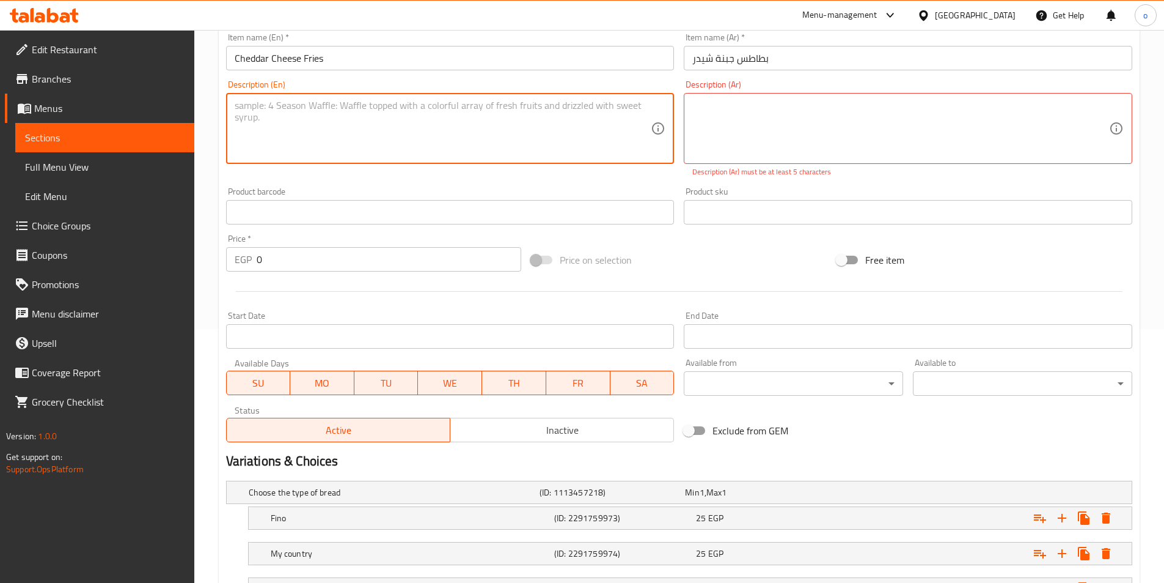
scroll to position [358, 0]
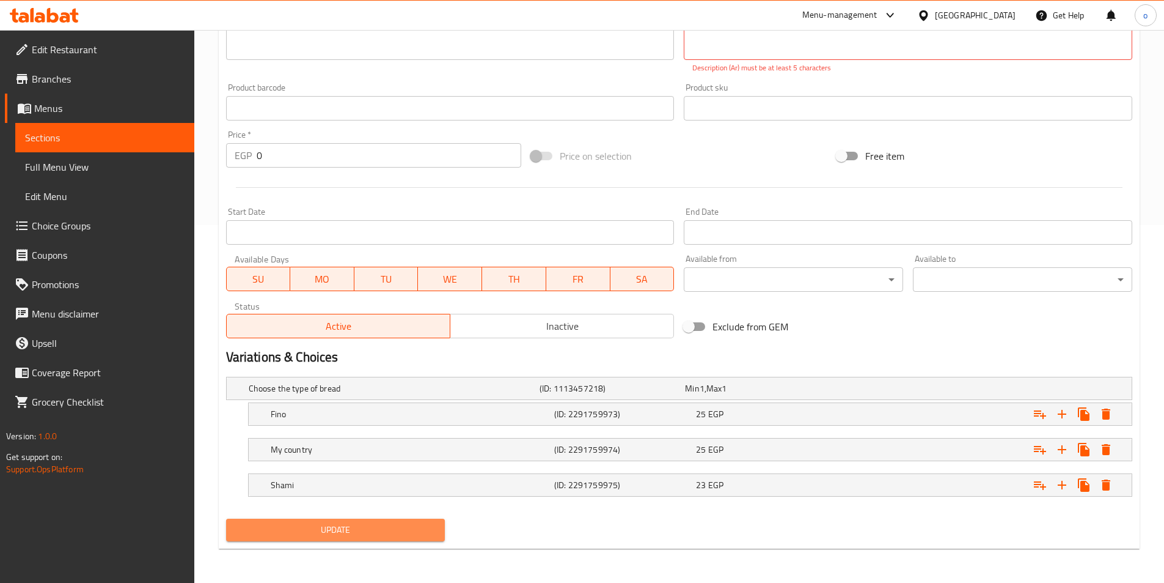
click at [402, 524] on span "Update" at bounding box center [336, 529] width 200 height 15
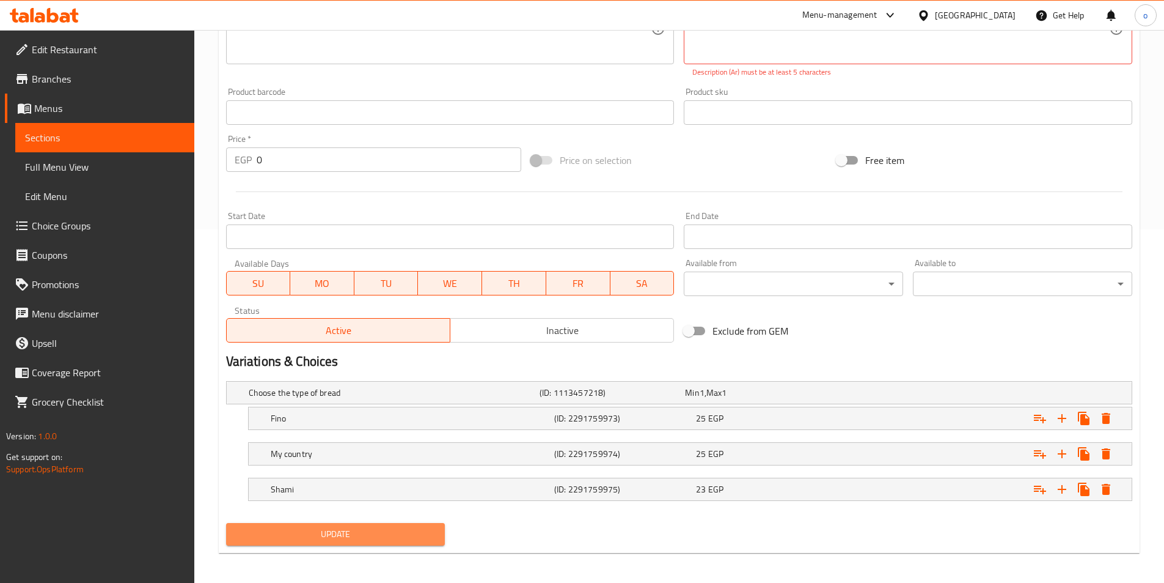
click at [350, 537] on span "Update" at bounding box center [336, 533] width 200 height 15
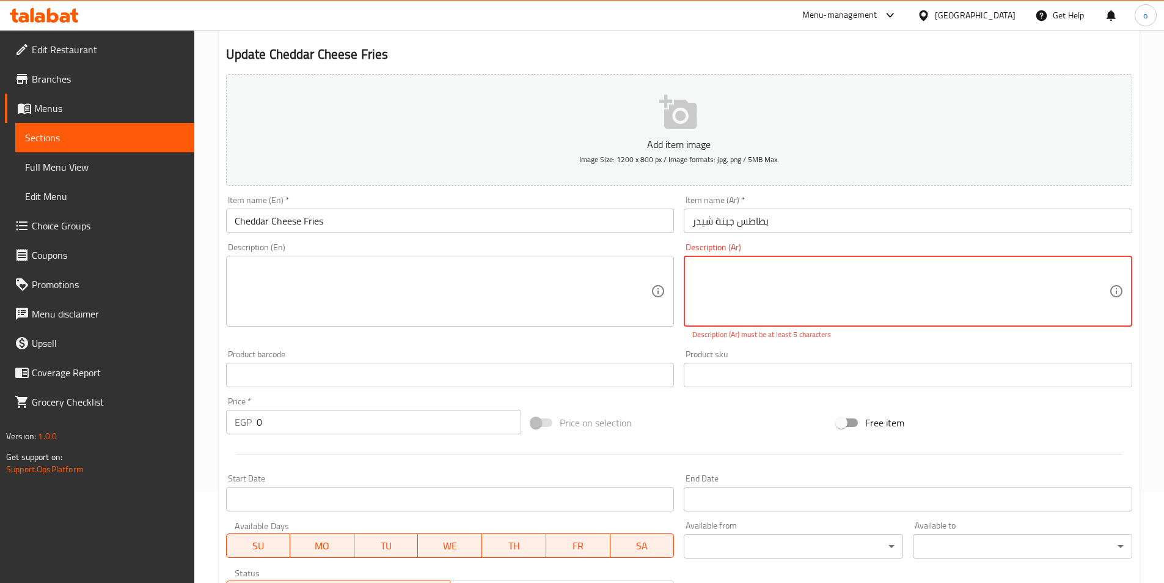
scroll to position [0, 0]
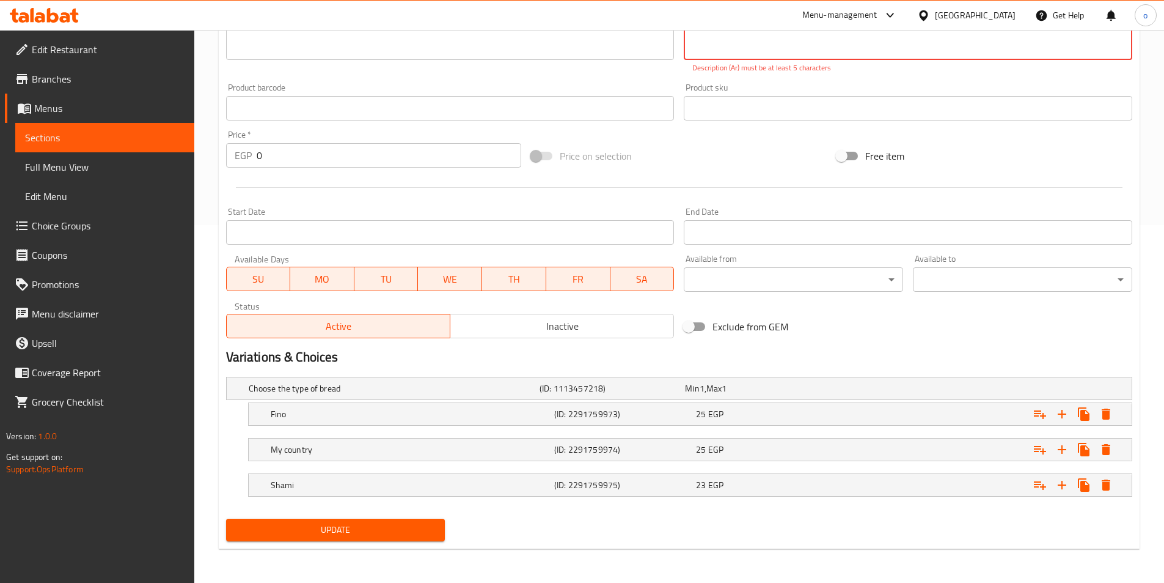
click at [391, 540] on button "Update" at bounding box center [335, 529] width 219 height 23
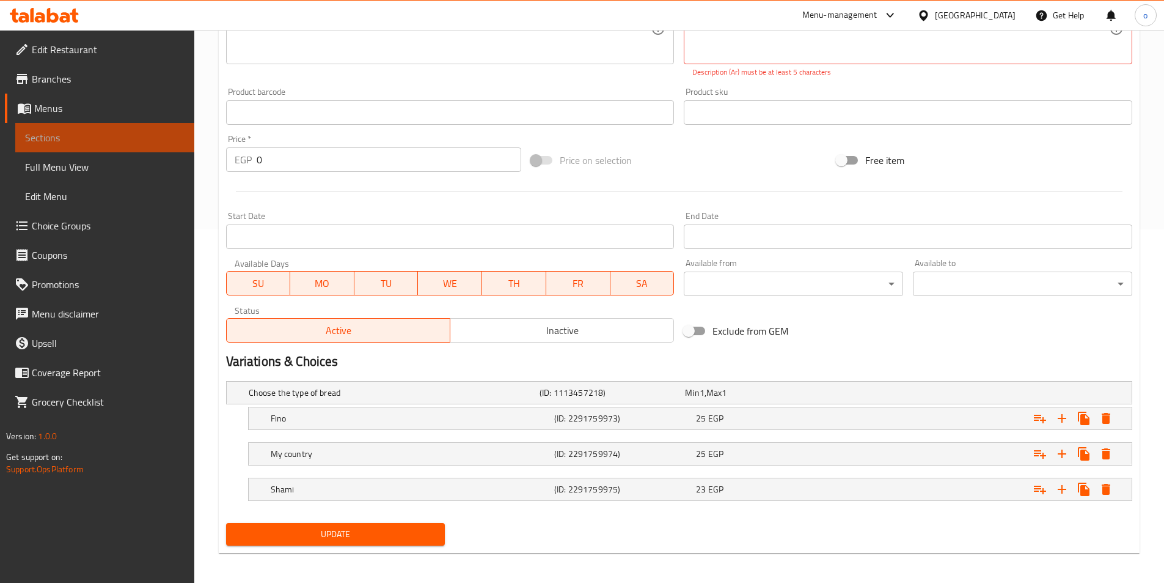
click at [168, 145] on link "Sections" at bounding box center [104, 137] width 179 height 29
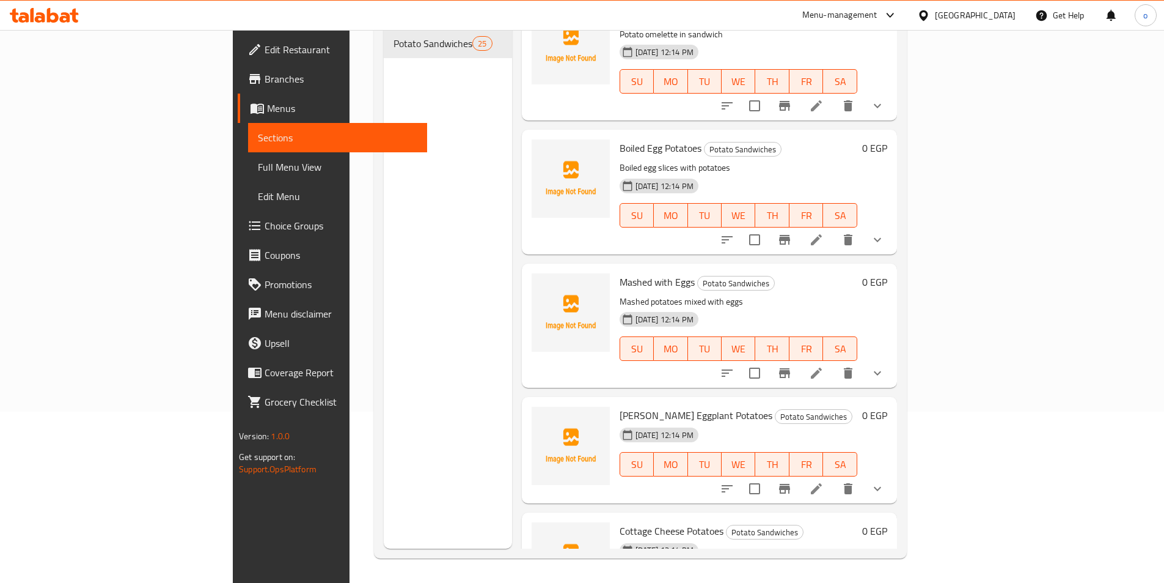
scroll to position [1339, 0]
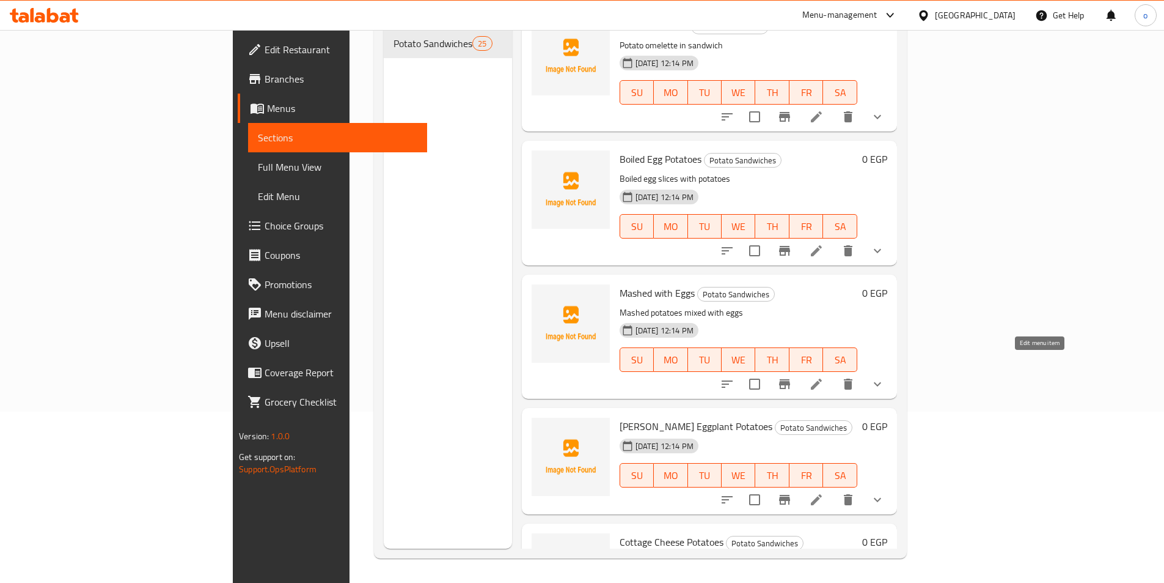
click at [824, 377] on icon at bounding box center [816, 384] width 15 height 15
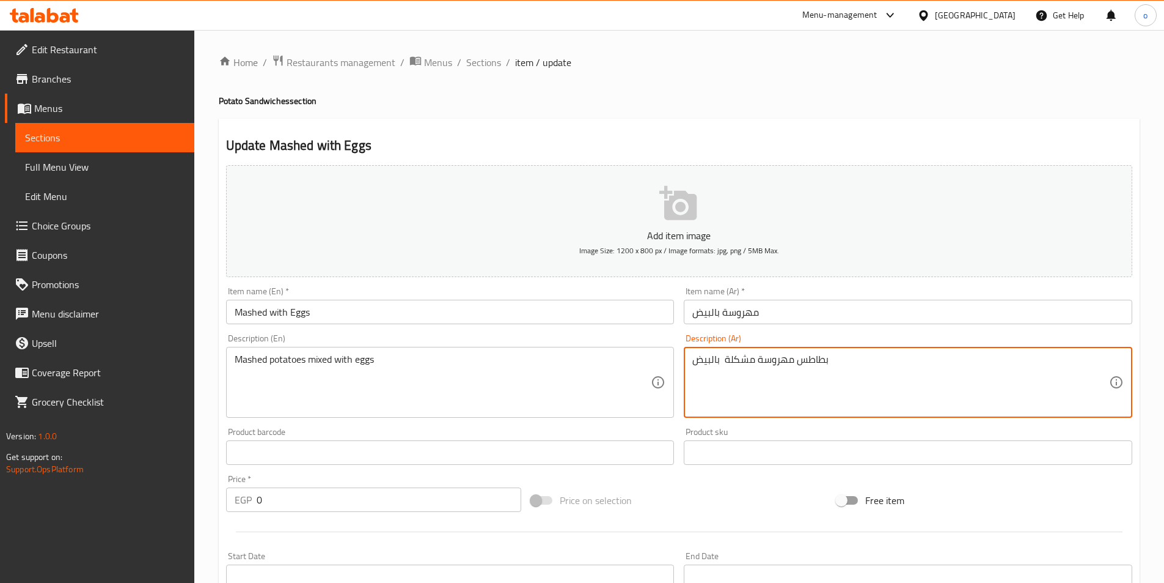
drag, startPoint x: 850, startPoint y: 361, endPoint x: 566, endPoint y: 347, distance: 284.6
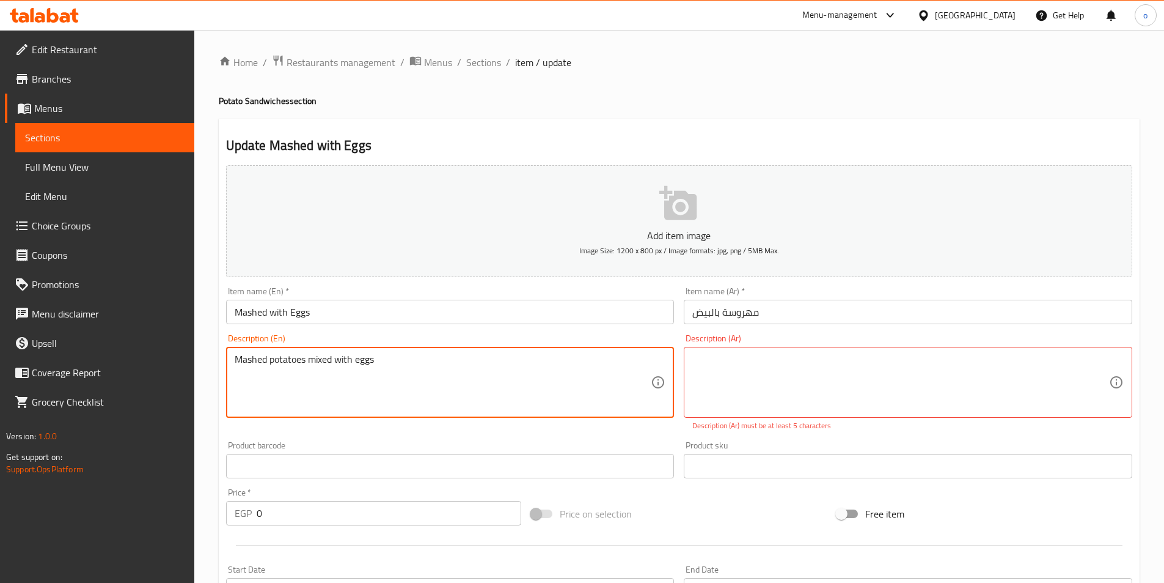
drag, startPoint x: 421, startPoint y: 366, endPoint x: 159, endPoint y: 347, distance: 262.3
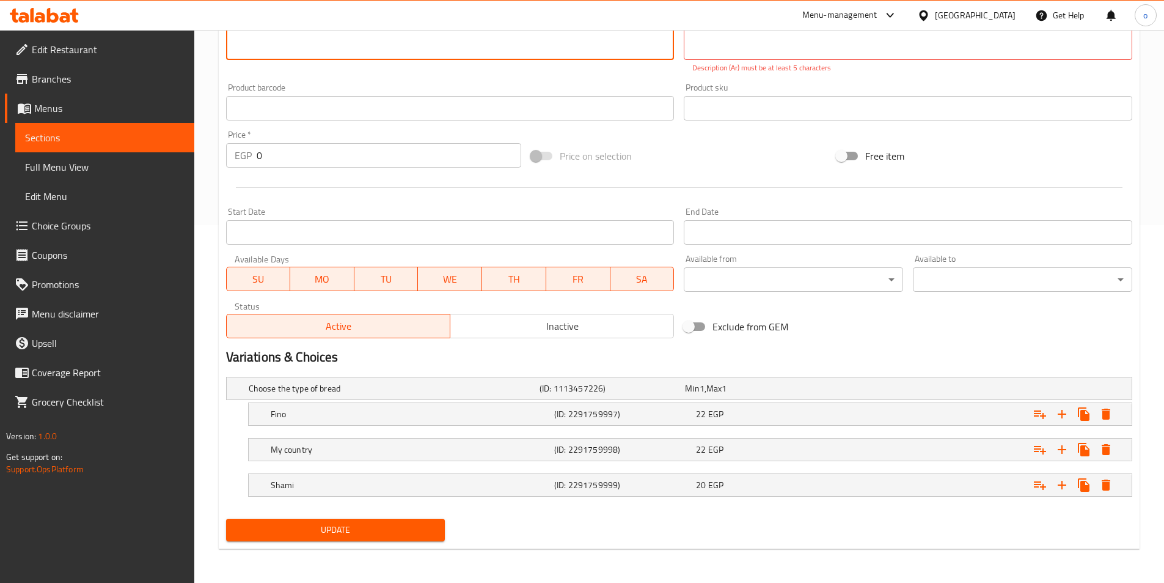
click at [309, 526] on span "Update" at bounding box center [336, 529] width 200 height 15
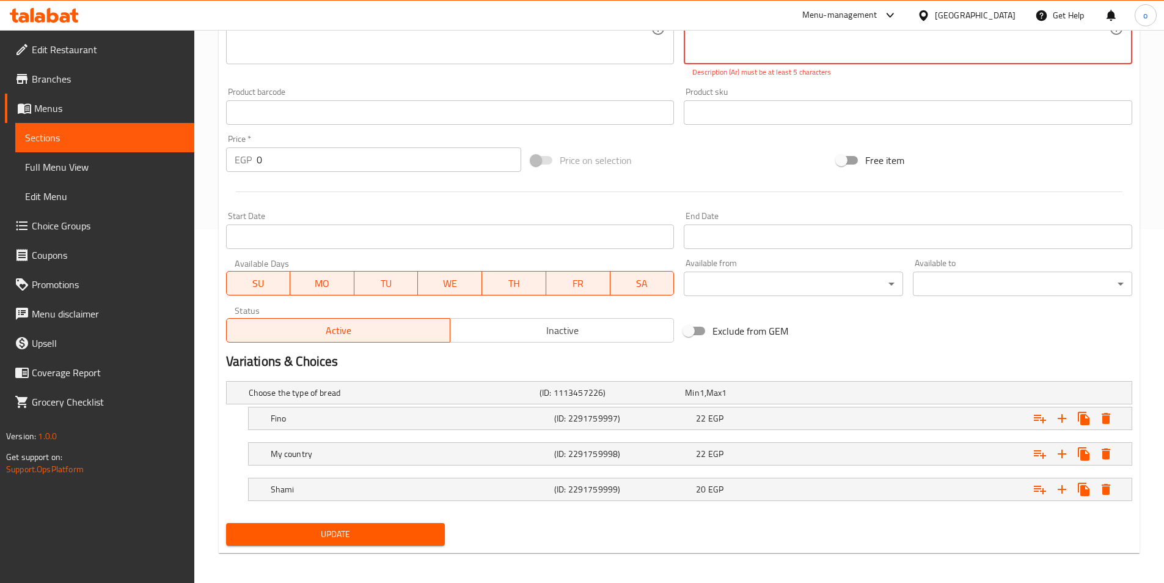
click at [322, 528] on span "Update" at bounding box center [336, 533] width 200 height 15
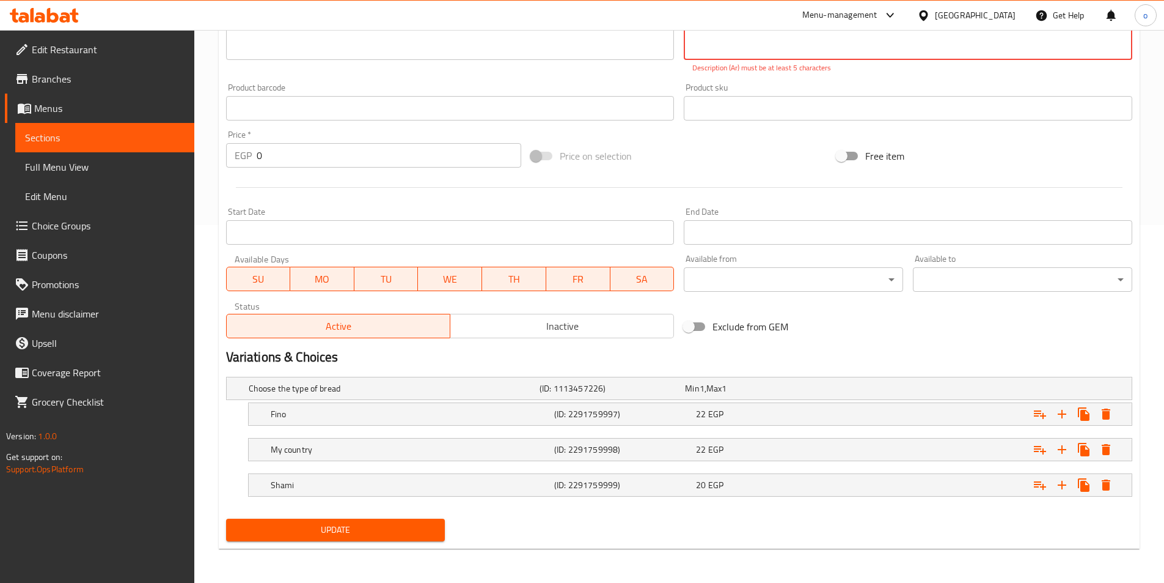
click at [391, 526] on span "Update" at bounding box center [336, 529] width 200 height 15
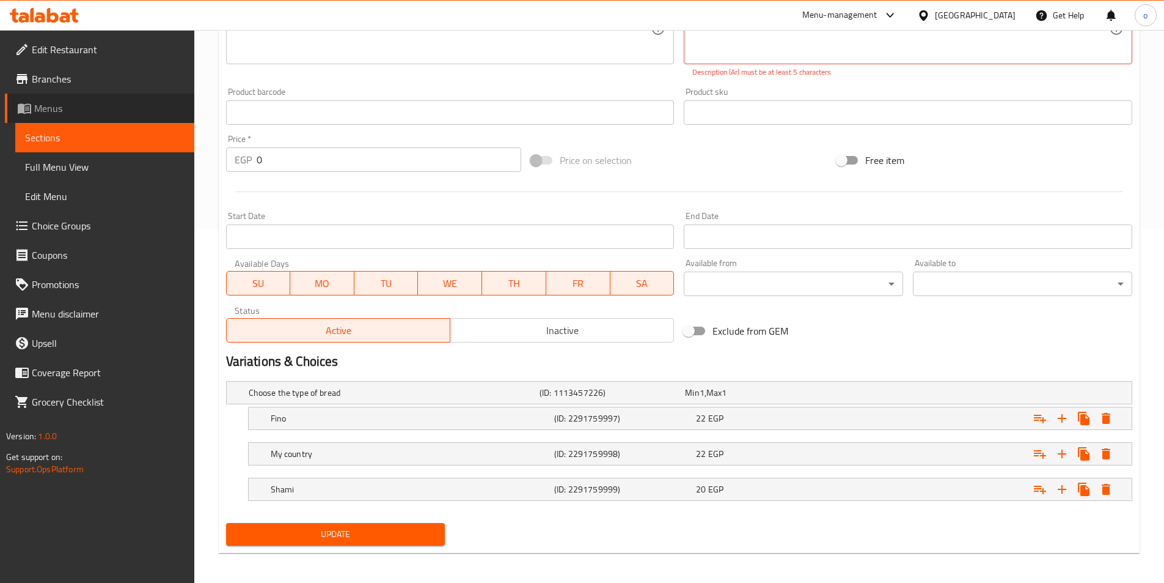
click at [118, 121] on link "Menus" at bounding box center [99, 108] width 189 height 29
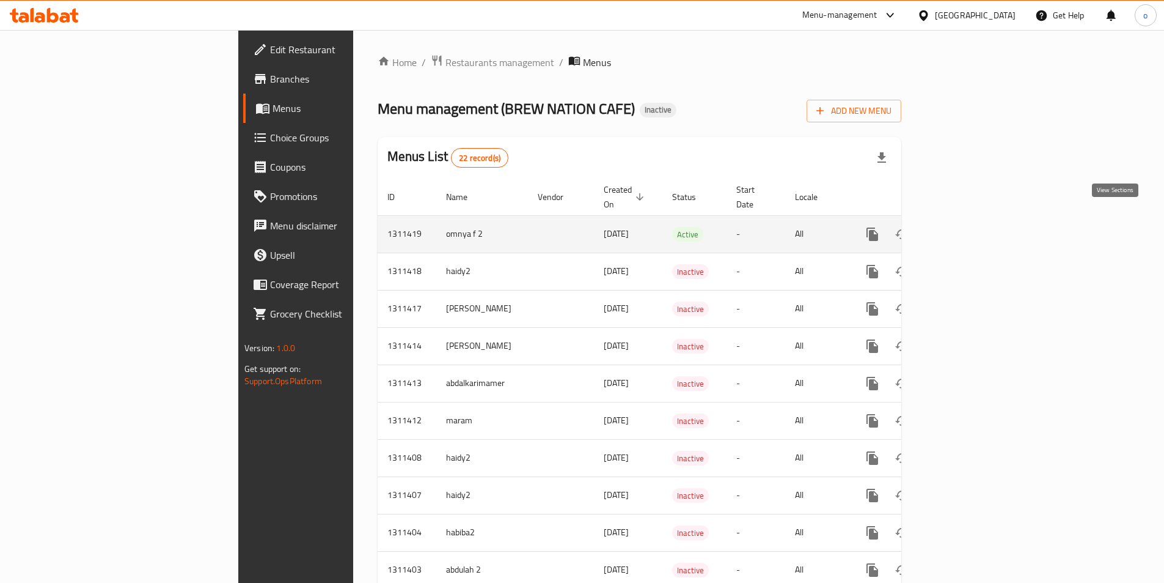
click at [968, 227] on icon "enhanced table" at bounding box center [961, 234] width 15 height 15
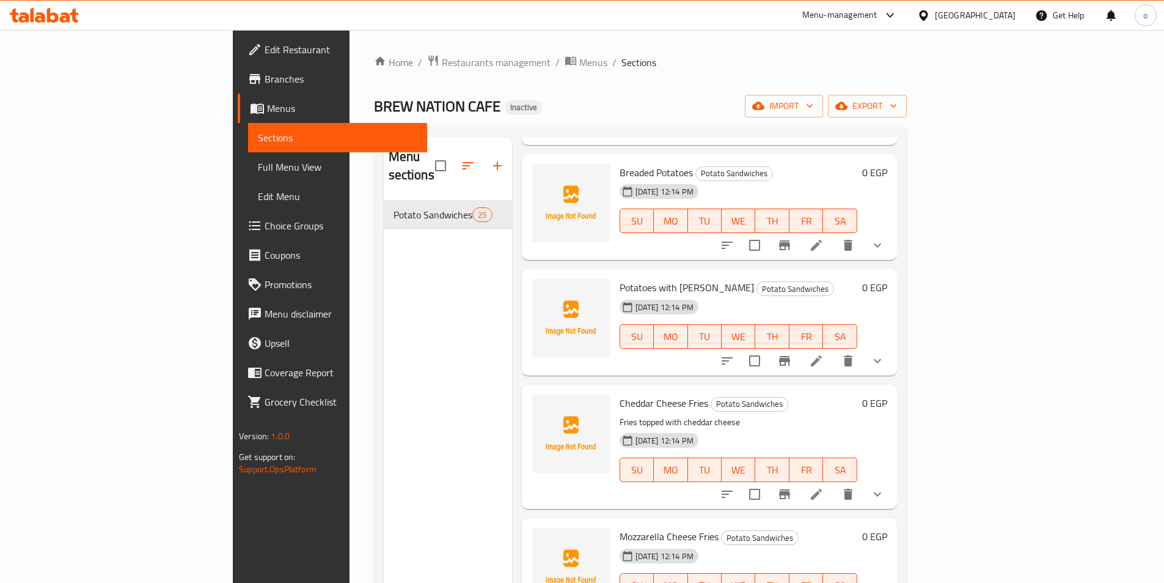
scroll to position [367, 0]
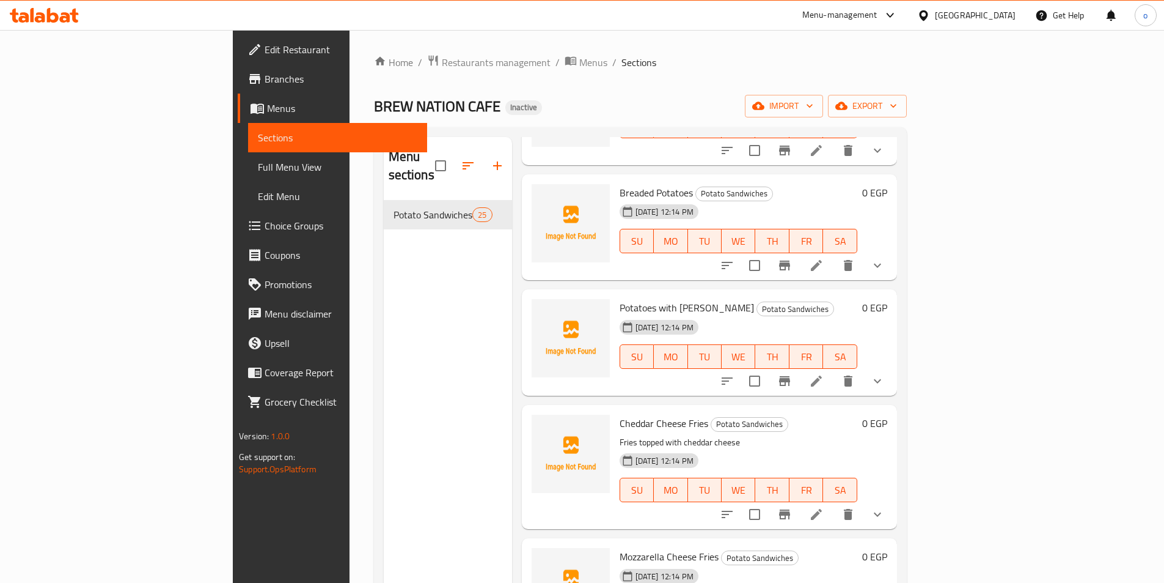
click at [824, 507] on icon at bounding box center [816, 514] width 15 height 15
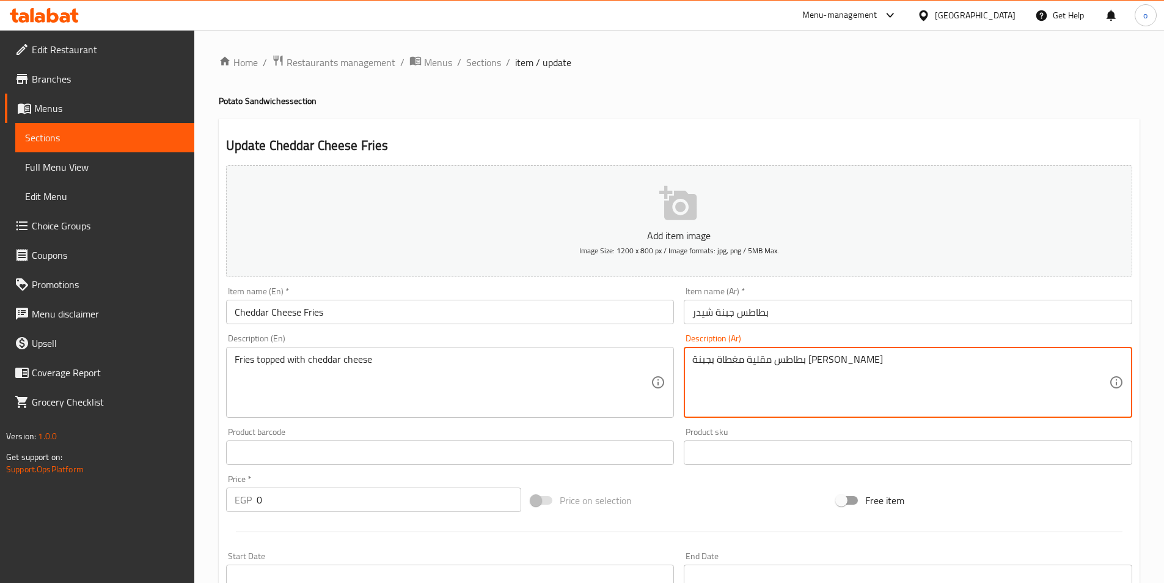
drag, startPoint x: 870, startPoint y: 371, endPoint x: 588, endPoint y: 339, distance: 284.3
type textarea "\"
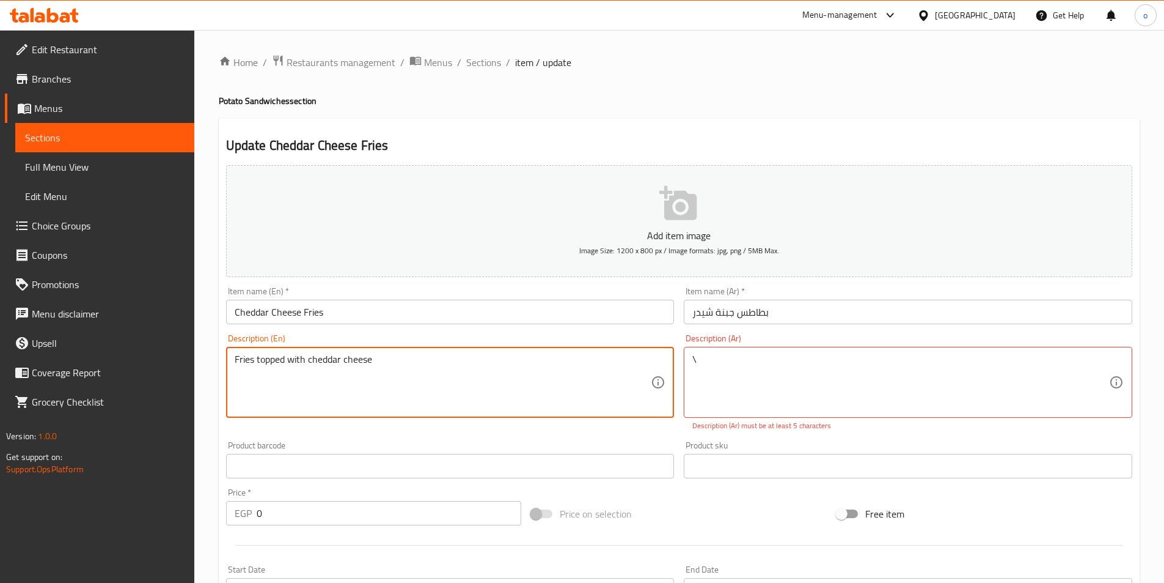
drag, startPoint x: 381, startPoint y: 357, endPoint x: 232, endPoint y: 359, distance: 148.6
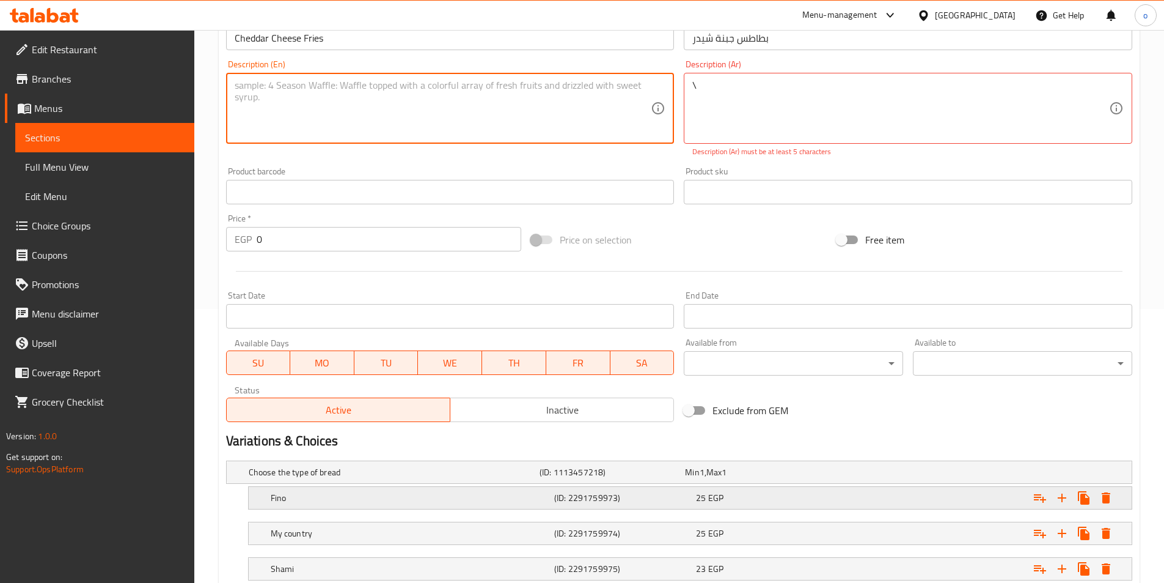
scroll to position [358, 0]
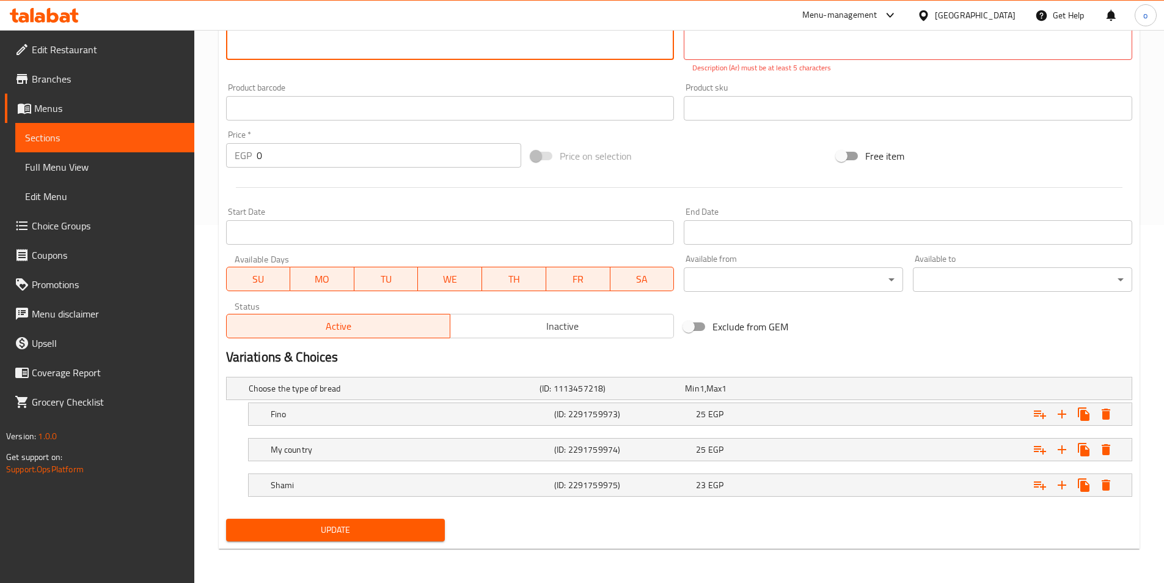
click at [425, 523] on span "Update" at bounding box center [336, 529] width 200 height 15
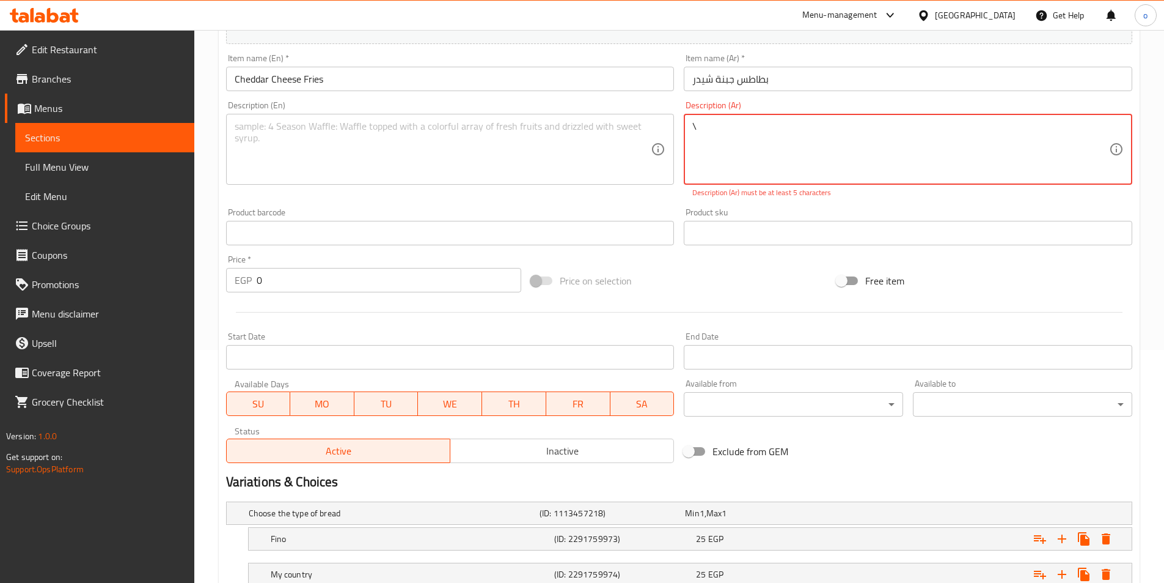
scroll to position [0, 0]
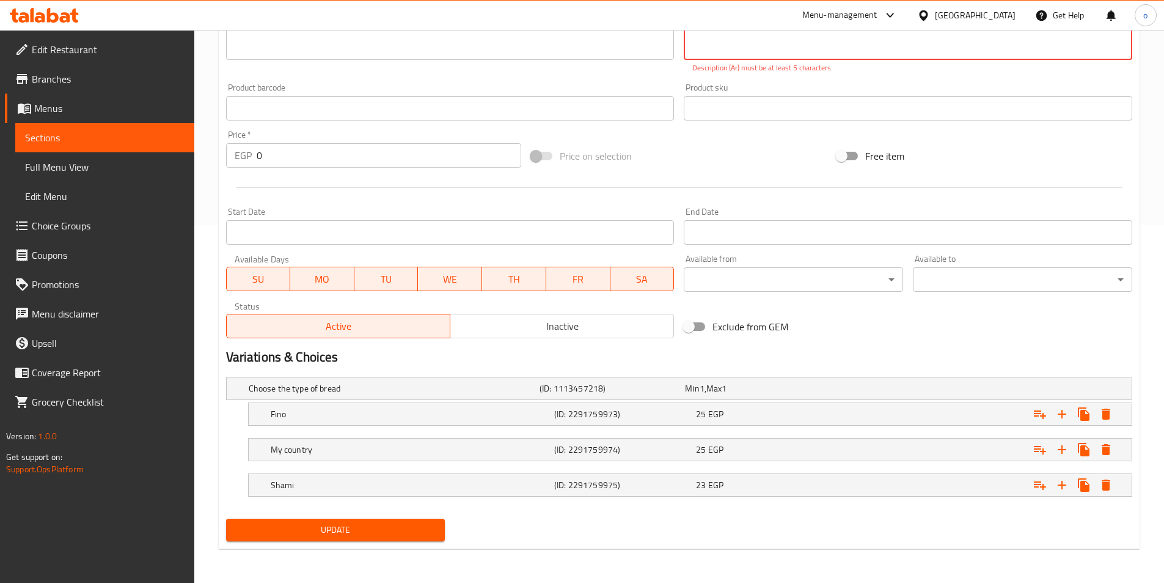
click at [367, 531] on span "Update" at bounding box center [336, 529] width 200 height 15
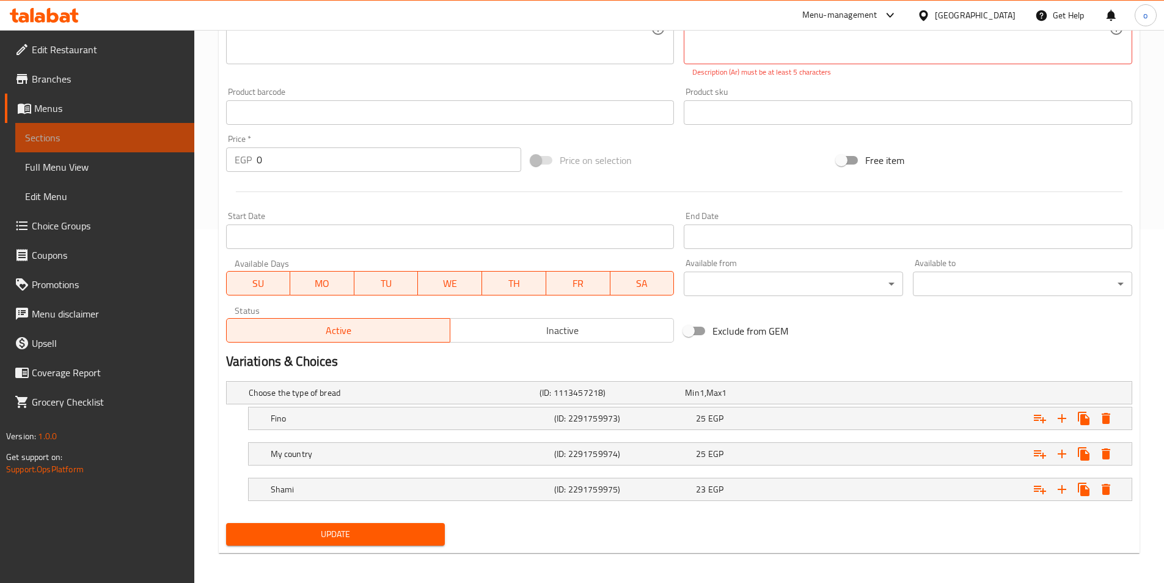
click at [140, 136] on span "Sections" at bounding box center [105, 137] width 160 height 15
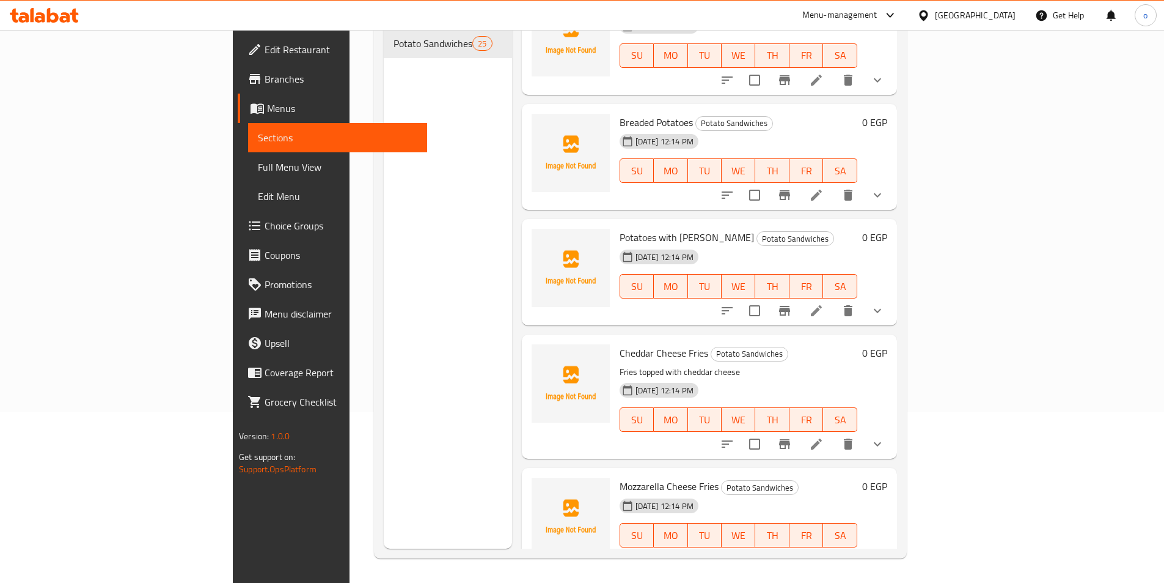
scroll to position [367, 0]
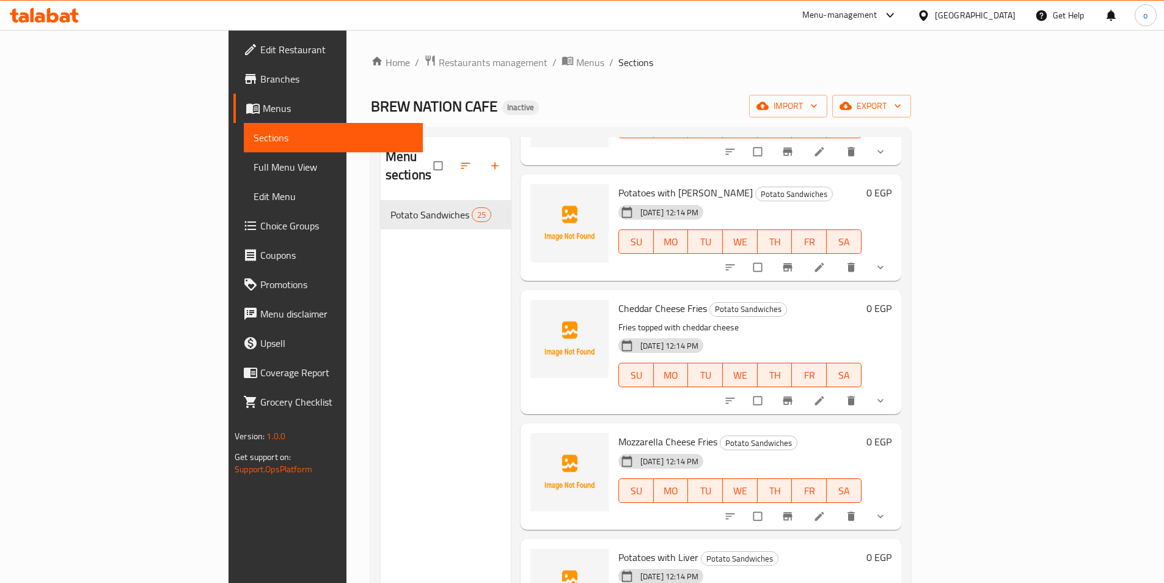
scroll to position [489, 0]
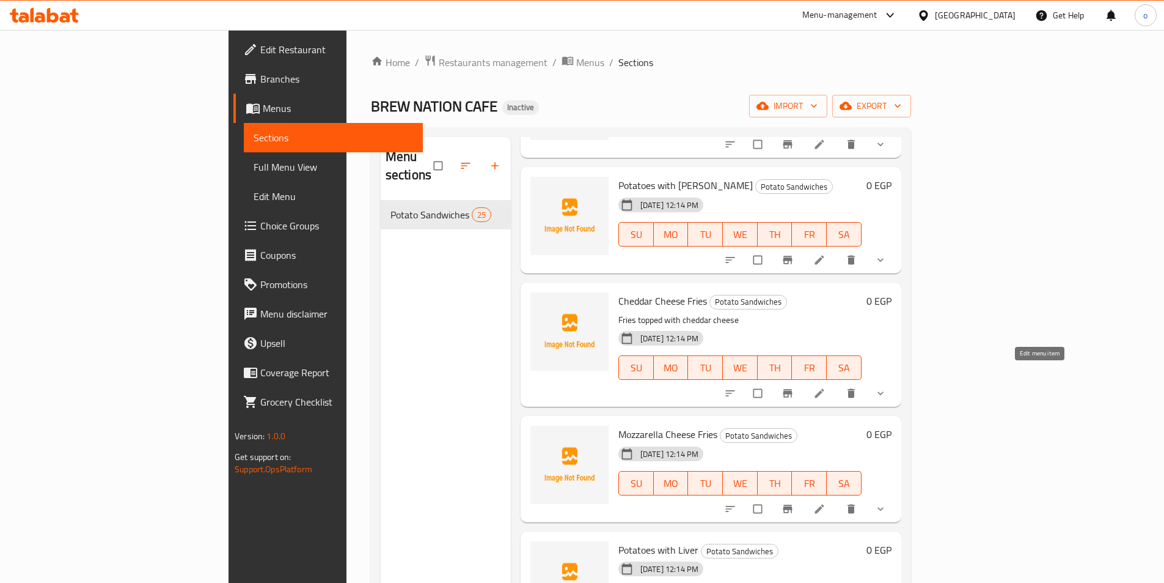
click at [826, 387] on icon at bounding box center [820, 393] width 12 height 12
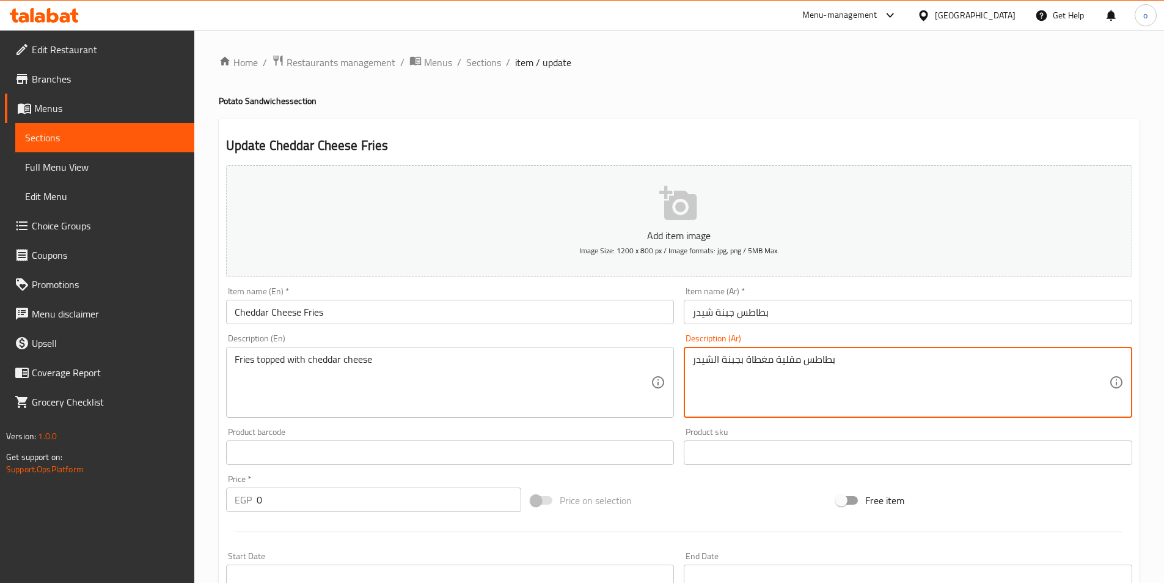
drag, startPoint x: 854, startPoint y: 360, endPoint x: 665, endPoint y: 358, distance: 188.9
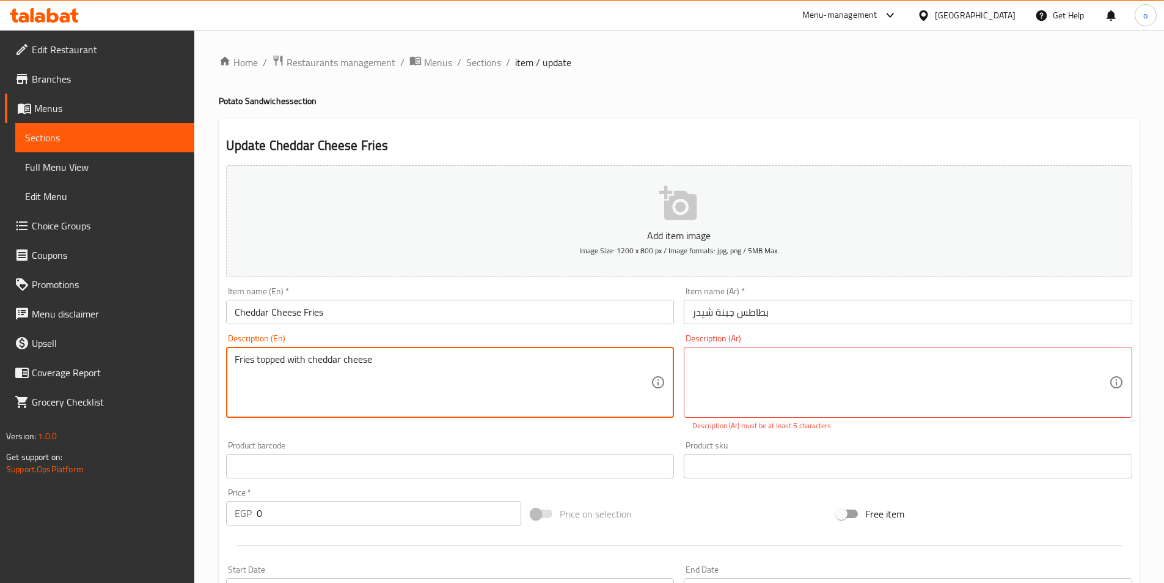
drag, startPoint x: 418, startPoint y: 360, endPoint x: 196, endPoint y: 344, distance: 221.9
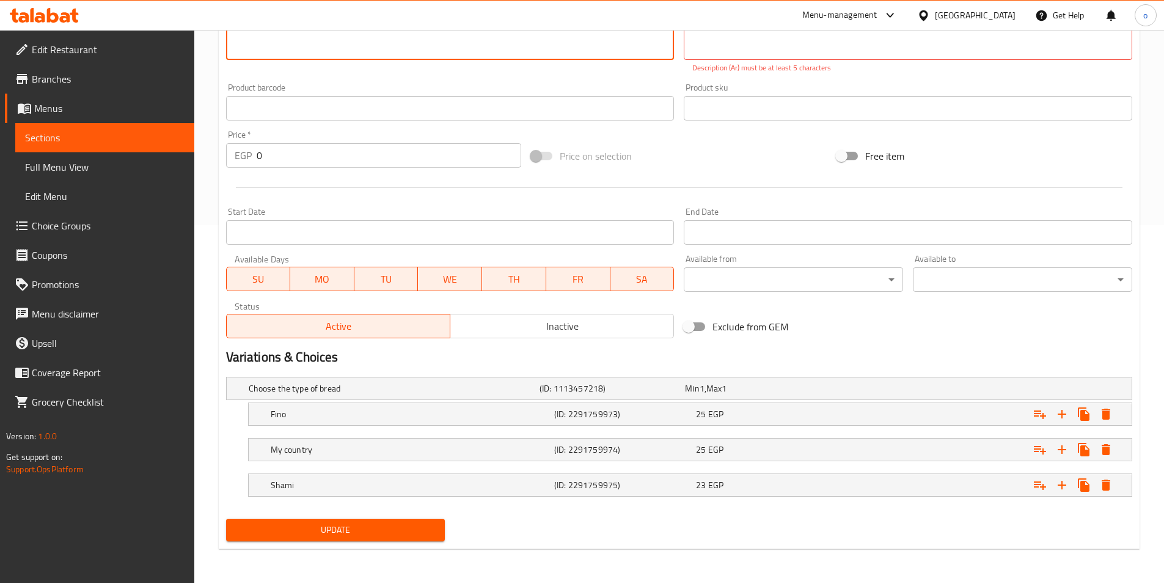
click at [313, 529] on span "Update" at bounding box center [336, 529] width 200 height 15
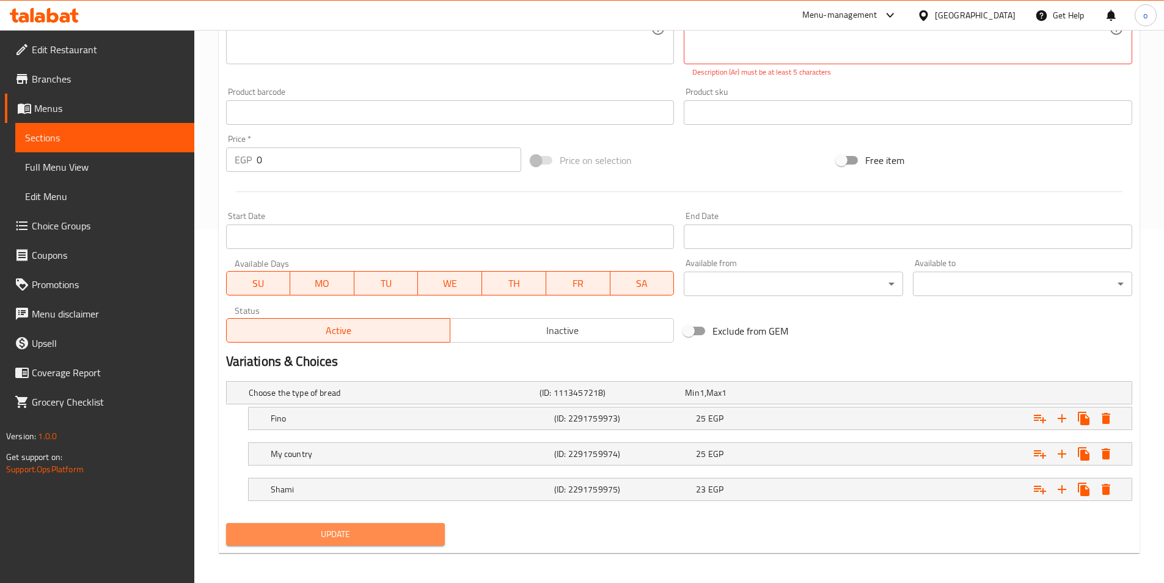
click at [378, 533] on span "Update" at bounding box center [336, 533] width 200 height 15
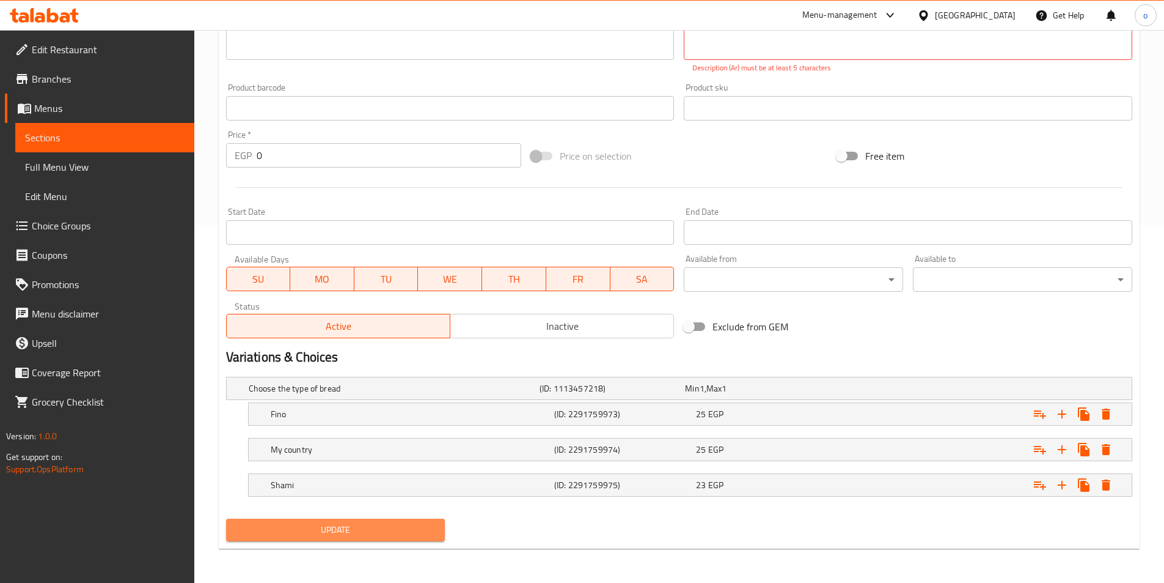
click at [389, 530] on span "Update" at bounding box center [336, 529] width 200 height 15
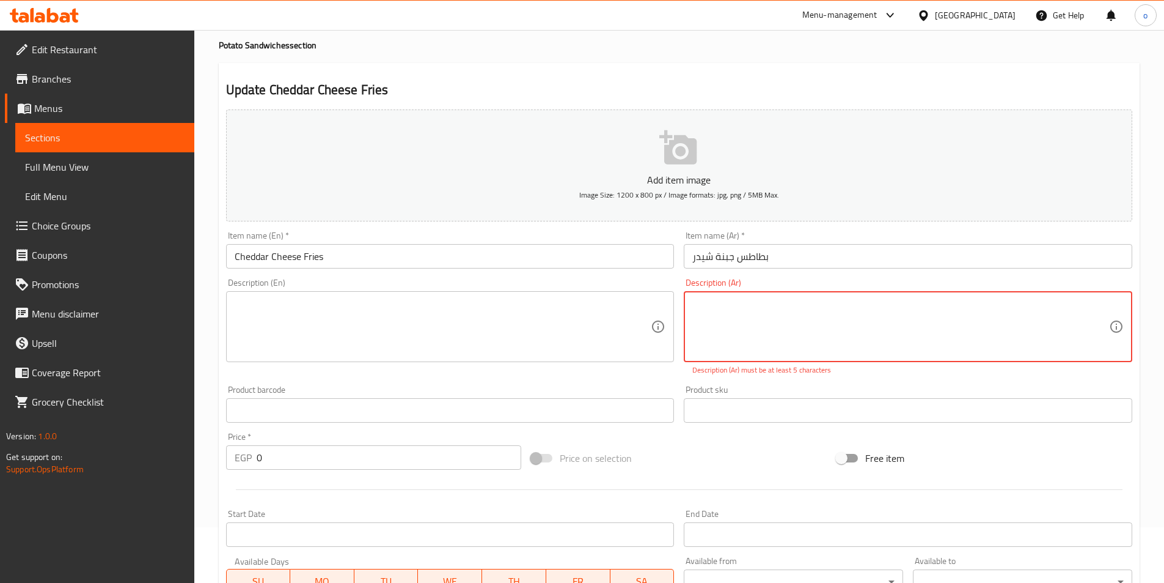
scroll to position [48, 0]
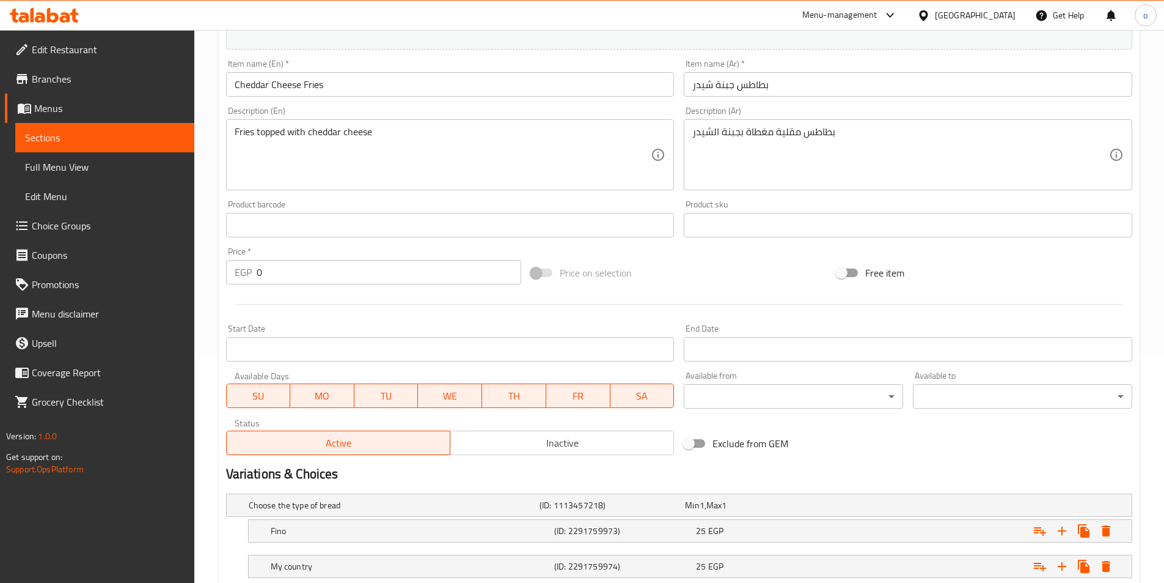
scroll to position [245, 0]
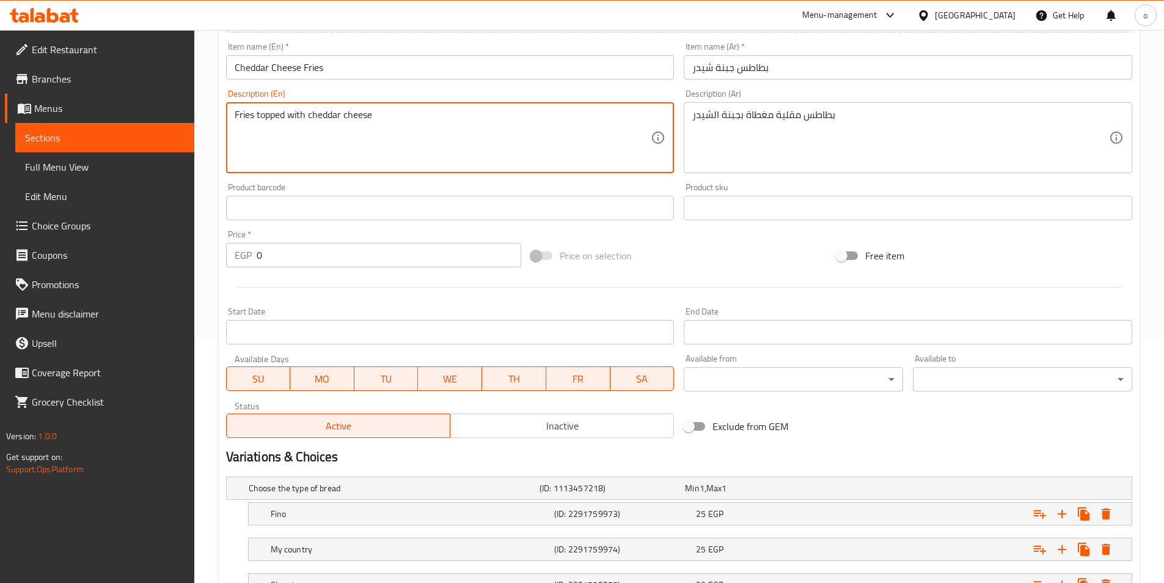
click at [515, 134] on textarea "Fries topped with cheddar cheese" at bounding box center [443, 138] width 417 height 58
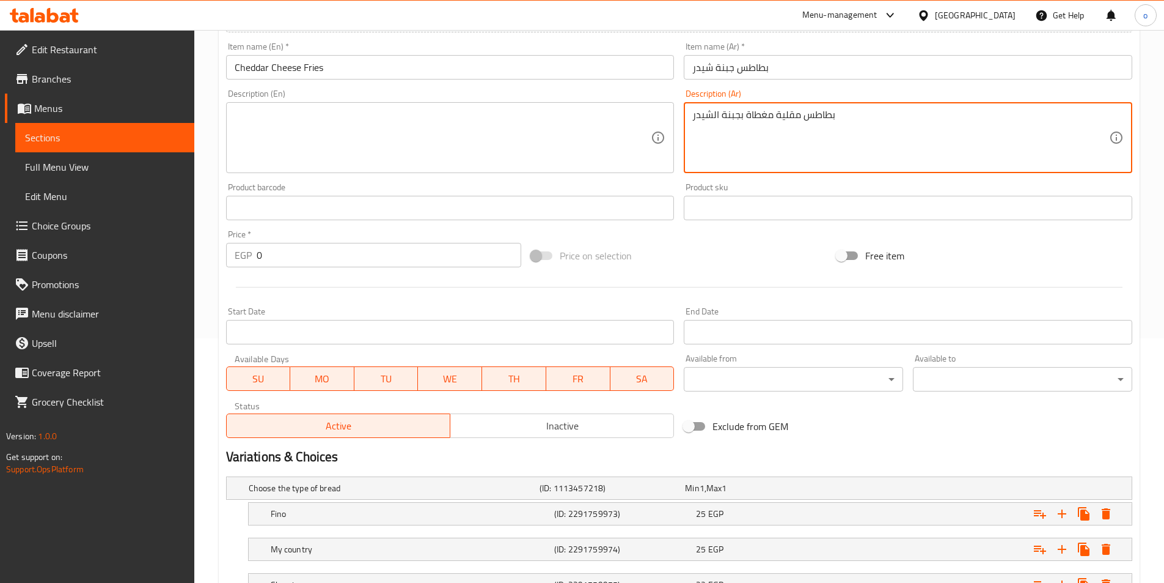
click at [840, 120] on textarea "بطاطس مقلية مغطاة بجبنة الشيدر" at bounding box center [901, 138] width 417 height 58
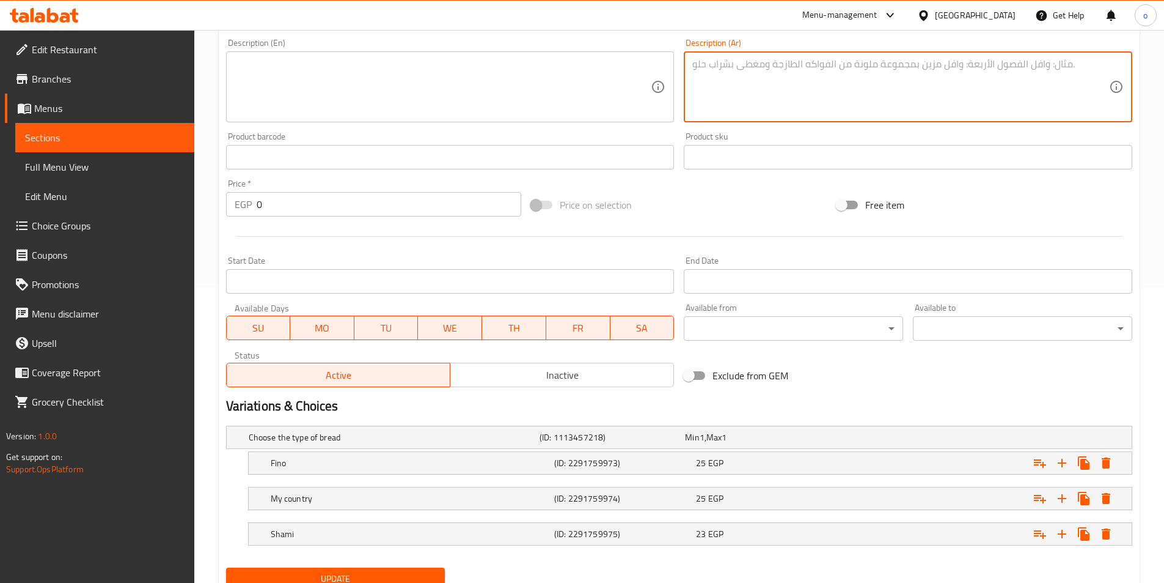
scroll to position [344, 0]
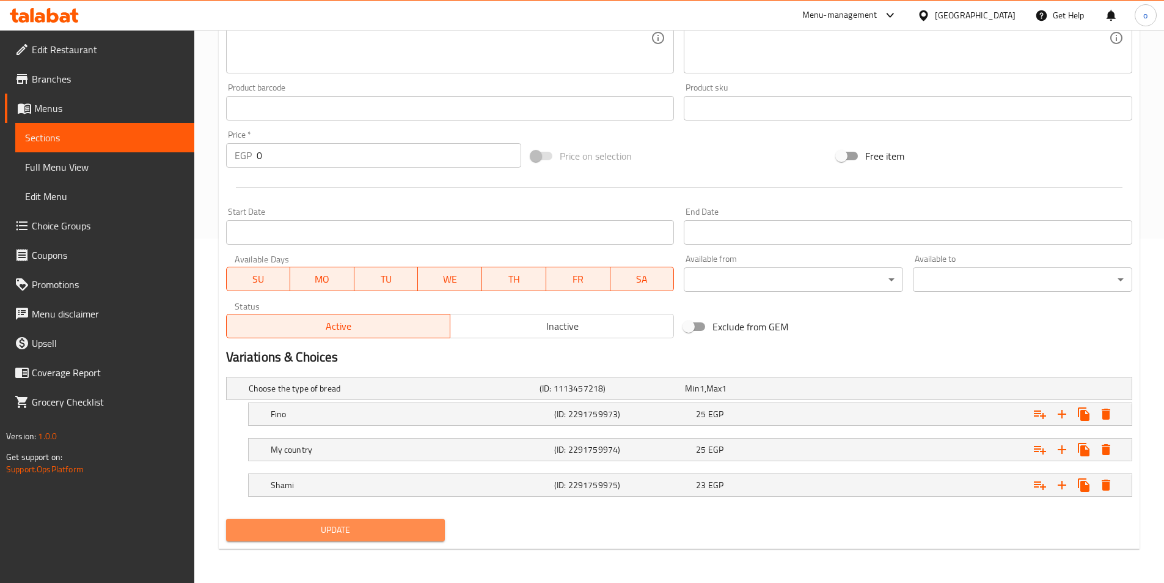
click at [436, 528] on button "Update" at bounding box center [335, 529] width 219 height 23
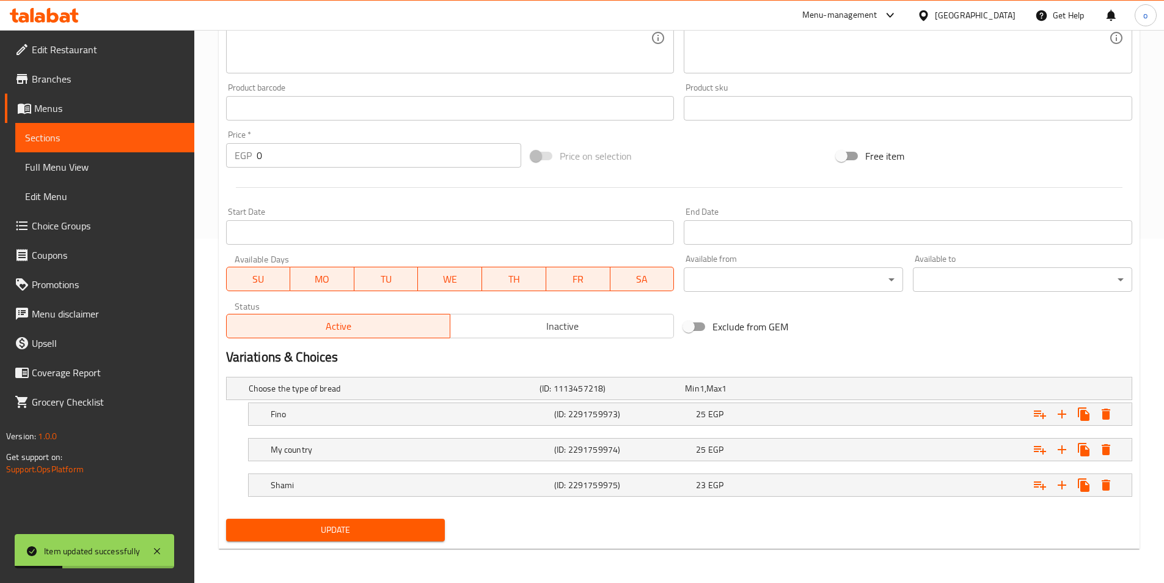
click at [107, 145] on link "Sections" at bounding box center [104, 137] width 179 height 29
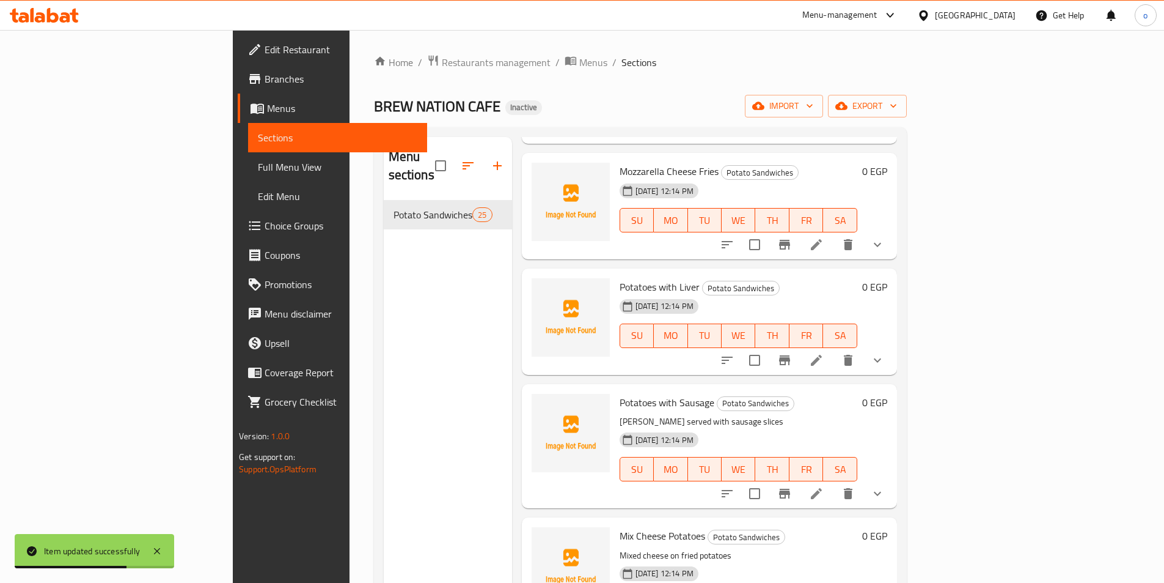
scroll to position [917, 0]
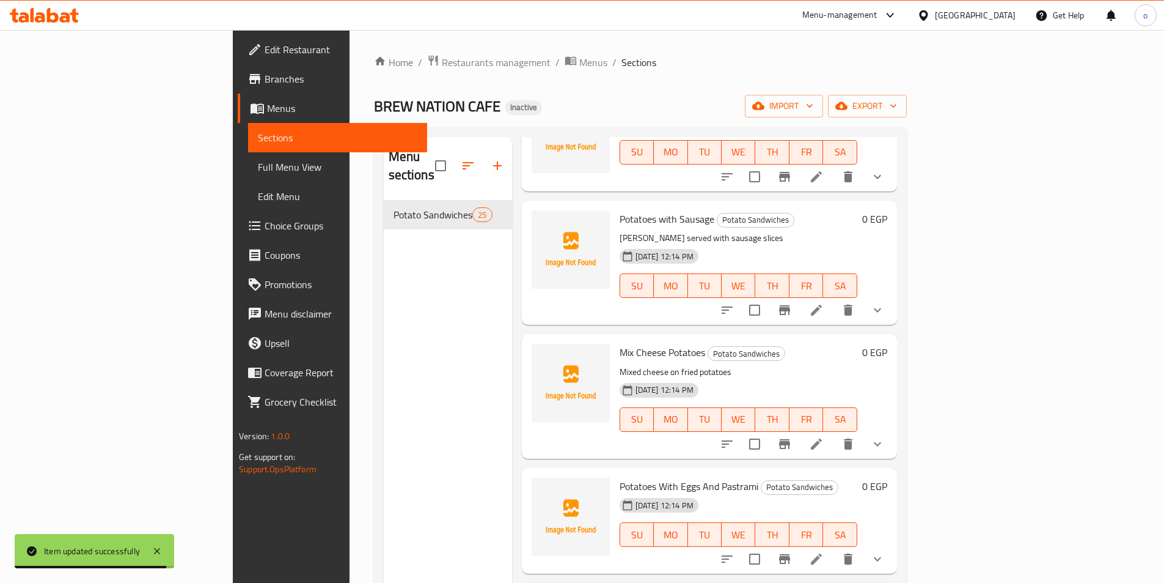
click at [822, 304] on icon at bounding box center [816, 309] width 11 height 11
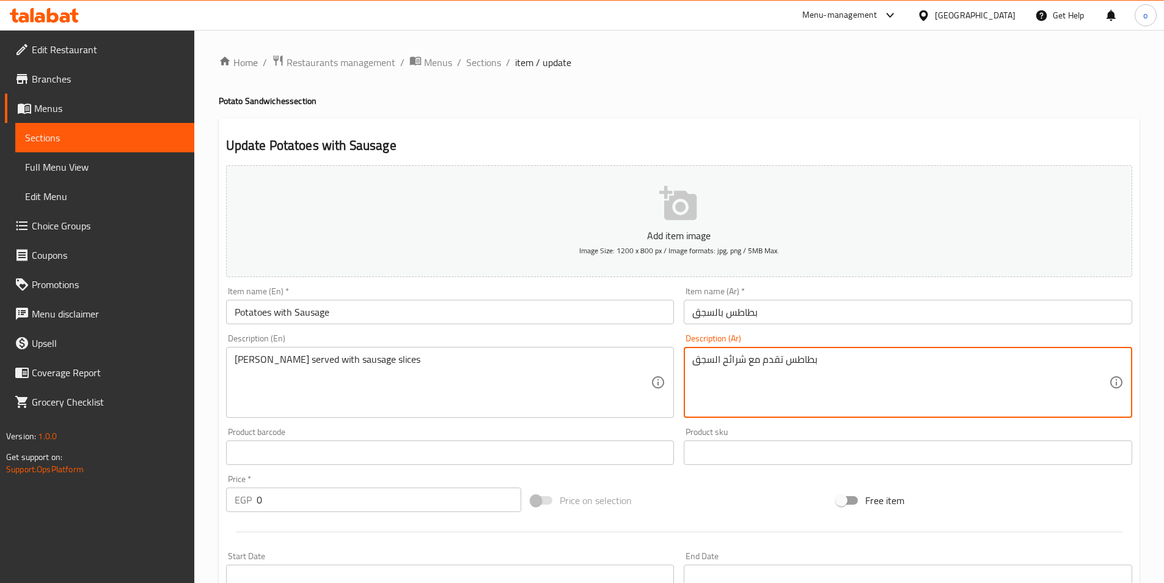
drag, startPoint x: 856, startPoint y: 367, endPoint x: 591, endPoint y: 352, distance: 265.7
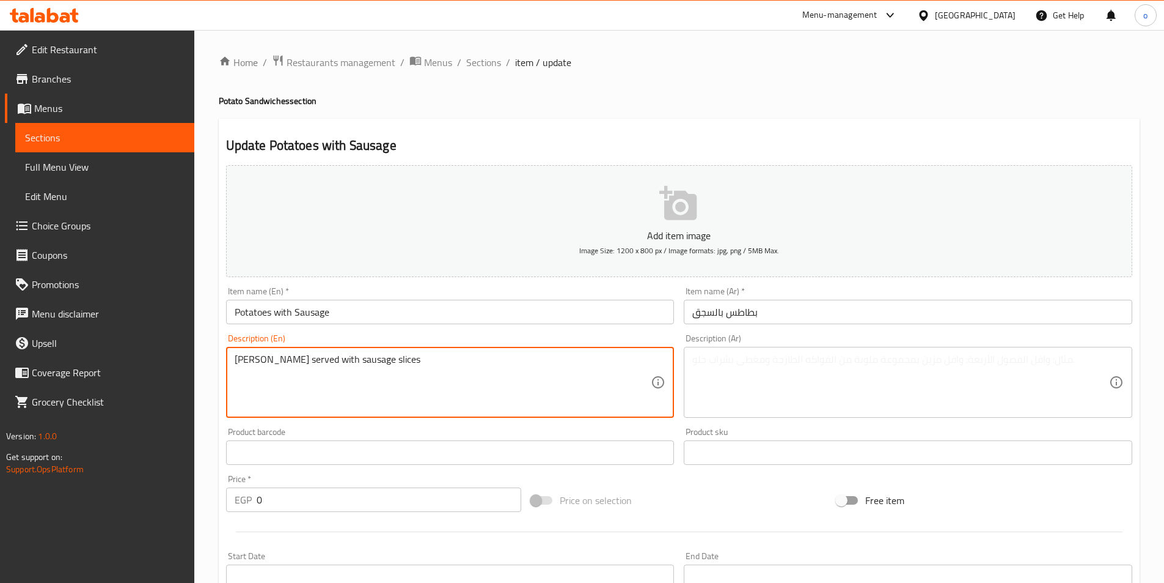
drag, startPoint x: 421, startPoint y: 355, endPoint x: 199, endPoint y: 356, distance: 221.3
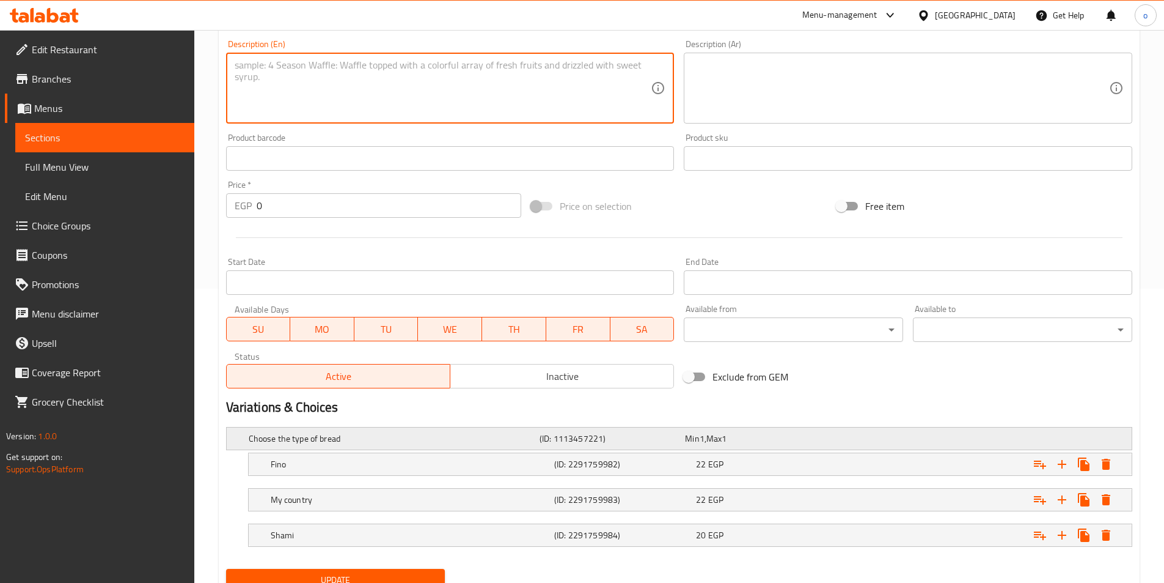
scroll to position [344, 0]
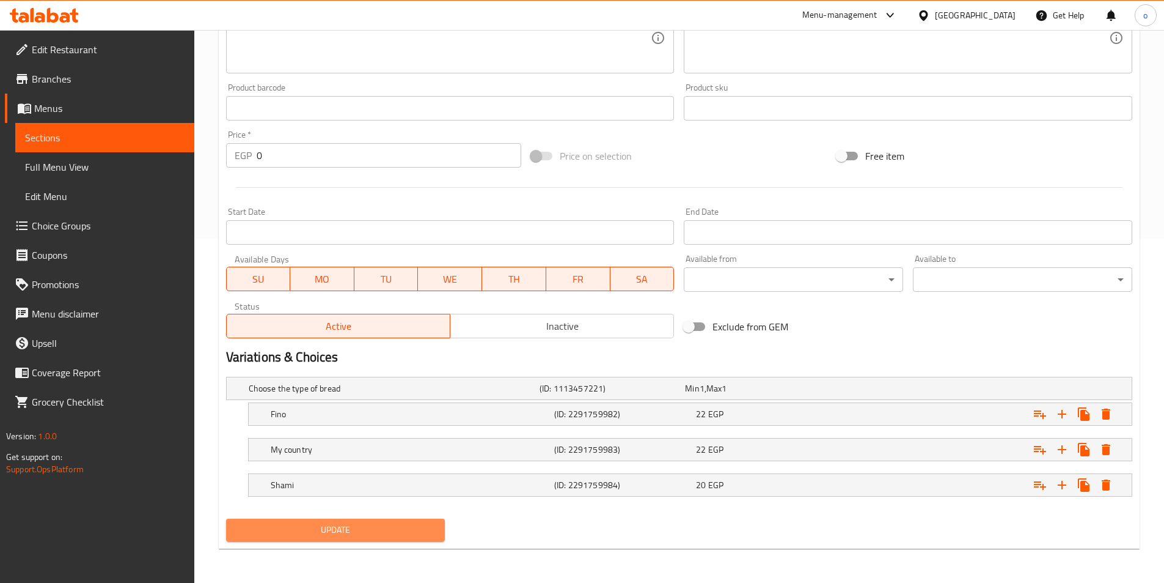
click at [346, 535] on span "Update" at bounding box center [336, 529] width 200 height 15
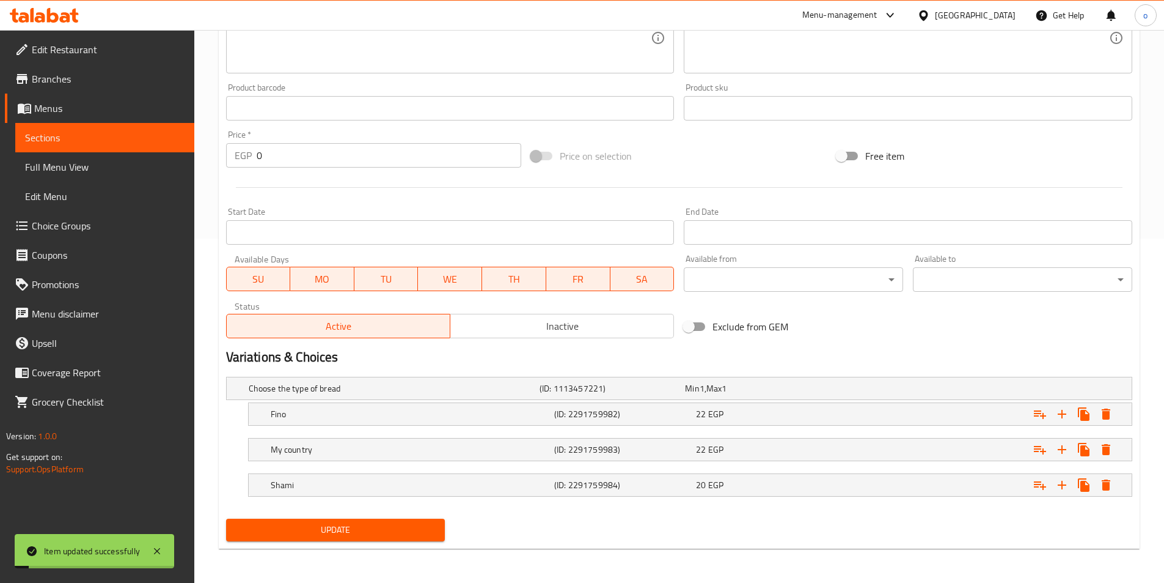
click at [108, 135] on span "Sections" at bounding box center [105, 137] width 160 height 15
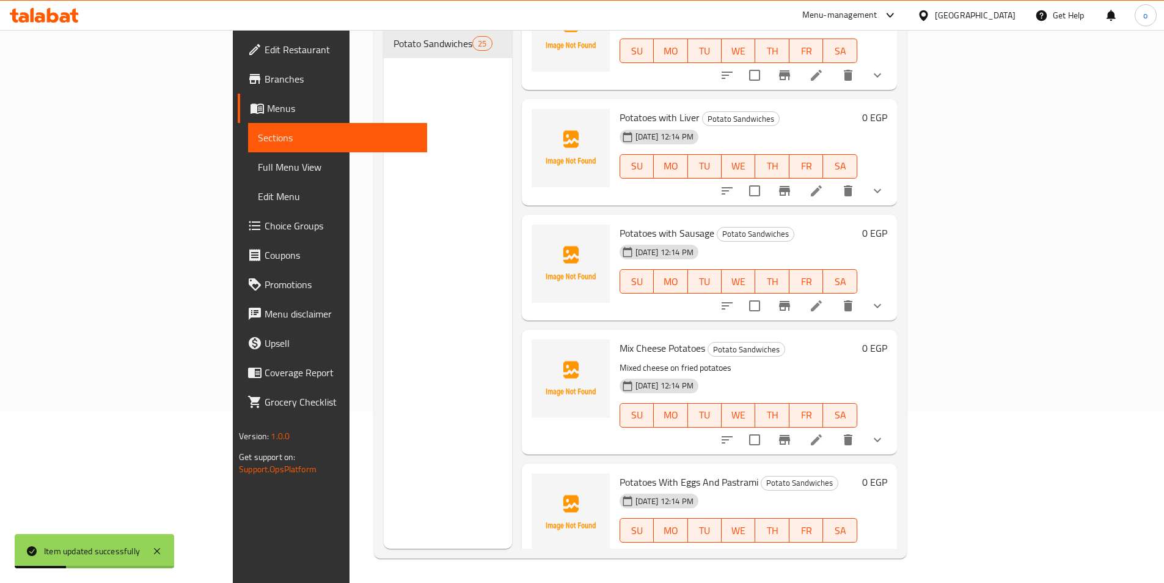
scroll to position [734, 0]
click at [824, 430] on icon at bounding box center [816, 437] width 15 height 15
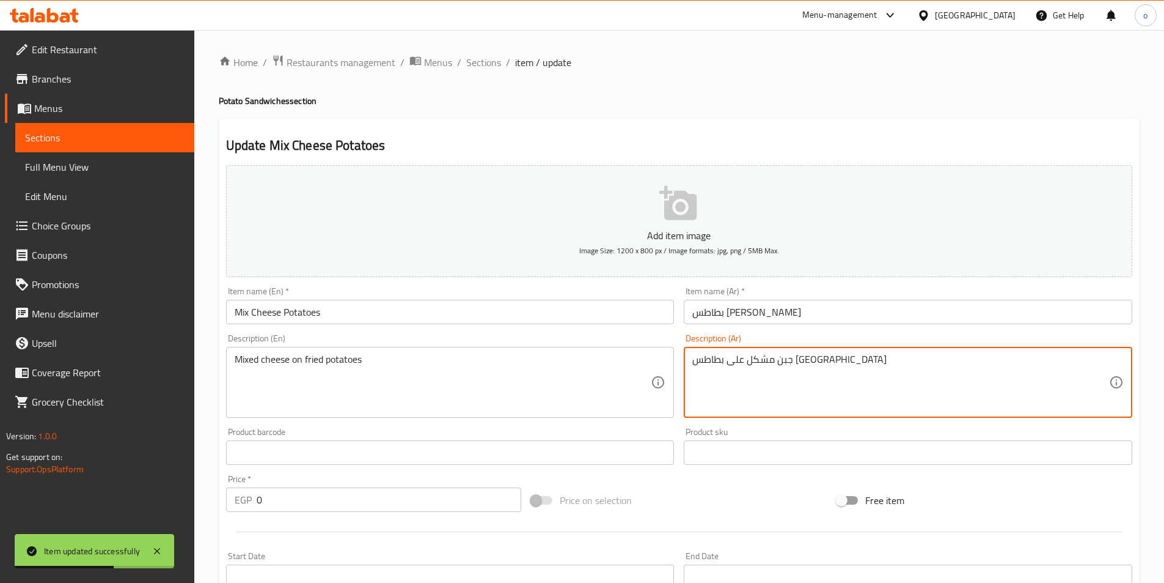
drag, startPoint x: 831, startPoint y: 357, endPoint x: 590, endPoint y: 356, distance: 240.8
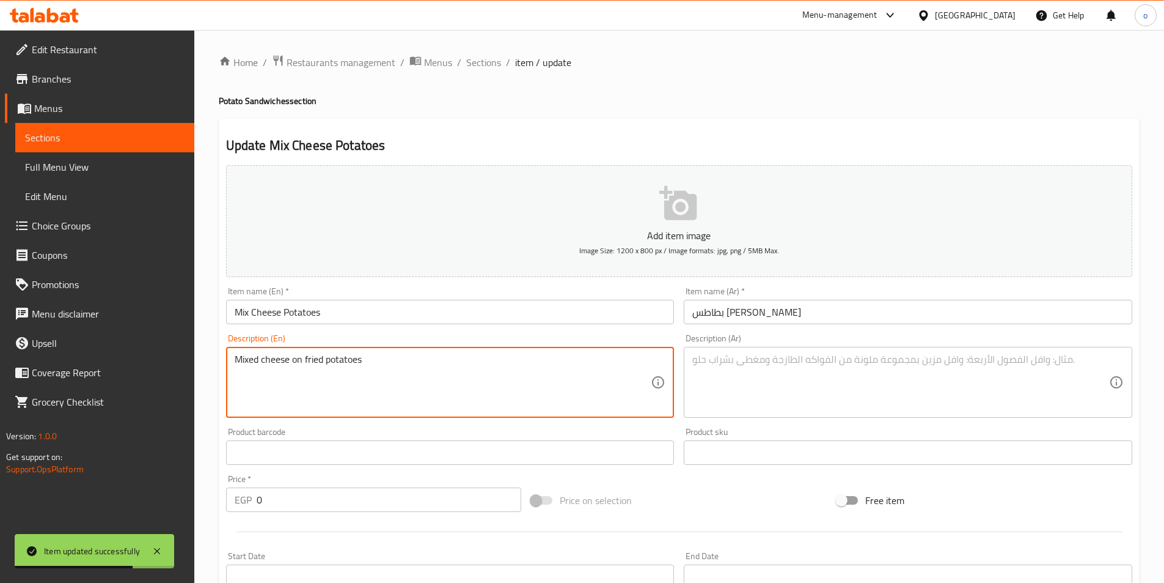
drag, startPoint x: 339, startPoint y: 362, endPoint x: 171, endPoint y: 355, distance: 168.3
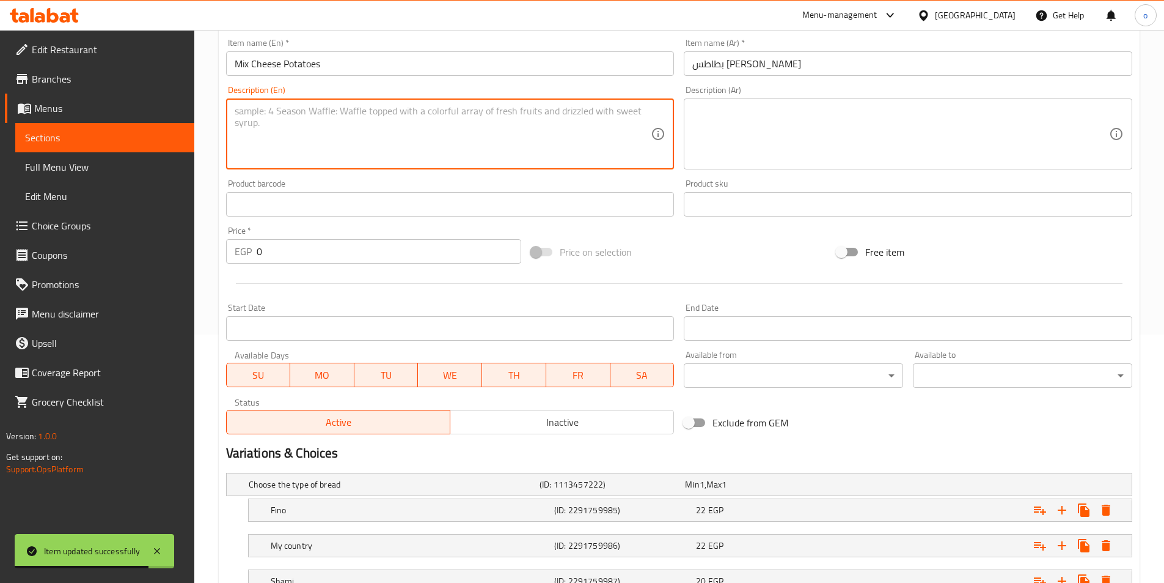
scroll to position [344, 0]
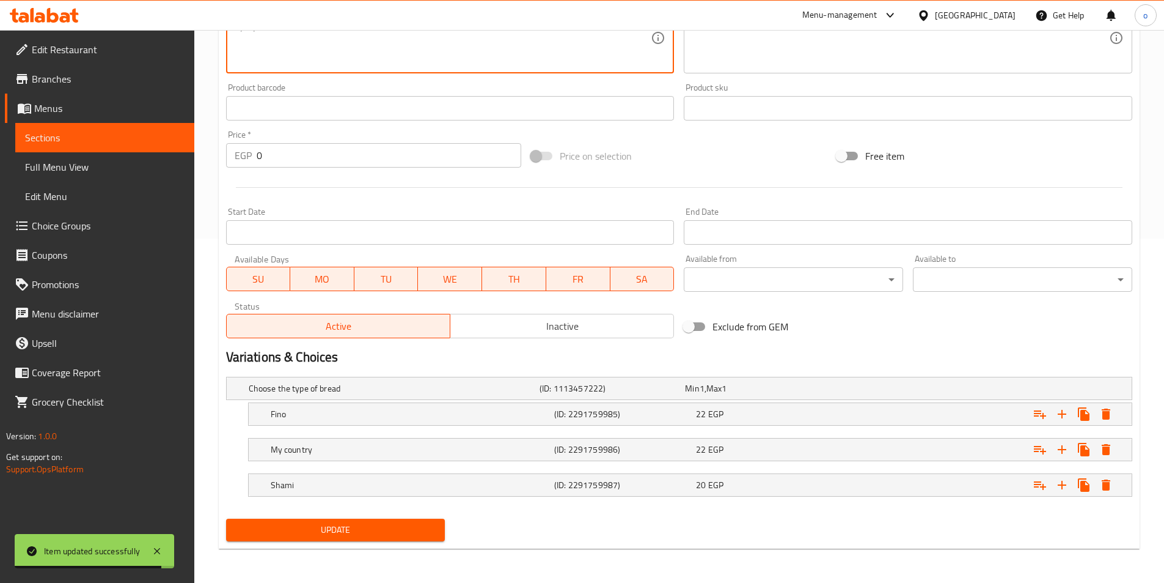
click at [321, 524] on span "Update" at bounding box center [336, 529] width 200 height 15
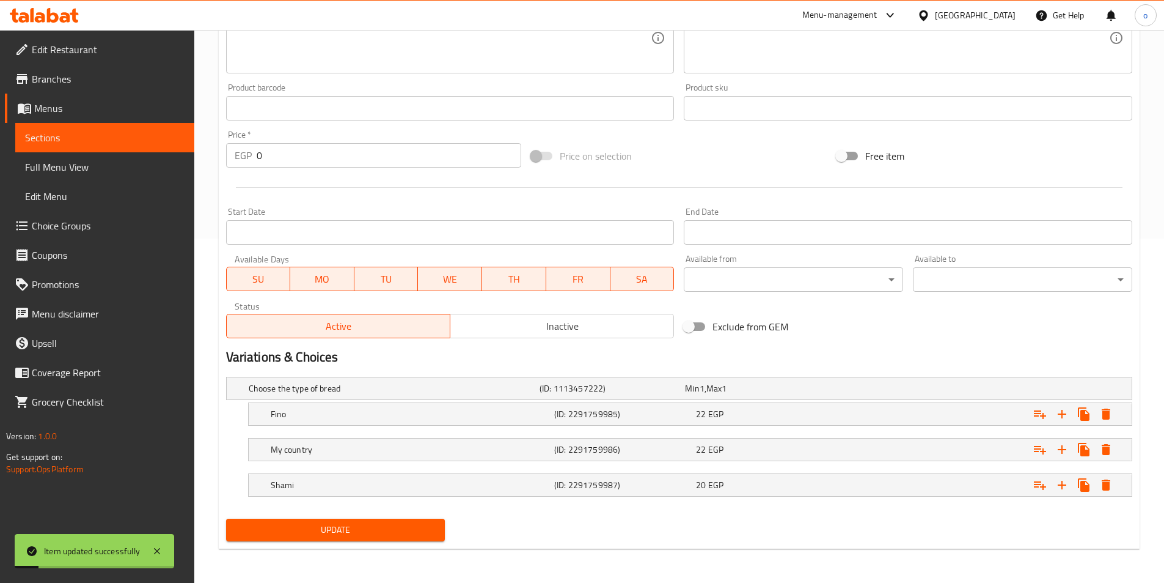
click at [121, 127] on link "Sections" at bounding box center [104, 137] width 179 height 29
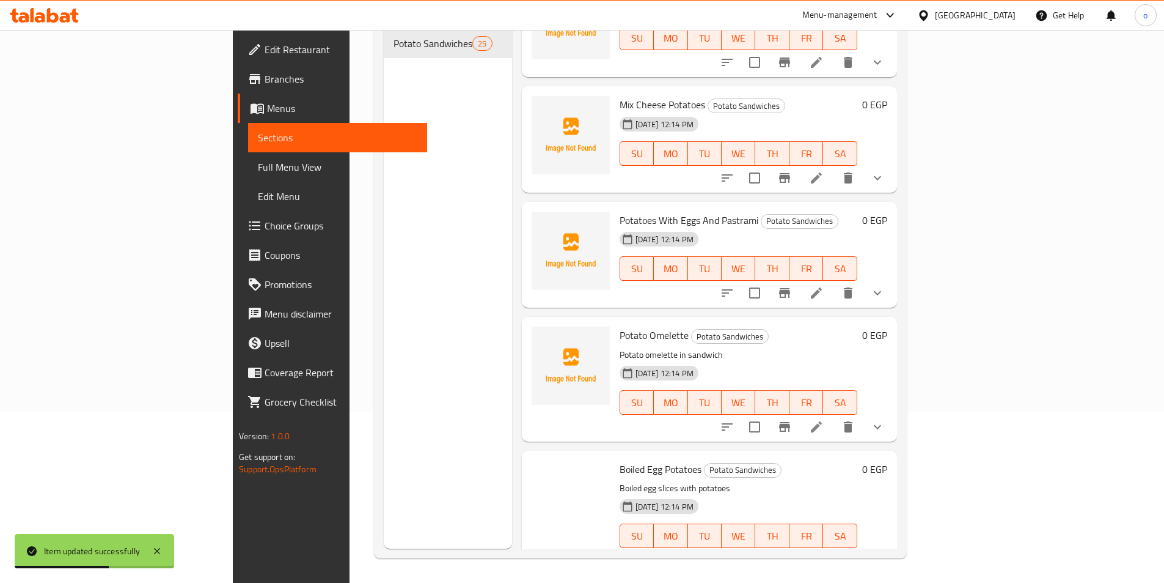
scroll to position [978, 0]
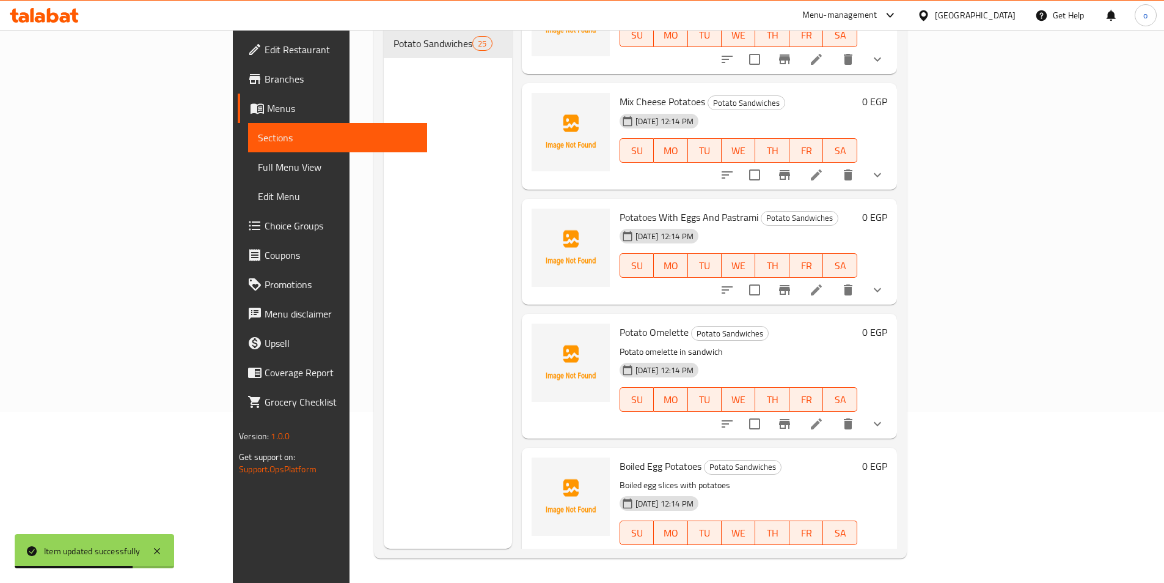
click at [824, 416] on icon at bounding box center [816, 423] width 15 height 15
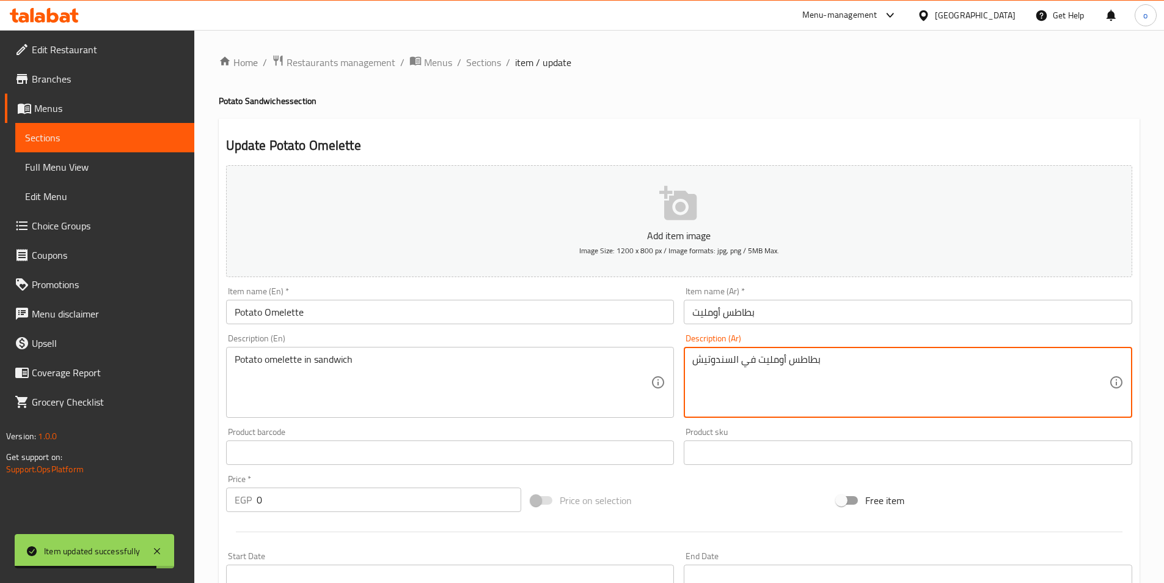
drag, startPoint x: 845, startPoint y: 370, endPoint x: 586, endPoint y: 356, distance: 259.6
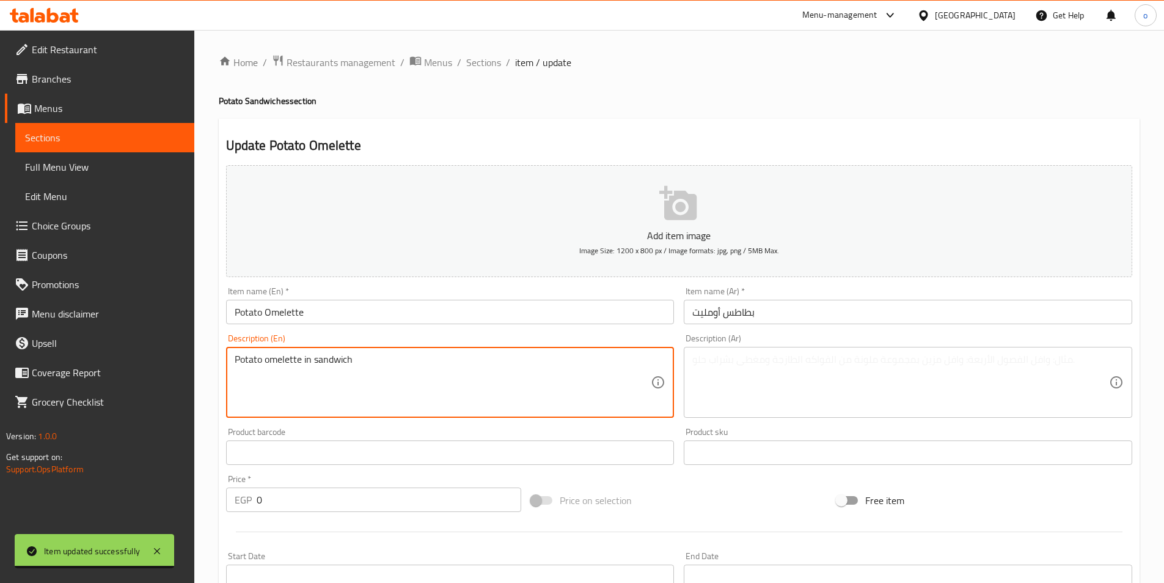
drag, startPoint x: 418, startPoint y: 361, endPoint x: 295, endPoint y: 353, distance: 123.7
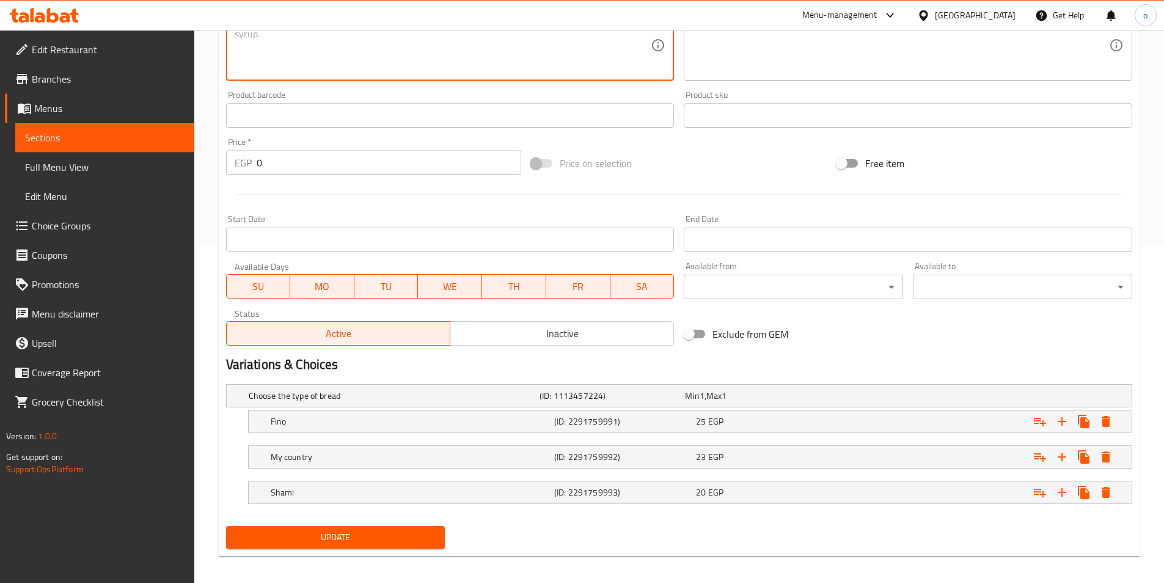
scroll to position [344, 0]
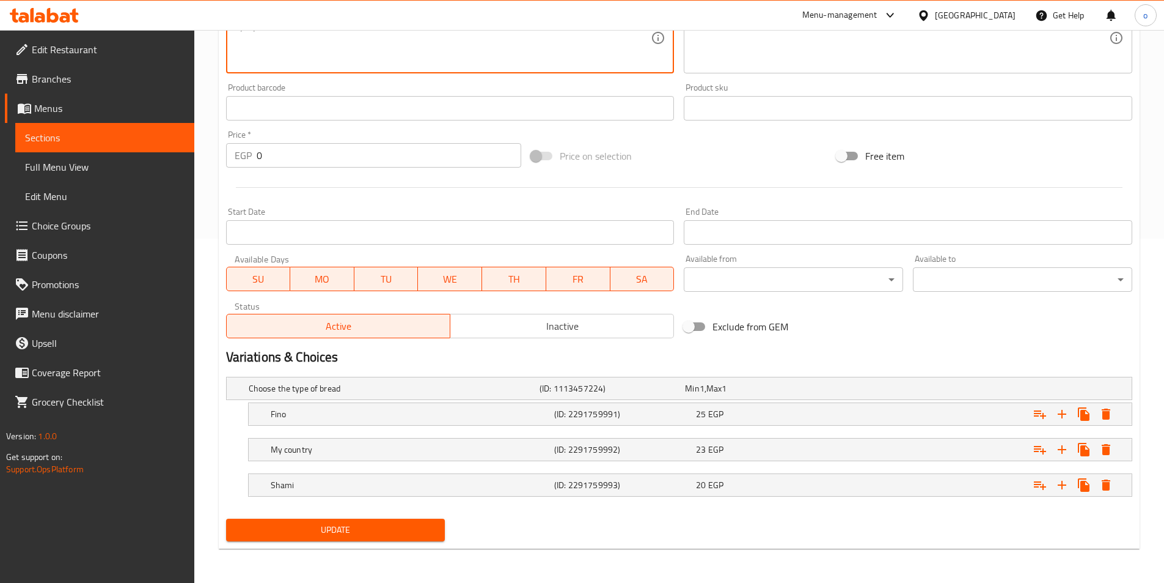
click at [372, 512] on div "Choose the type of bread (ID: 1113457224) Min 1 , Max 1 Name (En) Choose the ty…" at bounding box center [679, 443] width 916 height 142
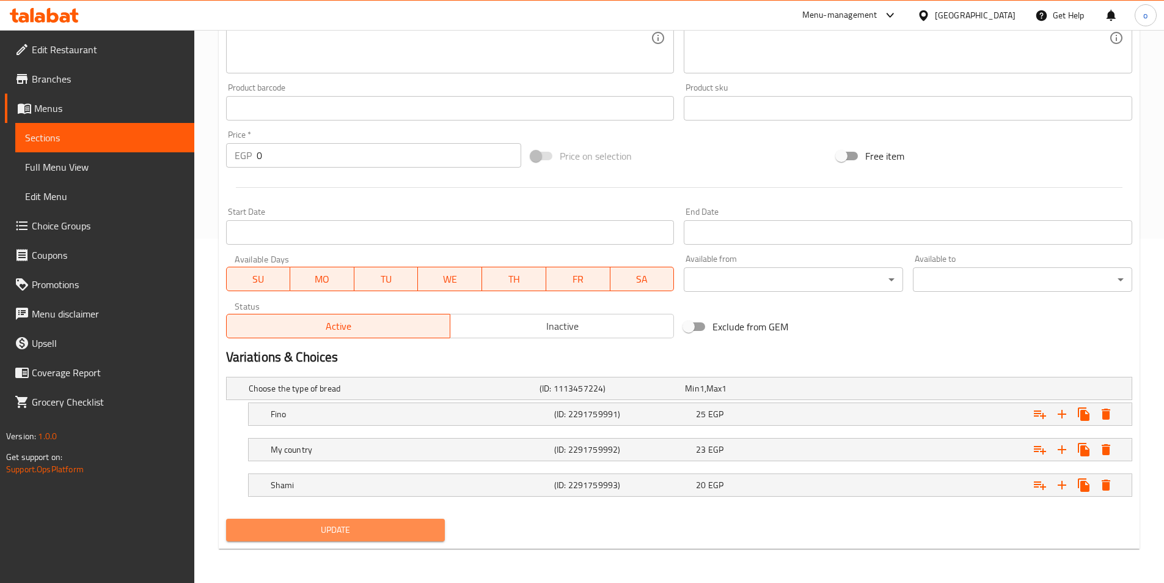
click at [370, 524] on span "Update" at bounding box center [336, 529] width 200 height 15
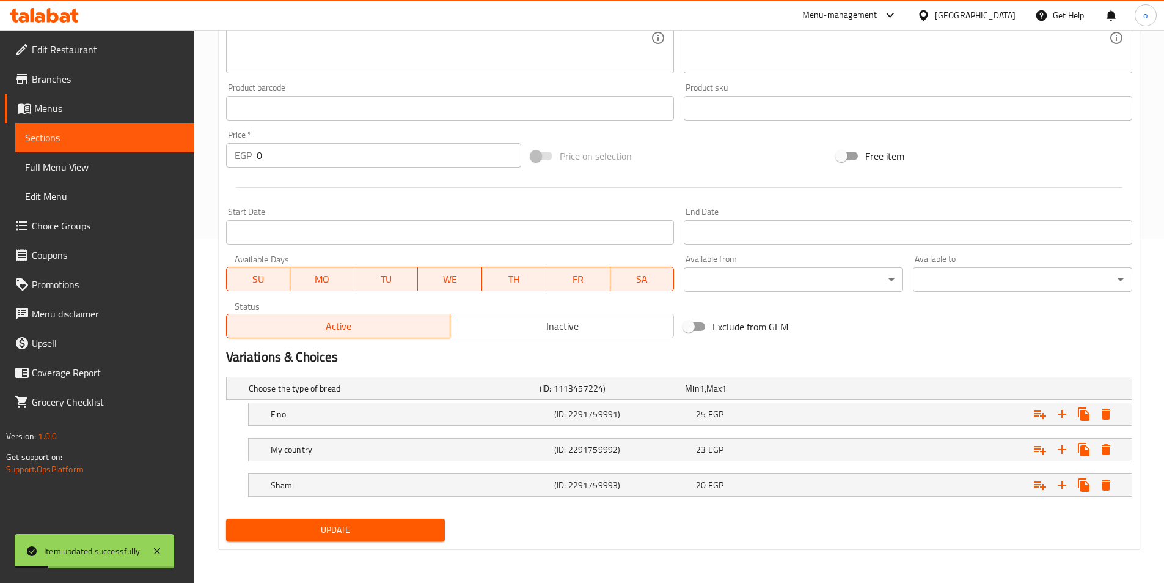
click at [79, 129] on link "Sections" at bounding box center [104, 137] width 179 height 29
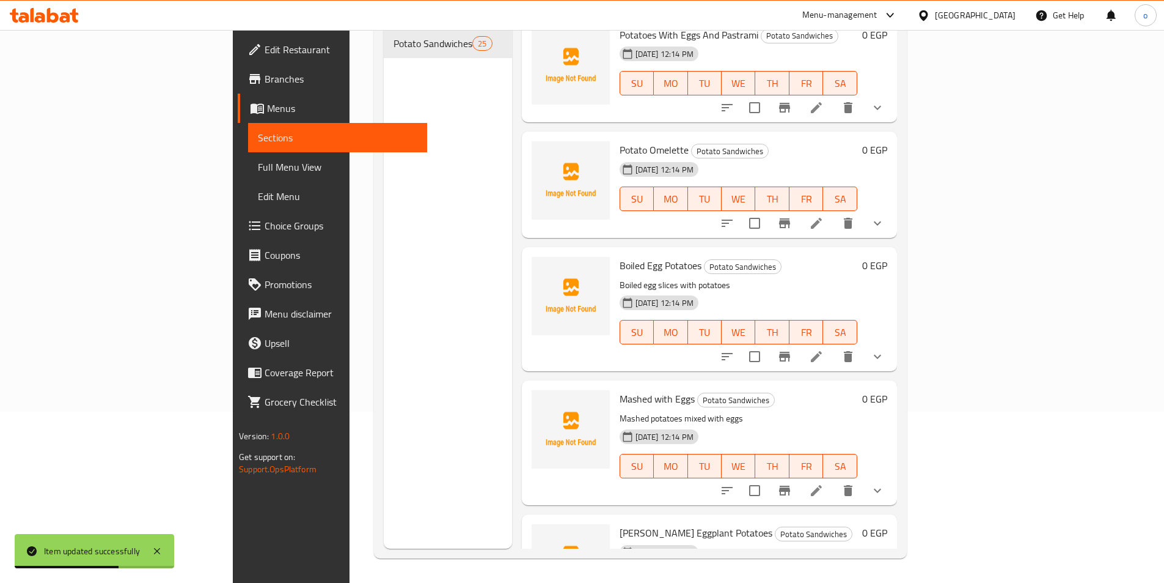
scroll to position [1284, 0]
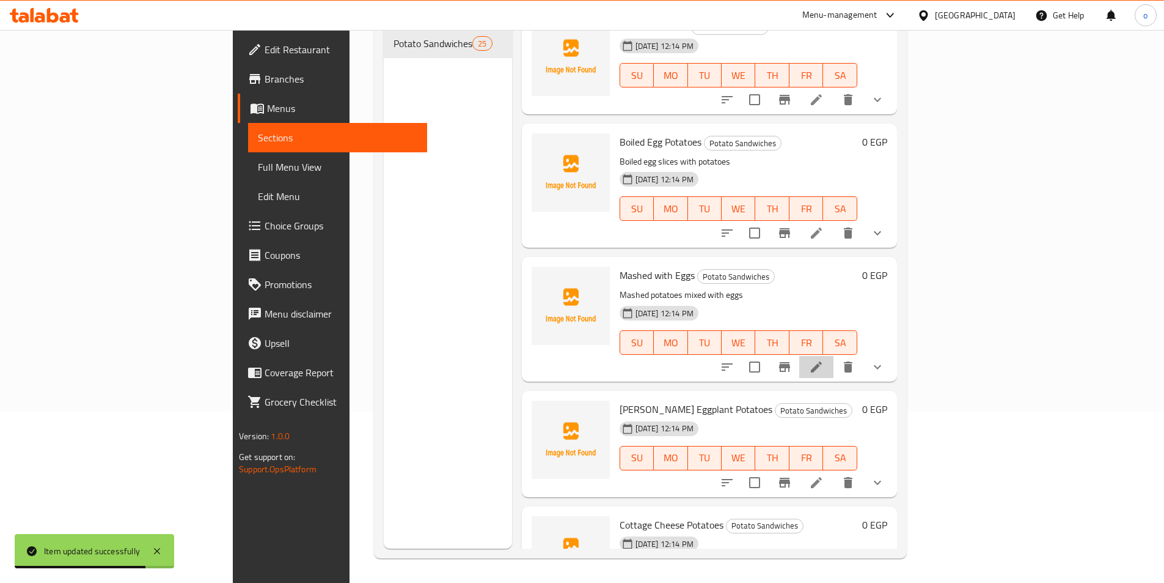
click at [834, 356] on li at bounding box center [817, 367] width 34 height 22
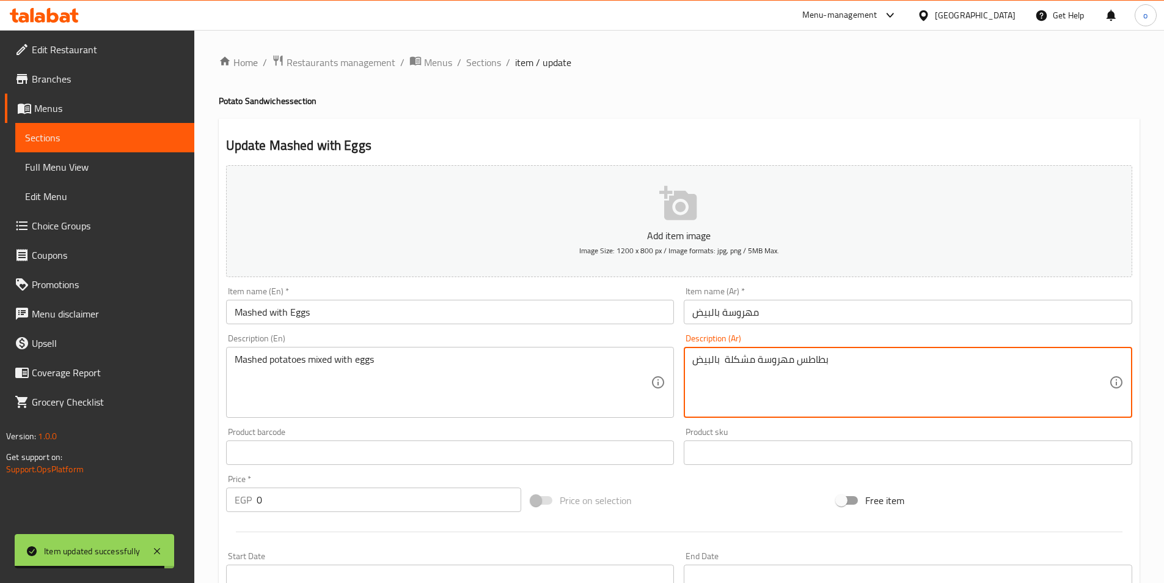
drag, startPoint x: 855, startPoint y: 355, endPoint x: 591, endPoint y: 355, distance: 263.5
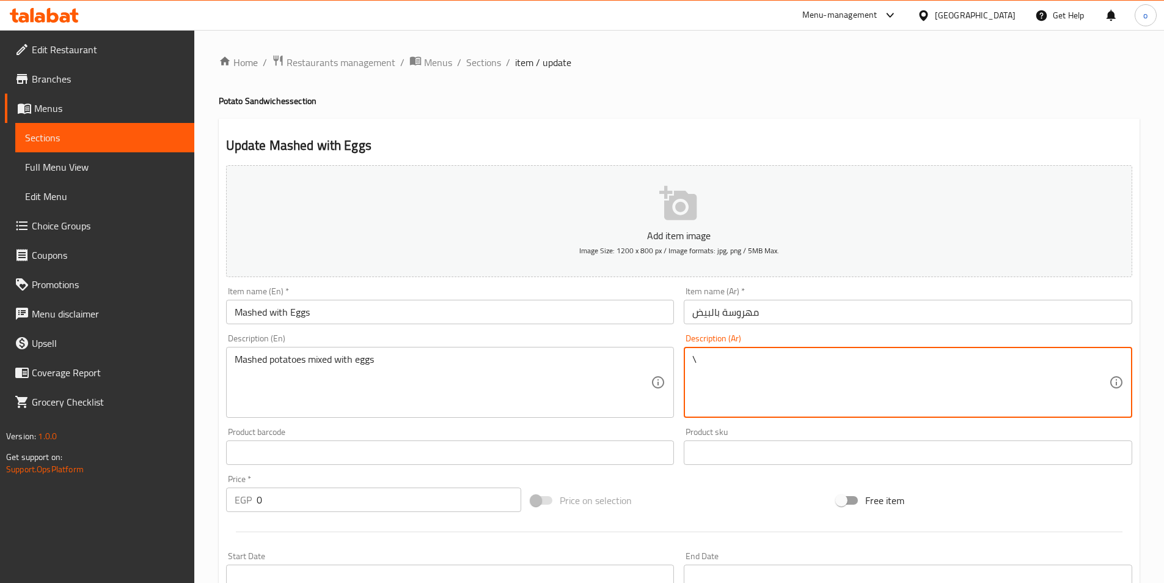
type textarea "\"
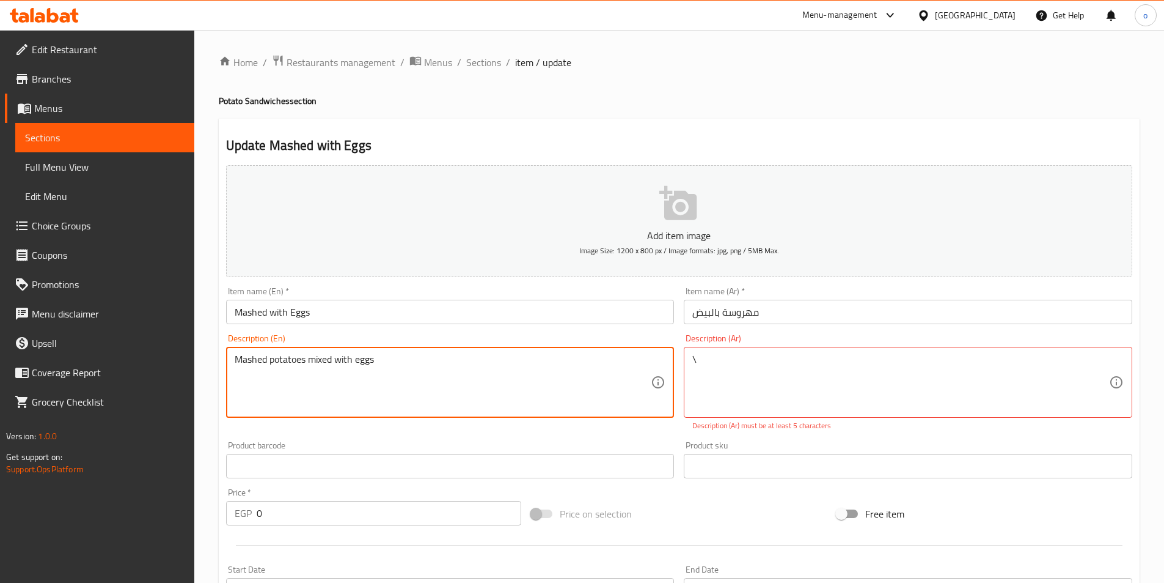
drag, startPoint x: 421, startPoint y: 364, endPoint x: 225, endPoint y: 356, distance: 195.7
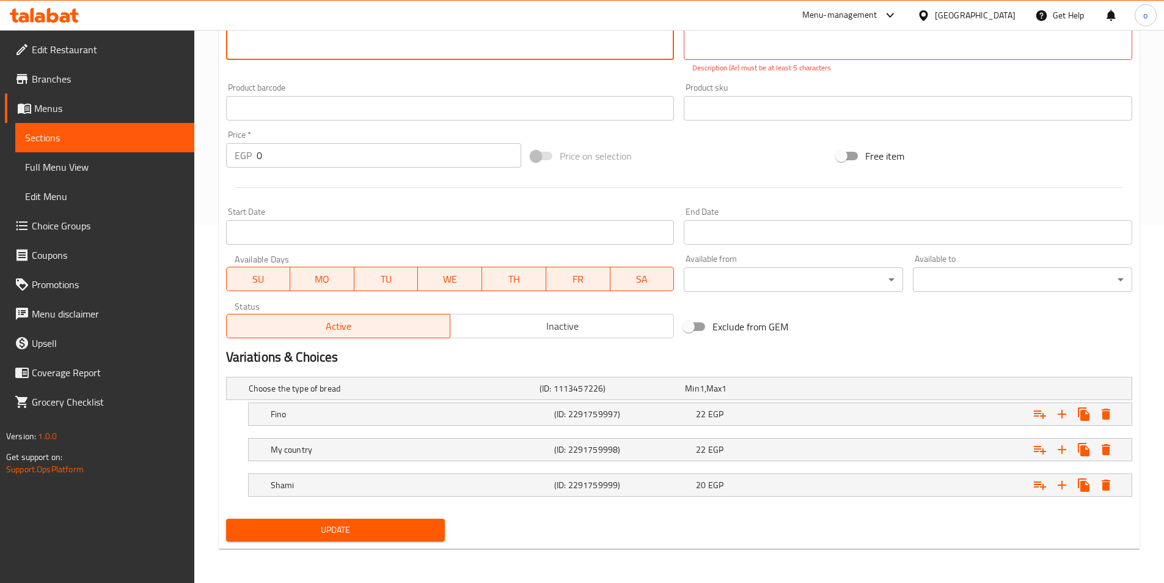
click at [345, 524] on span "Update" at bounding box center [336, 529] width 200 height 15
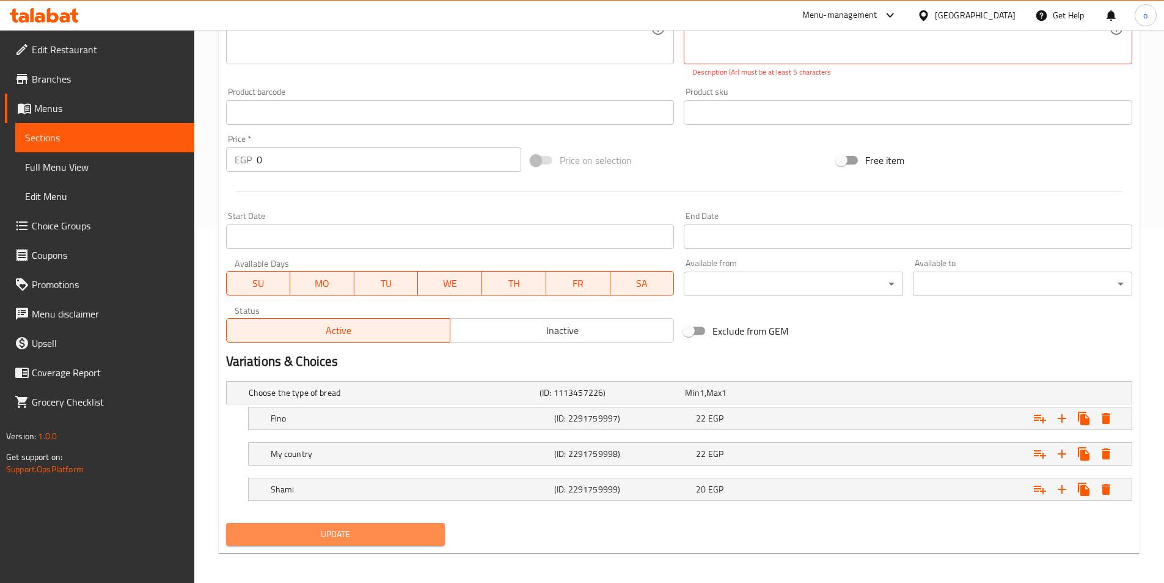
click at [312, 535] on span "Update" at bounding box center [336, 533] width 200 height 15
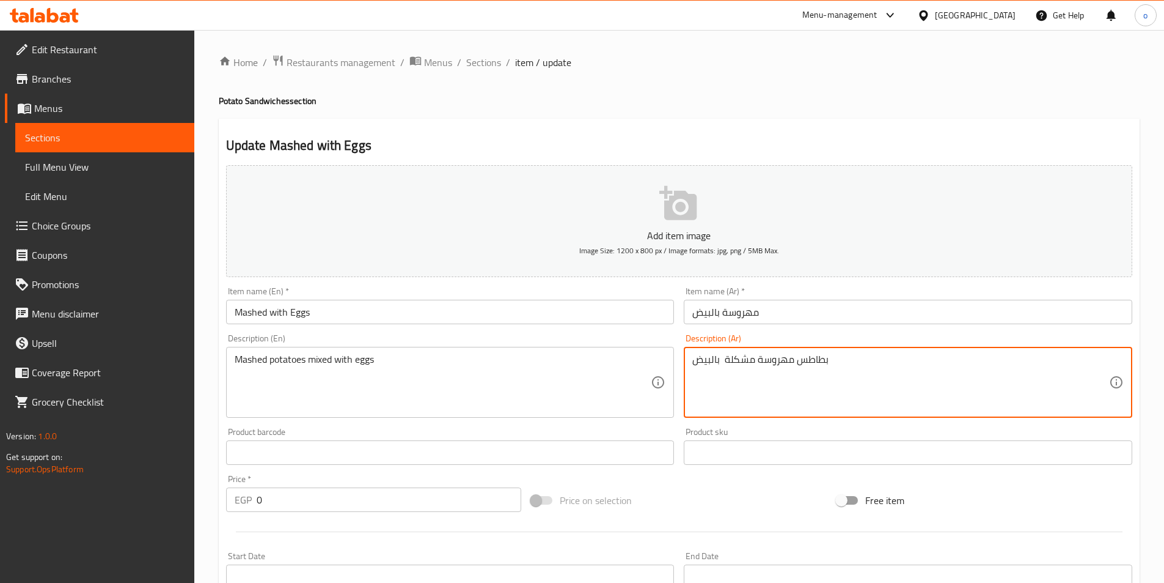
drag, startPoint x: 860, startPoint y: 354, endPoint x: 602, endPoint y: 347, distance: 258.7
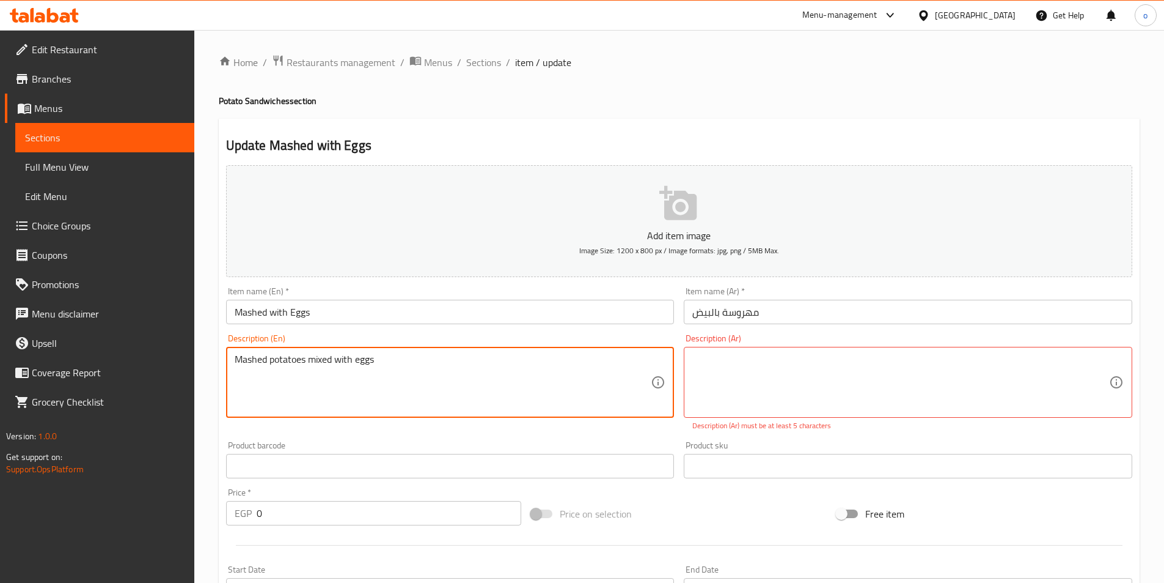
drag, startPoint x: 368, startPoint y: 361, endPoint x: 246, endPoint y: 361, distance: 122.3
type textarea "Mash"
drag, startPoint x: 275, startPoint y: 362, endPoint x: 175, endPoint y: 359, distance: 100.3
click at [175, 359] on div "Edit Restaurant Branches Menus Sections Full Menu View Edit Menu Choice Groups …" at bounding box center [582, 485] width 1164 height 910
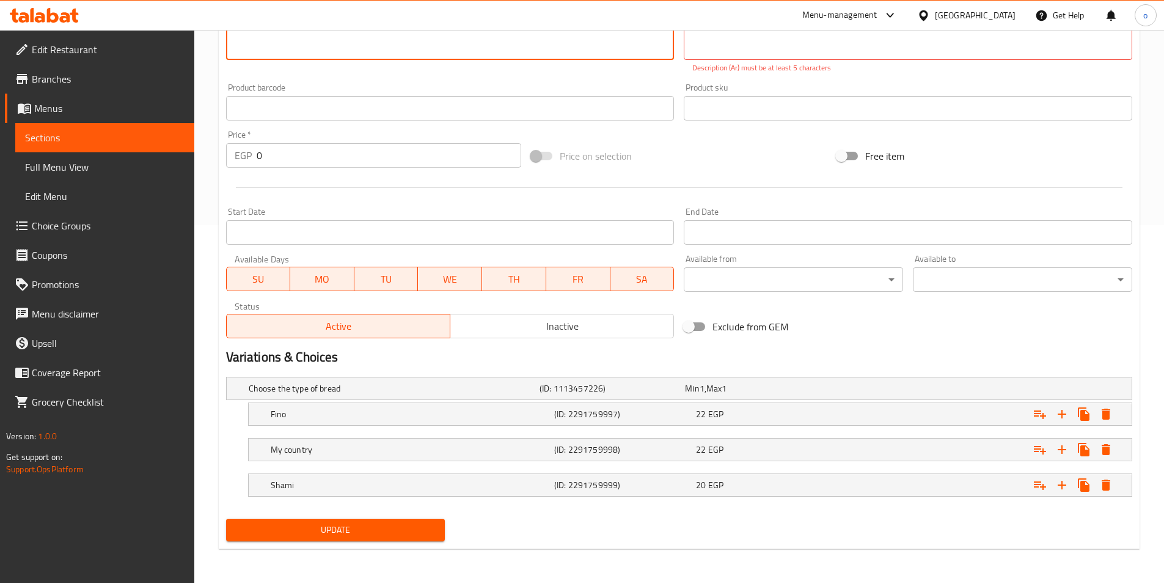
click at [364, 540] on button "Update" at bounding box center [335, 529] width 219 height 23
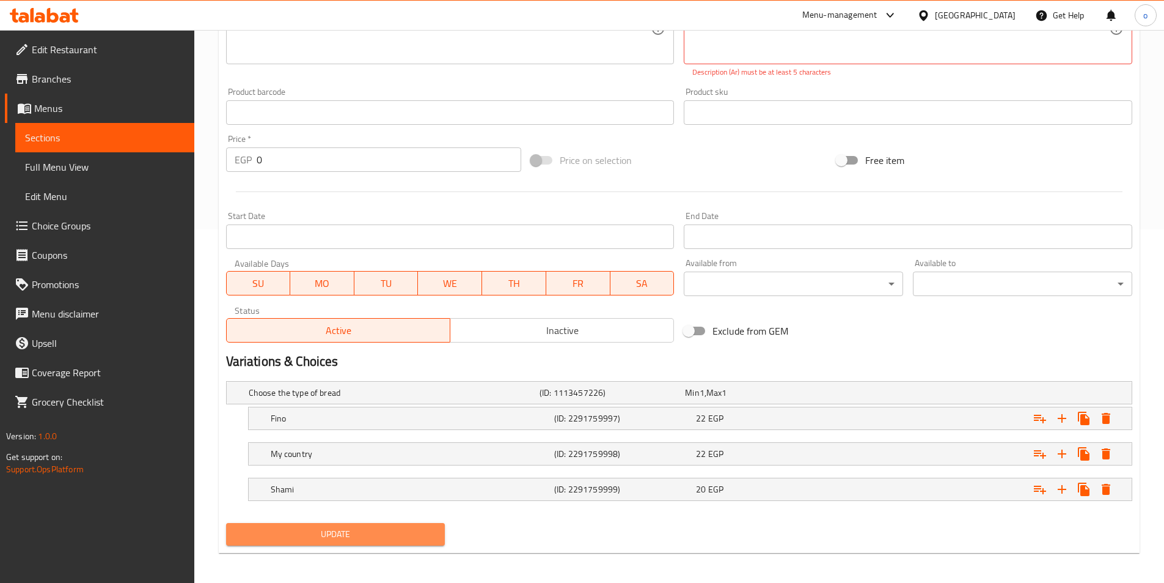
click at [319, 528] on span "Update" at bounding box center [336, 533] width 200 height 15
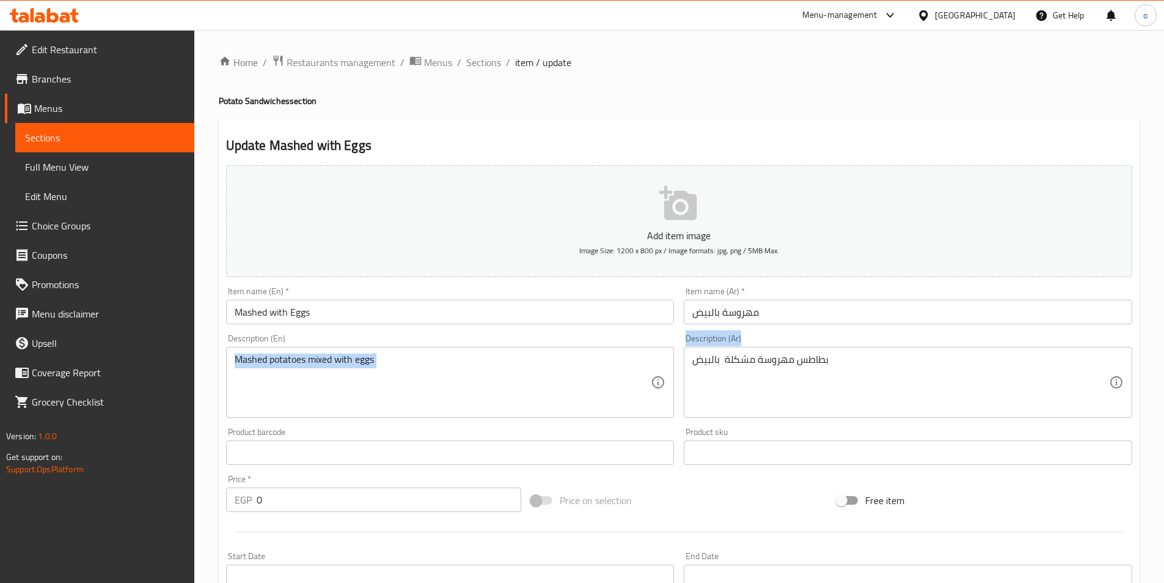
drag, startPoint x: 871, startPoint y: 347, endPoint x: 642, endPoint y: 356, distance: 228.8
click at [642, 356] on div "Add item image Image Size: 1200 x 800 px / Image formats: jpg, png / 5MB Max. I…" at bounding box center [679, 423] width 916 height 527
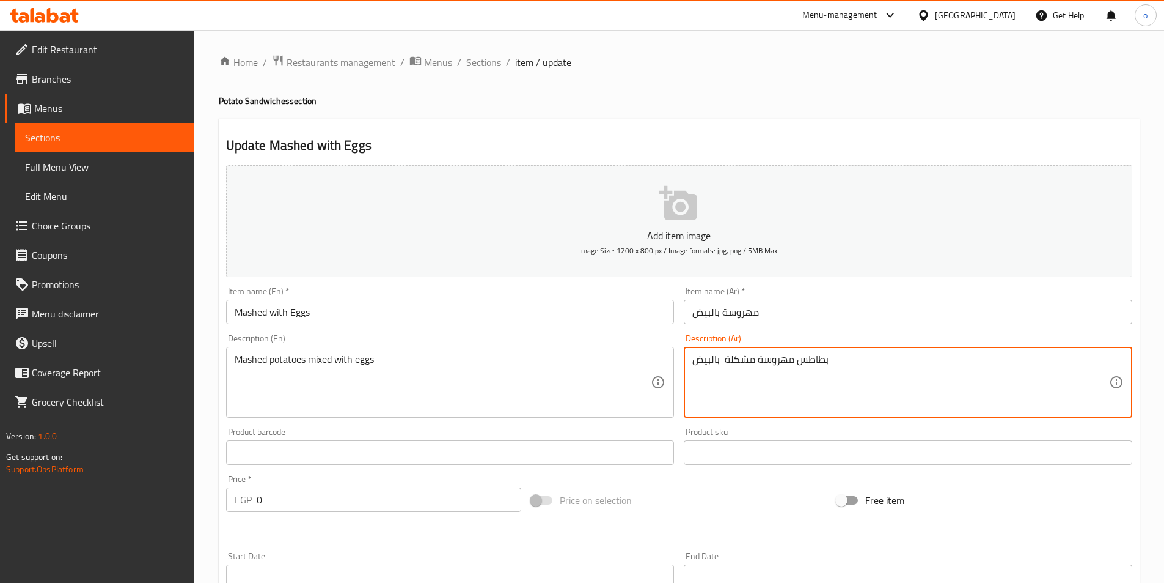
drag, startPoint x: 841, startPoint y: 362, endPoint x: 630, endPoint y: 366, distance: 210.9
click at [817, 359] on textarea "بطاطس مهروسة مشكلة بالبيض" at bounding box center [901, 382] width 417 height 58
drag, startPoint x: 815, startPoint y: 364, endPoint x: 694, endPoint y: 365, distance: 121.6
click at [694, 365] on textarea "بطاطس مهروسة مشكلة بالبيض" at bounding box center [901, 382] width 417 height 58
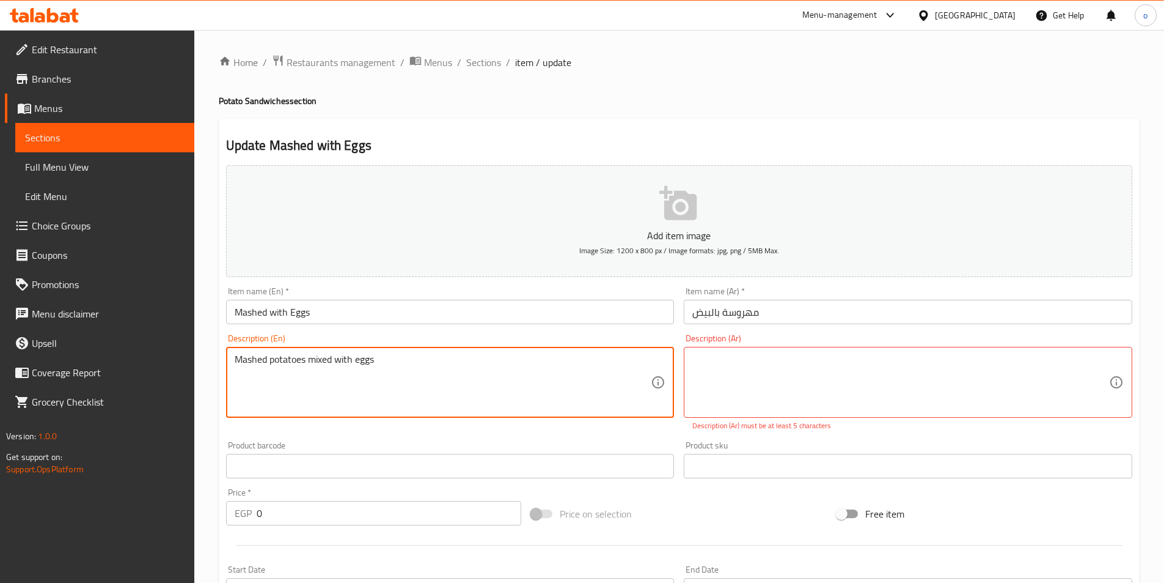
drag, startPoint x: 451, startPoint y: 360, endPoint x: 213, endPoint y: 362, distance: 238.4
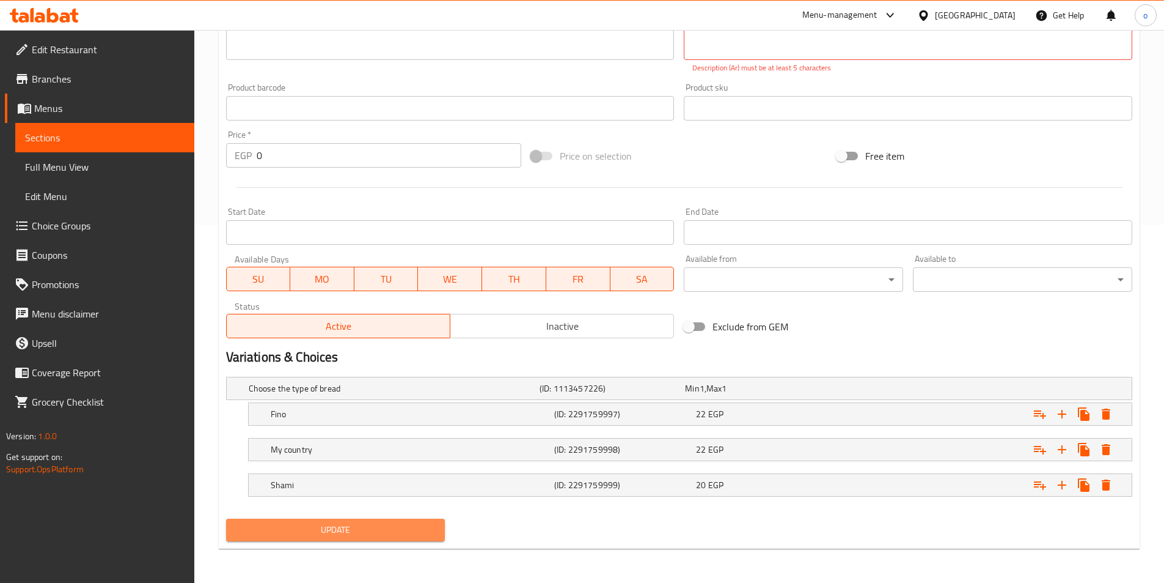
click at [324, 534] on span "Update" at bounding box center [336, 529] width 200 height 15
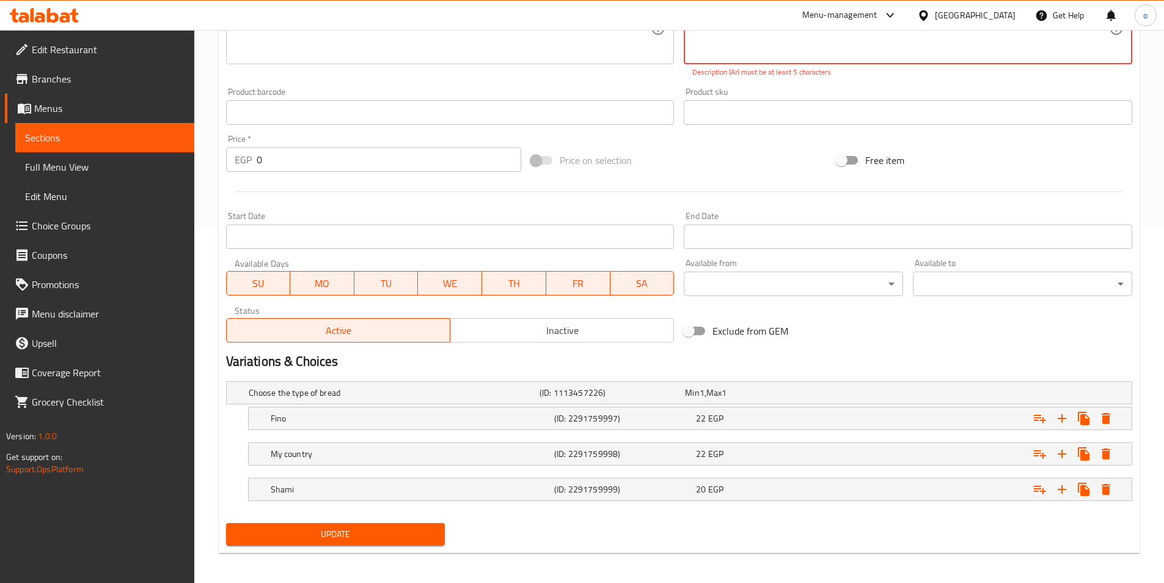
click at [127, 134] on span "Sections" at bounding box center [105, 137] width 160 height 15
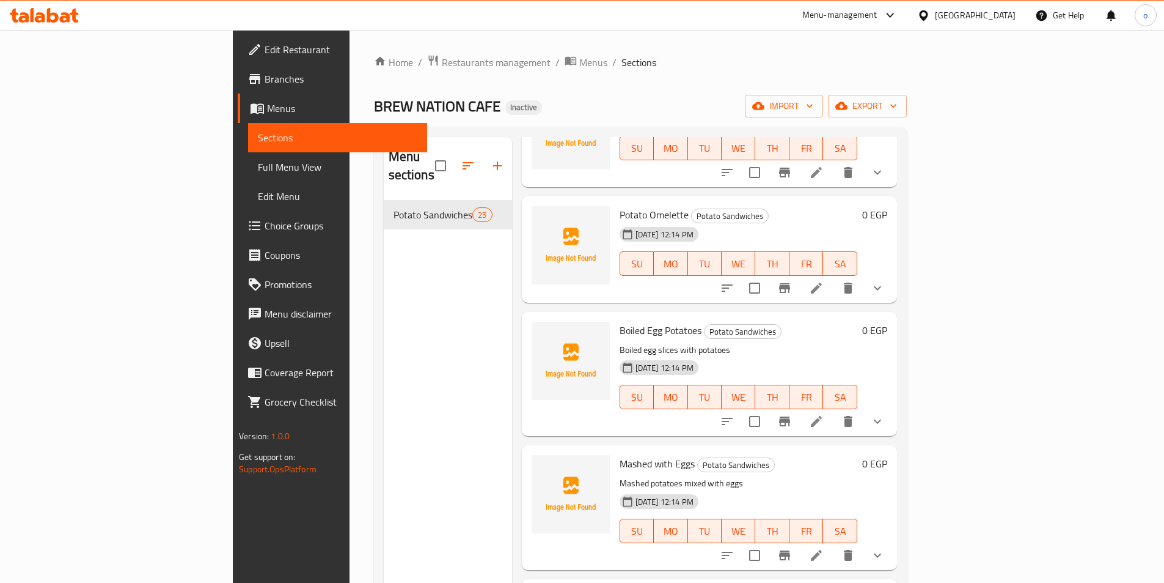
scroll to position [1266, 0]
click at [824, 414] on icon at bounding box center [816, 421] width 15 height 15
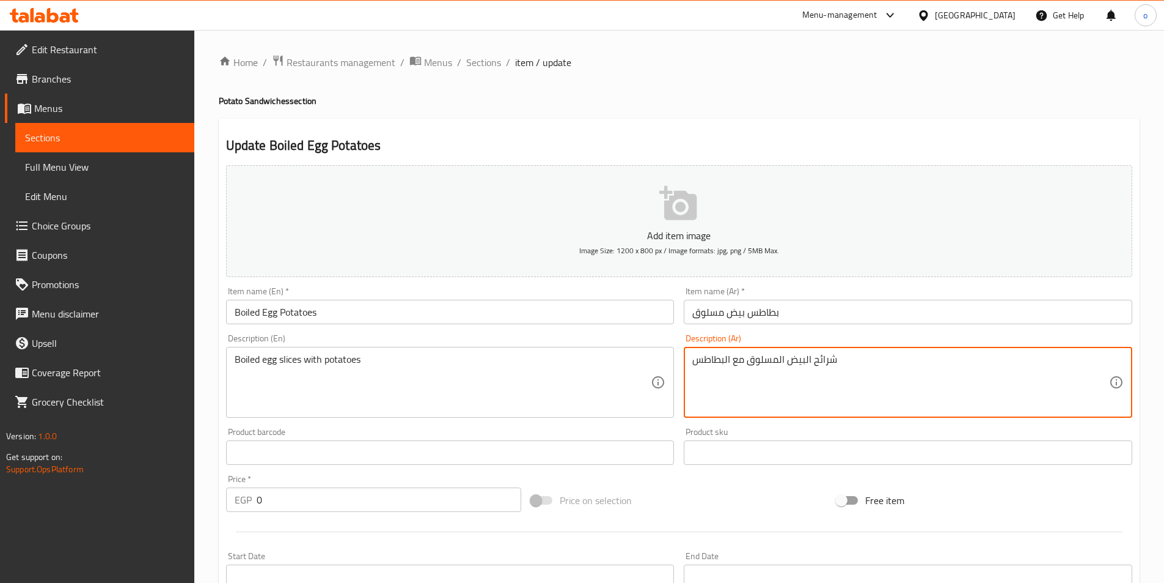
drag, startPoint x: 885, startPoint y: 359, endPoint x: 586, endPoint y: 361, distance: 298.3
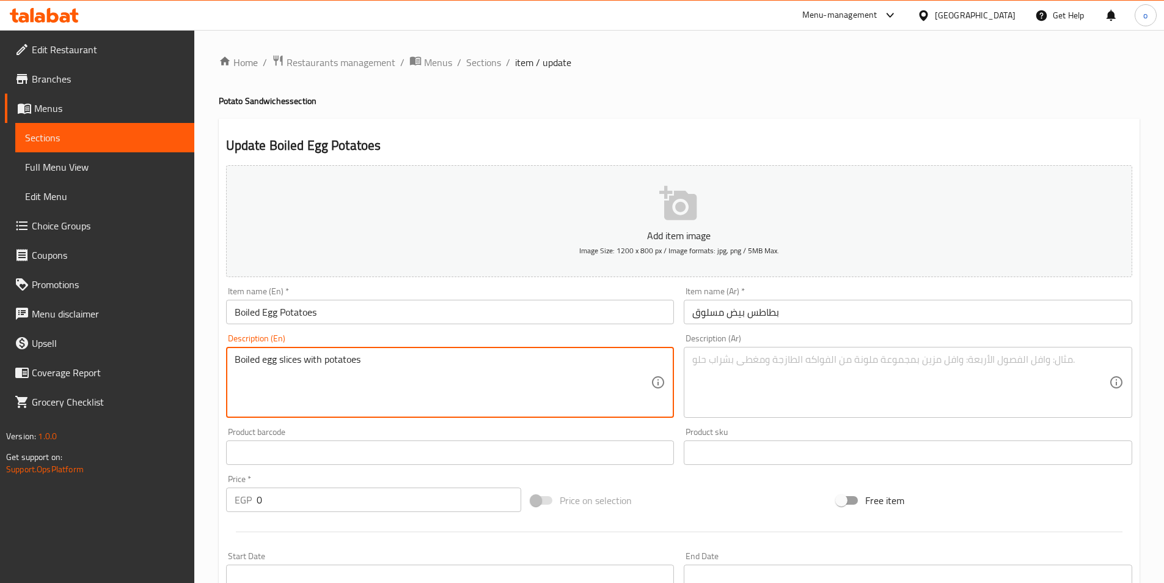
drag, startPoint x: 396, startPoint y: 364, endPoint x: 106, endPoint y: 347, distance: 290.8
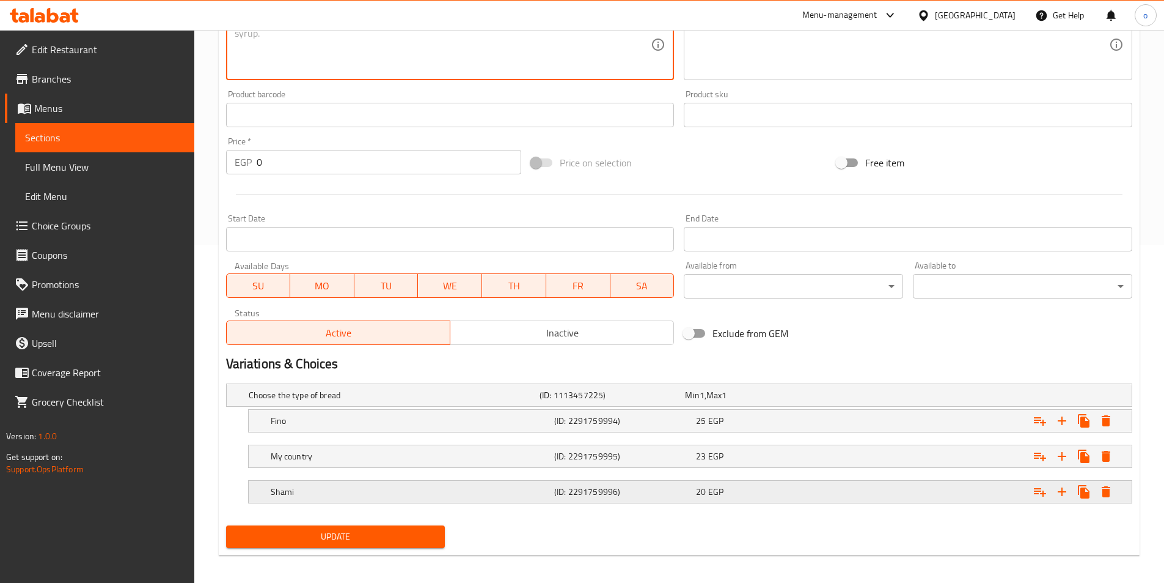
scroll to position [344, 0]
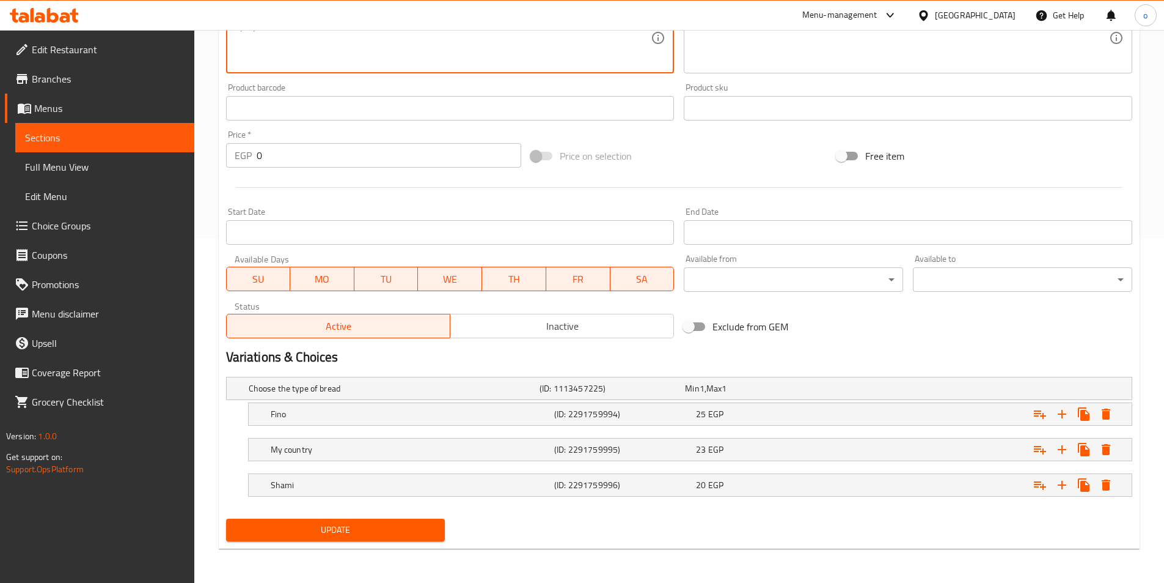
click at [390, 532] on span "Update" at bounding box center [336, 529] width 200 height 15
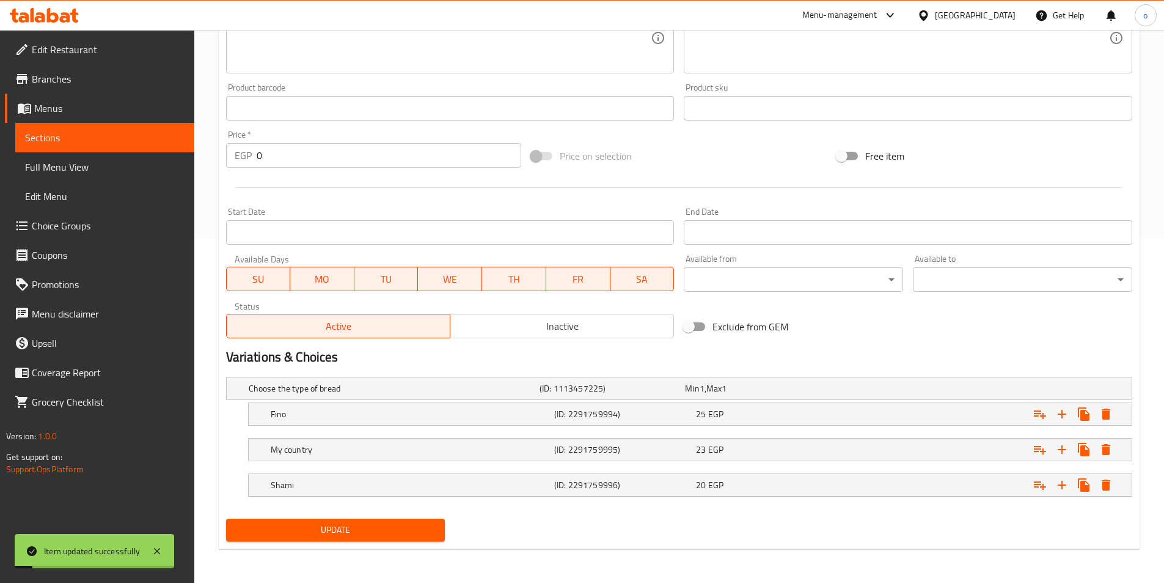
click at [65, 136] on span "Sections" at bounding box center [105, 137] width 160 height 15
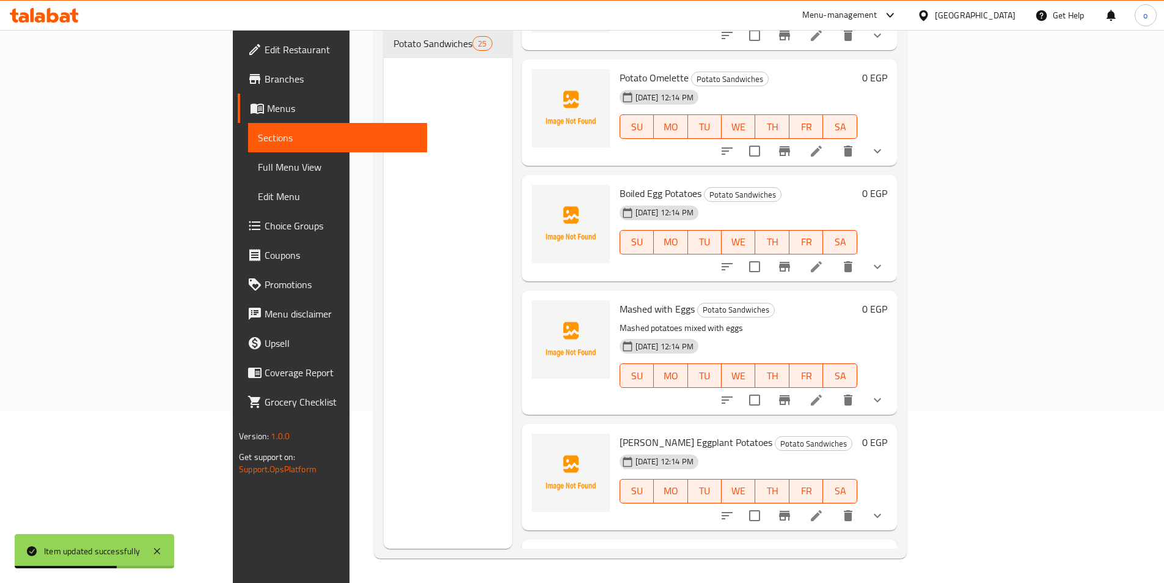
scroll to position [1345, 0]
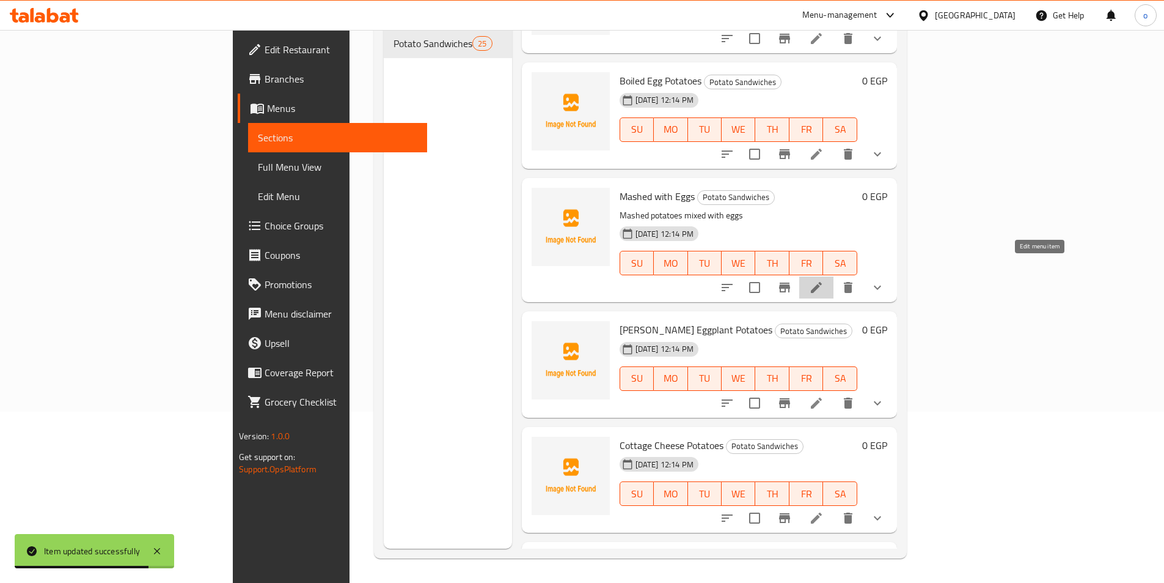
click at [824, 280] on icon at bounding box center [816, 287] width 15 height 15
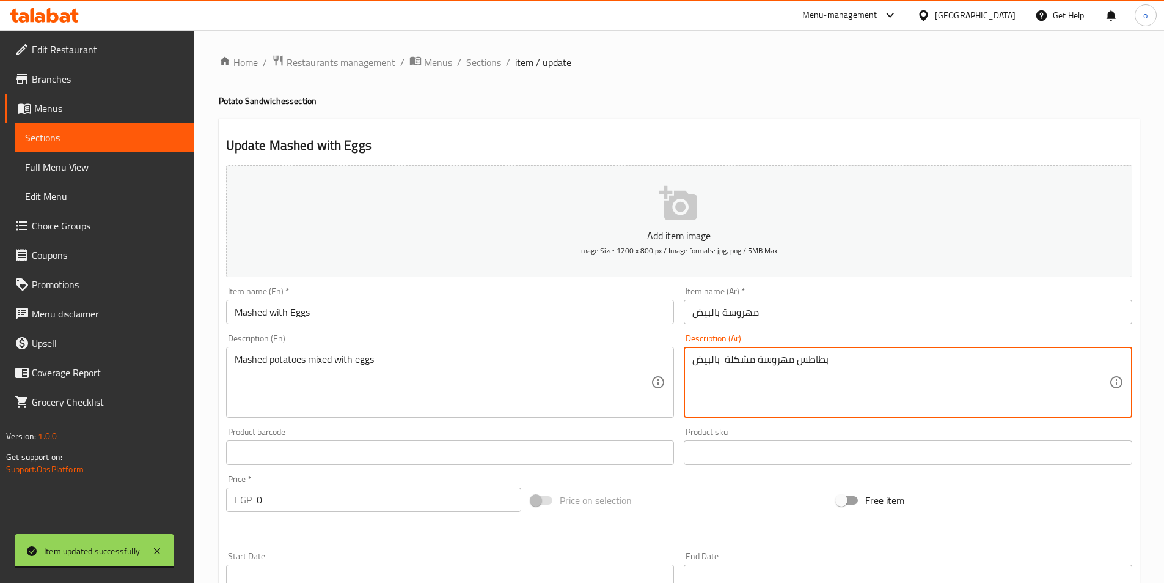
drag, startPoint x: 784, startPoint y: 365, endPoint x: 584, endPoint y: 364, distance: 199.9
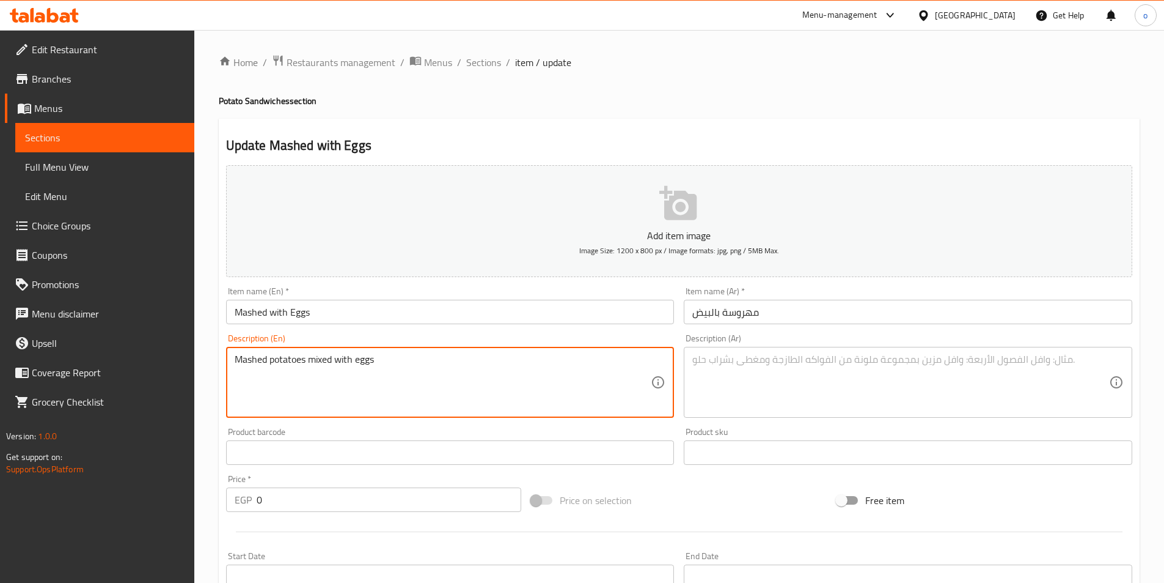
drag, startPoint x: 411, startPoint y: 359, endPoint x: 5, endPoint y: 331, distance: 407.5
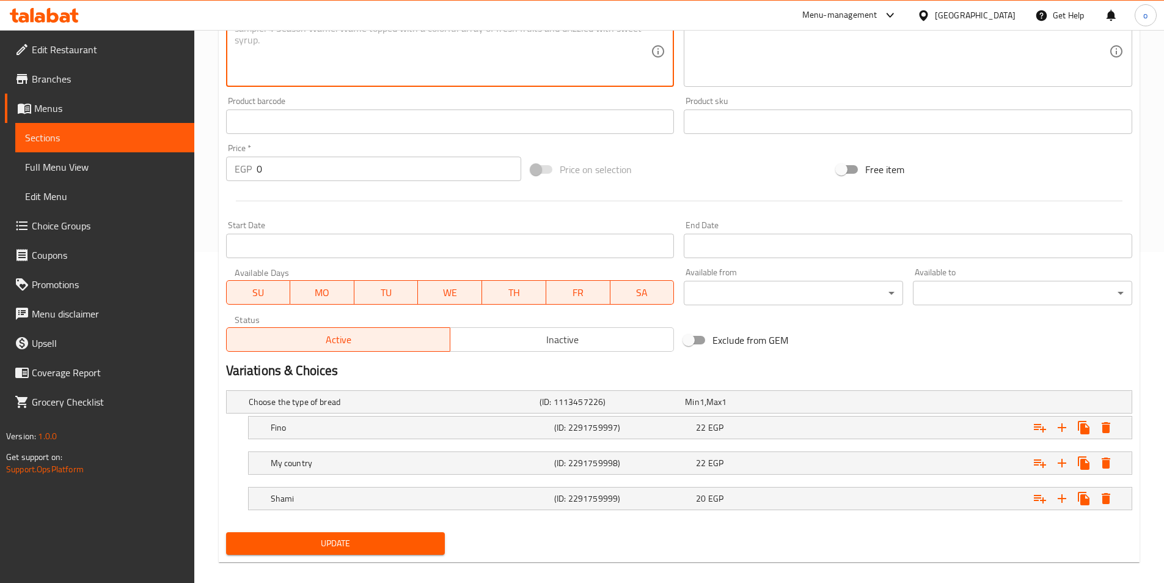
scroll to position [344, 0]
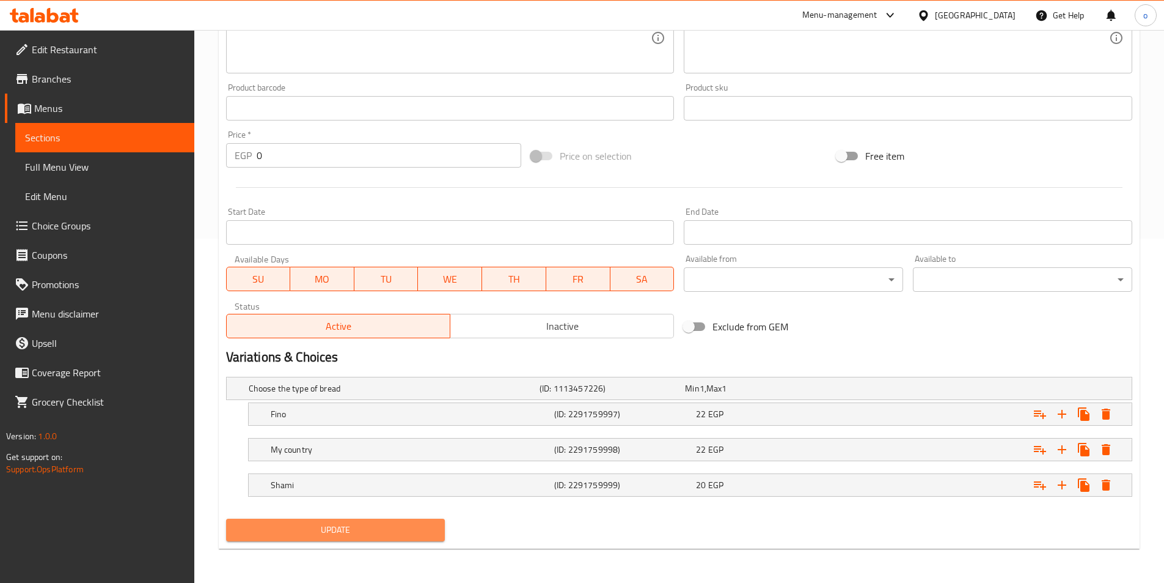
click at [351, 532] on span "Update" at bounding box center [336, 529] width 200 height 15
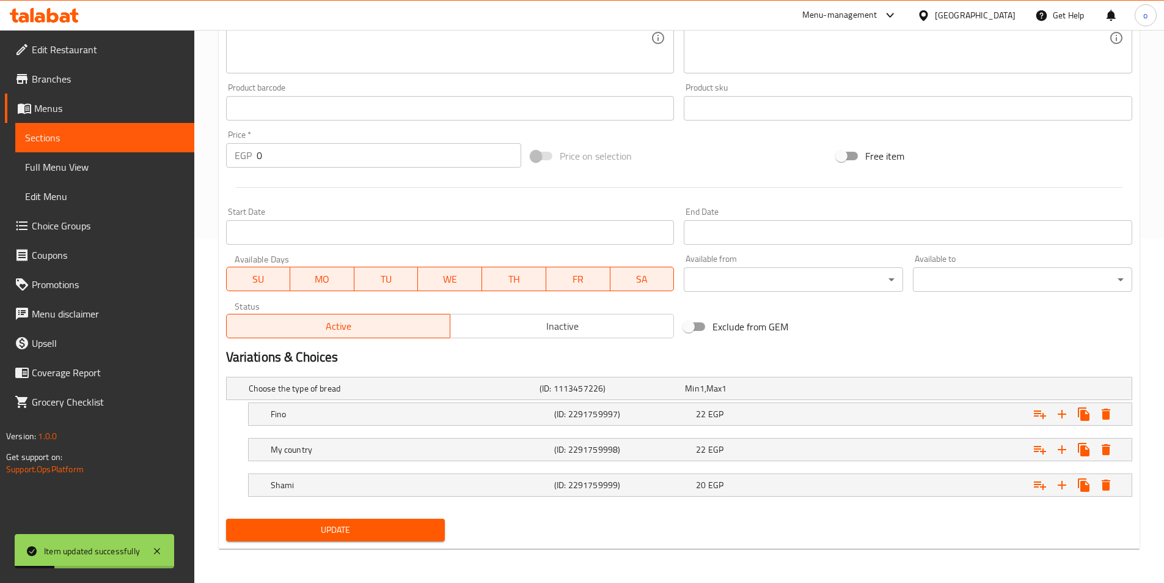
click at [110, 143] on span "Sections" at bounding box center [105, 137] width 160 height 15
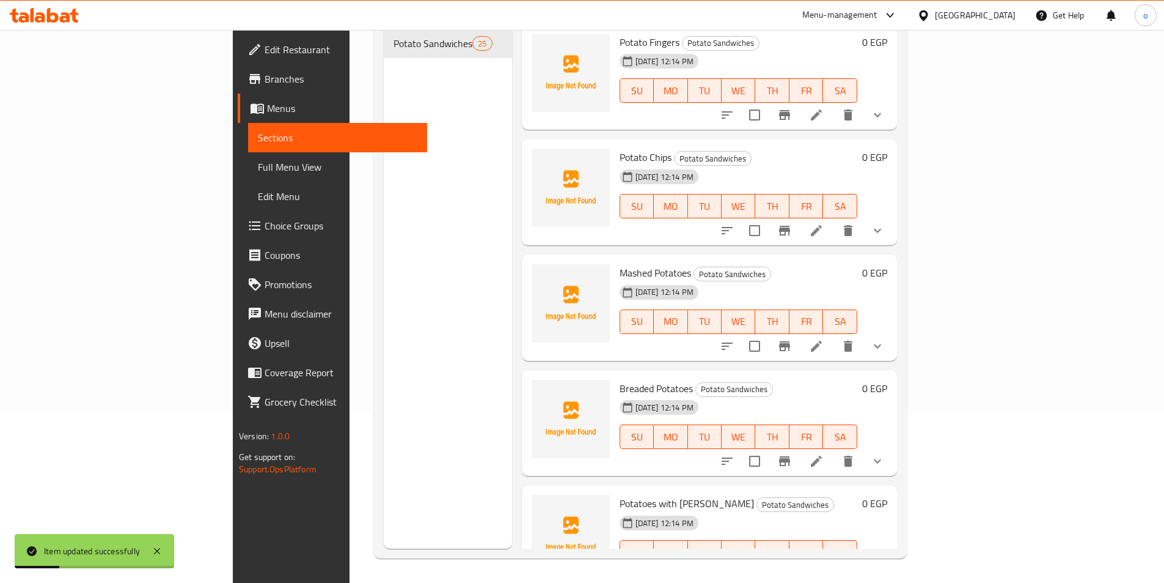
scroll to position [171, 0]
